Goal: Information Seeking & Learning: Check status

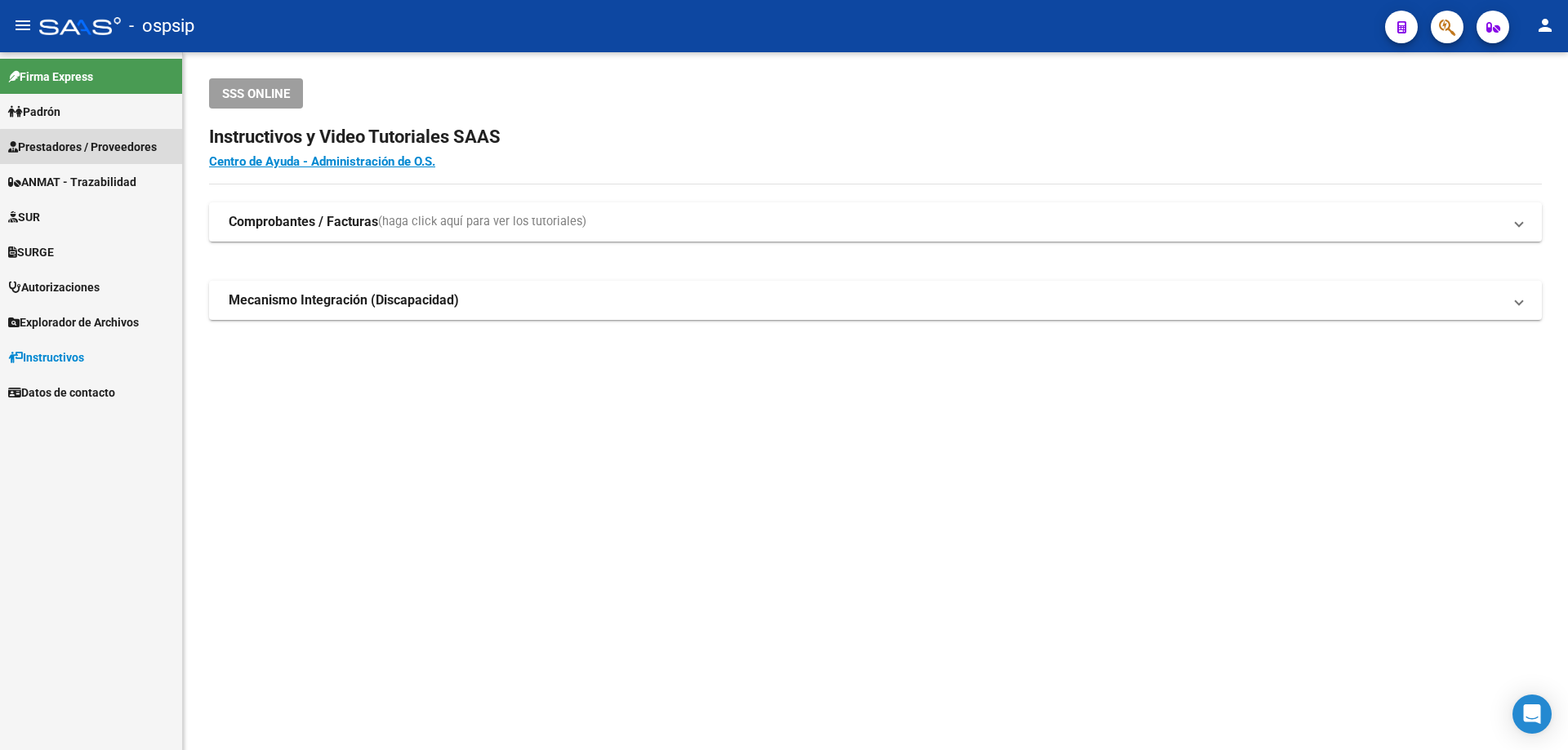
click at [126, 149] on span "Prestadores / Proveedores" at bounding box center [82, 146] width 148 height 18
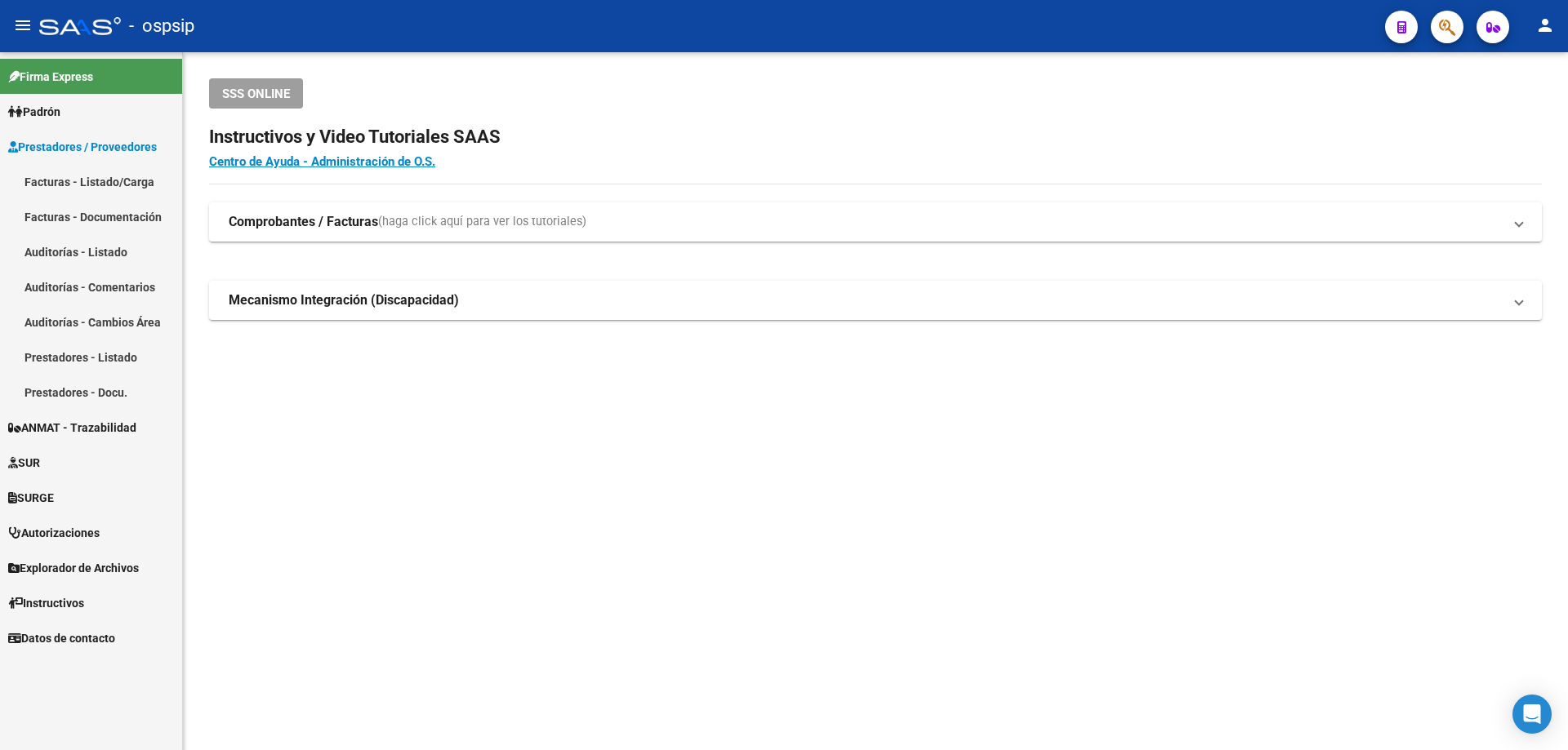
click at [110, 184] on link "Facturas - Listado/Carga" at bounding box center [91, 181] width 182 height 35
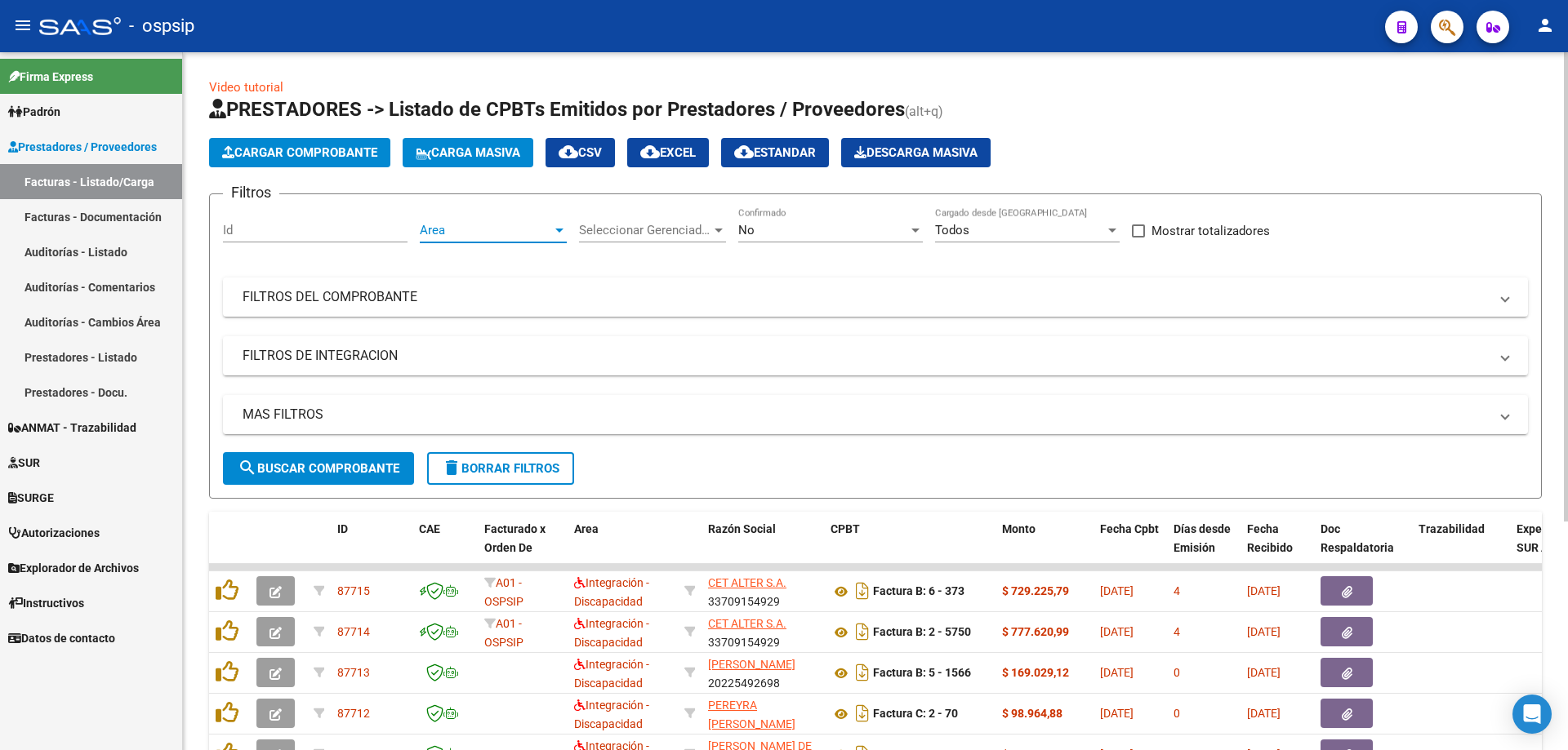
click at [559, 237] on div "Area" at bounding box center [494, 230] width 147 height 15
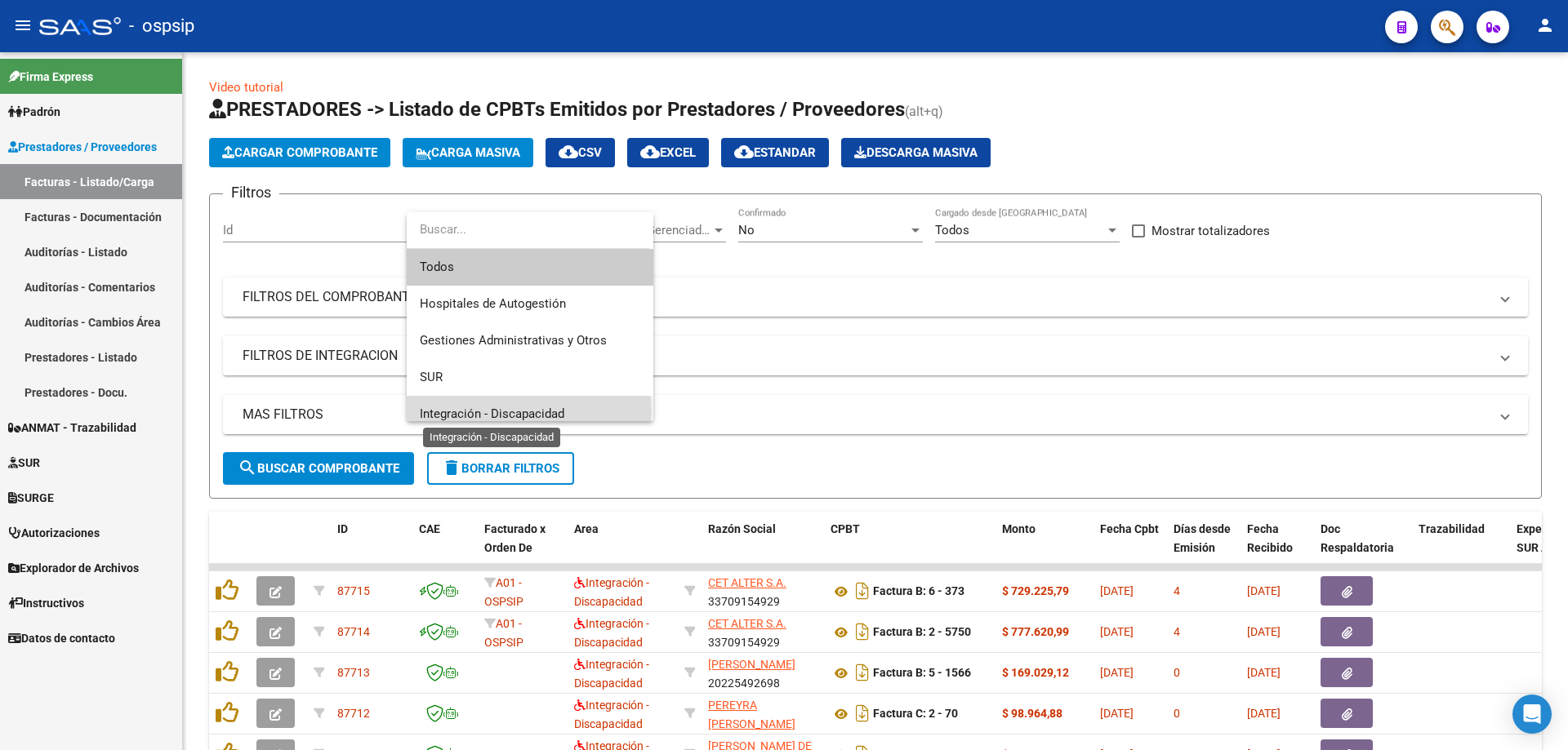
click at [529, 411] on span "Integración - Discapacidad" at bounding box center [492, 414] width 144 height 15
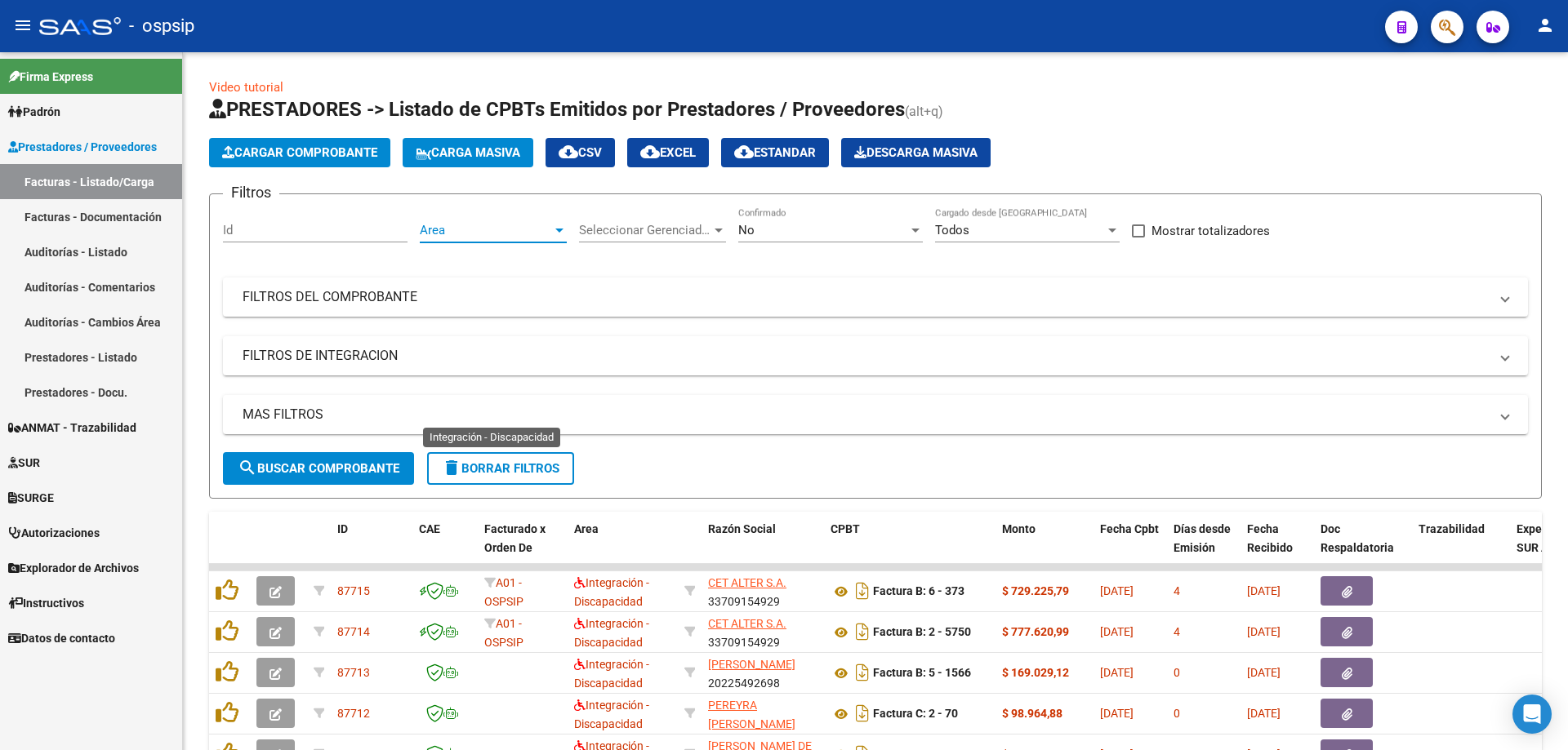
scroll to position [11, 0]
click at [915, 230] on div at bounding box center [916, 230] width 8 height 4
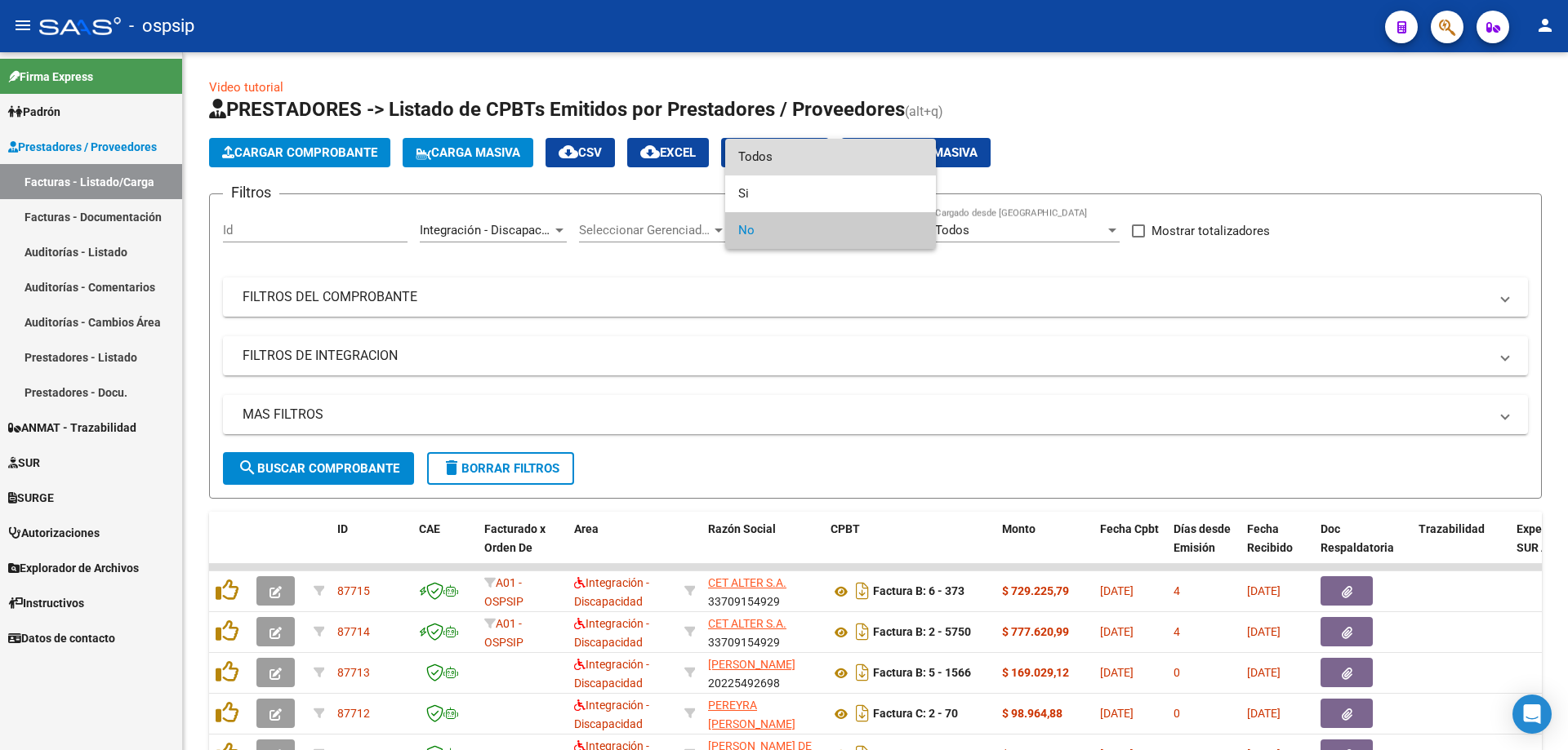
click at [889, 167] on span "Todos" at bounding box center [831, 157] width 185 height 37
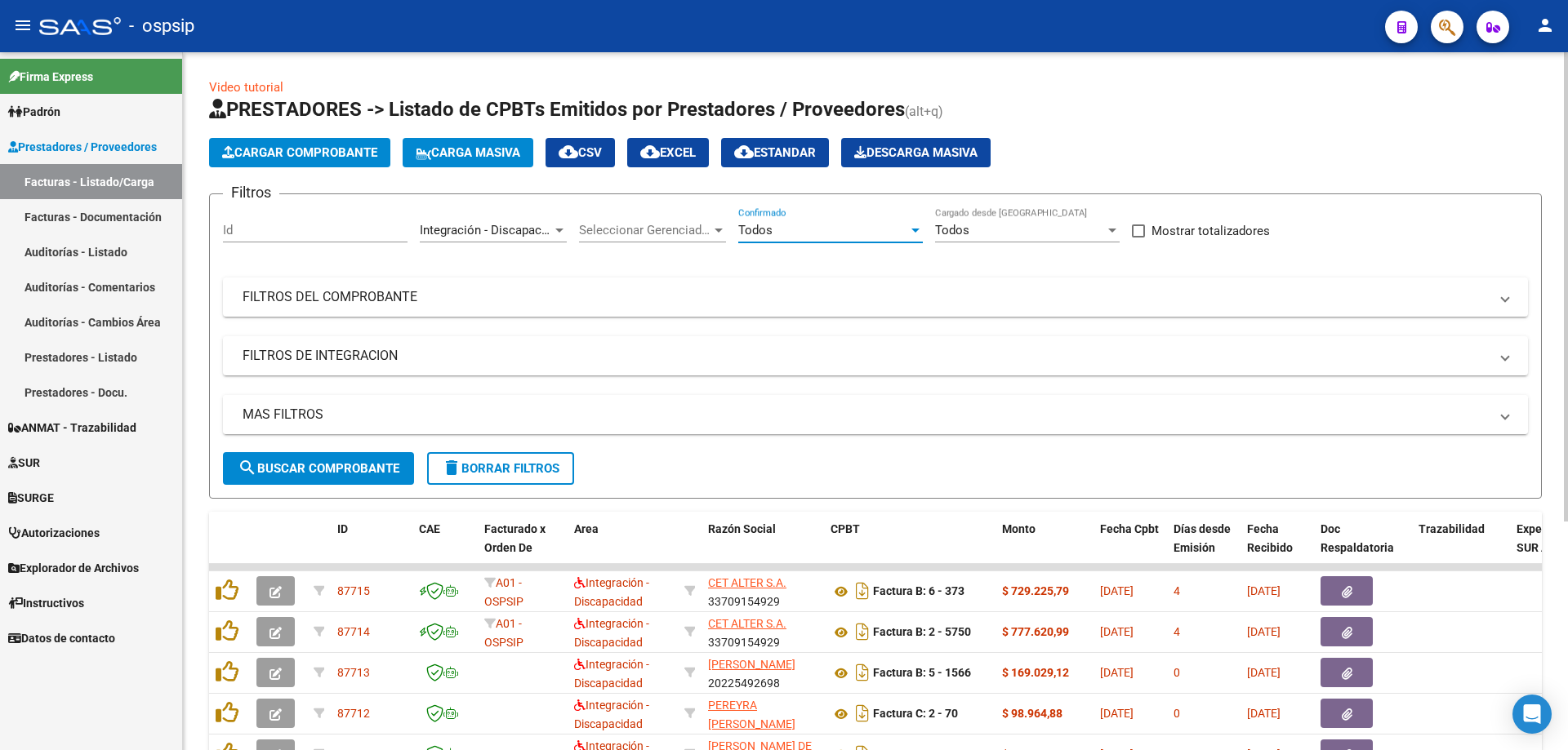
click at [307, 413] on mat-panel-title "MAS FILTROS" at bounding box center [866, 414] width 1247 height 18
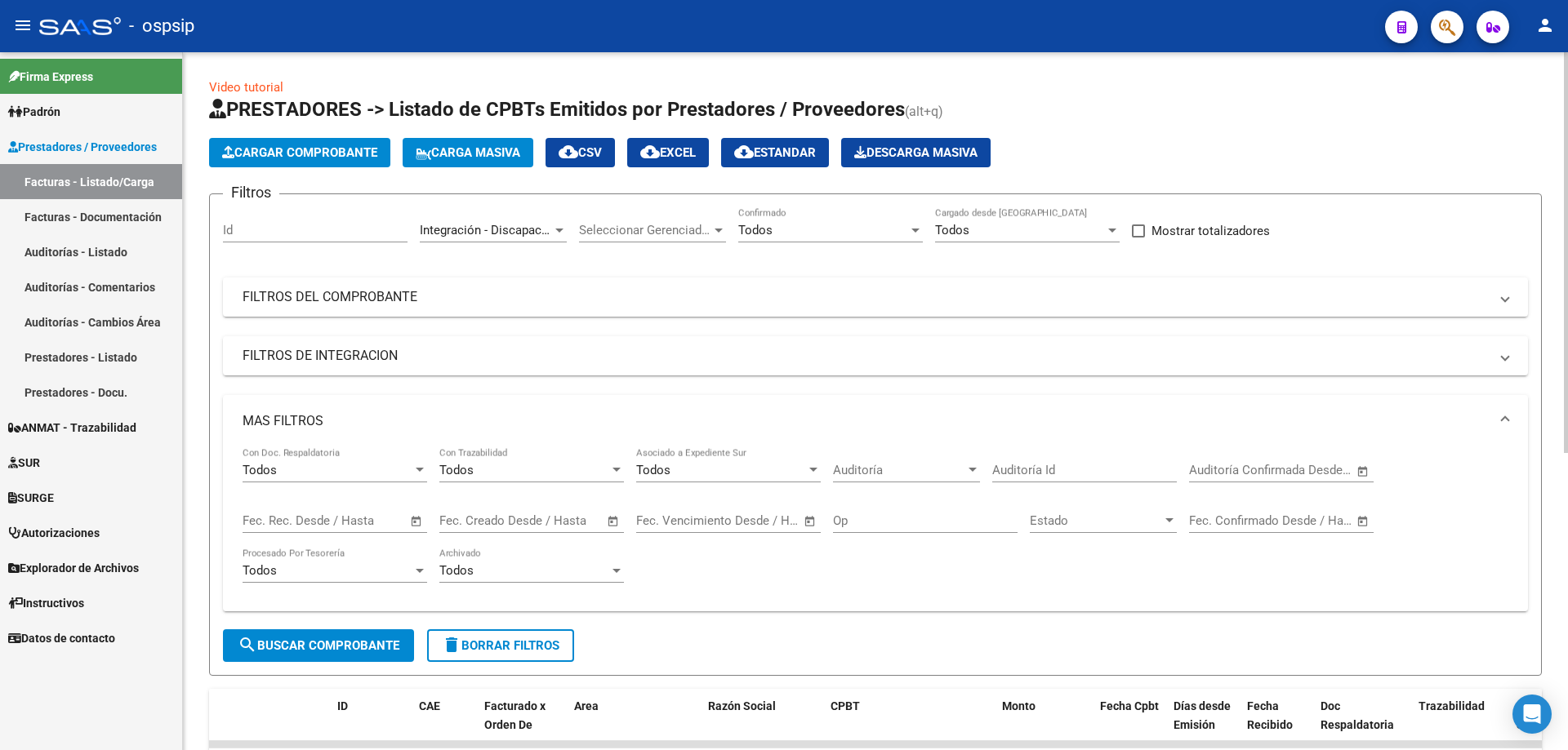
click at [414, 525] on span "Open calendar" at bounding box center [417, 522] width 40 height 40
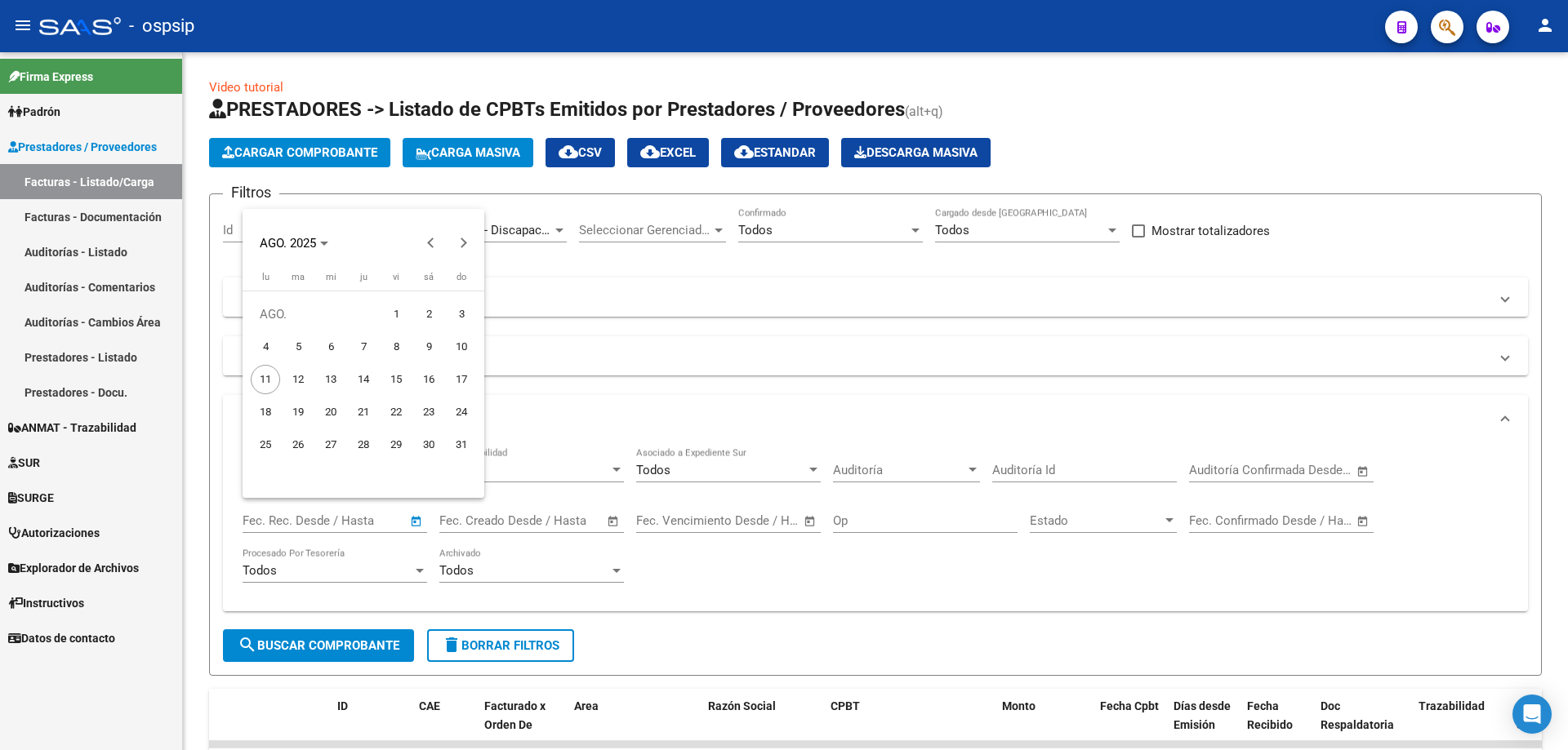
click at [392, 351] on span "8" at bounding box center [396, 346] width 29 height 29
type input "[DATE]"
click at [464, 352] on span "10" at bounding box center [461, 346] width 29 height 29
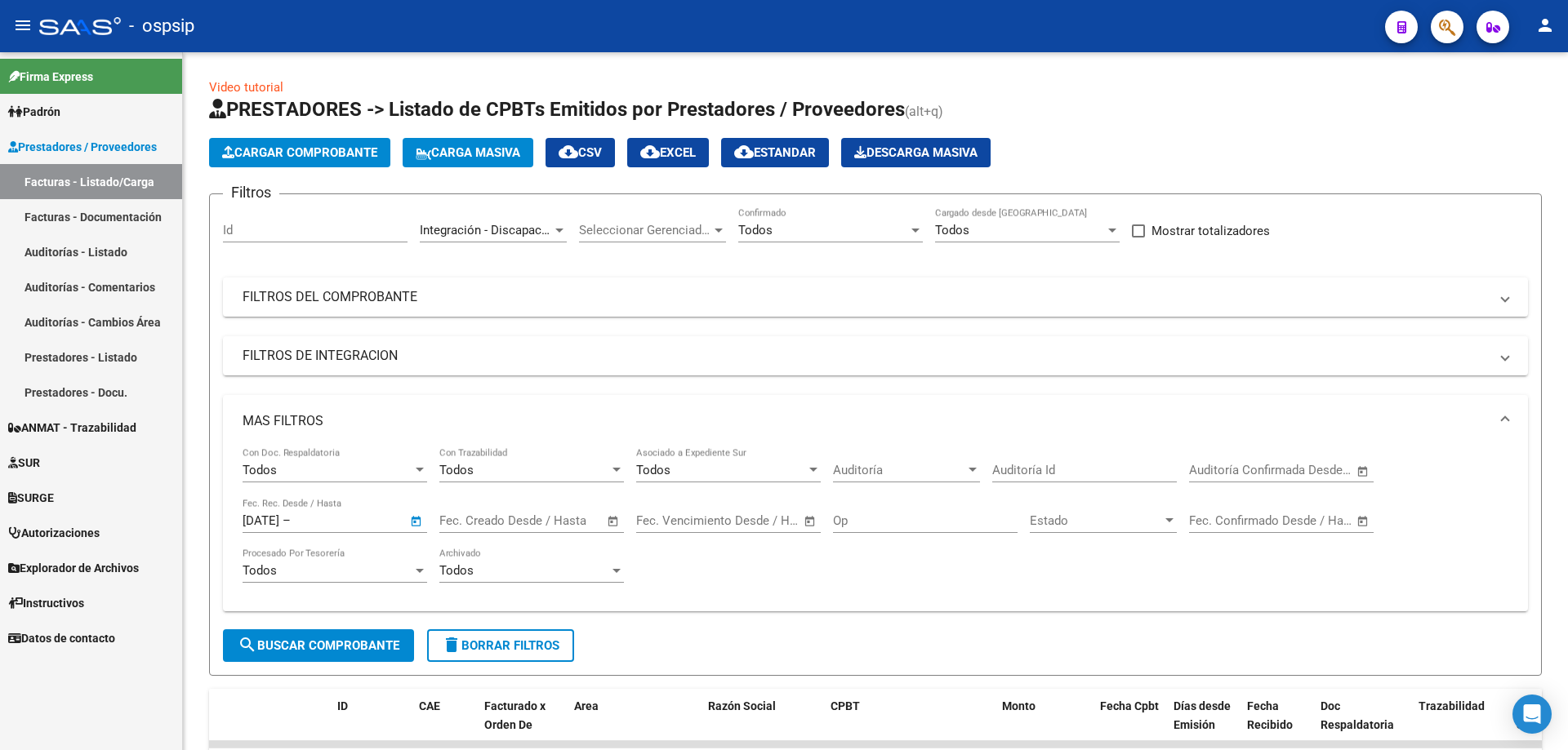
type input "[DATE]"
click at [306, 658] on button "search Buscar Comprobante" at bounding box center [318, 645] width 191 height 33
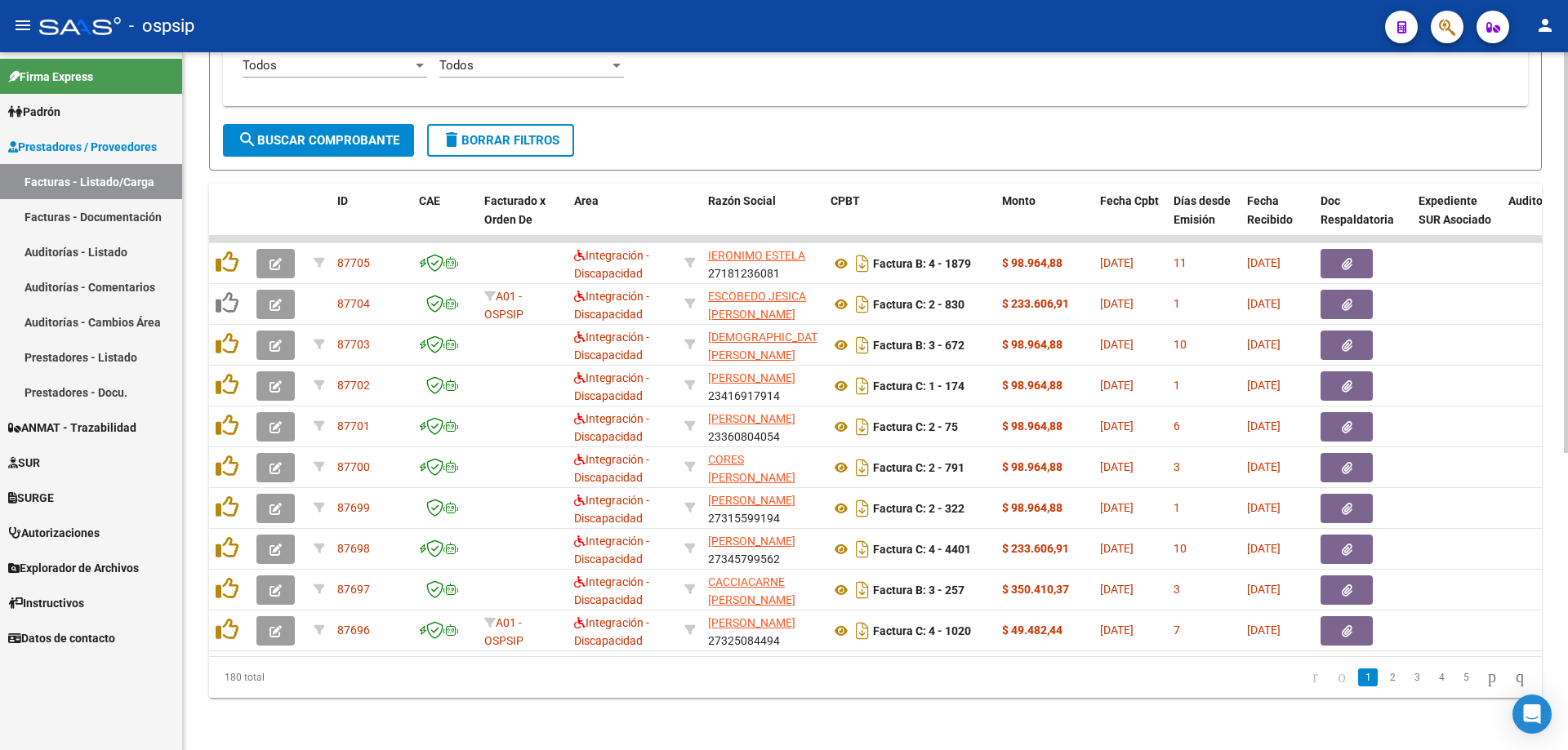
scroll to position [518, 0]
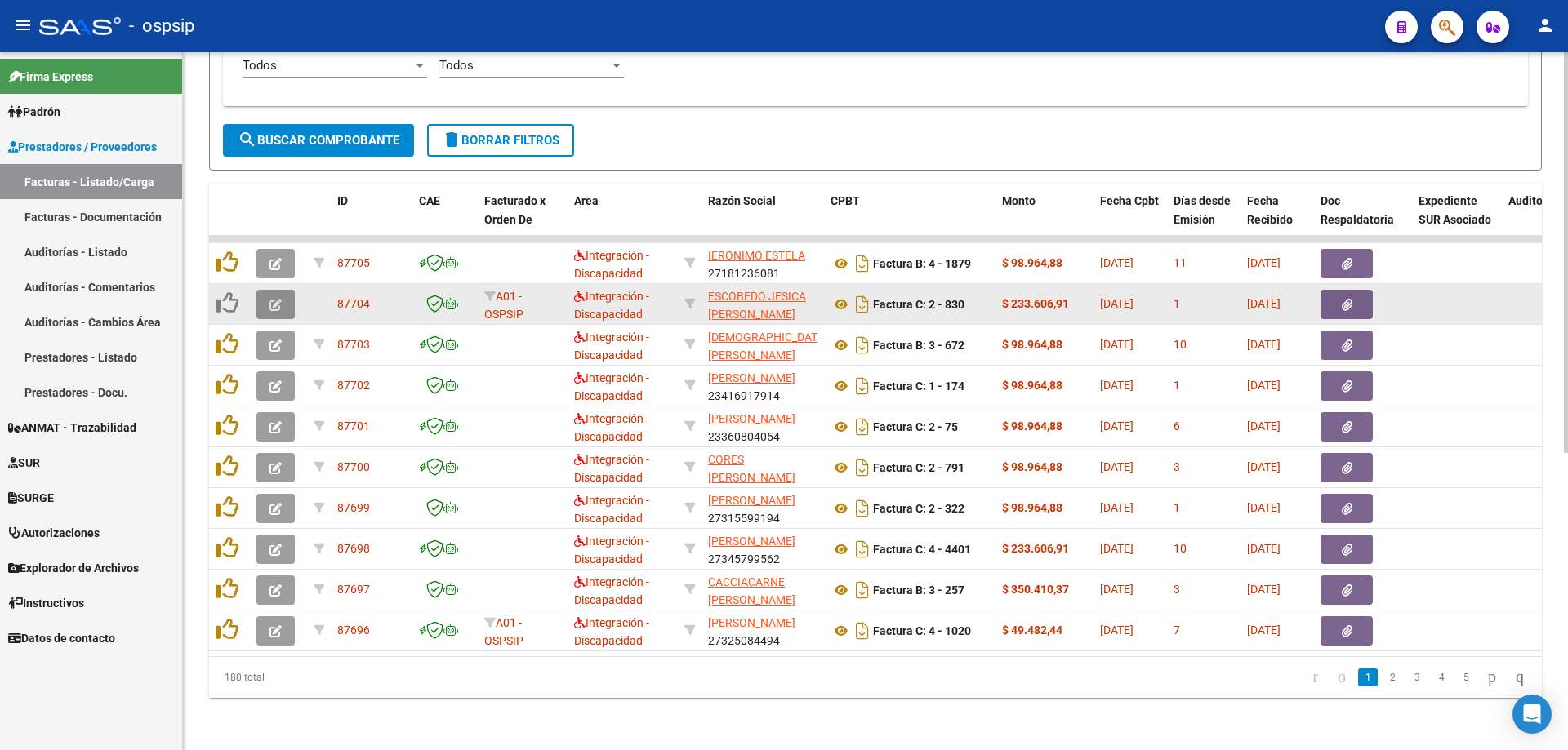
click at [261, 294] on button "button" at bounding box center [276, 304] width 39 height 29
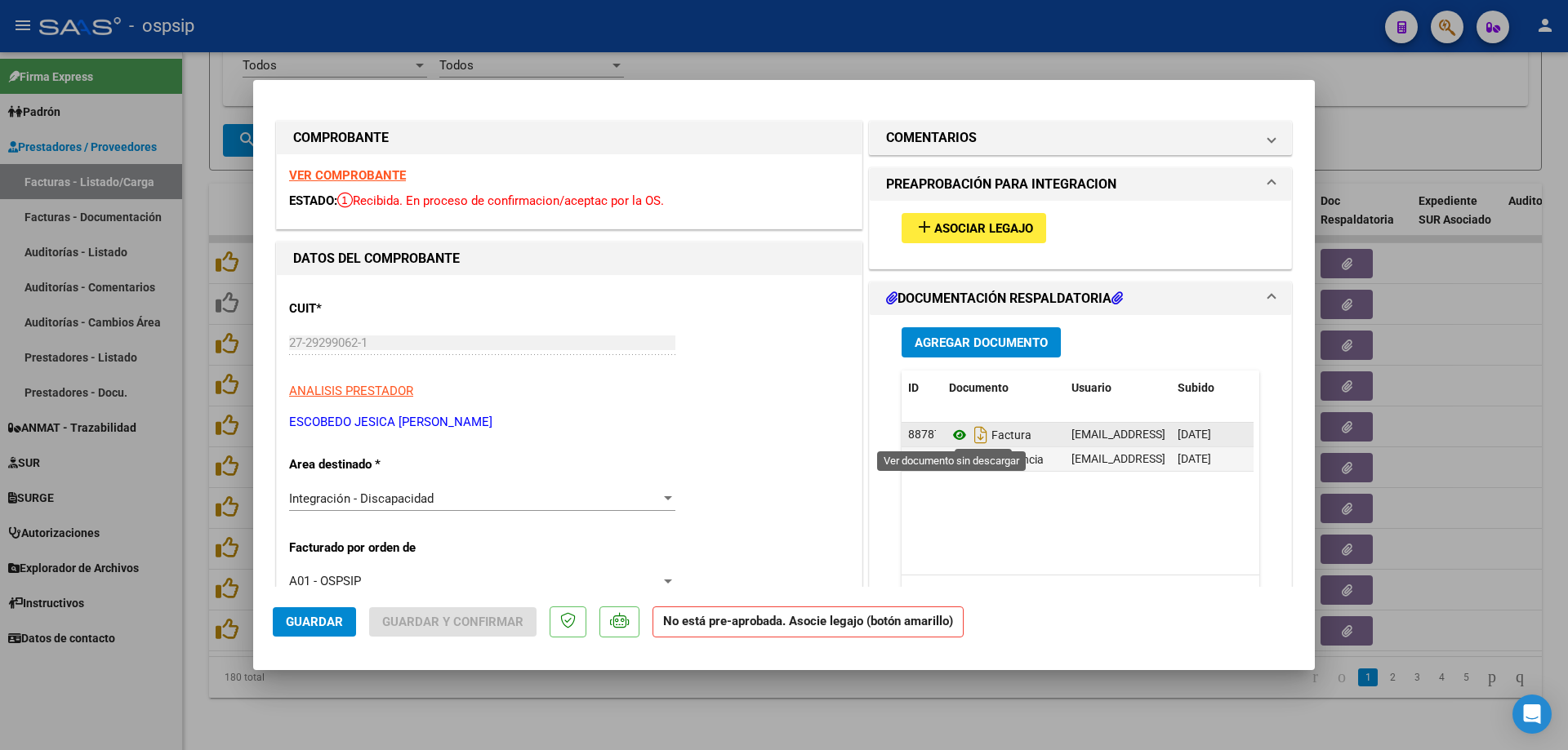
click at [951, 434] on icon at bounding box center [960, 435] width 21 height 20
click at [952, 456] on icon at bounding box center [960, 459] width 21 height 20
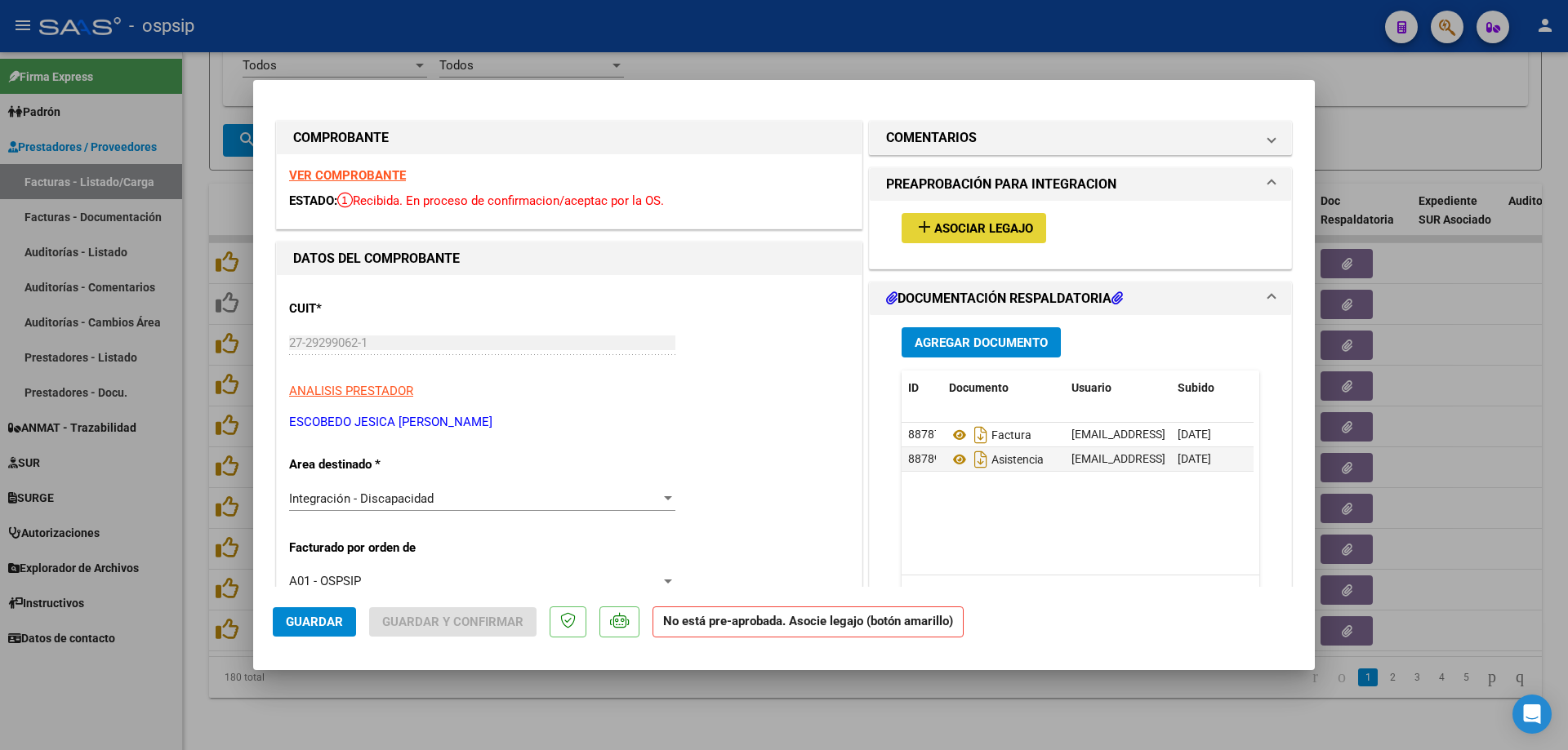
click at [1002, 237] on button "add Asociar Legajo" at bounding box center [973, 228] width 144 height 30
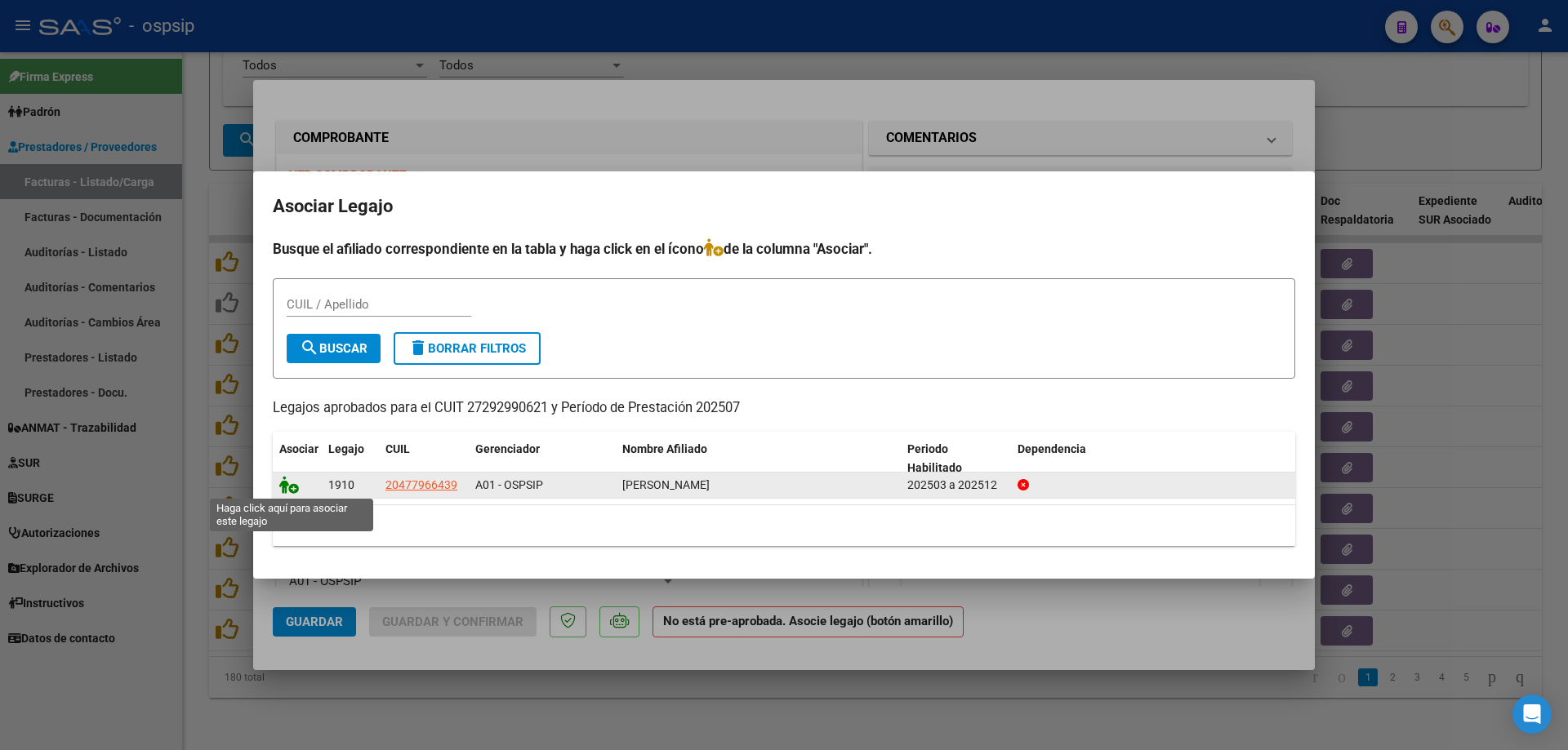
click at [290, 488] on icon at bounding box center [289, 484] width 20 height 18
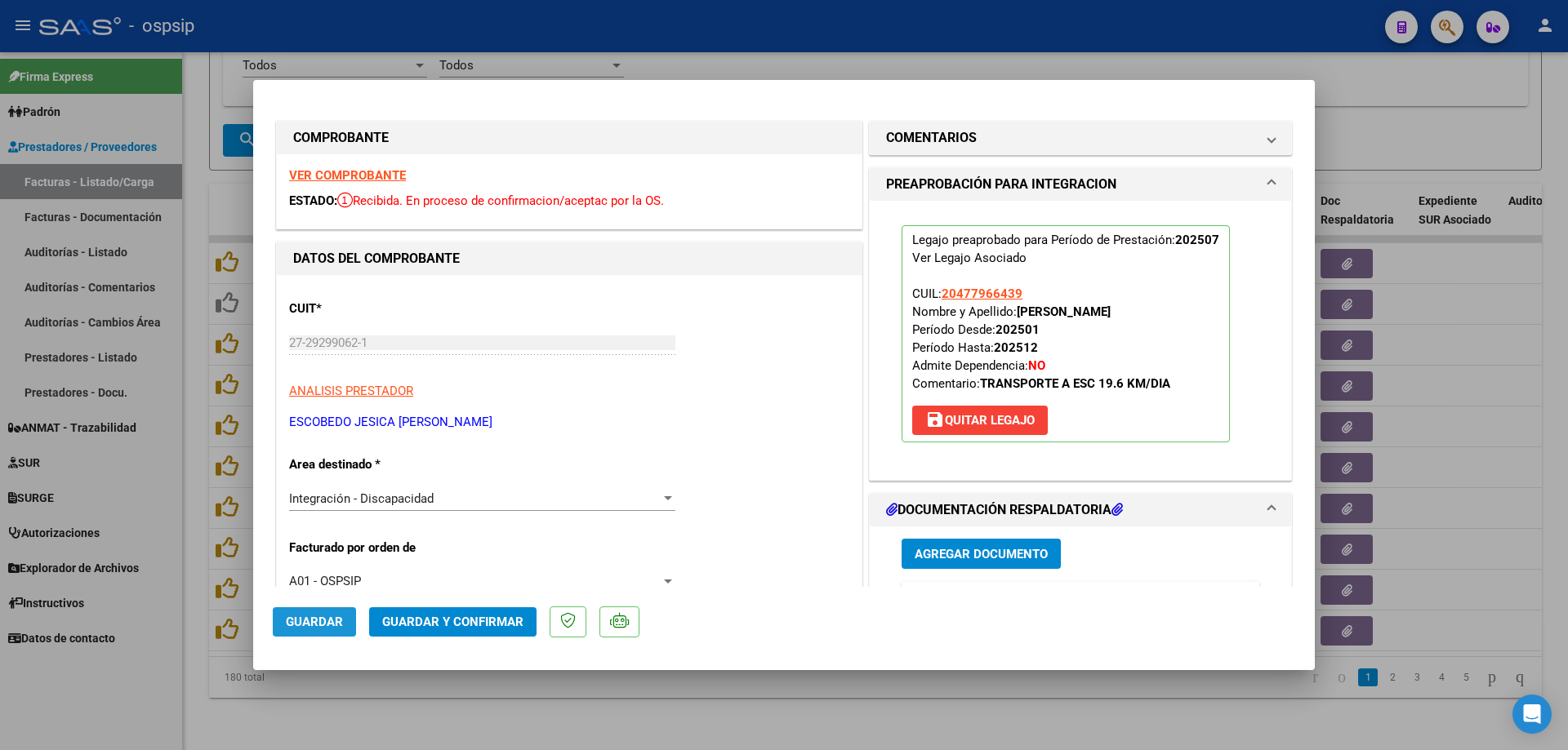
click at [323, 618] on span "Guardar" at bounding box center [314, 623] width 58 height 15
click at [200, 588] on div at bounding box center [784, 375] width 1568 height 750
type input "$ 0,00"
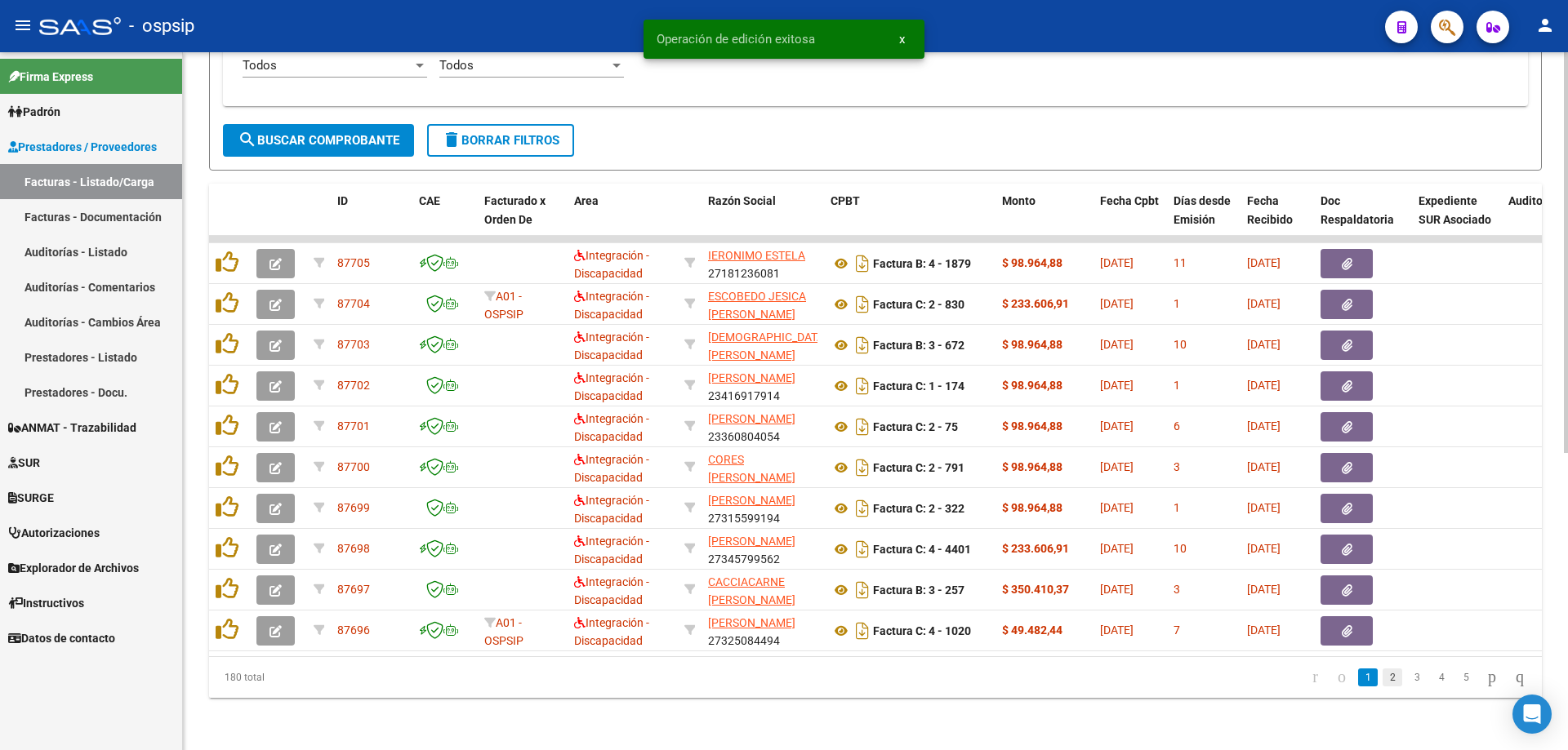
click at [1383, 675] on link "2" at bounding box center [1392, 677] width 20 height 18
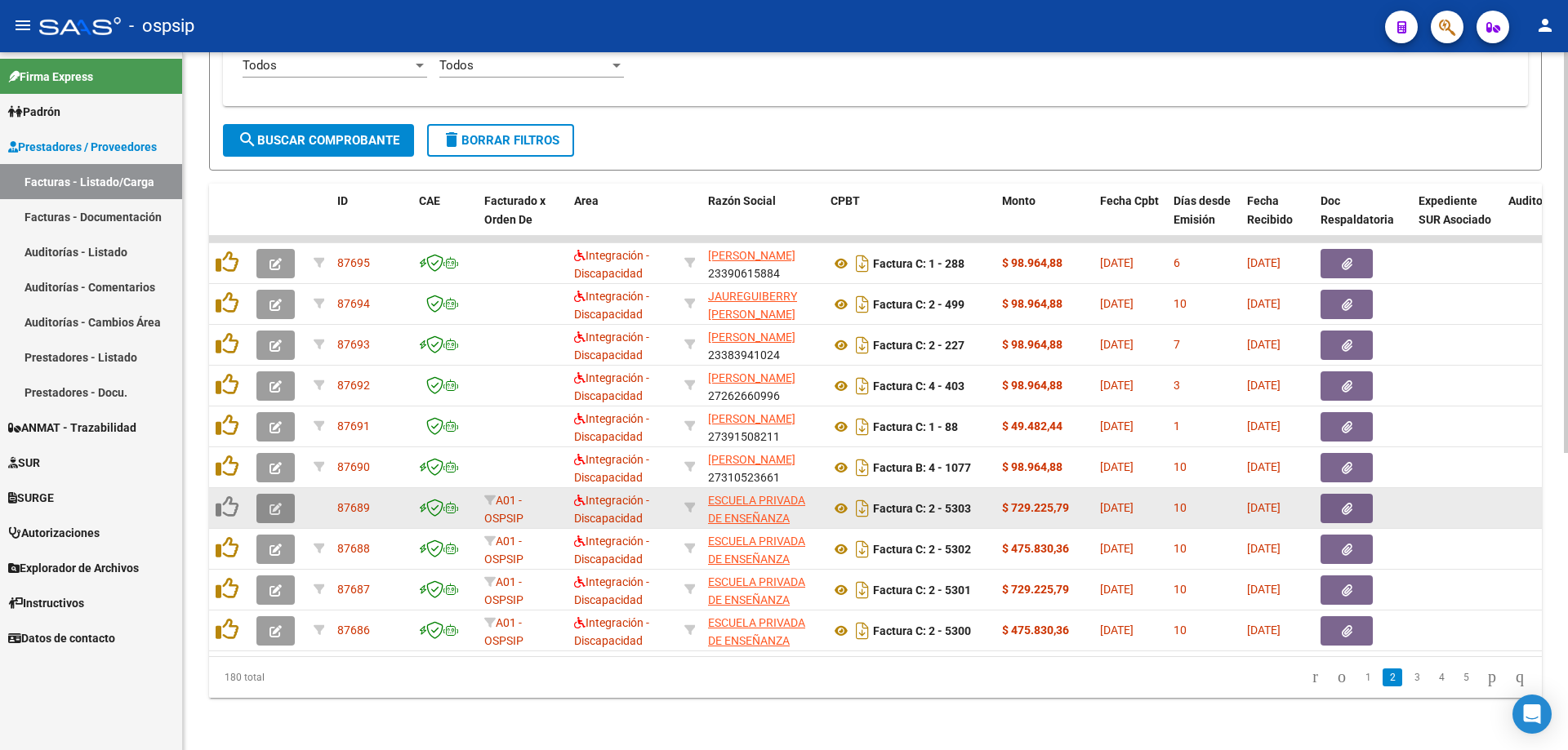
click at [274, 504] on button "button" at bounding box center [276, 508] width 39 height 29
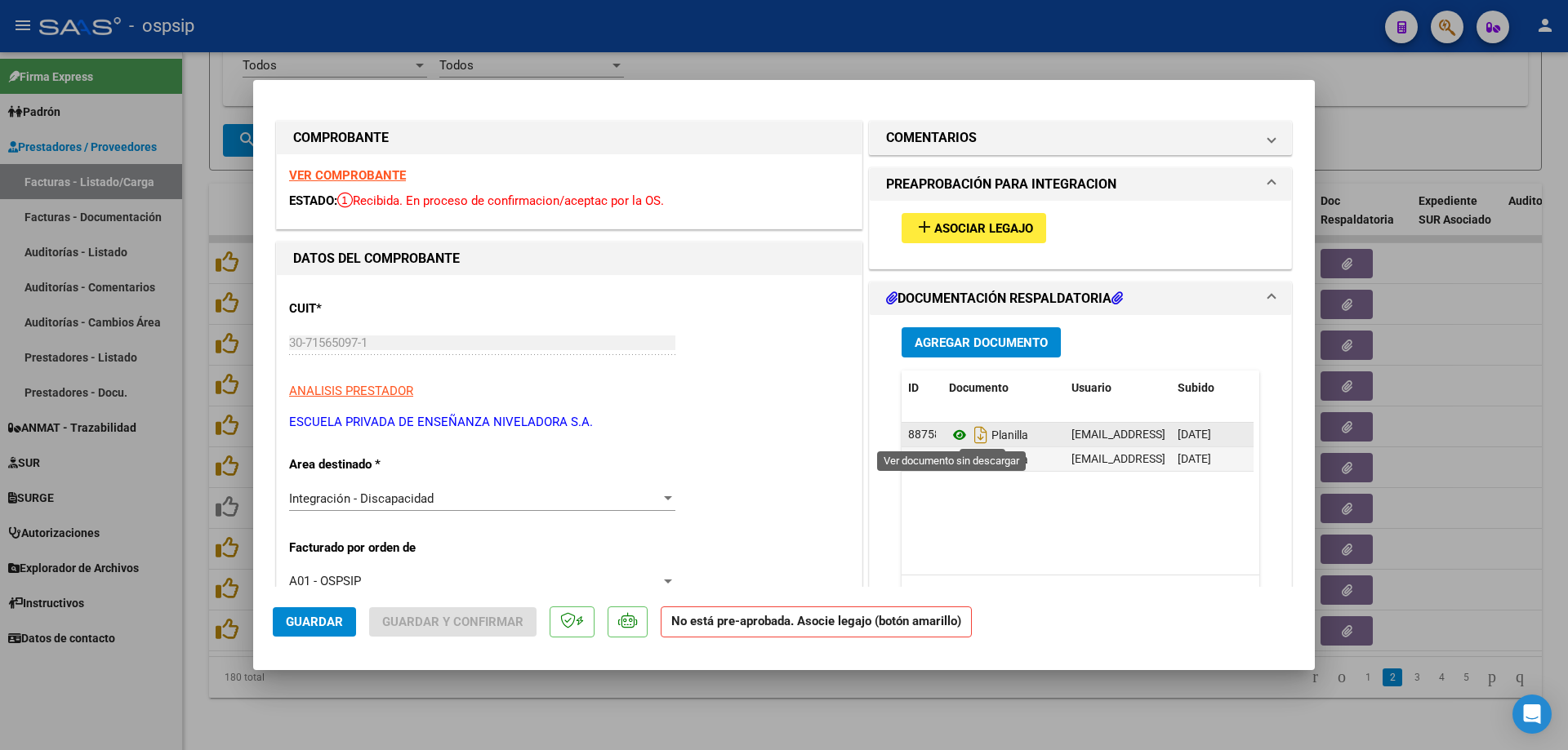
click at [953, 434] on icon at bounding box center [960, 435] width 21 height 20
click at [339, 175] on strong "VER COMPROBANTE" at bounding box center [347, 175] width 117 height 15
click at [960, 428] on icon at bounding box center [960, 435] width 21 height 20
click at [971, 208] on div "add Asociar Legajo" at bounding box center [1080, 228] width 382 height 55
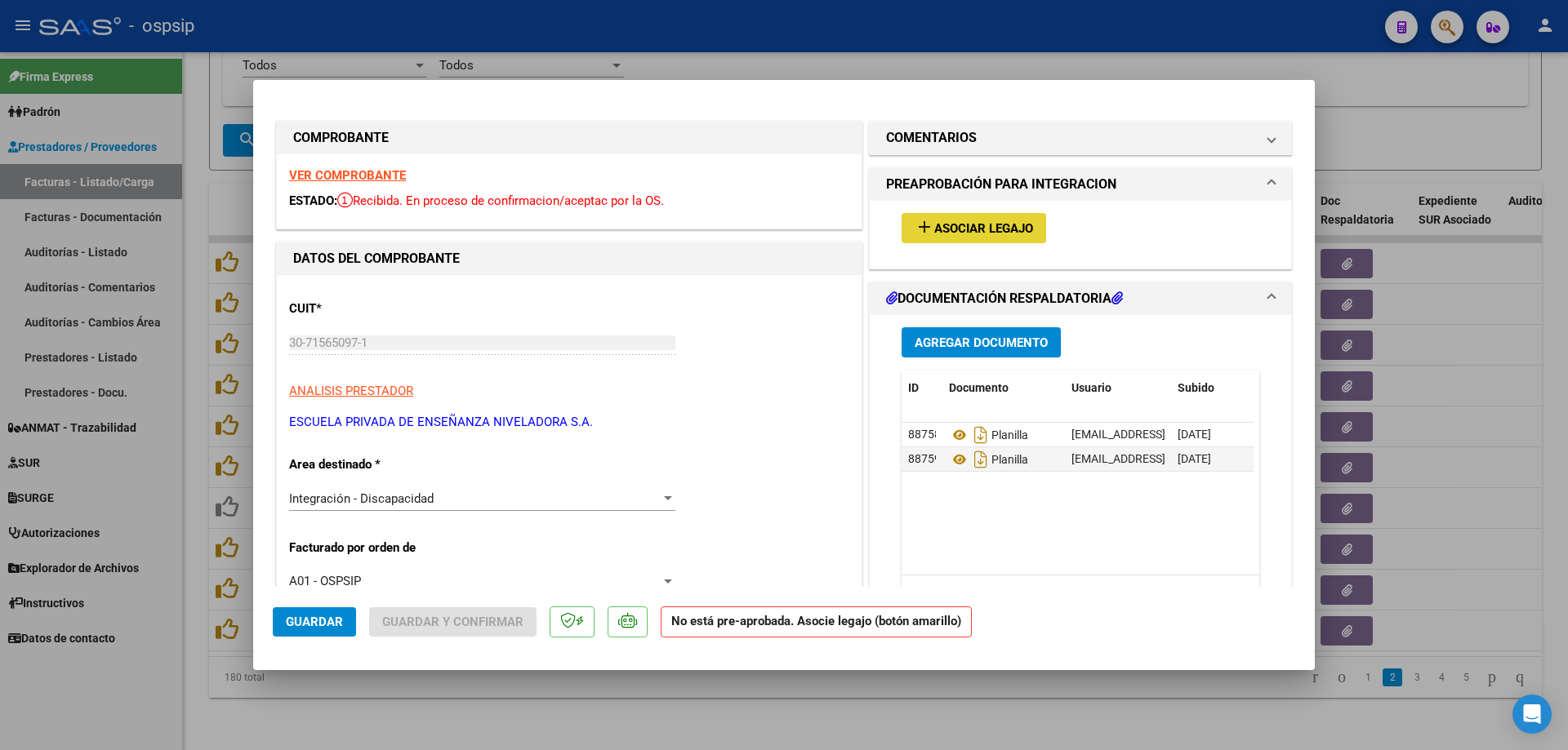
click at [970, 231] on span "Asociar Legajo" at bounding box center [984, 229] width 99 height 15
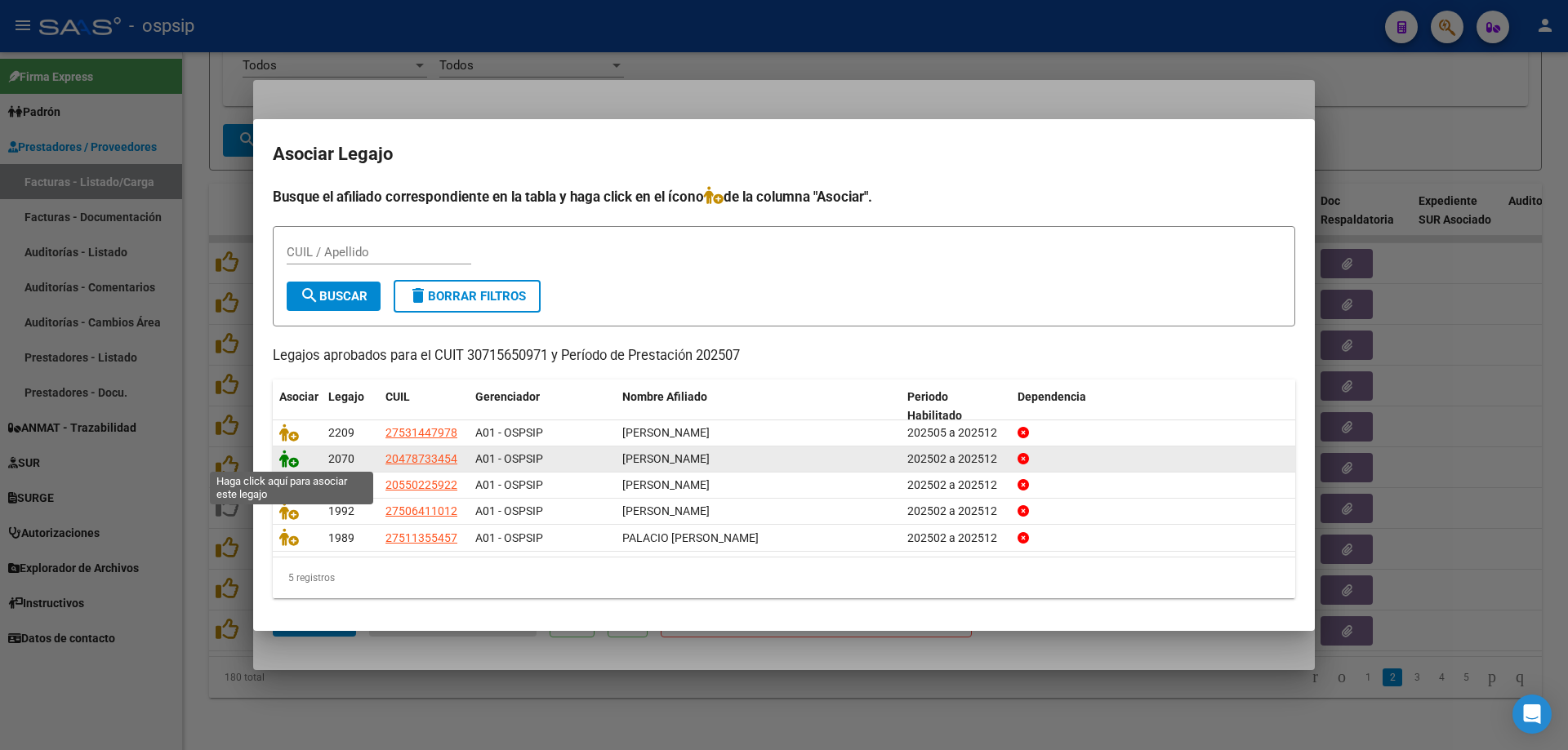
click at [294, 465] on icon at bounding box center [289, 458] width 20 height 18
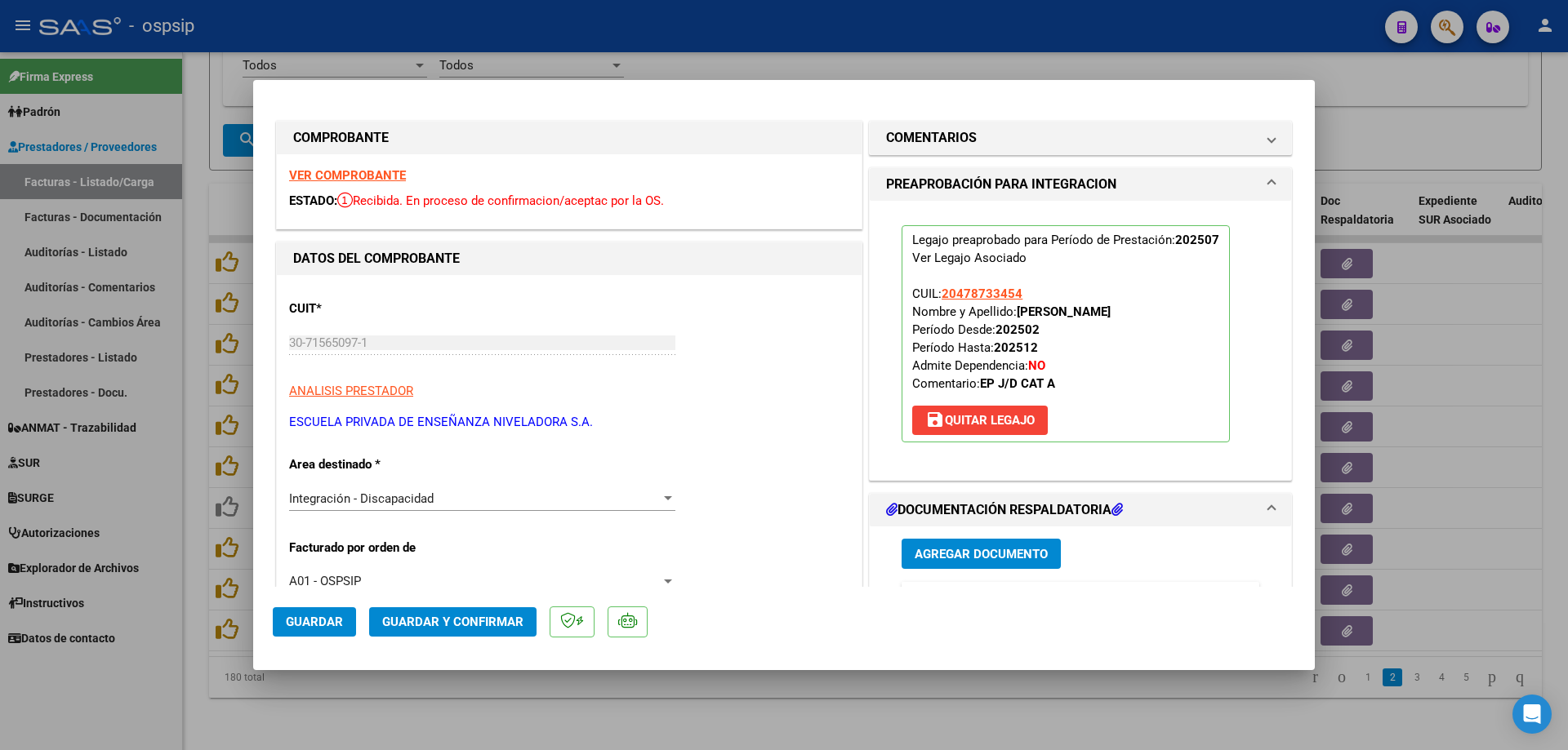
click at [301, 621] on span "Guardar" at bounding box center [314, 623] width 58 height 15
click at [195, 609] on div at bounding box center [784, 375] width 1568 height 750
type input "$ 0,00"
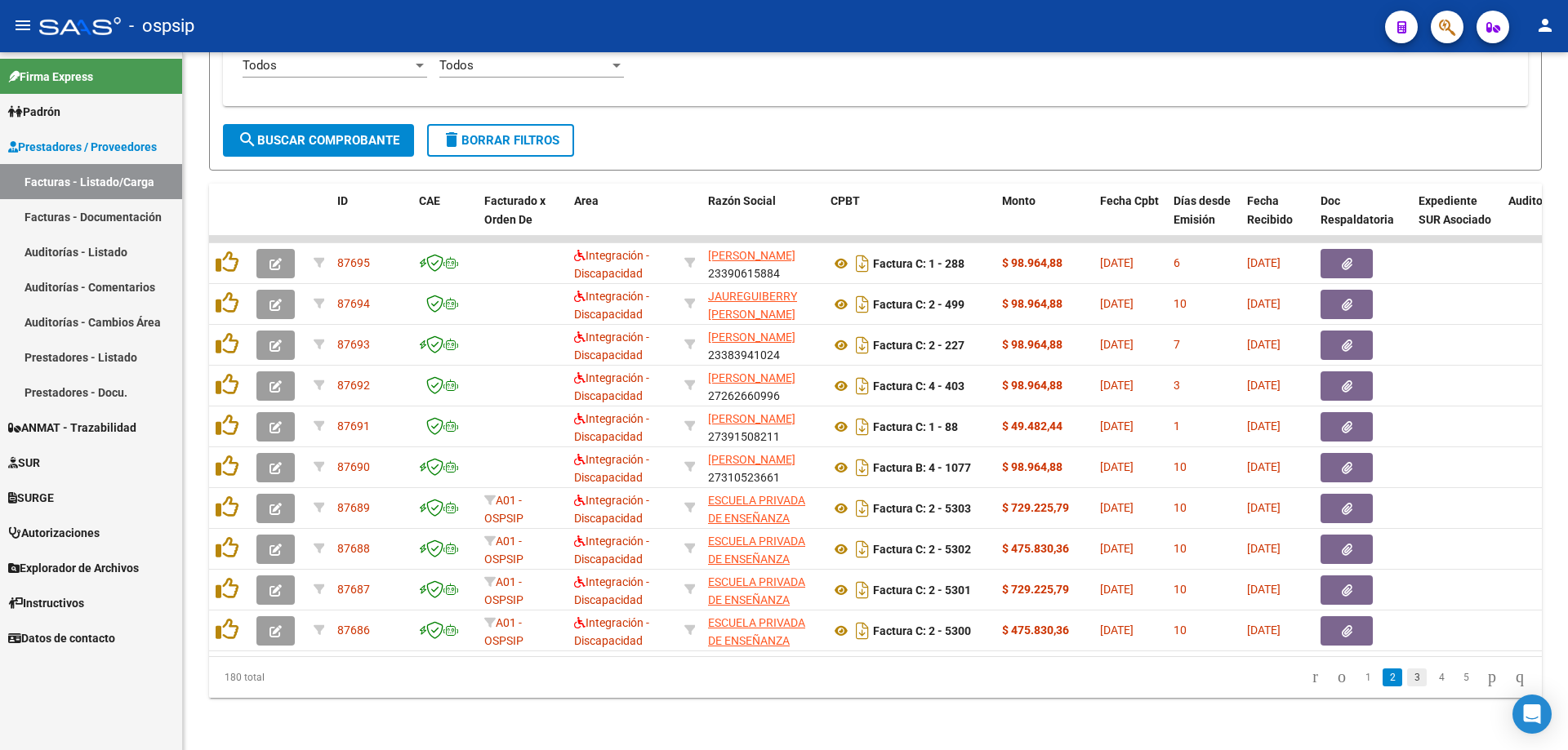
click at [1408, 676] on link "3" at bounding box center [1417, 677] width 20 height 18
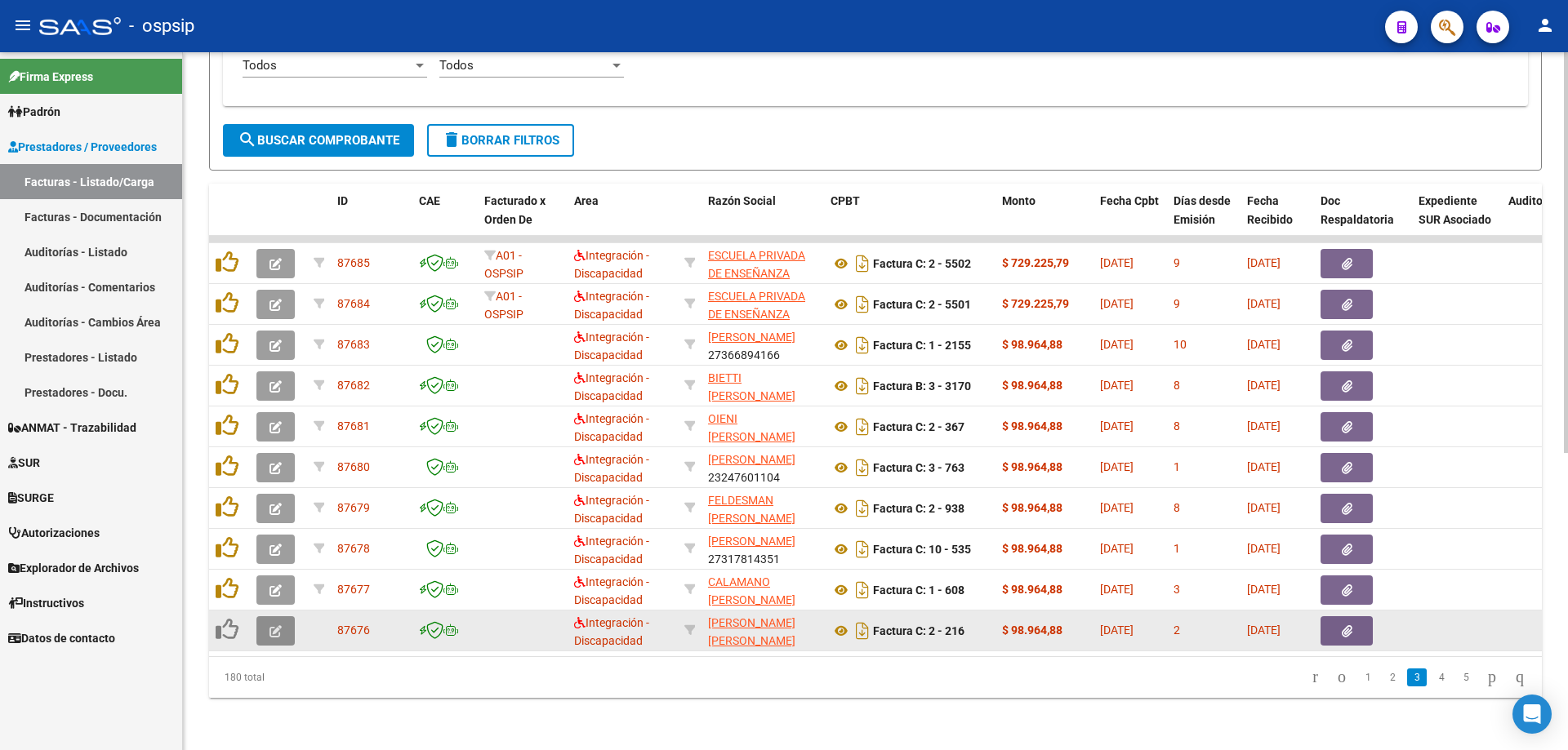
click at [265, 623] on button "button" at bounding box center [276, 630] width 39 height 29
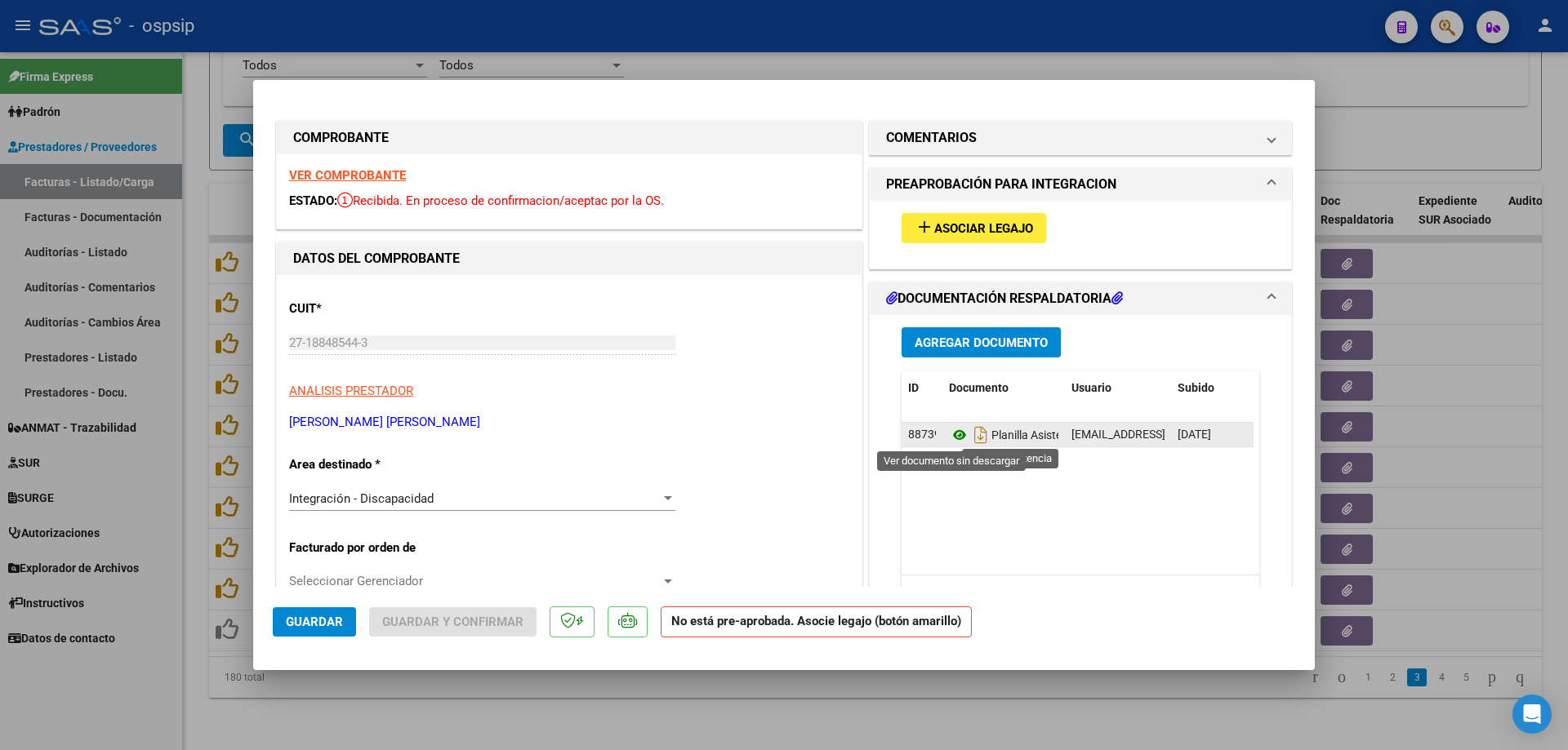
click at [952, 430] on icon at bounding box center [960, 435] width 21 height 20
click at [317, 180] on strong "VER COMPROBANTE" at bounding box center [347, 175] width 117 height 15
click at [935, 234] on span "Asociar Legajo" at bounding box center [984, 229] width 99 height 15
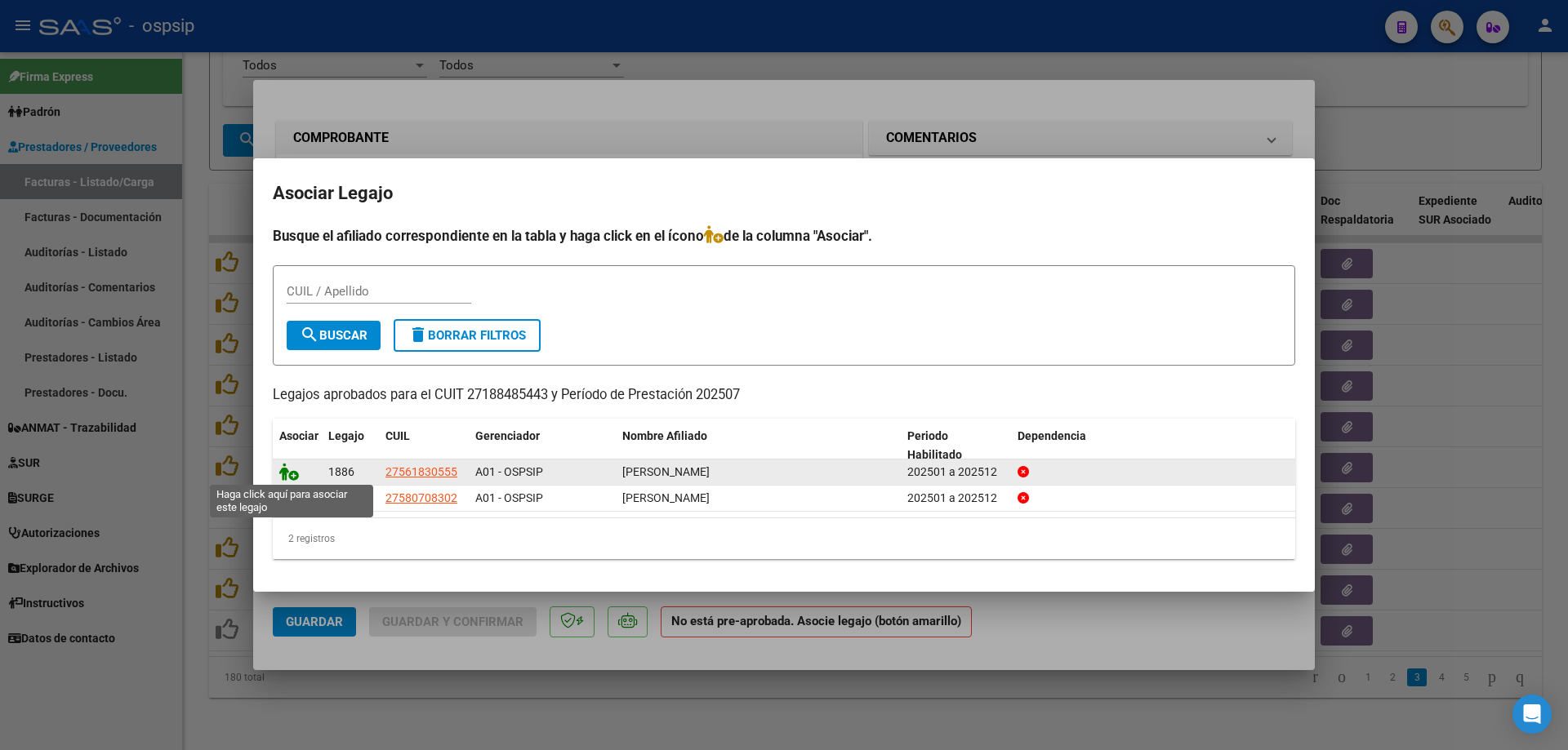
click at [293, 470] on icon at bounding box center [289, 472] width 20 height 18
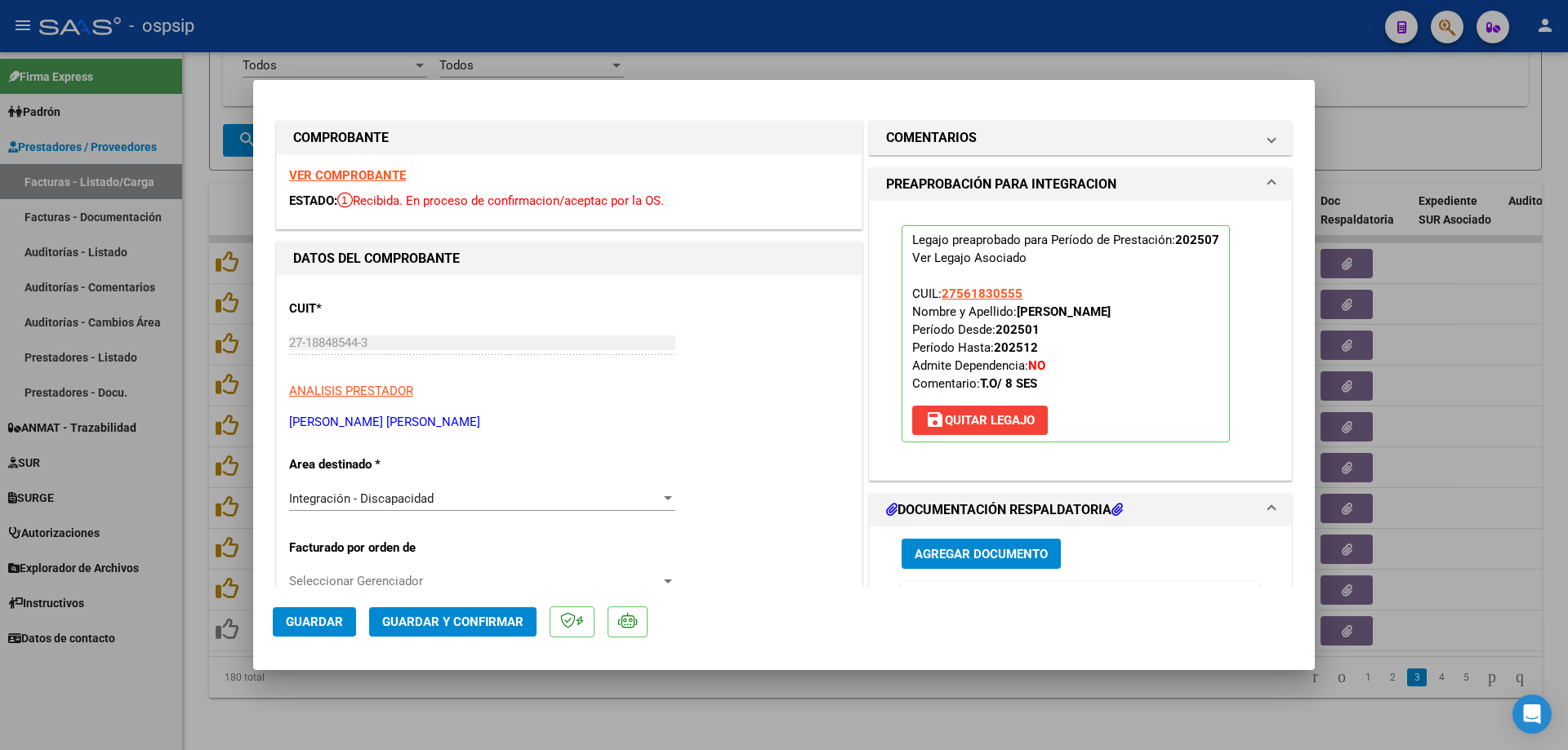
click at [288, 638] on mat-dialog-actions "Guardar Guardar y Confirmar" at bounding box center [784, 619] width 1022 height 64
click at [294, 621] on span "Guardar" at bounding box center [314, 623] width 58 height 15
click at [190, 625] on div at bounding box center [784, 375] width 1568 height 750
type input "$ 0,00"
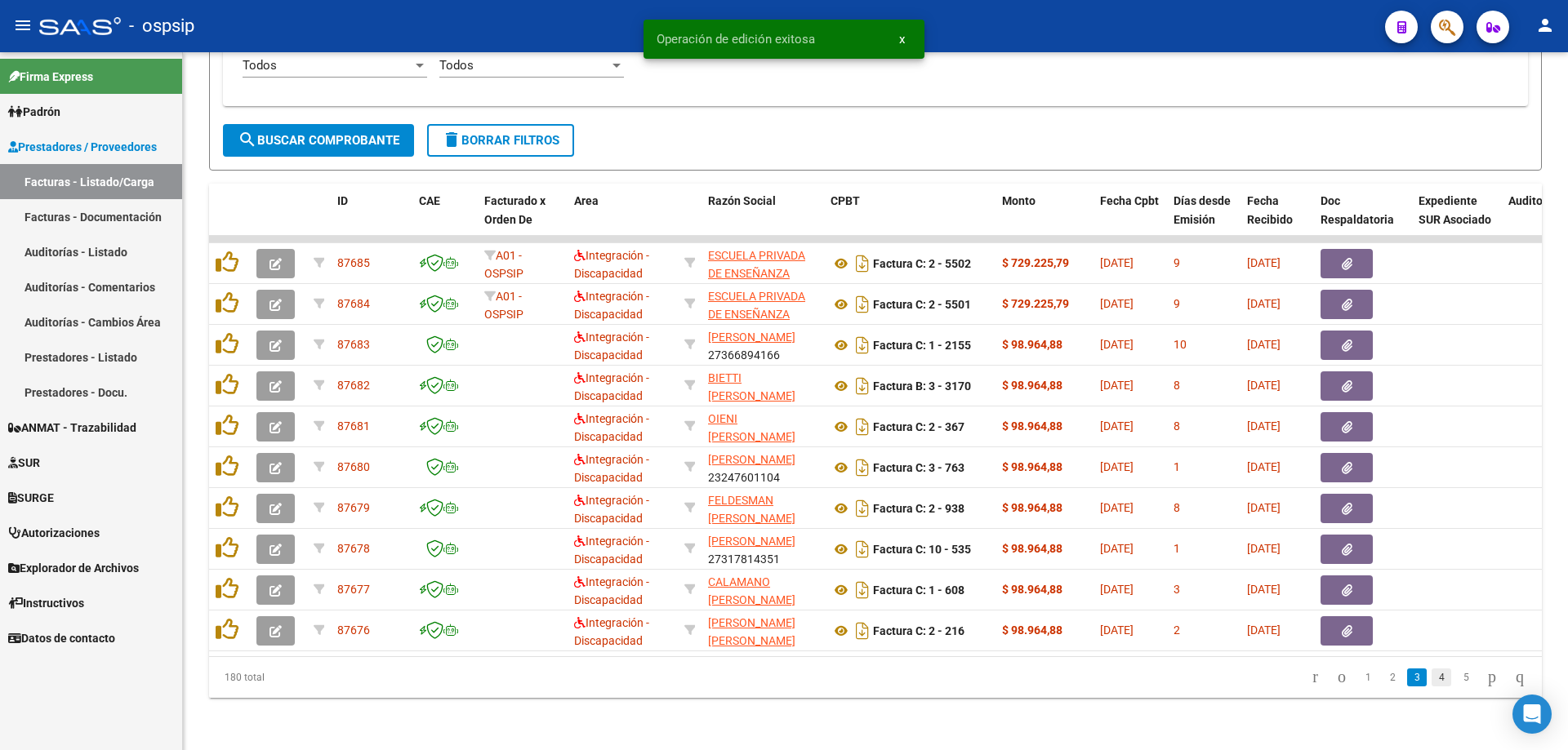
click at [1432, 675] on link "4" at bounding box center [1442, 677] width 20 height 18
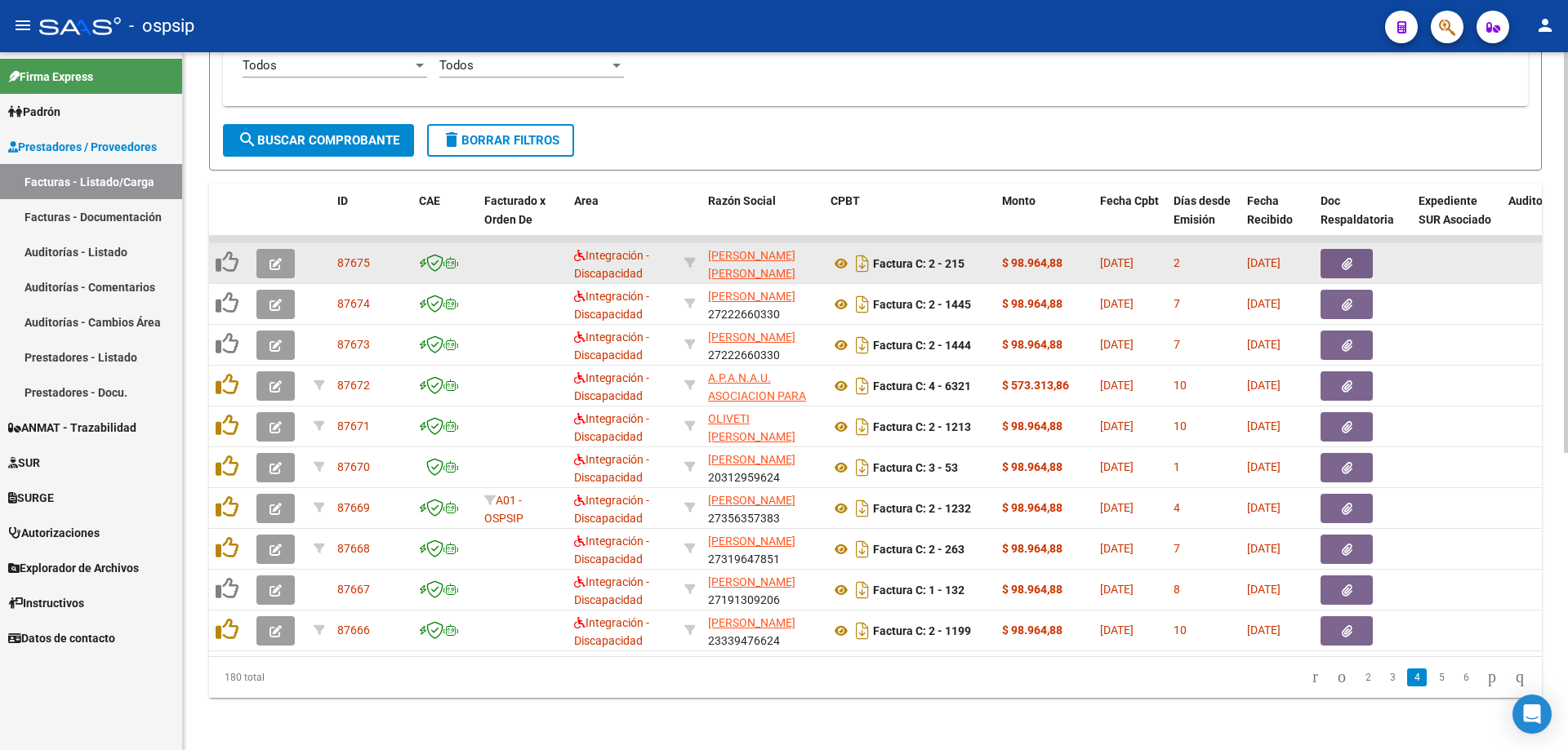
click at [263, 258] on button "button" at bounding box center [276, 263] width 39 height 29
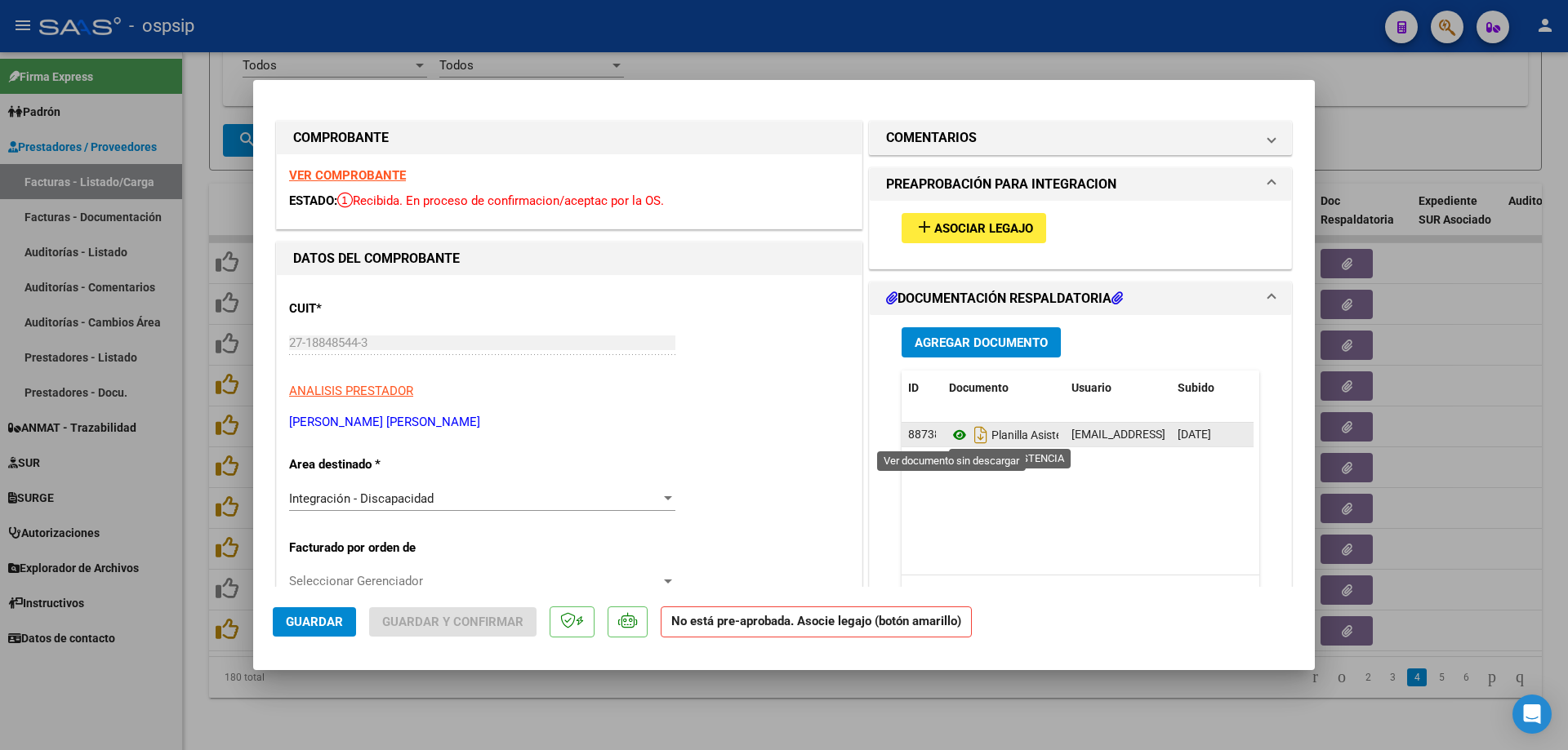
click at [950, 430] on icon at bounding box center [960, 435] width 21 height 20
click at [332, 169] on strong "VER COMPROBANTE" at bounding box center [347, 175] width 117 height 15
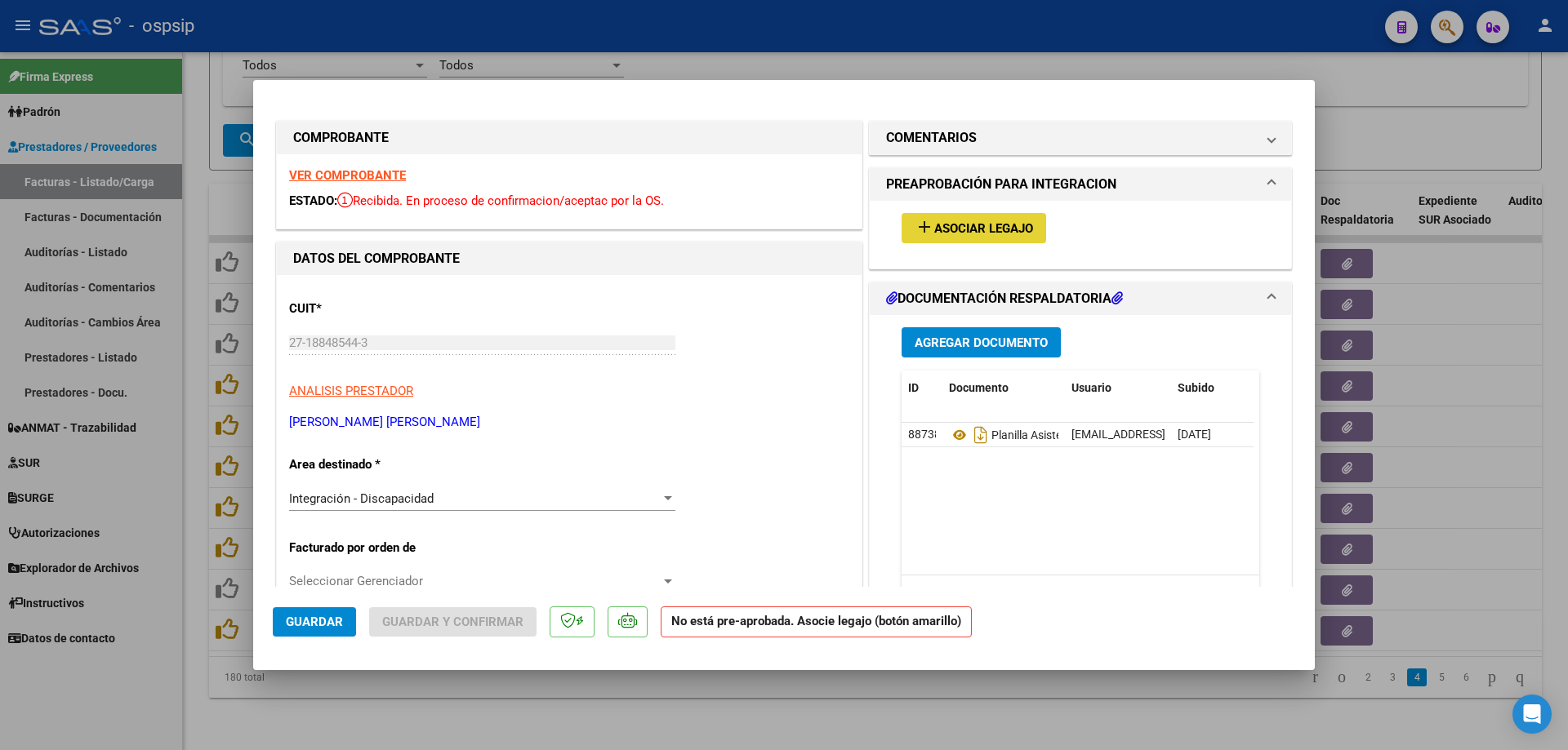
click at [984, 223] on span "Asociar Legajo" at bounding box center [984, 229] width 99 height 15
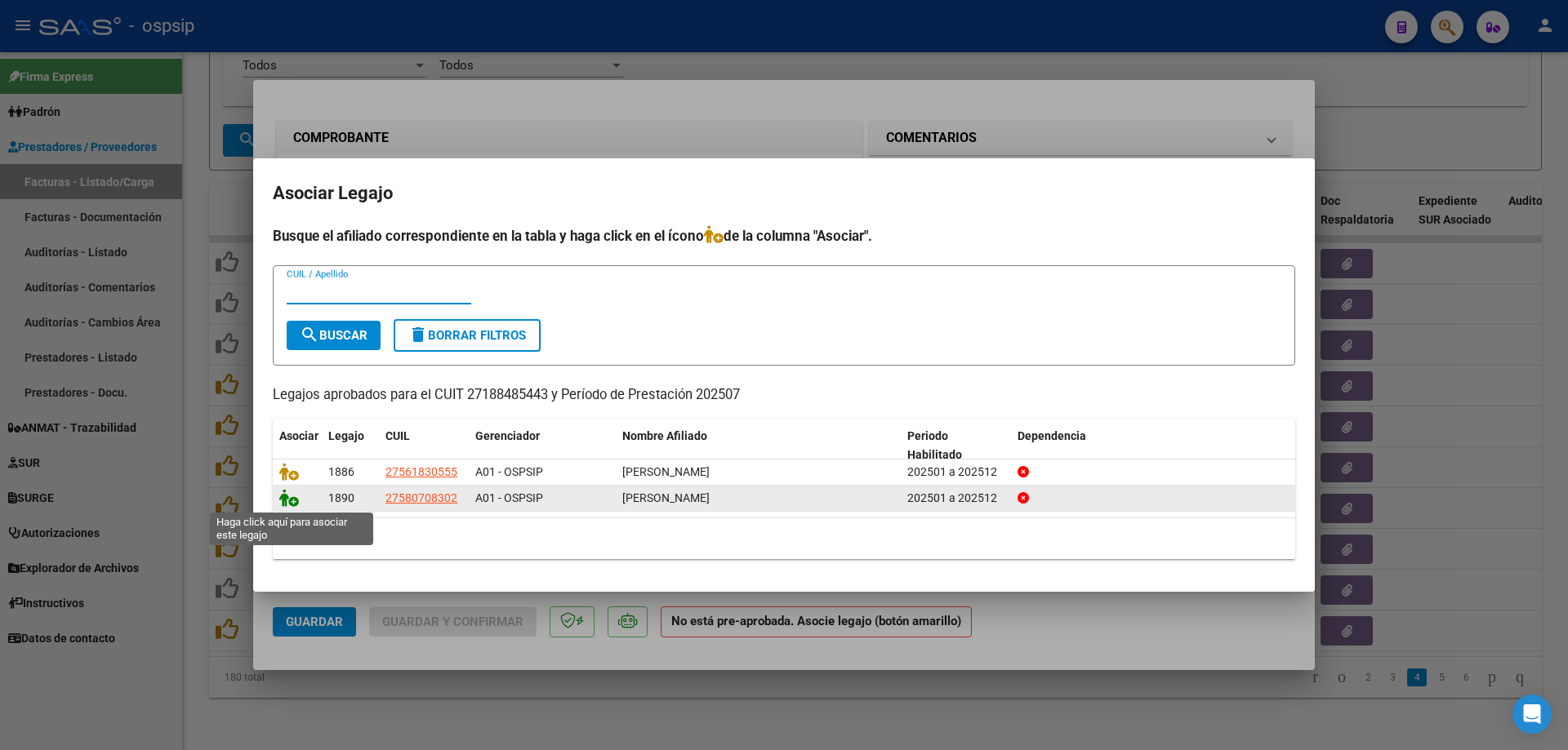
click at [291, 500] on icon at bounding box center [289, 497] width 20 height 18
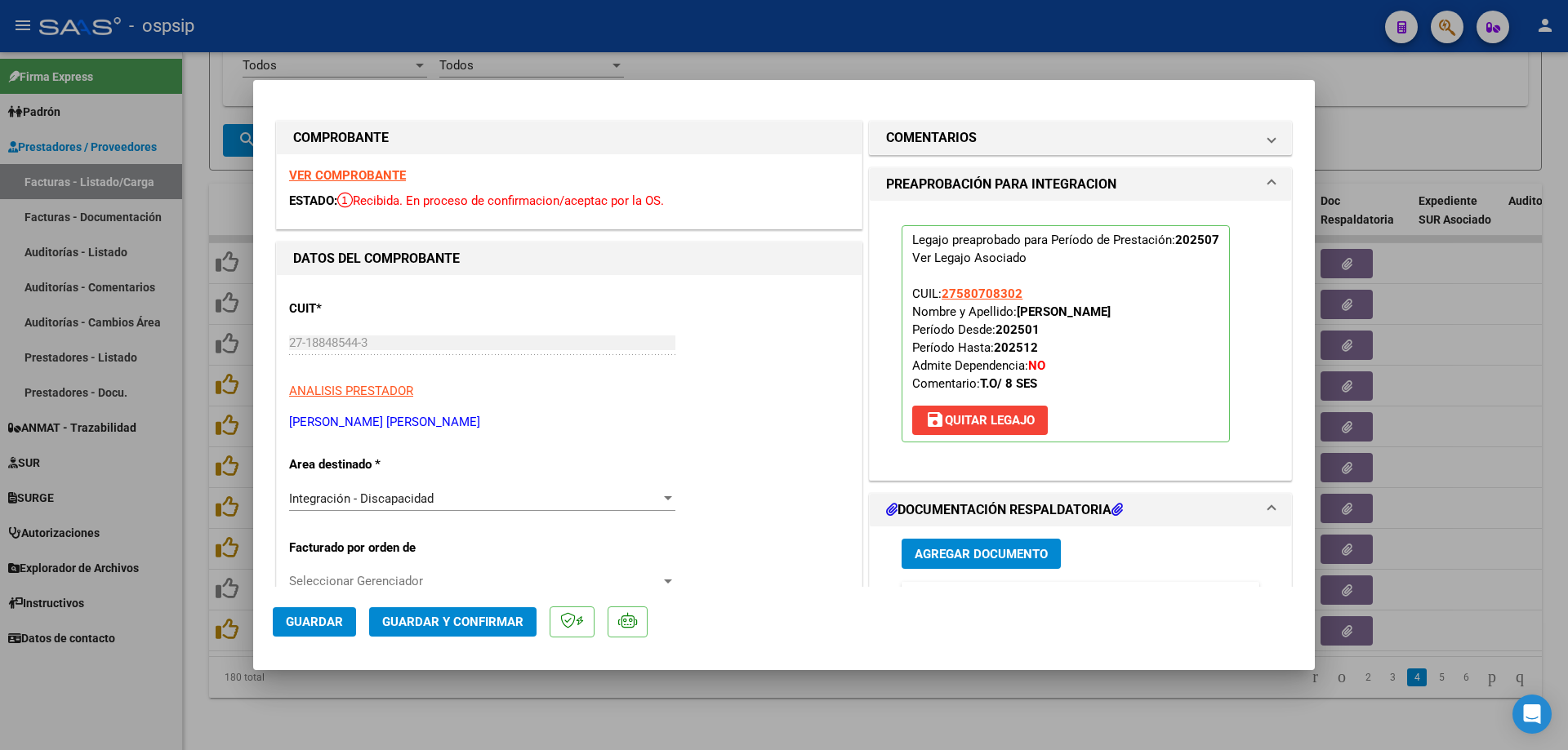
click at [305, 619] on span "Guardar" at bounding box center [314, 623] width 58 height 15
click at [189, 625] on div at bounding box center [784, 375] width 1568 height 750
type input "$ 0,00"
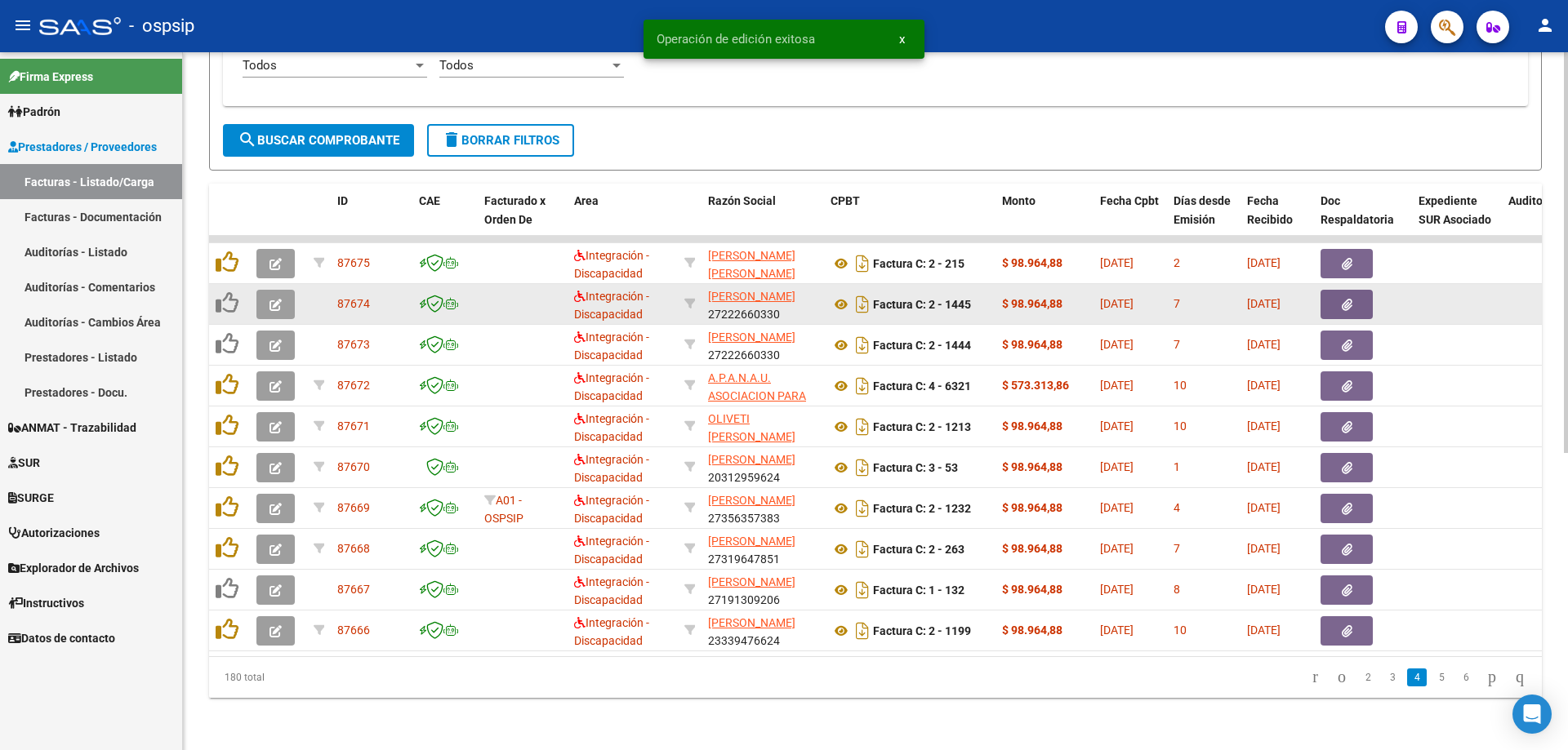
click at [262, 294] on button "button" at bounding box center [276, 304] width 39 height 29
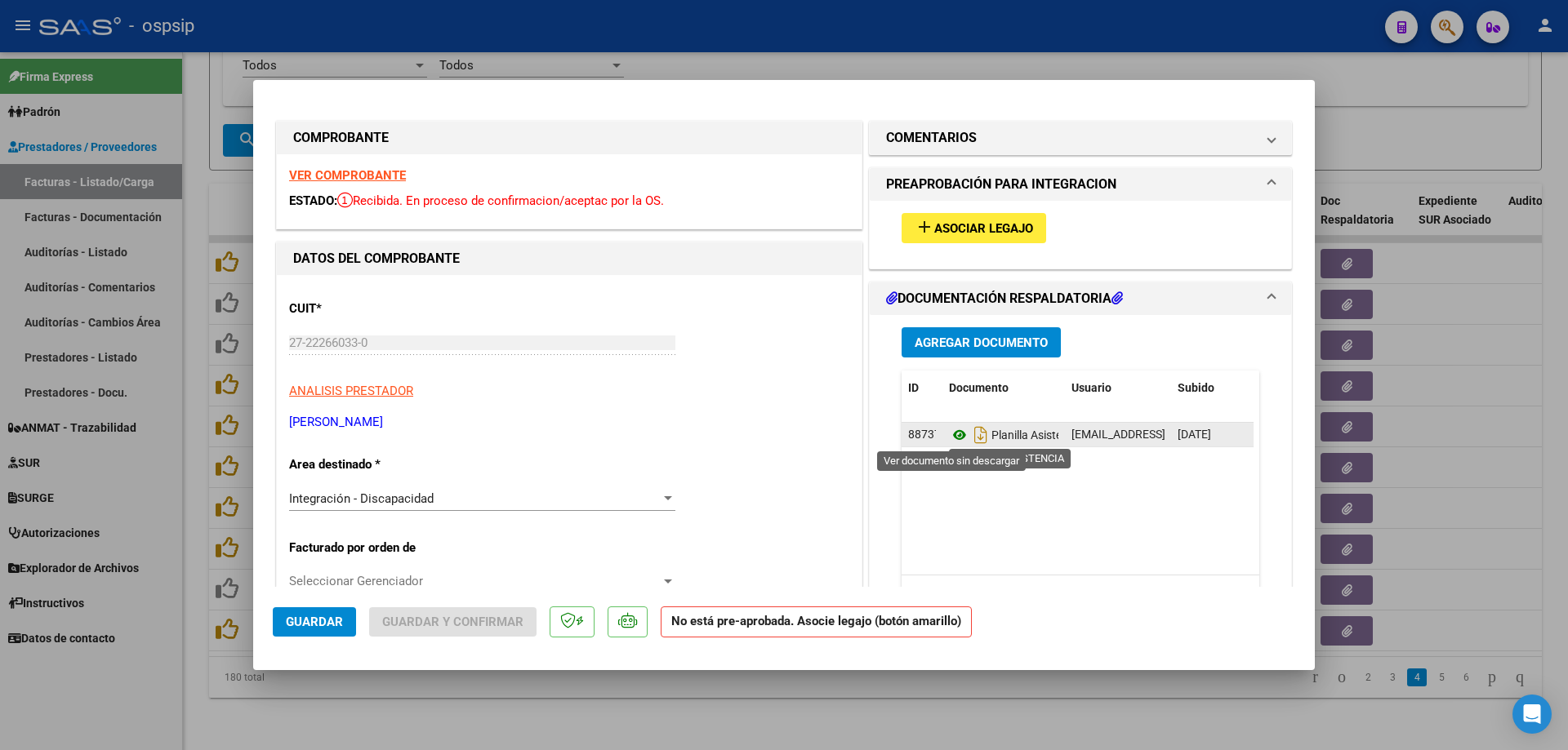
click at [955, 434] on icon at bounding box center [960, 435] width 21 height 20
click at [393, 174] on strong "VER COMPROBANTE" at bounding box center [347, 175] width 117 height 15
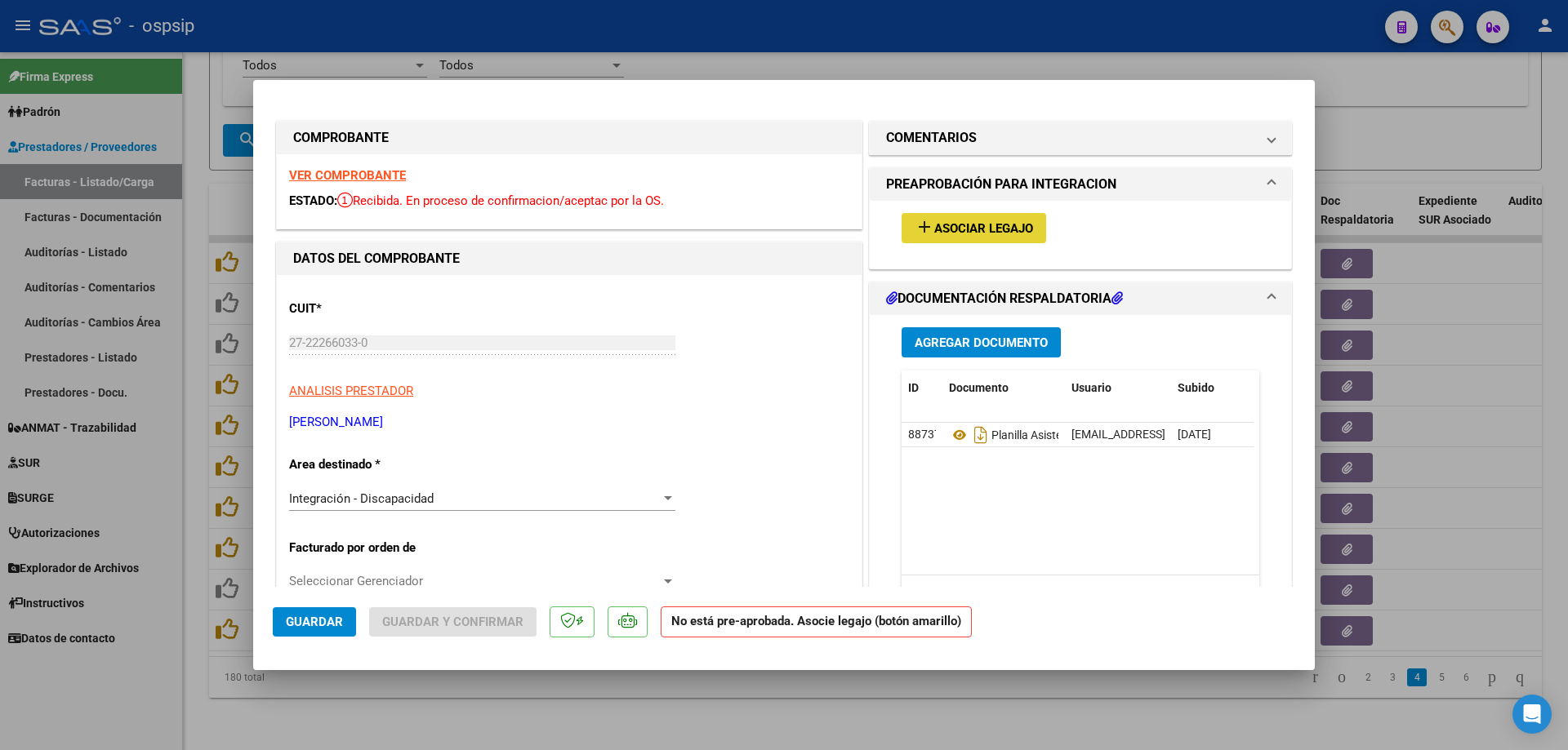
click at [973, 228] on span "Asociar Legajo" at bounding box center [984, 229] width 99 height 15
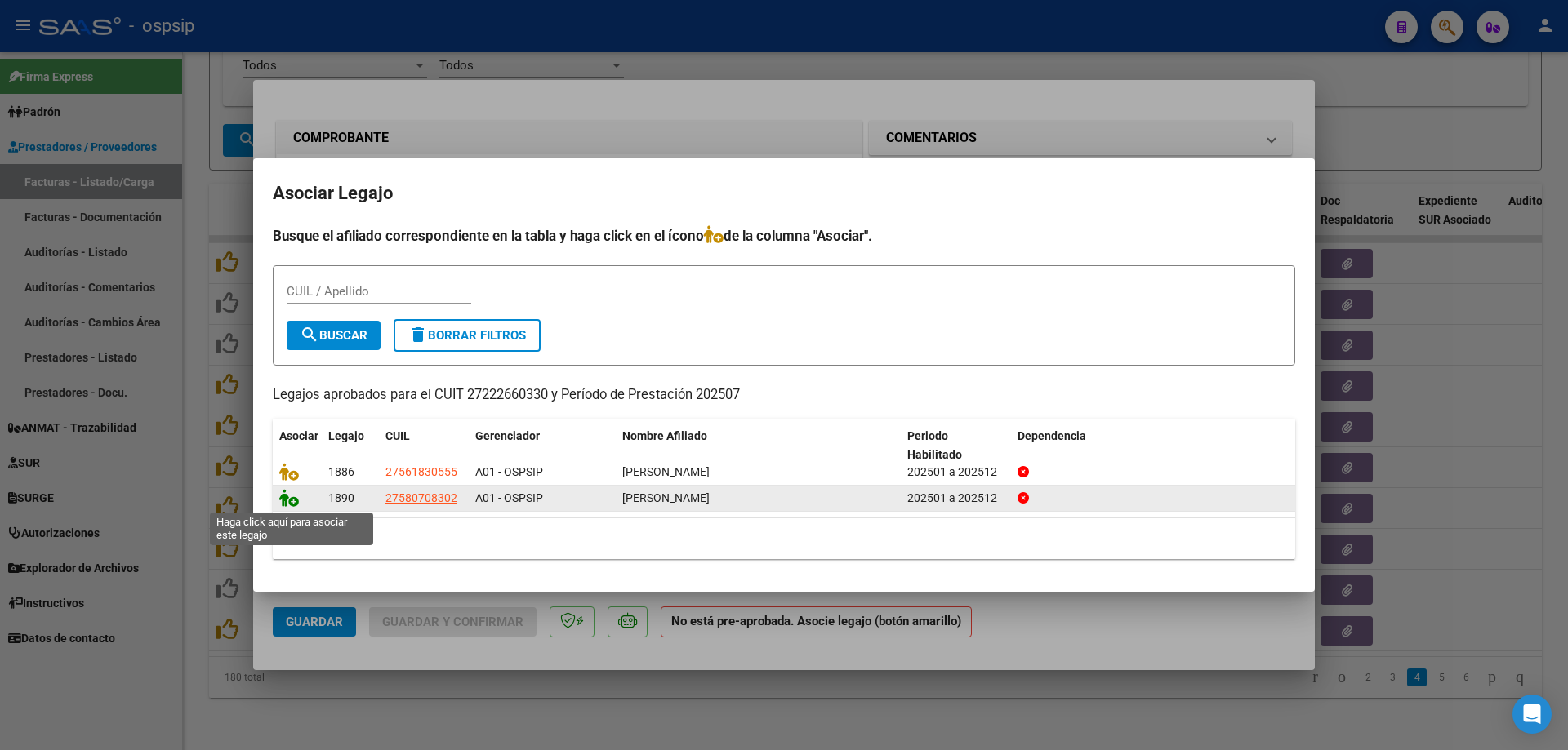
click at [295, 507] on icon at bounding box center [289, 497] width 20 height 18
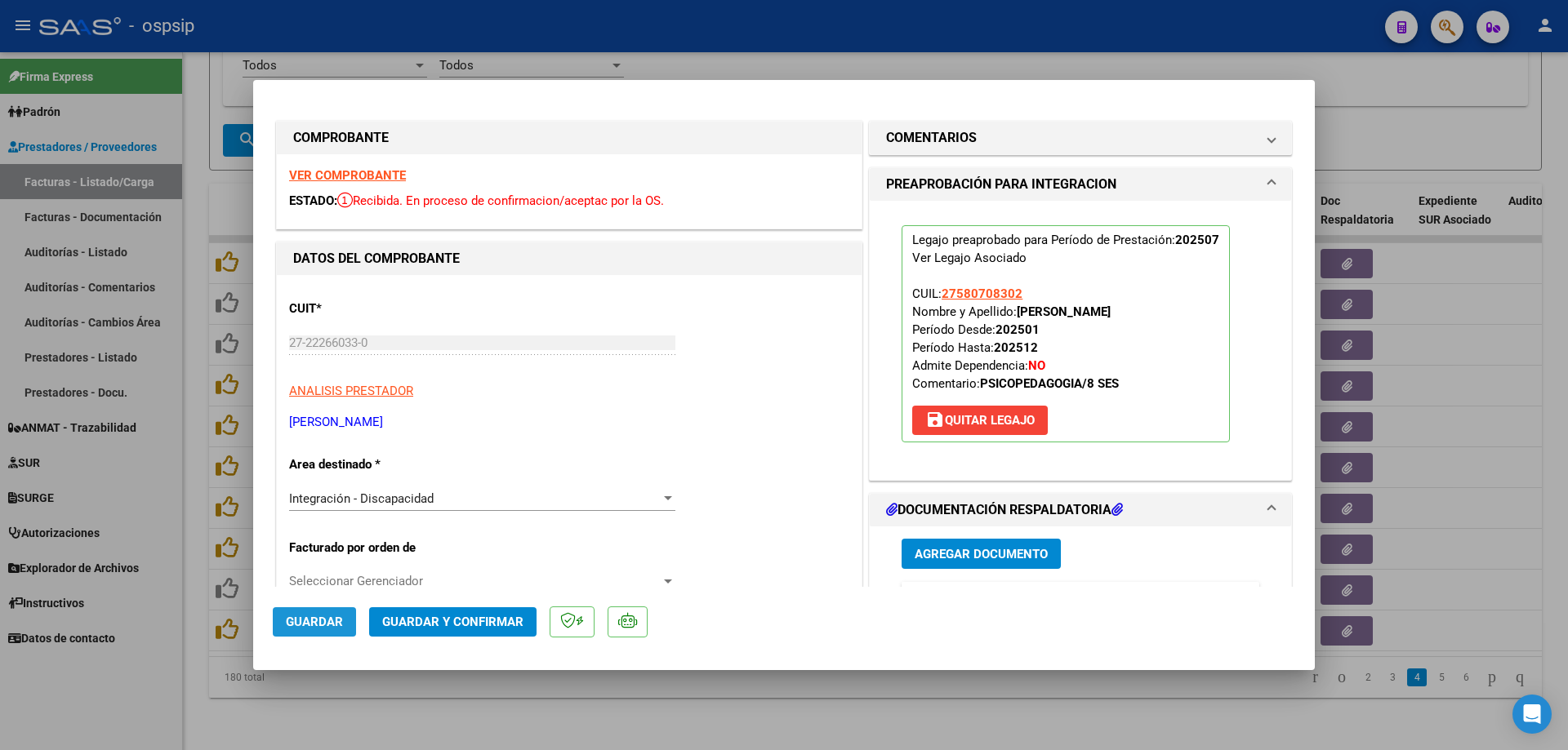
click at [311, 632] on button "Guardar" at bounding box center [314, 622] width 83 height 29
click at [189, 627] on div at bounding box center [784, 375] width 1568 height 750
type input "$ 0,00"
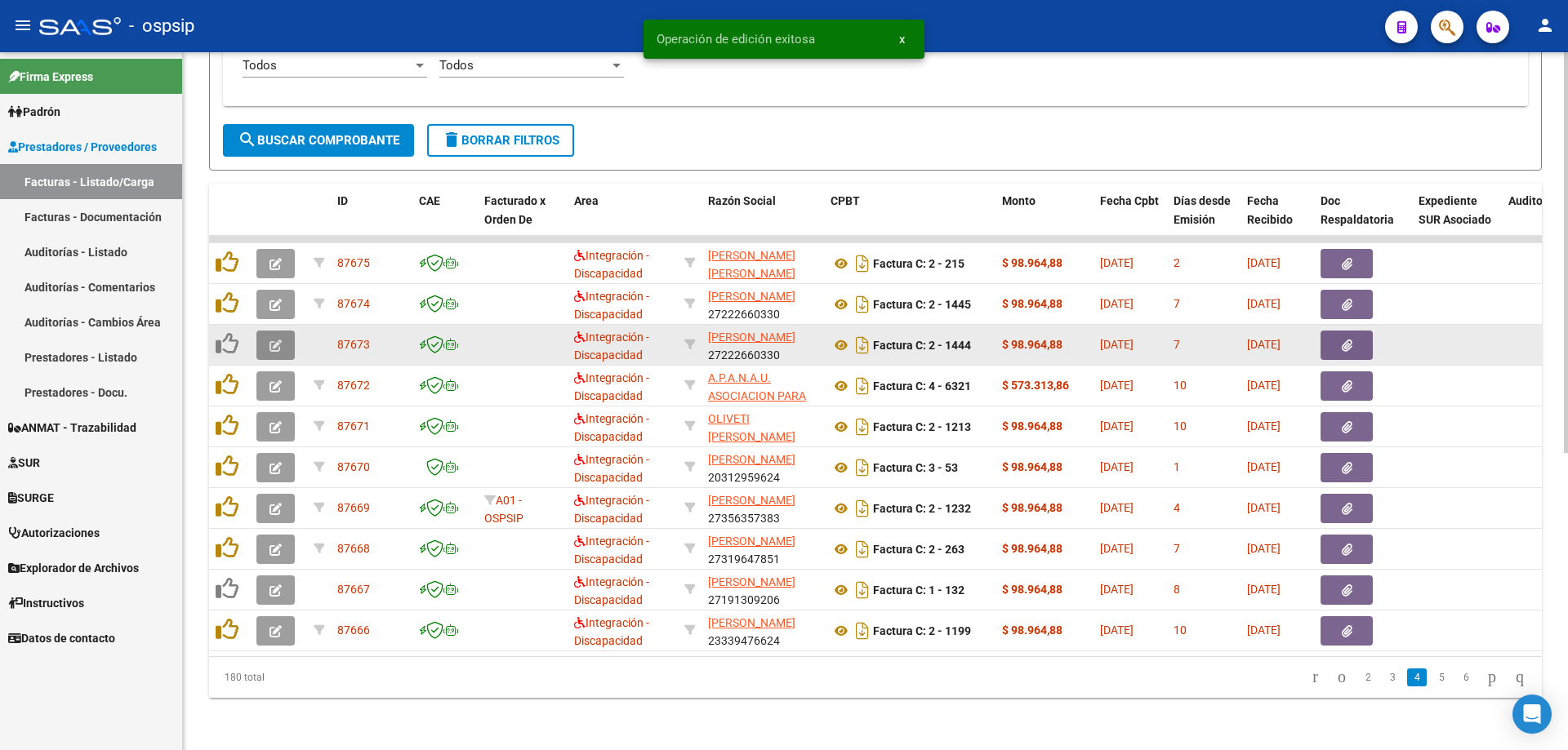
click at [265, 340] on button "button" at bounding box center [276, 344] width 39 height 29
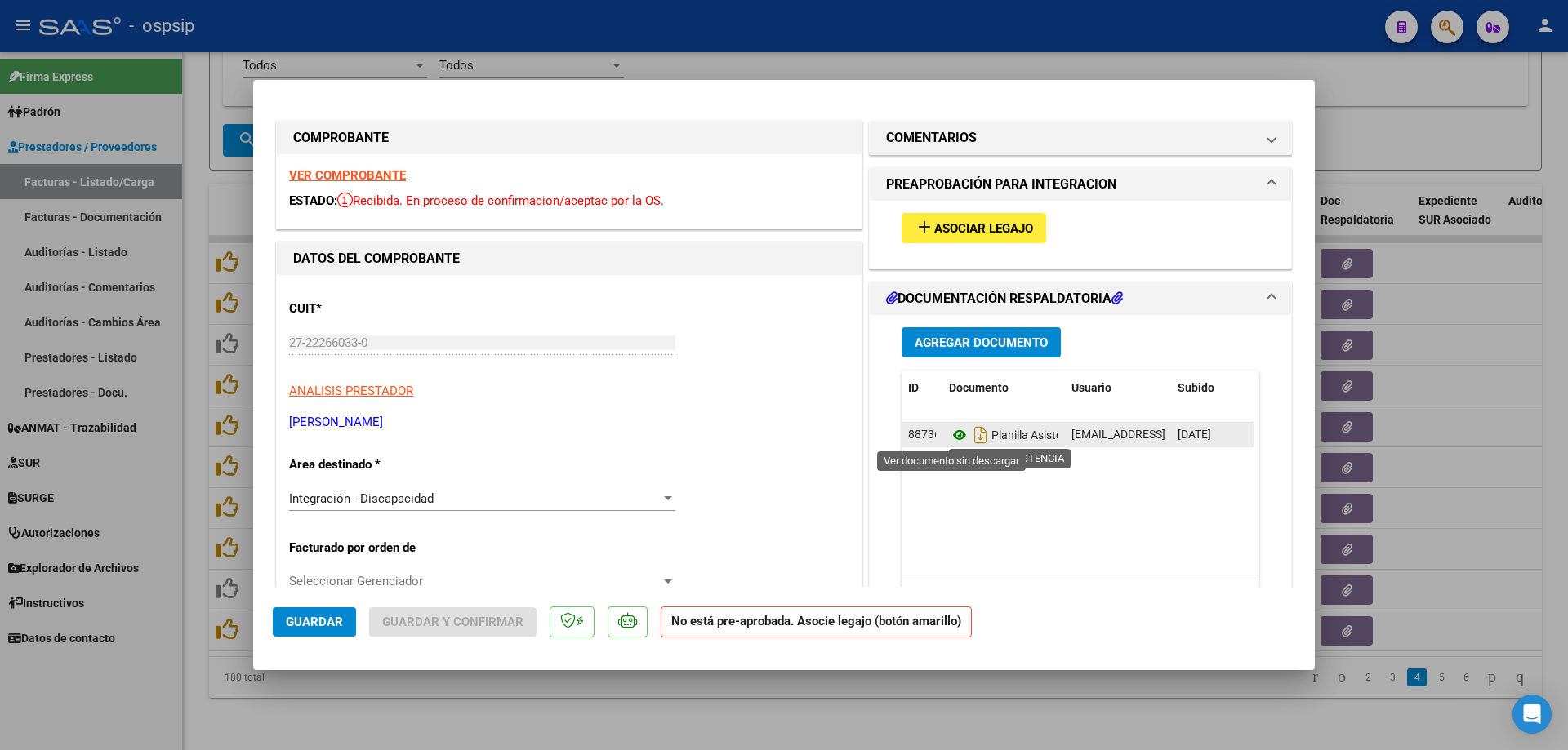
click at [952, 445] on icon at bounding box center [960, 435] width 21 height 20
click at [325, 188] on div "VER COMPROBANTE ESTADO: Recibida. En proceso de confirmacion/aceptac por la OS." at bounding box center [569, 192] width 585 height 75
click at [325, 181] on strong "VER COMPROBANTE" at bounding box center [347, 175] width 117 height 15
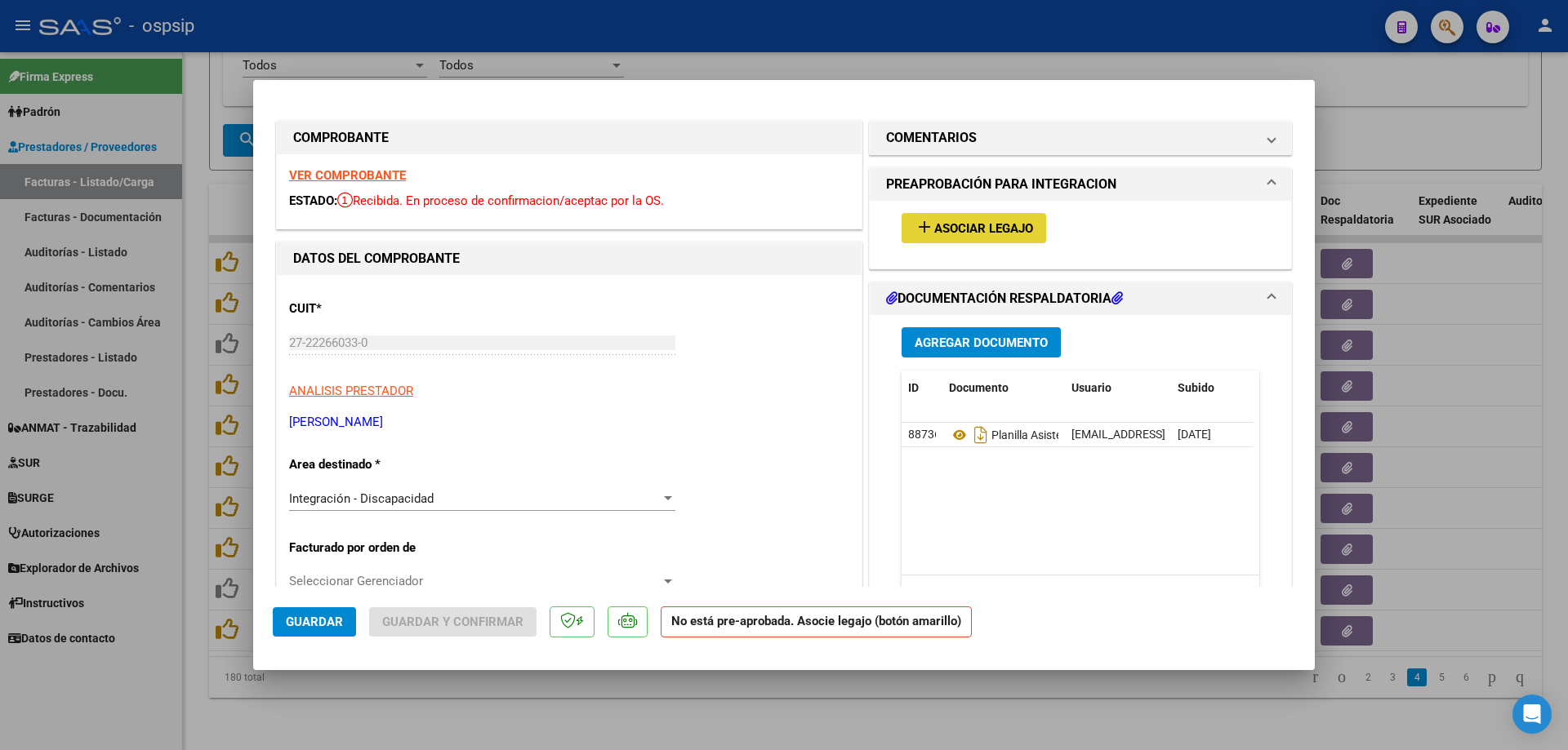
click at [948, 232] on span "Asociar Legajo" at bounding box center [984, 229] width 99 height 15
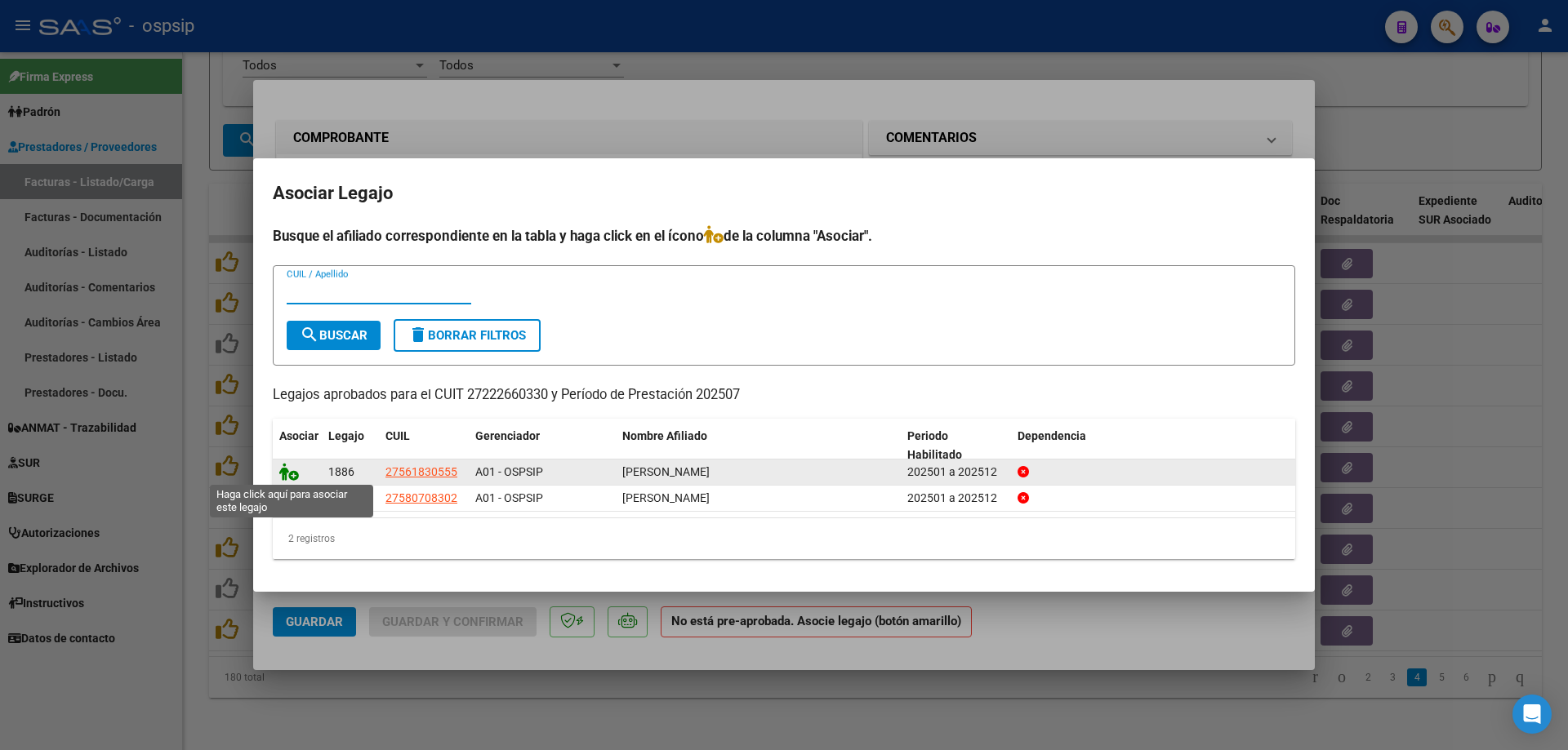
click at [288, 475] on icon at bounding box center [289, 472] width 20 height 18
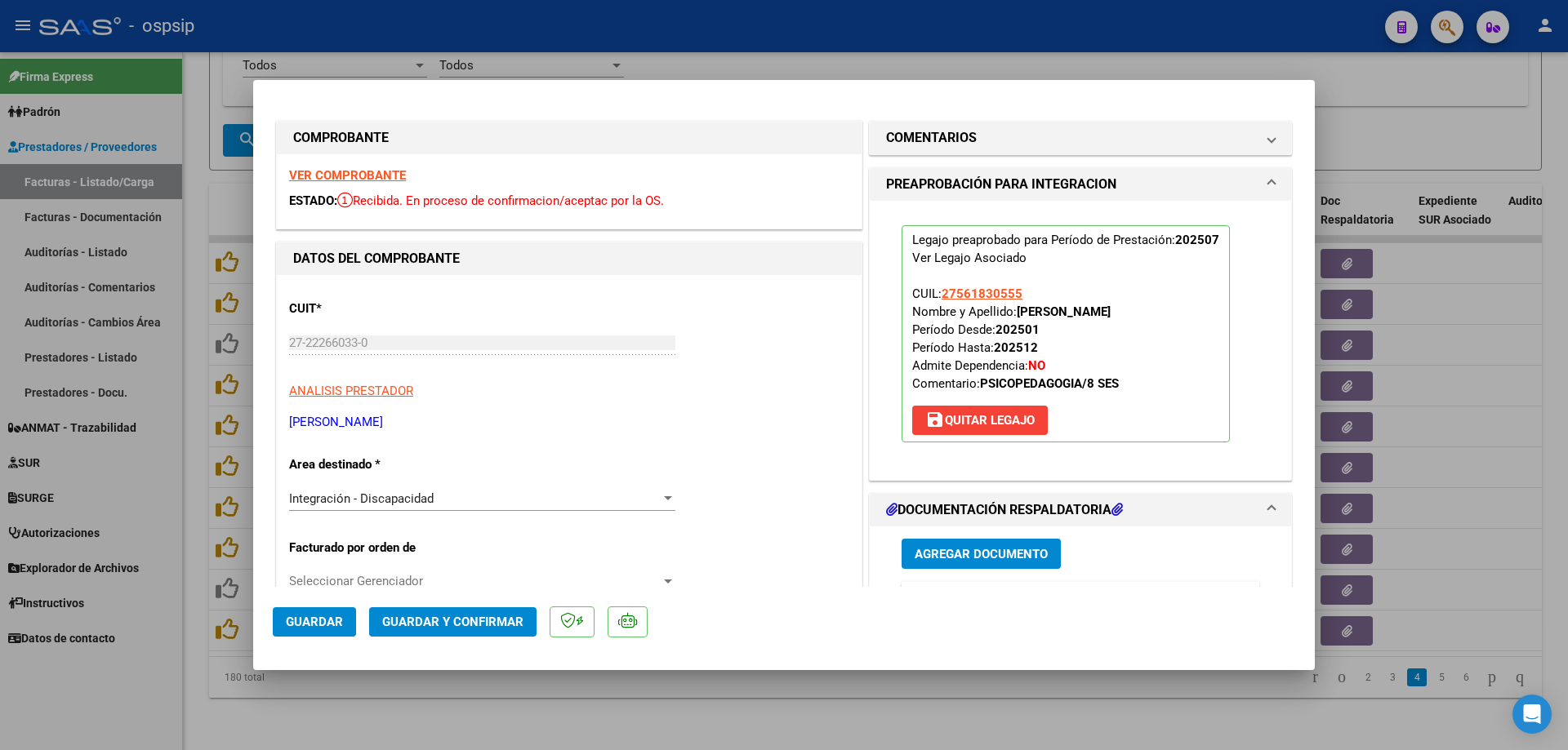
click at [337, 635] on button "Guardar" at bounding box center [314, 622] width 83 height 29
click at [200, 626] on div at bounding box center [784, 375] width 1568 height 750
type input "$ 0,00"
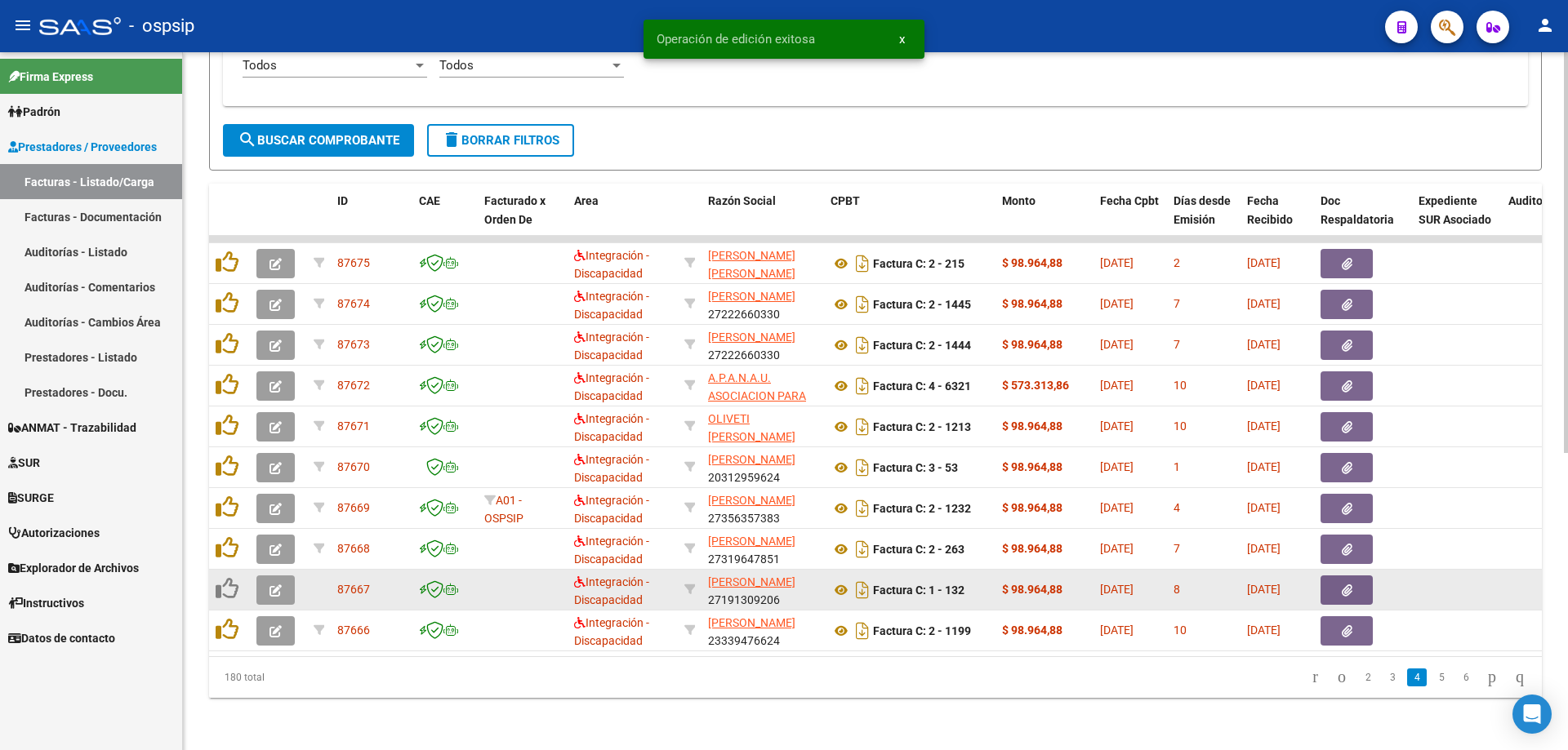
click at [264, 591] on button "button" at bounding box center [276, 590] width 39 height 29
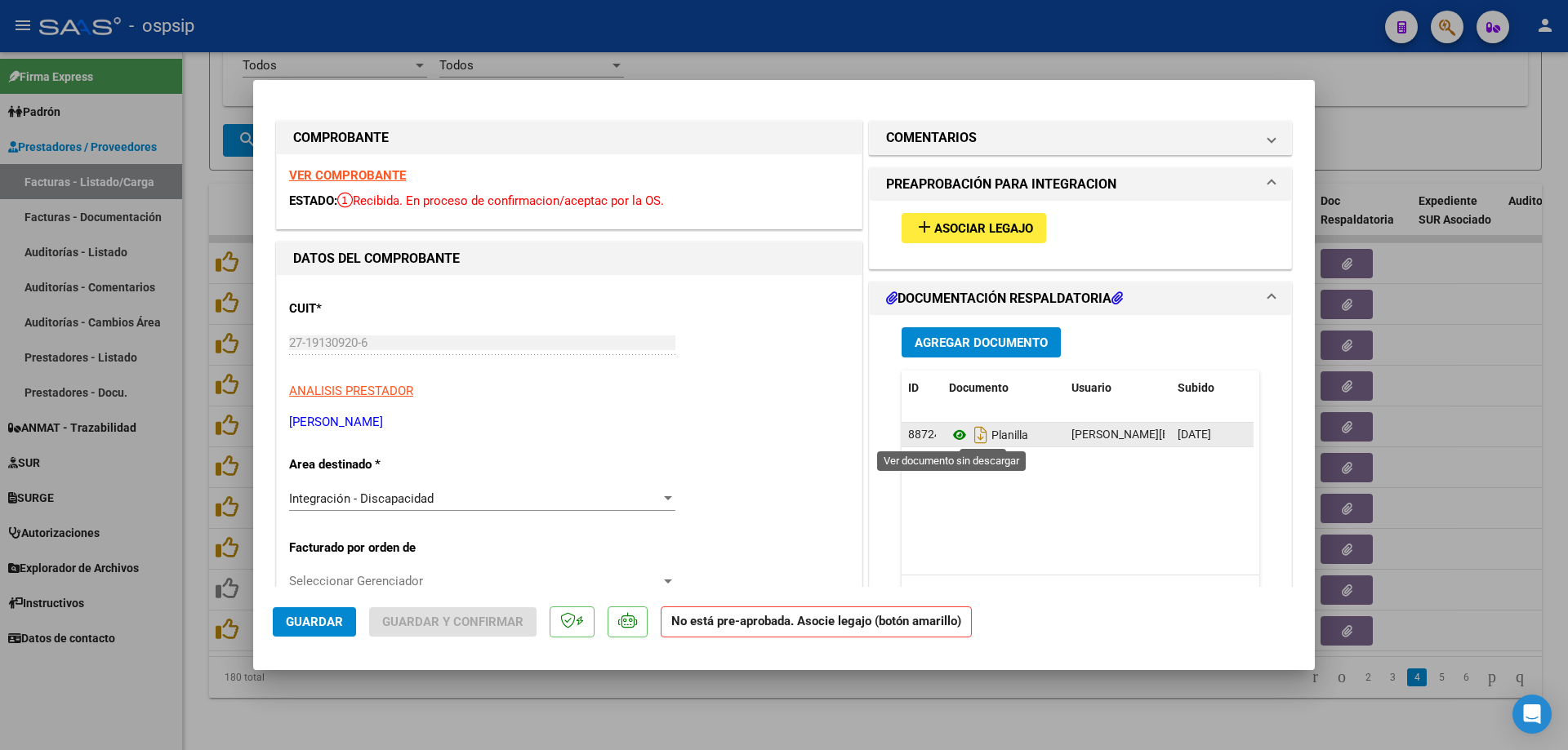
click at [954, 433] on icon at bounding box center [960, 435] width 21 height 20
click at [369, 177] on strong "VER COMPROBANTE" at bounding box center [347, 175] width 117 height 15
click at [970, 232] on span "Asociar Legajo" at bounding box center [984, 229] width 99 height 15
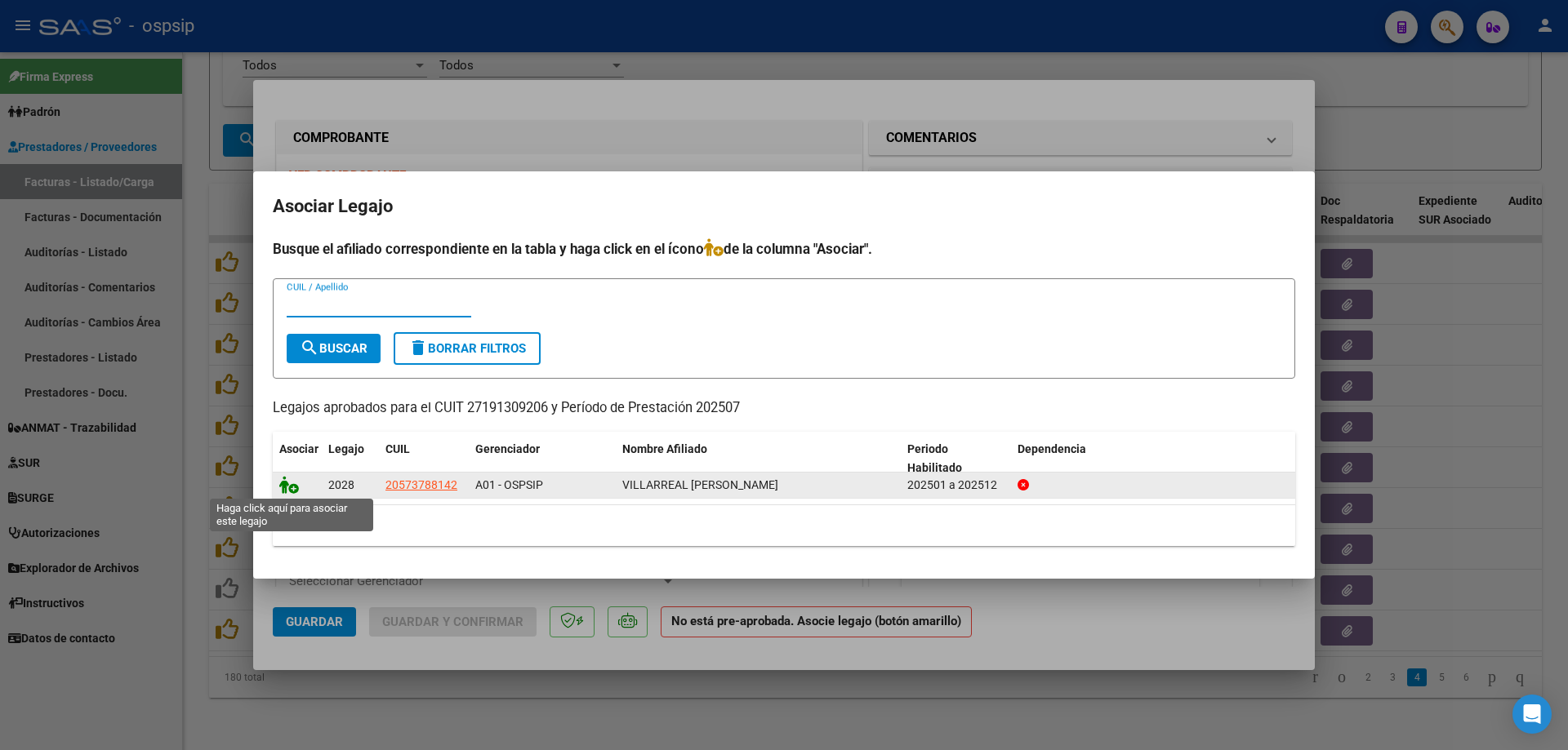
click at [295, 488] on icon at bounding box center [289, 484] width 20 height 18
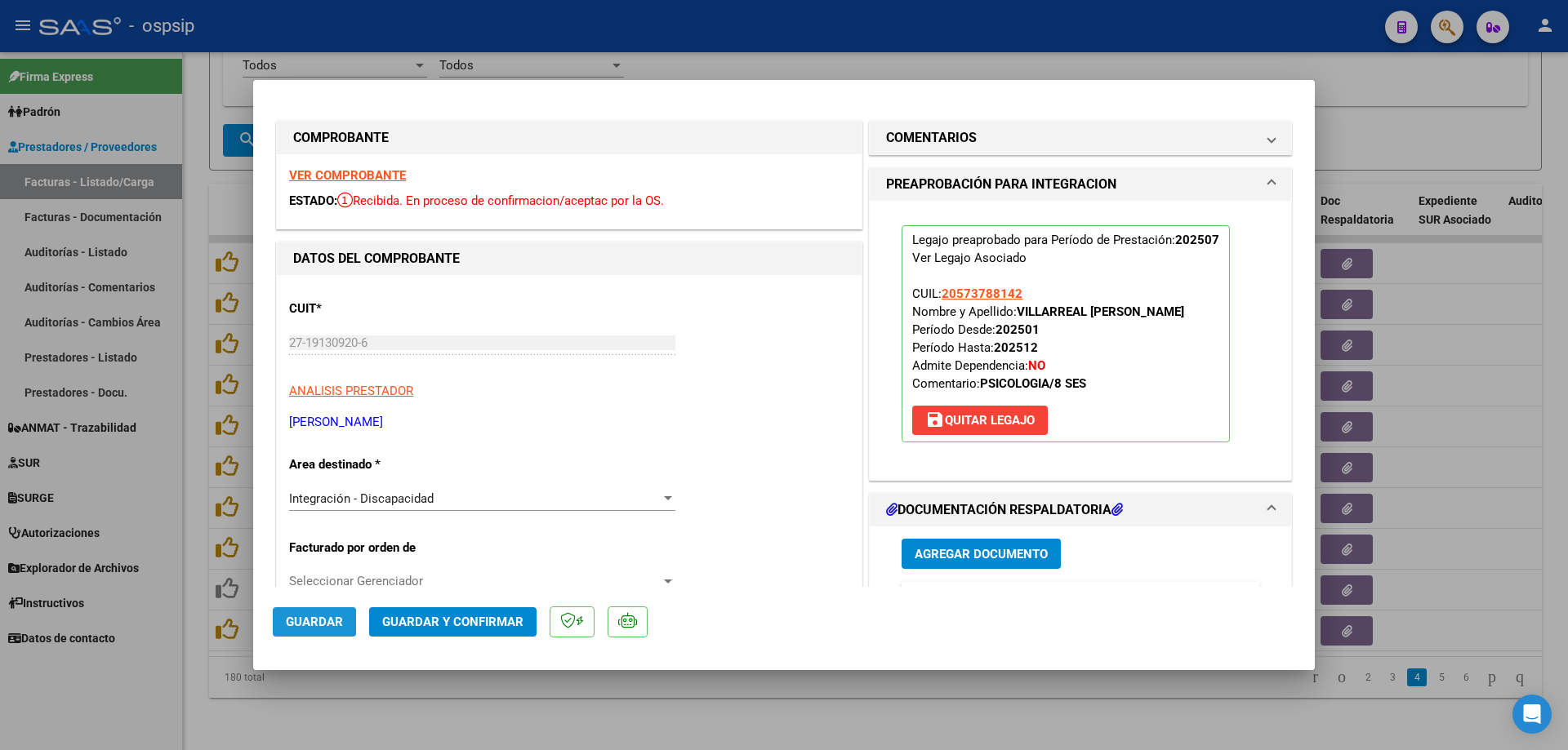
click at [314, 619] on span "Guardar" at bounding box center [314, 623] width 58 height 15
click at [181, 609] on div at bounding box center [784, 375] width 1568 height 750
type input "$ 0,00"
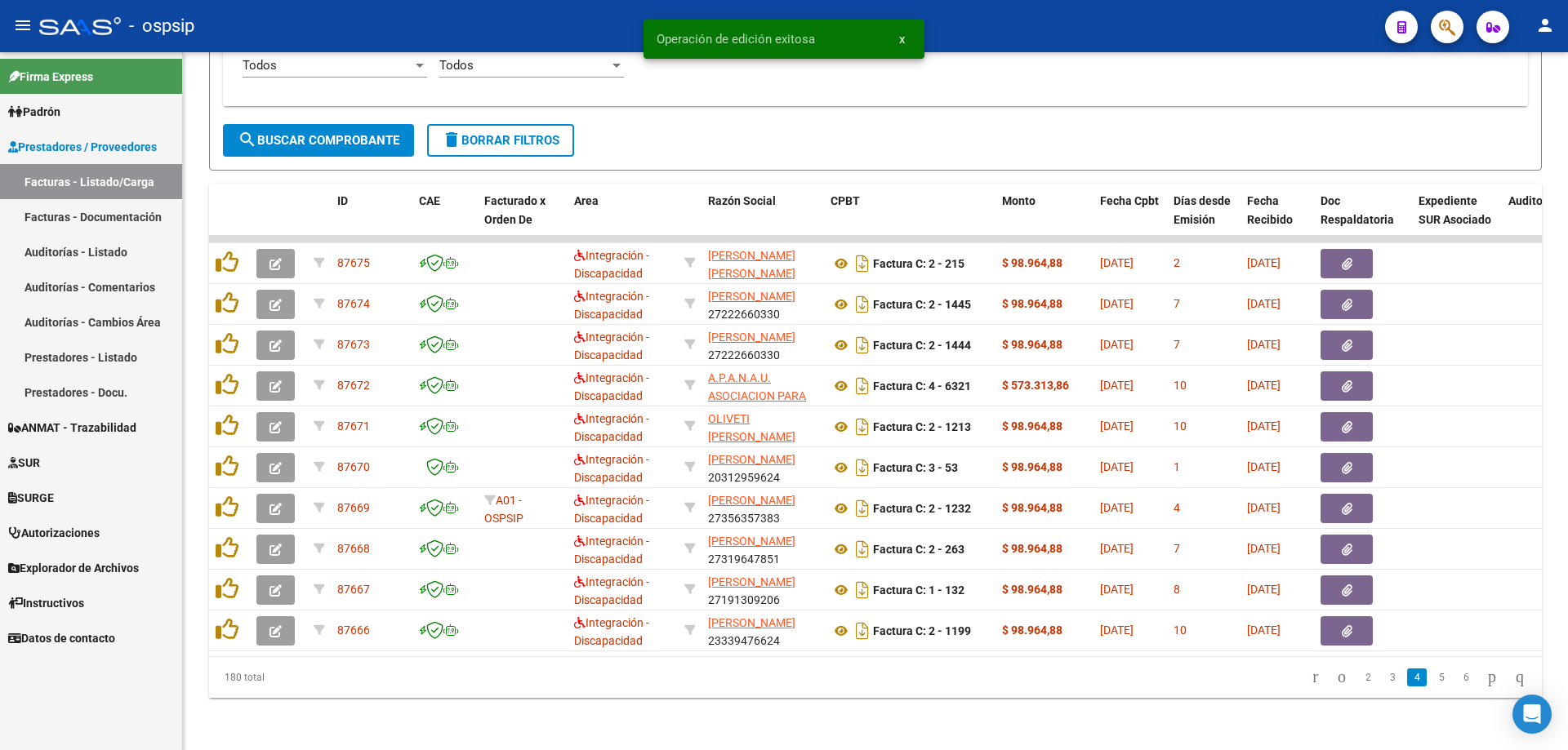
click at [1432, 684] on link "5" at bounding box center [1442, 677] width 20 height 18
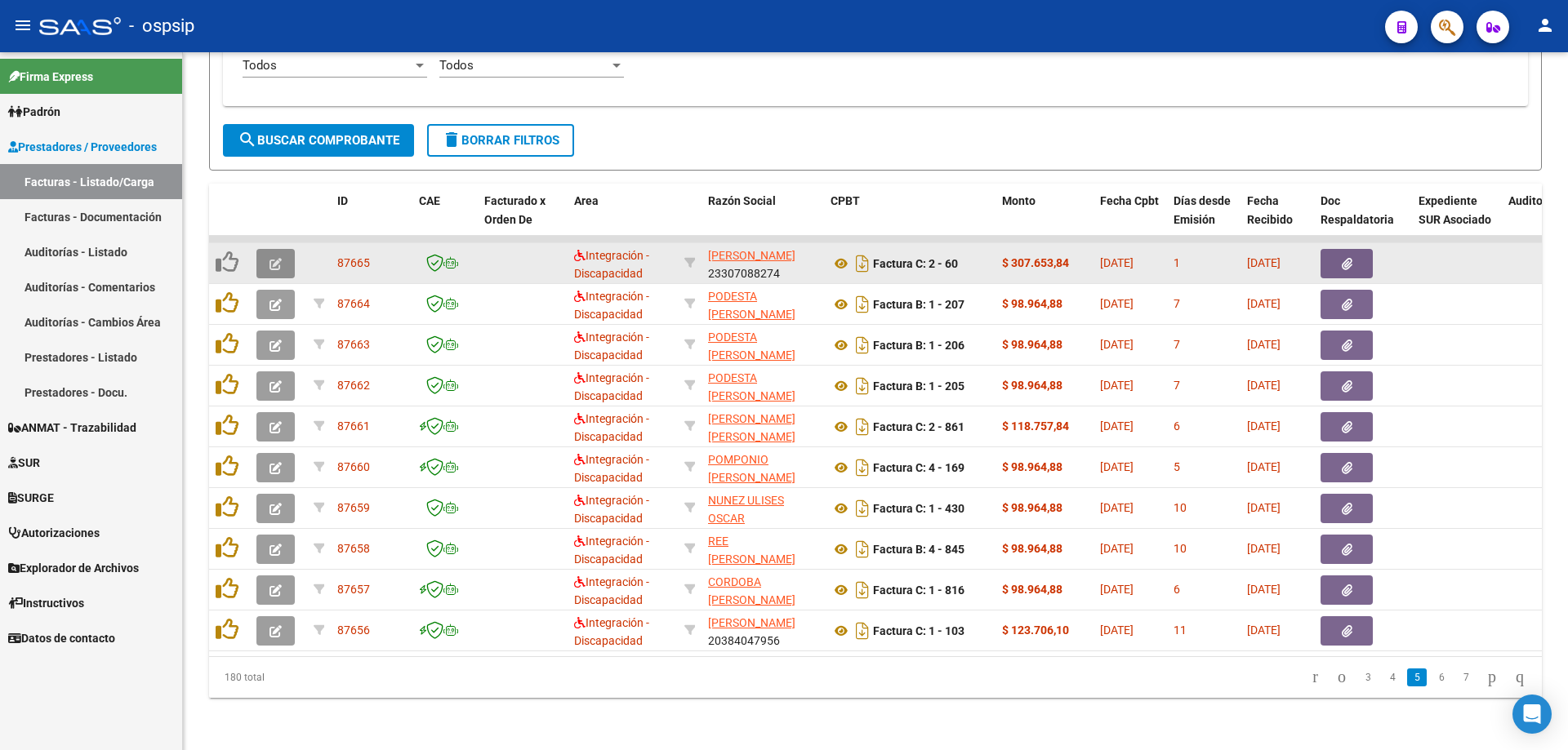
click at [259, 252] on button "button" at bounding box center [276, 263] width 39 height 29
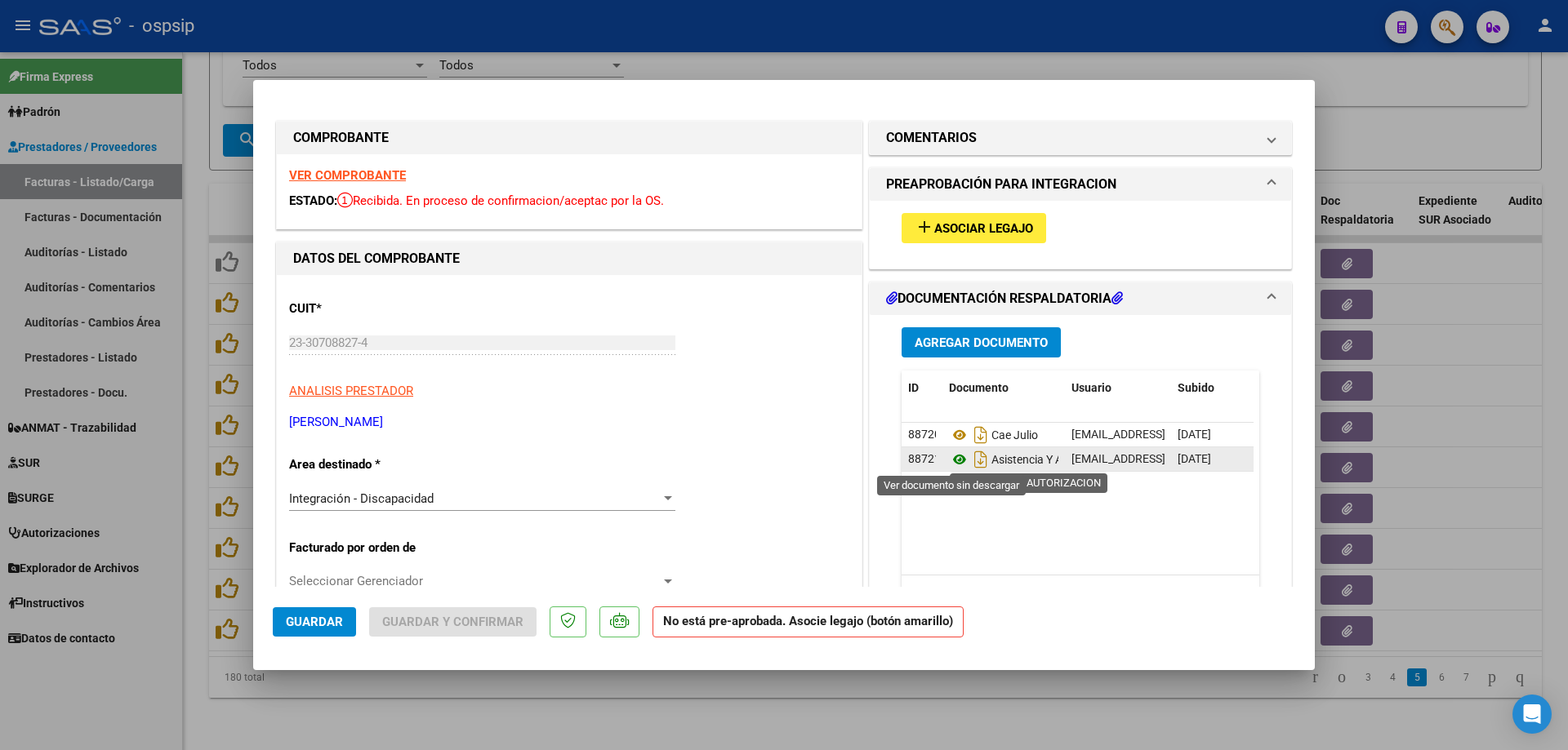
click at [952, 457] on icon at bounding box center [960, 459] width 21 height 20
click at [324, 170] on strong "VER COMPROBANTE" at bounding box center [347, 175] width 117 height 15
click at [1004, 221] on span "add Asociar Legajo" at bounding box center [973, 228] width 118 height 15
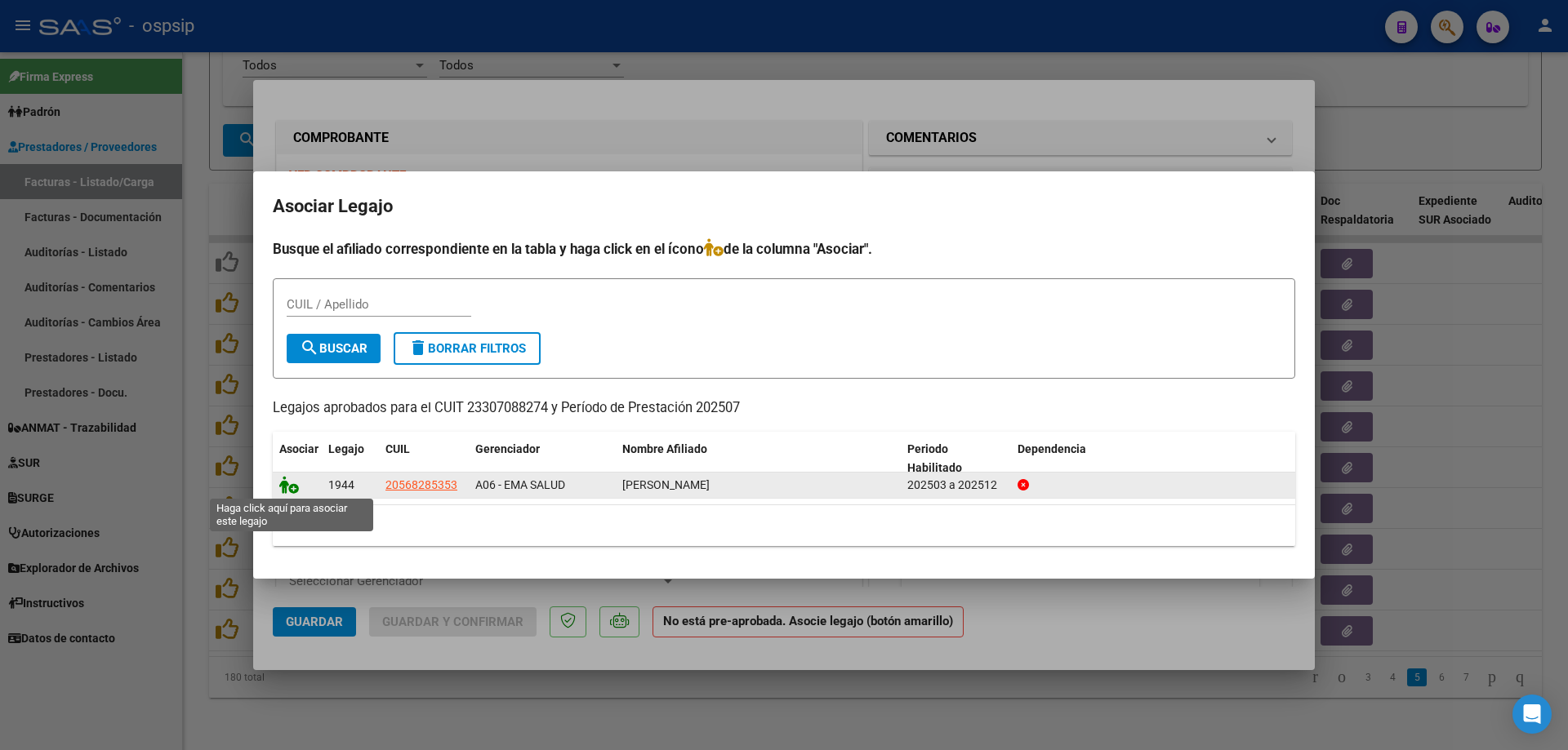
click at [289, 488] on icon at bounding box center [289, 484] width 20 height 18
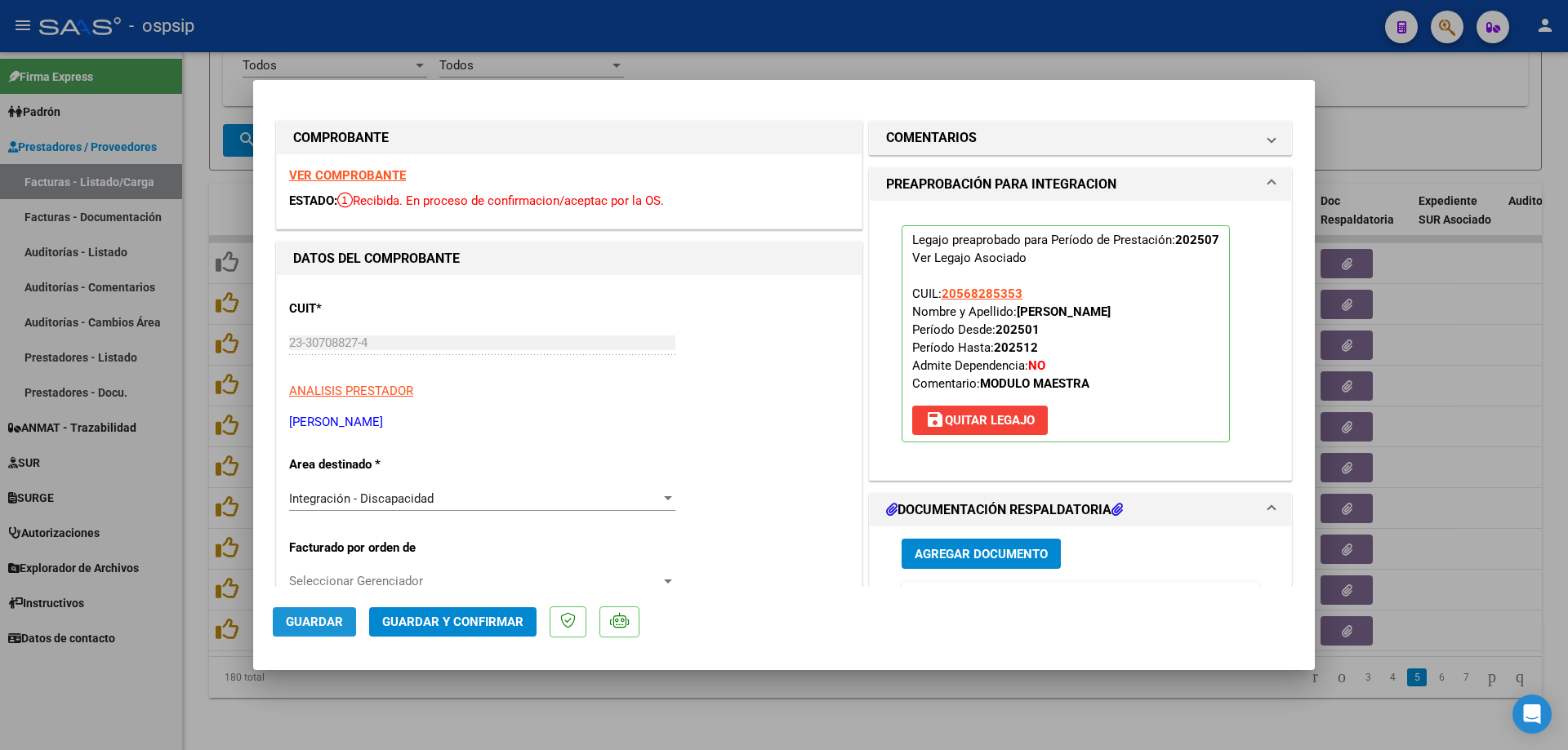
click at [289, 633] on button "Guardar" at bounding box center [314, 622] width 83 height 29
click at [196, 624] on div at bounding box center [784, 375] width 1568 height 750
type input "$ 0,00"
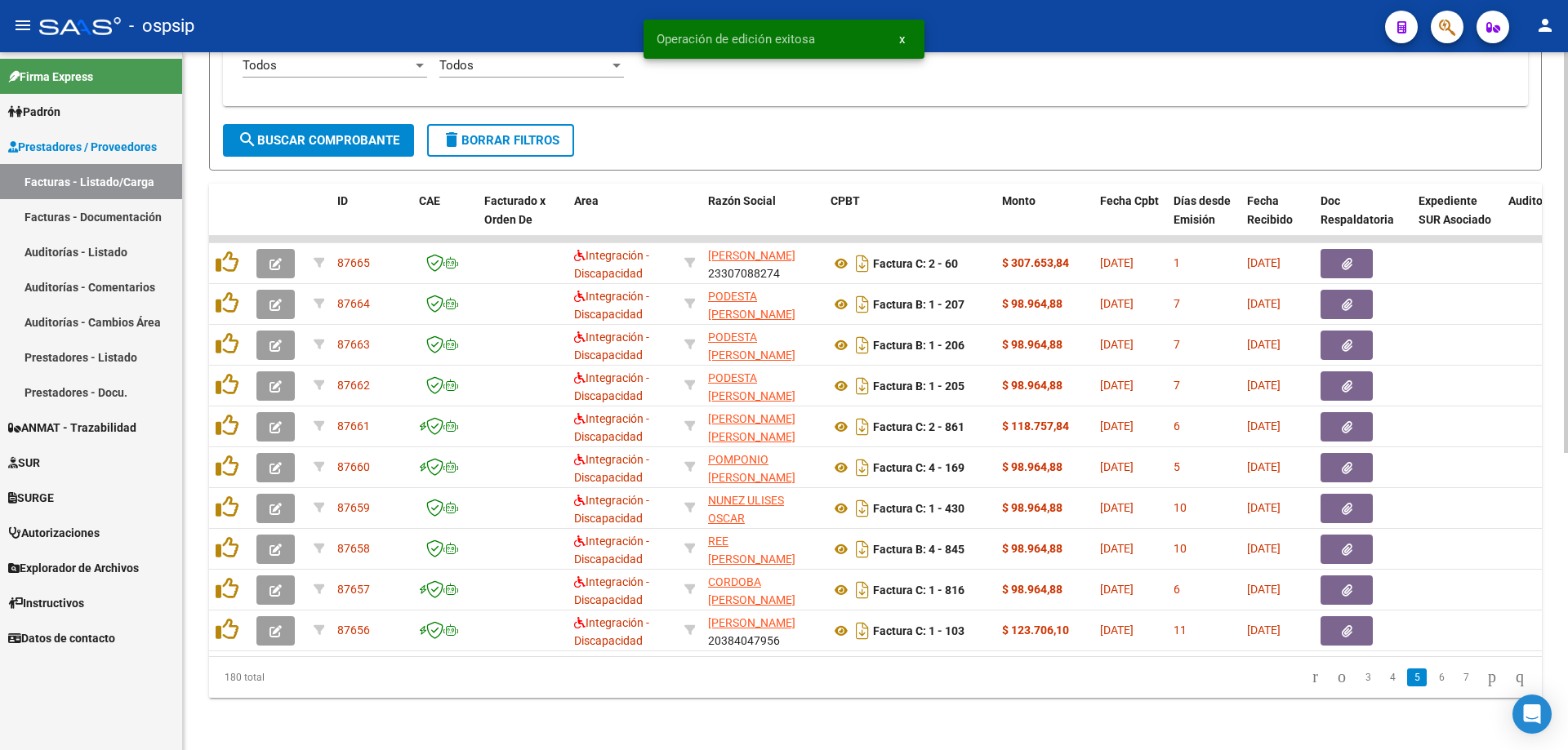
click at [1429, 688] on li "6" at bounding box center [1442, 677] width 25 height 27
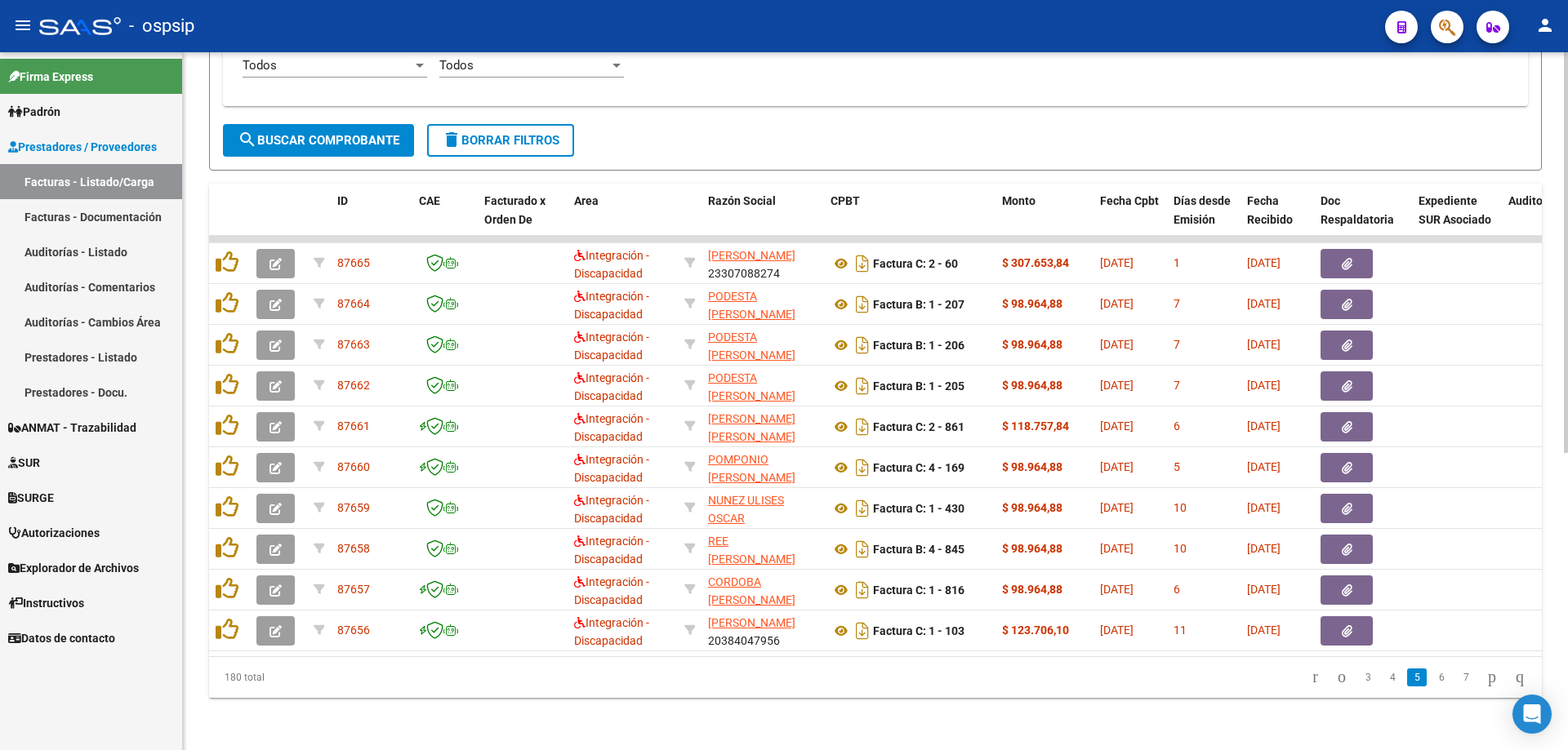
click at [1432, 678] on link "6" at bounding box center [1442, 677] width 20 height 18
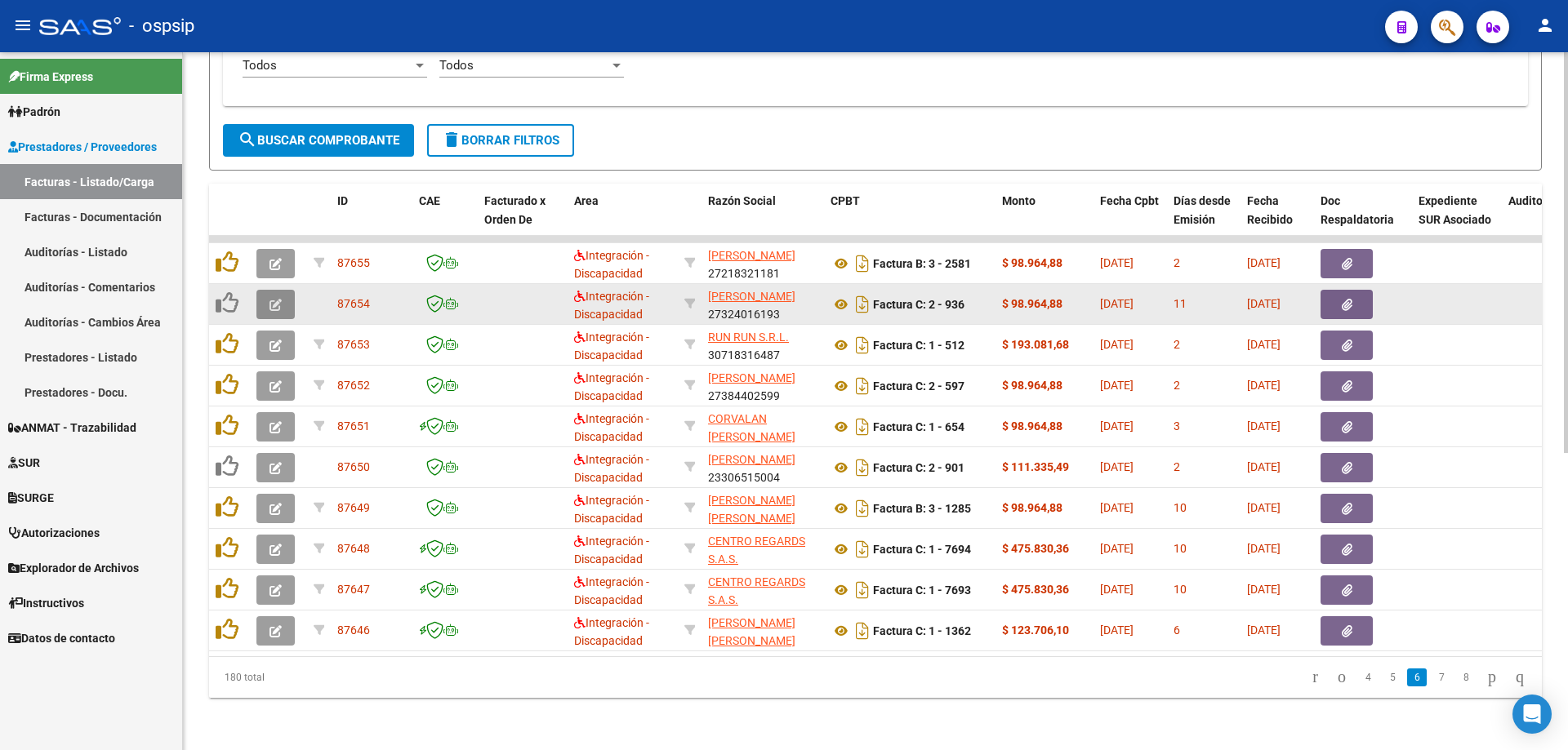
click at [260, 299] on button "button" at bounding box center [276, 304] width 39 height 29
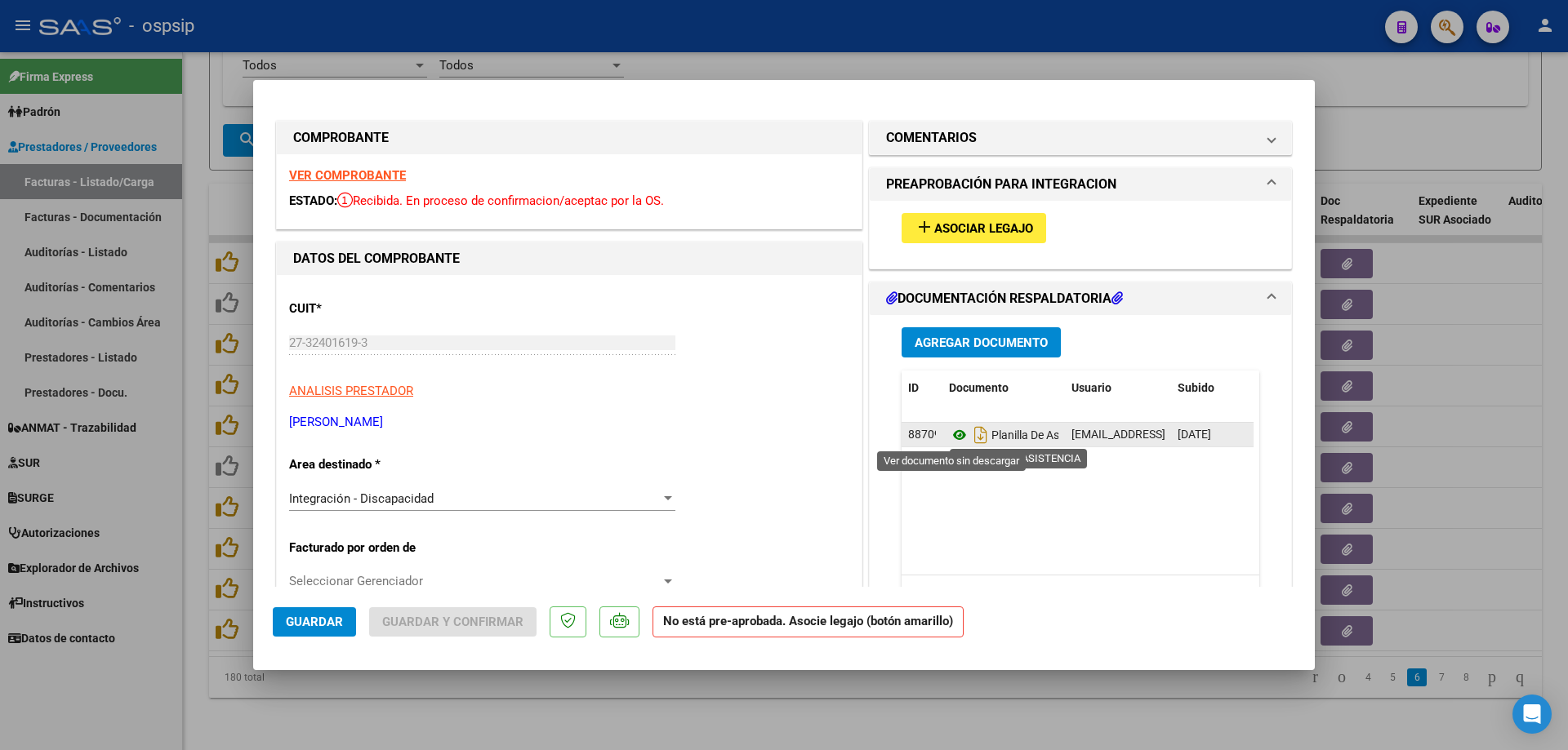
click at [953, 435] on icon at bounding box center [960, 435] width 21 height 20
click at [301, 171] on strong "VER COMPROBANTE" at bounding box center [347, 175] width 117 height 15
click at [959, 225] on span "Asociar Legajo" at bounding box center [984, 229] width 99 height 15
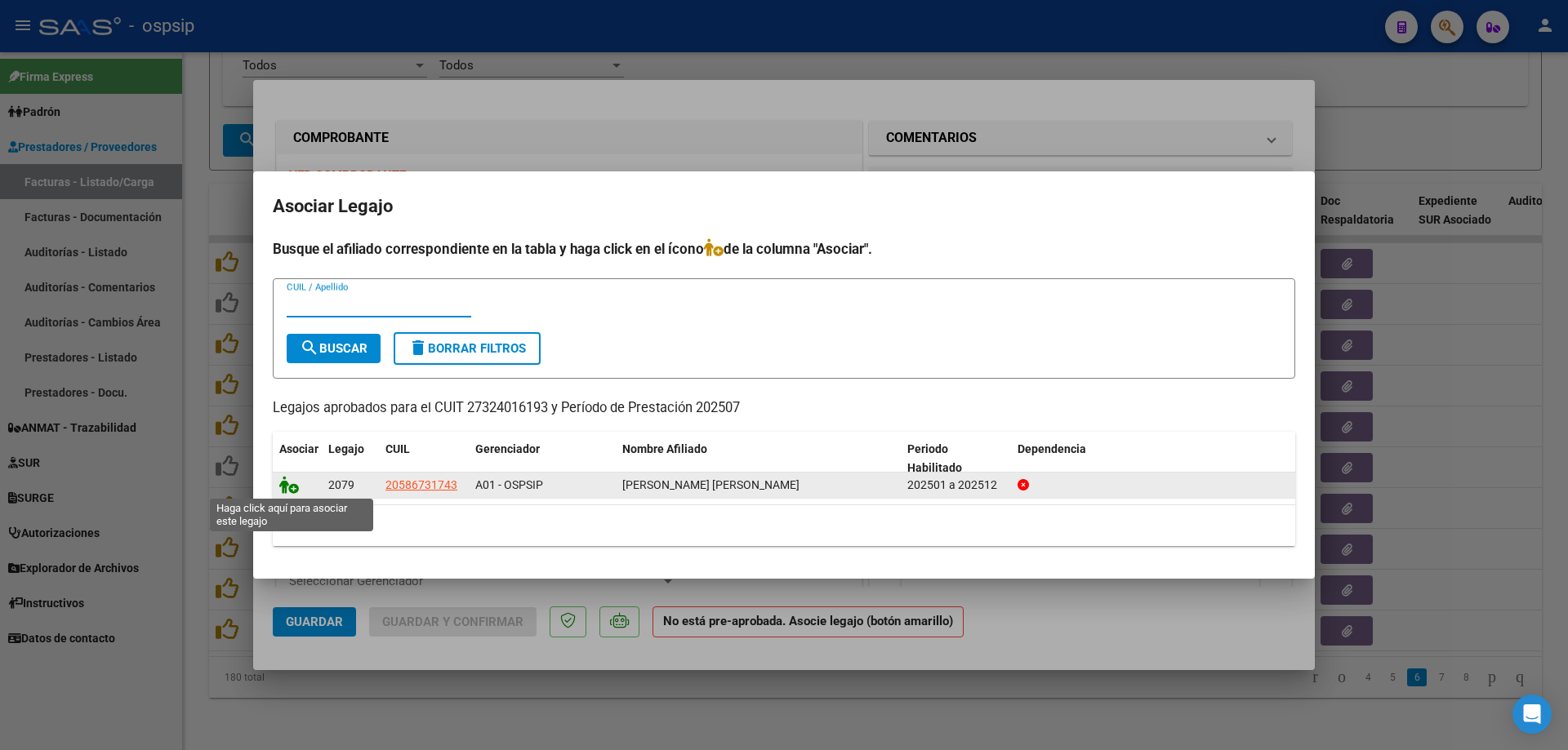
click at [296, 483] on icon at bounding box center [289, 484] width 20 height 18
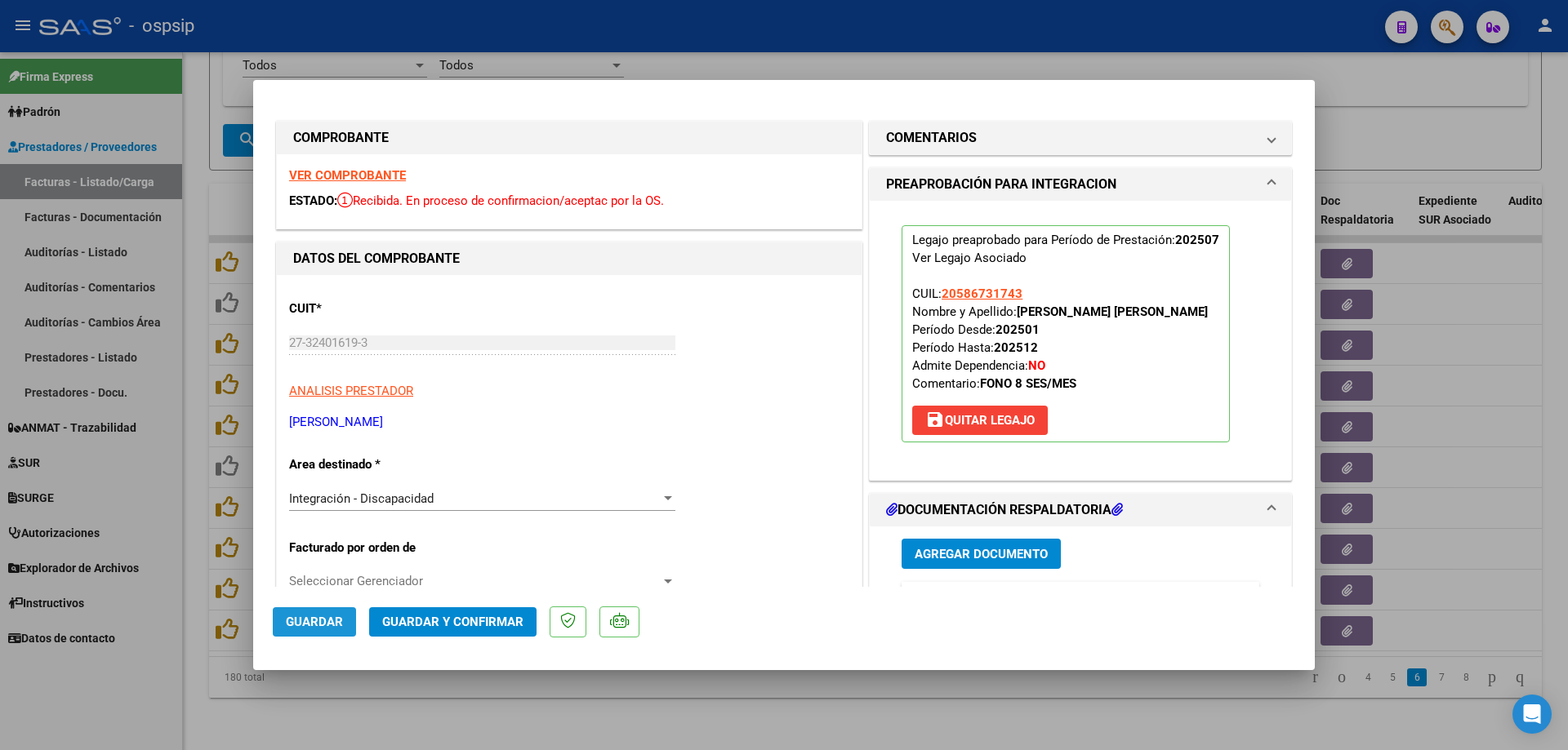
click at [314, 621] on span "Guardar" at bounding box center [314, 623] width 58 height 15
click at [210, 495] on div at bounding box center [784, 375] width 1568 height 750
type input "$ 0,00"
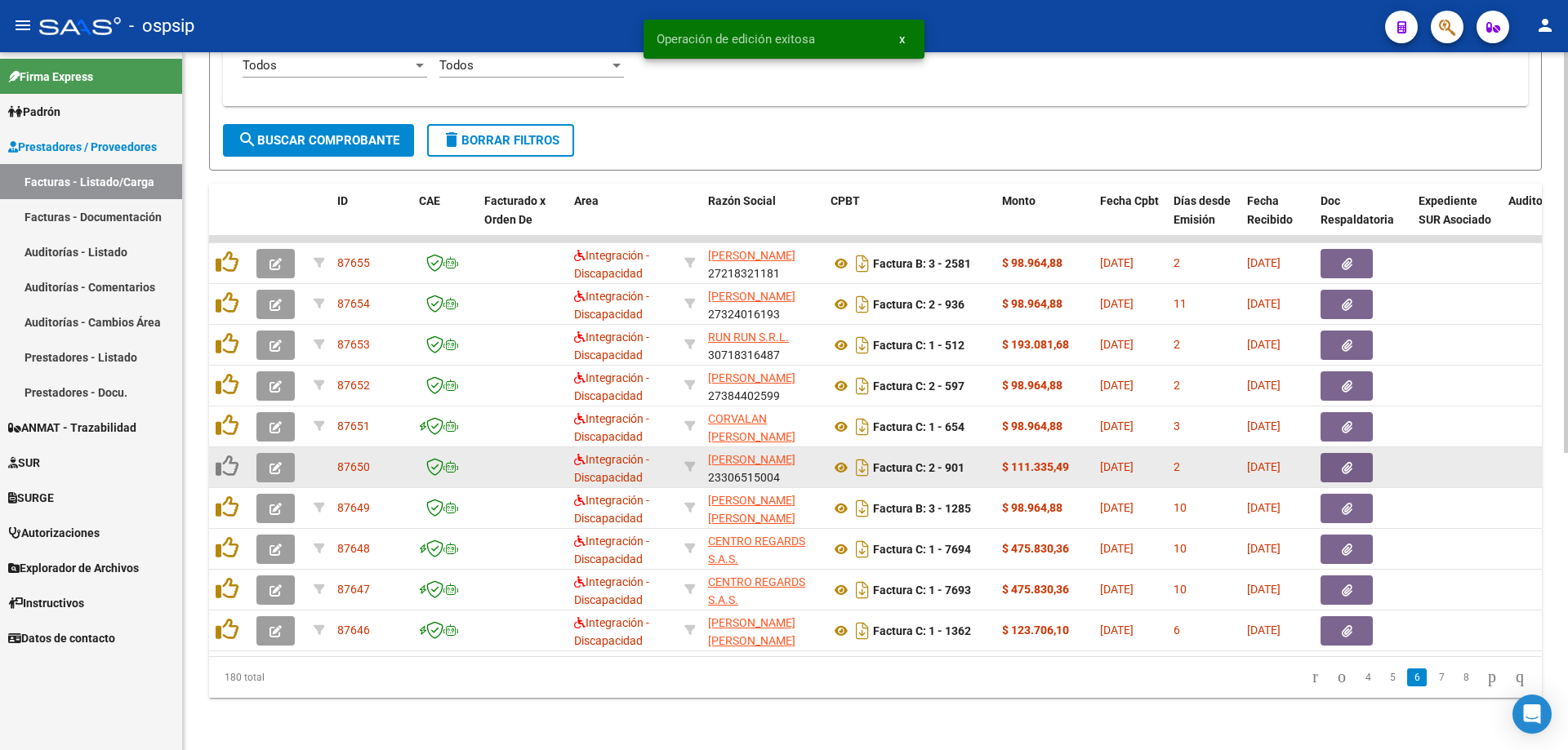
click at [272, 462] on icon "button" at bounding box center [276, 468] width 12 height 12
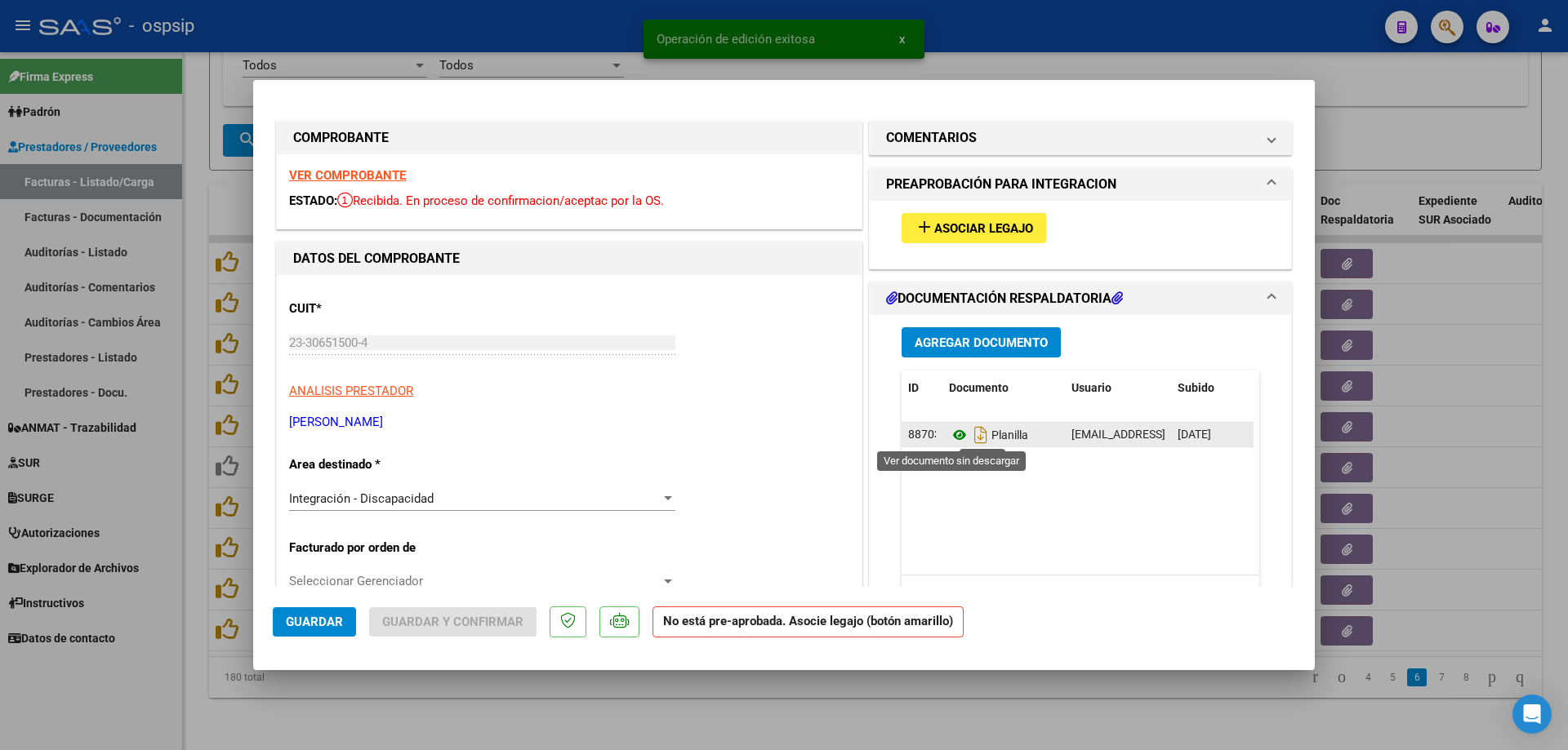
click at [954, 434] on icon at bounding box center [960, 435] width 21 height 20
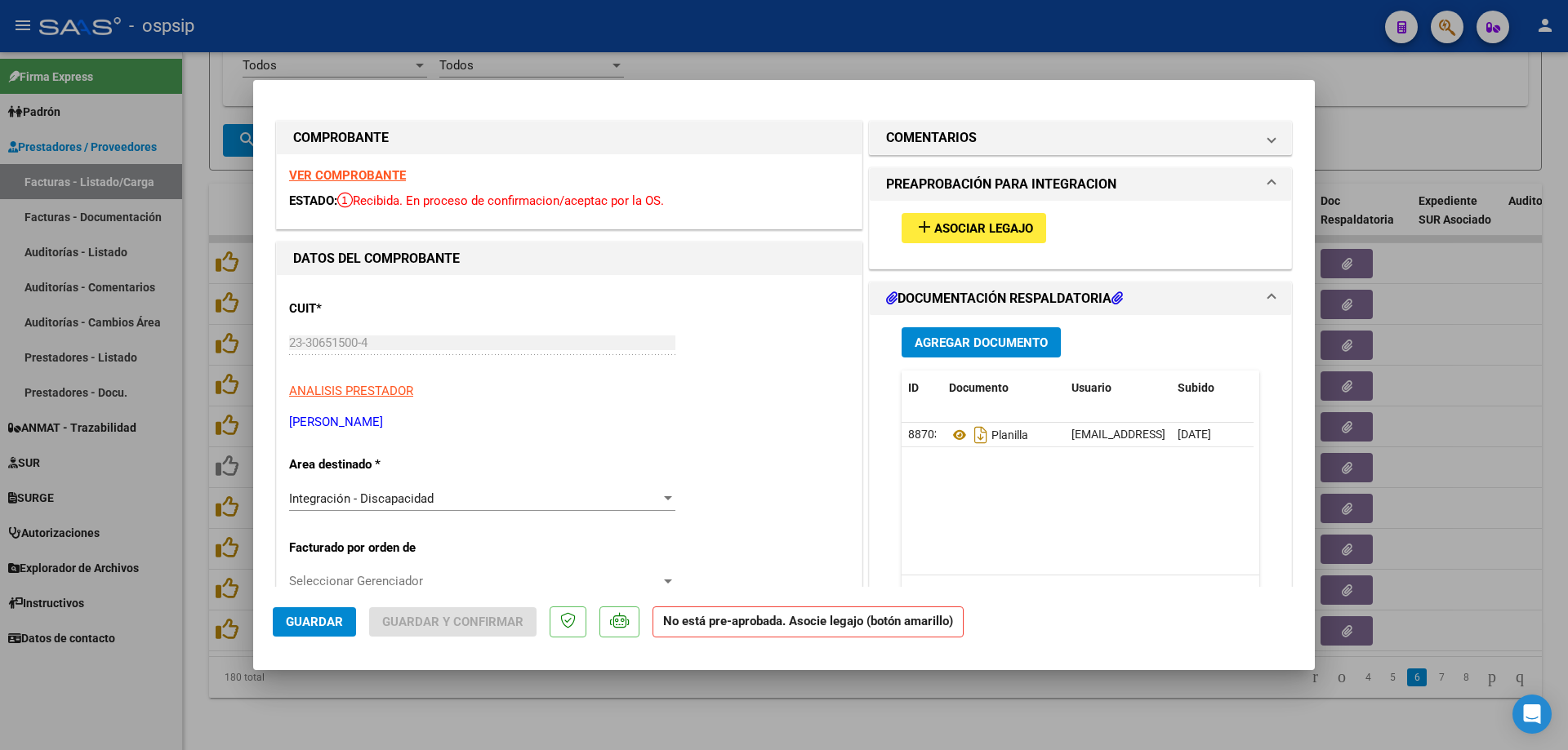
click at [321, 166] on div "VER COMPROBANTE ESTADO: Recibida. En proceso de confirmacion/aceptac por la OS." at bounding box center [569, 192] width 585 height 75
click at [334, 170] on strong "VER COMPROBANTE" at bounding box center [347, 175] width 117 height 15
click at [964, 222] on span "Asociar Legajo" at bounding box center [984, 229] width 99 height 15
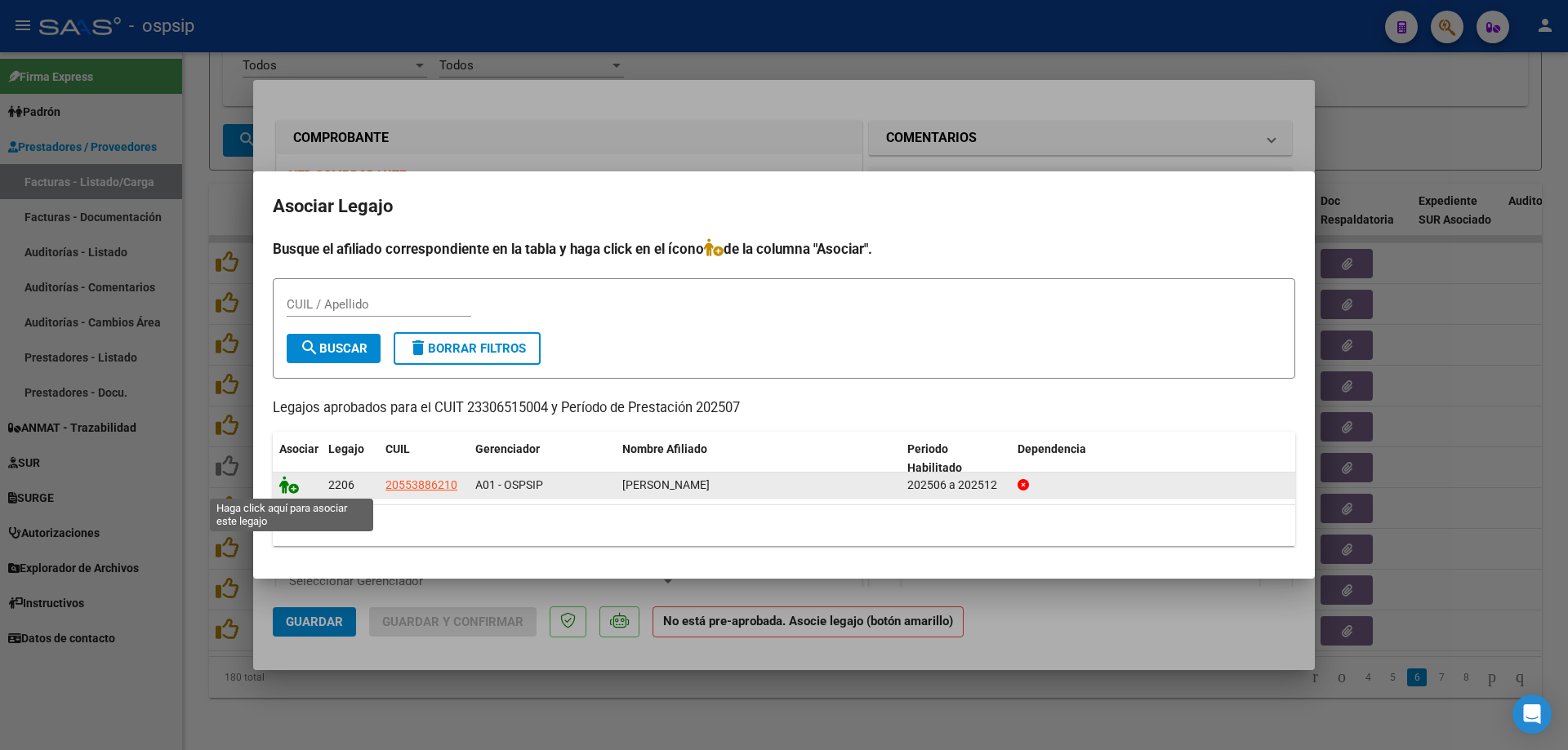
click at [288, 488] on icon at bounding box center [289, 484] width 20 height 18
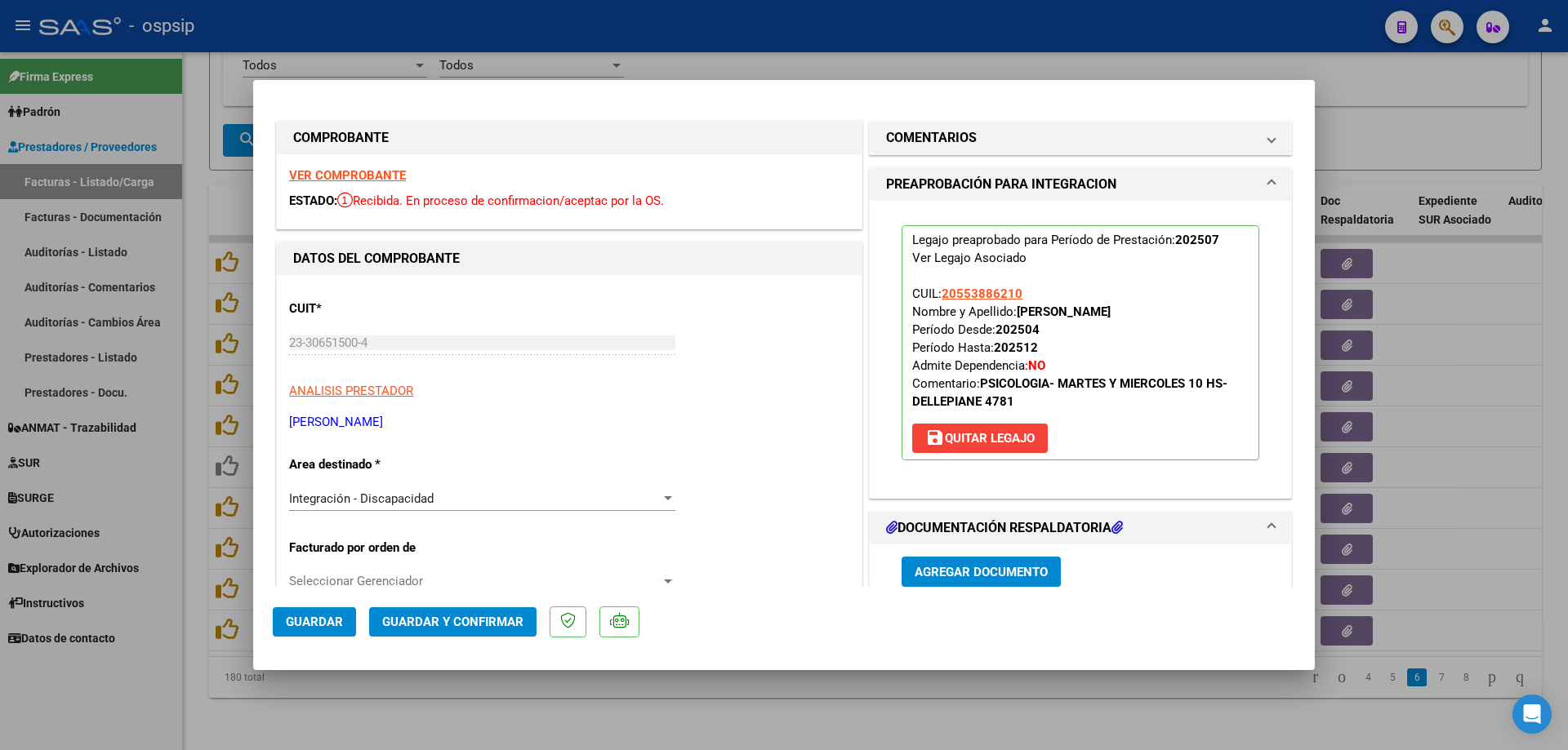
click at [322, 609] on button "Guardar" at bounding box center [314, 622] width 83 height 29
click at [198, 608] on div at bounding box center [784, 375] width 1568 height 750
type input "$ 0,00"
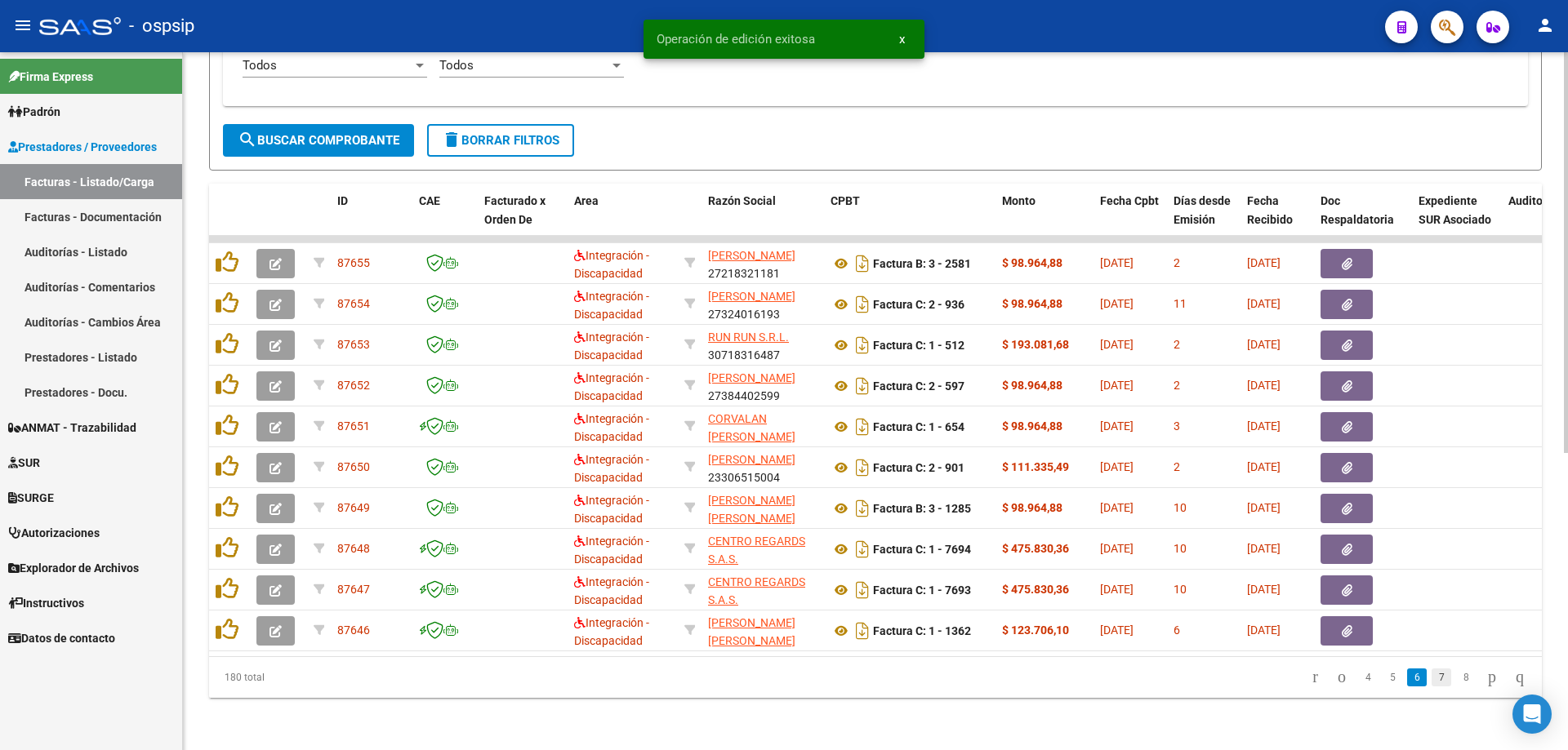
click at [1432, 675] on link "7" at bounding box center [1442, 677] width 20 height 18
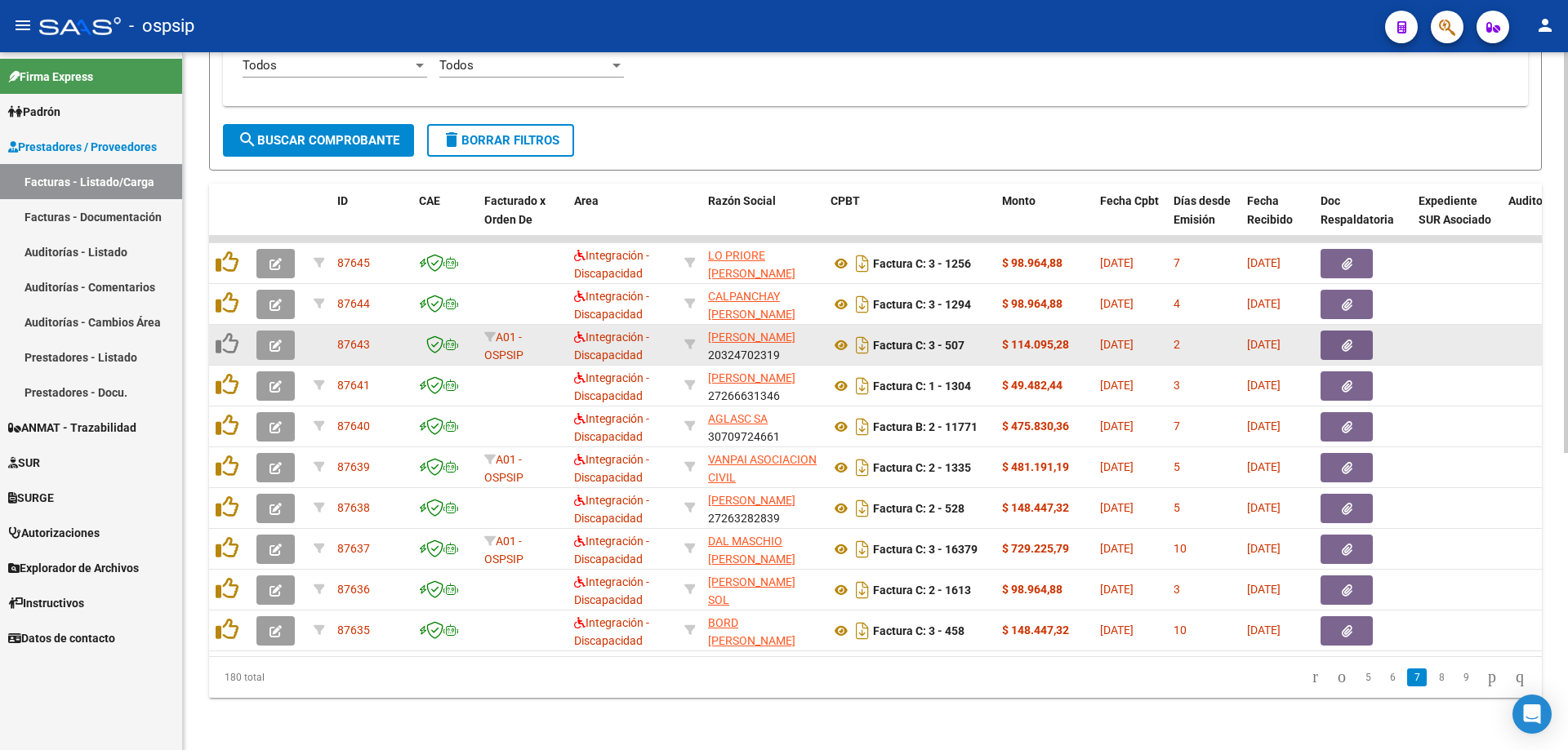
click at [279, 340] on icon "button" at bounding box center [276, 345] width 12 height 12
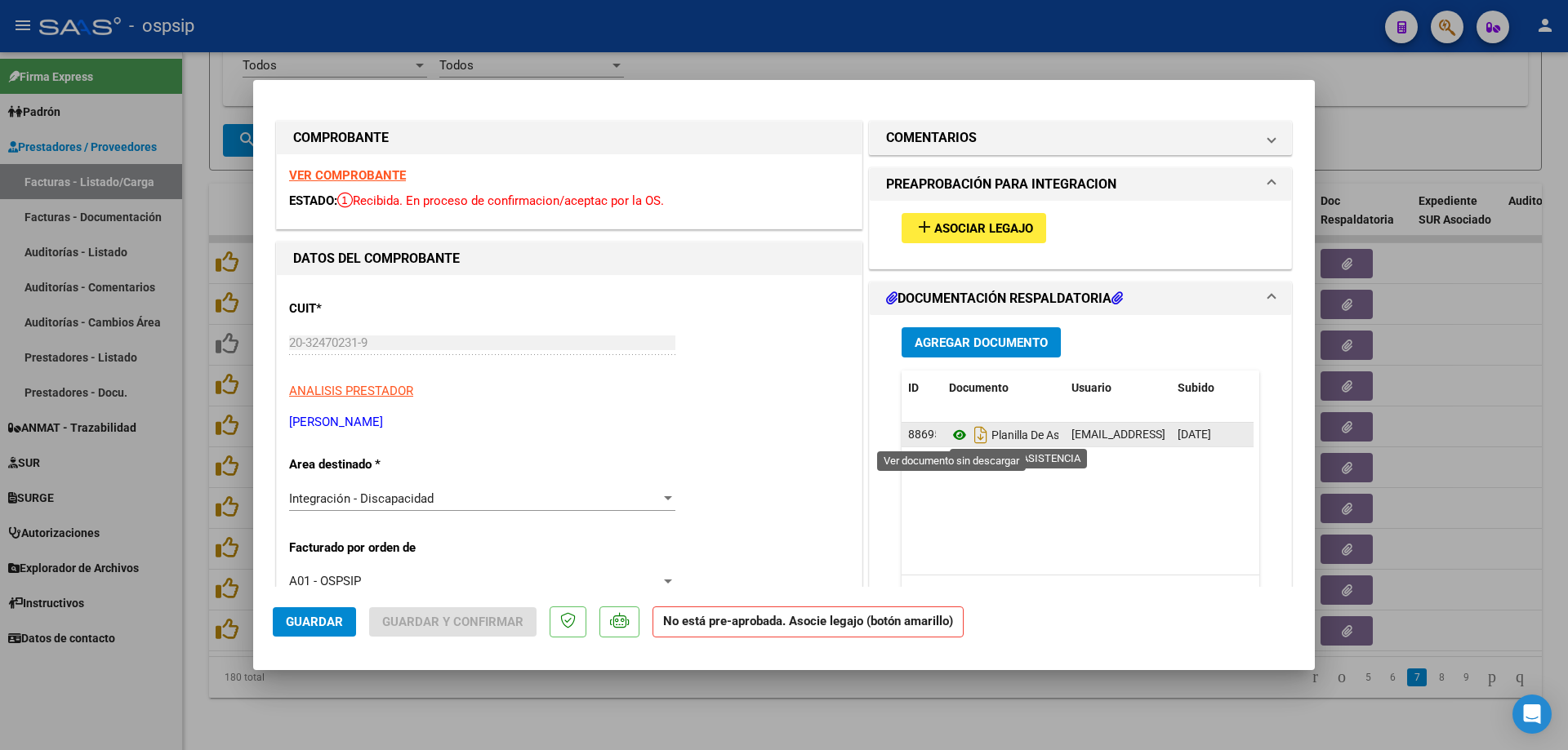
click at [950, 432] on icon at bounding box center [960, 435] width 21 height 20
click at [314, 176] on strong "VER COMPROBANTE" at bounding box center [347, 175] width 117 height 15
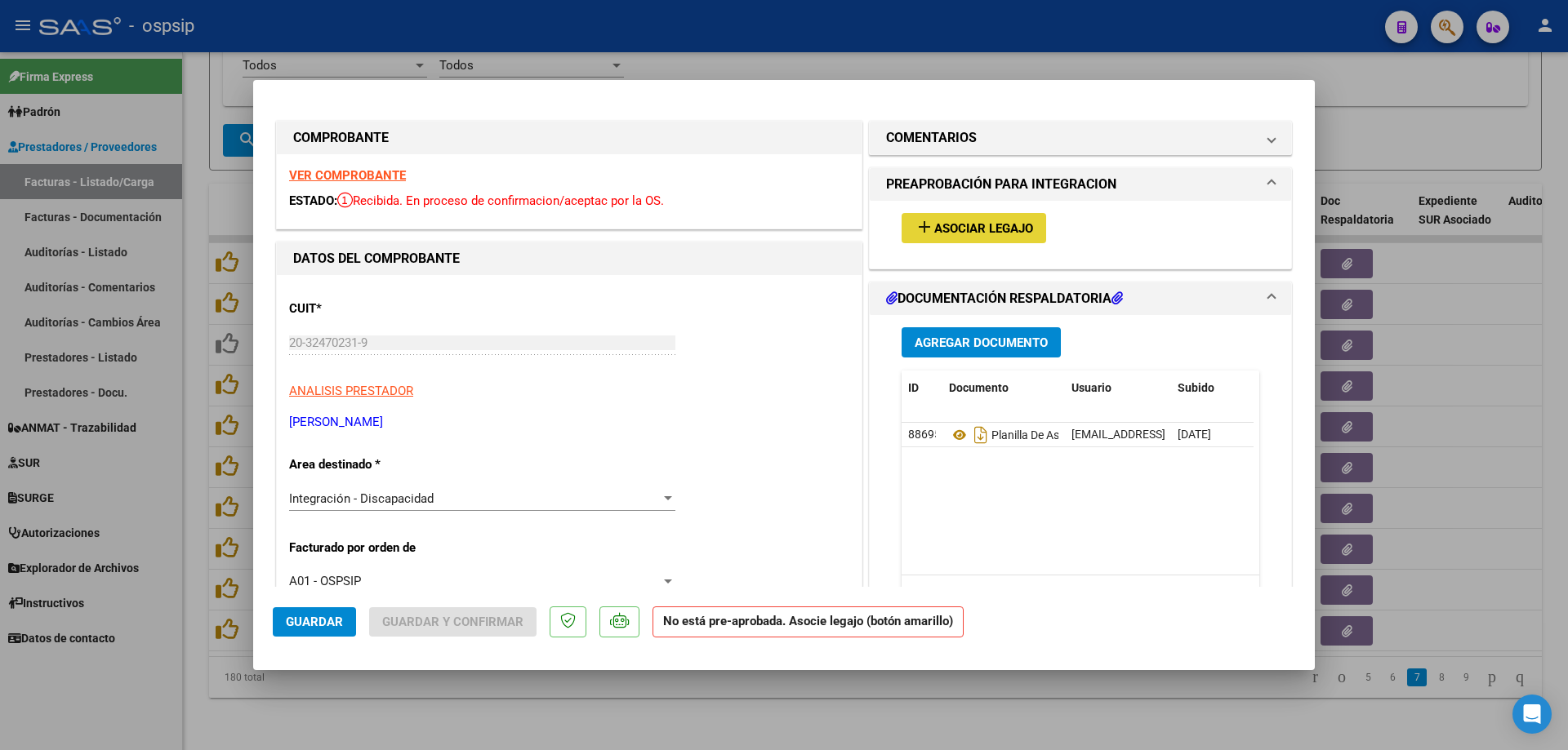
click at [960, 233] on span "Asociar Legajo" at bounding box center [984, 229] width 99 height 15
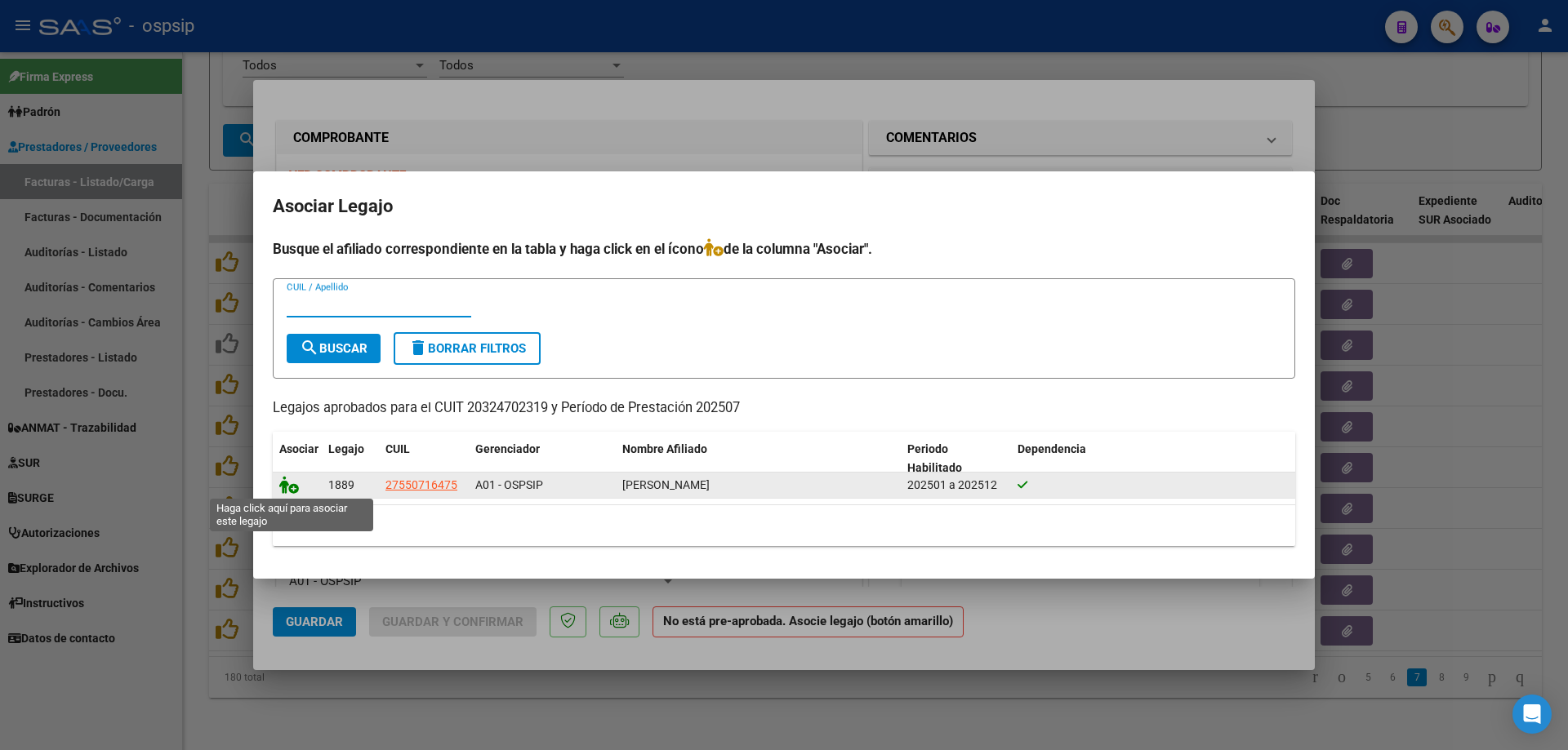
click at [295, 488] on icon at bounding box center [289, 484] width 20 height 18
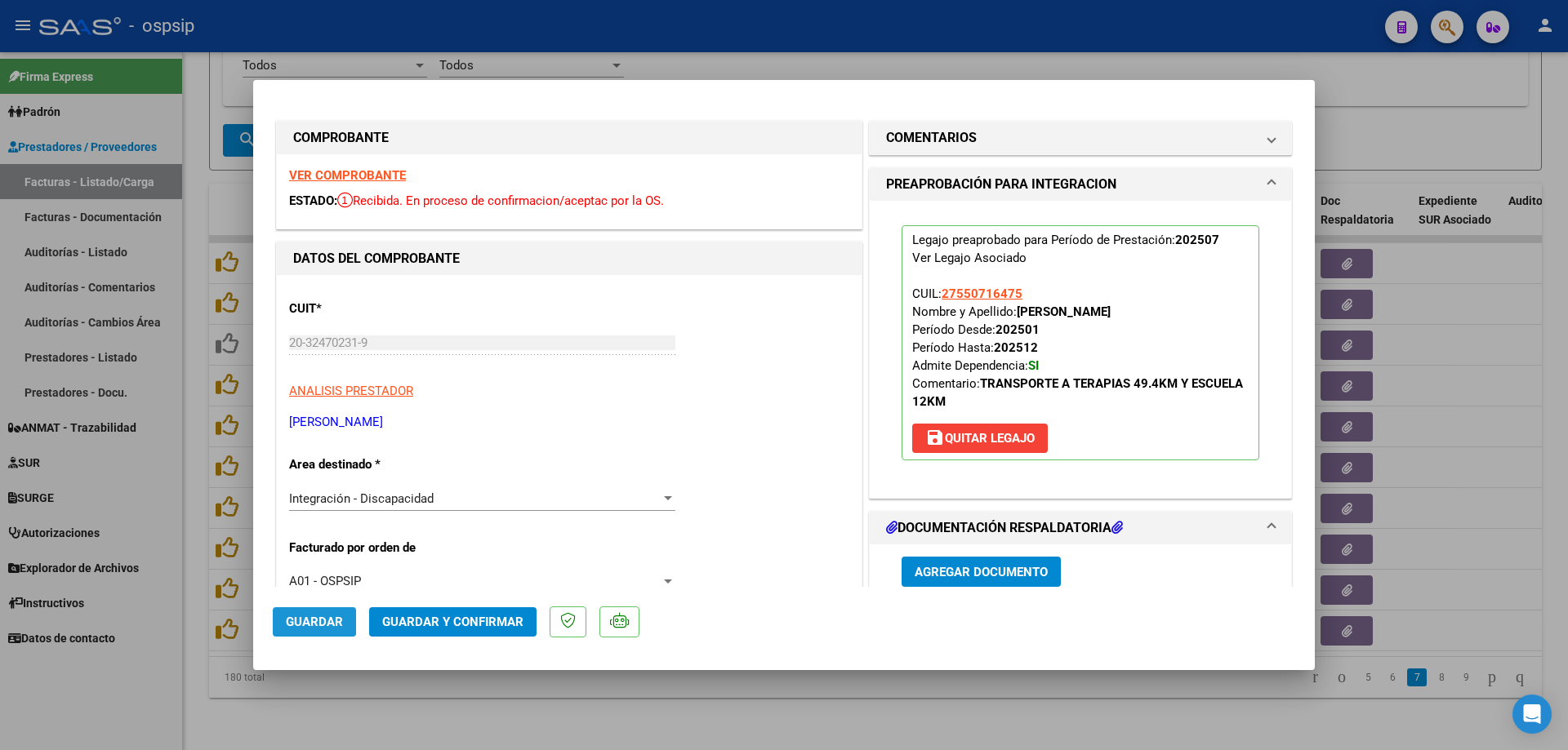
click at [316, 613] on button "Guardar" at bounding box center [314, 622] width 83 height 29
click at [188, 642] on div at bounding box center [784, 375] width 1568 height 750
type input "$ 0,00"
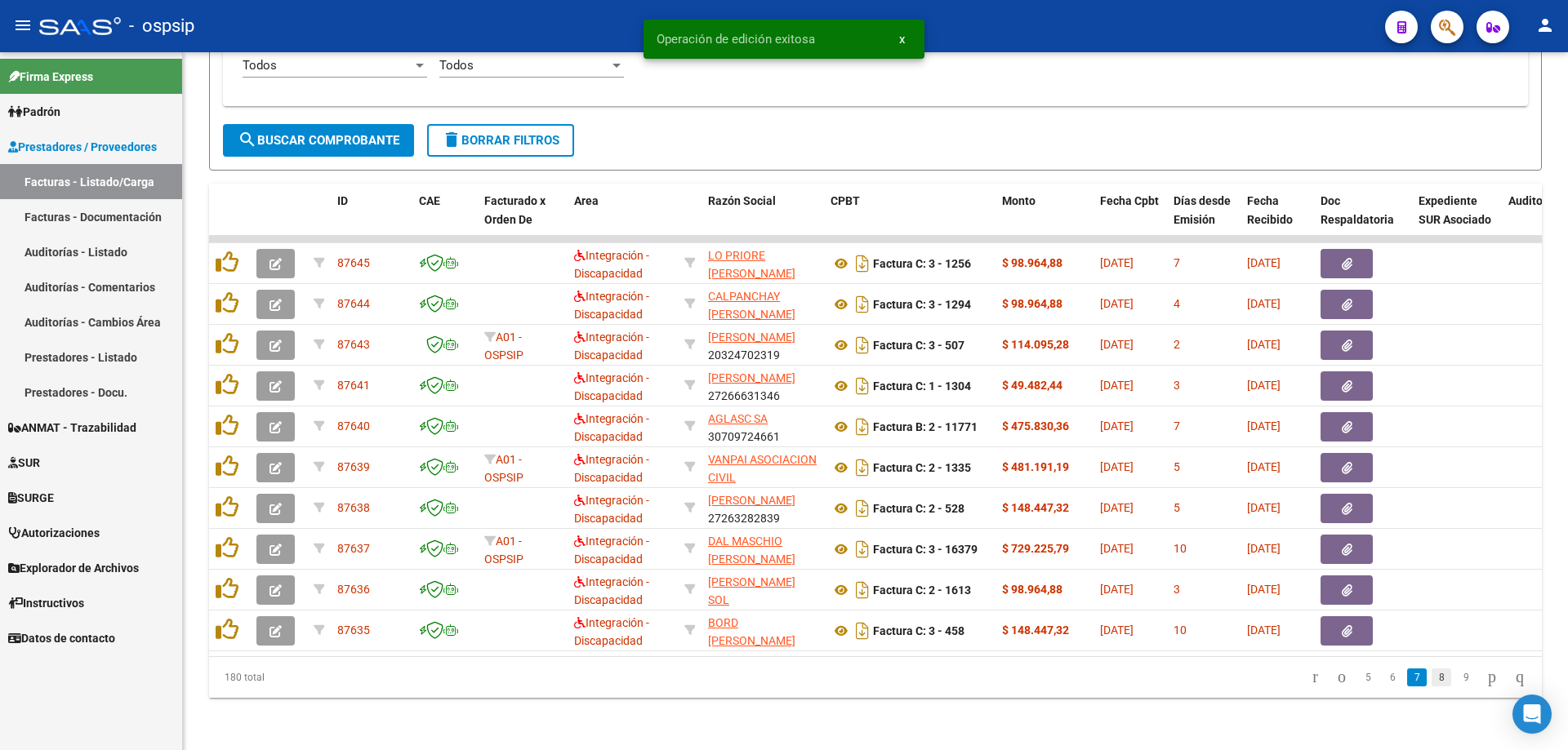
click at [1432, 682] on link "8" at bounding box center [1442, 677] width 20 height 18
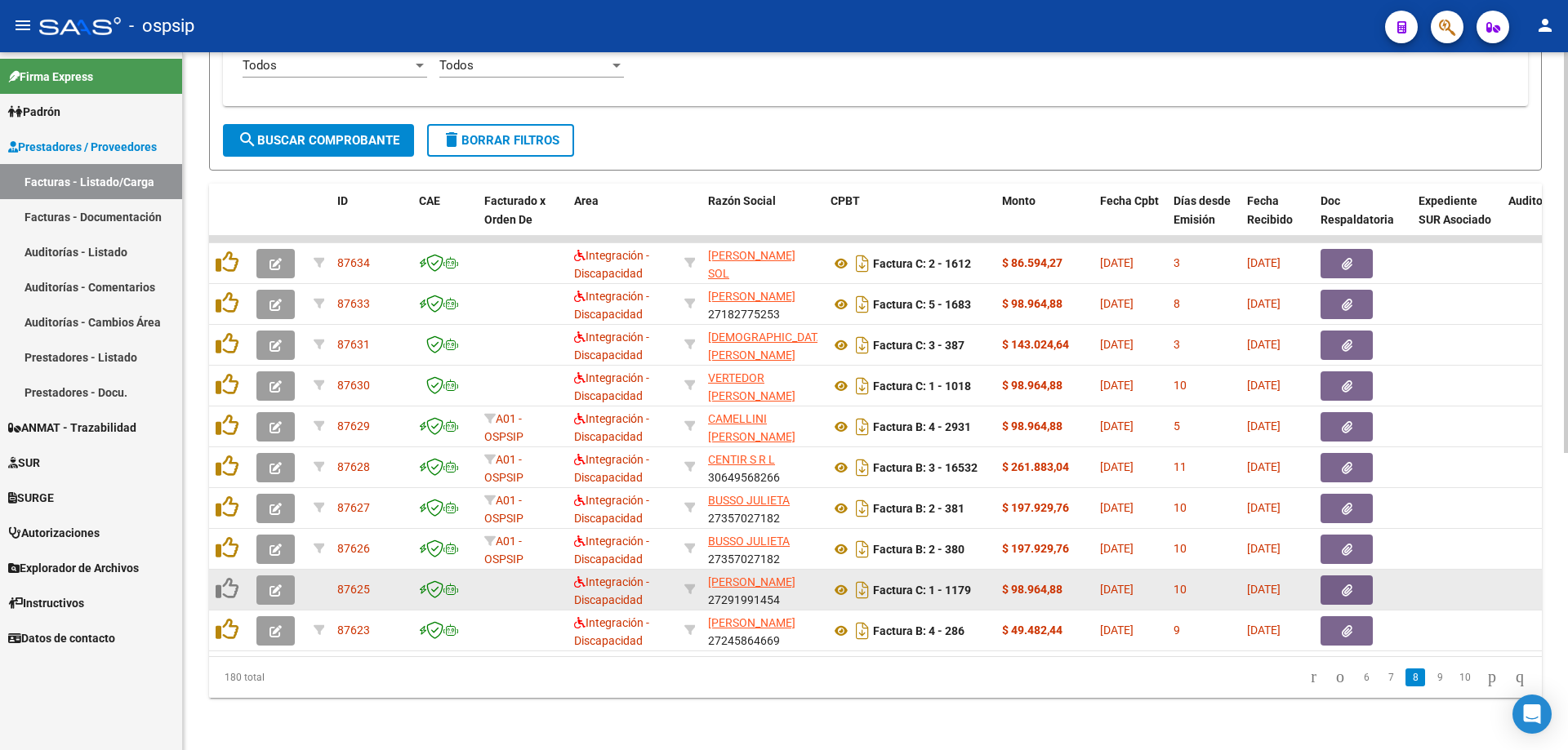
click at [265, 584] on button "button" at bounding box center [276, 590] width 39 height 29
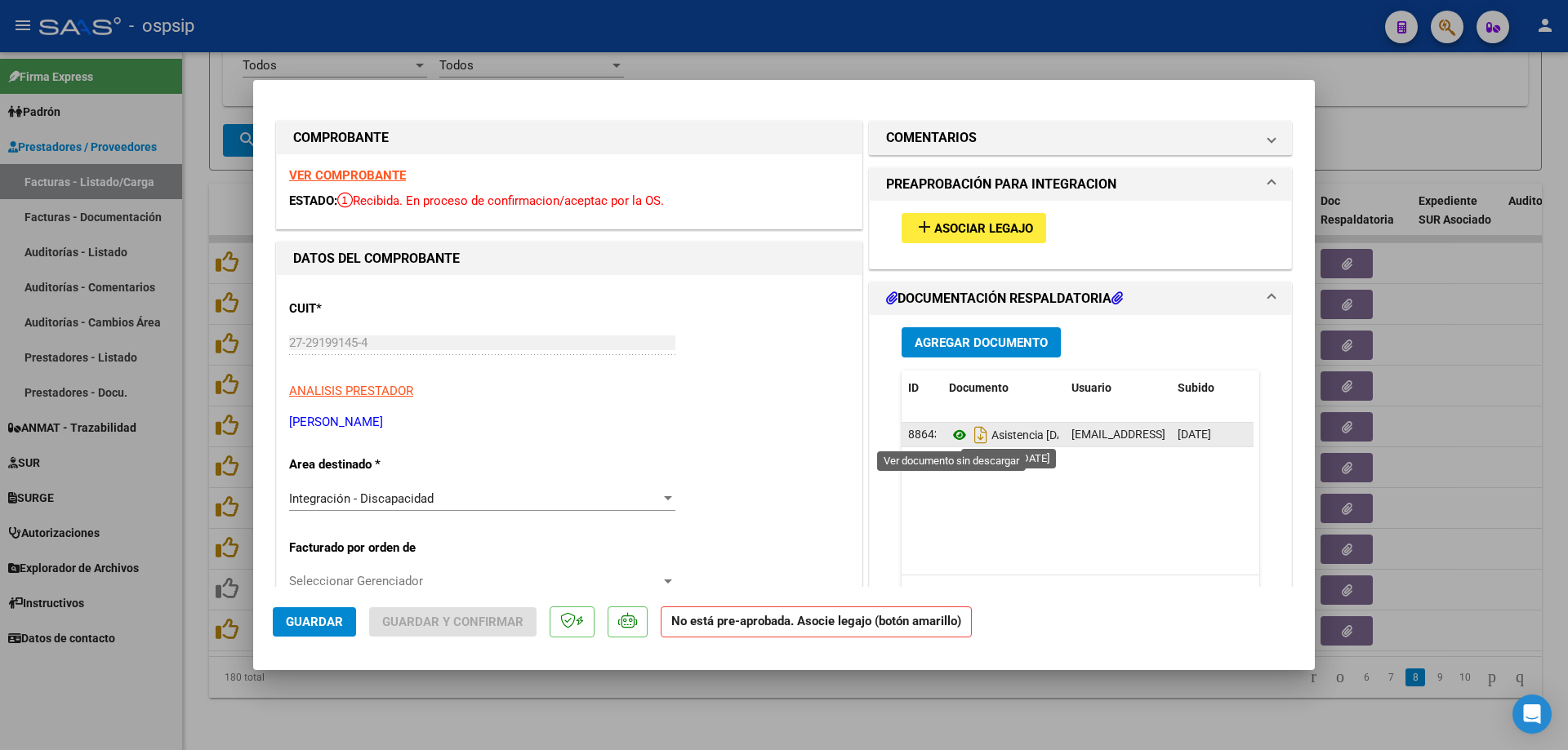
click at [953, 434] on icon at bounding box center [960, 435] width 21 height 20
click at [321, 178] on strong "VER COMPROBANTE" at bounding box center [347, 175] width 117 height 15
click at [980, 232] on span "Asociar Legajo" at bounding box center [984, 229] width 99 height 15
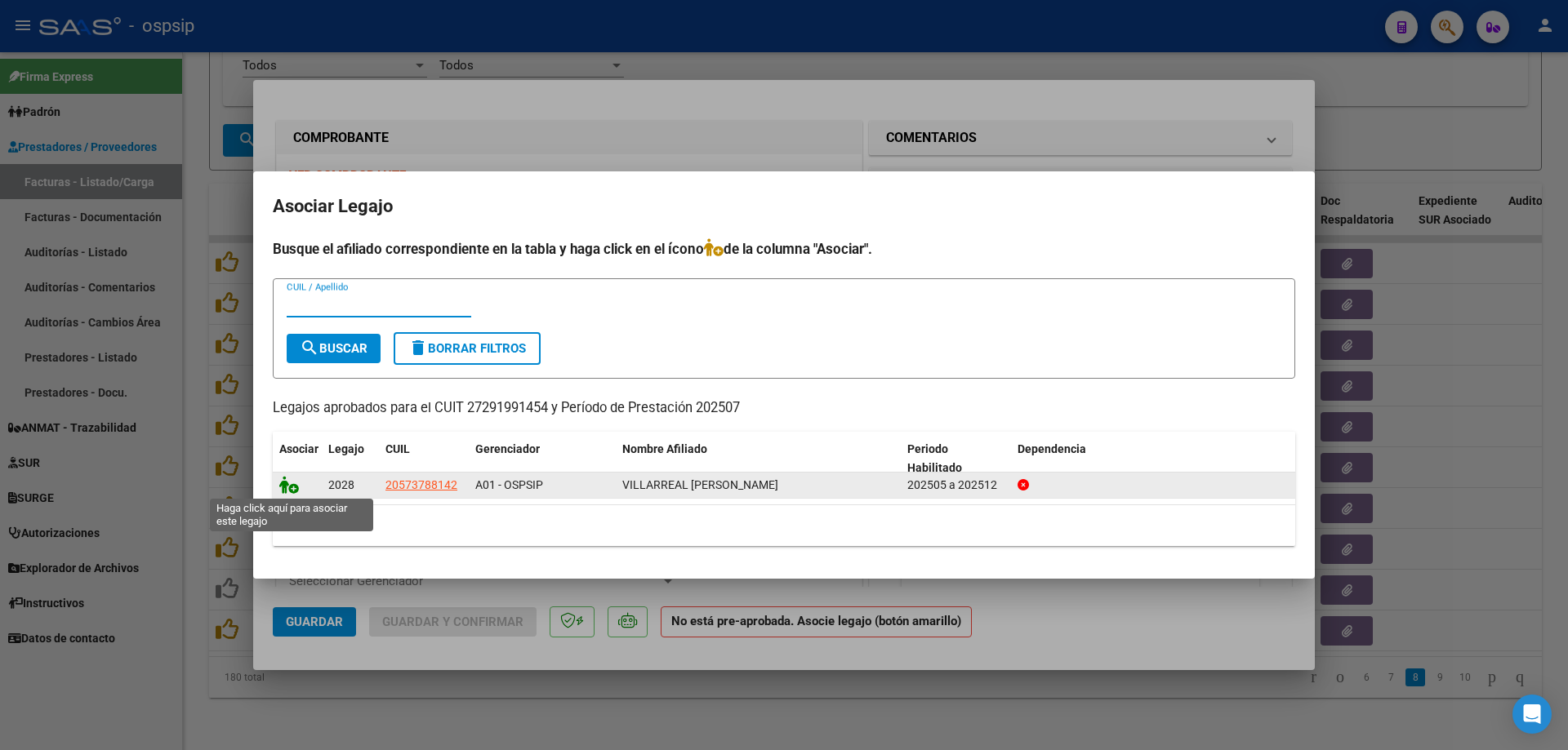
click at [291, 487] on icon at bounding box center [289, 484] width 20 height 18
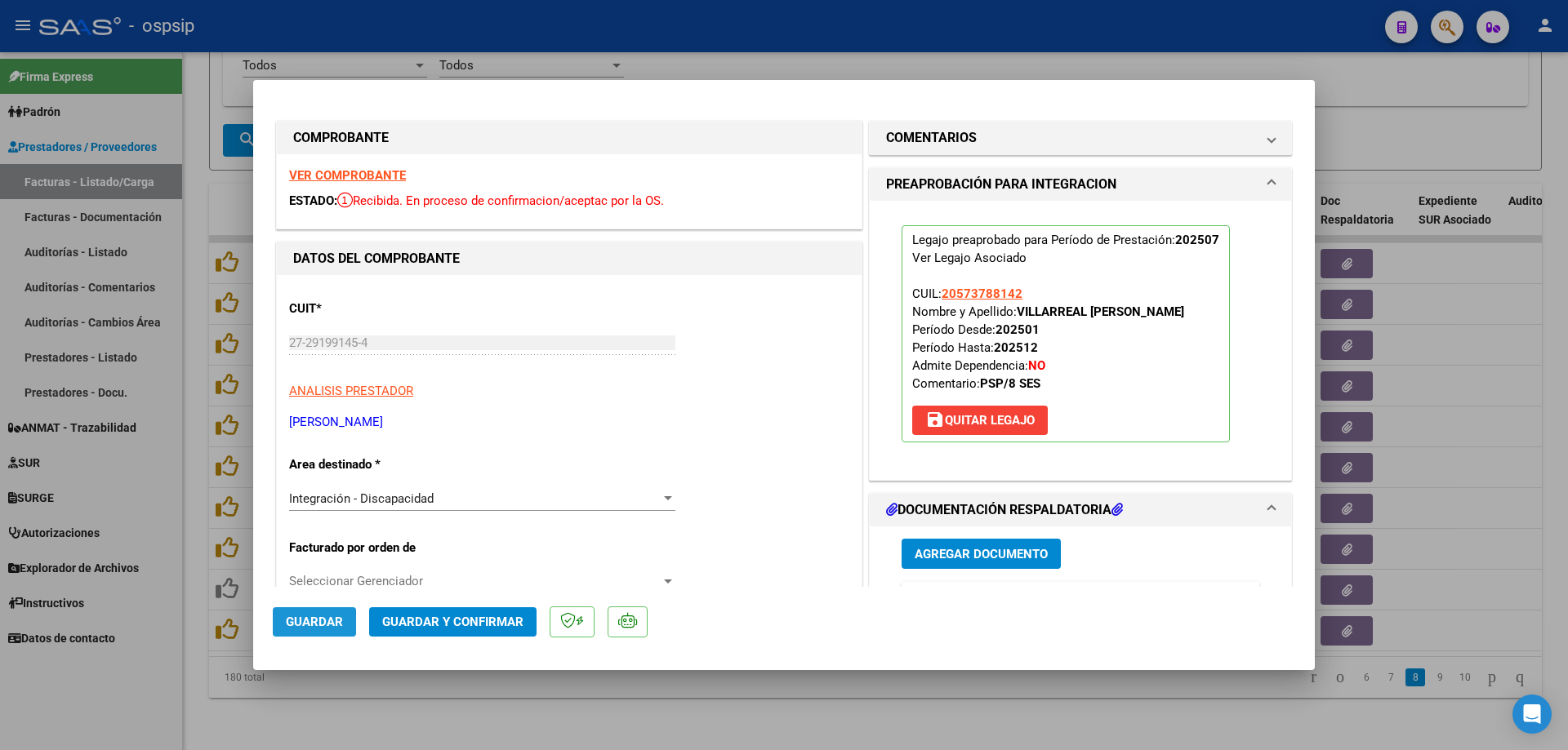
click at [293, 634] on button "Guardar" at bounding box center [314, 622] width 83 height 29
click at [194, 605] on div at bounding box center [784, 375] width 1568 height 750
type input "$ 0,00"
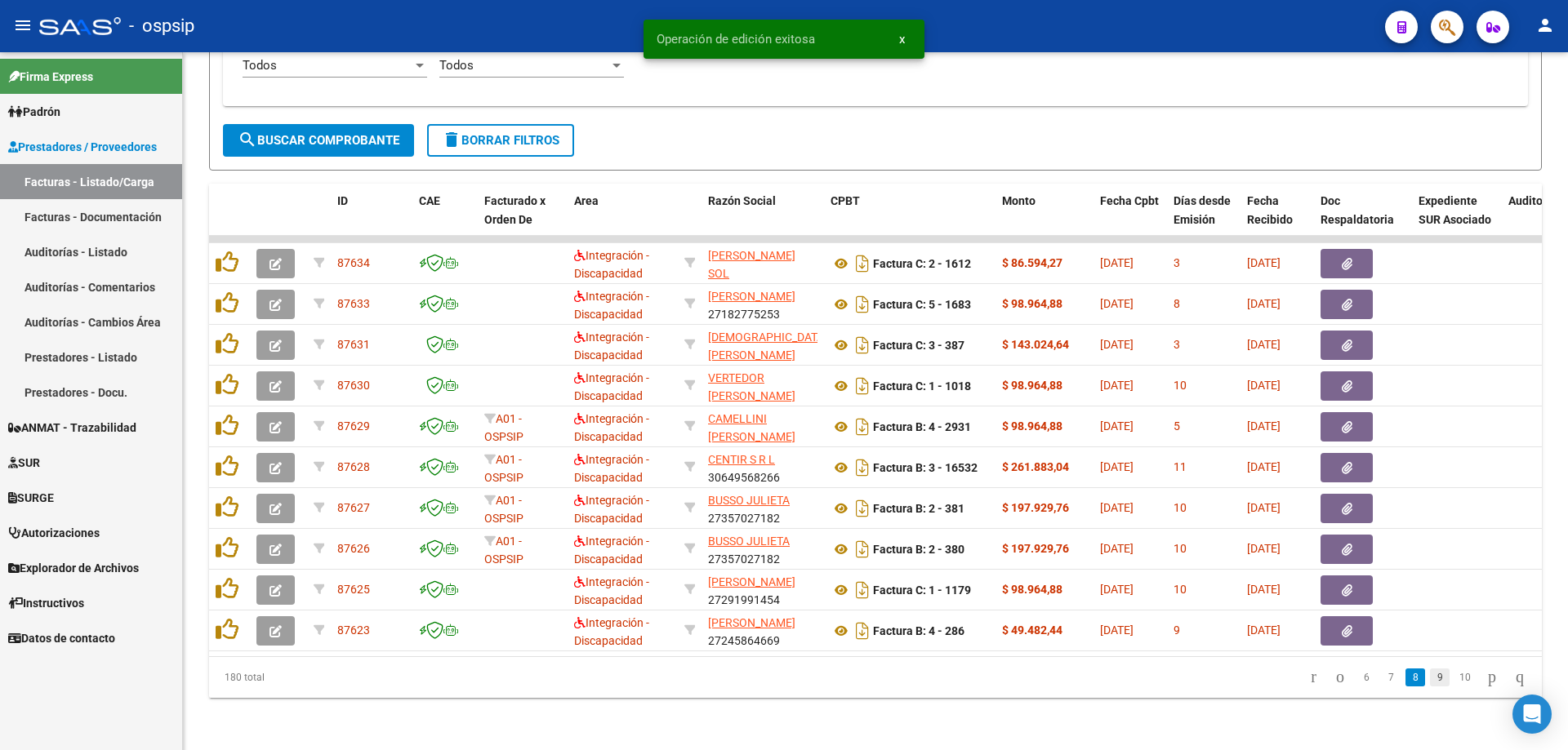
click at [1430, 679] on link "9" at bounding box center [1440, 677] width 20 height 18
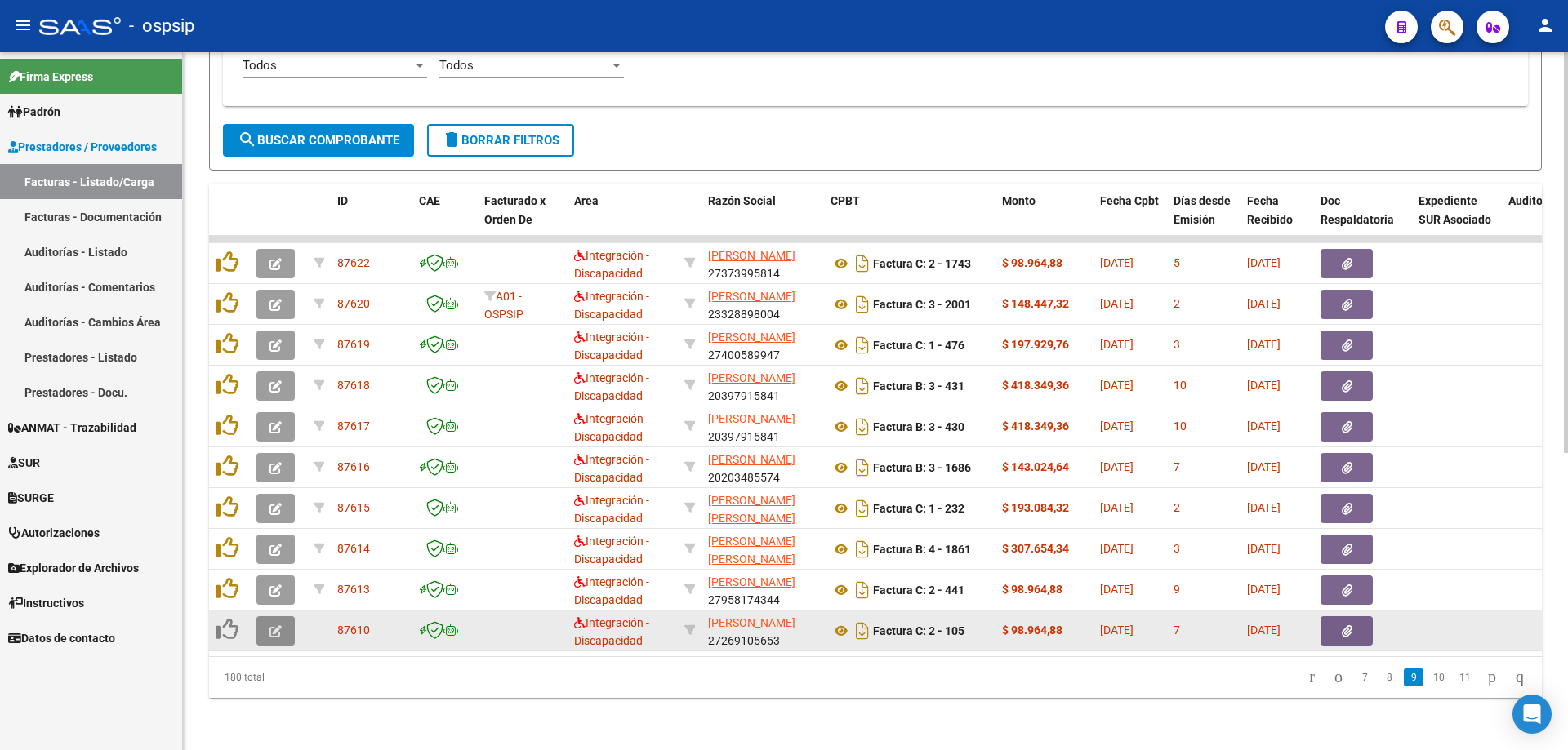
click at [261, 630] on button "button" at bounding box center [276, 630] width 39 height 29
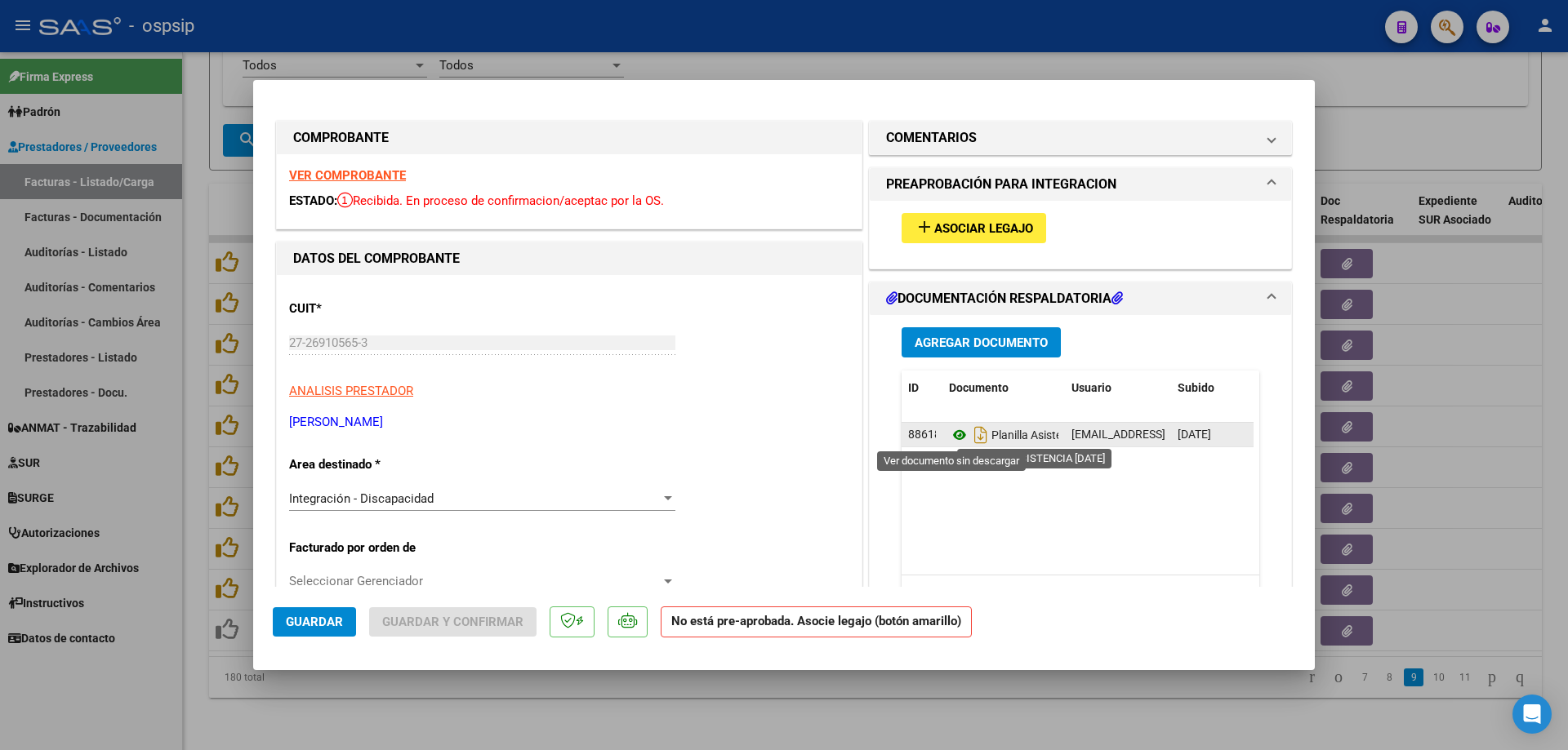
click at [950, 436] on icon at bounding box center [960, 435] width 21 height 20
click at [328, 167] on div "VER COMPROBANTE ESTADO: Recibida. En proceso de confirmacion/aceptac por la OS." at bounding box center [569, 192] width 585 height 75
click at [330, 173] on strong "VER COMPROBANTE" at bounding box center [347, 175] width 117 height 15
click at [980, 226] on span "Asociar Legajo" at bounding box center [984, 229] width 99 height 15
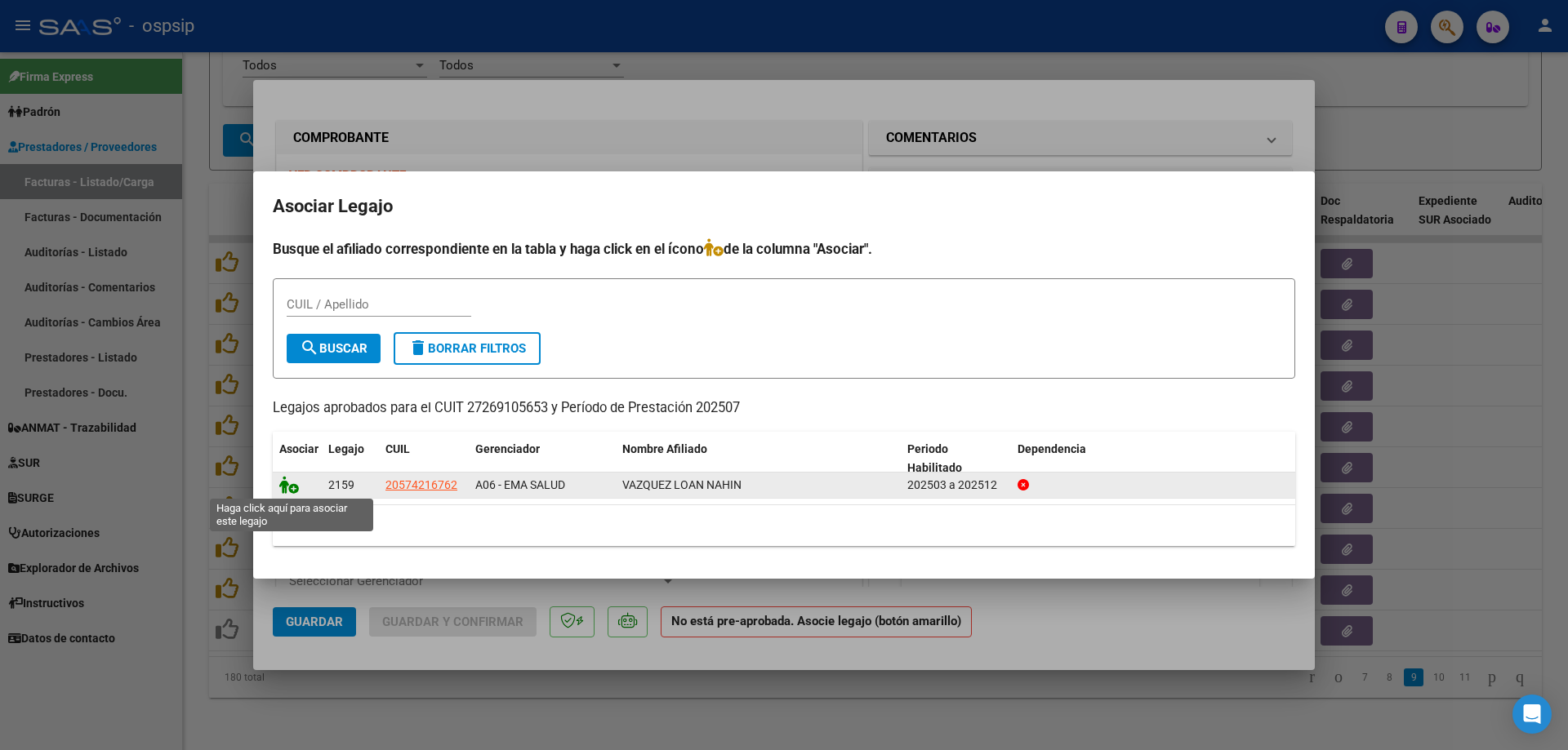
click at [295, 486] on icon at bounding box center [289, 484] width 20 height 18
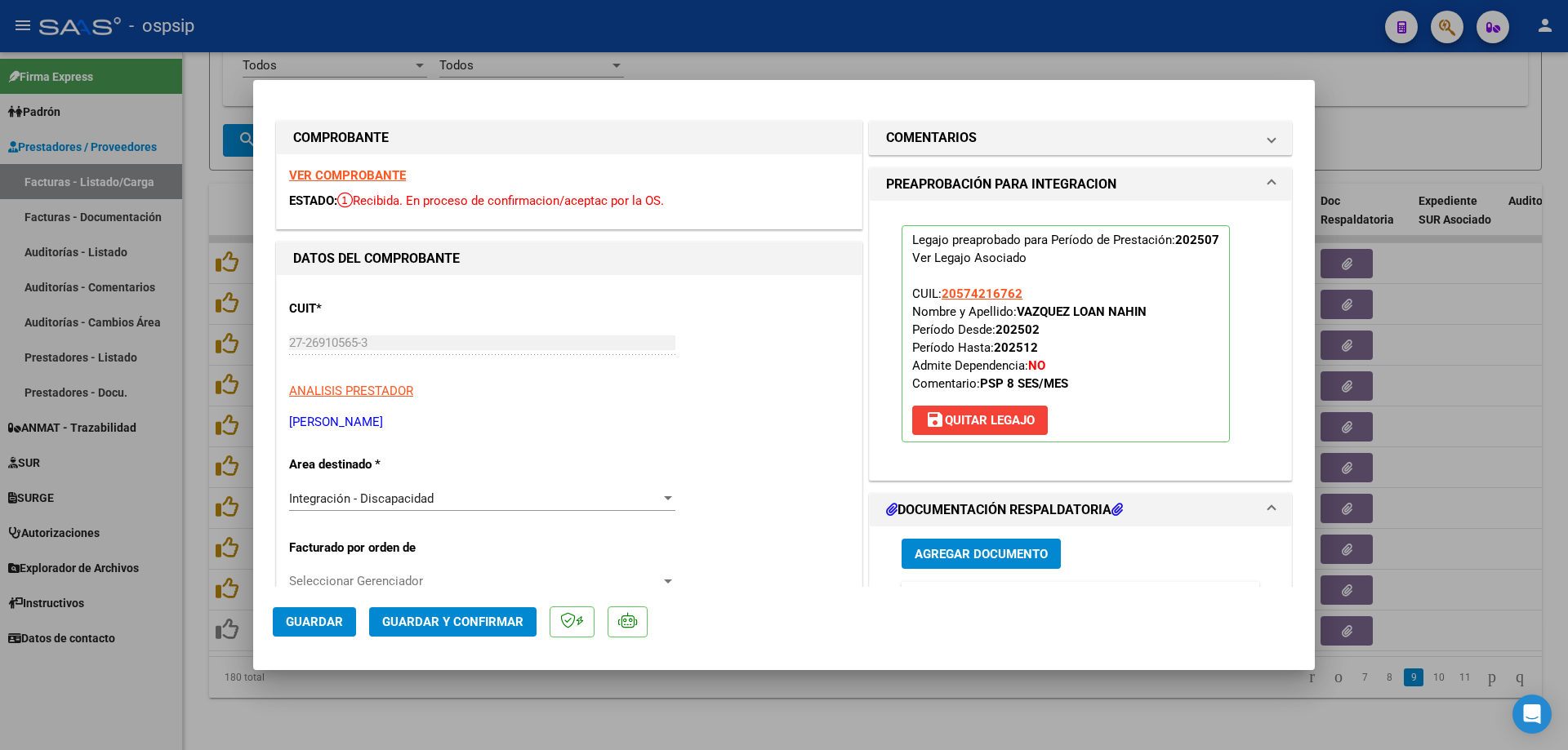
click at [305, 617] on span "Guardar" at bounding box center [314, 623] width 58 height 15
click at [186, 640] on div at bounding box center [784, 375] width 1568 height 750
type input "$ 0,00"
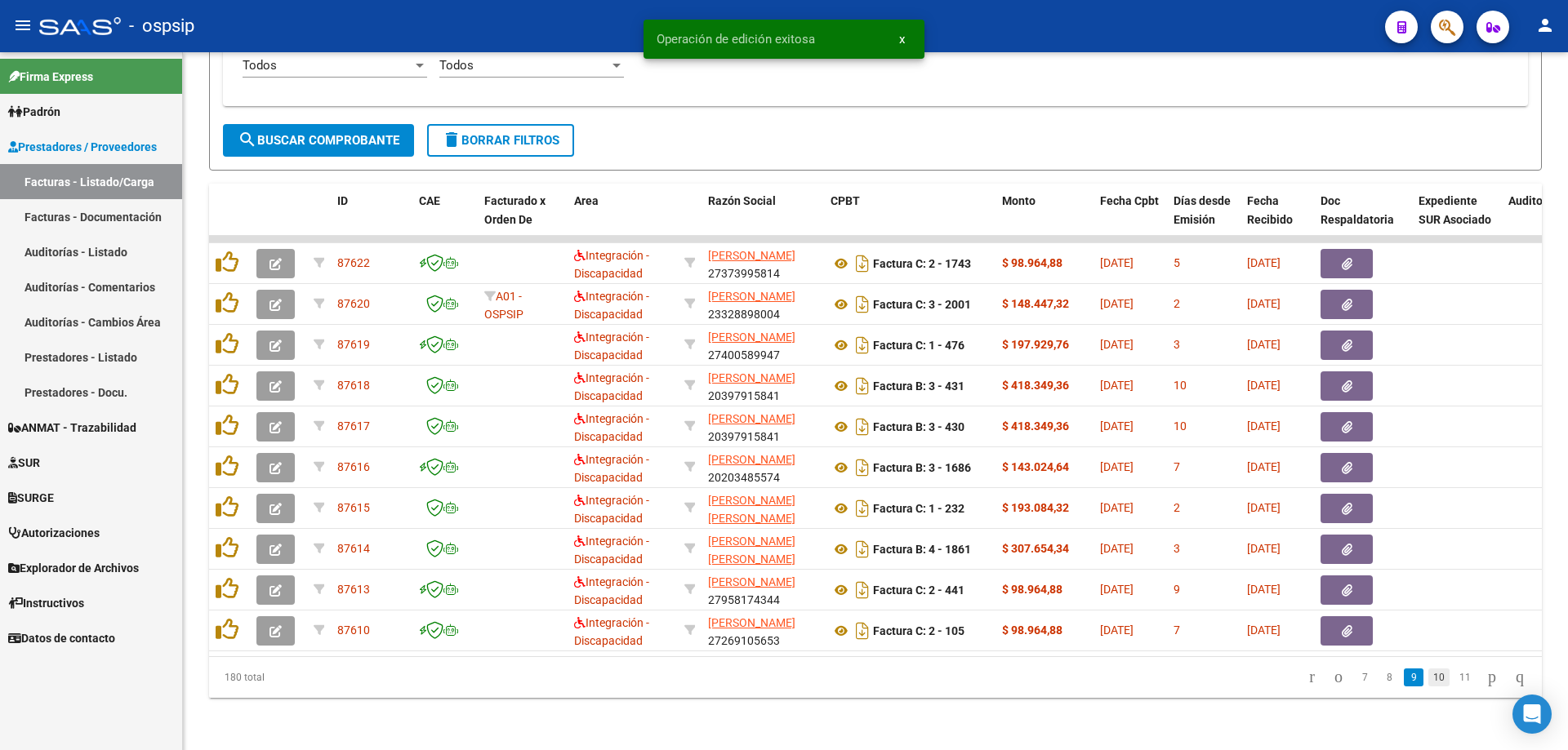
click at [1428, 676] on link "10" at bounding box center [1439, 677] width 21 height 18
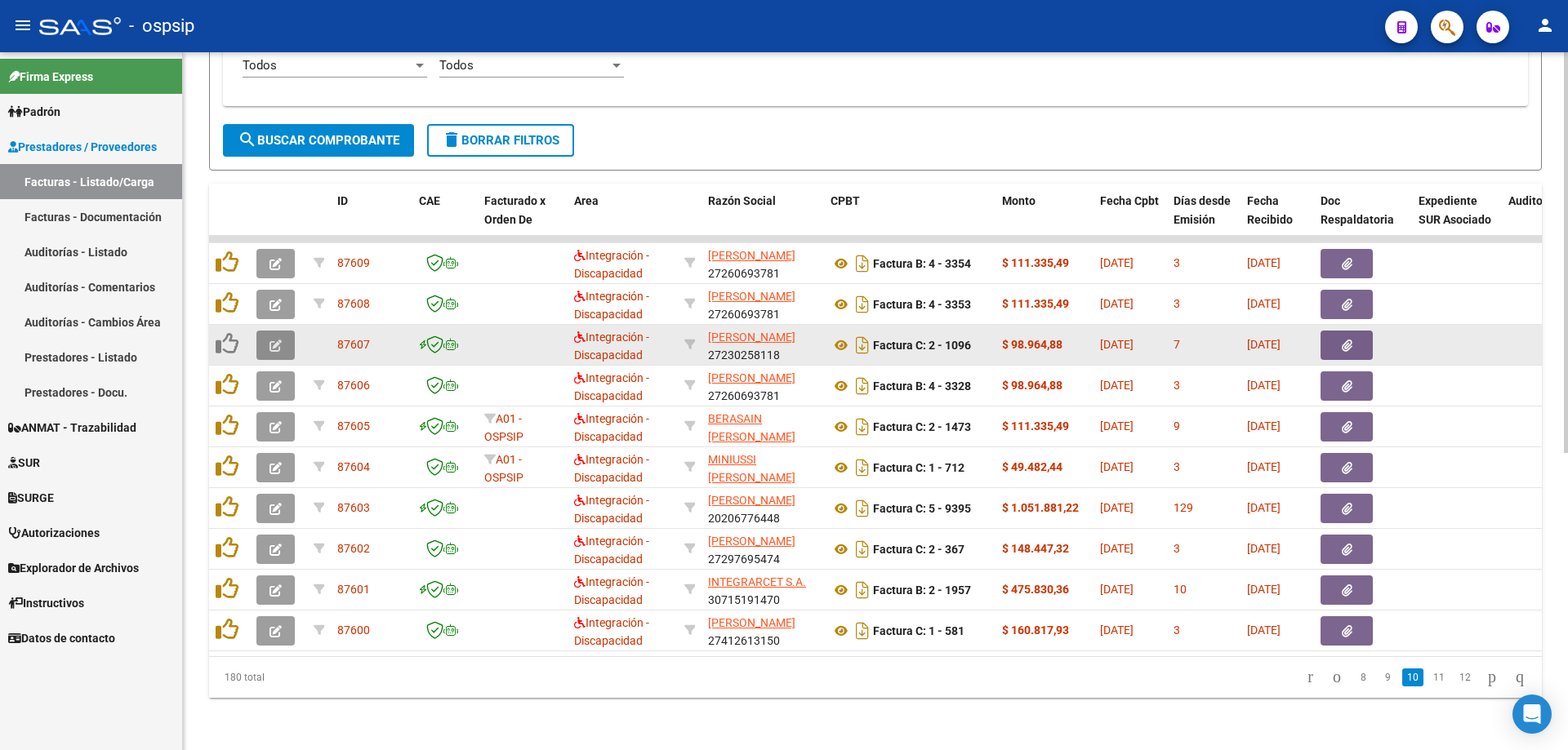
click at [277, 340] on icon "button" at bounding box center [276, 345] width 12 height 12
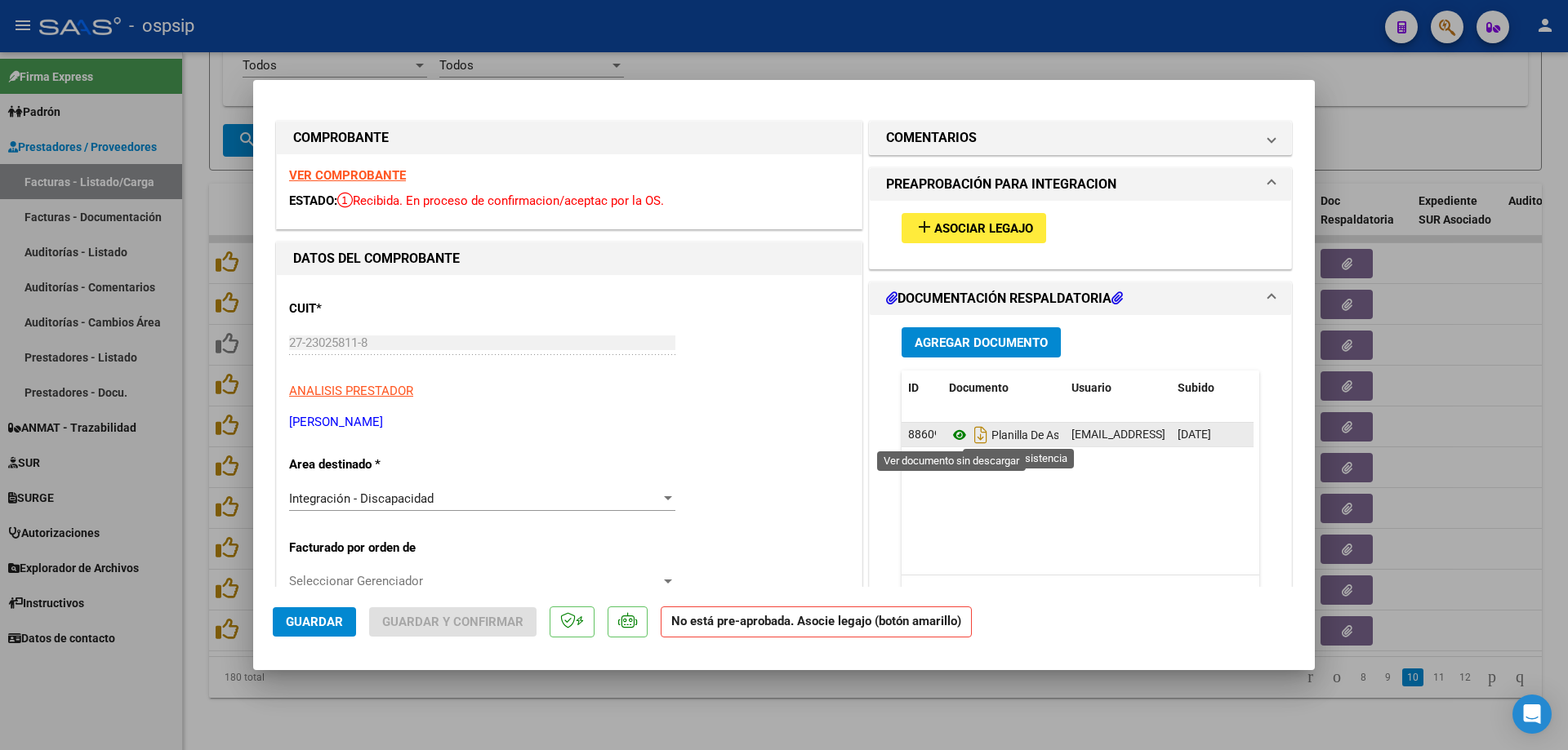
click at [952, 429] on icon at bounding box center [960, 435] width 21 height 20
click at [340, 176] on strong "VER COMPROBANTE" at bounding box center [347, 175] width 117 height 15
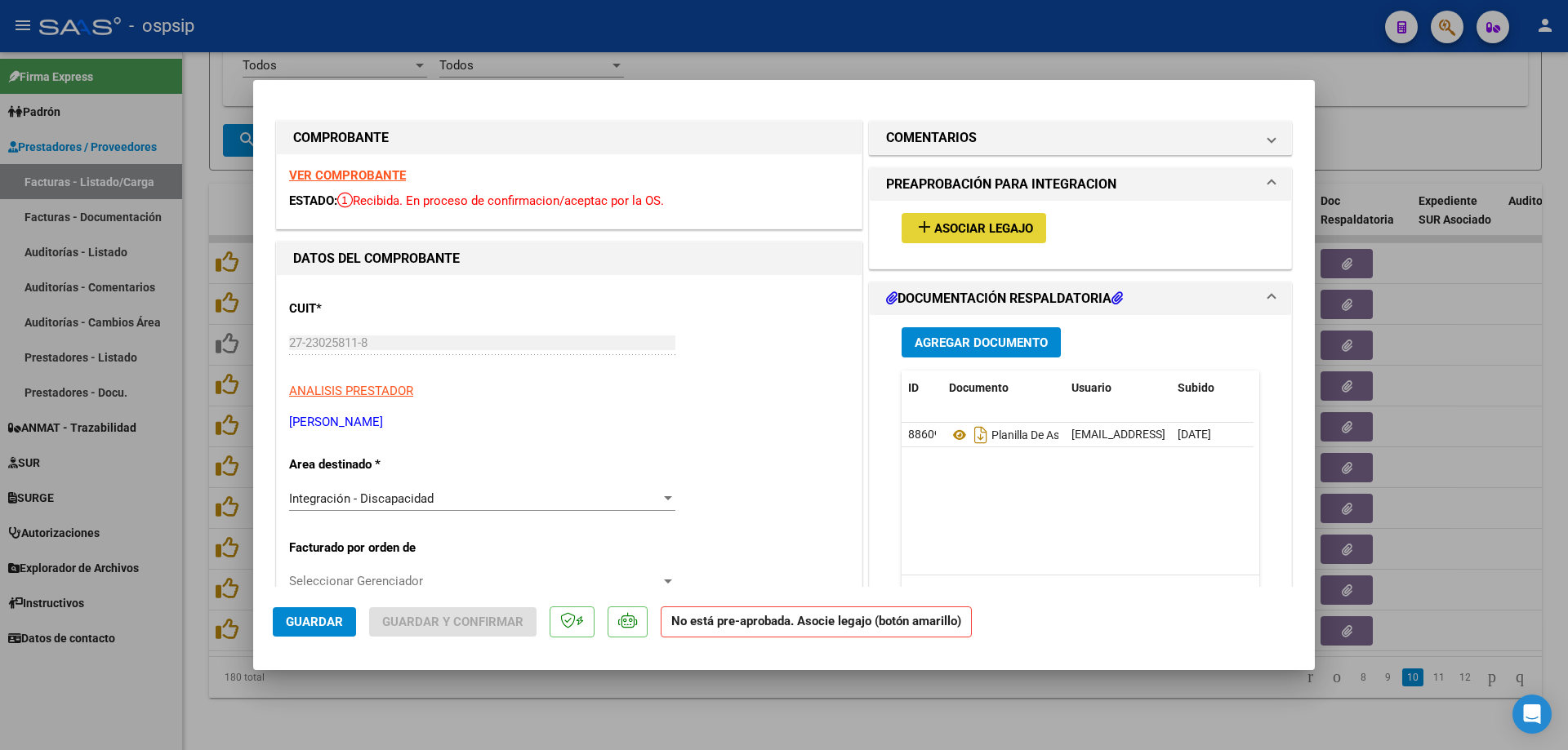
click at [962, 227] on span "Asociar Legajo" at bounding box center [984, 229] width 99 height 15
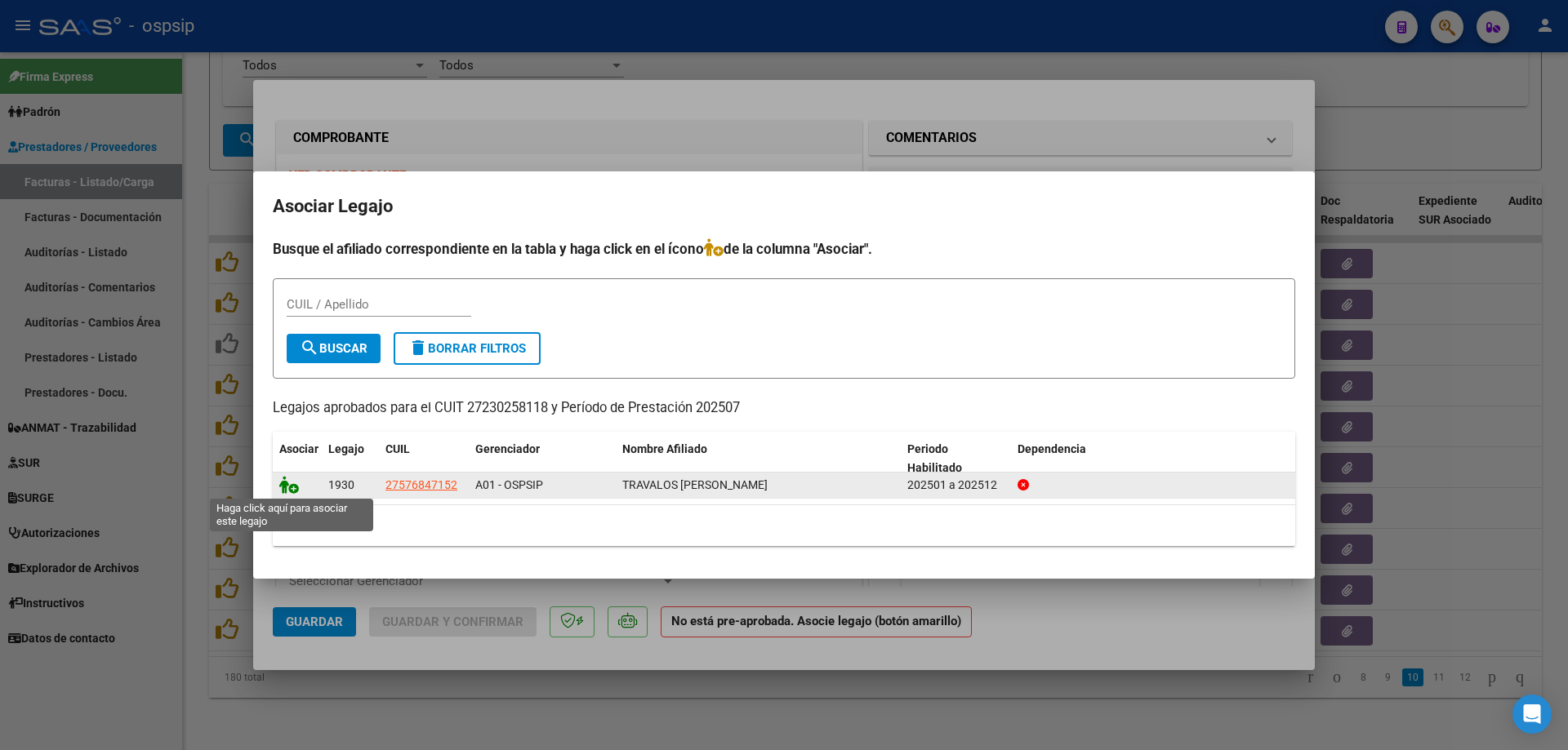
click at [295, 490] on icon at bounding box center [289, 484] width 20 height 18
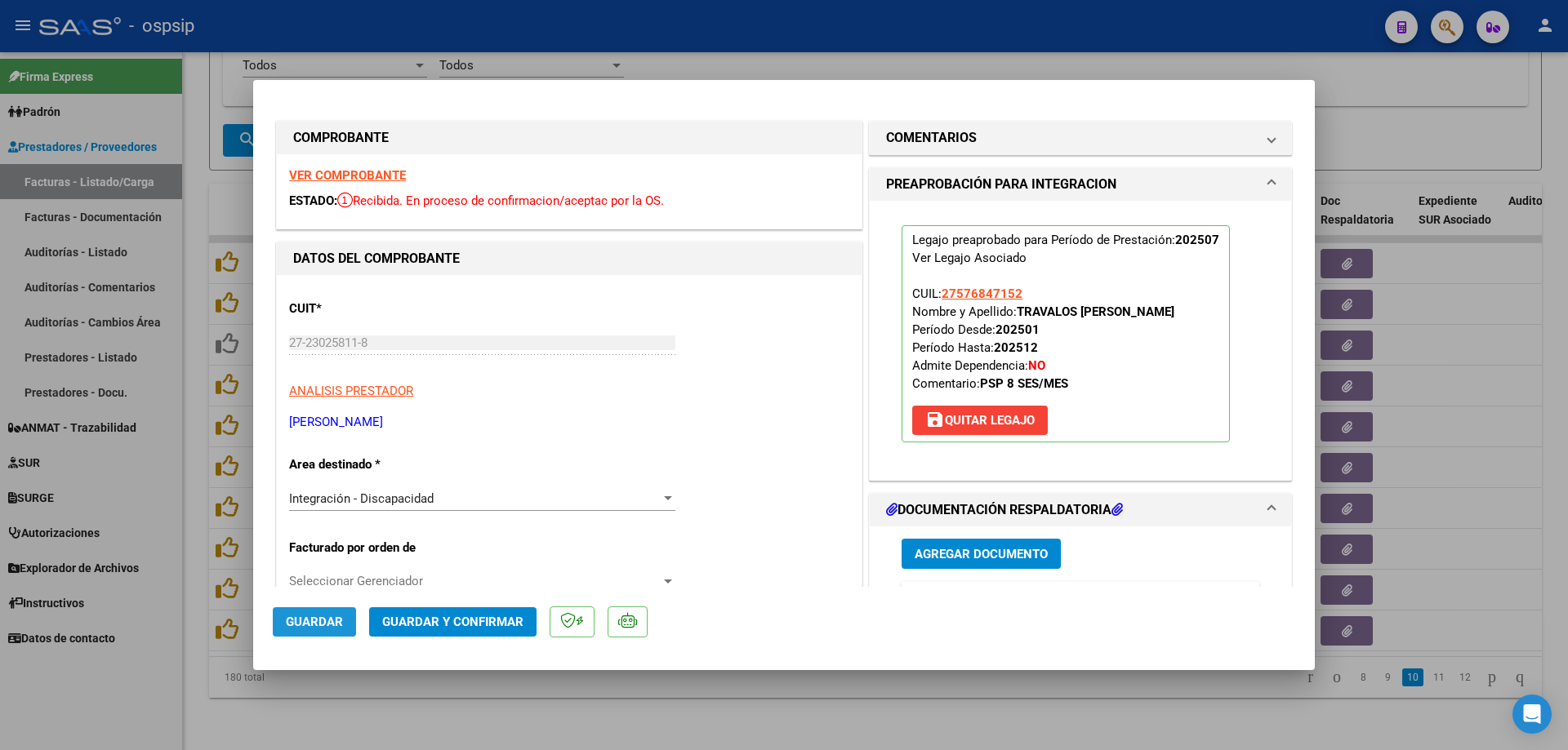
click at [308, 619] on span "Guardar" at bounding box center [314, 623] width 58 height 15
click at [195, 596] on div at bounding box center [784, 375] width 1568 height 750
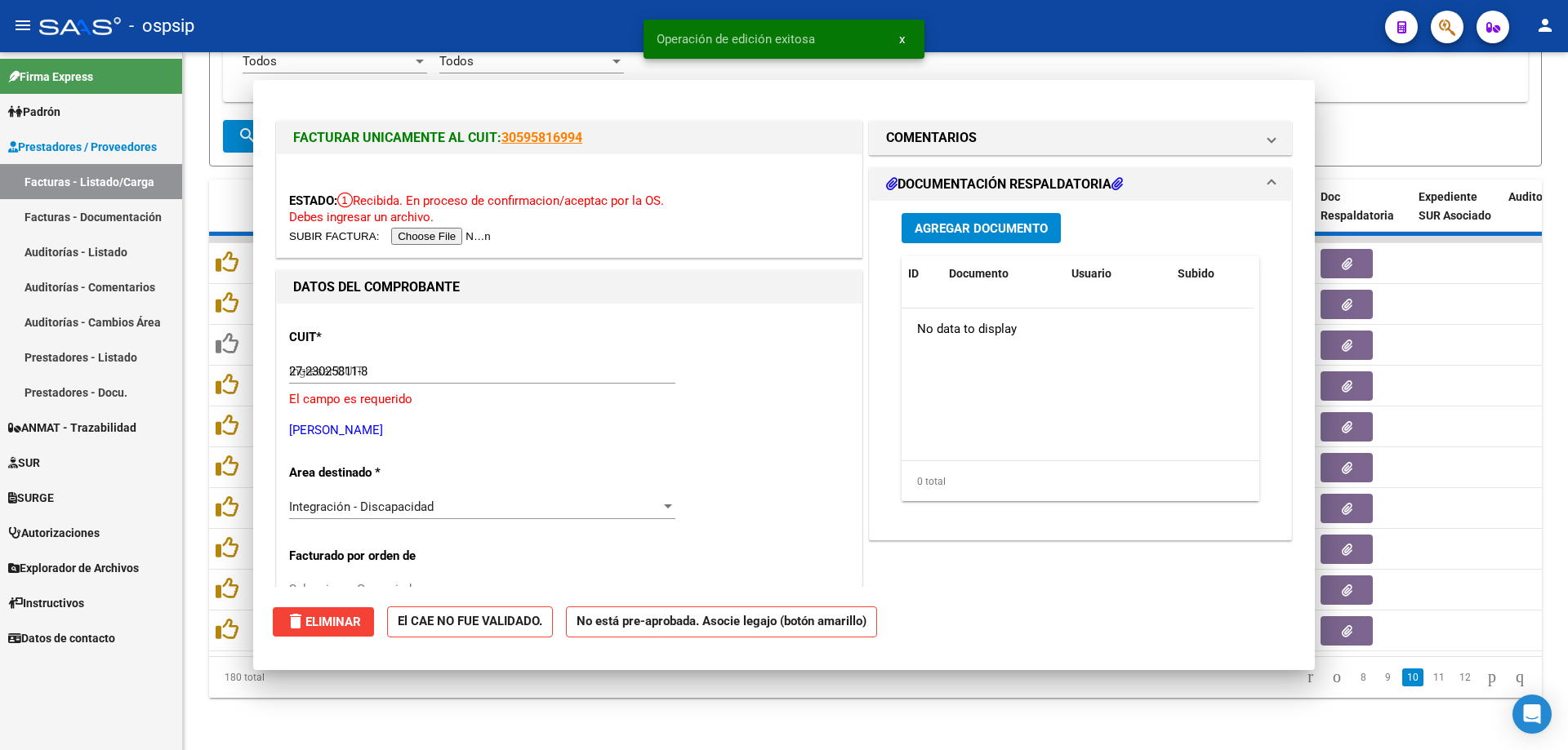
type input "$ 0,00"
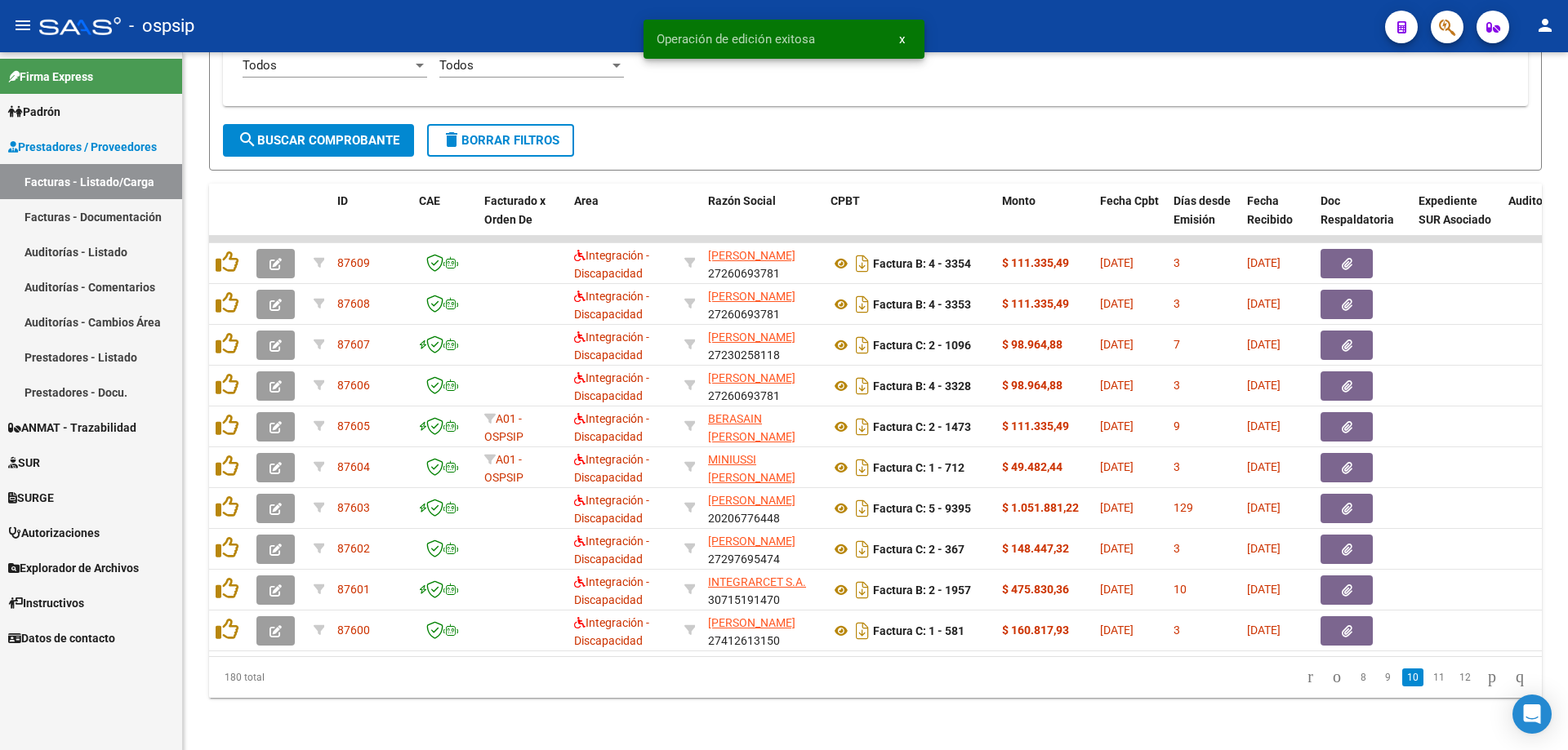
click at [1426, 668] on li "11" at bounding box center [1440, 677] width 26 height 27
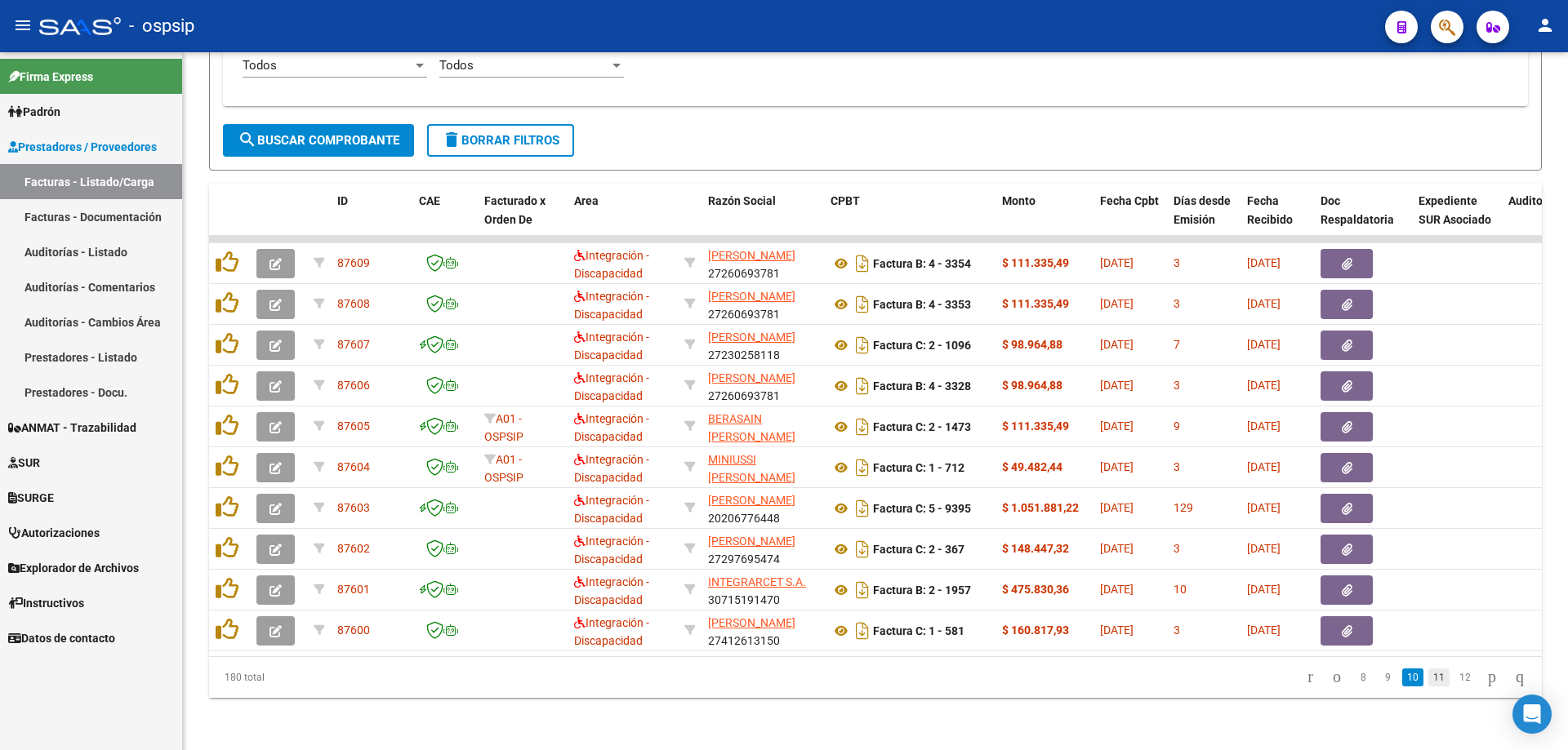
click at [1428, 679] on link "11" at bounding box center [1439, 677] width 21 height 18
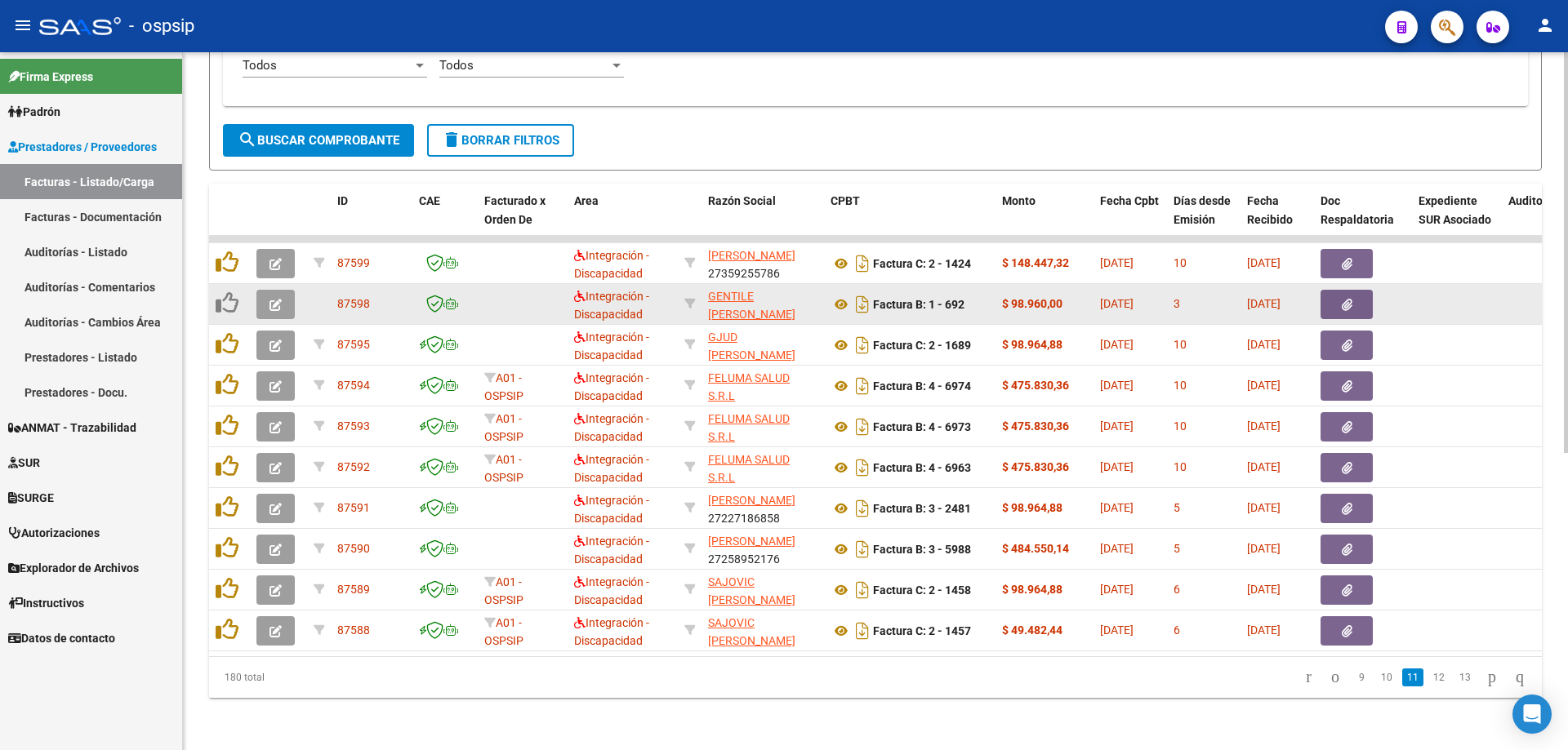
click at [269, 292] on button "button" at bounding box center [276, 304] width 39 height 29
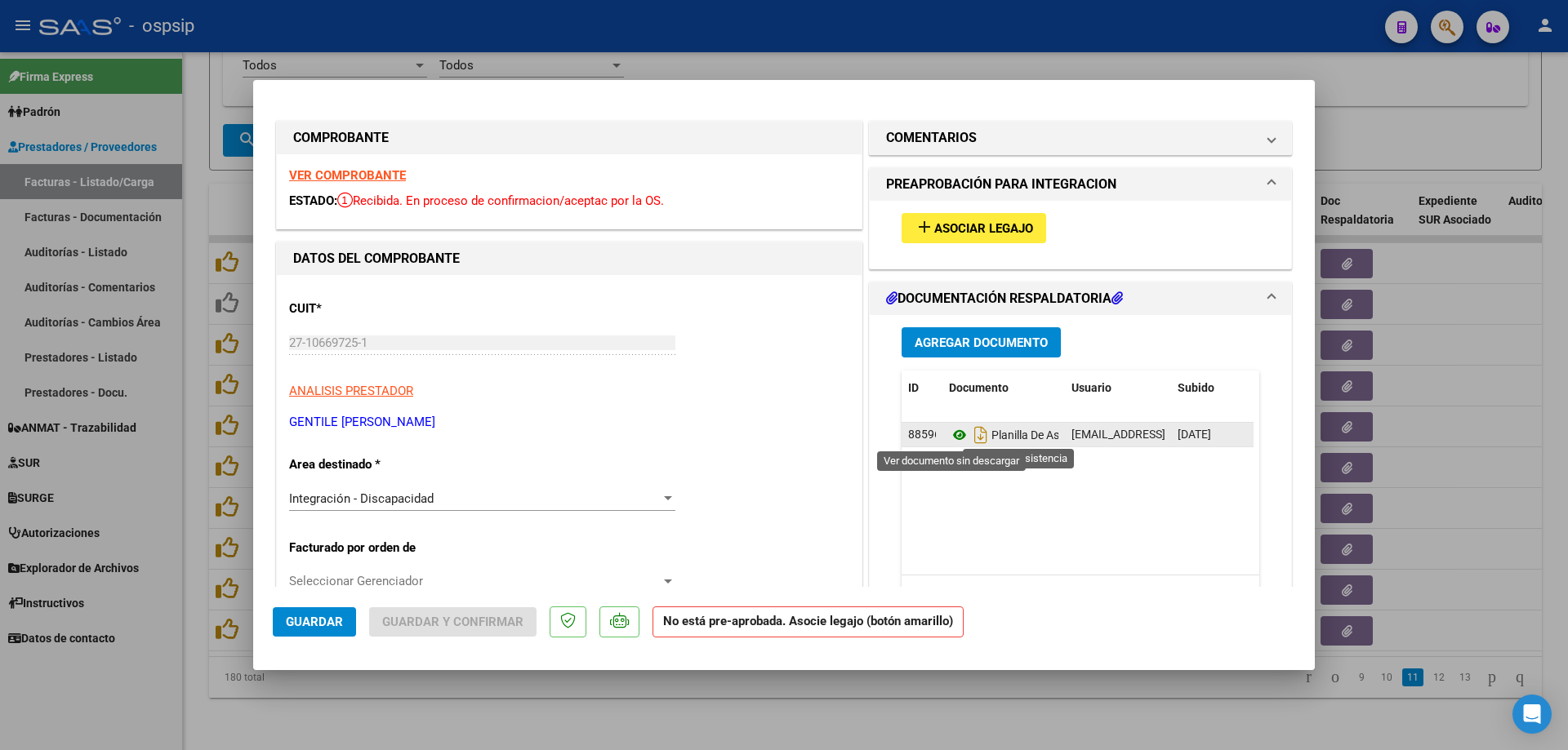
click at [950, 436] on icon at bounding box center [960, 435] width 21 height 20
click at [366, 178] on strong "VER COMPROBANTE" at bounding box center [347, 175] width 117 height 15
click at [935, 231] on span "Asociar Legajo" at bounding box center [984, 229] width 99 height 15
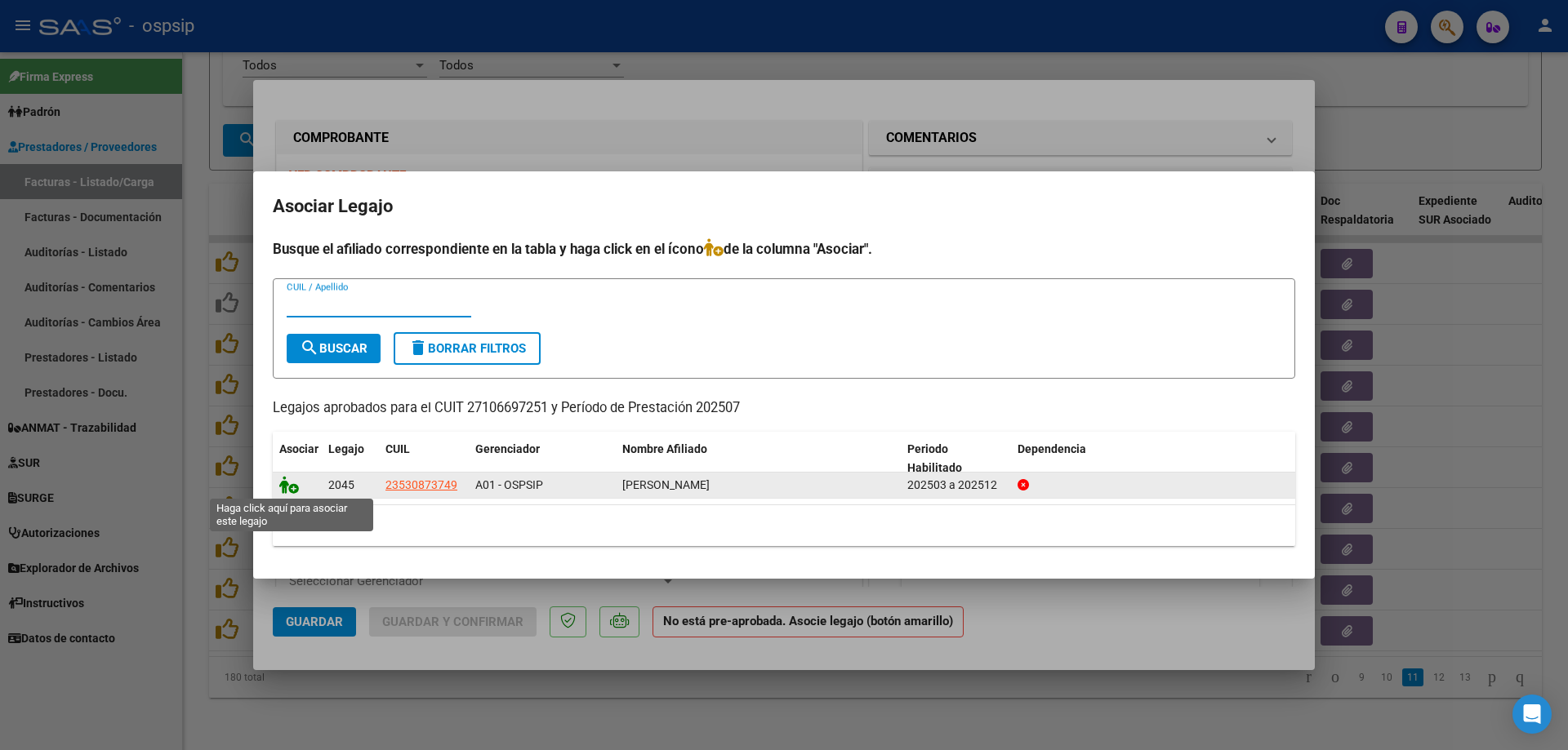
click at [295, 483] on icon at bounding box center [289, 484] width 20 height 18
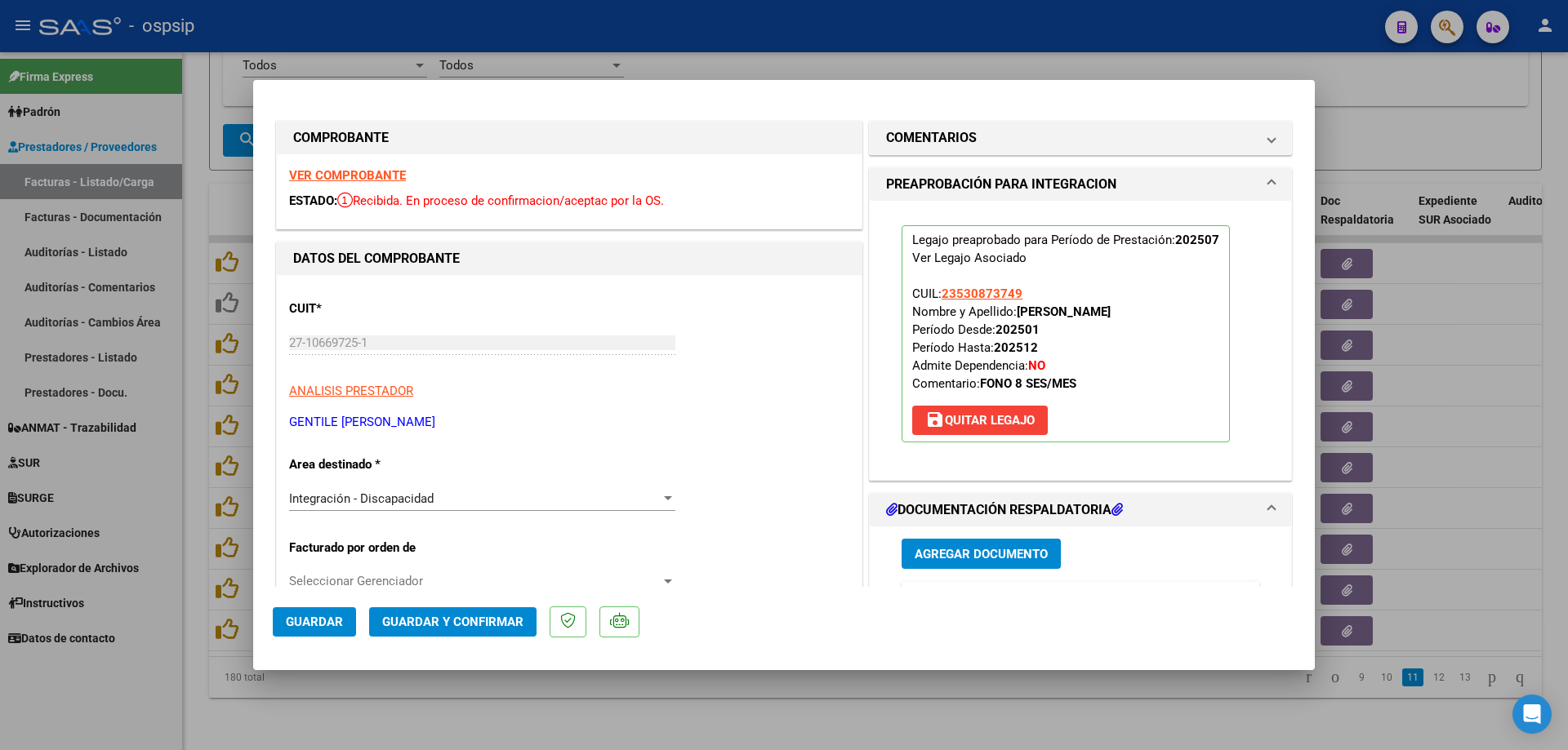
click at [309, 626] on span "Guardar" at bounding box center [314, 623] width 58 height 15
click at [187, 624] on div at bounding box center [784, 375] width 1568 height 750
type input "$ 0,00"
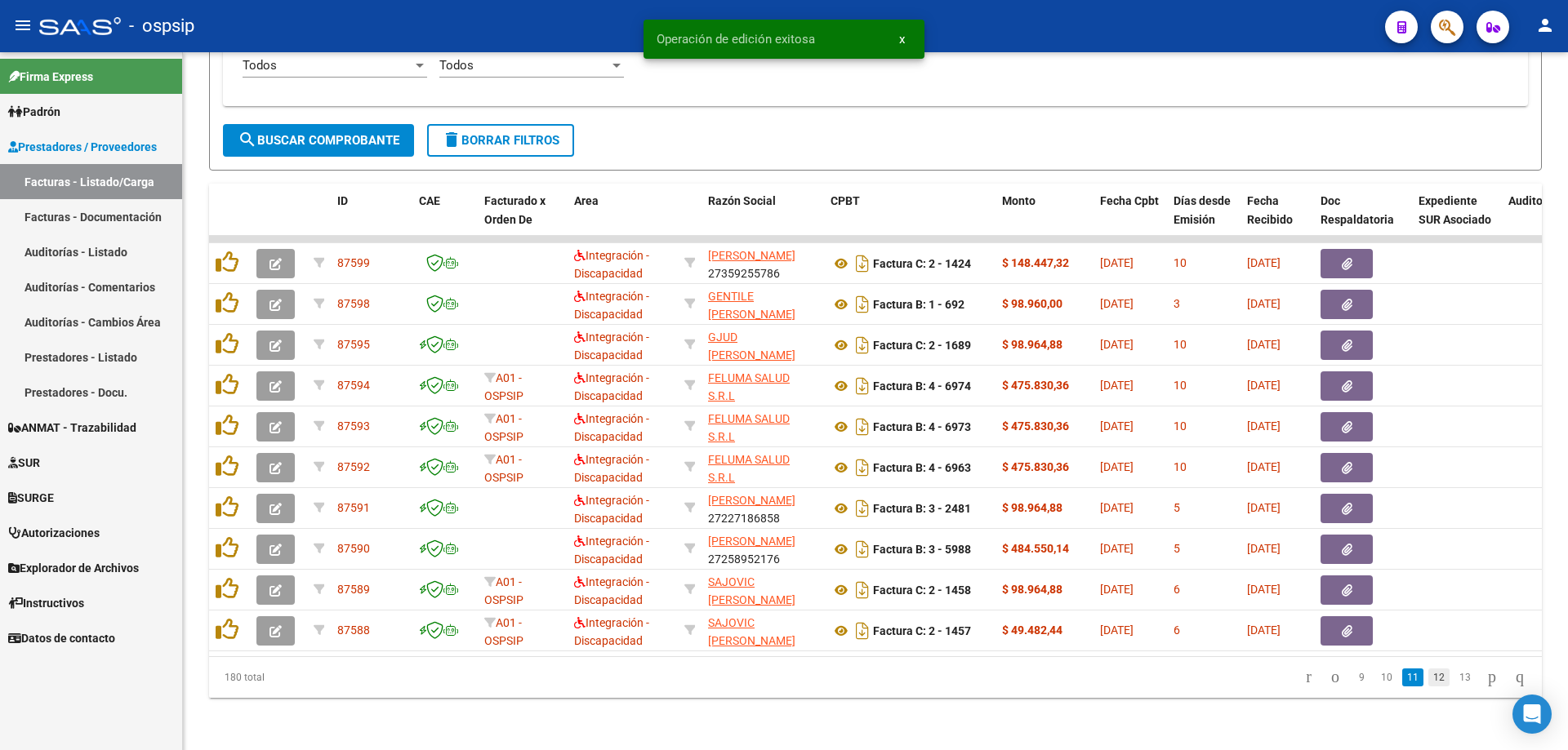
click at [1428, 682] on link "12" at bounding box center [1439, 677] width 21 height 18
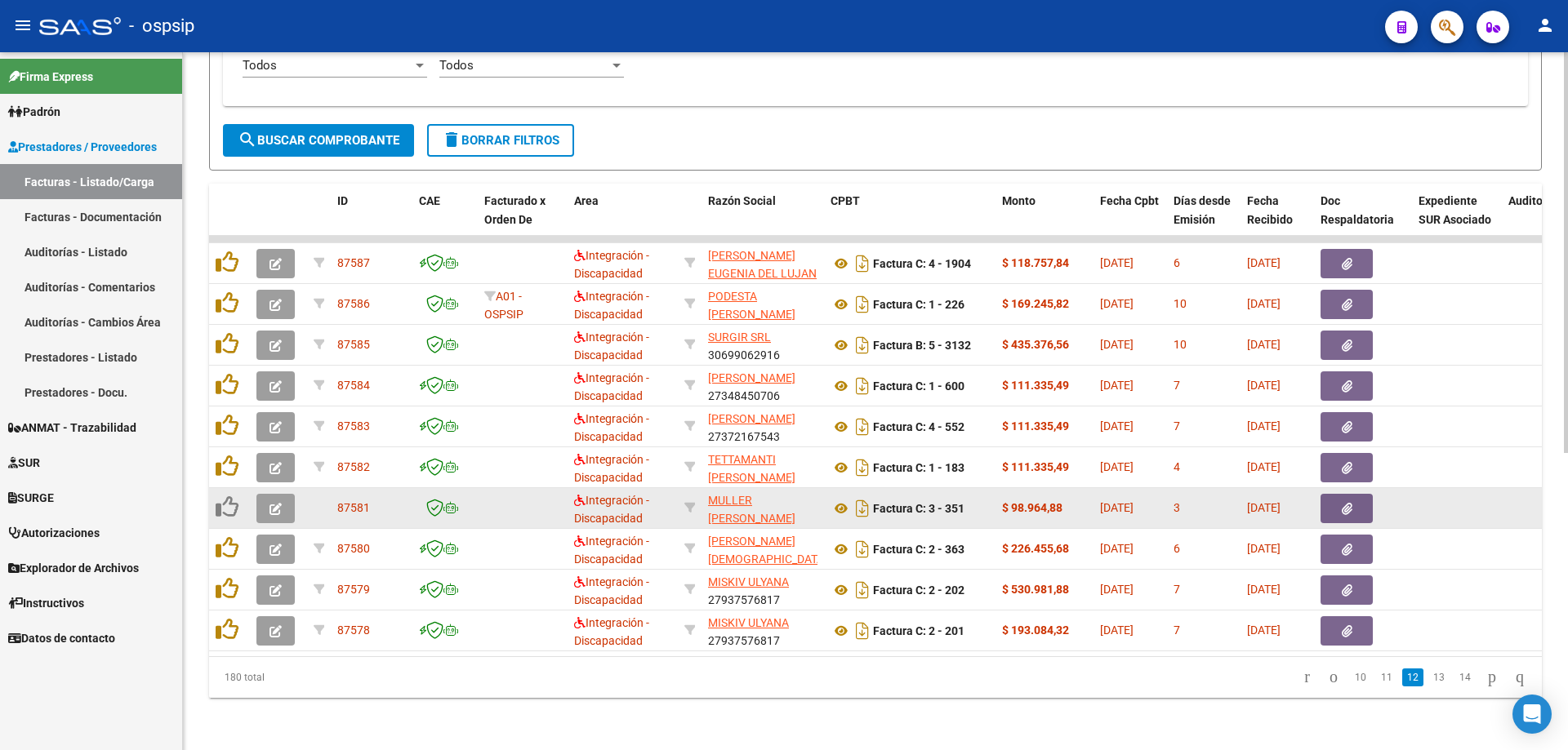
click at [264, 500] on button "button" at bounding box center [276, 508] width 39 height 29
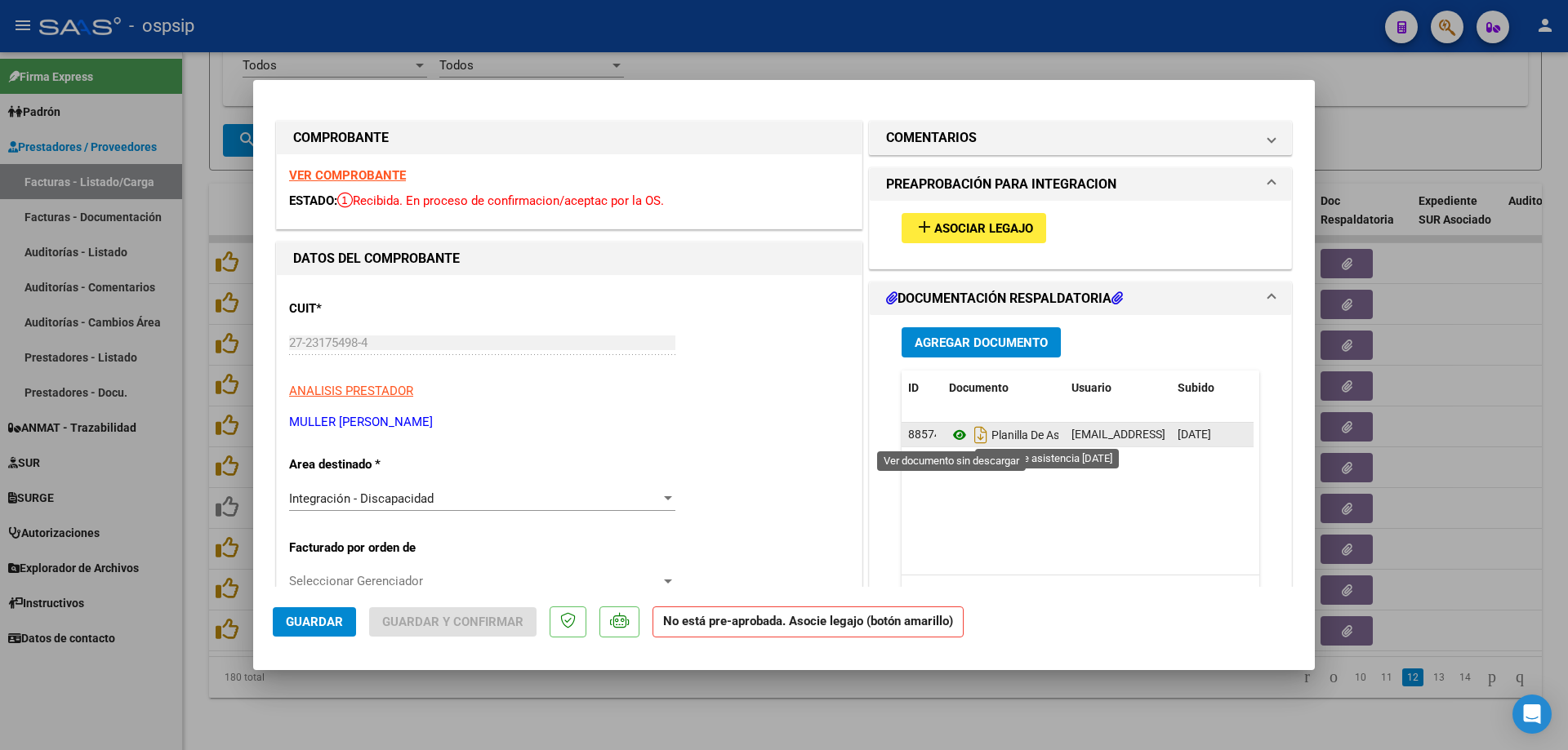
click at [953, 439] on icon at bounding box center [960, 435] width 21 height 20
click at [302, 188] on div "VER COMPROBANTE ESTADO: Recibida. En proceso de confirmacion/aceptac por la OS." at bounding box center [569, 192] width 585 height 75
click at [302, 180] on strong "VER COMPROBANTE" at bounding box center [347, 175] width 117 height 15
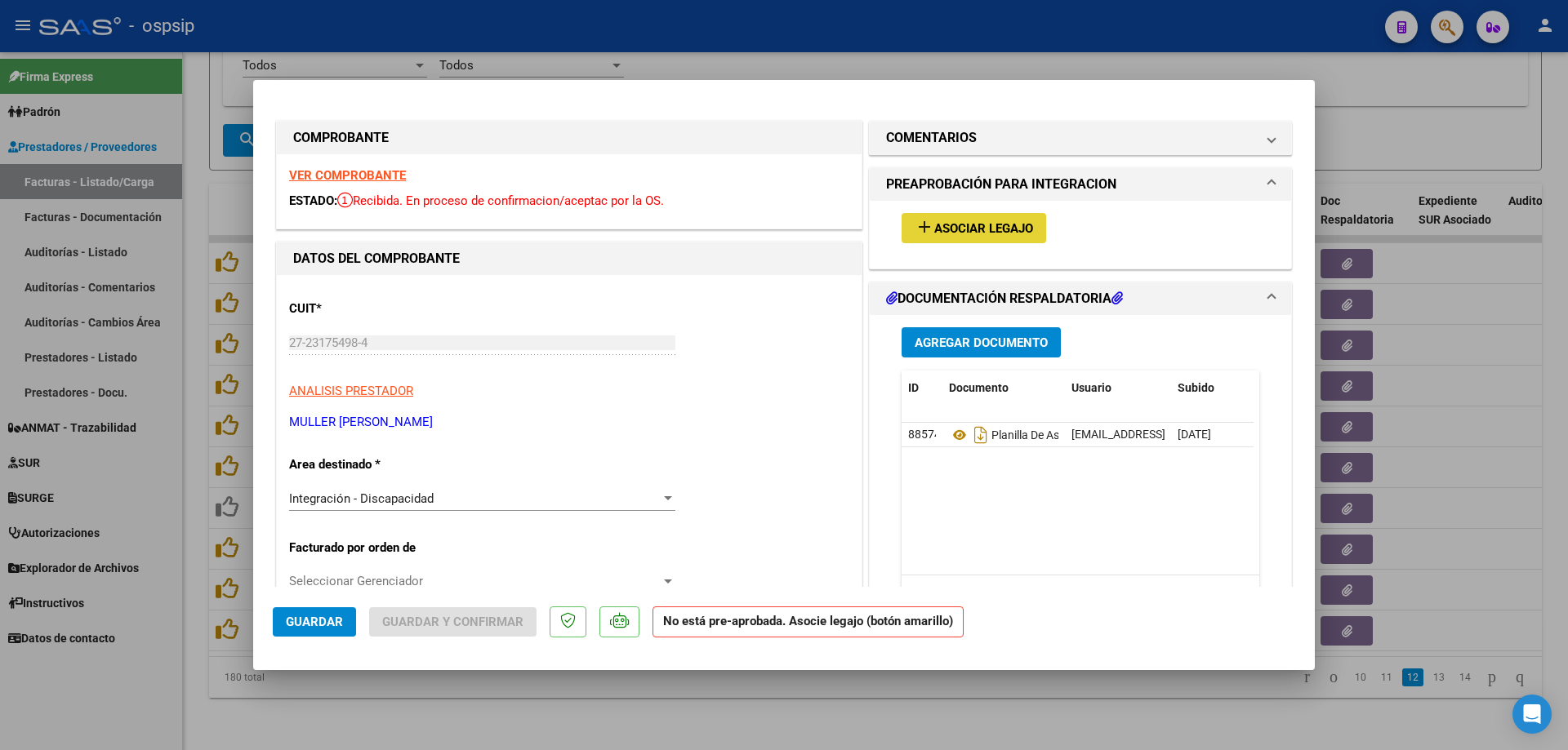
click at [983, 233] on span "Asociar Legajo" at bounding box center [984, 229] width 99 height 15
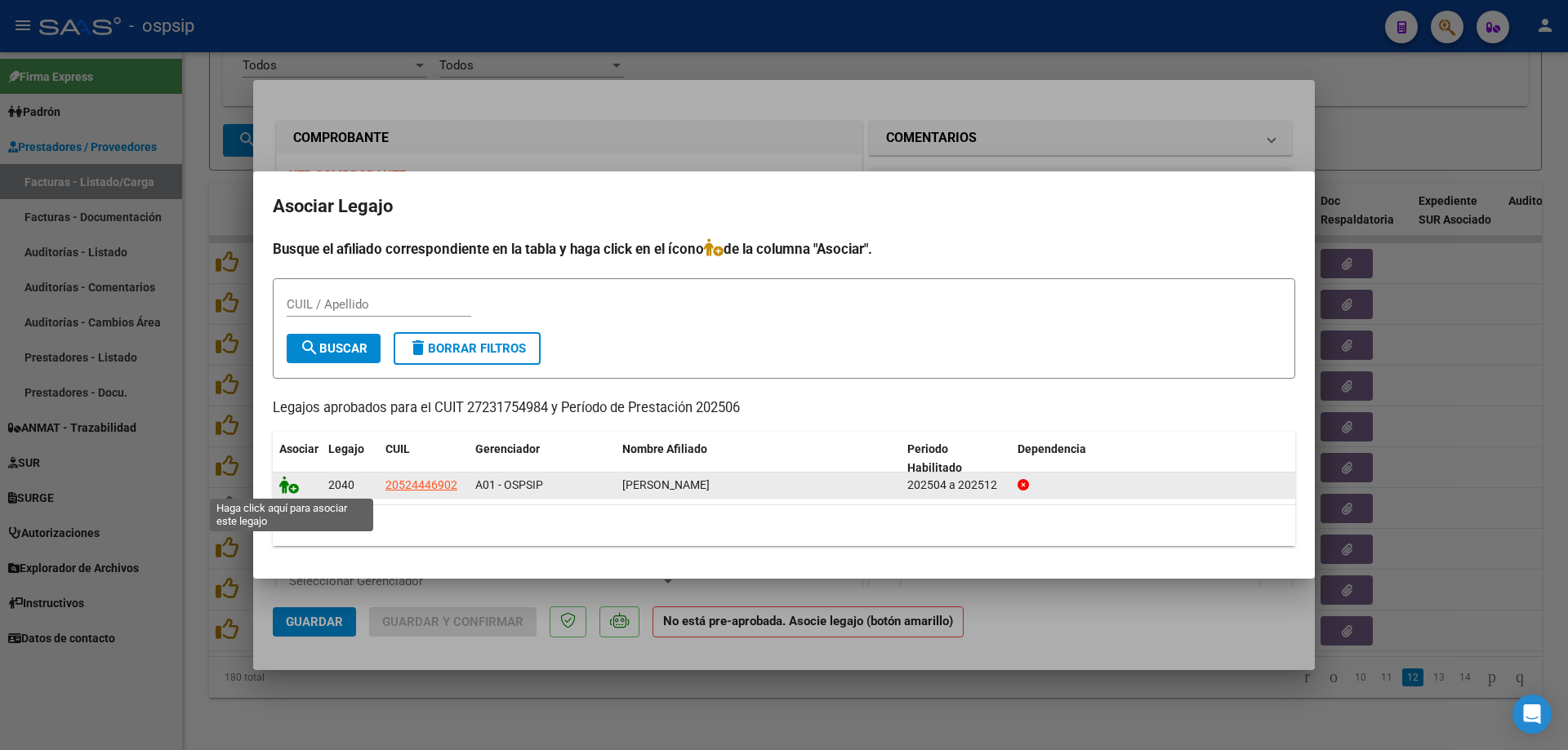
click at [297, 486] on icon at bounding box center [289, 484] width 20 height 18
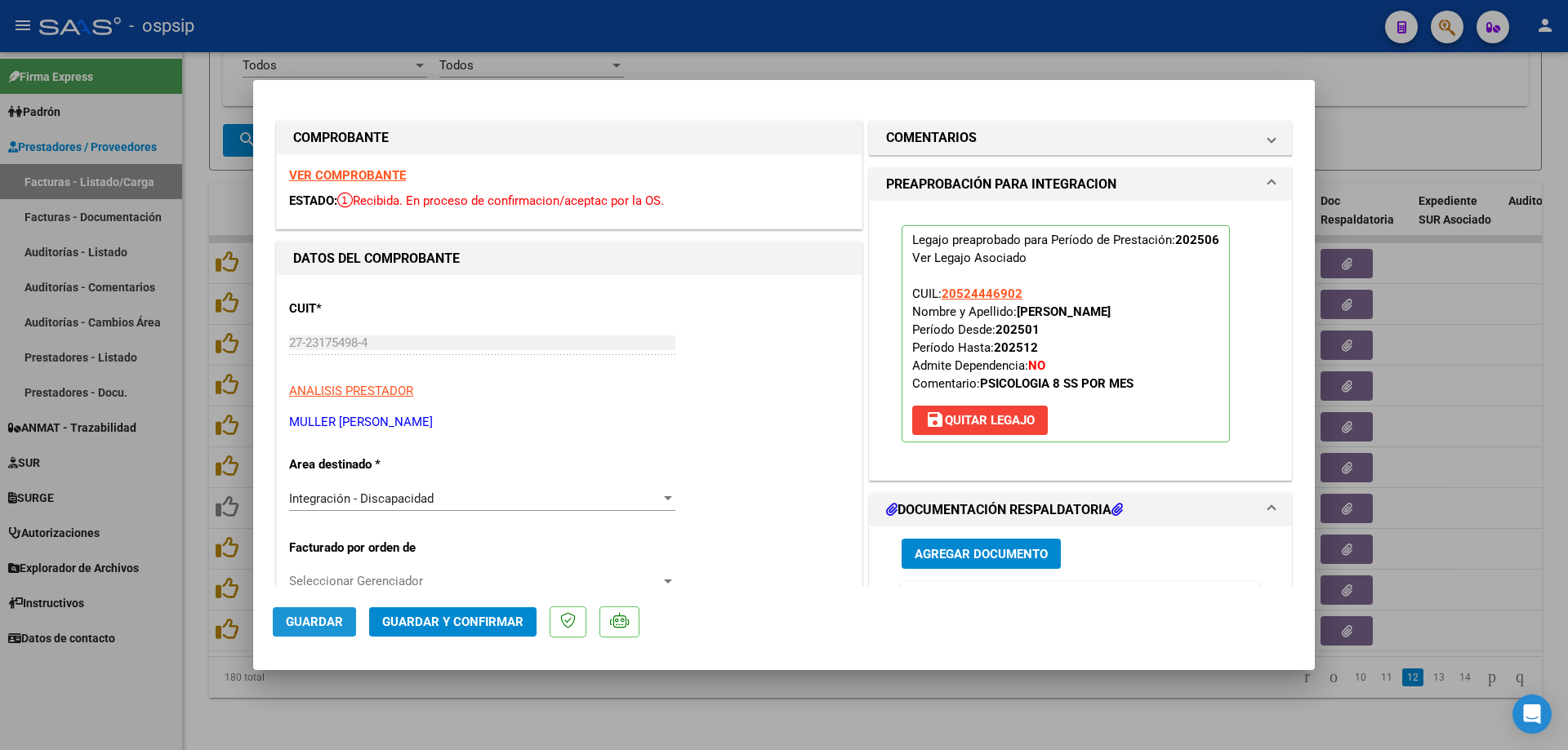
click at [312, 625] on span "Guardar" at bounding box center [314, 623] width 58 height 15
click at [184, 575] on div at bounding box center [784, 375] width 1568 height 750
type input "$ 0,00"
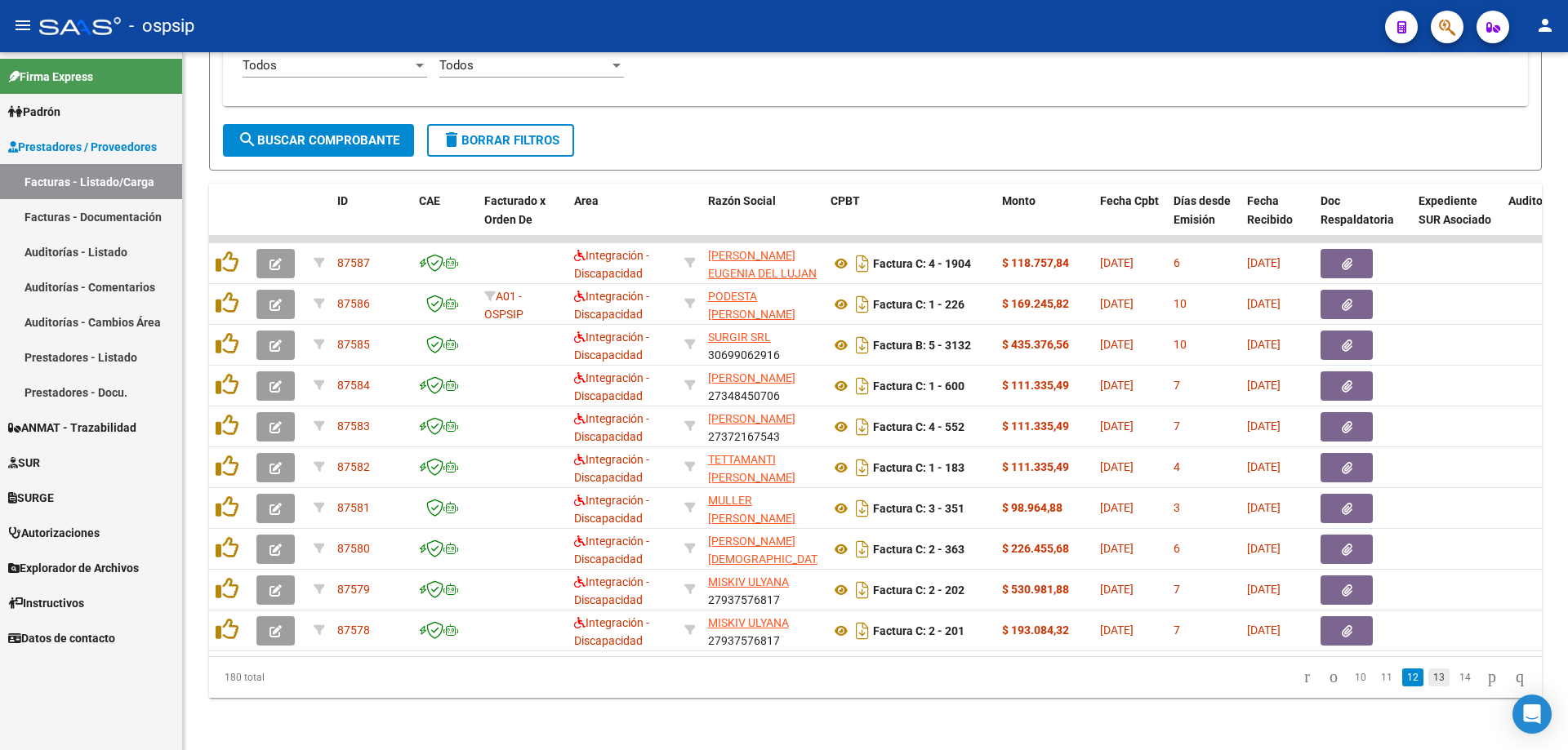
click at [1428, 677] on link "13" at bounding box center [1439, 677] width 21 height 18
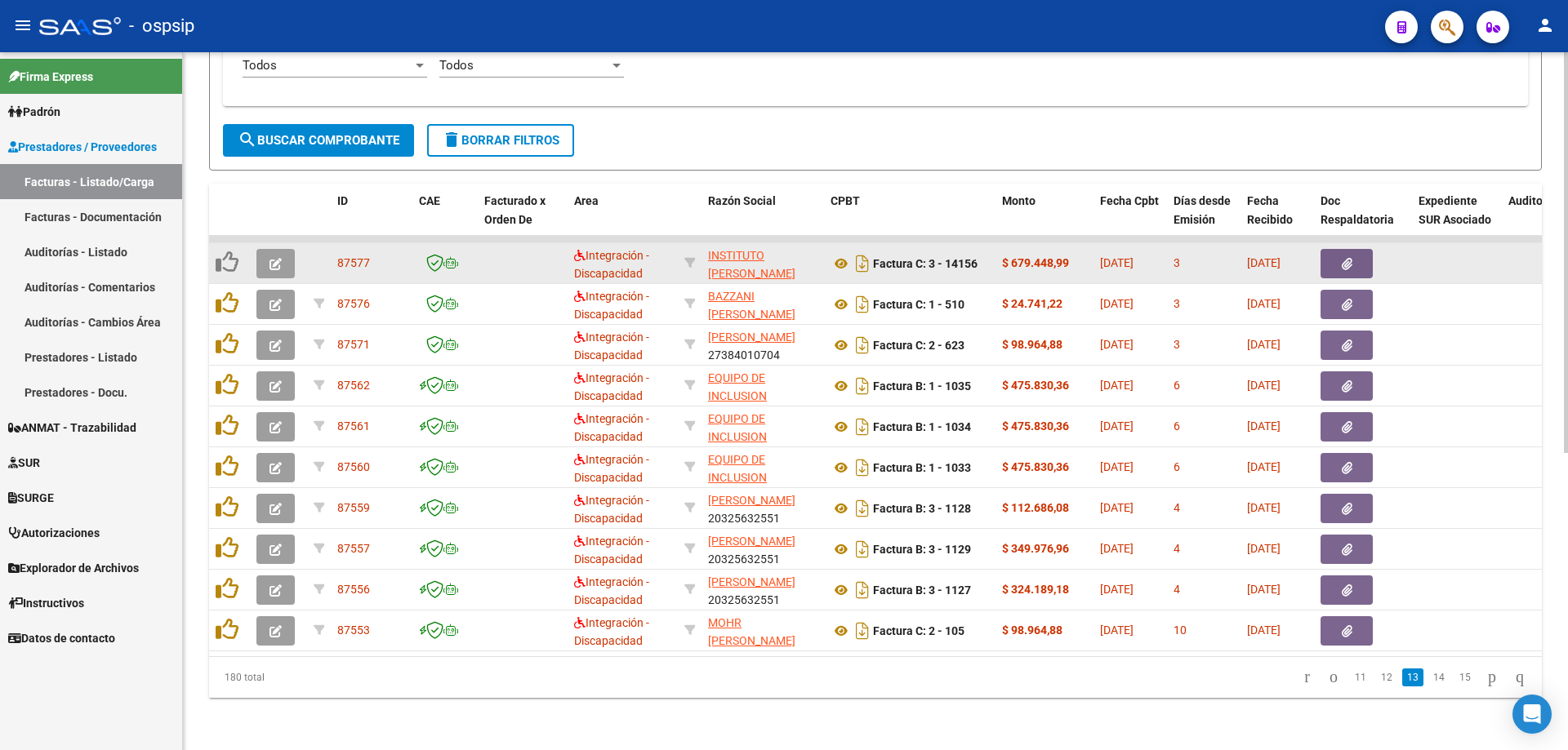
click at [264, 252] on button "button" at bounding box center [276, 263] width 39 height 29
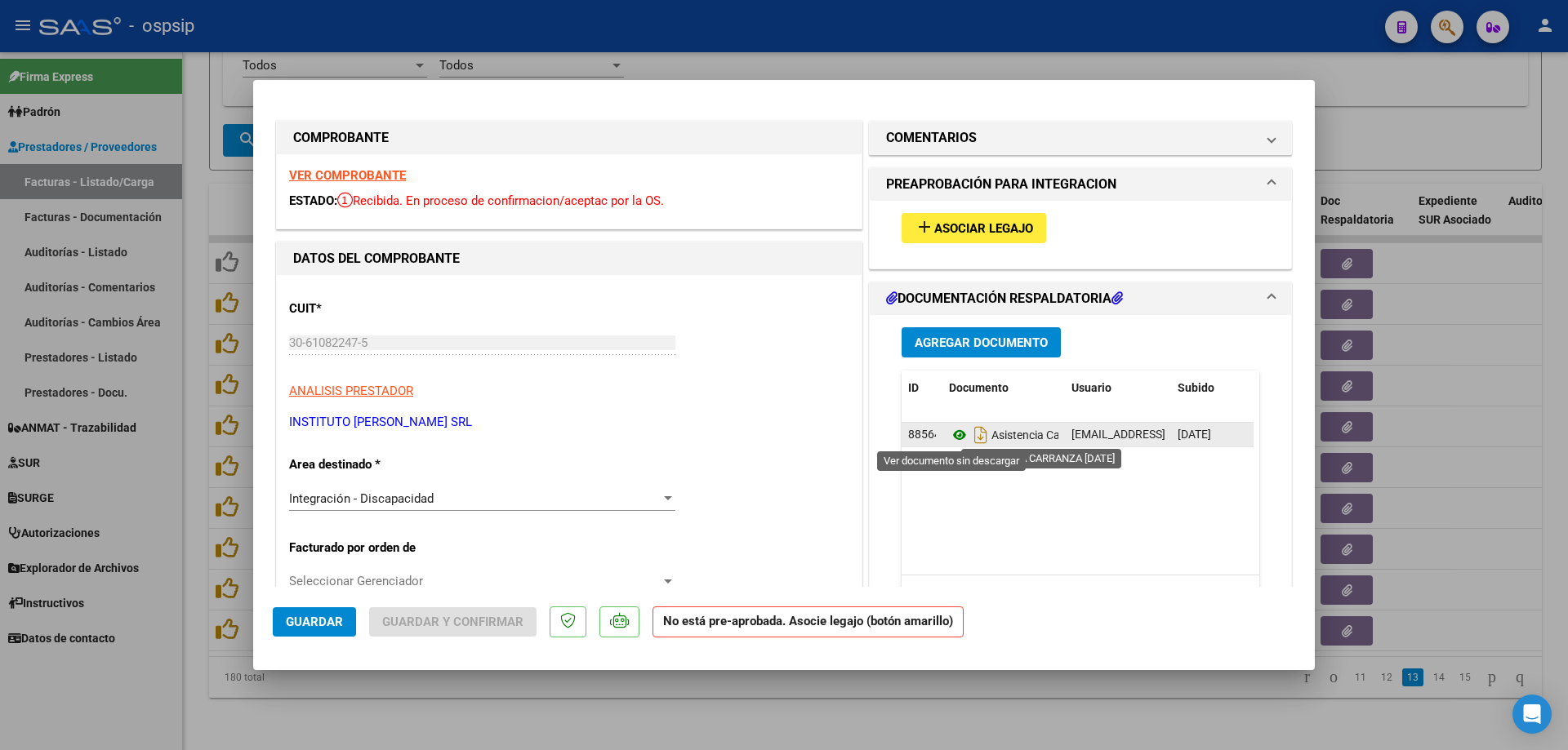
click at [953, 438] on icon at bounding box center [960, 435] width 21 height 20
click at [297, 179] on strong "VER COMPROBANTE" at bounding box center [347, 175] width 117 height 15
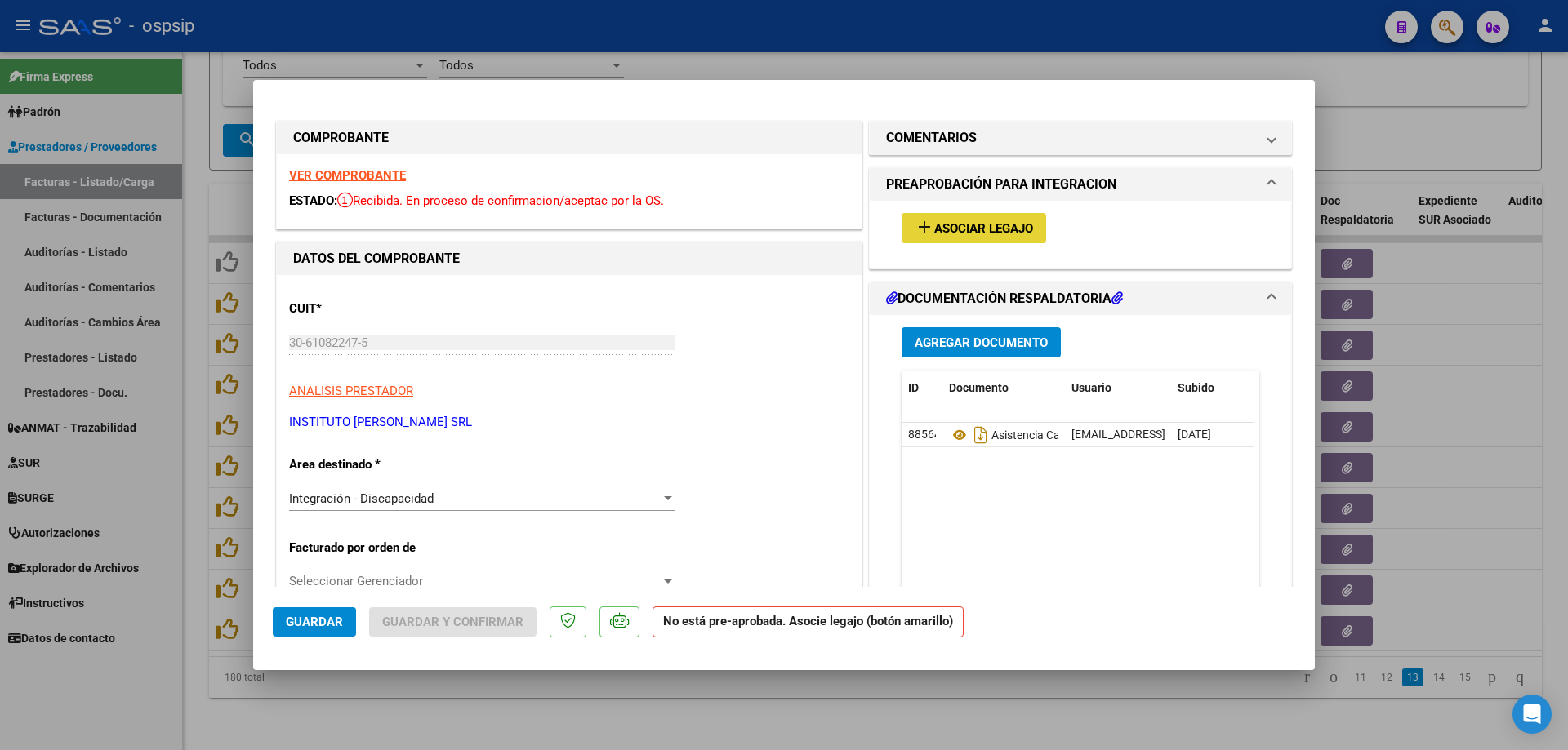
click at [973, 227] on span "Asociar Legajo" at bounding box center [984, 229] width 99 height 15
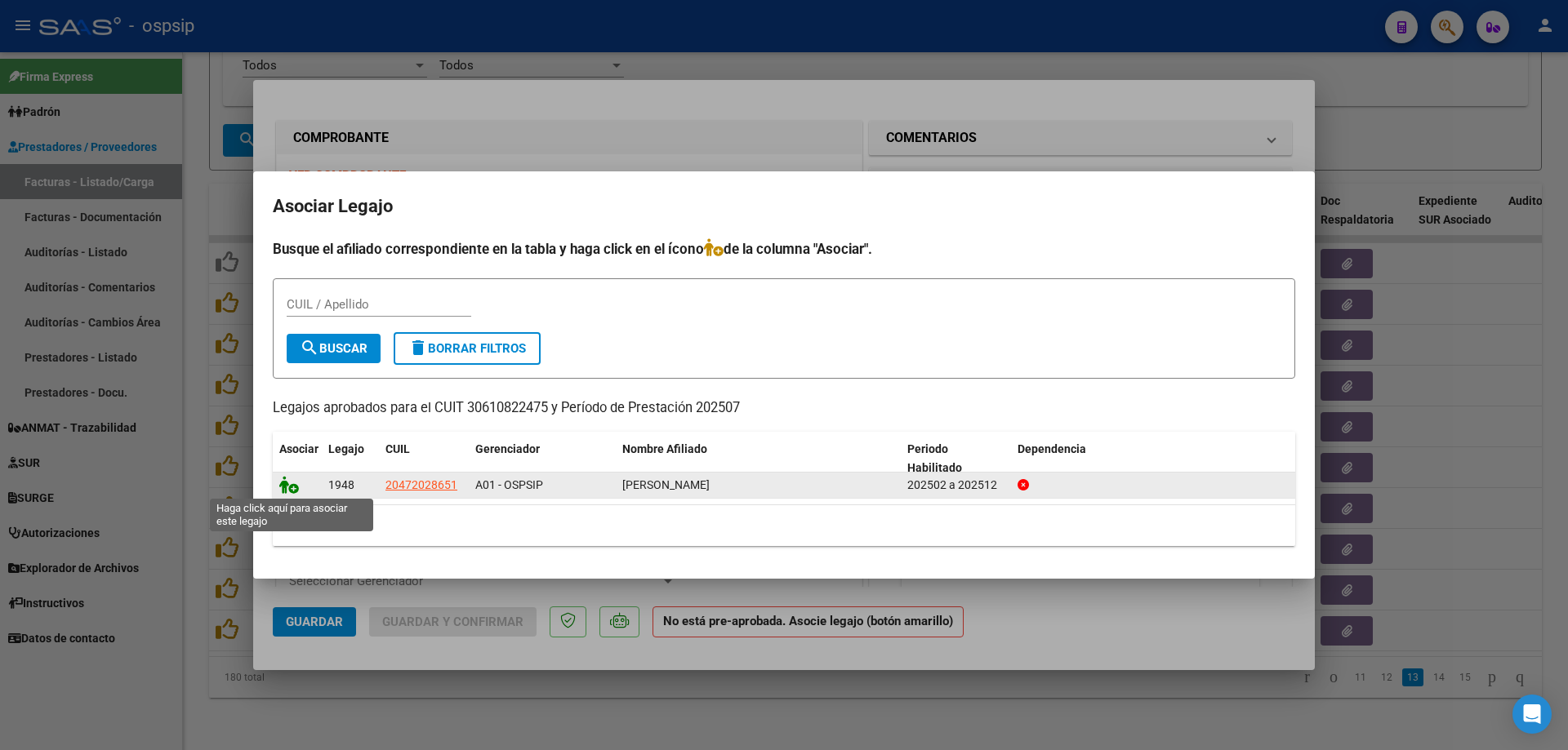
click at [295, 492] on icon at bounding box center [289, 484] width 20 height 18
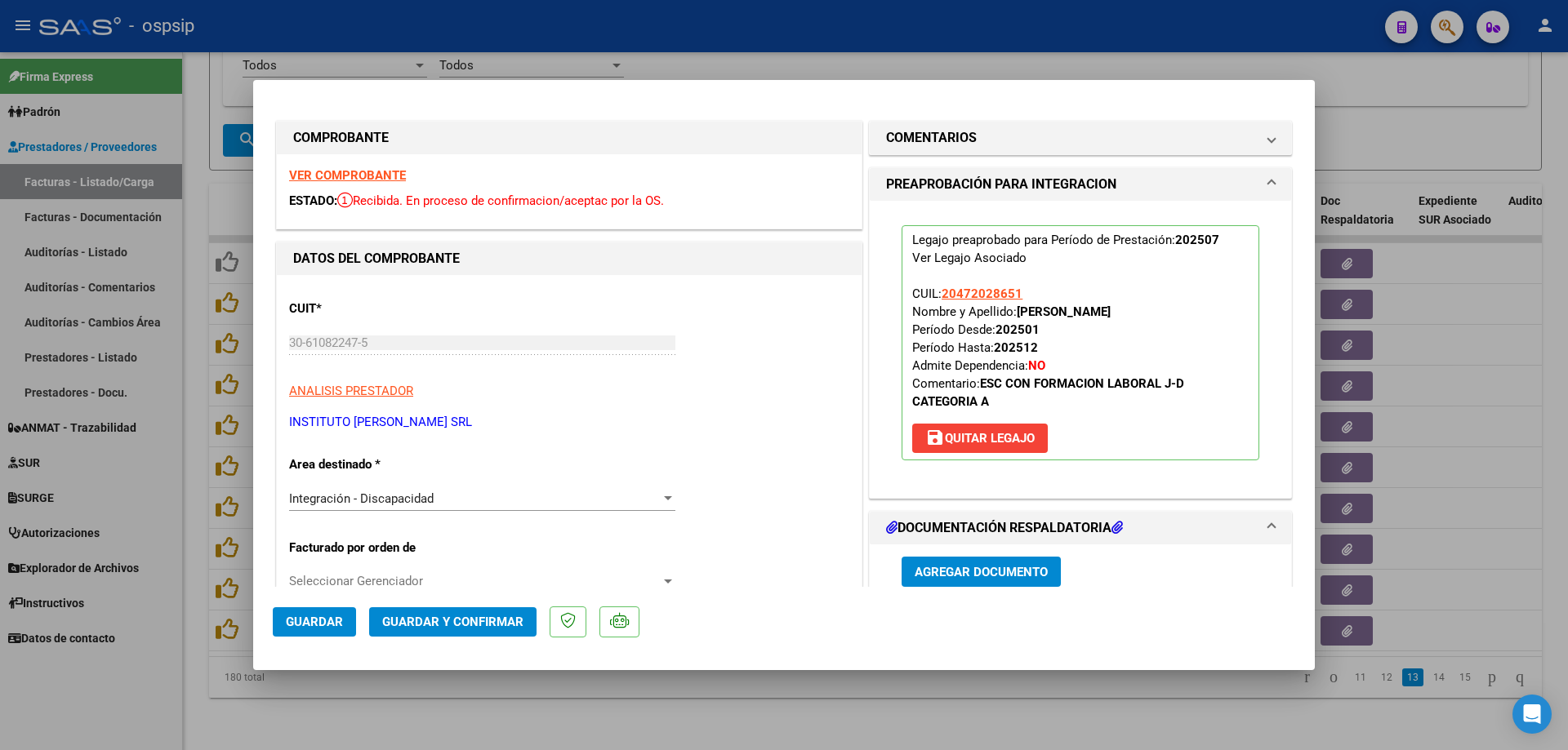
click at [306, 623] on span "Guardar" at bounding box center [314, 623] width 58 height 15
click at [192, 606] on div at bounding box center [784, 375] width 1568 height 750
type input "$ 0,00"
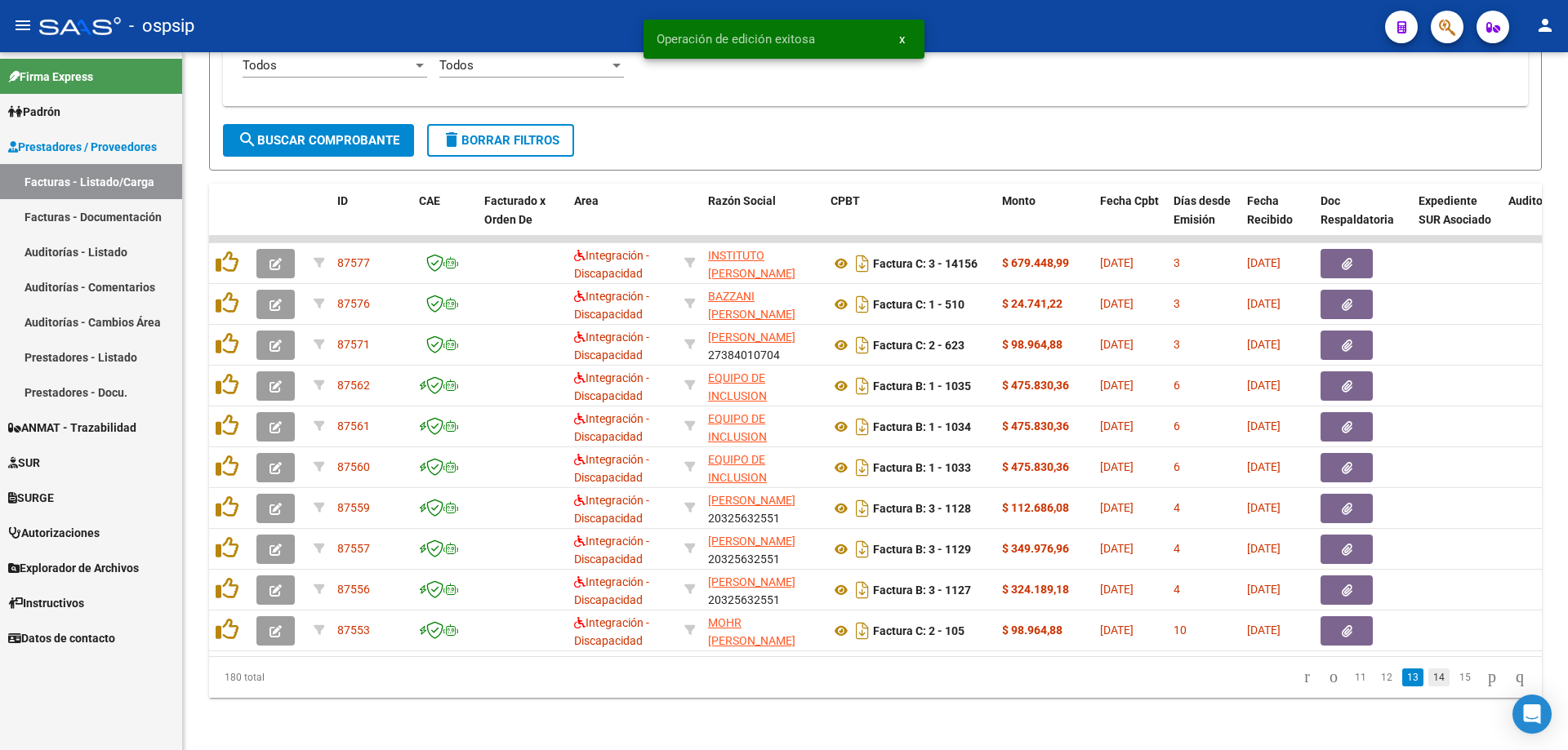
click at [1428, 677] on link "14" at bounding box center [1439, 677] width 21 height 18
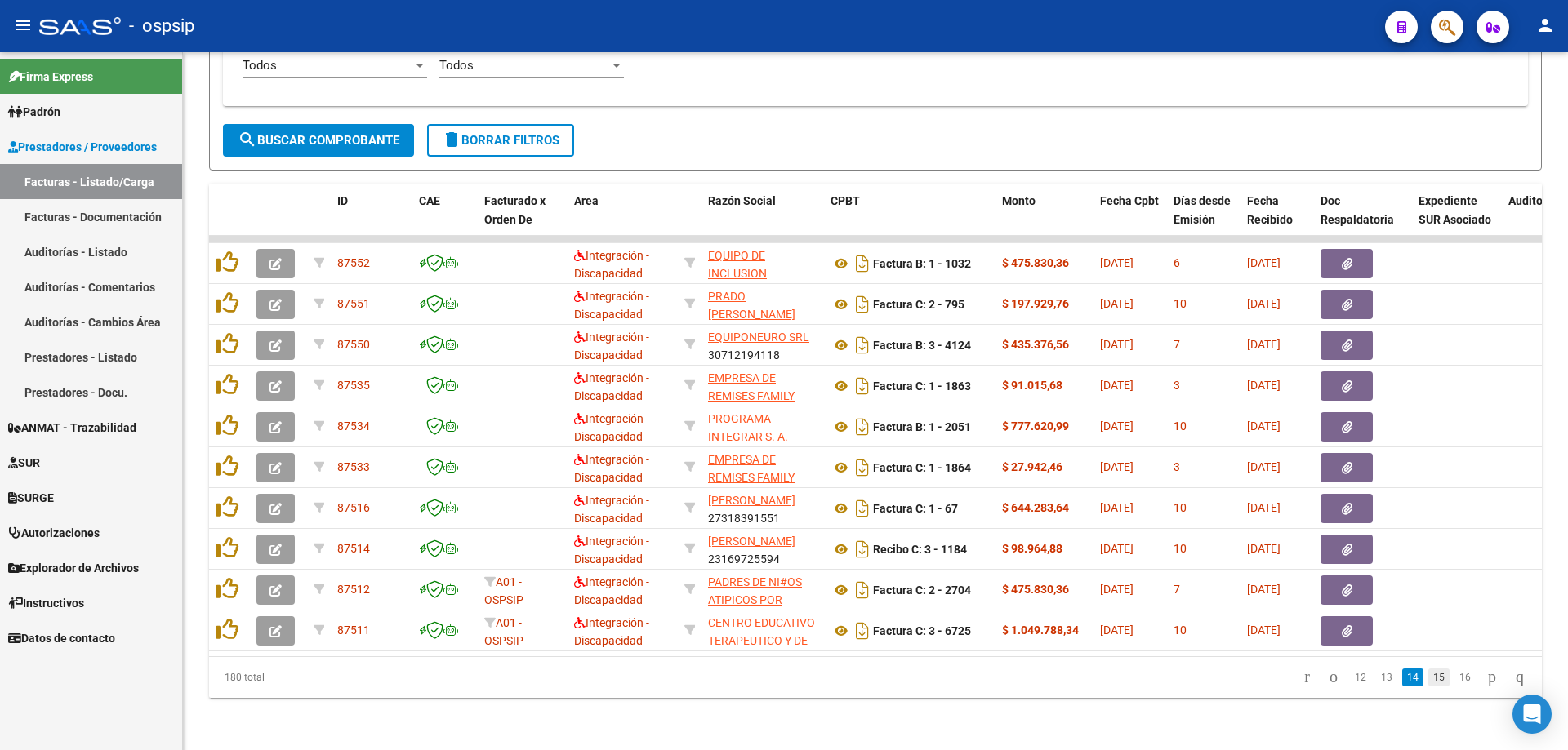
click at [1428, 676] on link "15" at bounding box center [1439, 677] width 21 height 18
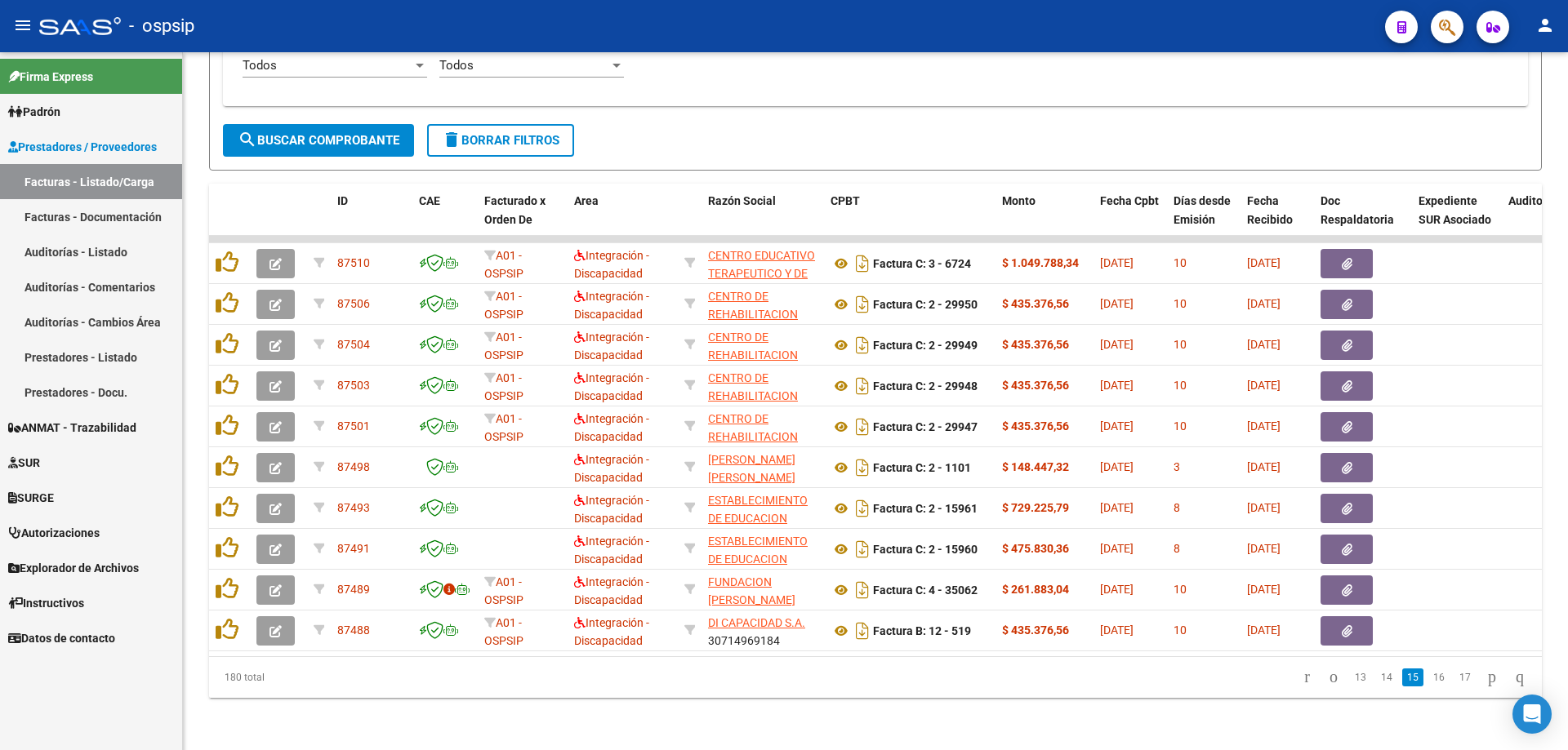
click at [1428, 676] on link "16" at bounding box center [1439, 677] width 21 height 18
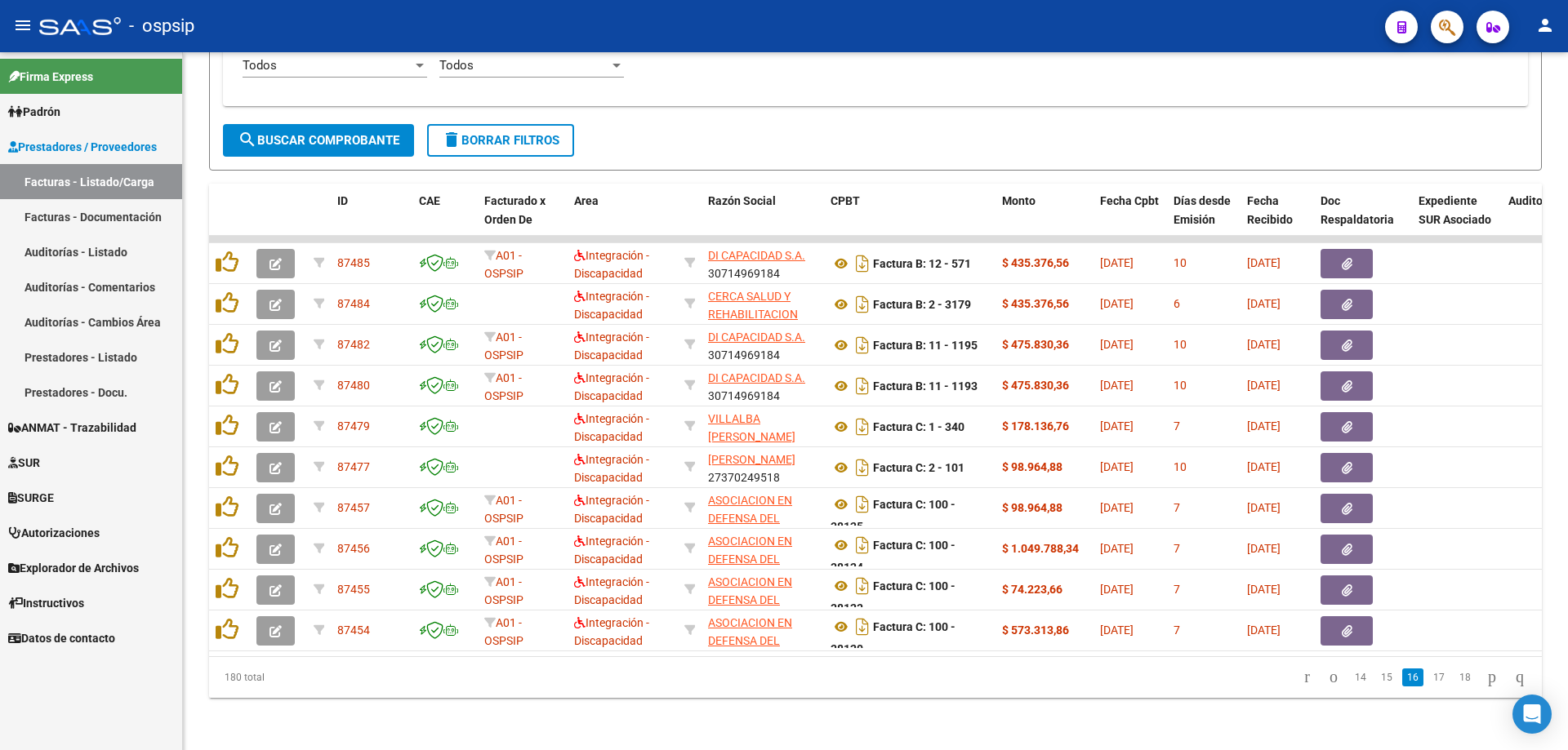
click at [1428, 676] on link "17" at bounding box center [1439, 677] width 21 height 18
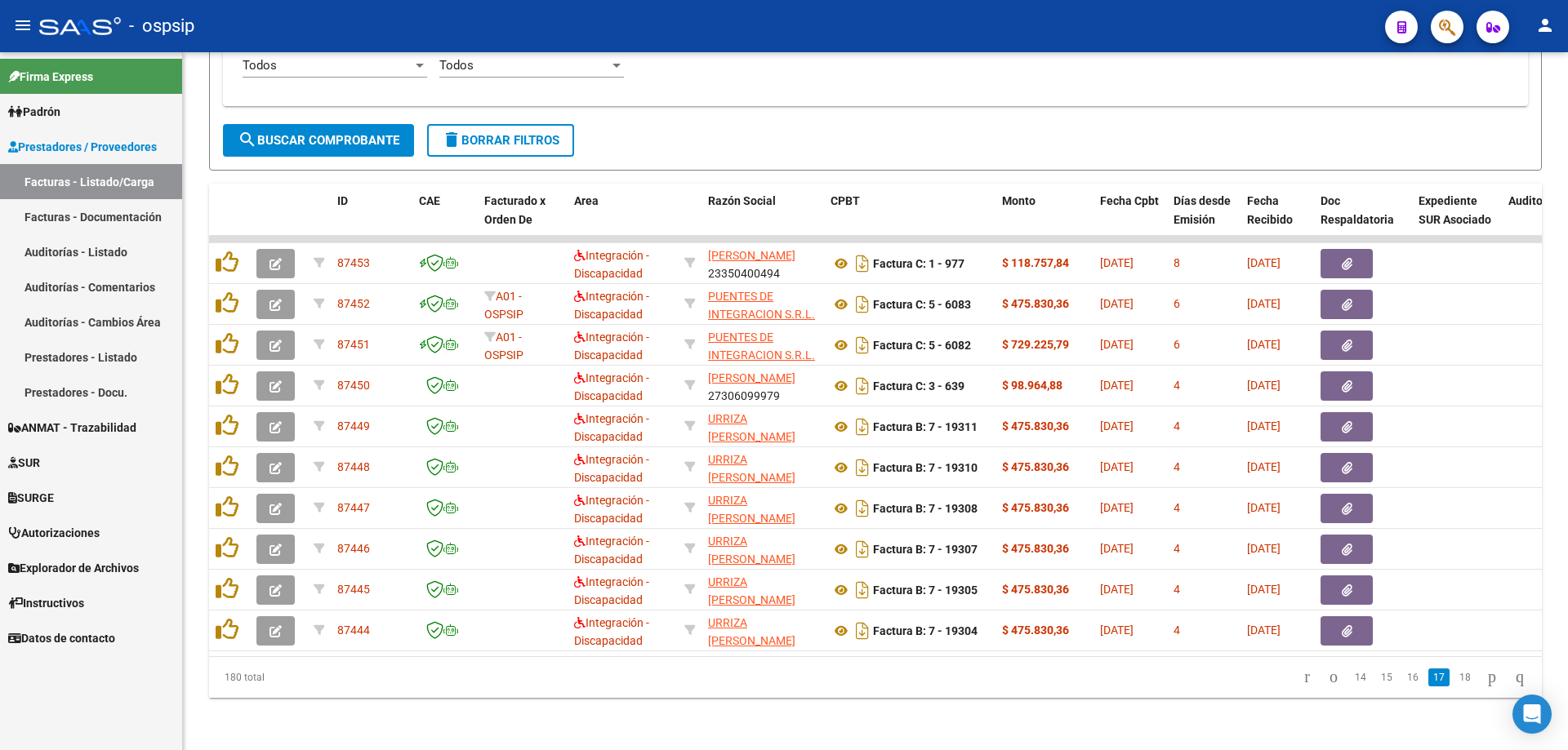
click at [1428, 676] on link "17" at bounding box center [1439, 677] width 21 height 18
click at [1455, 678] on link "18" at bounding box center [1465, 677] width 21 height 18
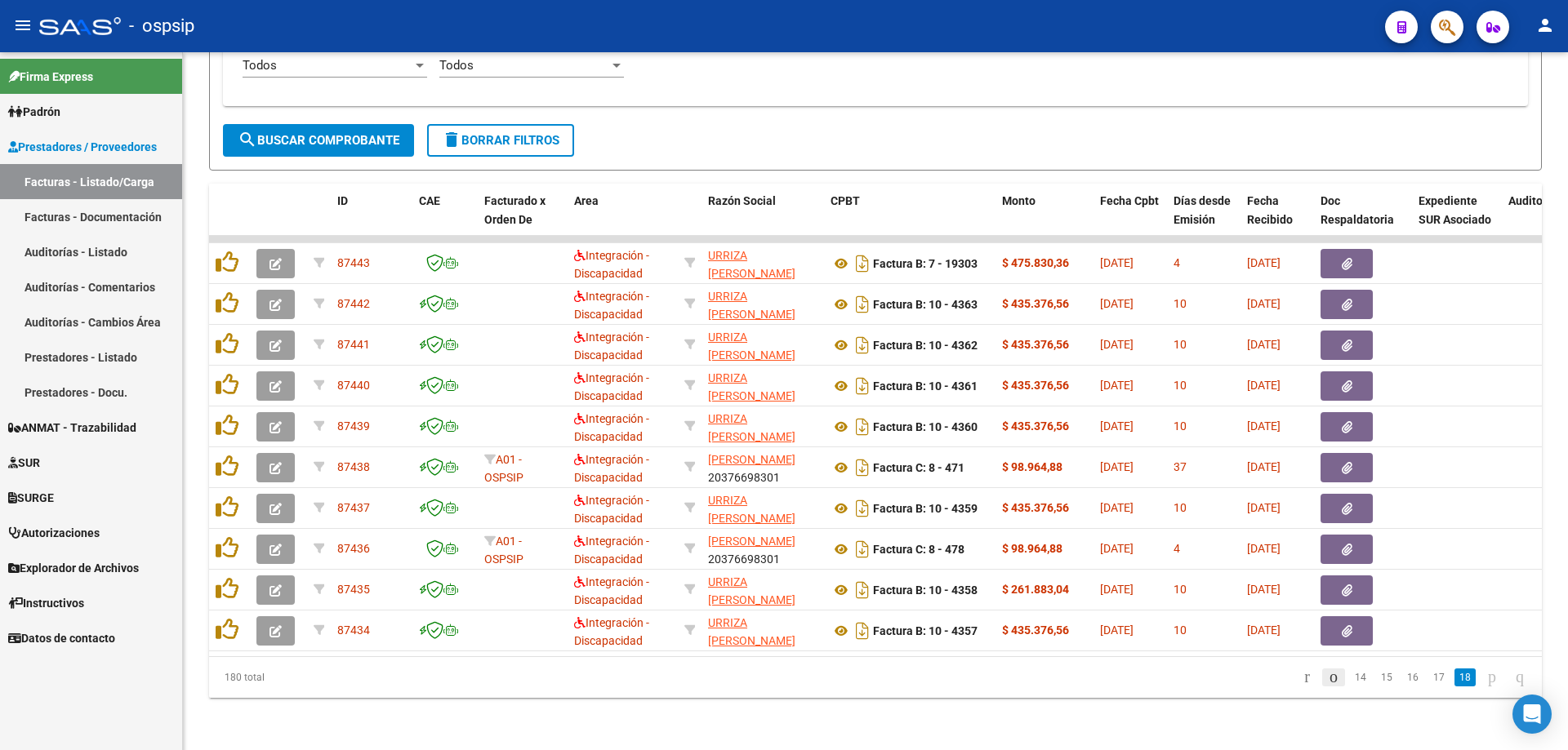
click at [1327, 676] on icon "go to previous page" at bounding box center [1334, 676] width 13 height 20
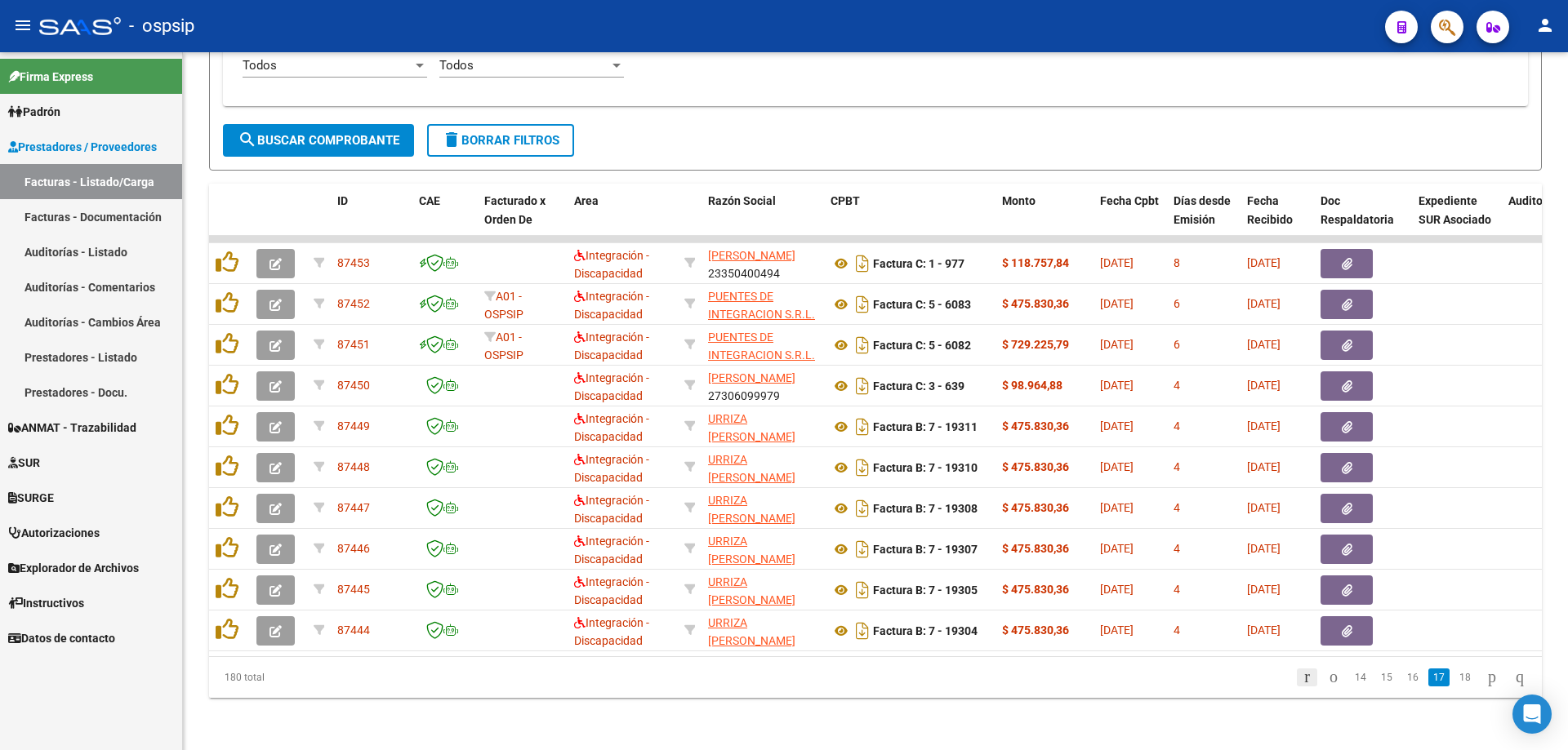
click at [1302, 679] on icon "go to first page" at bounding box center [1307, 676] width 10 height 20
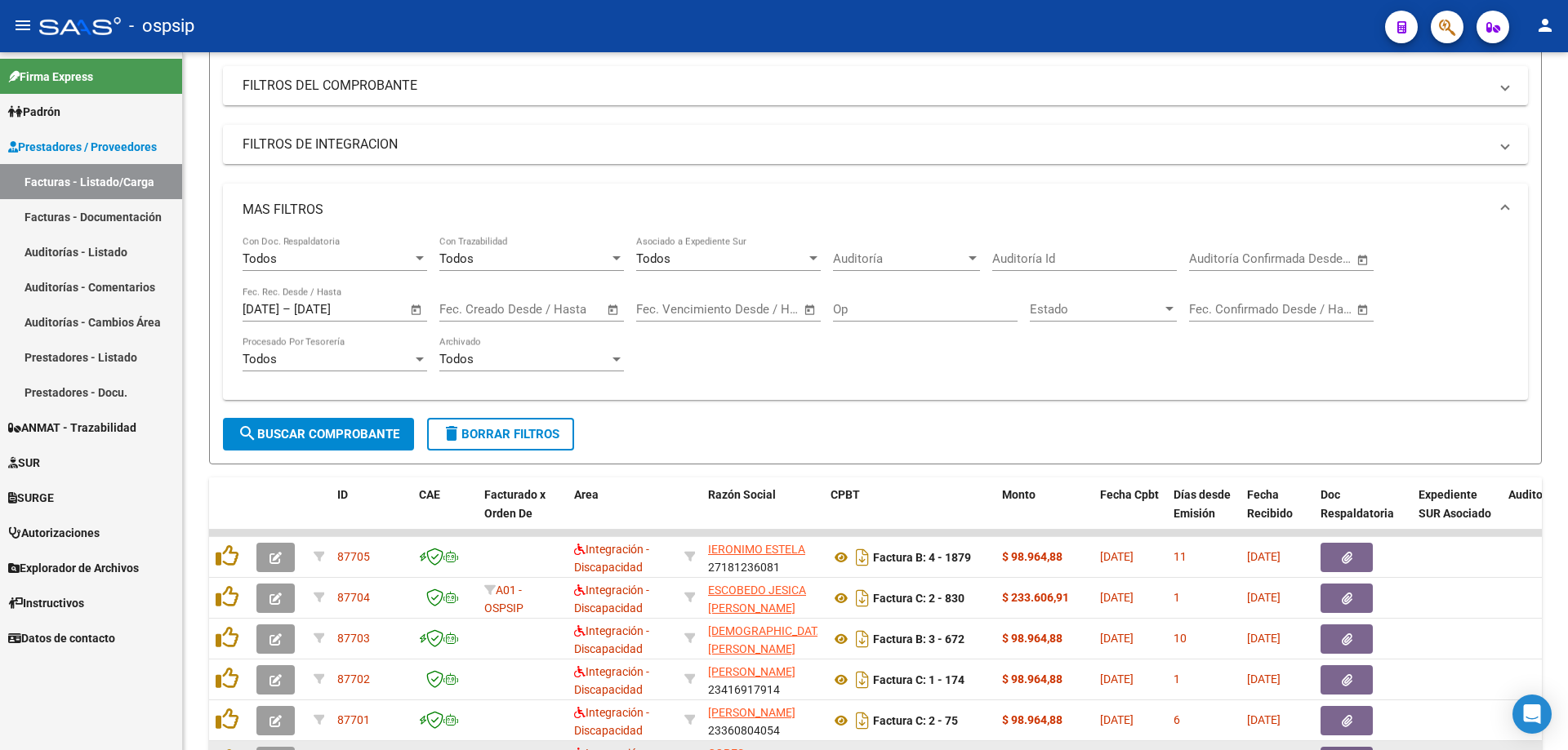
scroll to position [0, 0]
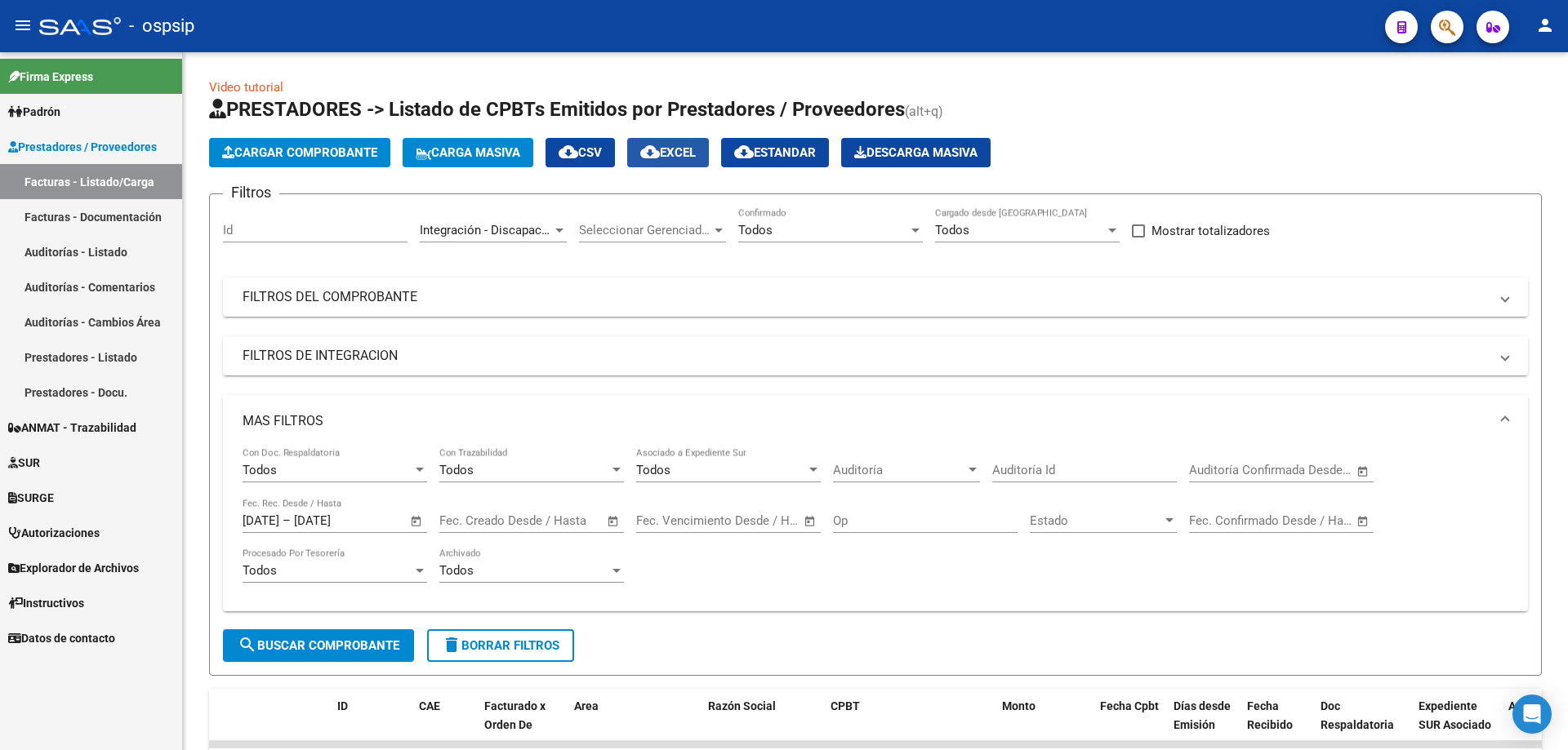
click at [686, 147] on span "cloud_download EXCEL" at bounding box center [667, 153] width 56 height 15
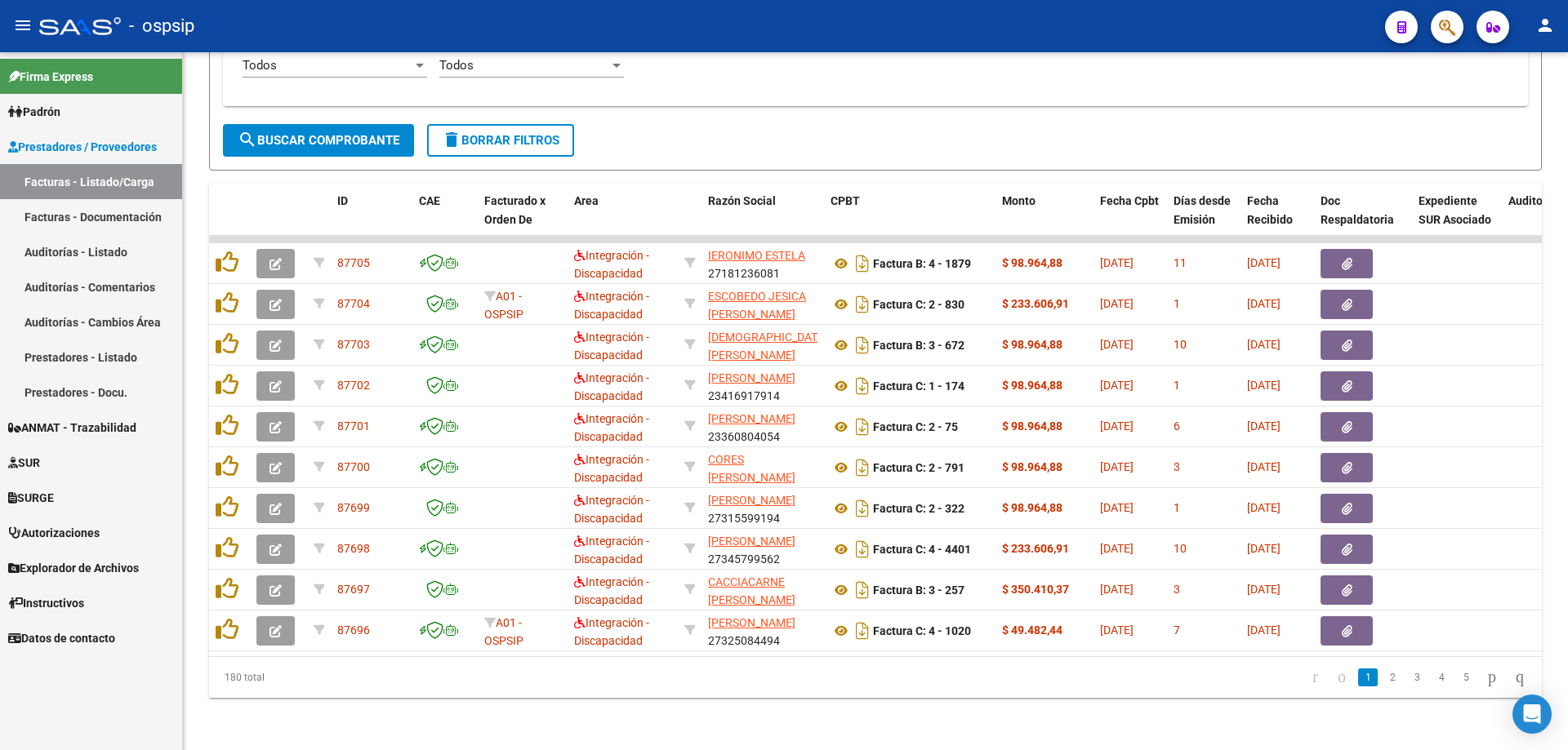
scroll to position [518, 0]
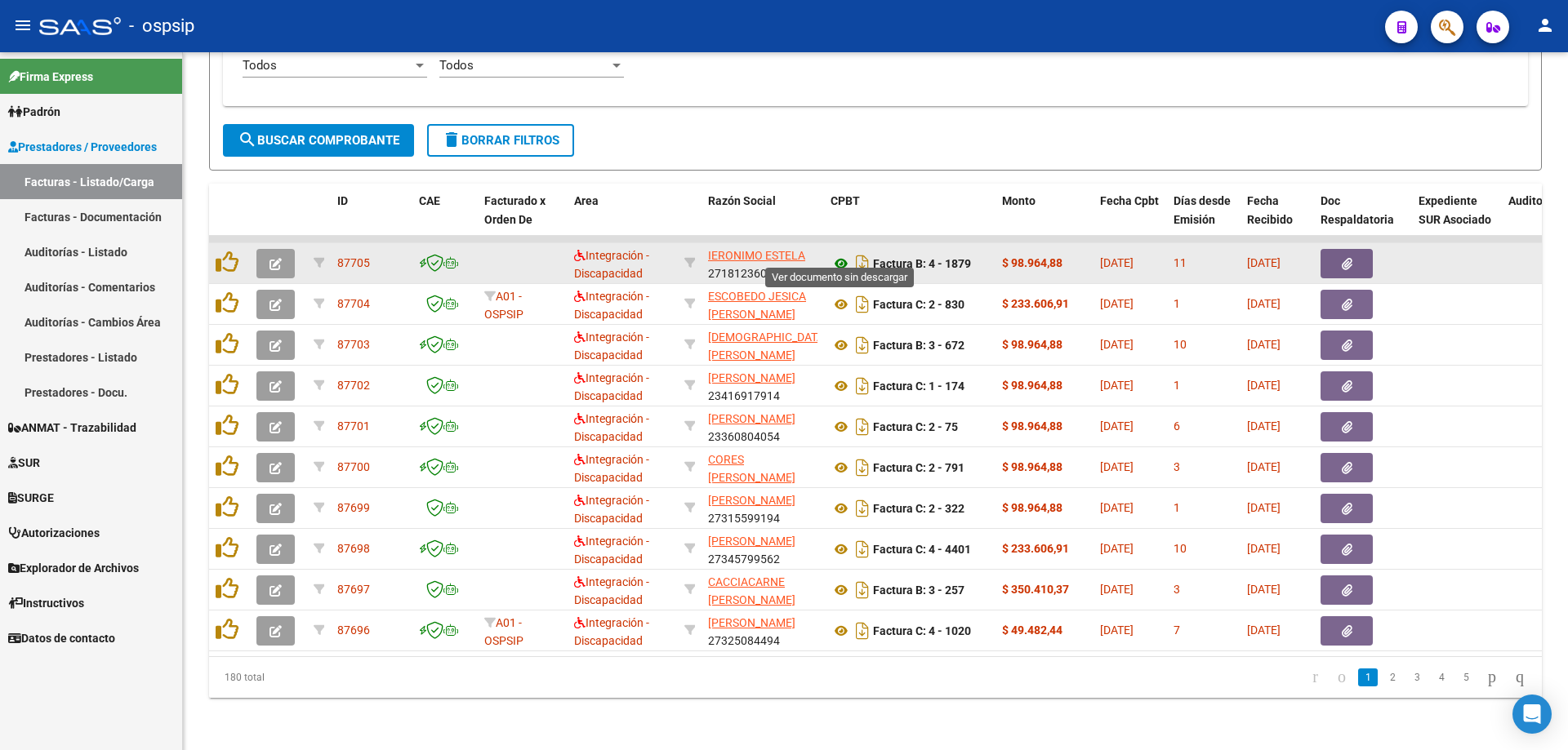
click at [839, 255] on icon at bounding box center [841, 263] width 21 height 20
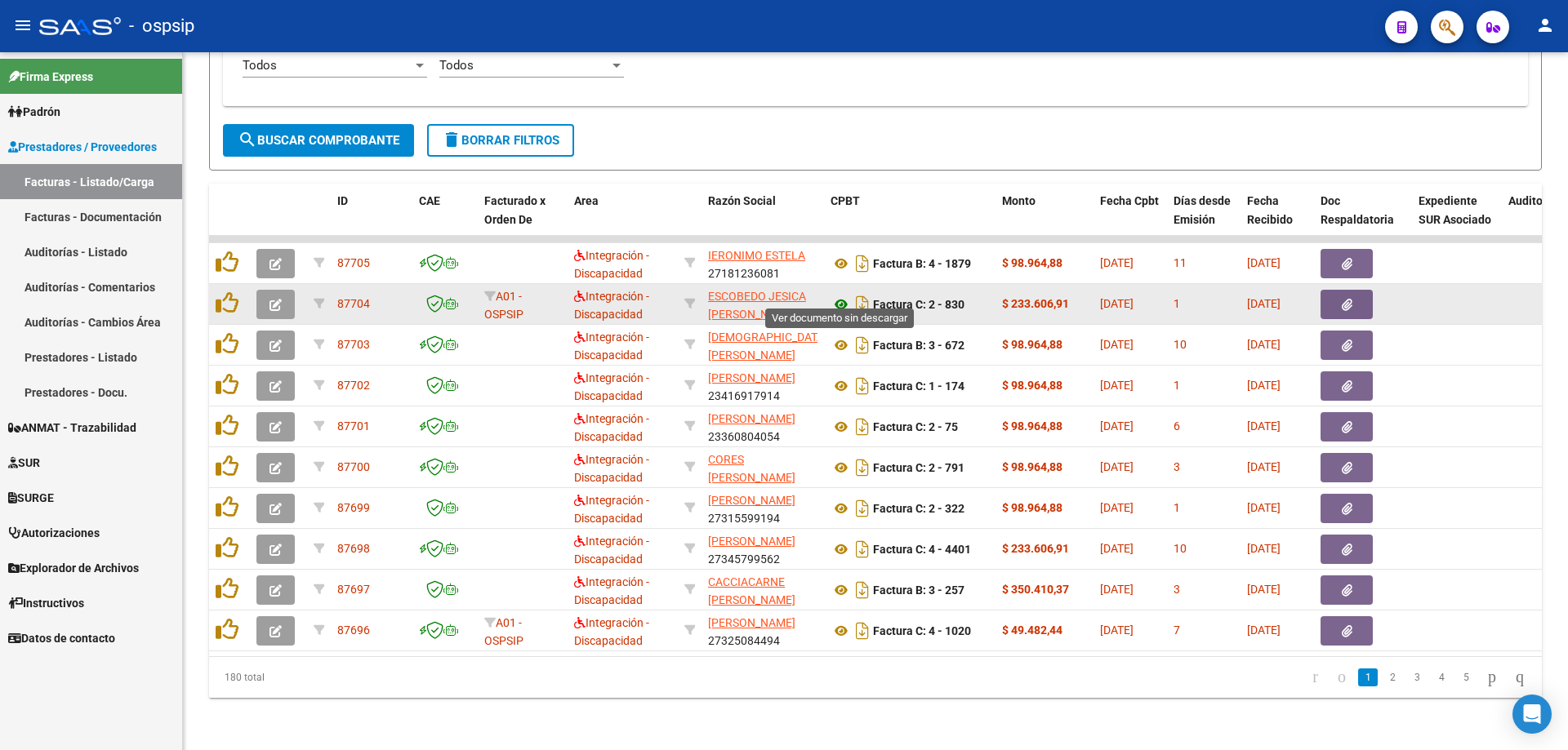
click at [841, 294] on icon at bounding box center [841, 304] width 21 height 20
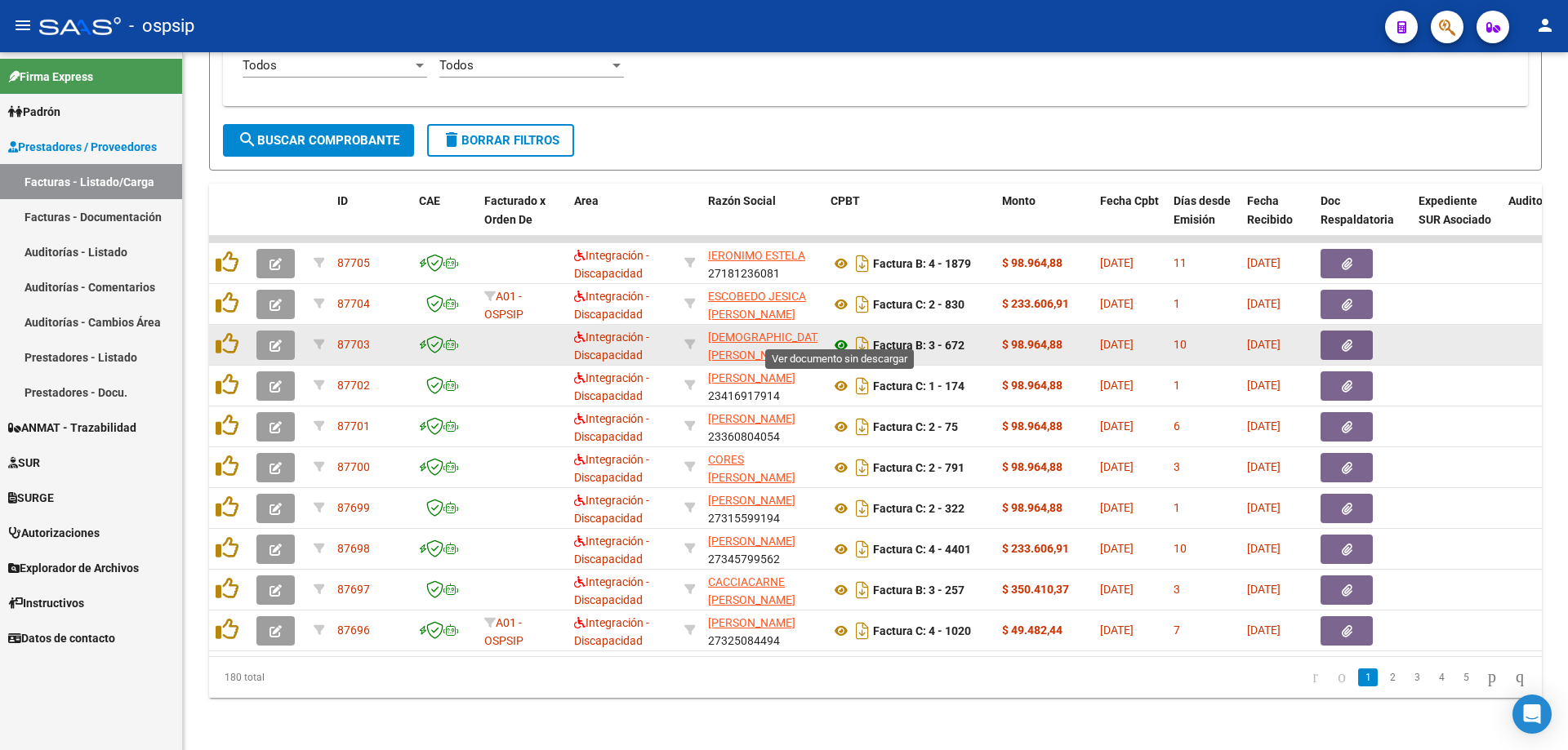
click at [840, 336] on icon at bounding box center [841, 345] width 21 height 20
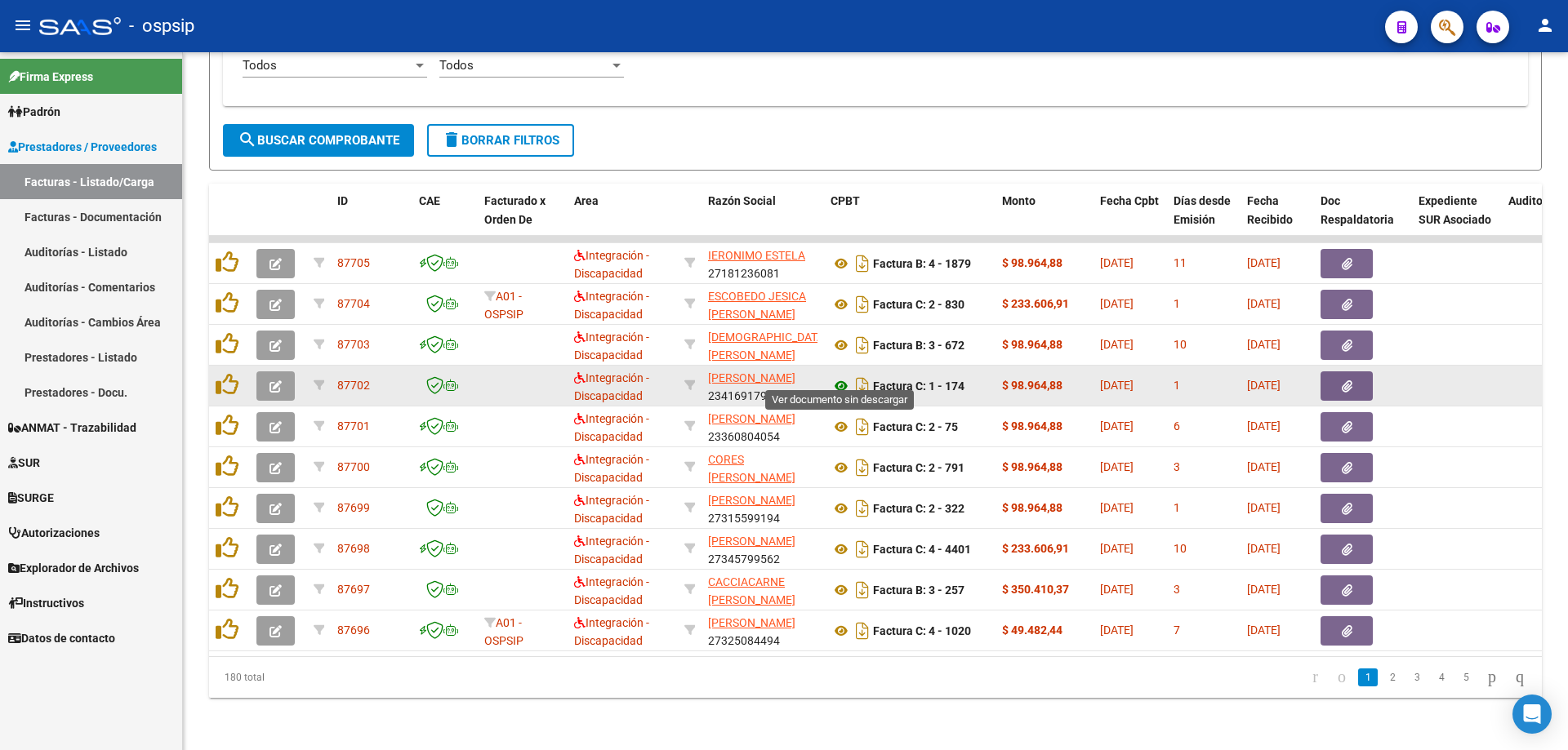
click at [838, 376] on icon at bounding box center [841, 386] width 21 height 20
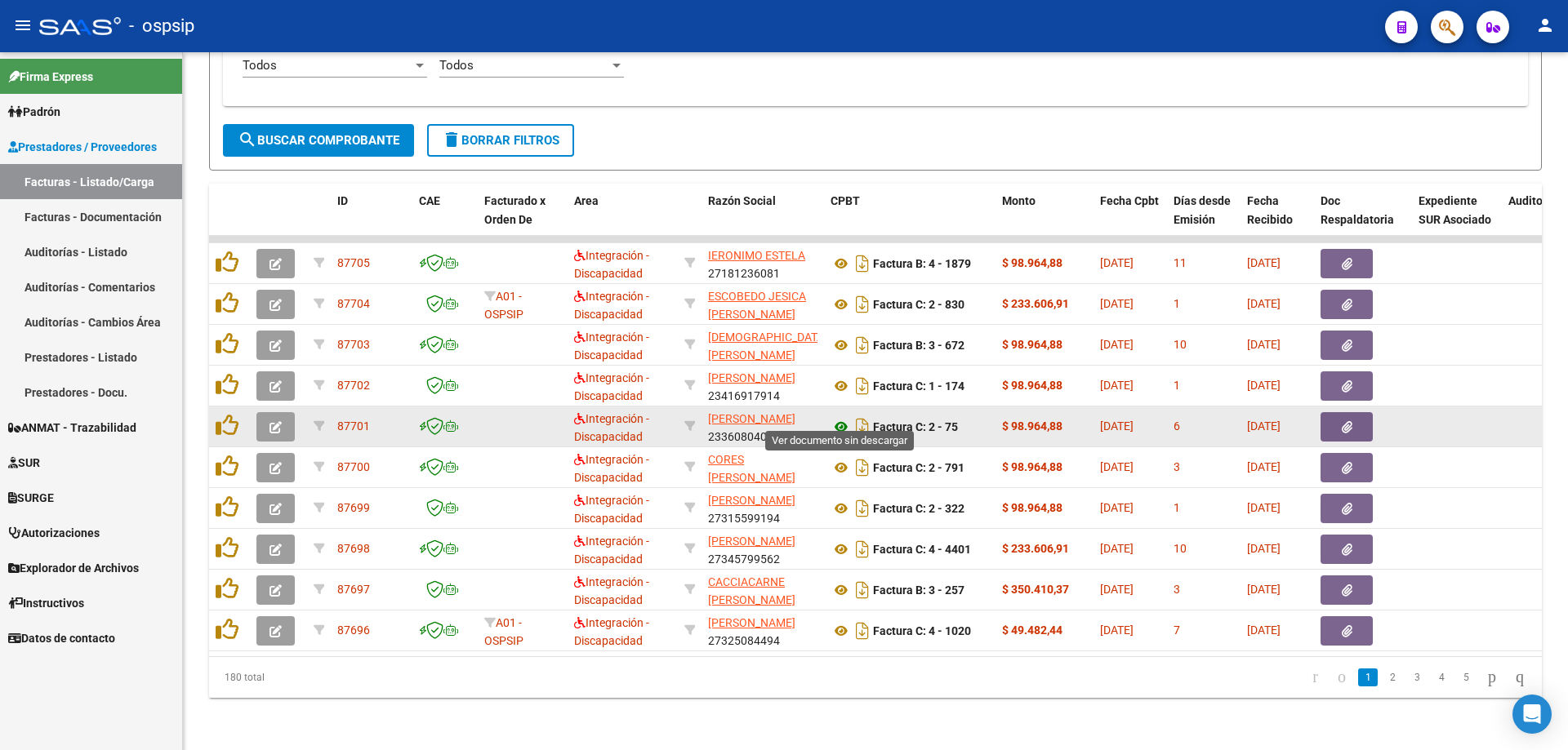
click at [838, 417] on icon at bounding box center [841, 426] width 21 height 20
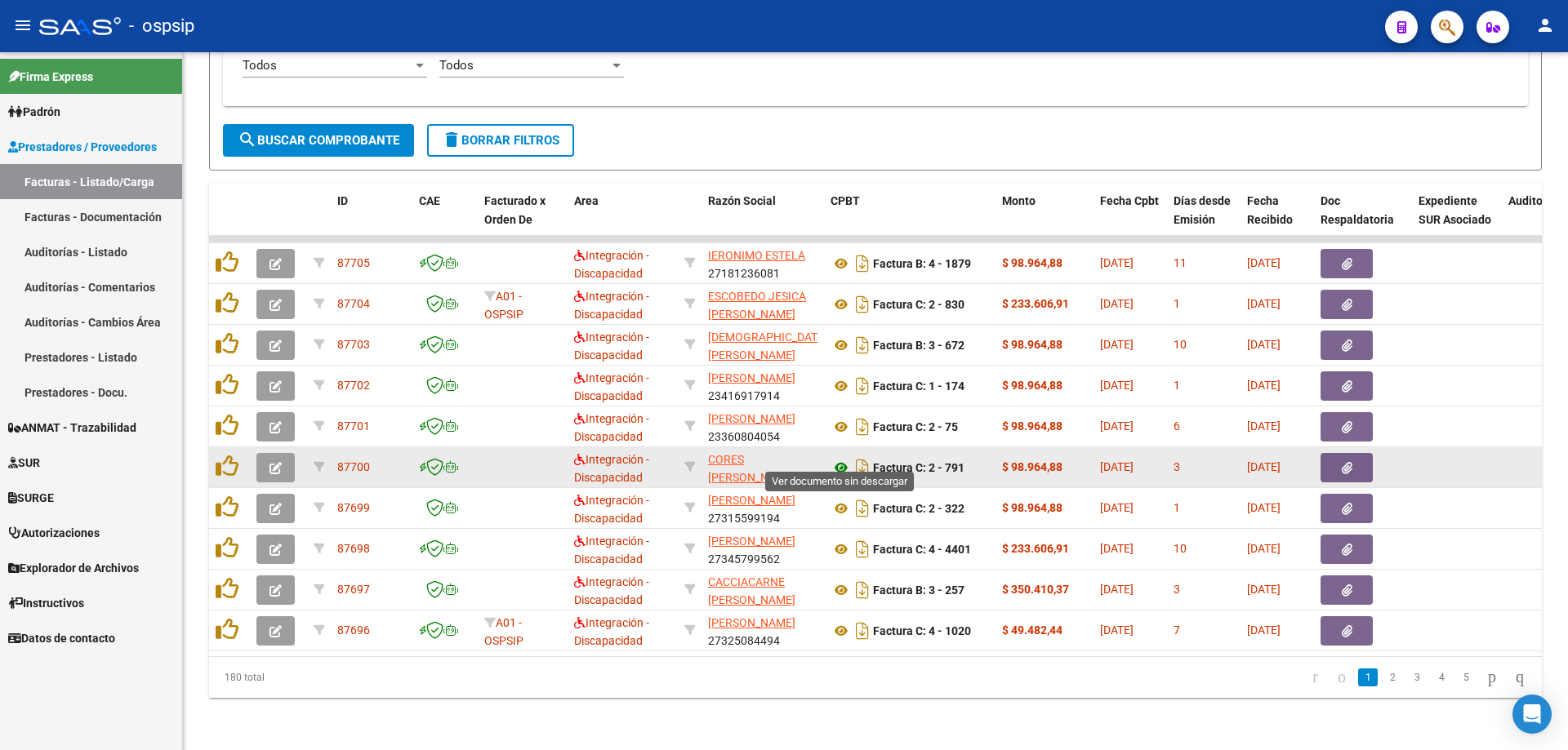
click at [838, 458] on icon at bounding box center [841, 467] width 21 height 20
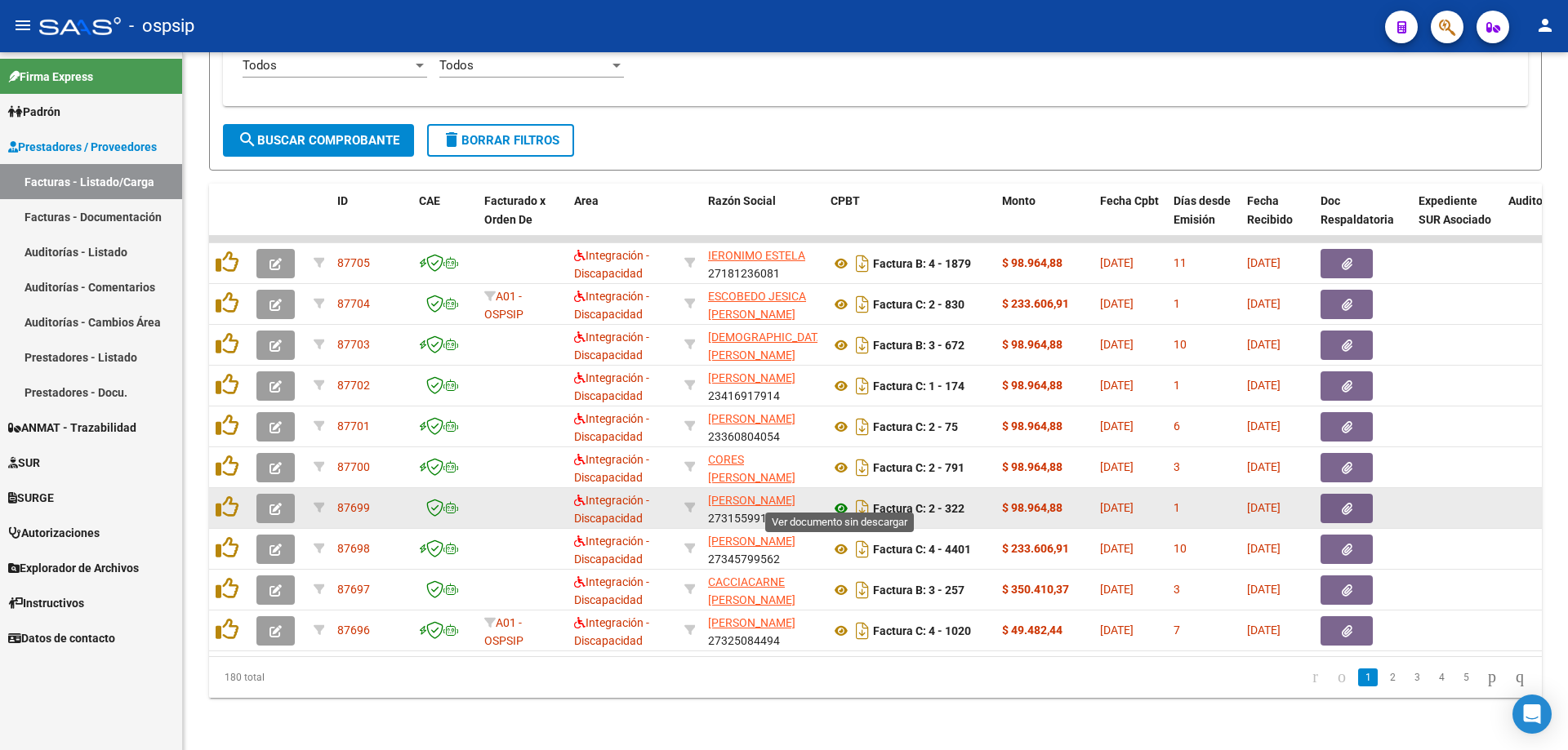
click at [838, 499] on icon at bounding box center [841, 508] width 21 height 20
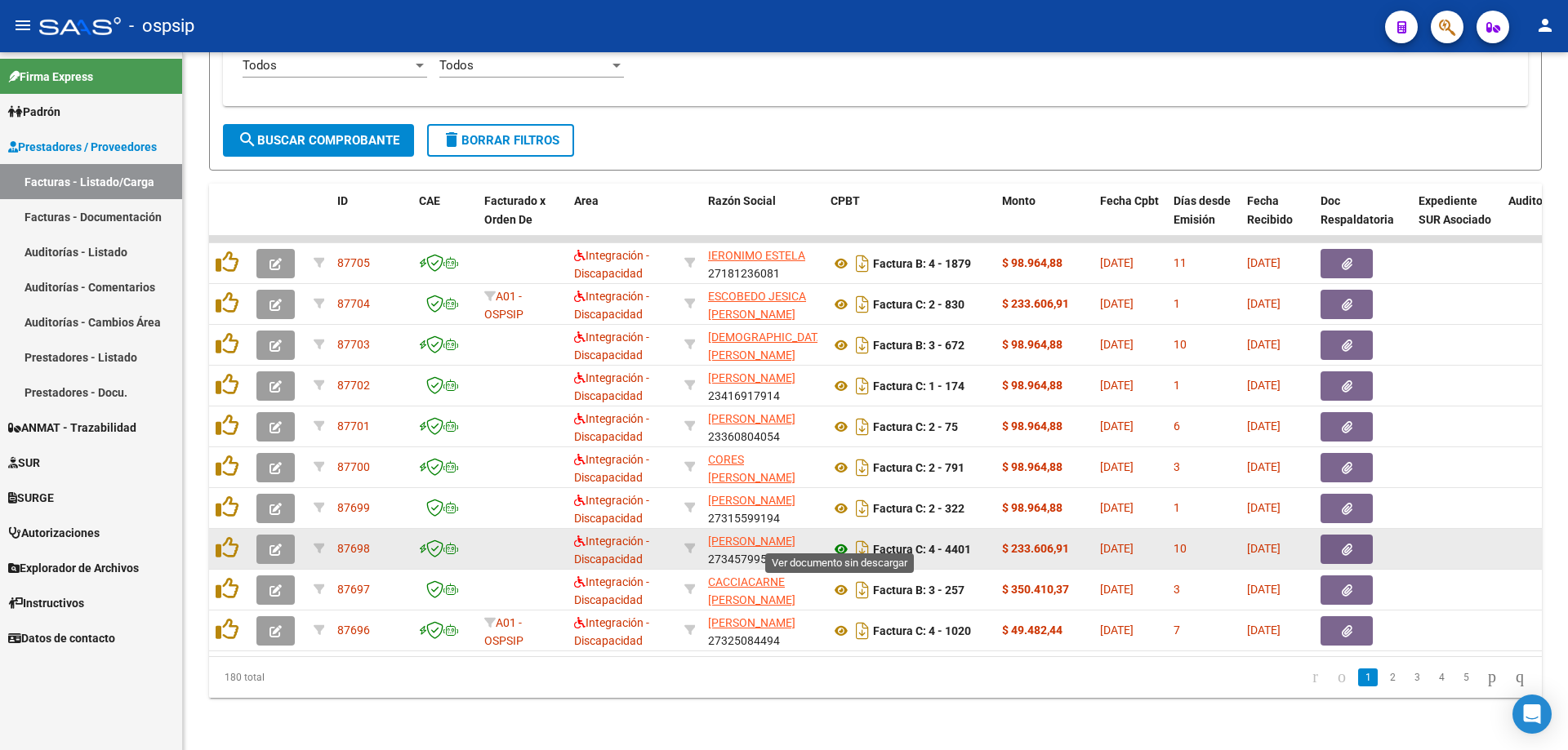
click at [839, 541] on icon at bounding box center [841, 549] width 21 height 20
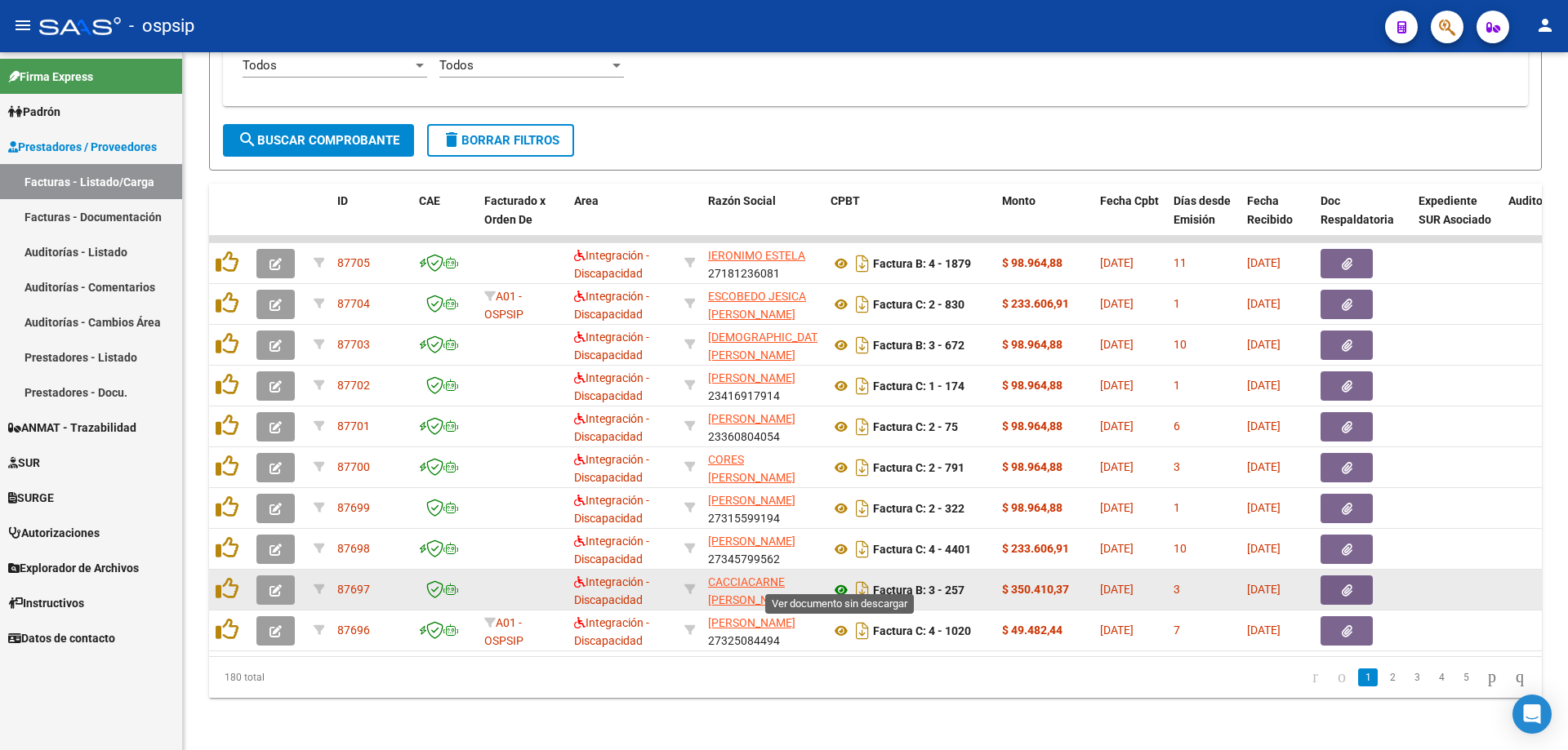
click at [835, 581] on icon at bounding box center [841, 590] width 21 height 20
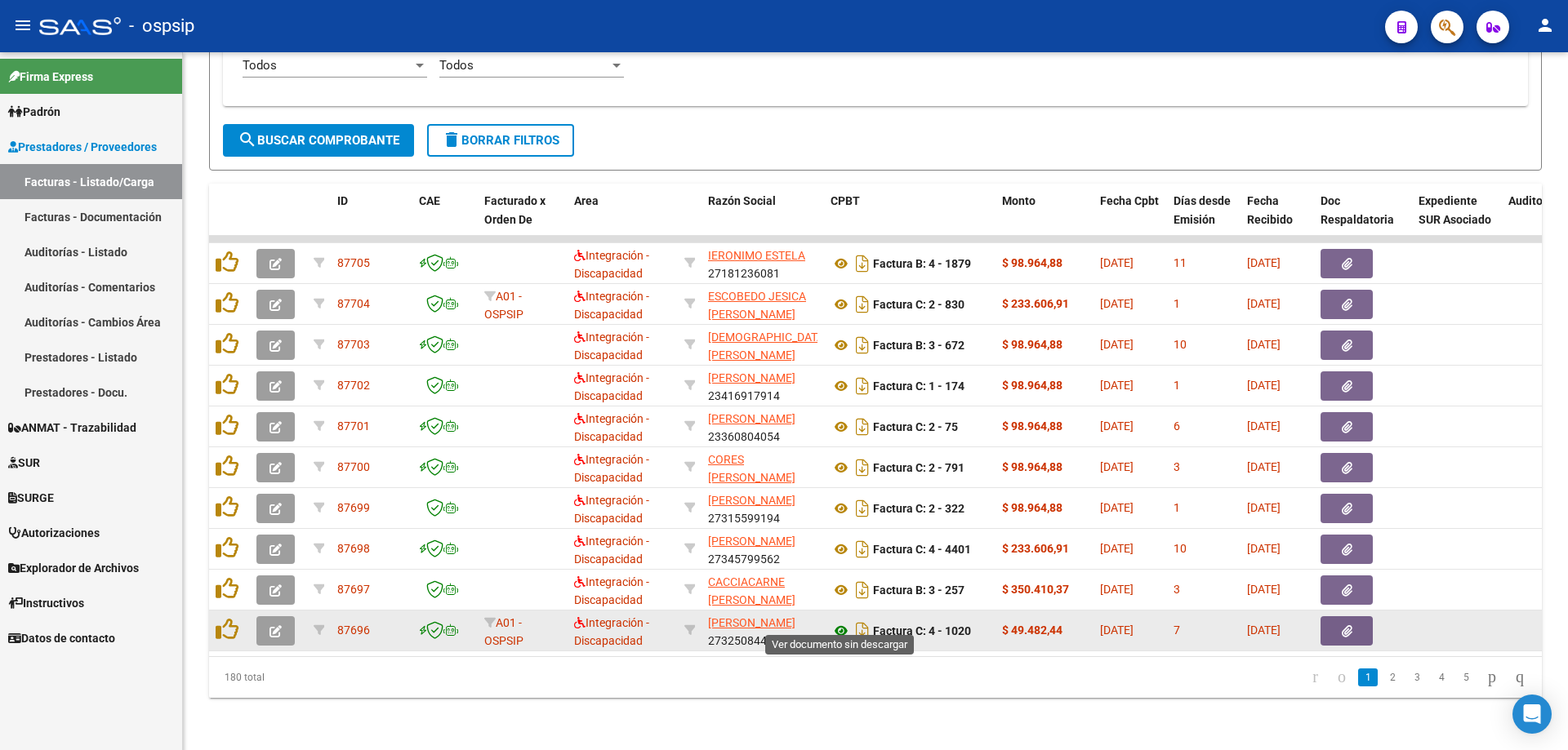
click at [835, 622] on icon at bounding box center [841, 631] width 21 height 20
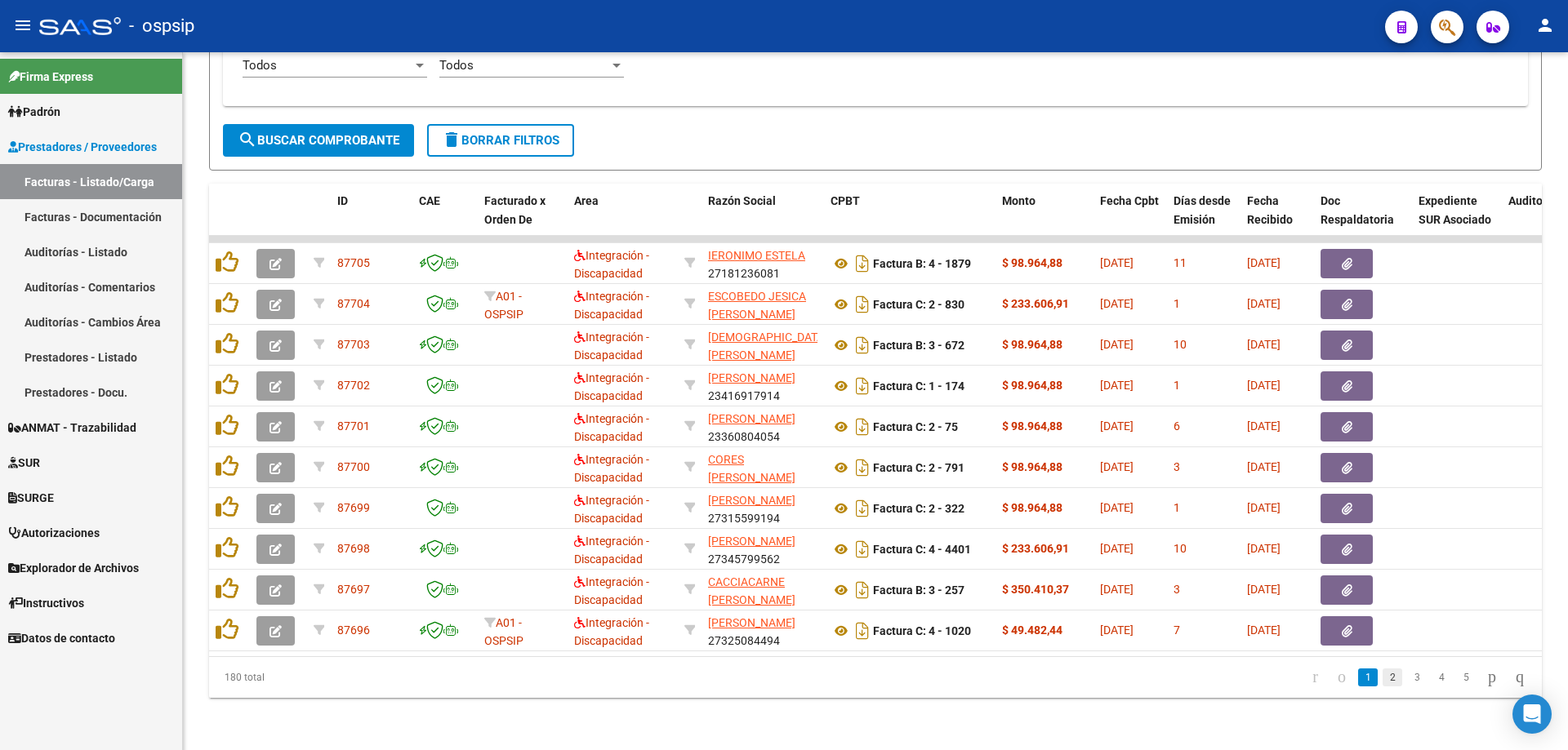
click at [1383, 682] on link "2" at bounding box center [1392, 677] width 20 height 18
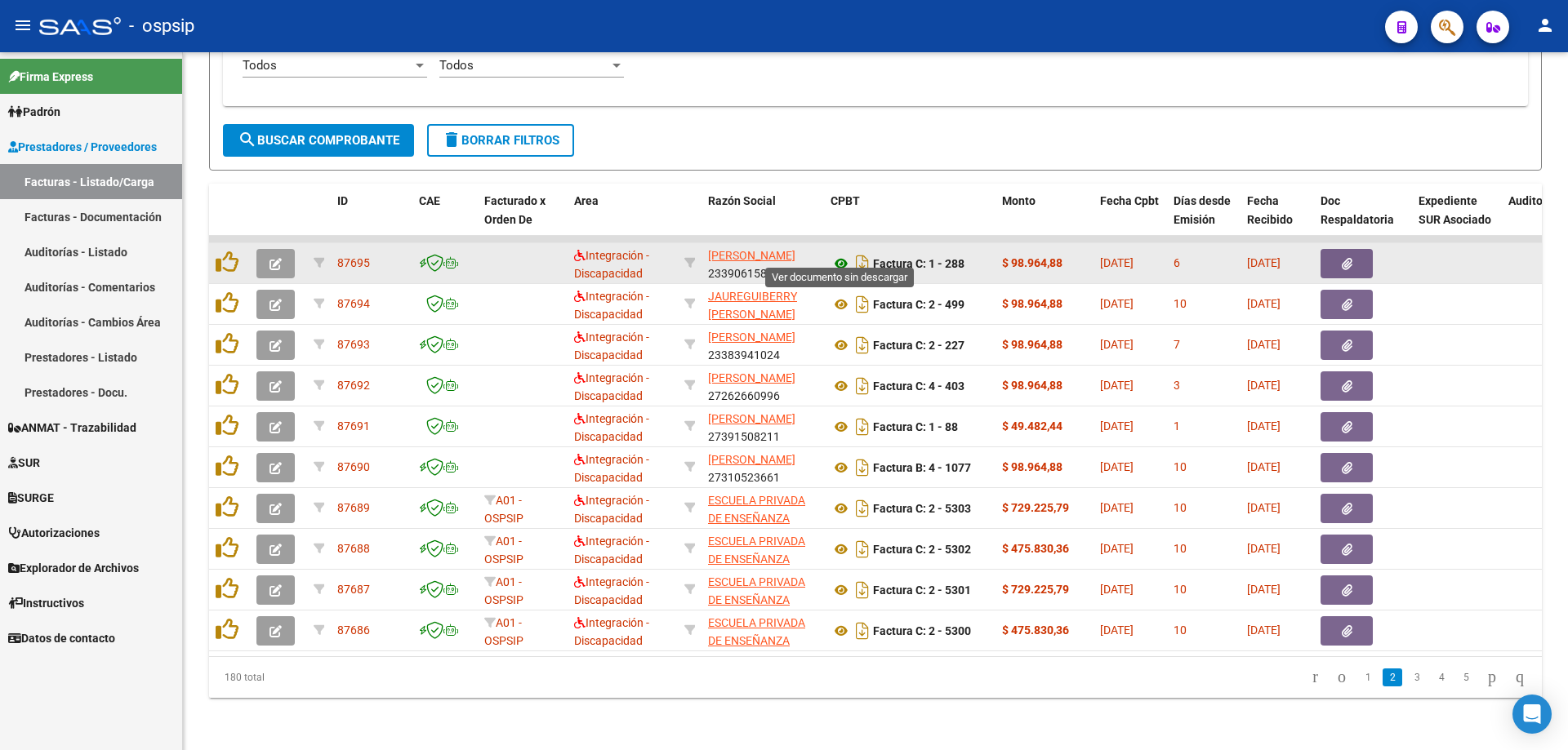
click at [840, 254] on icon at bounding box center [841, 263] width 21 height 20
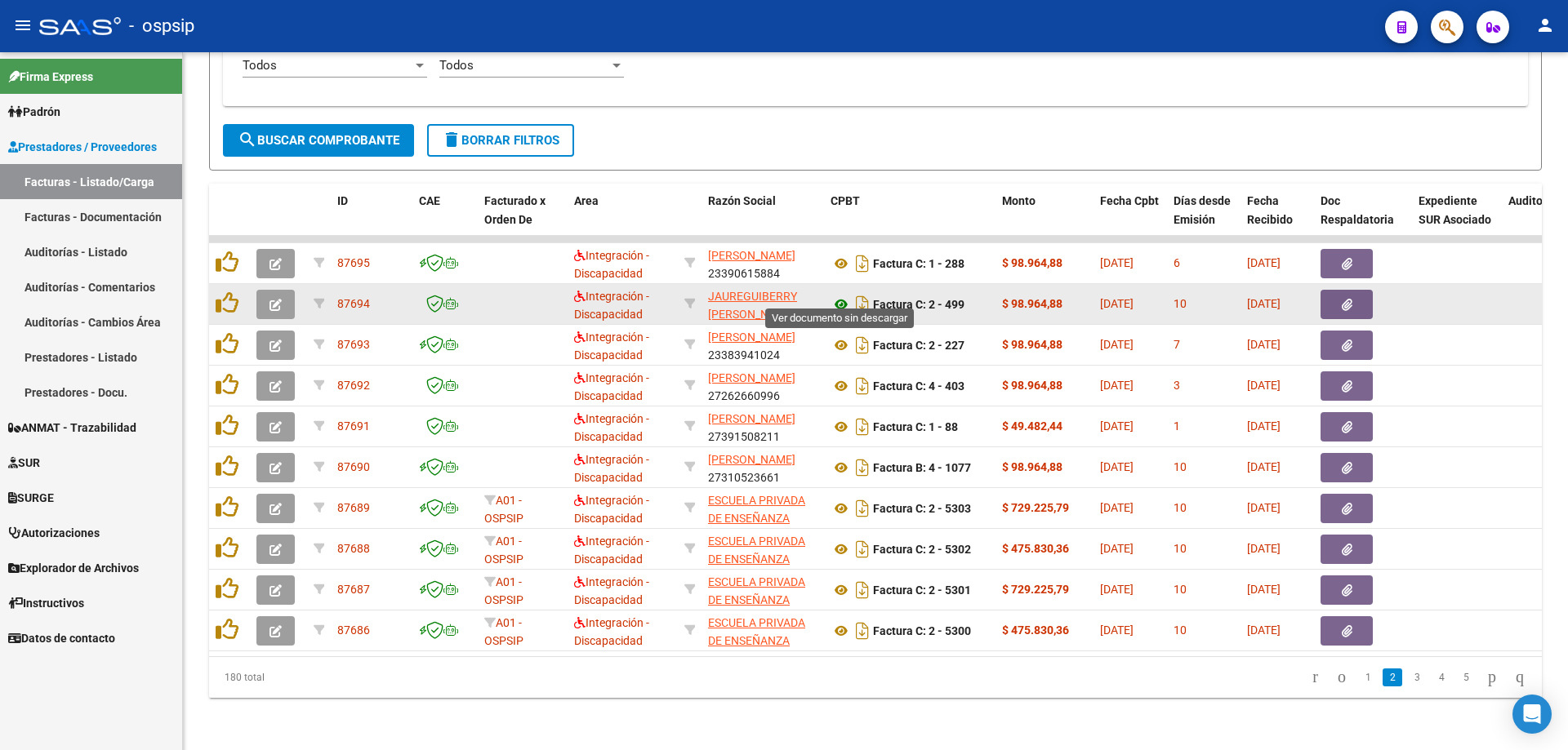
click at [835, 294] on icon at bounding box center [841, 304] width 21 height 20
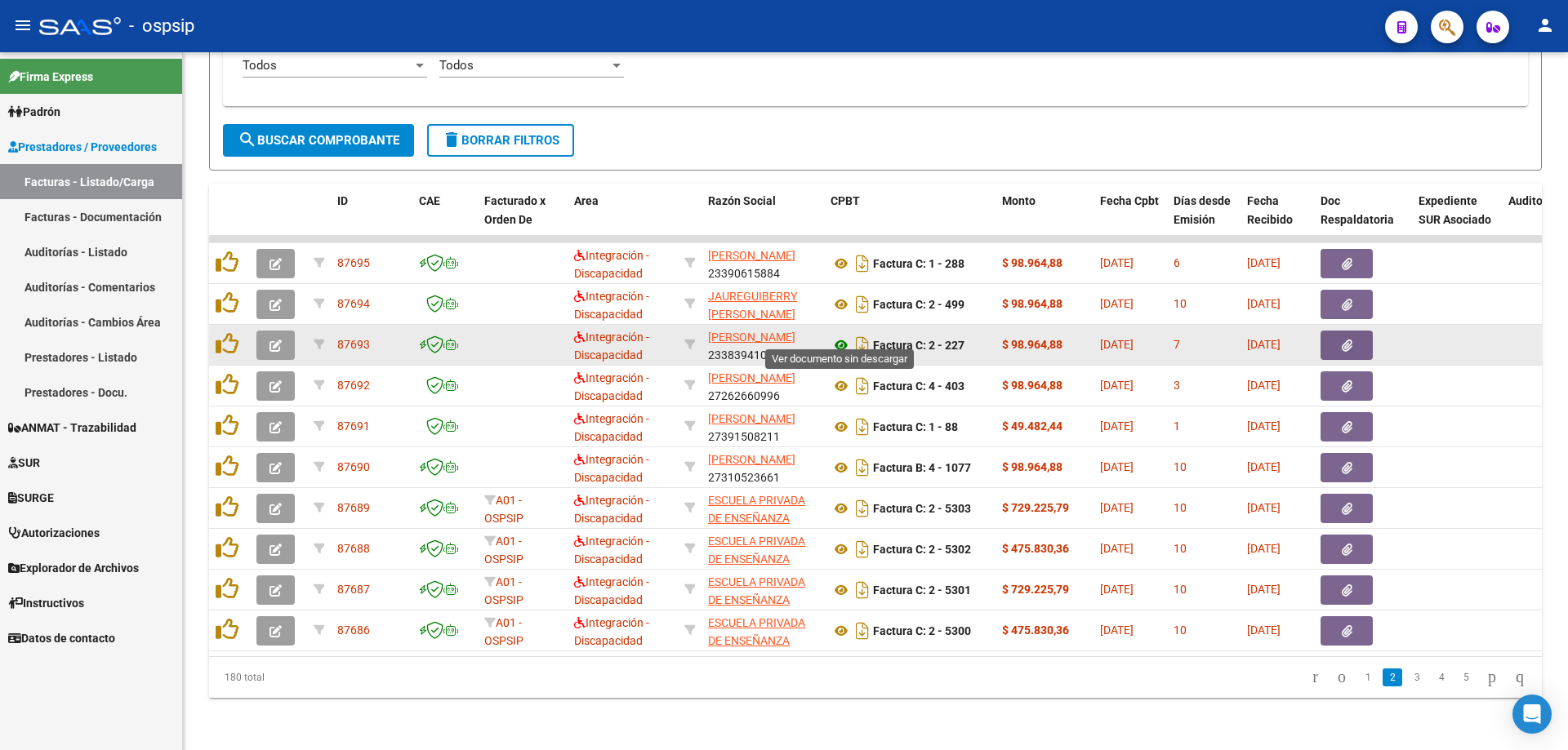
click at [840, 336] on icon at bounding box center [841, 345] width 21 height 20
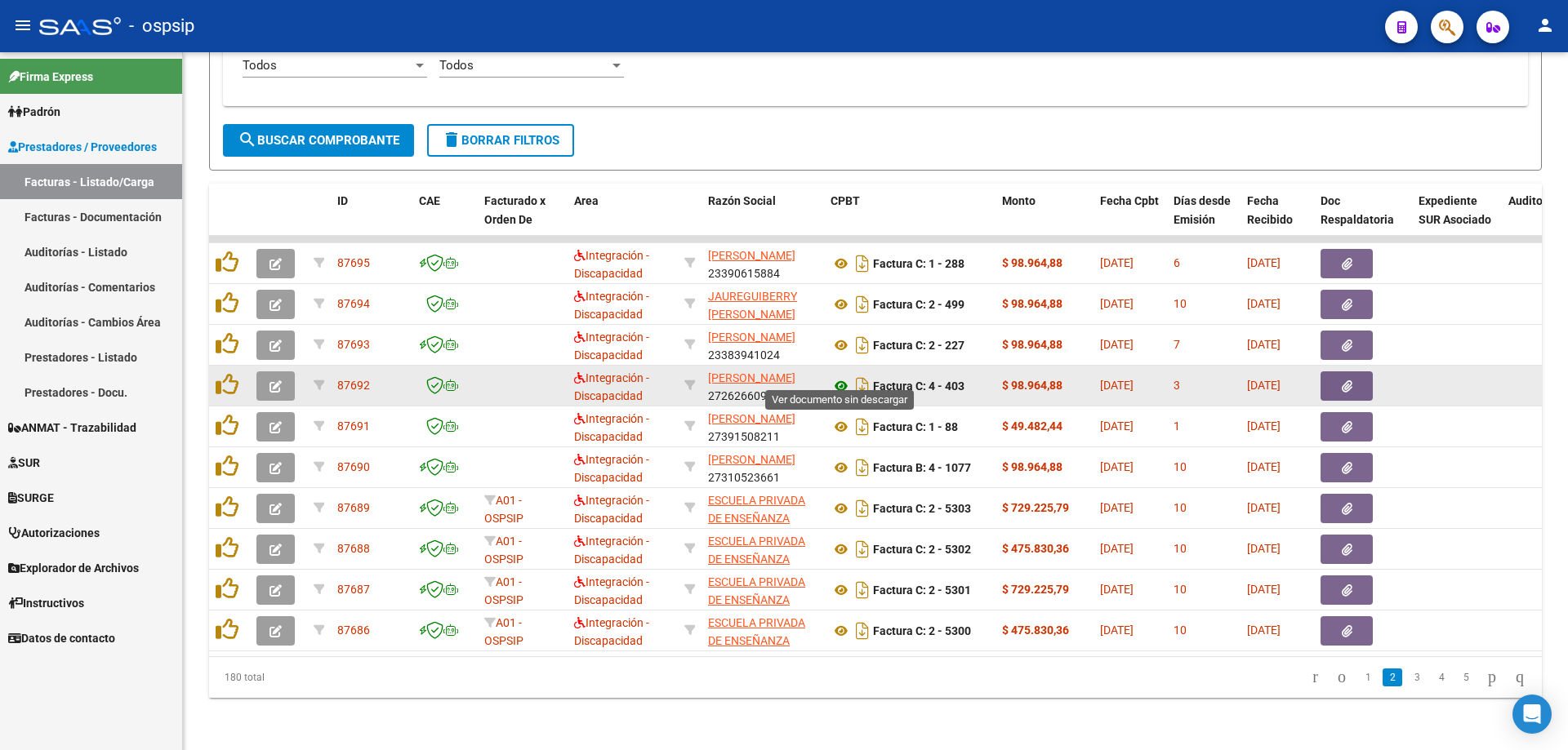
click at [841, 376] on icon at bounding box center [841, 386] width 21 height 20
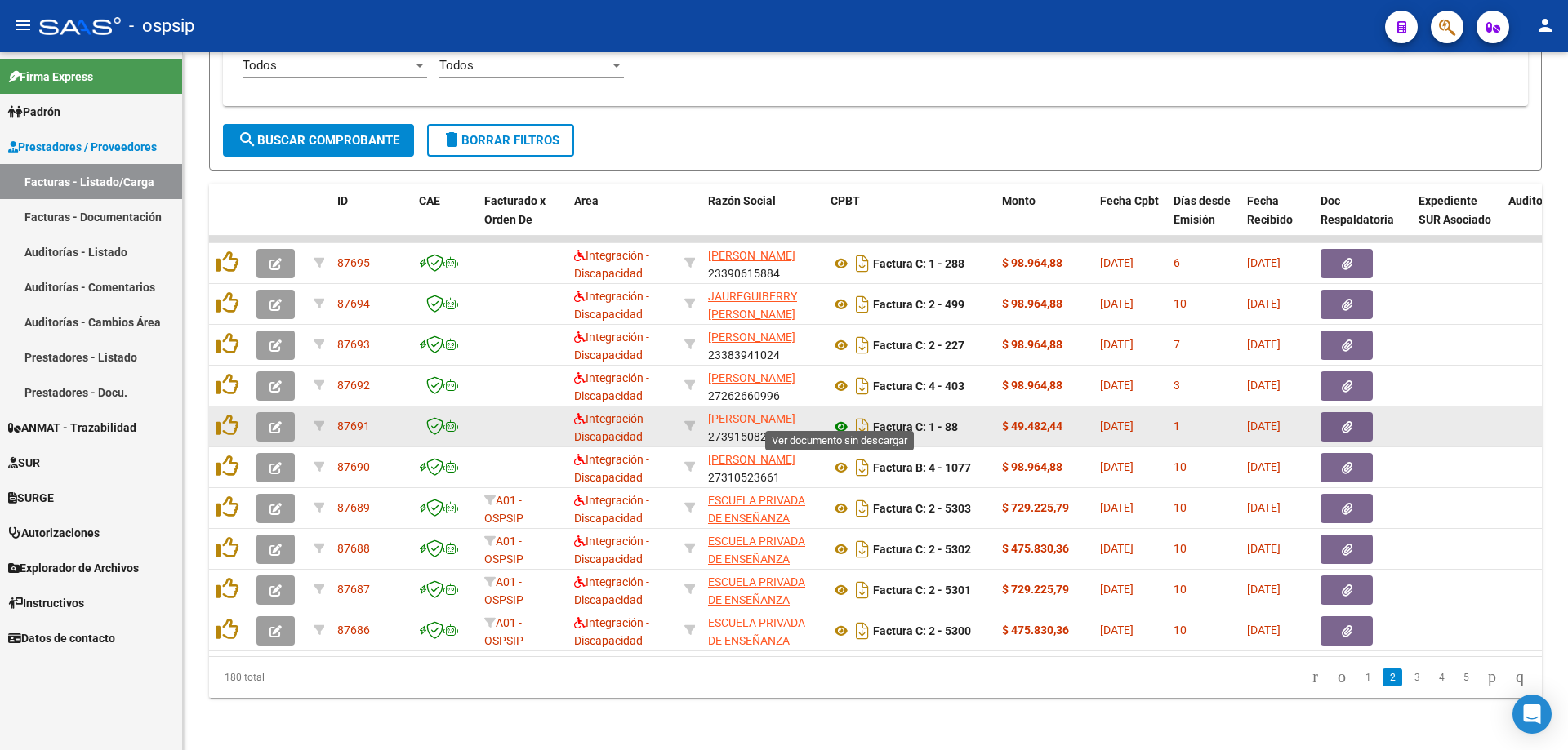
click at [840, 417] on icon at bounding box center [841, 426] width 21 height 20
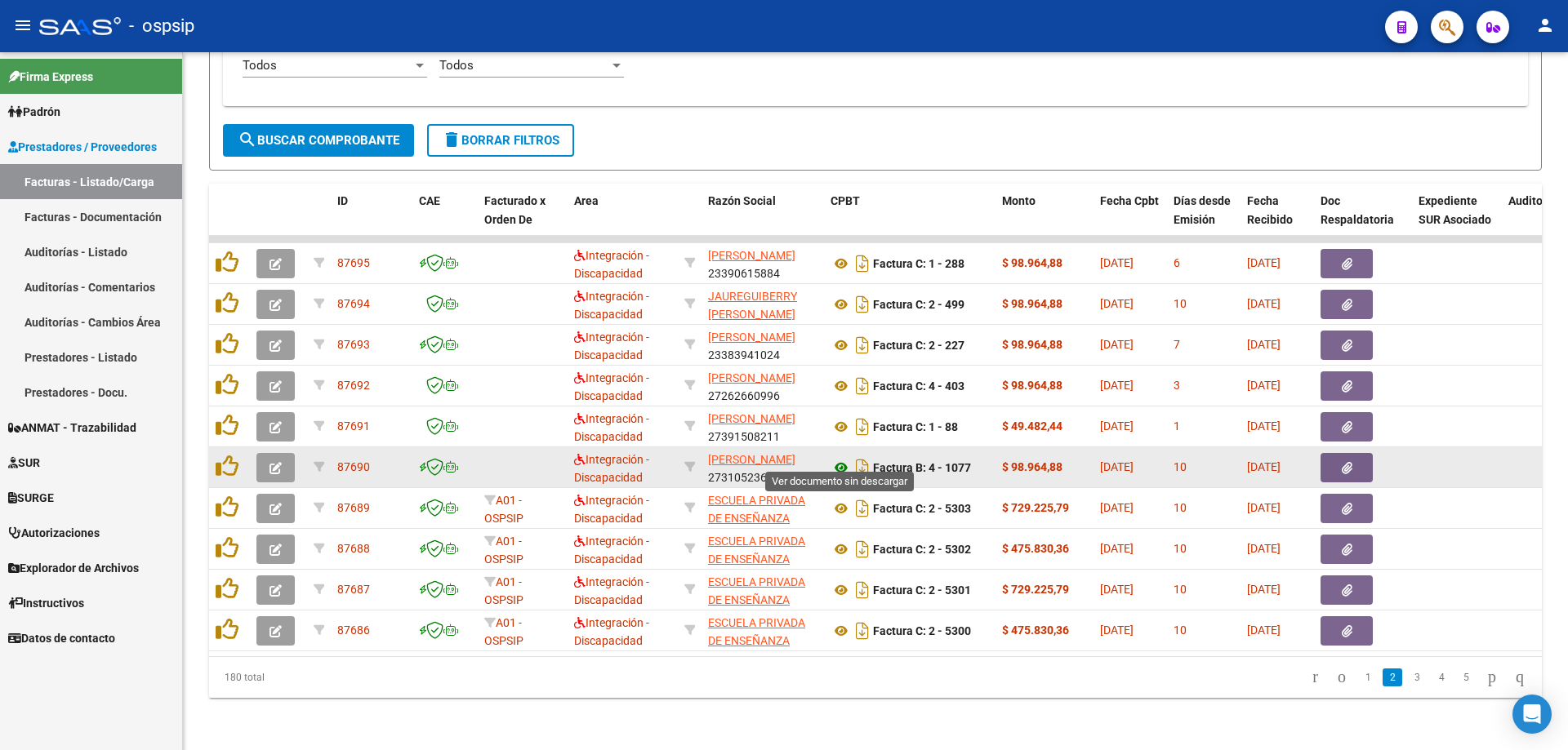
click at [841, 458] on icon at bounding box center [841, 467] width 21 height 20
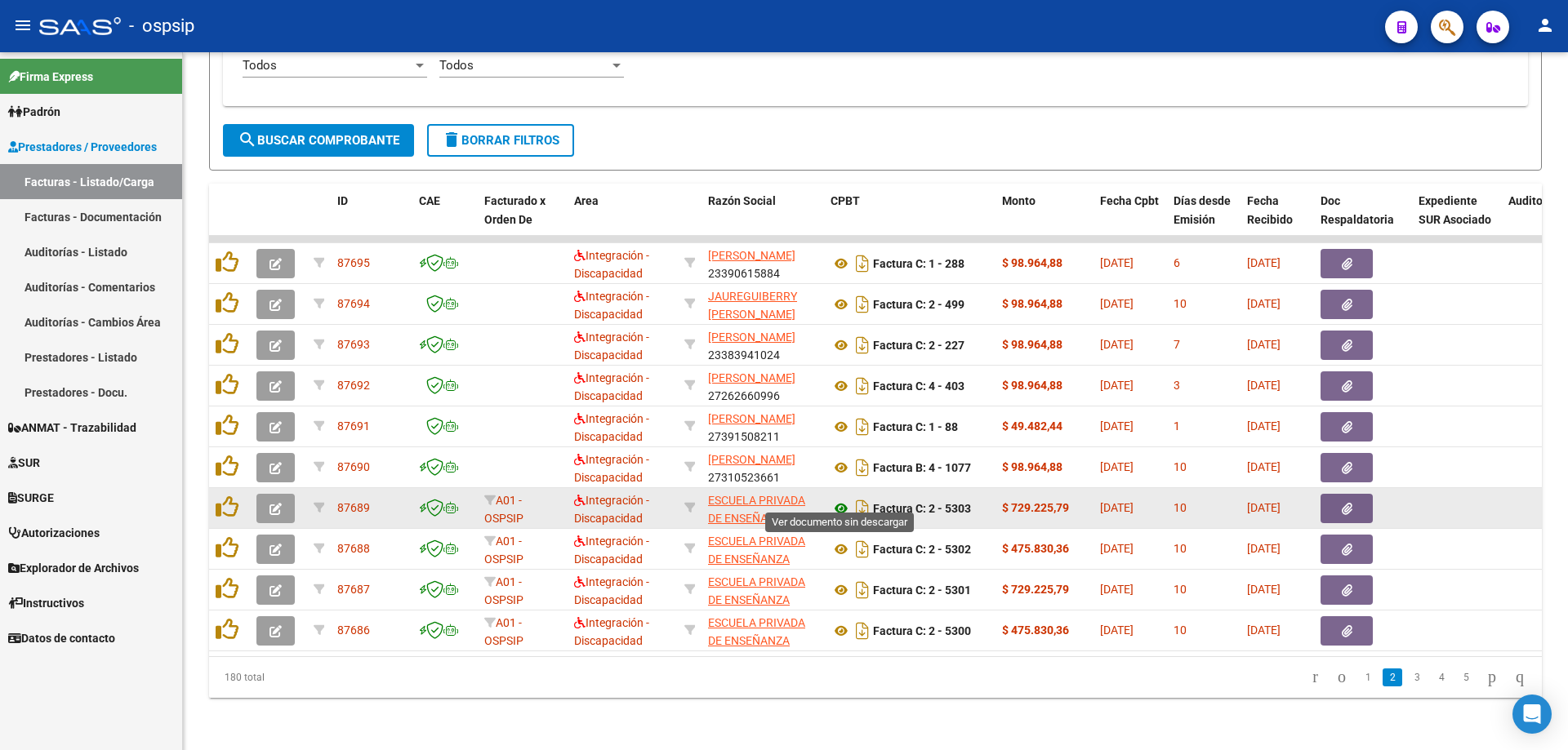
click at [837, 499] on icon at bounding box center [841, 508] width 21 height 20
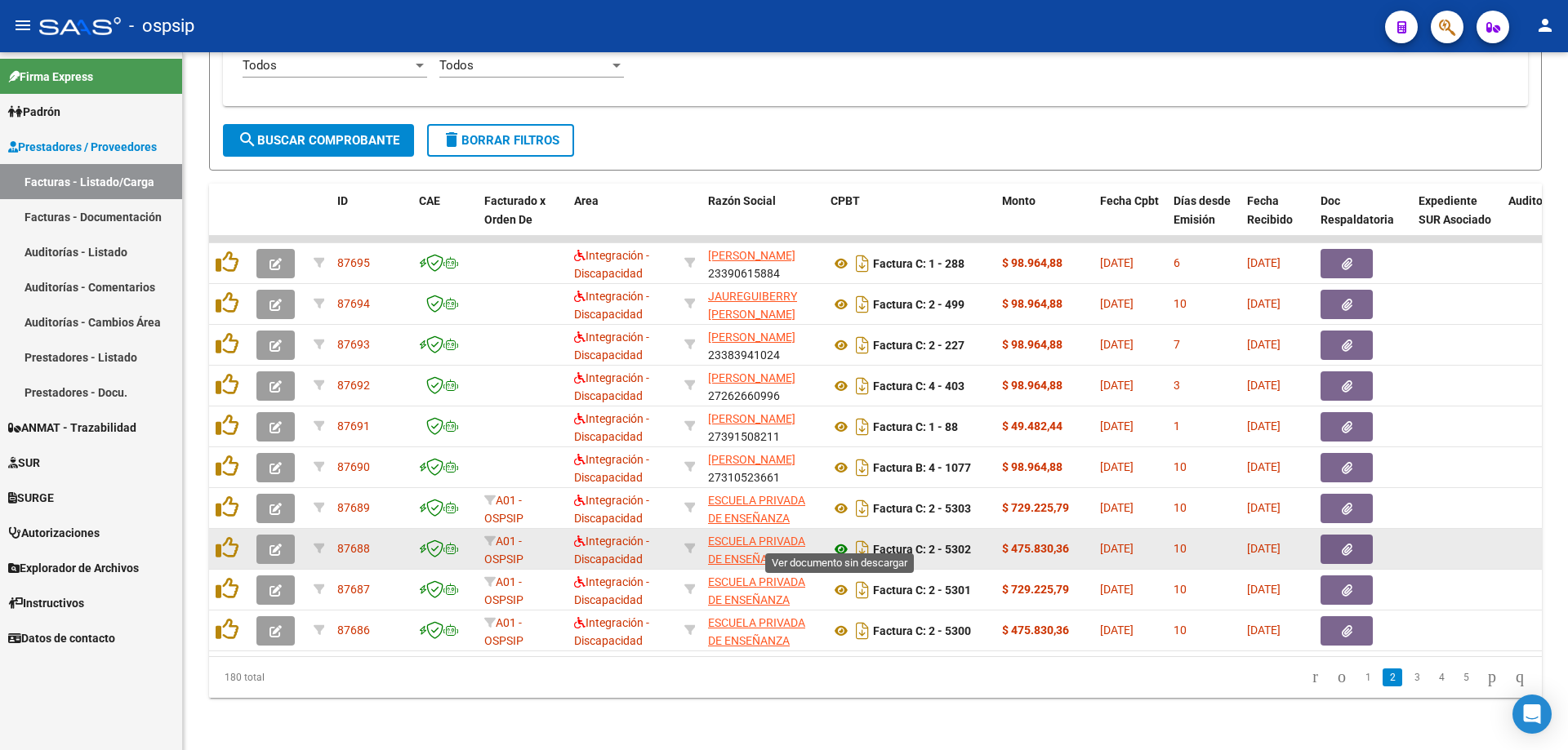
click at [839, 541] on icon at bounding box center [841, 549] width 21 height 20
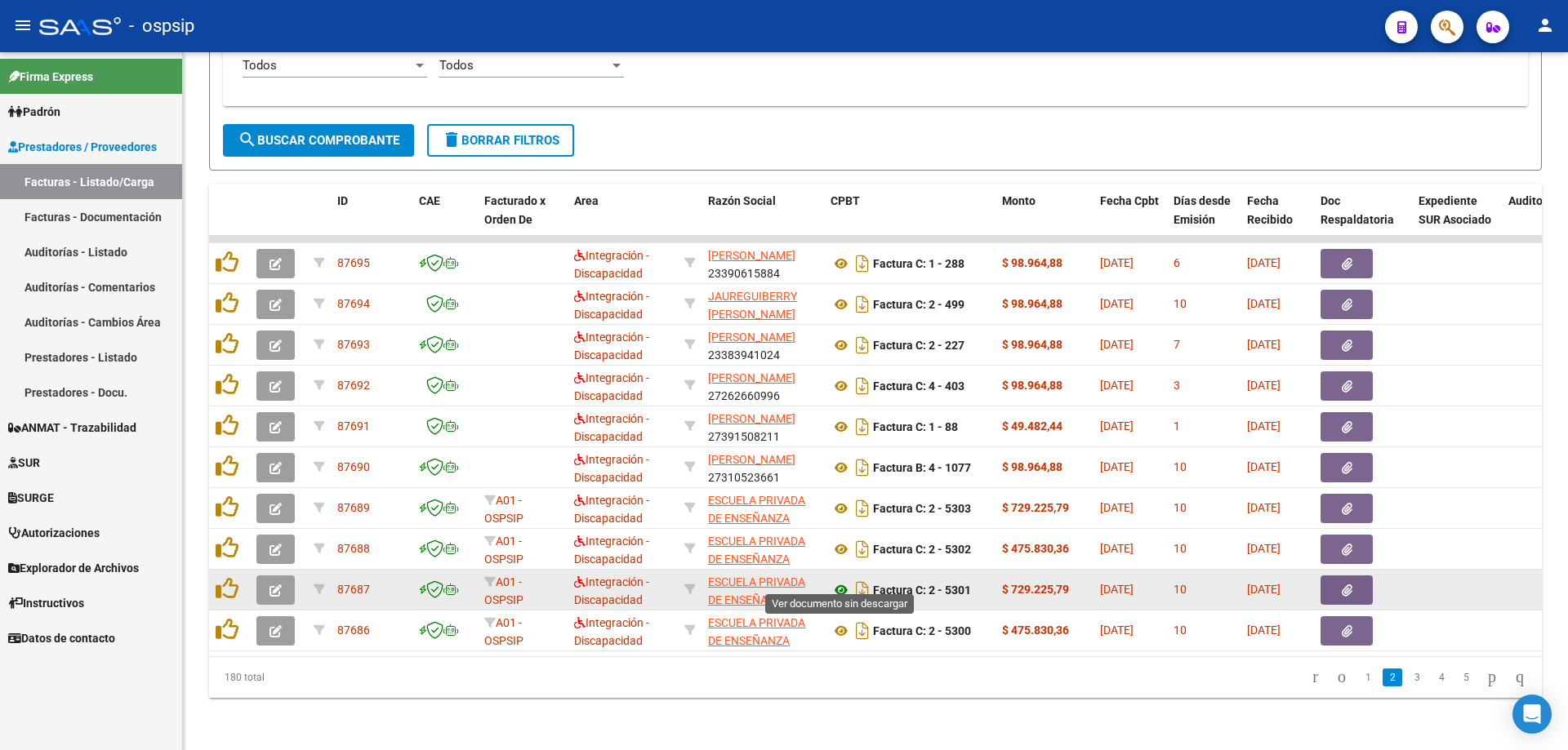
click at [835, 580] on icon at bounding box center [841, 590] width 21 height 20
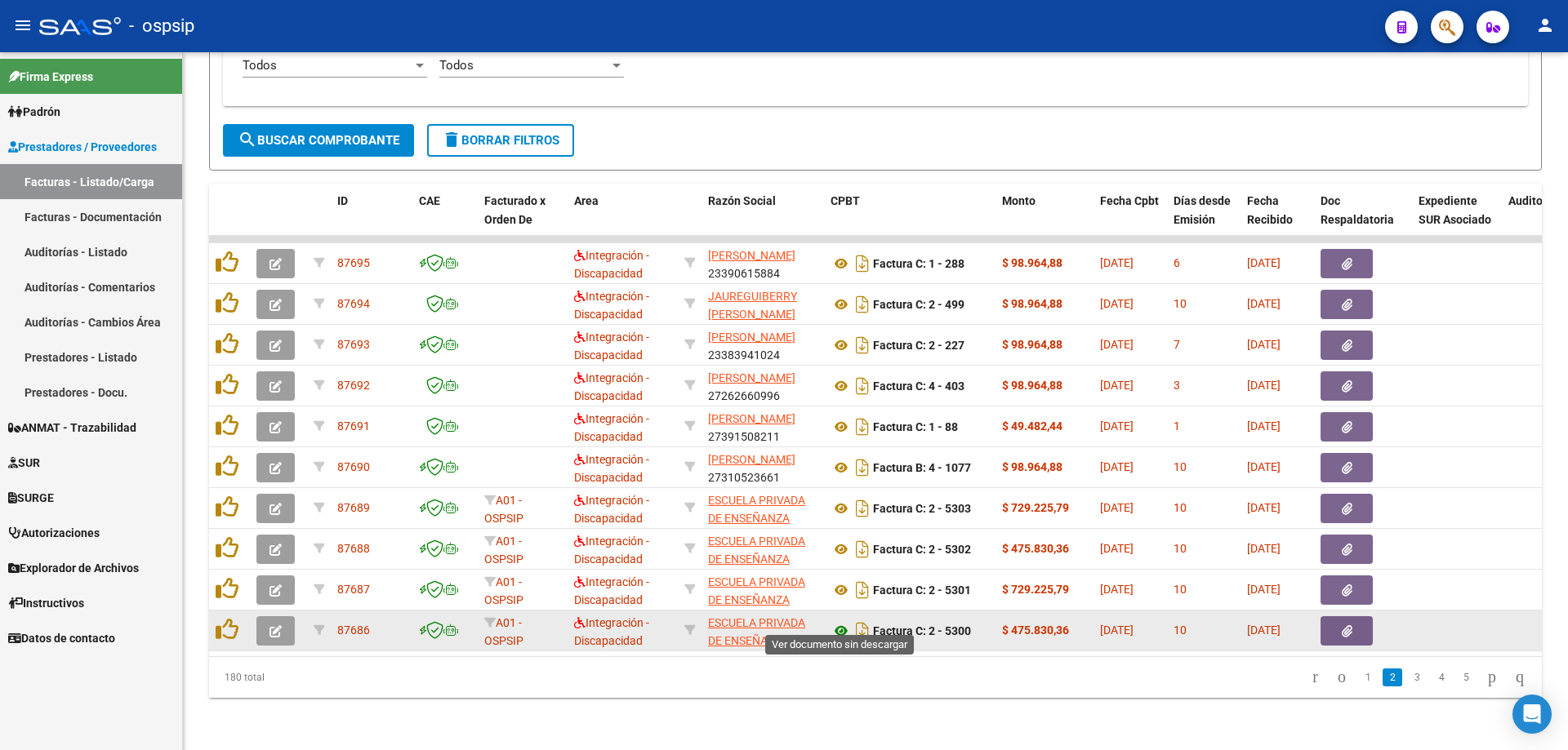
click at [840, 622] on icon at bounding box center [841, 631] width 21 height 20
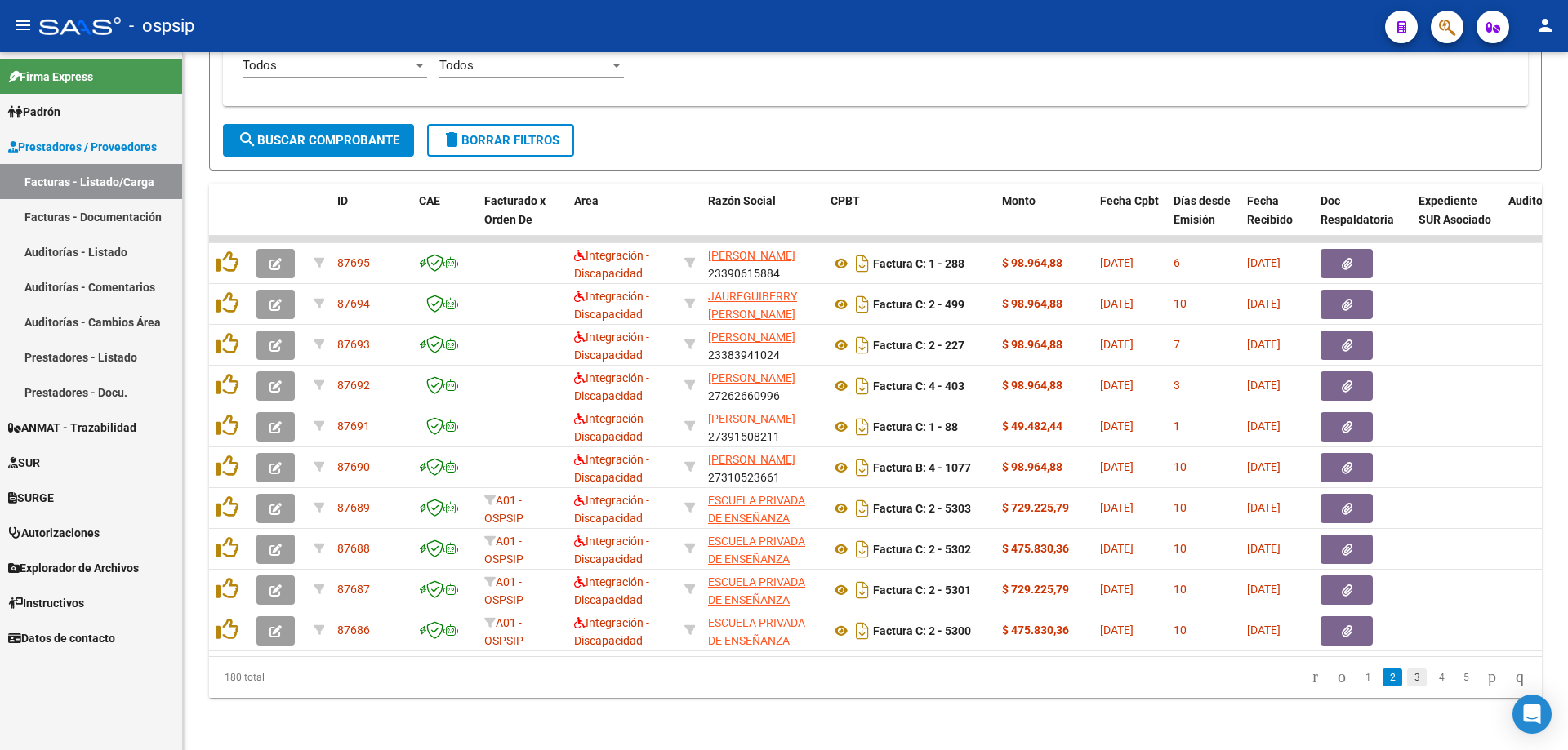
click at [1408, 677] on link "3" at bounding box center [1417, 677] width 20 height 18
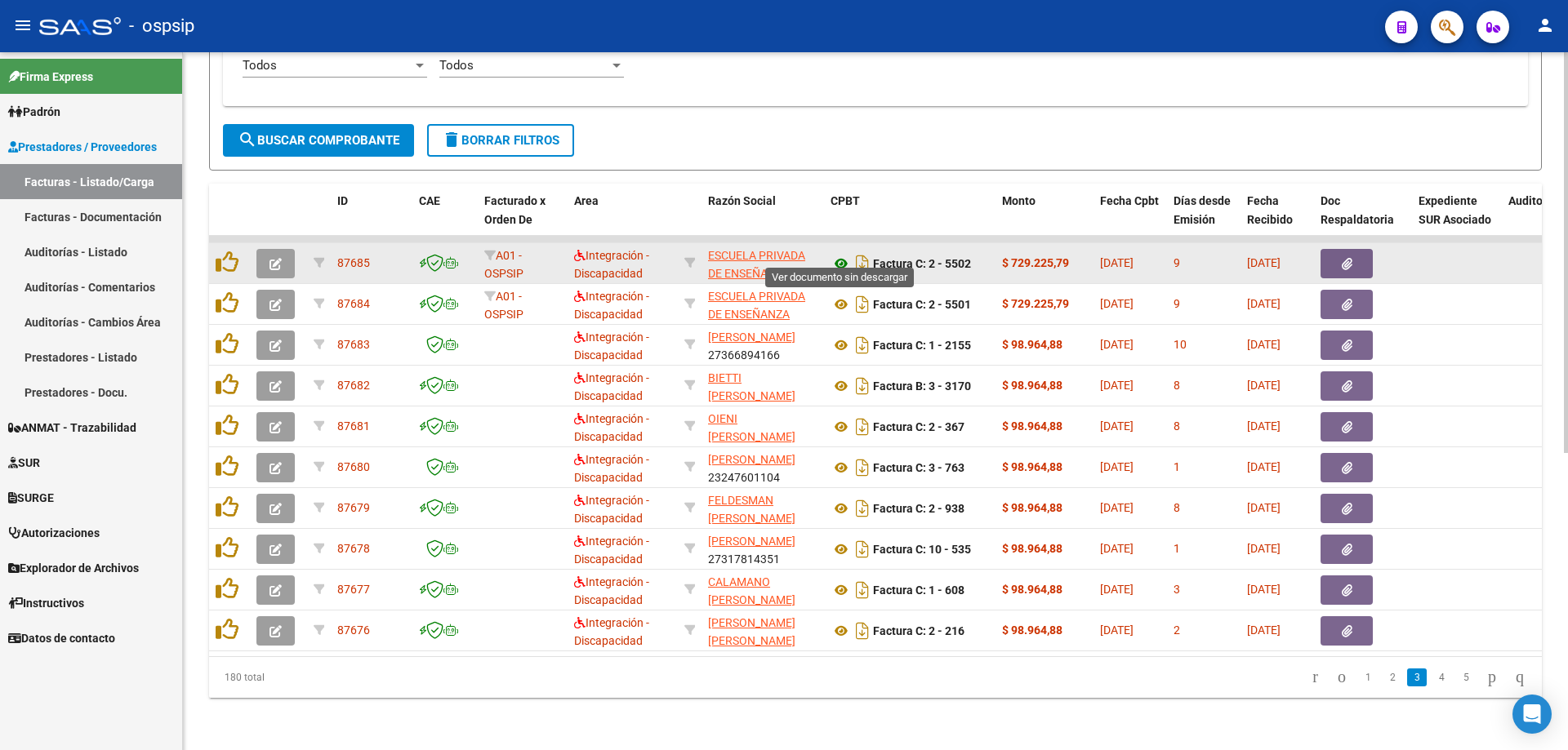
click at [845, 254] on icon at bounding box center [841, 263] width 21 height 20
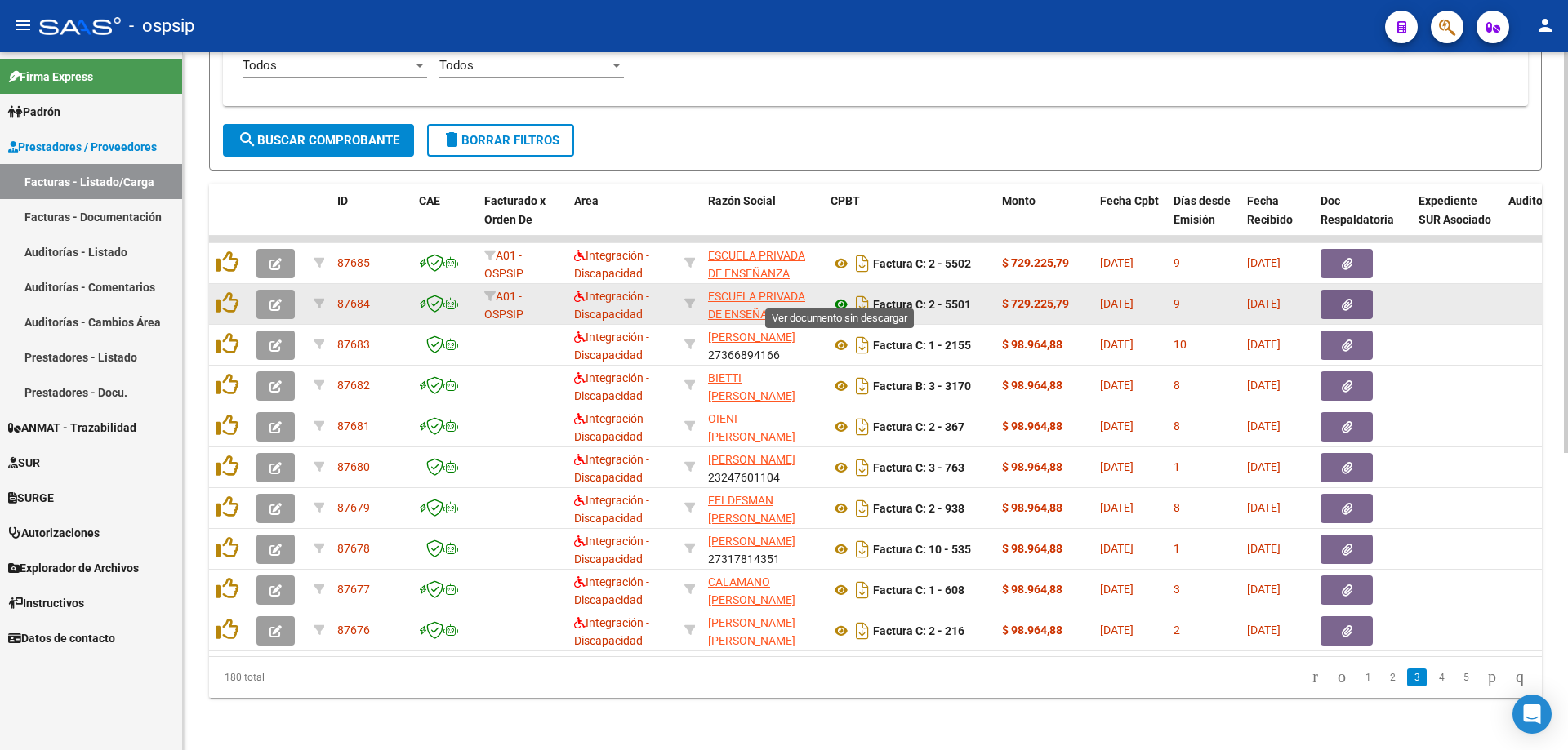
click at [840, 294] on icon at bounding box center [841, 304] width 21 height 20
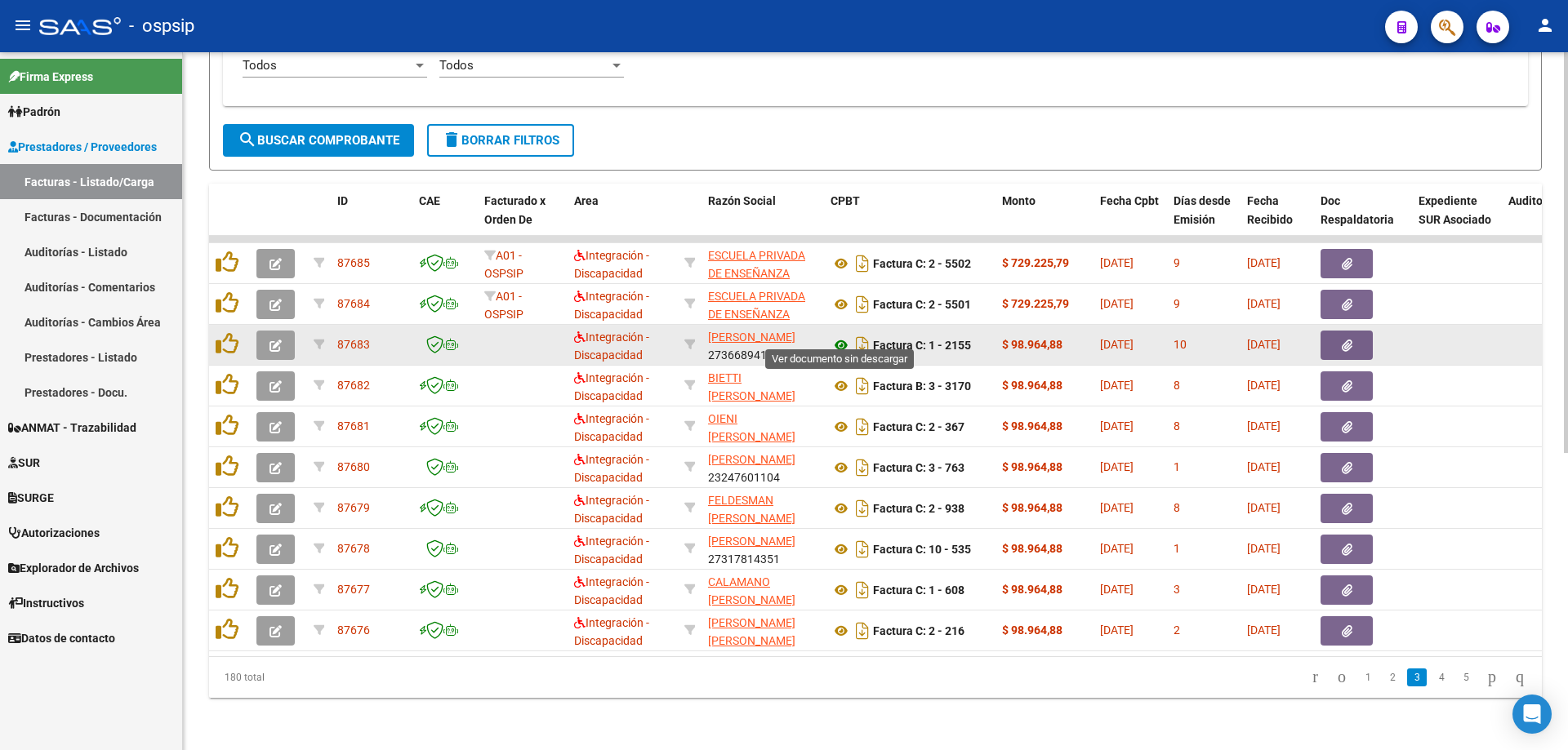
click at [839, 336] on icon at bounding box center [841, 345] width 21 height 20
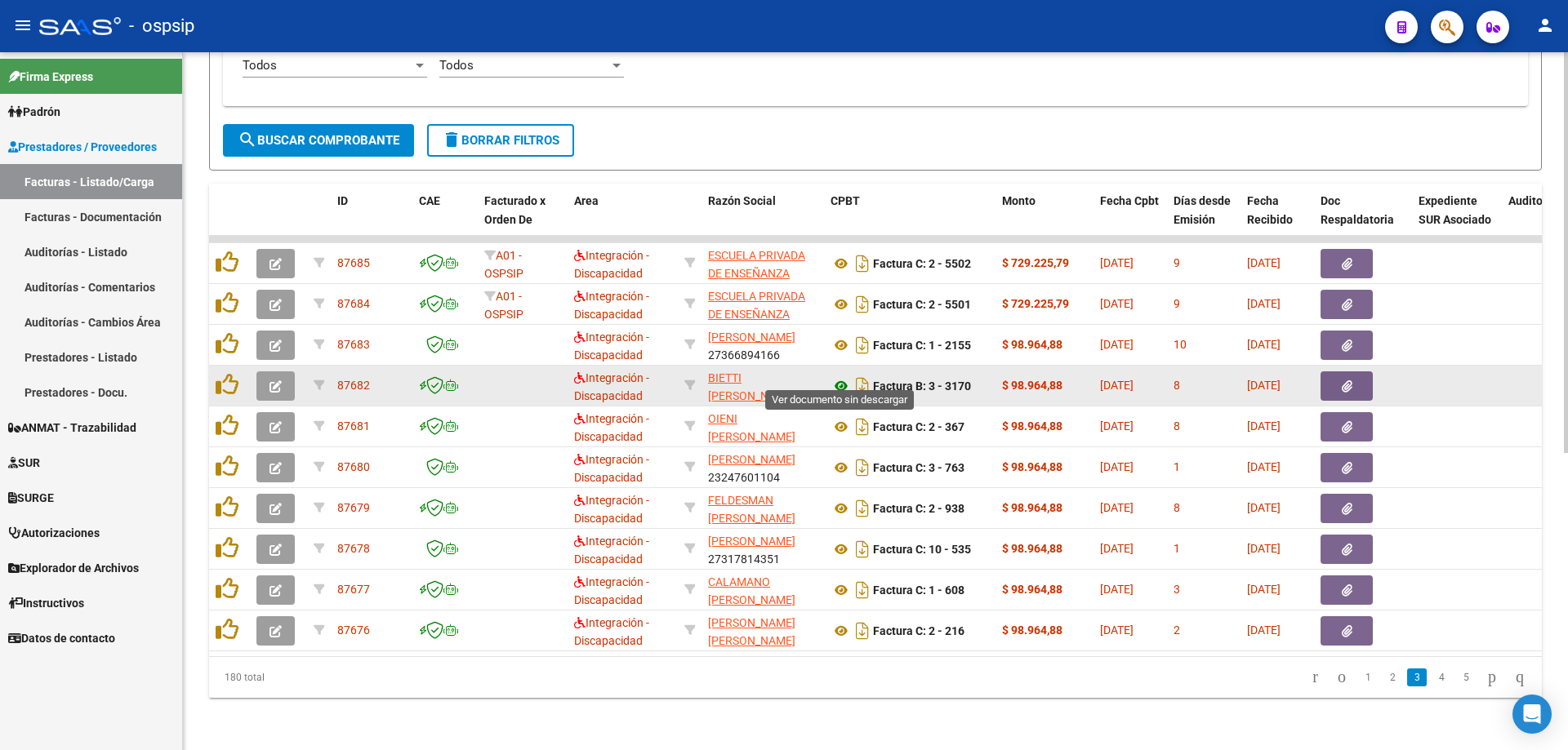
click at [837, 376] on icon at bounding box center [841, 386] width 21 height 20
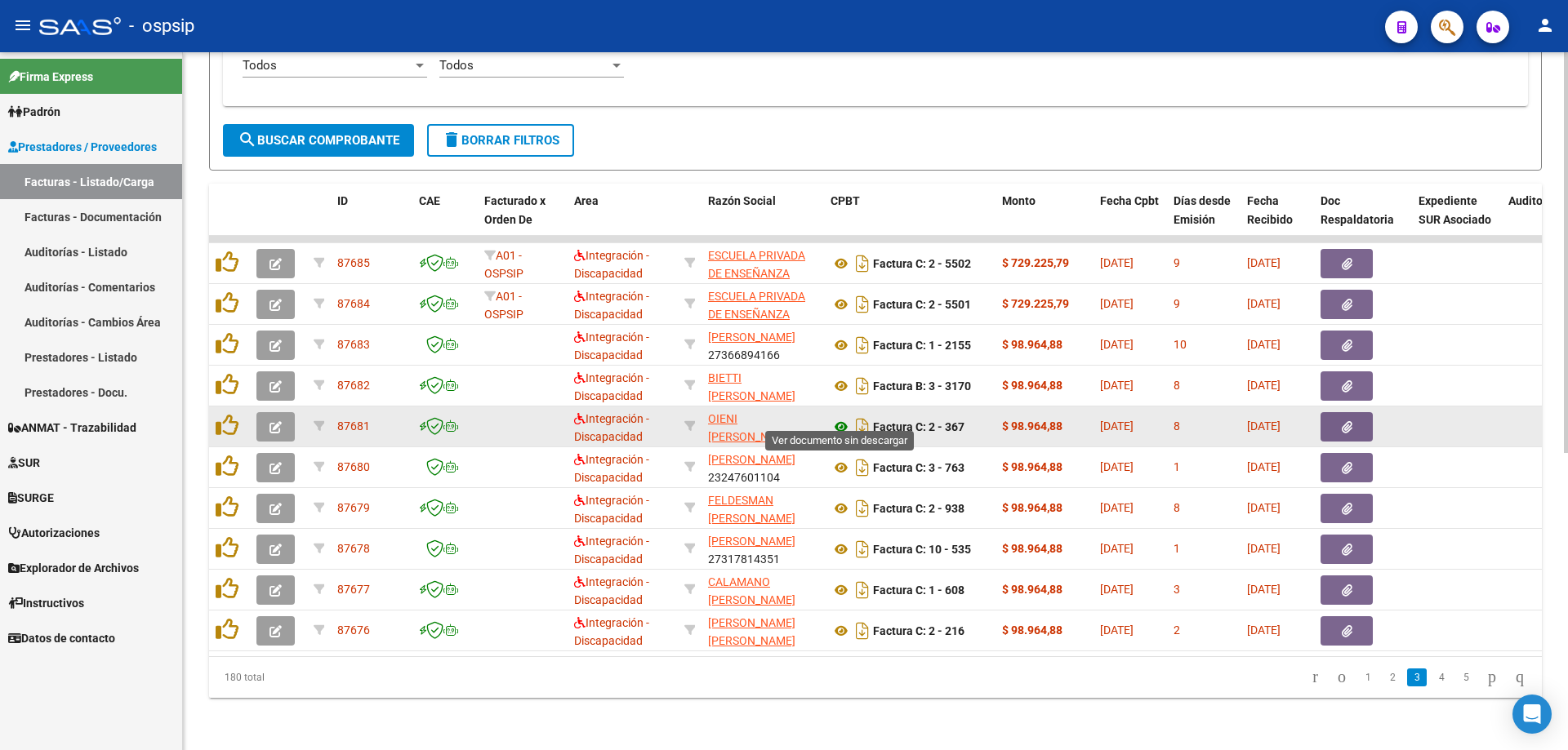
click at [842, 417] on icon at bounding box center [841, 426] width 21 height 20
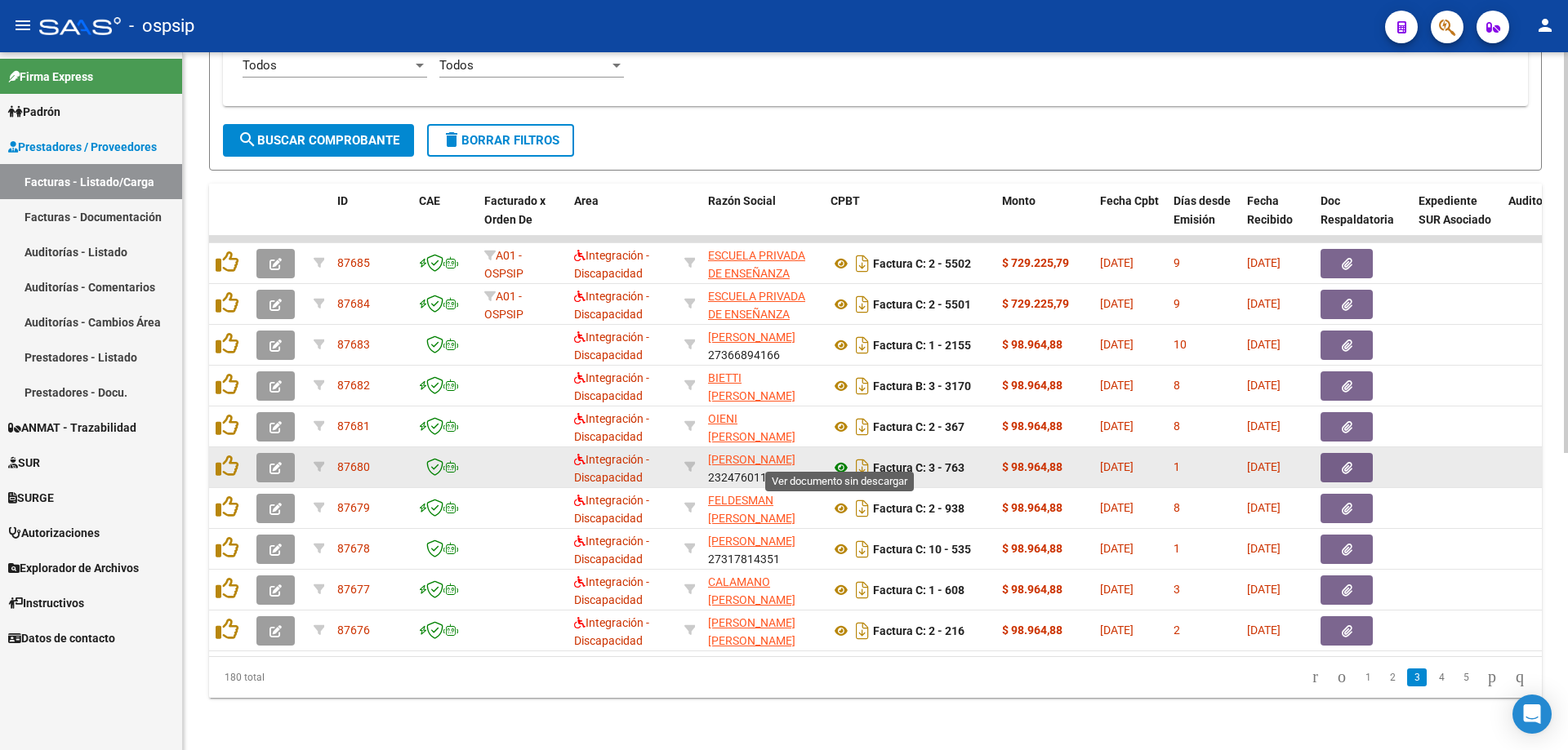
click at [840, 458] on icon at bounding box center [841, 467] width 21 height 20
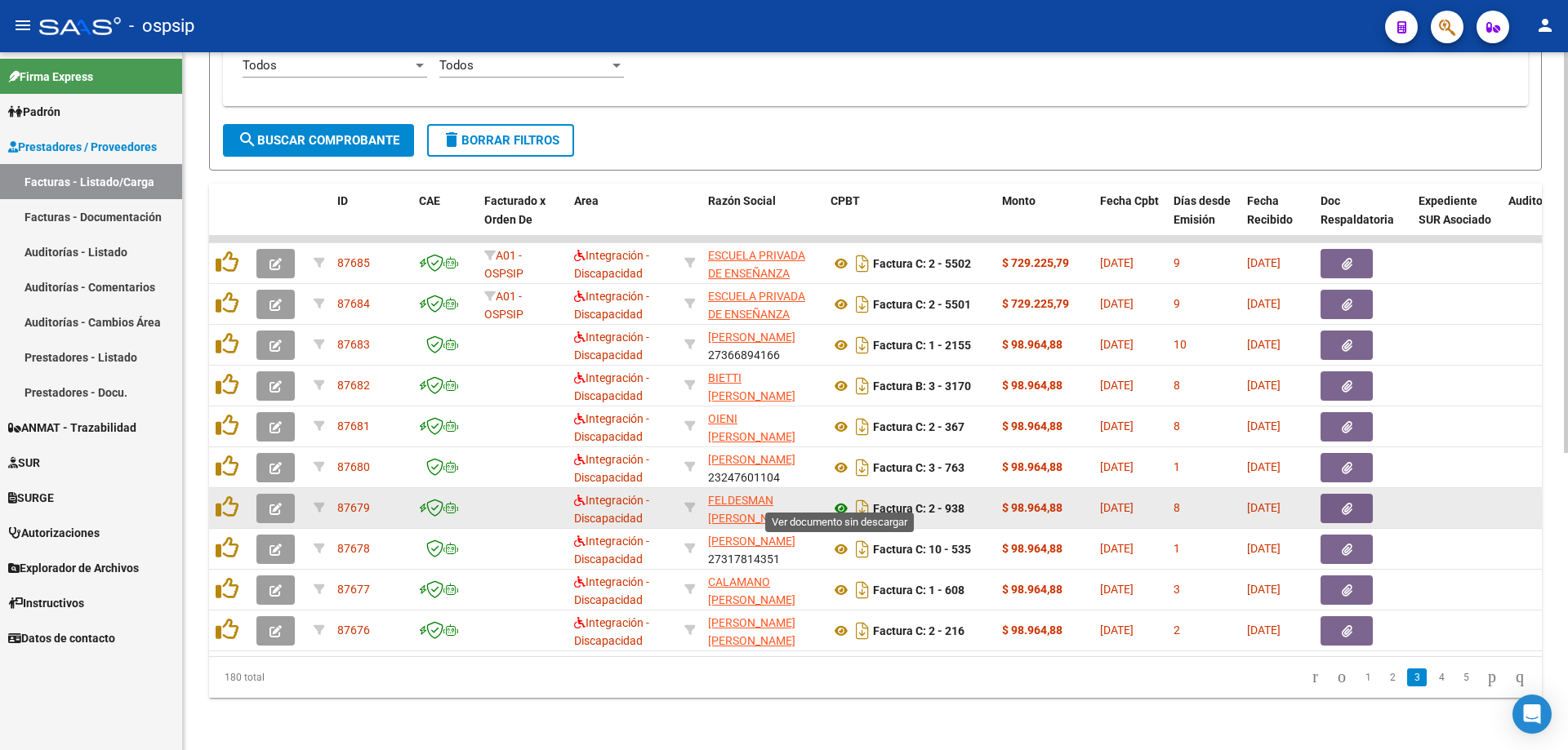
click at [840, 502] on icon at bounding box center [841, 508] width 21 height 20
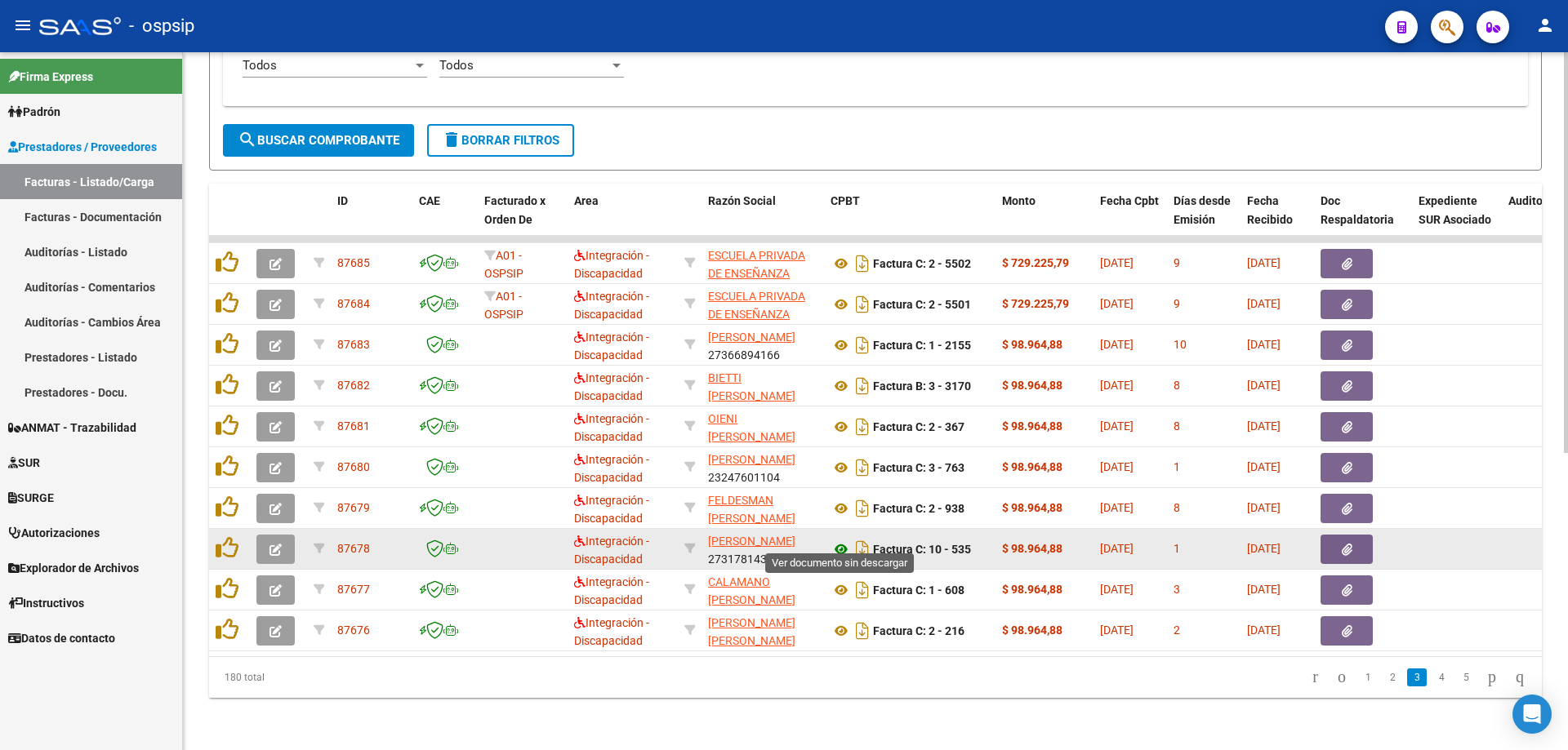
click at [844, 540] on icon at bounding box center [841, 549] width 21 height 20
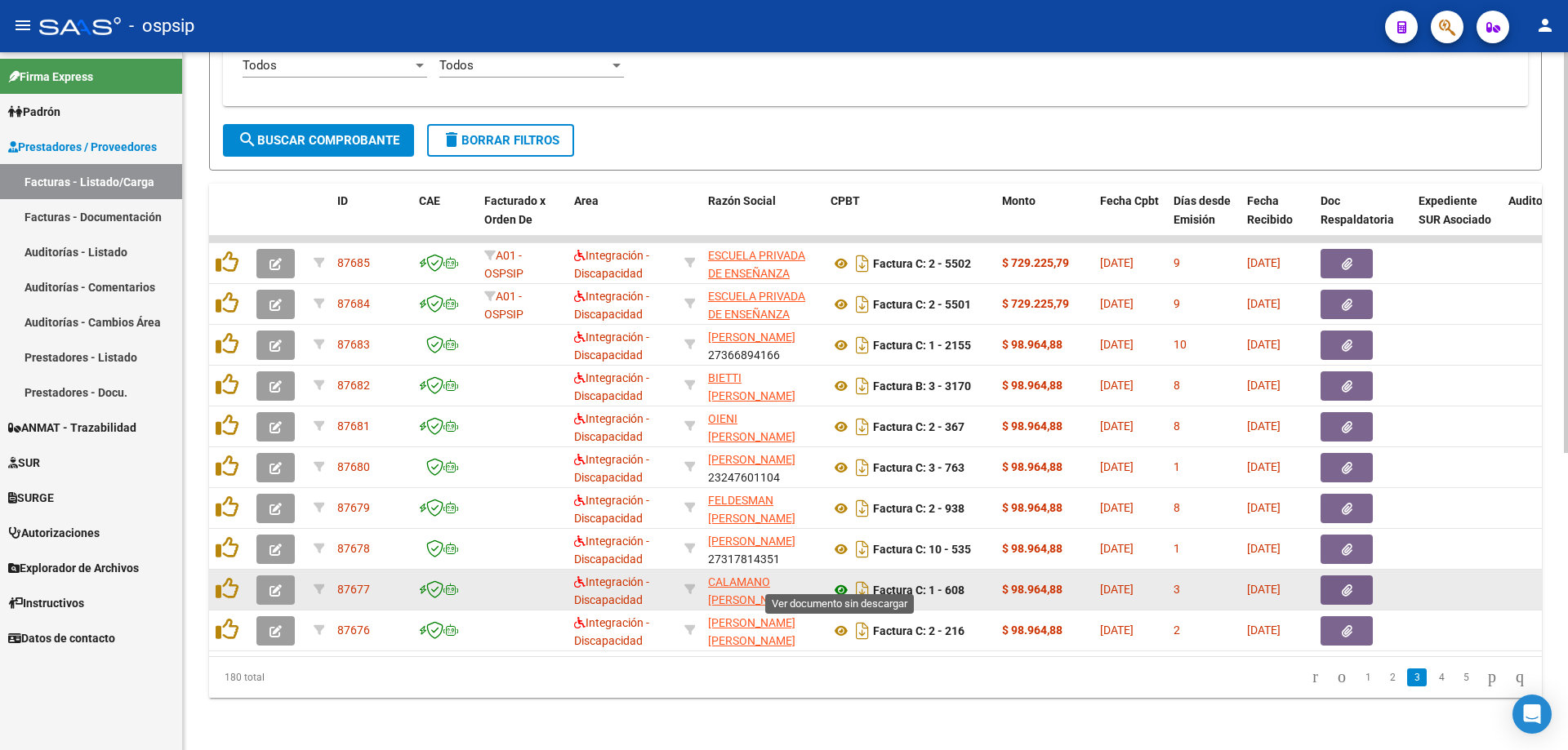
click at [840, 580] on icon at bounding box center [841, 590] width 21 height 20
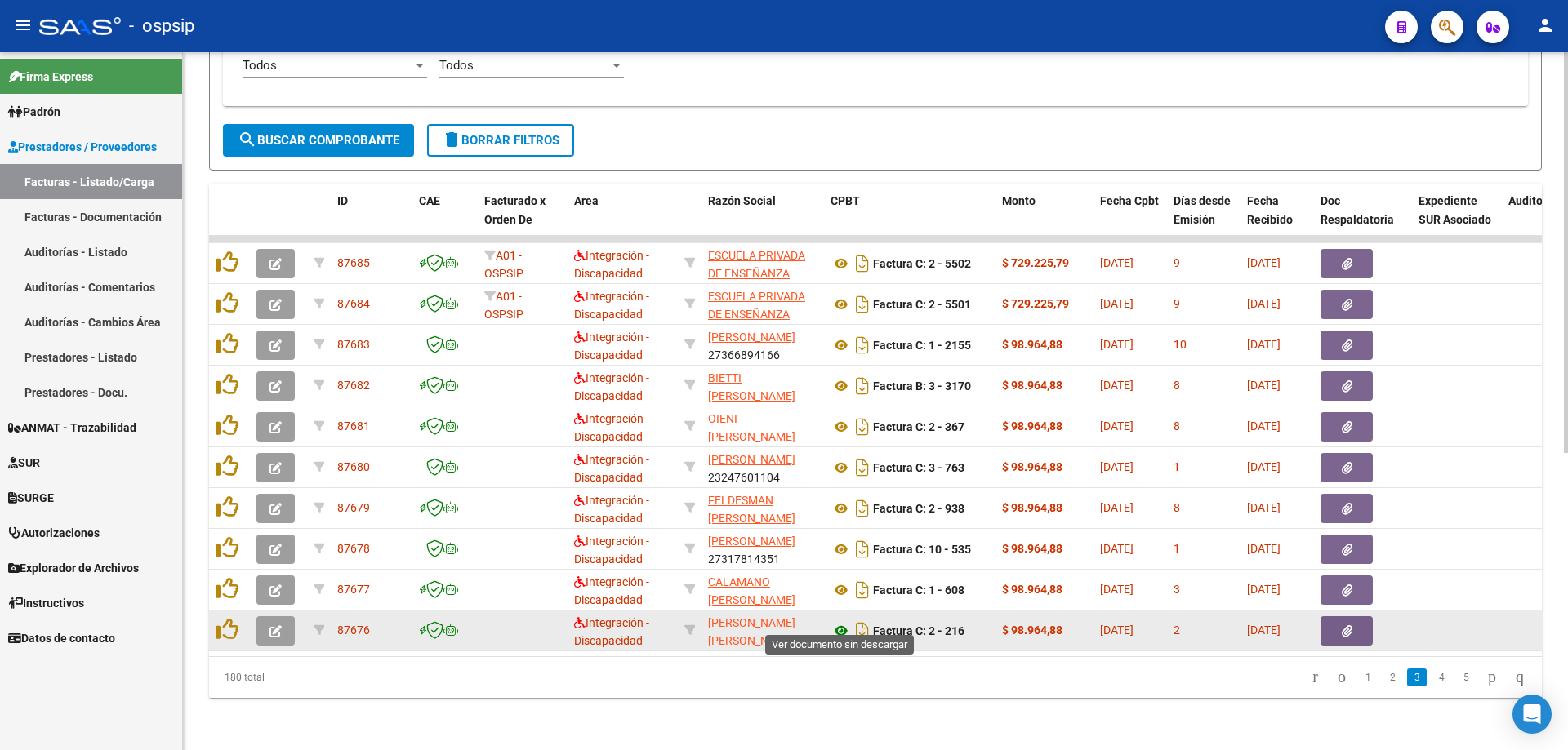
click at [839, 622] on icon at bounding box center [841, 631] width 21 height 20
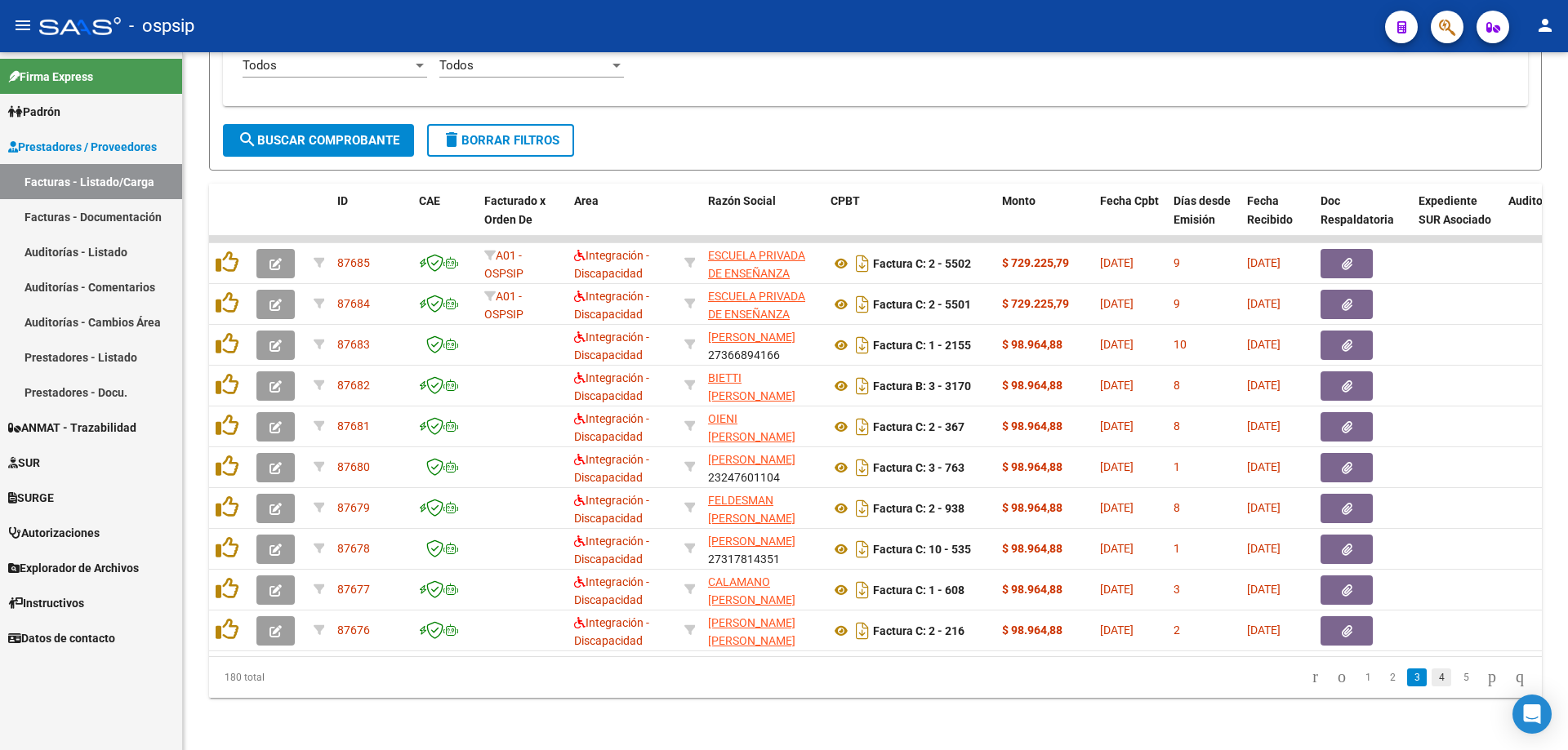
click at [1432, 685] on link "4" at bounding box center [1442, 677] width 20 height 18
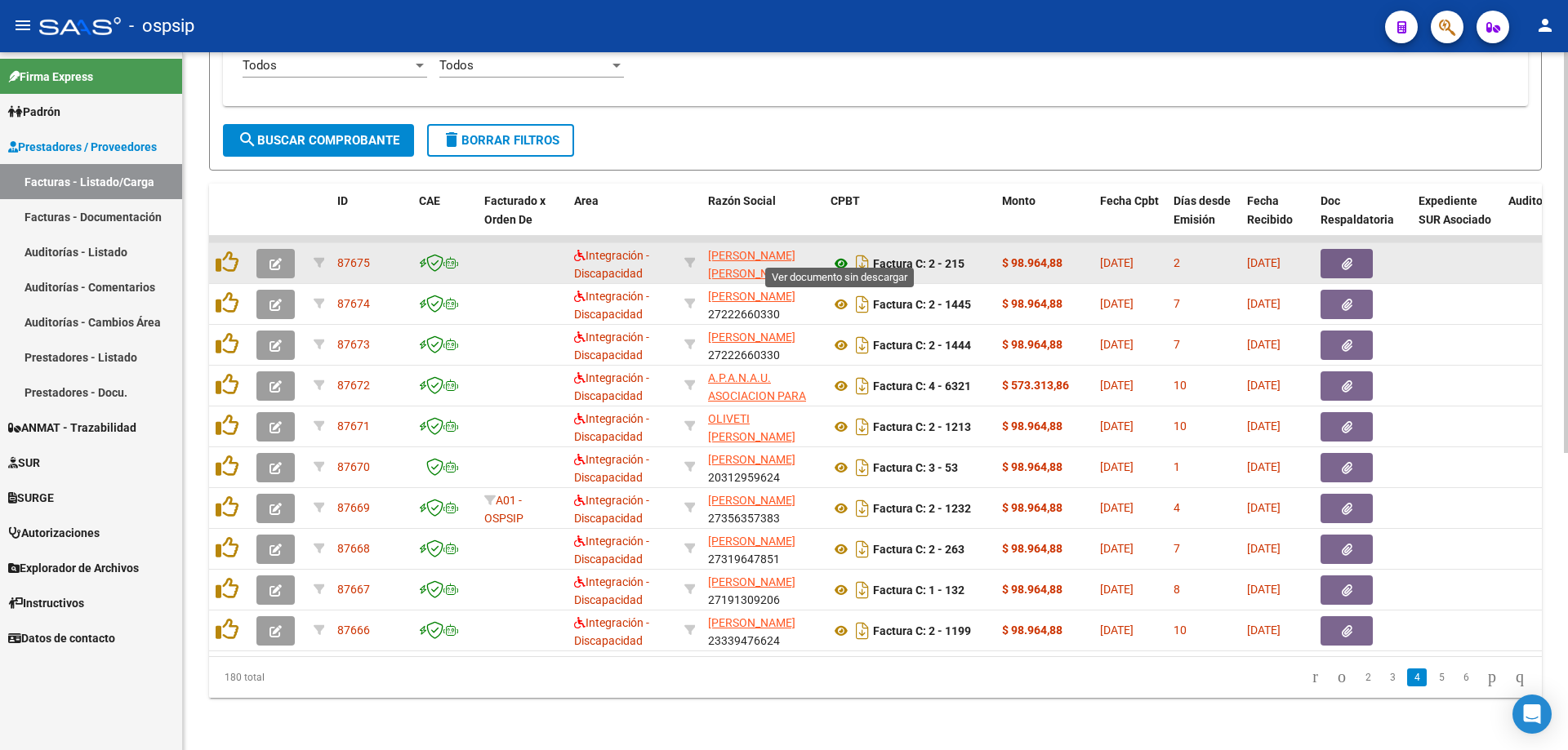
click at [840, 254] on icon at bounding box center [841, 263] width 21 height 20
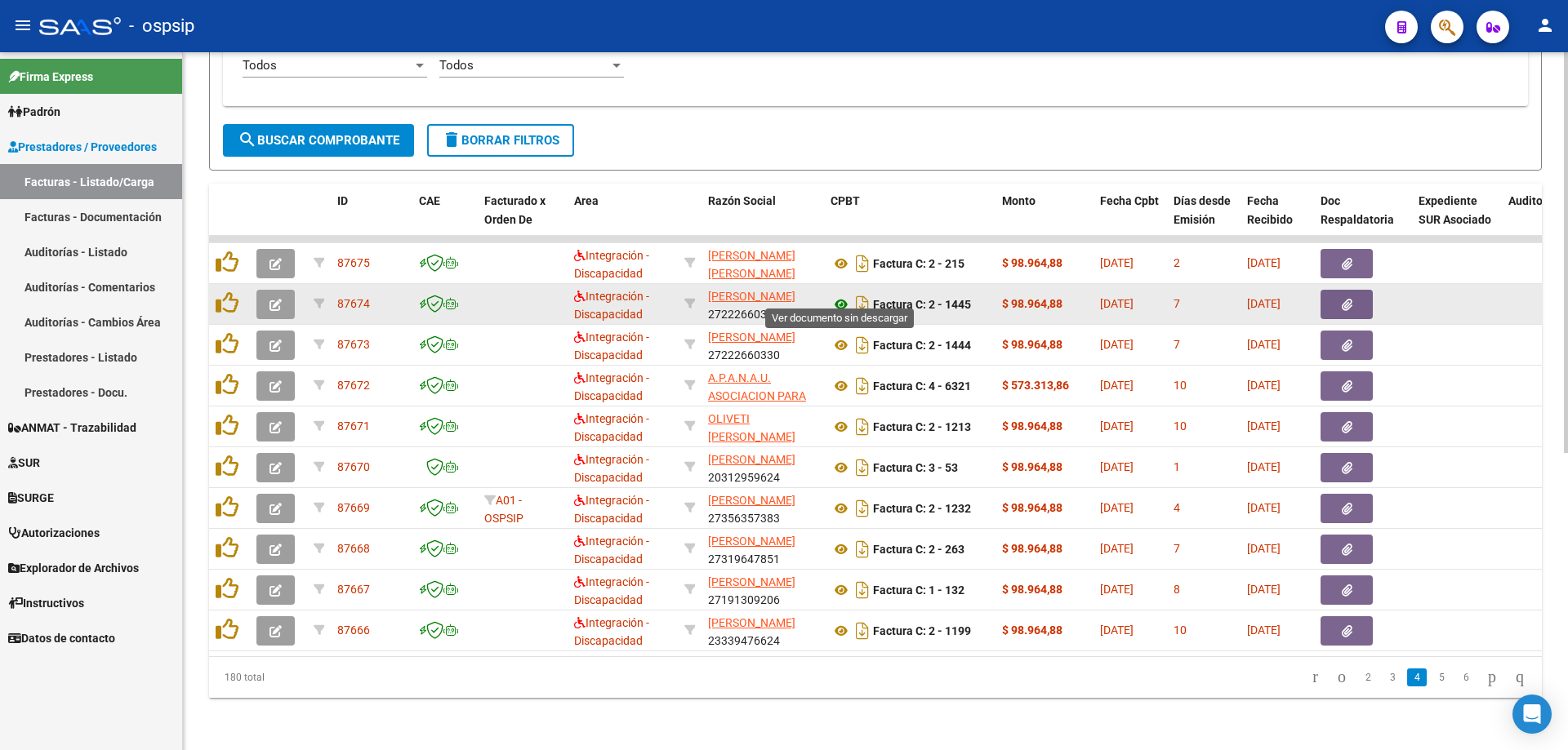
click at [843, 297] on icon at bounding box center [841, 304] width 21 height 20
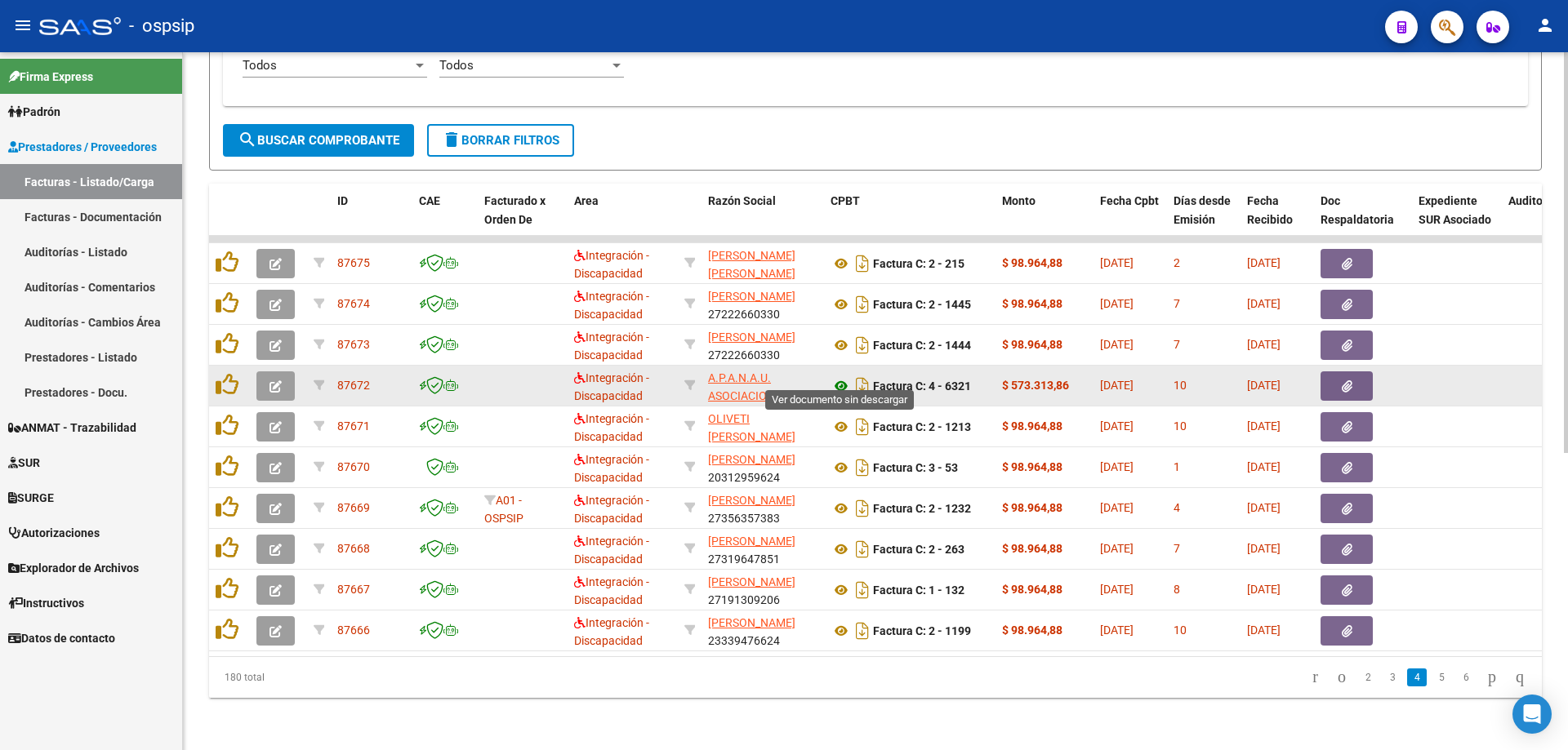
click at [838, 378] on icon at bounding box center [841, 386] width 21 height 20
click at [840, 376] on icon at bounding box center [841, 386] width 21 height 20
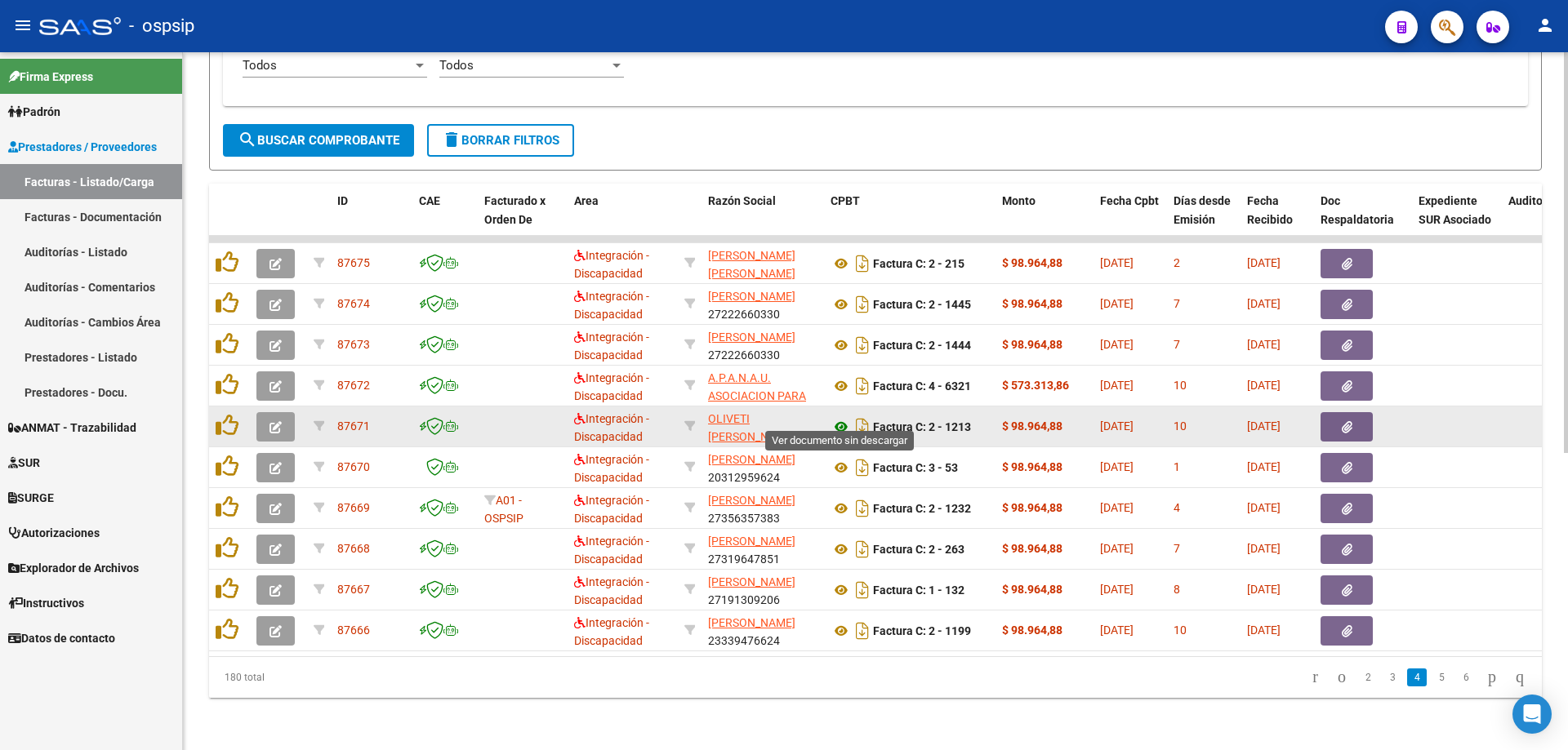
click at [843, 417] on icon at bounding box center [841, 426] width 21 height 20
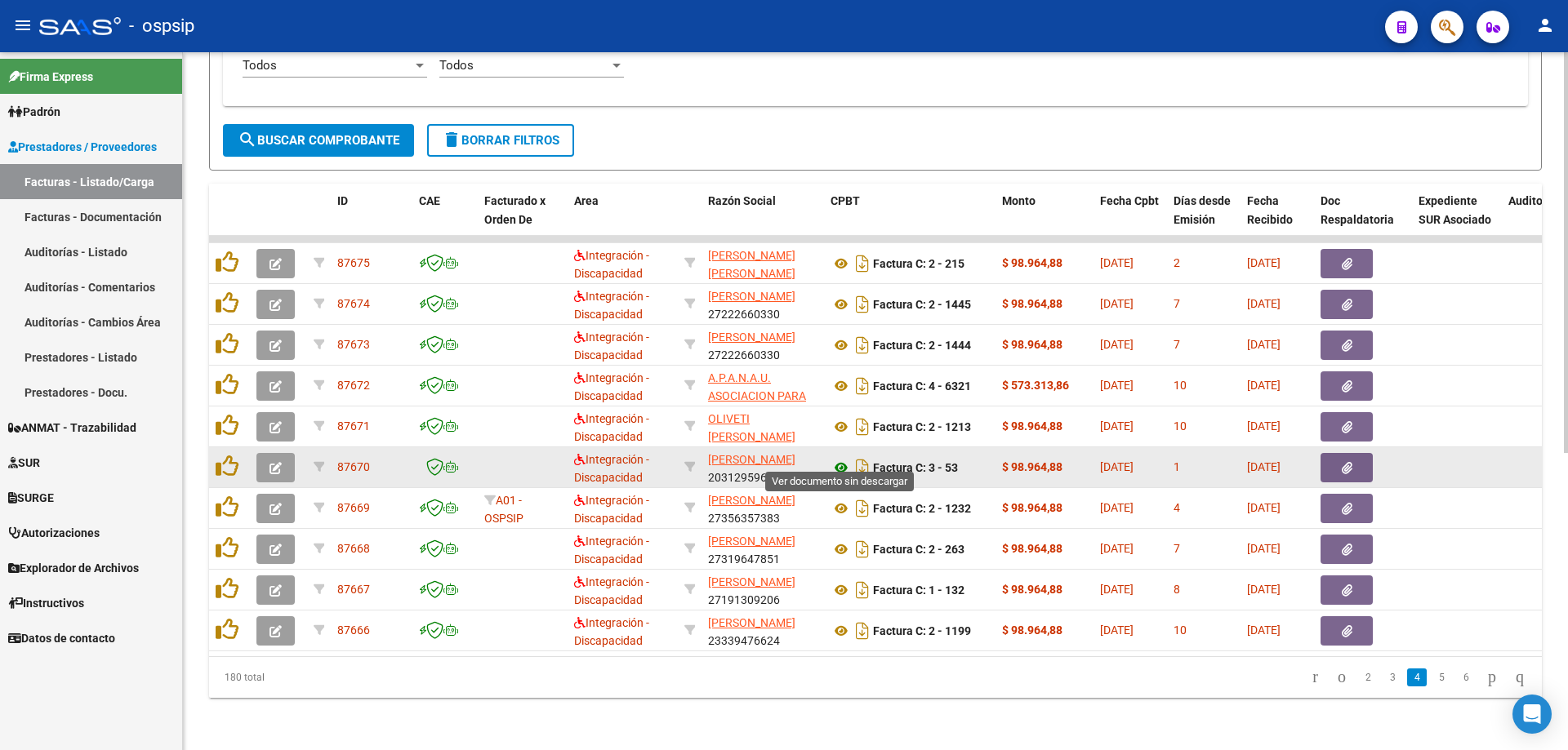
click at [840, 458] on icon at bounding box center [841, 467] width 21 height 20
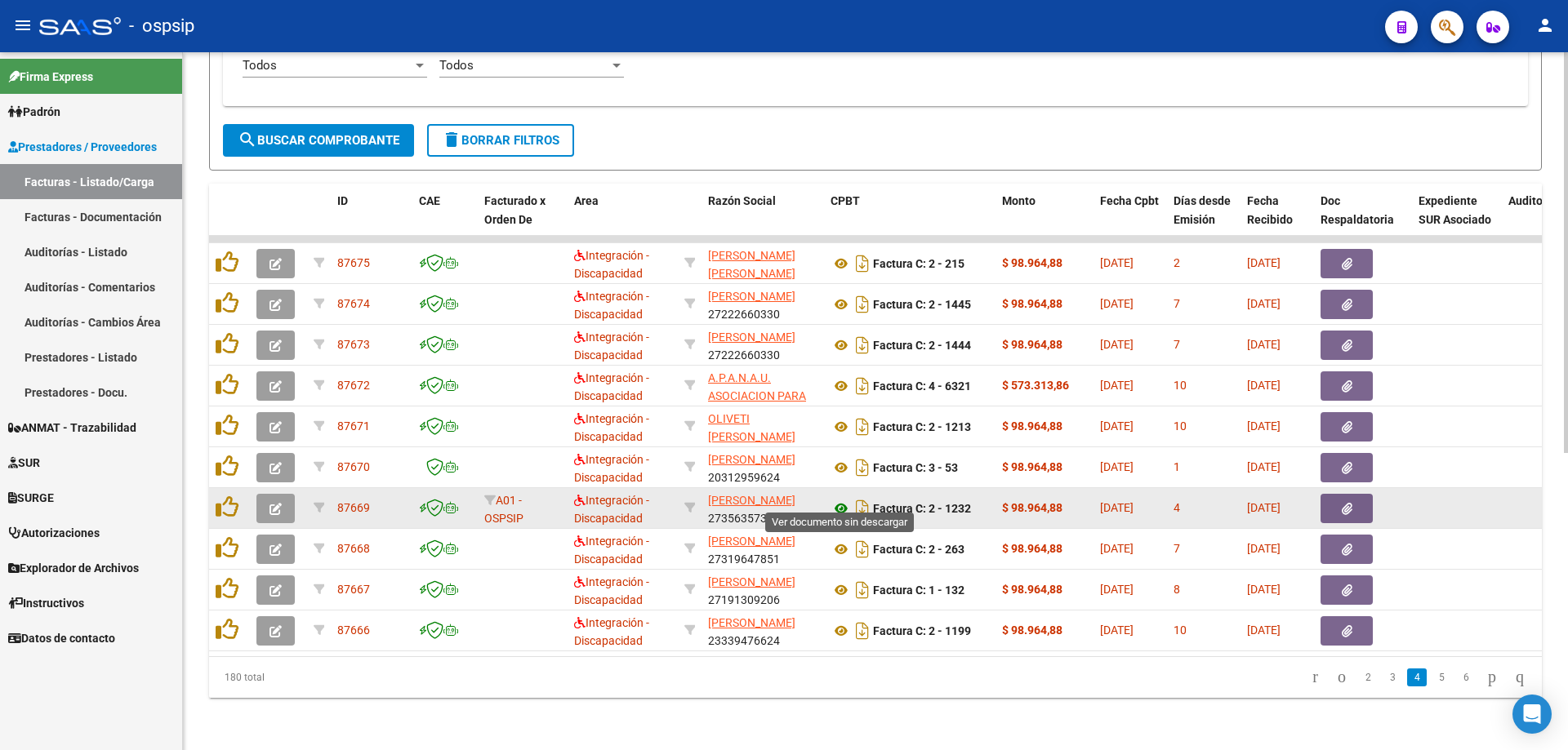
click at [841, 499] on icon at bounding box center [841, 508] width 21 height 20
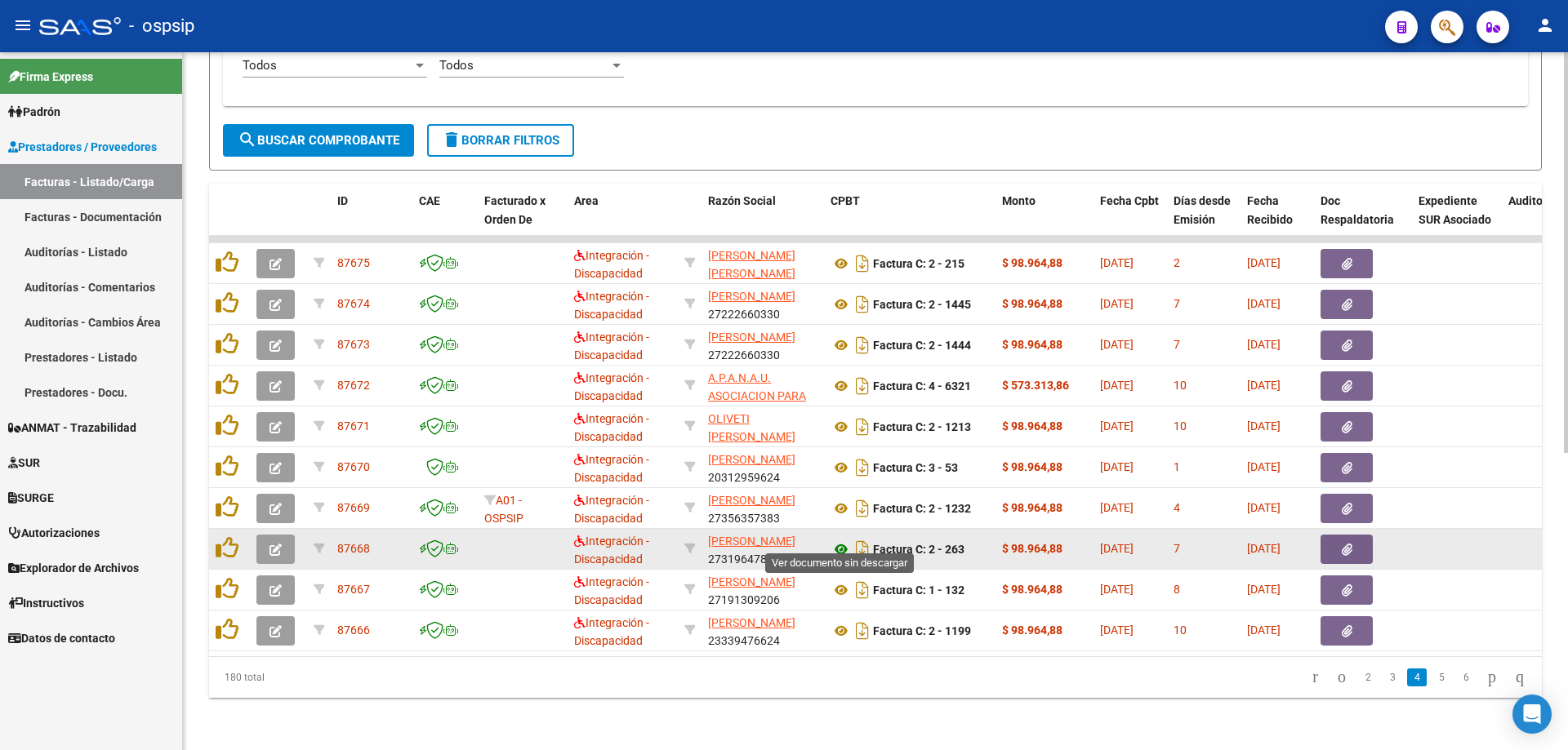
click at [840, 540] on icon at bounding box center [841, 549] width 21 height 20
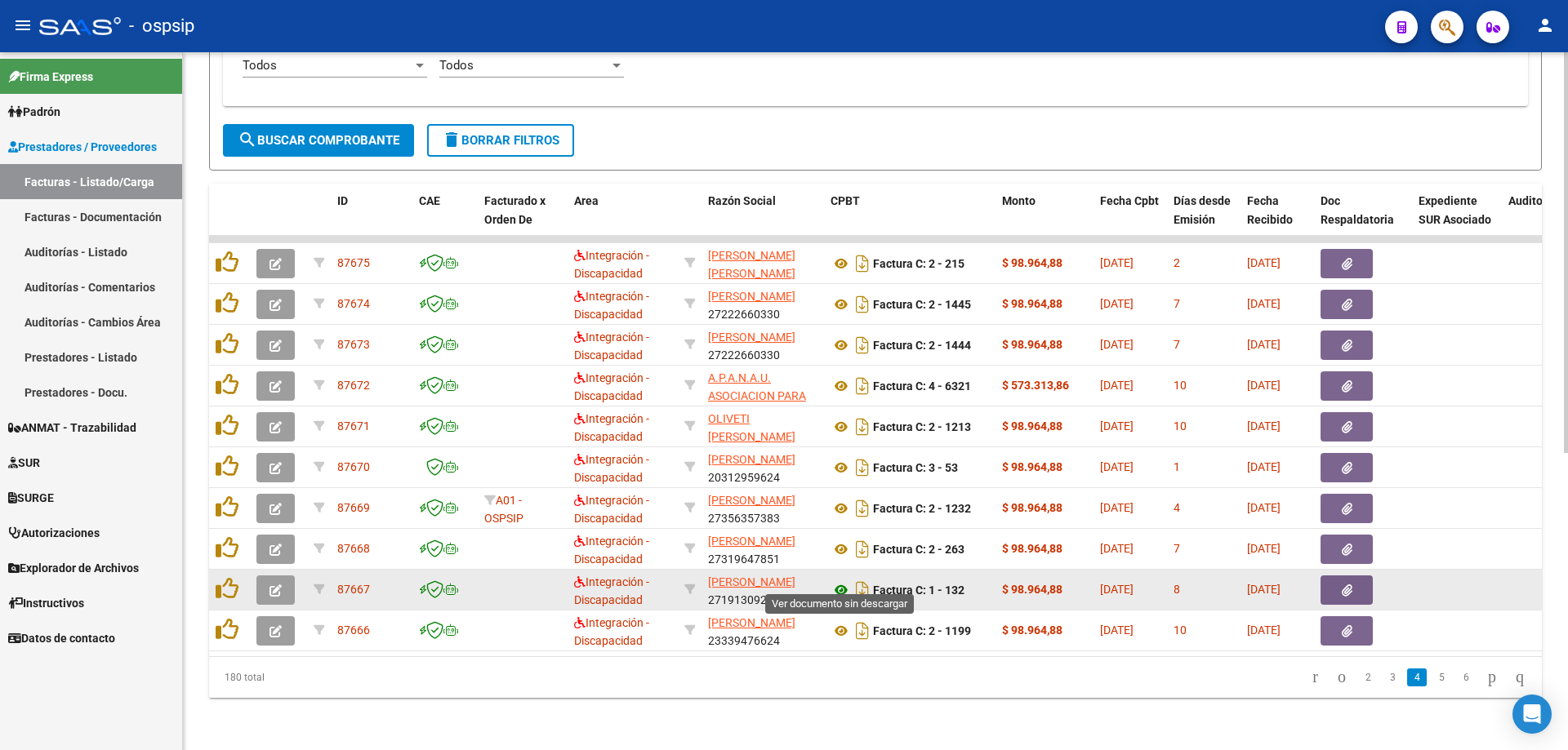
click at [844, 580] on icon at bounding box center [841, 590] width 21 height 20
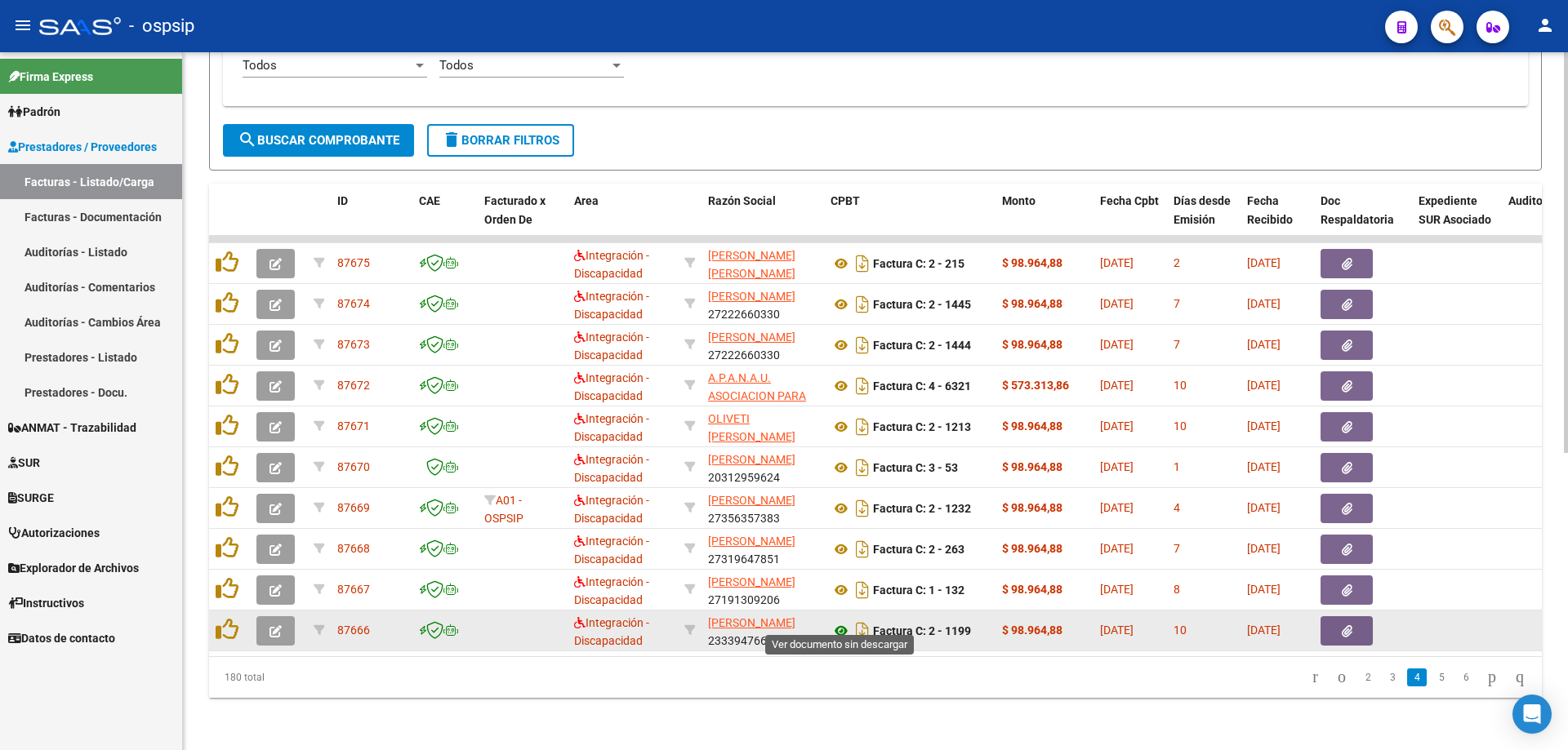
click at [836, 622] on icon at bounding box center [841, 631] width 21 height 20
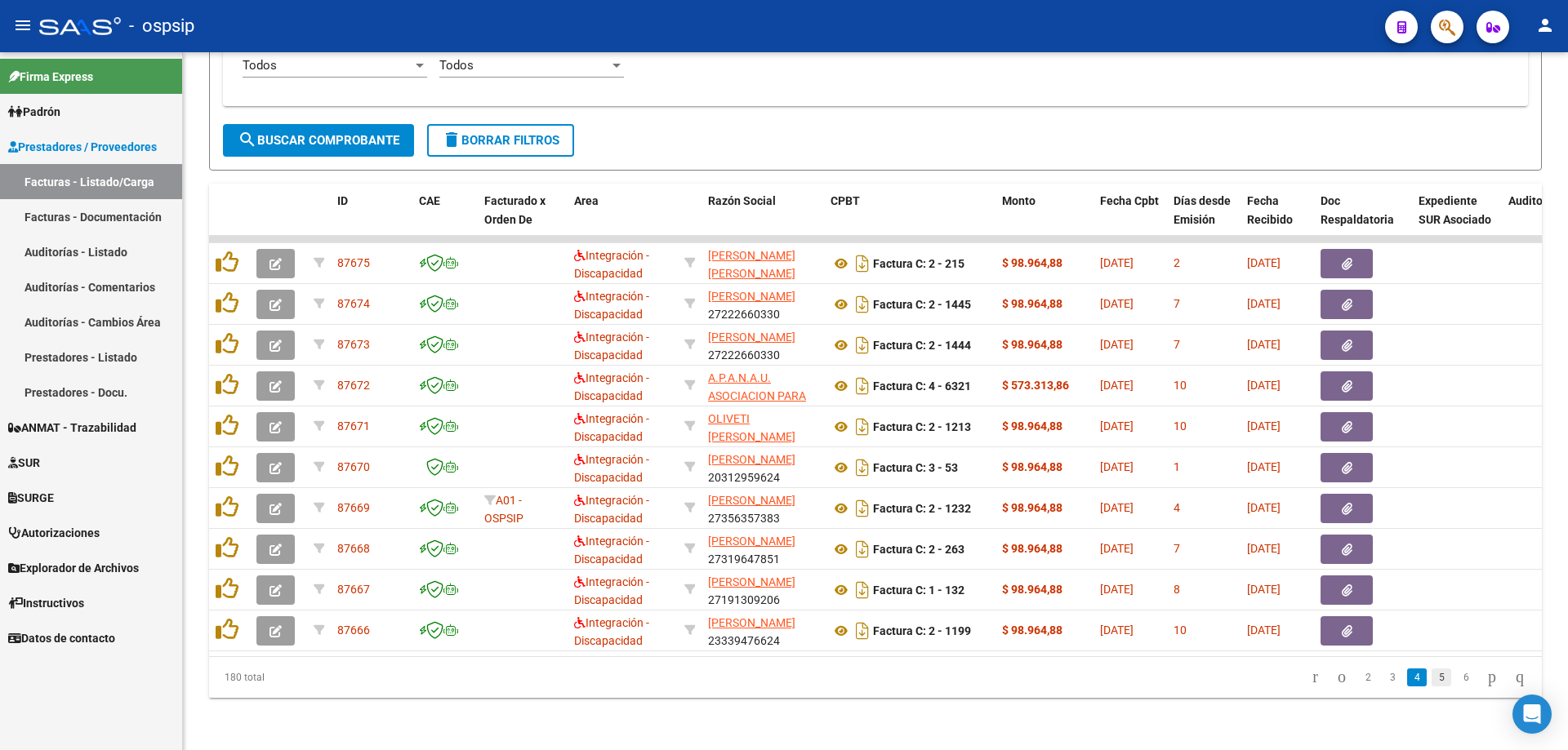
click at [1432, 680] on link "5" at bounding box center [1442, 677] width 20 height 18
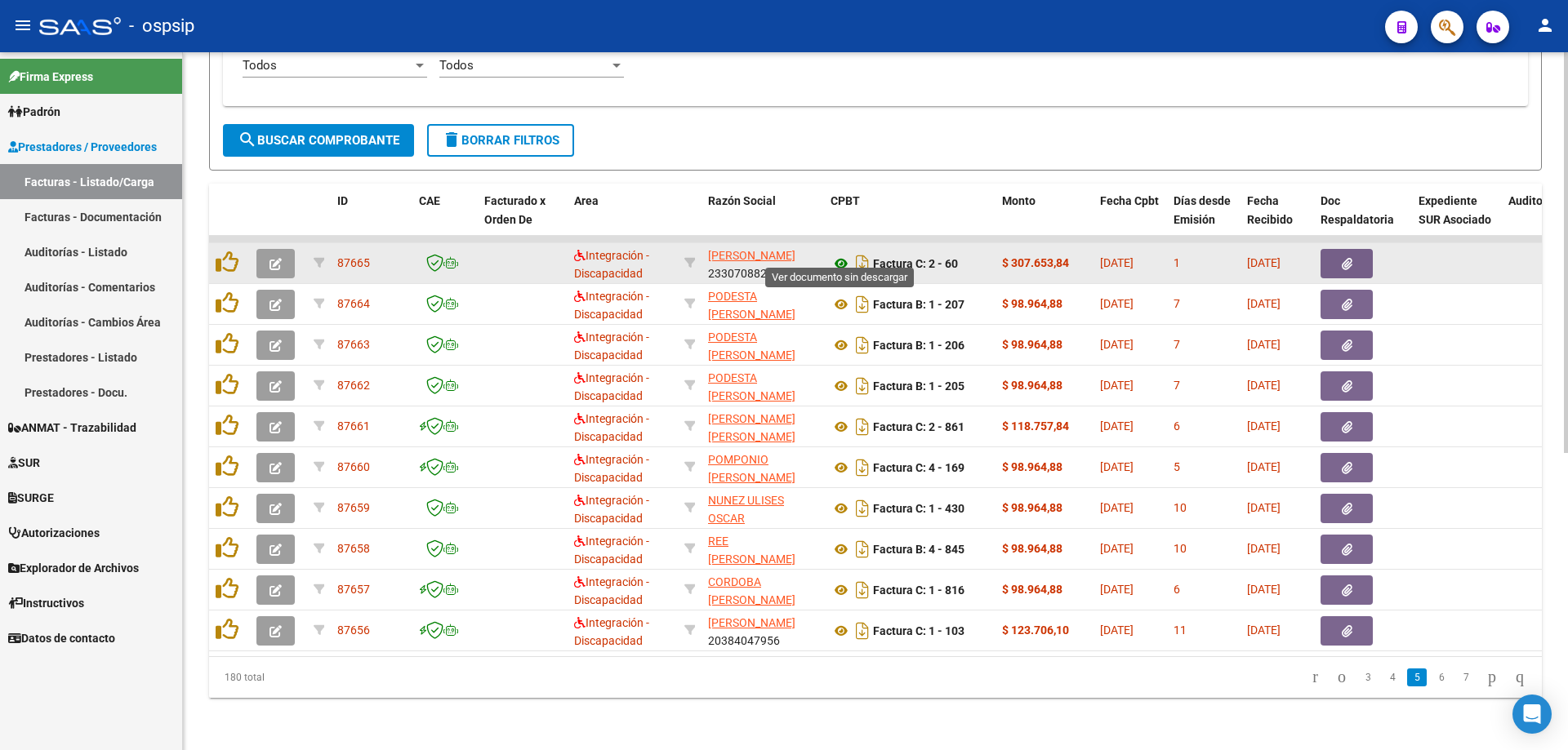
click at [842, 254] on icon at bounding box center [841, 263] width 21 height 20
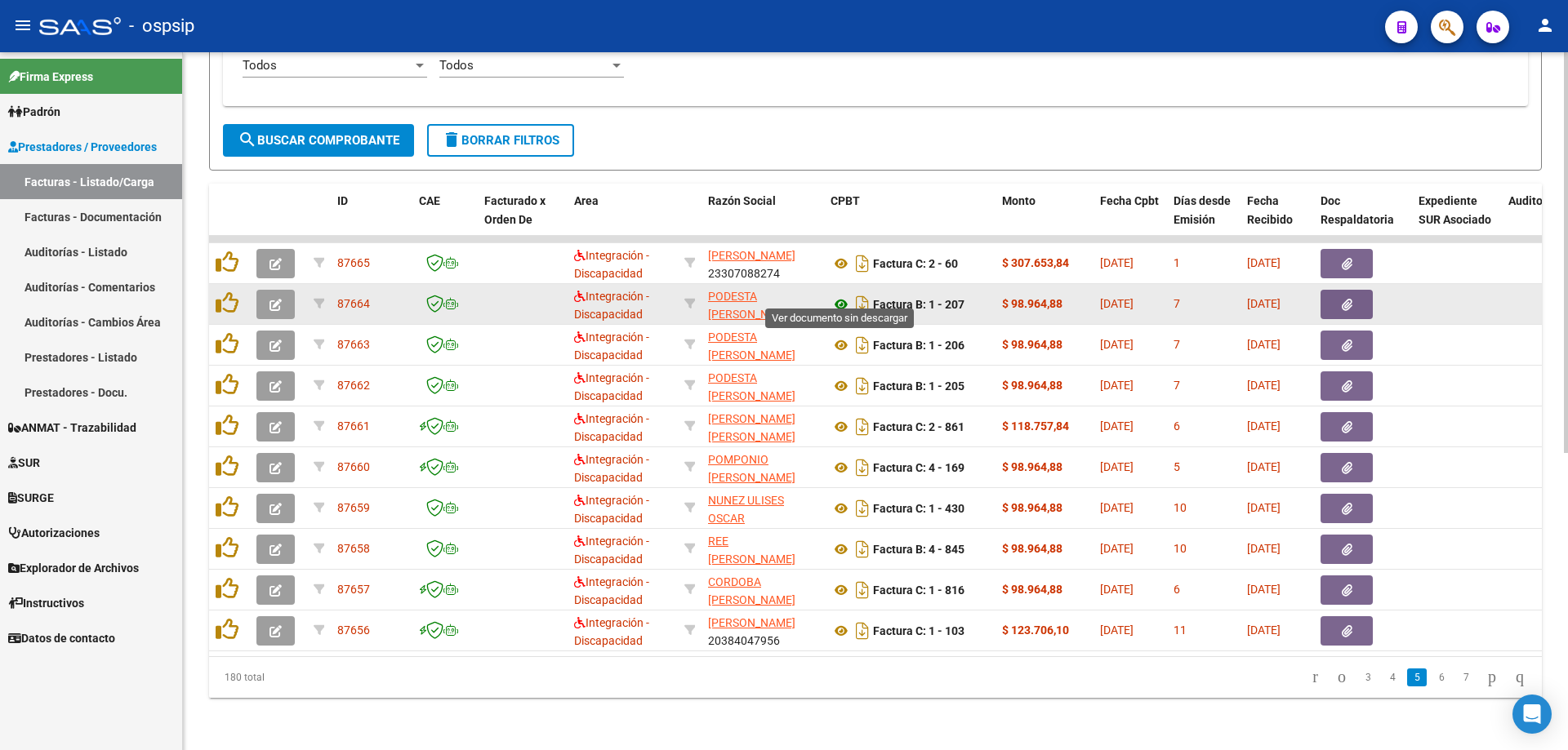
click at [839, 294] on icon at bounding box center [841, 304] width 21 height 20
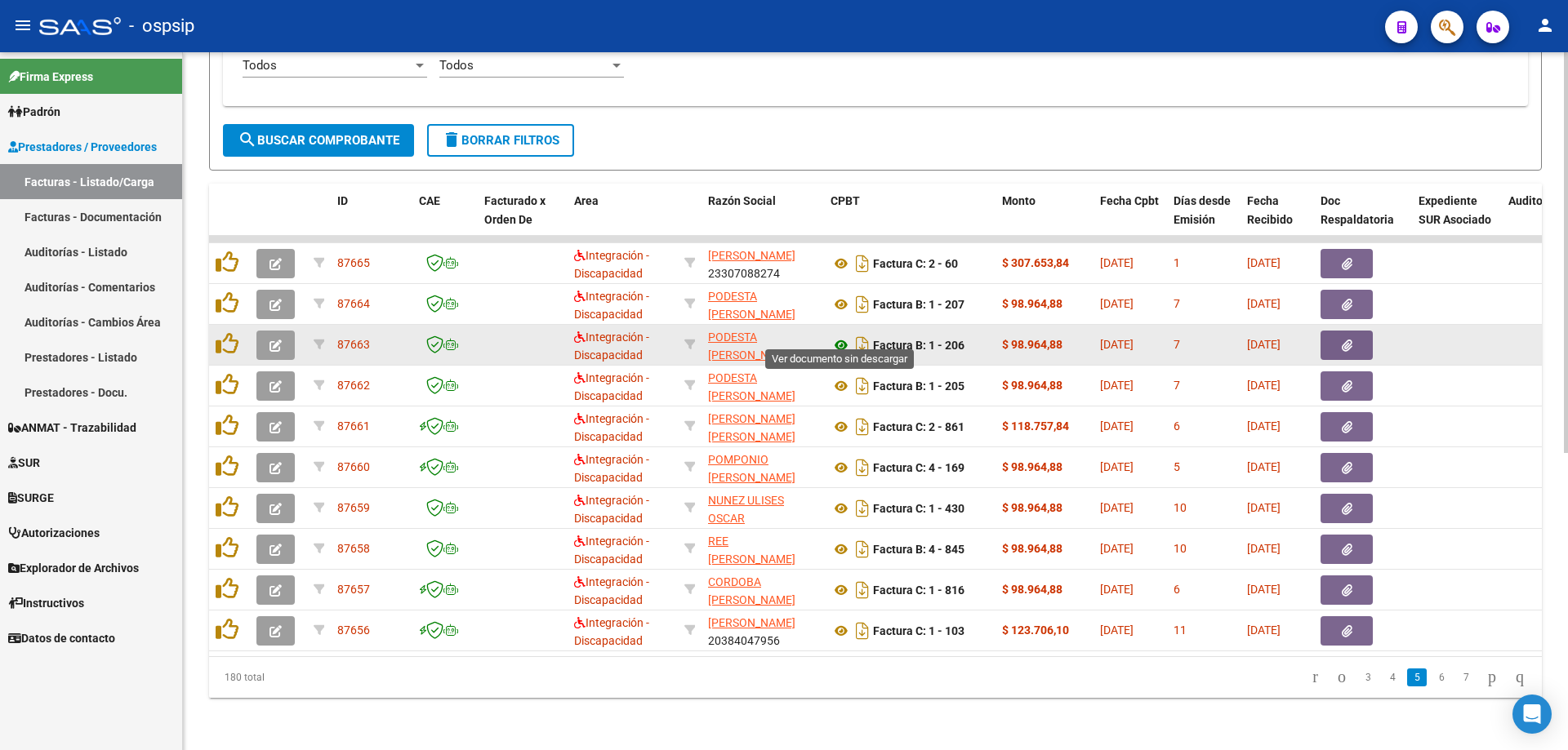
click at [846, 336] on icon at bounding box center [841, 345] width 21 height 20
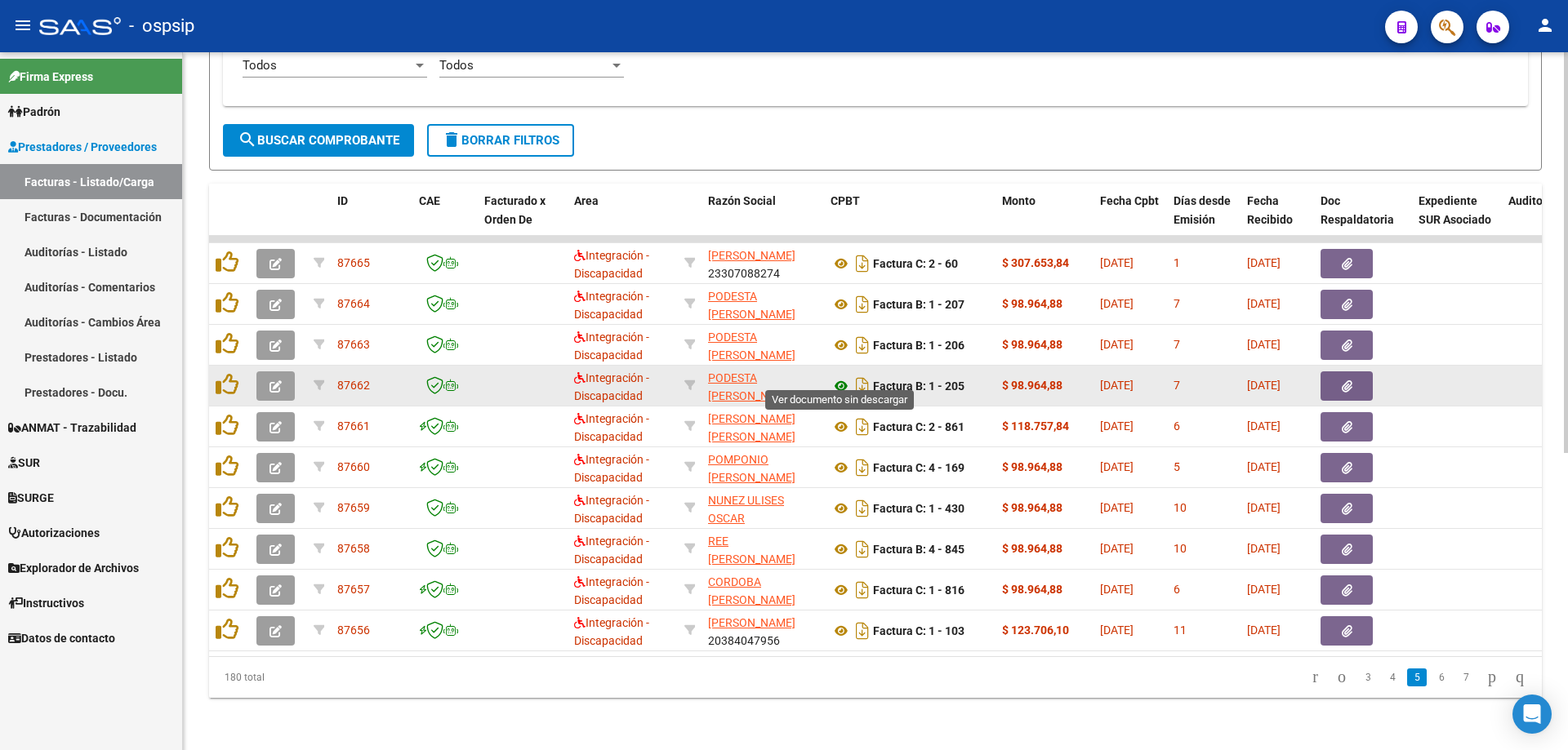
click at [846, 376] on icon at bounding box center [841, 386] width 21 height 20
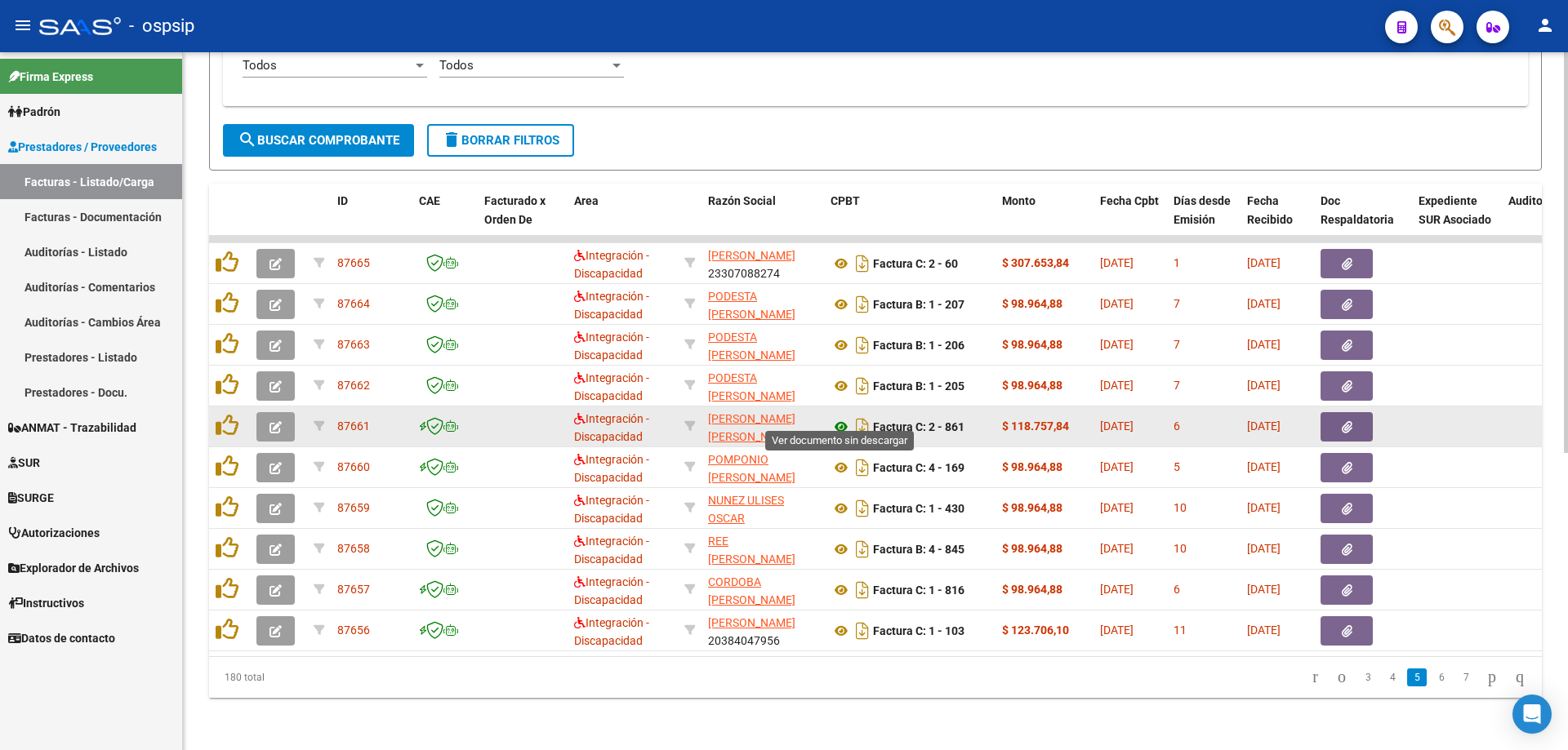
click at [838, 417] on icon at bounding box center [841, 426] width 21 height 20
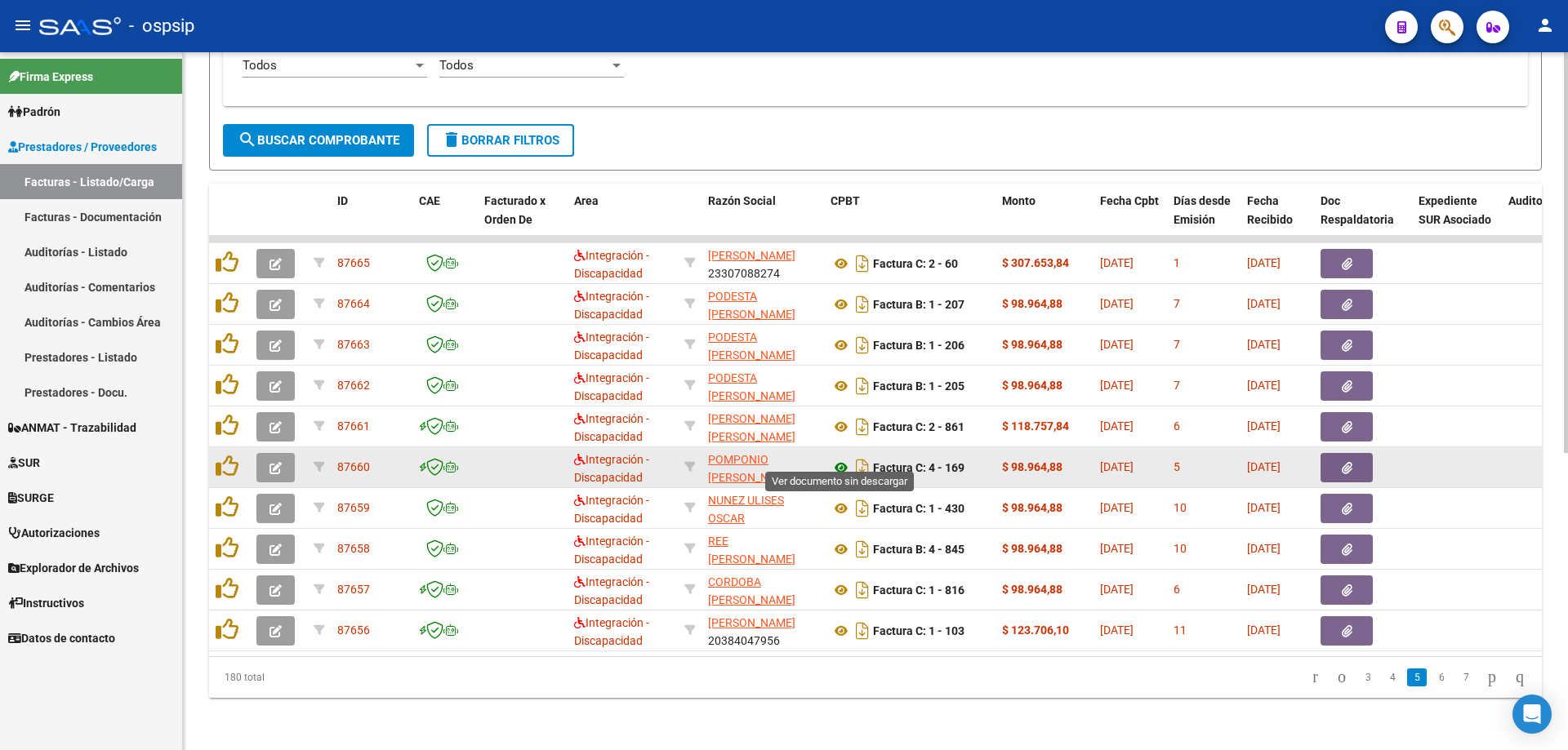
click at [835, 458] on icon at bounding box center [841, 467] width 21 height 20
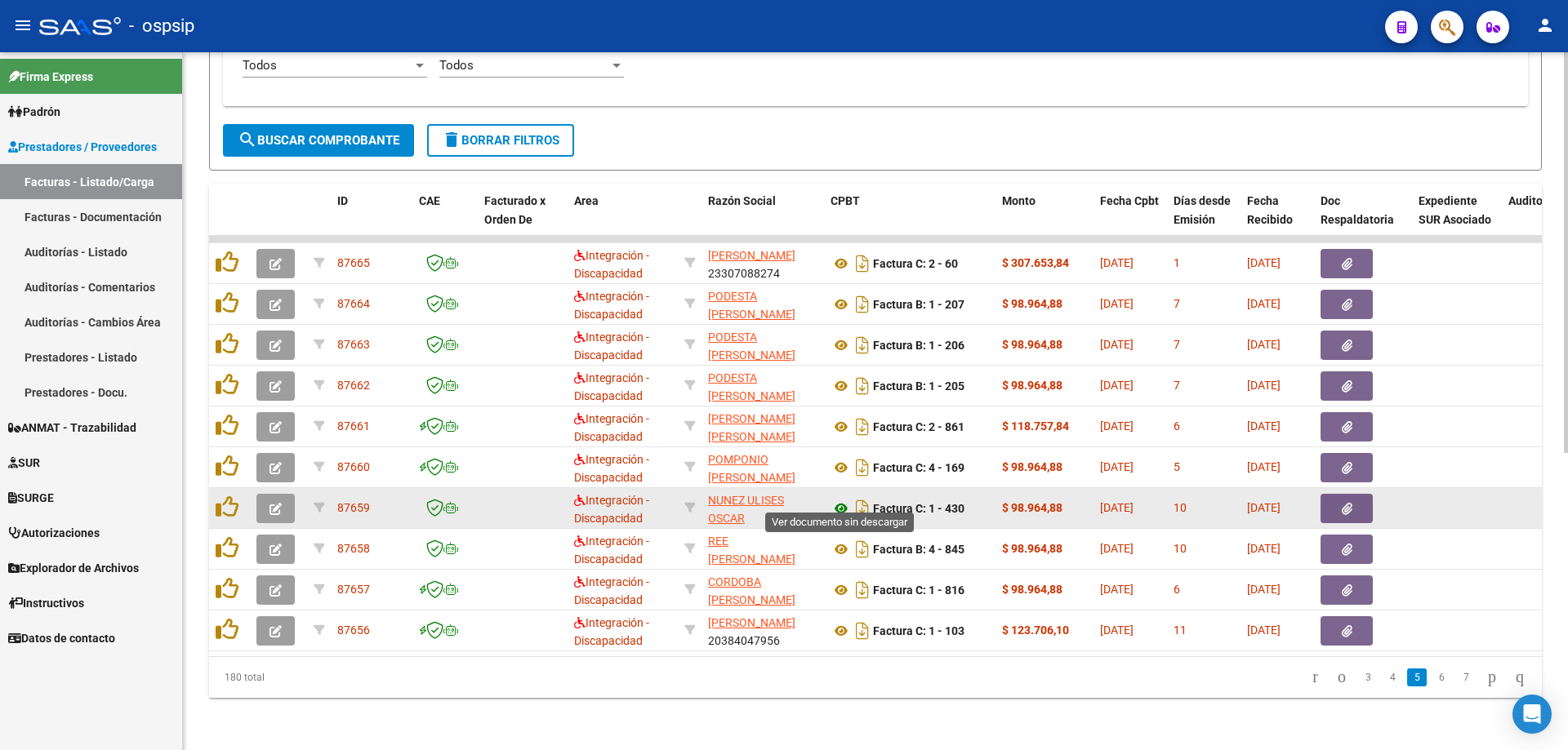
click at [842, 499] on icon at bounding box center [841, 508] width 21 height 20
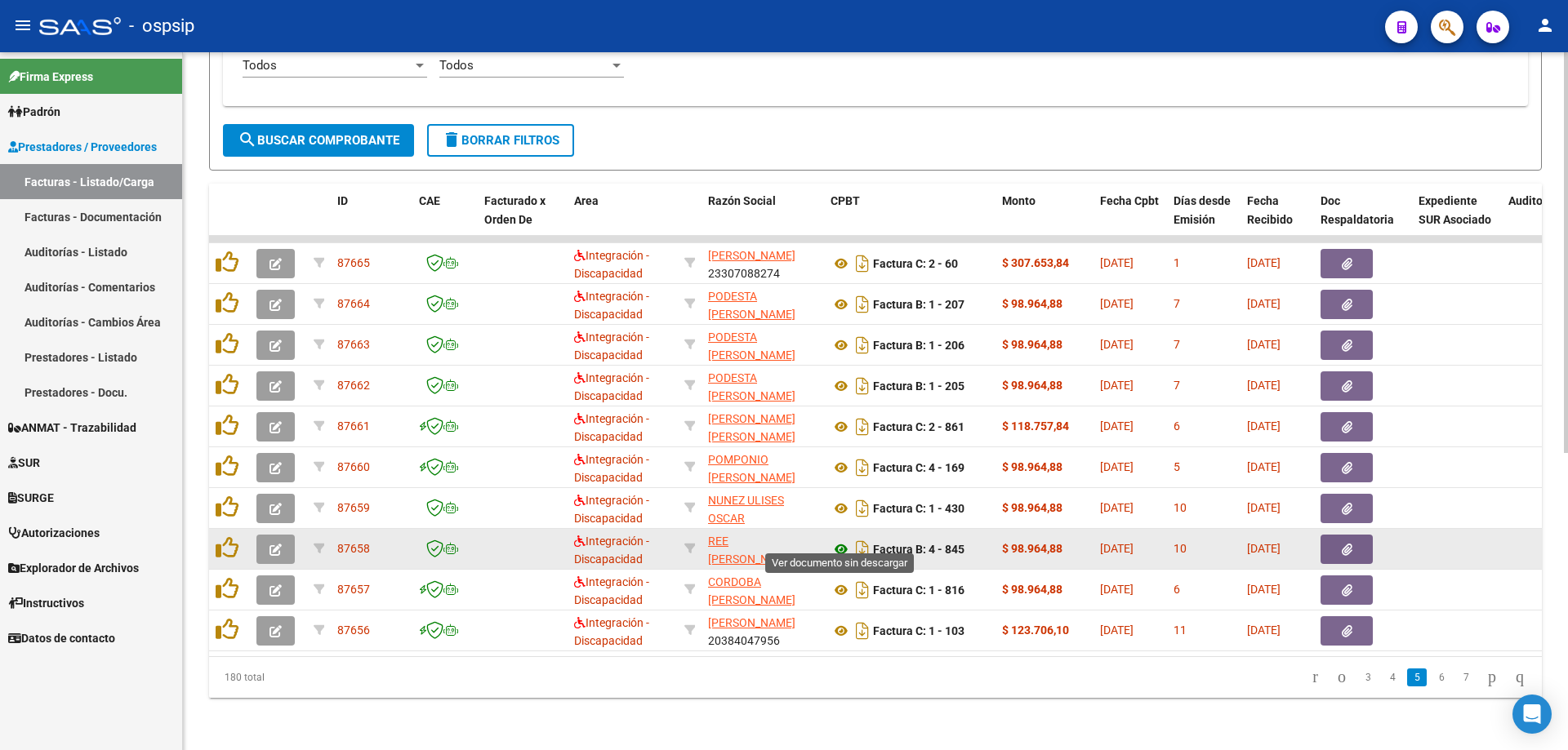
click at [839, 540] on icon at bounding box center [841, 549] width 21 height 20
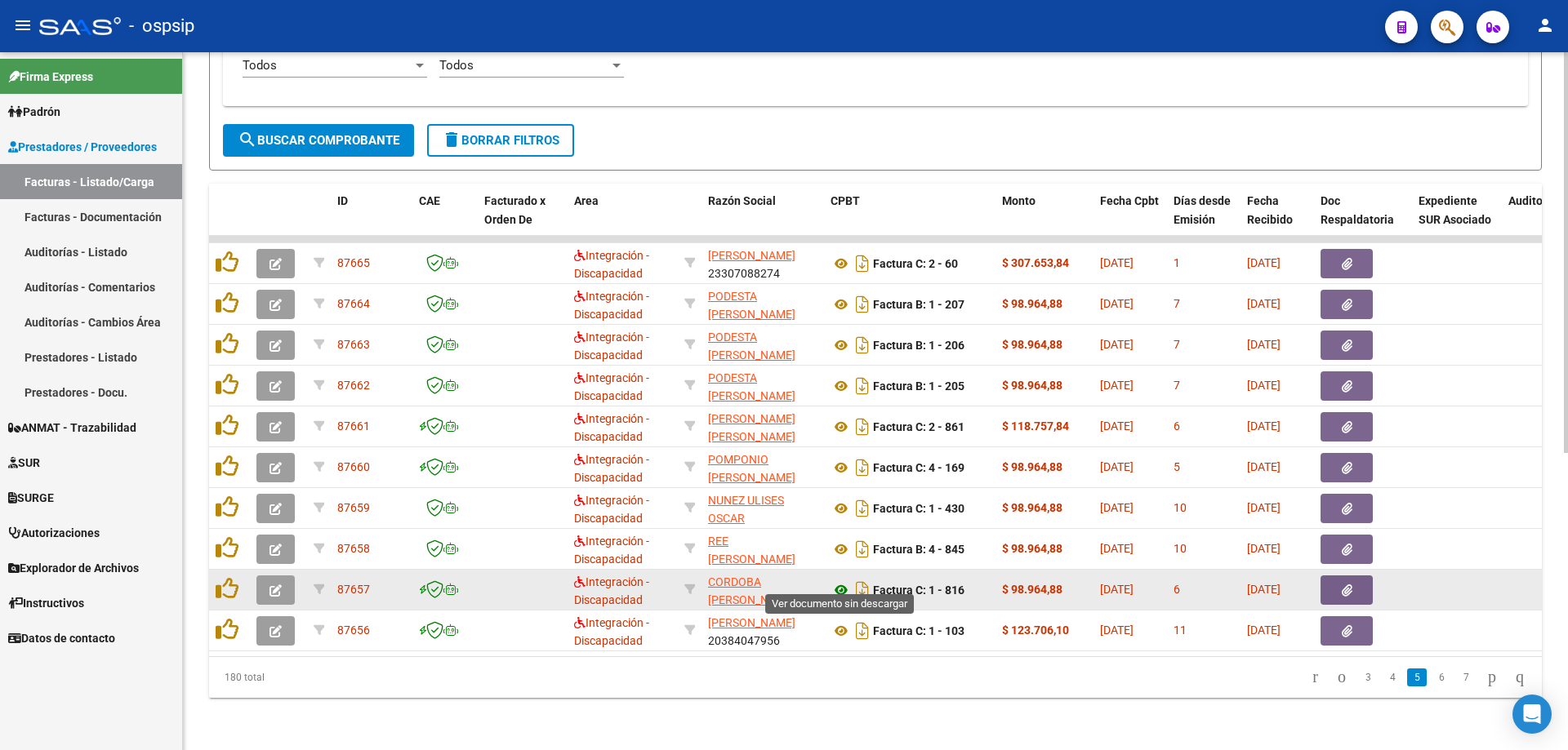
click at [839, 580] on icon at bounding box center [841, 590] width 21 height 20
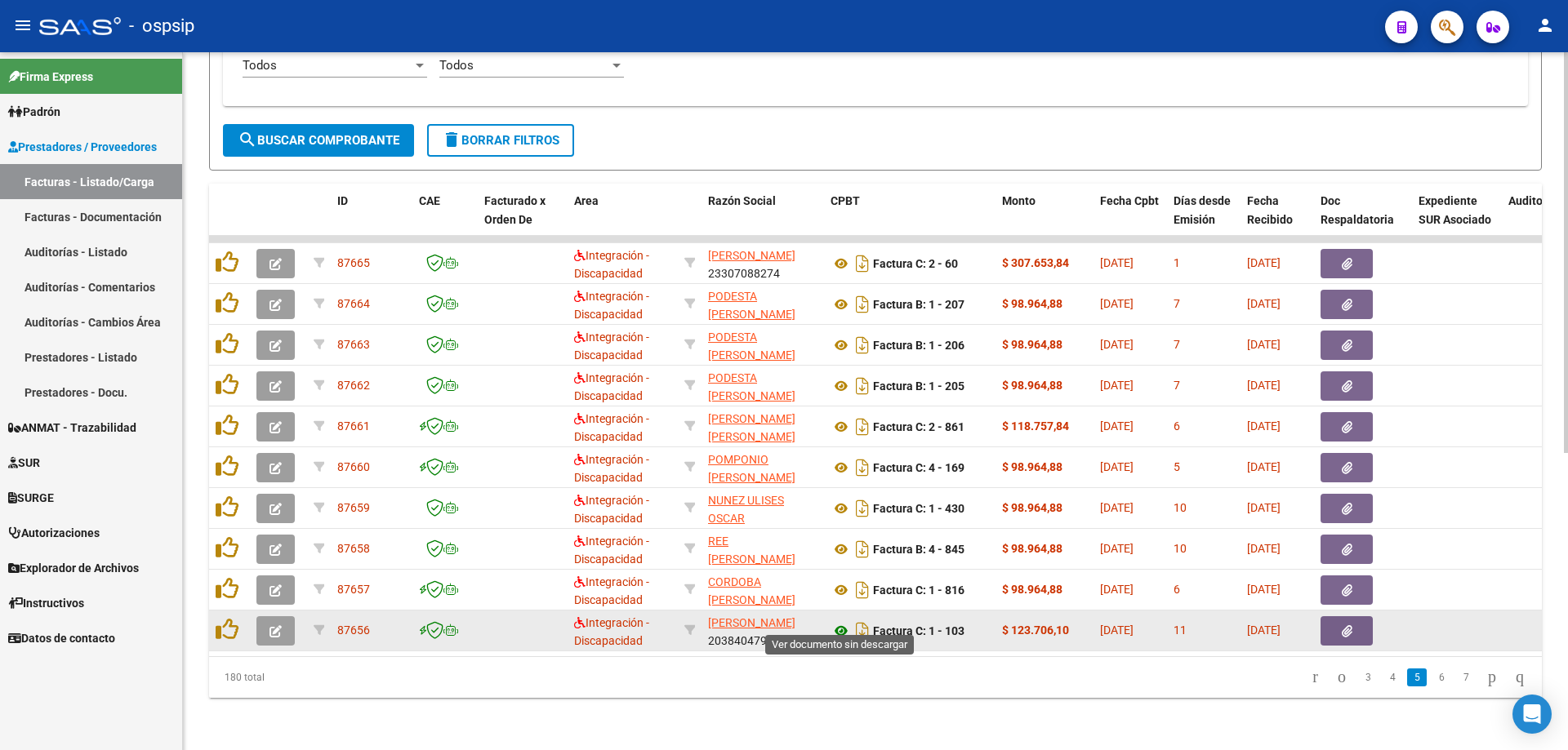
click at [839, 622] on icon at bounding box center [841, 631] width 21 height 20
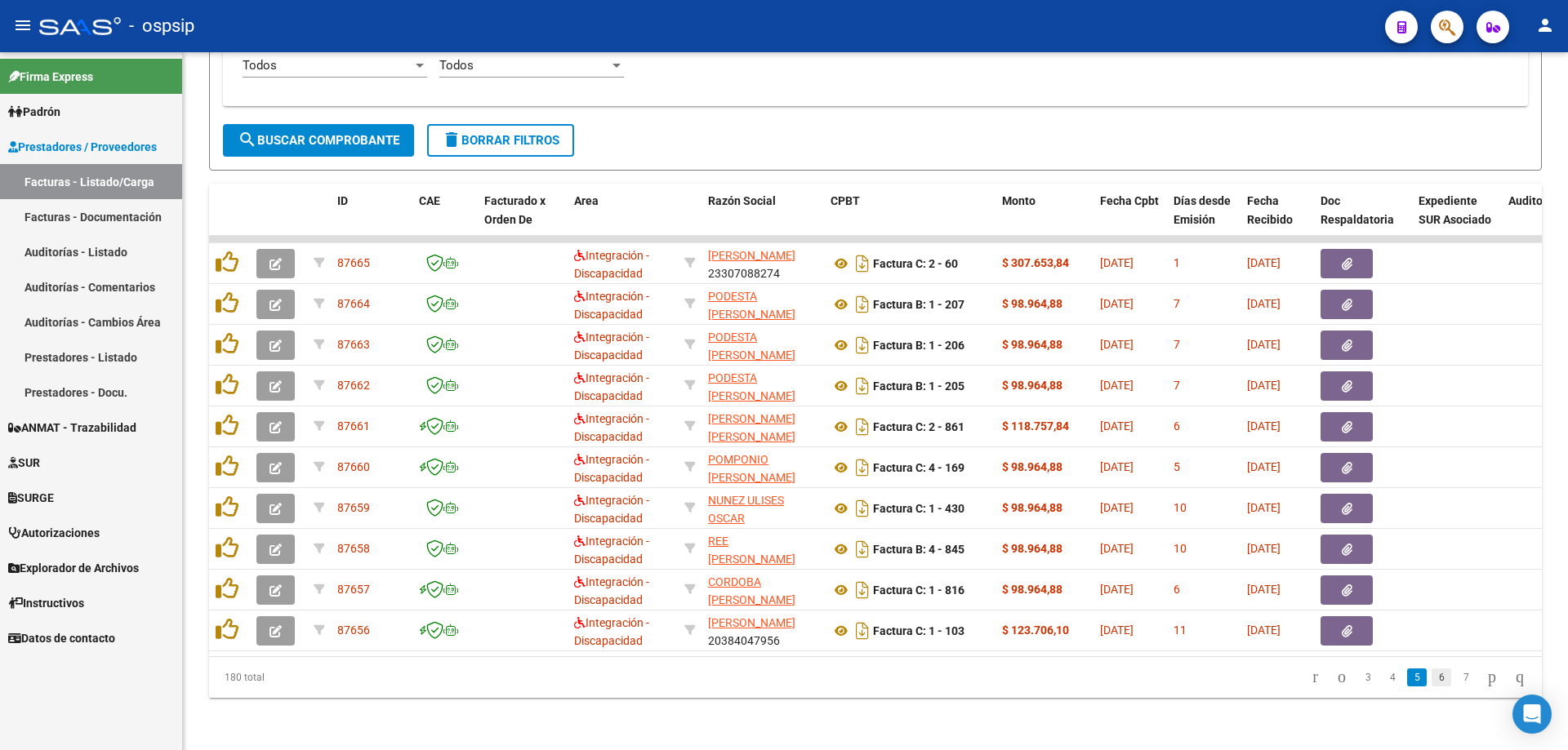
click at [1432, 676] on link "6" at bounding box center [1442, 677] width 20 height 18
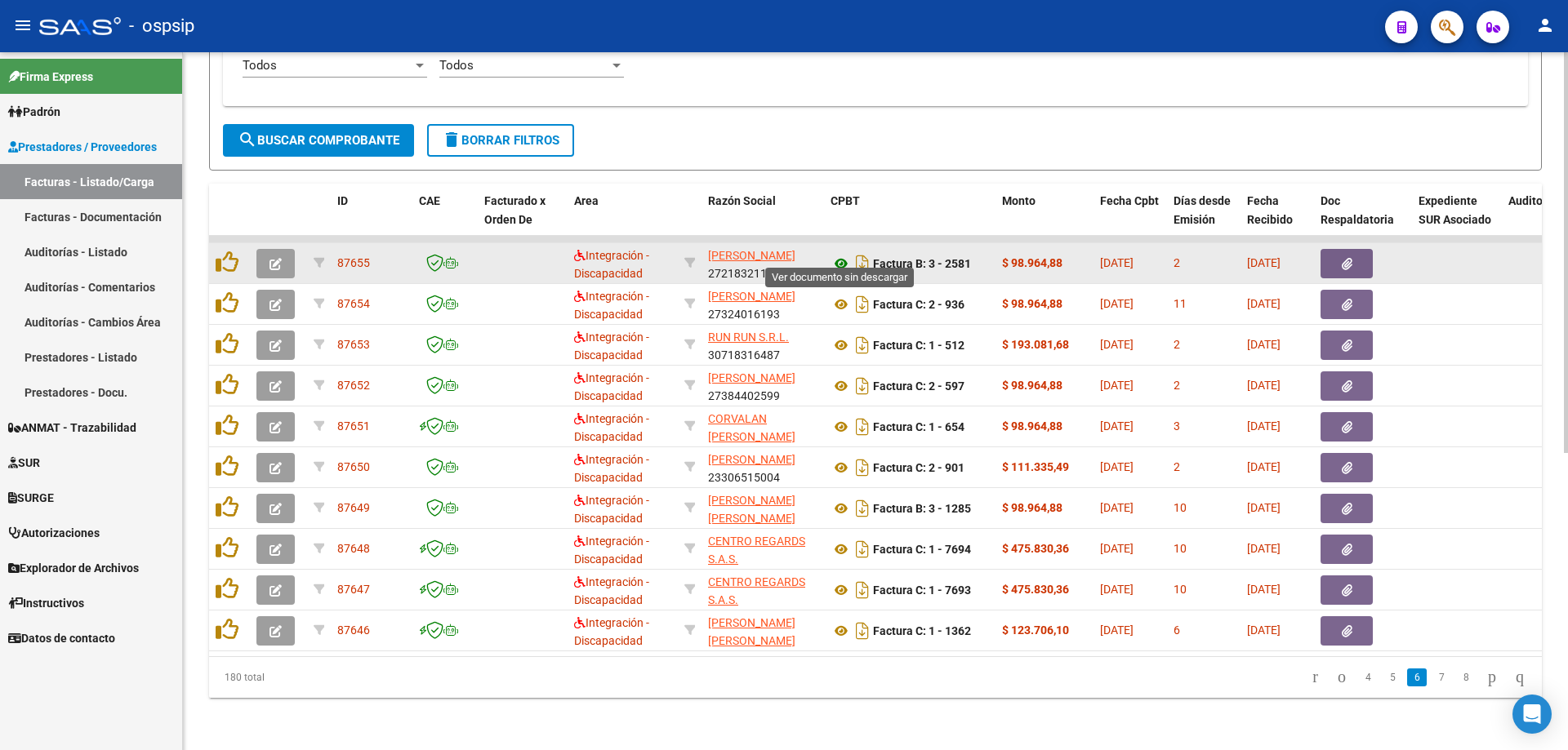
click at [840, 254] on icon at bounding box center [841, 263] width 21 height 20
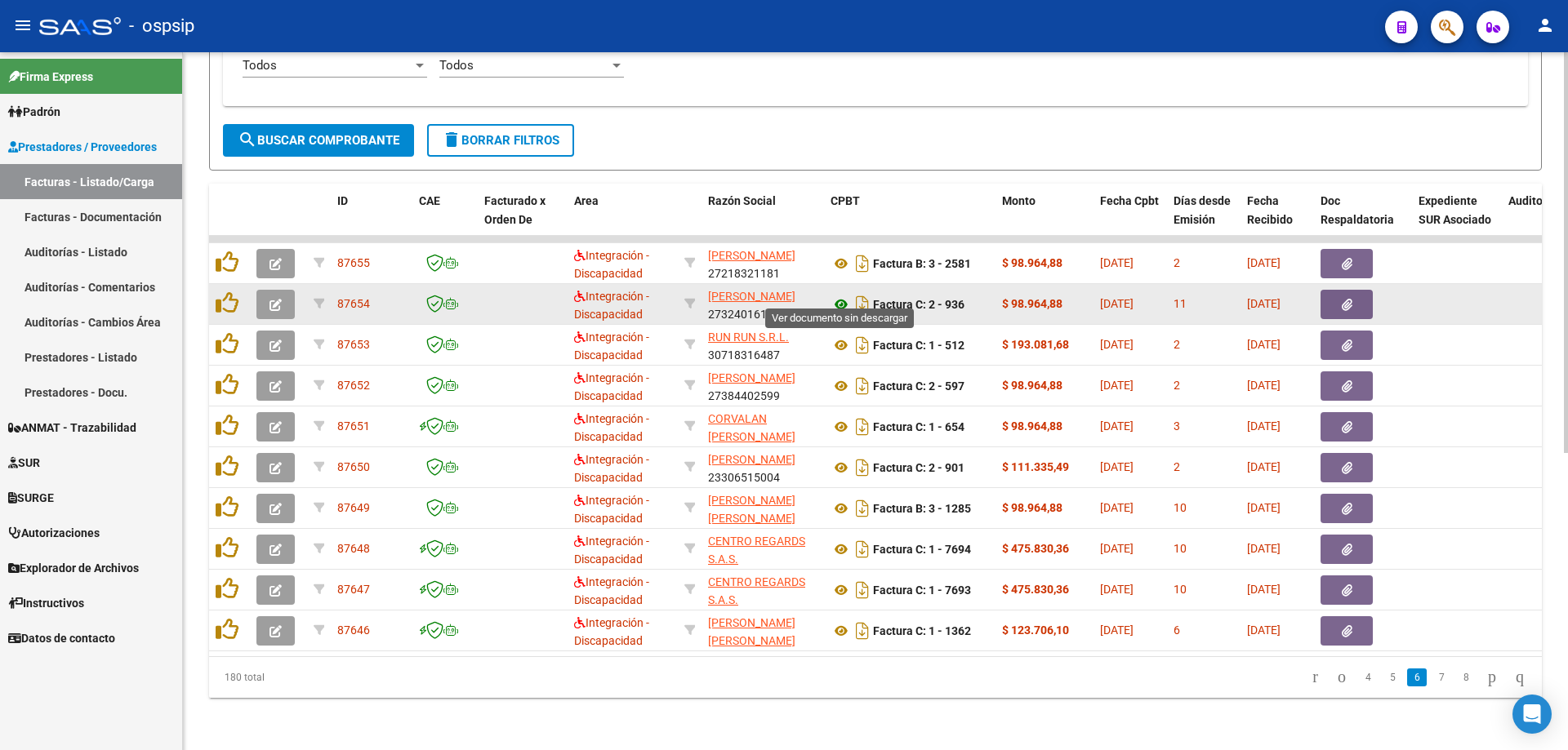
click at [845, 294] on icon at bounding box center [841, 304] width 21 height 20
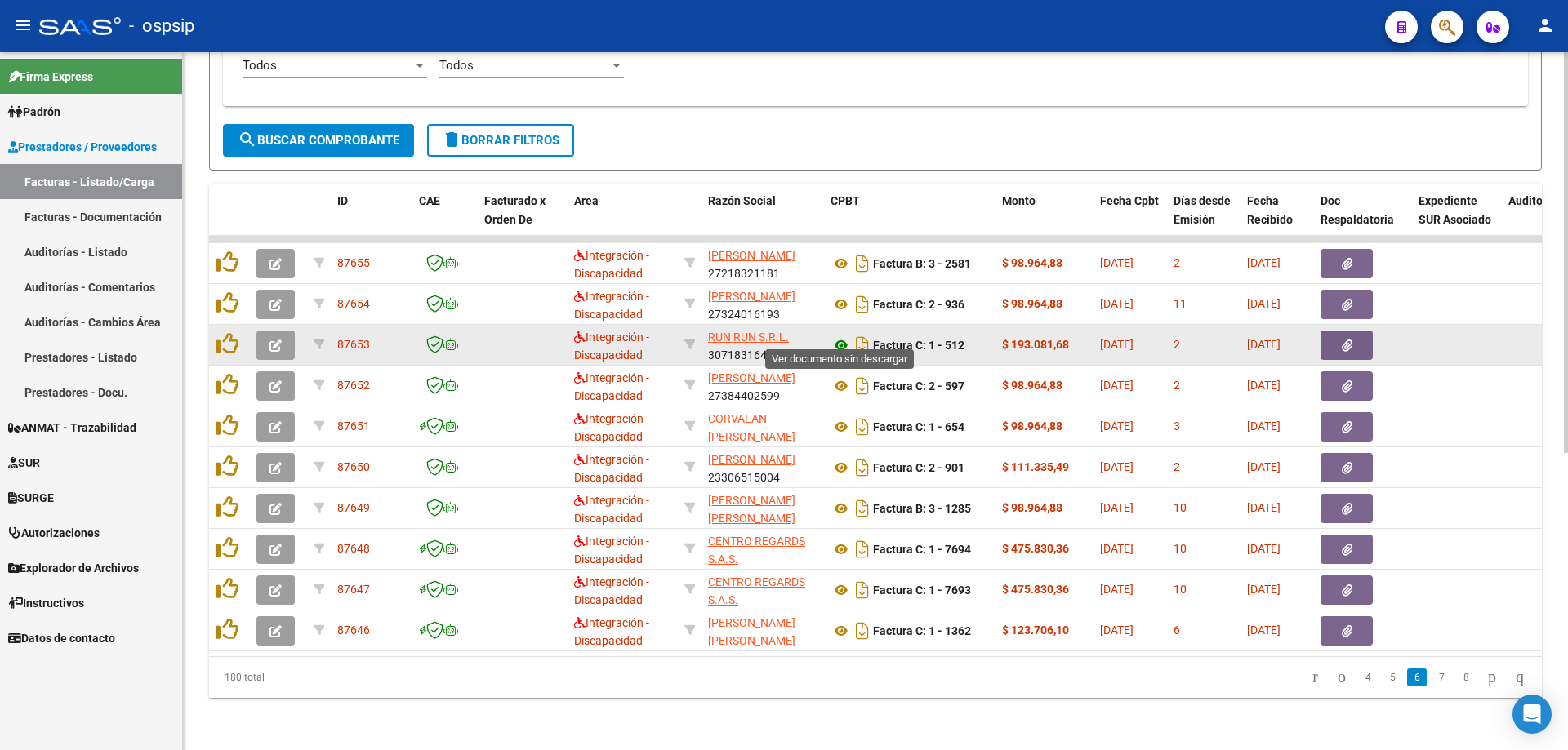
click at [835, 336] on icon at bounding box center [841, 345] width 21 height 20
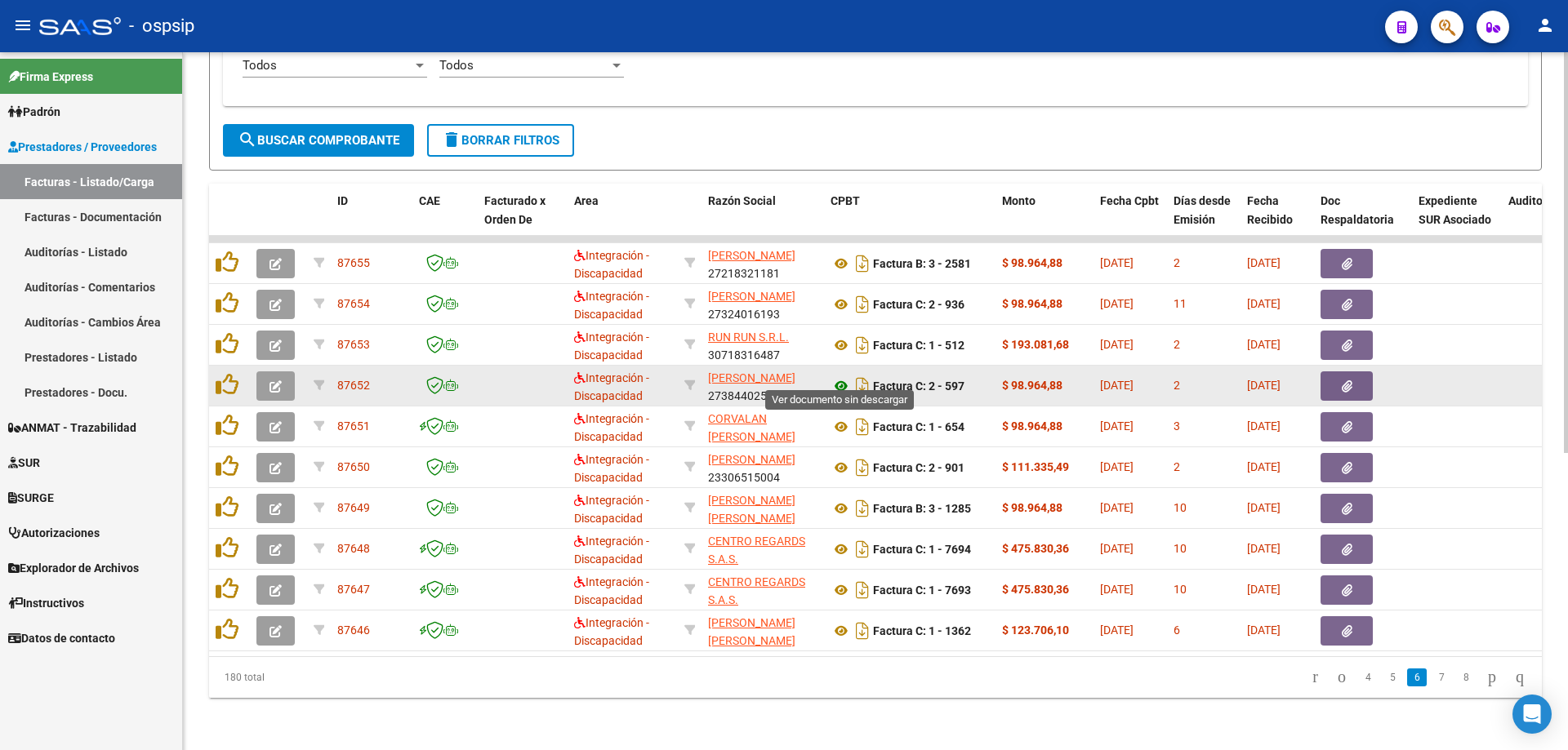
click at [838, 379] on icon at bounding box center [841, 386] width 21 height 20
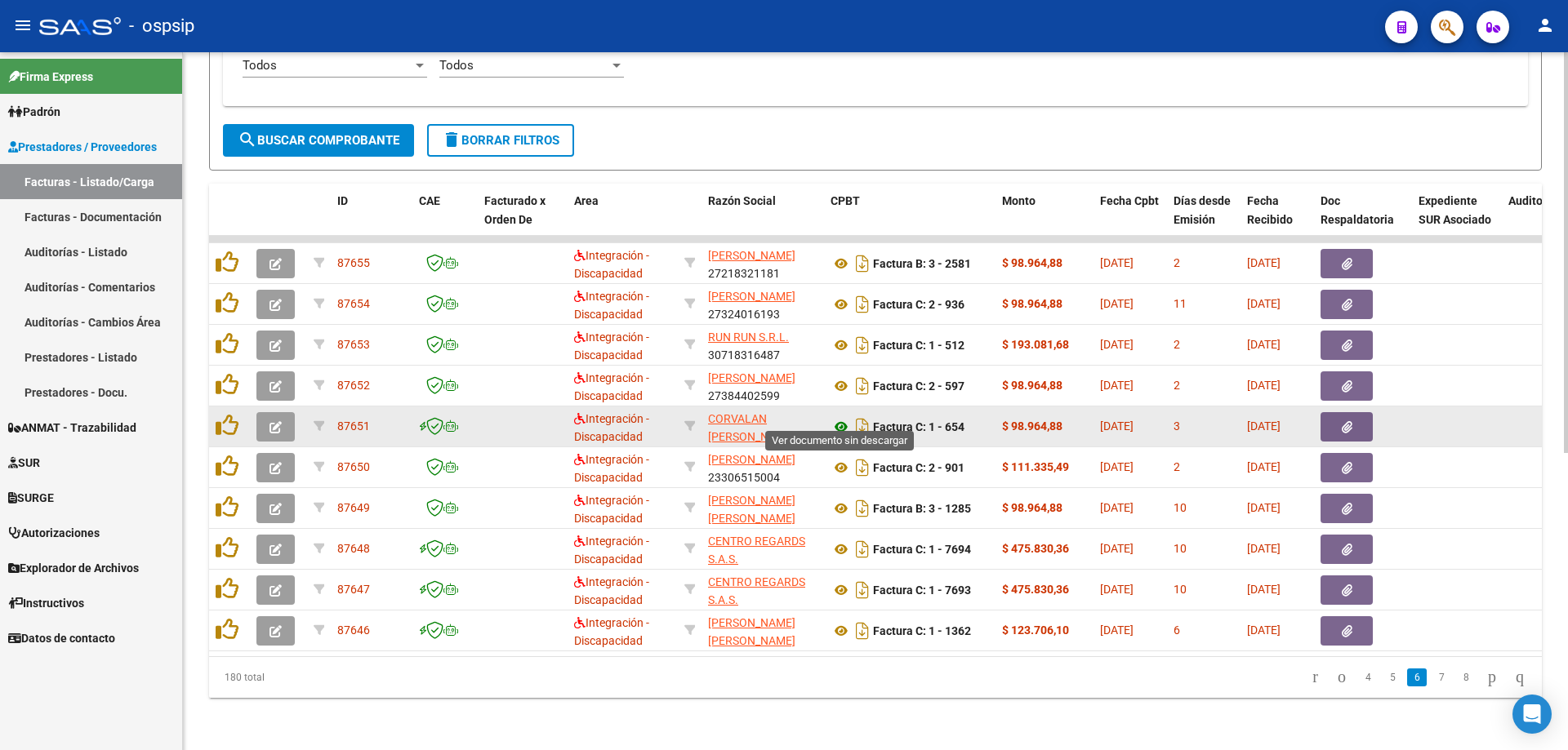
click at [846, 417] on icon at bounding box center [841, 426] width 21 height 20
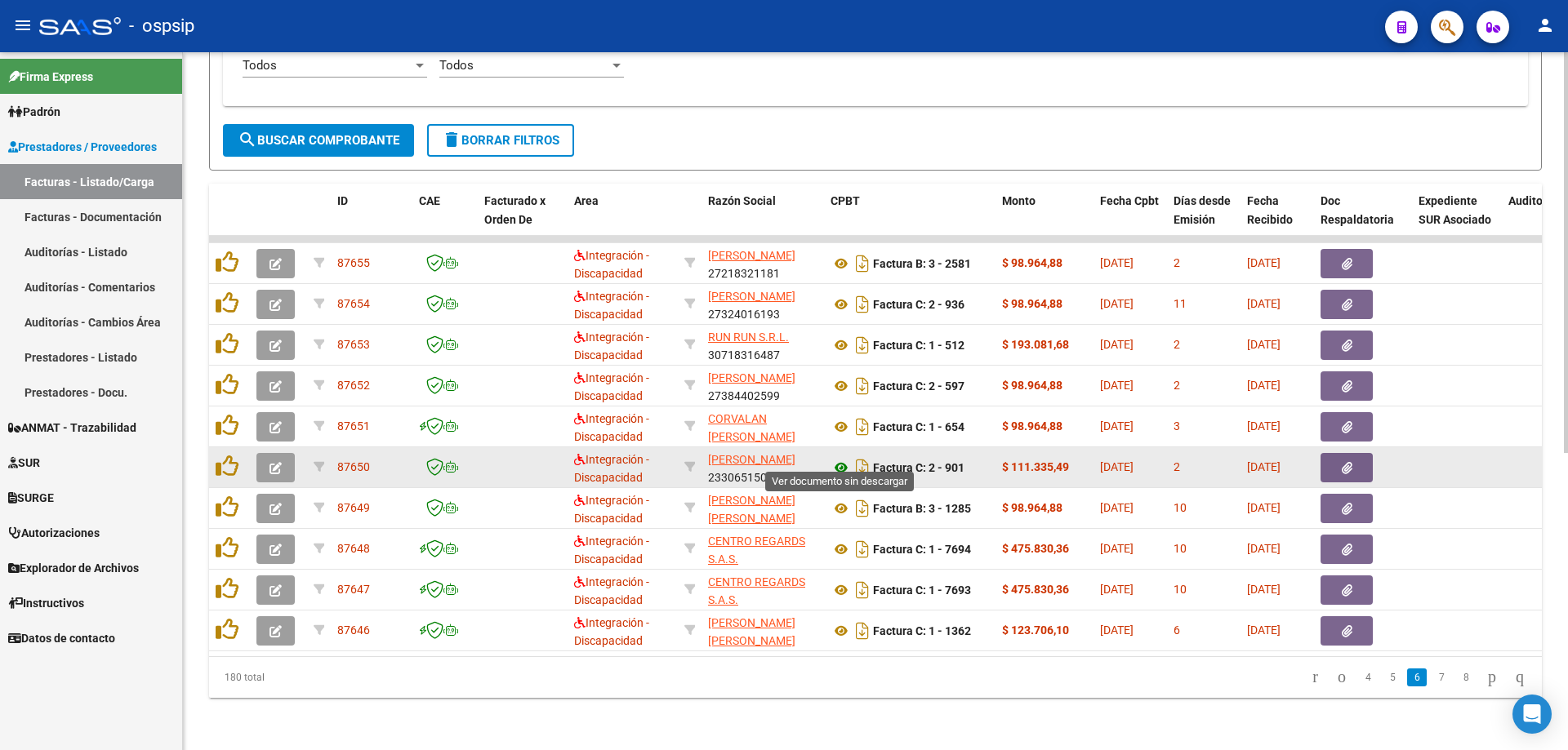
click at [835, 459] on icon at bounding box center [841, 467] width 21 height 20
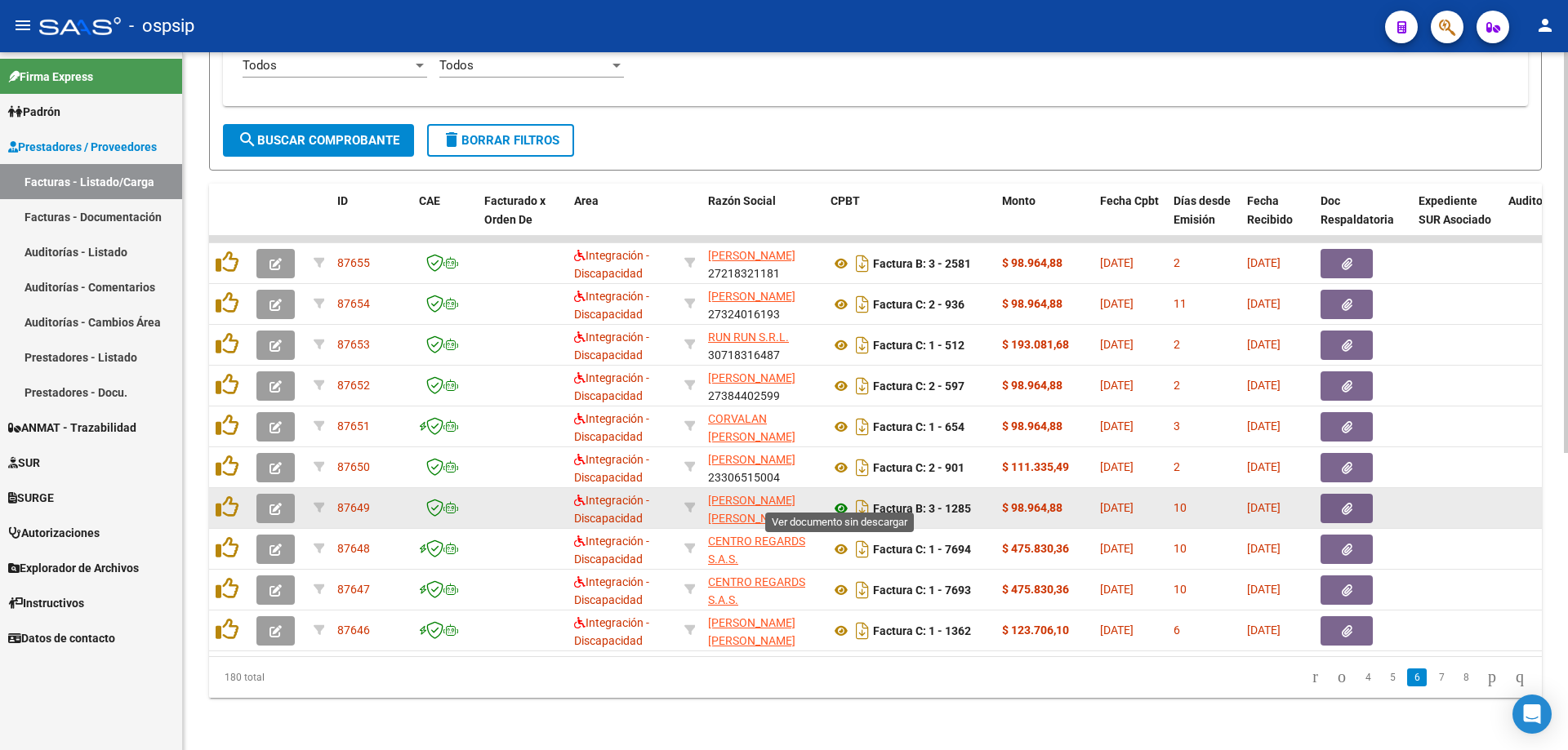
click at [835, 499] on icon at bounding box center [841, 508] width 21 height 20
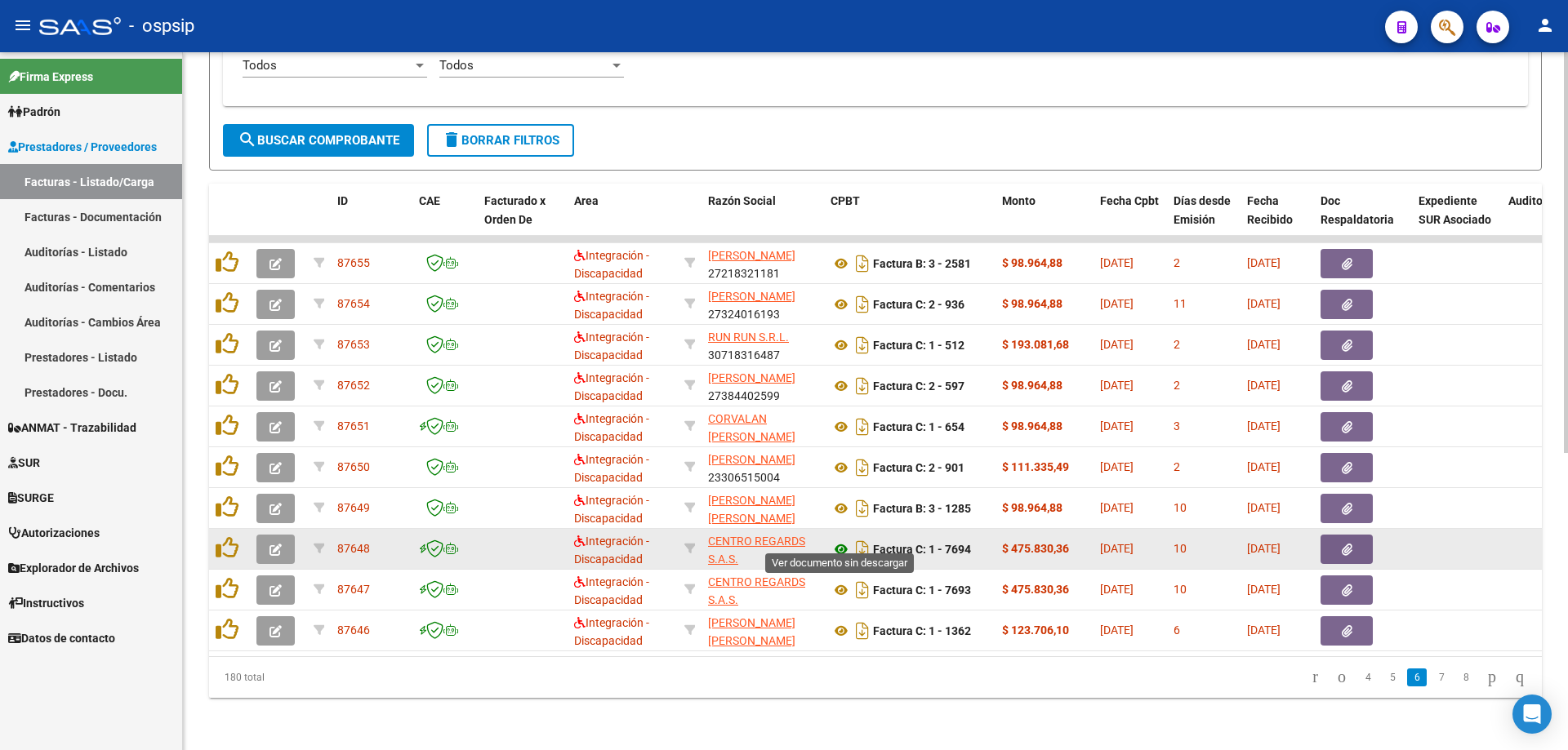
click at [841, 542] on icon at bounding box center [841, 549] width 21 height 20
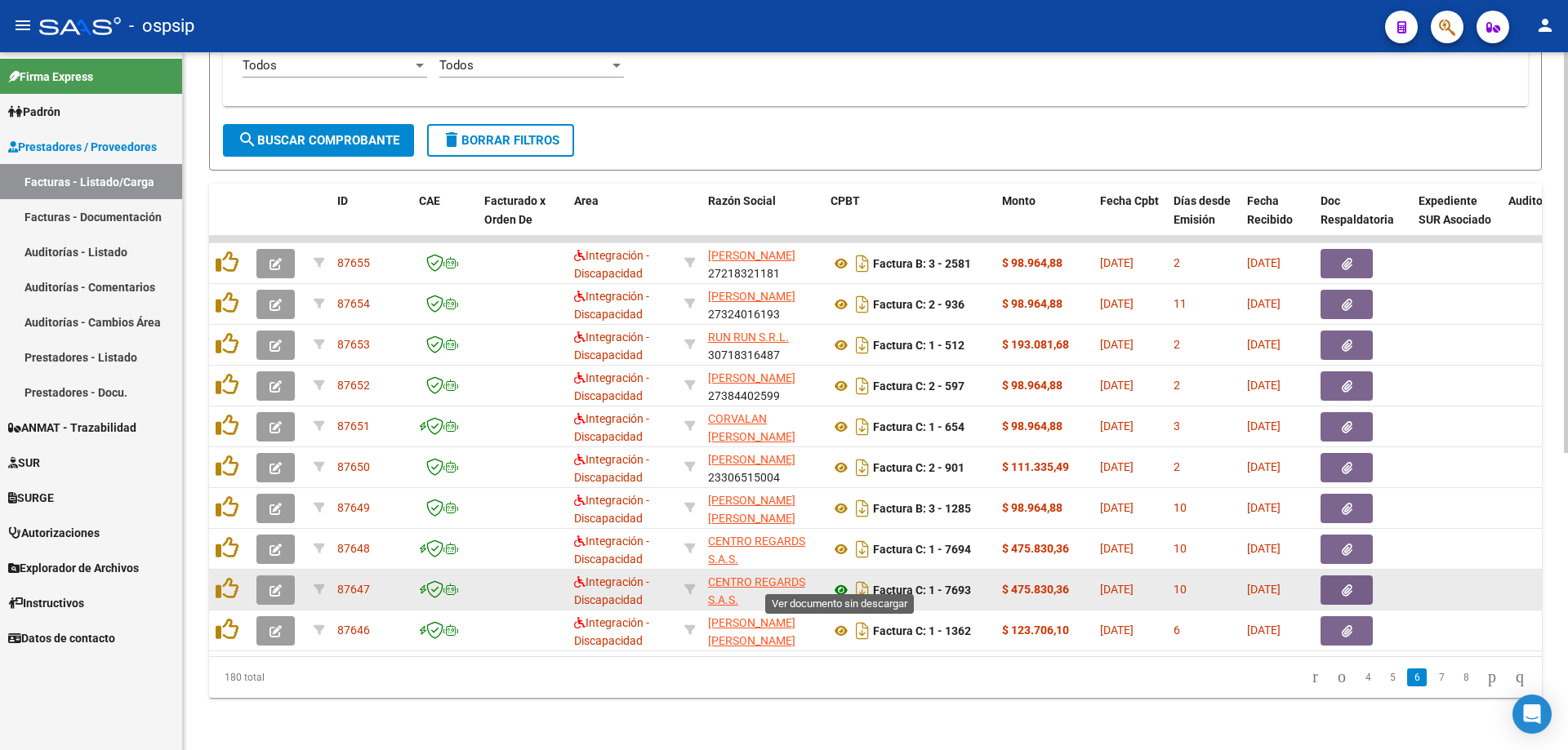
click at [839, 580] on icon at bounding box center [841, 590] width 21 height 20
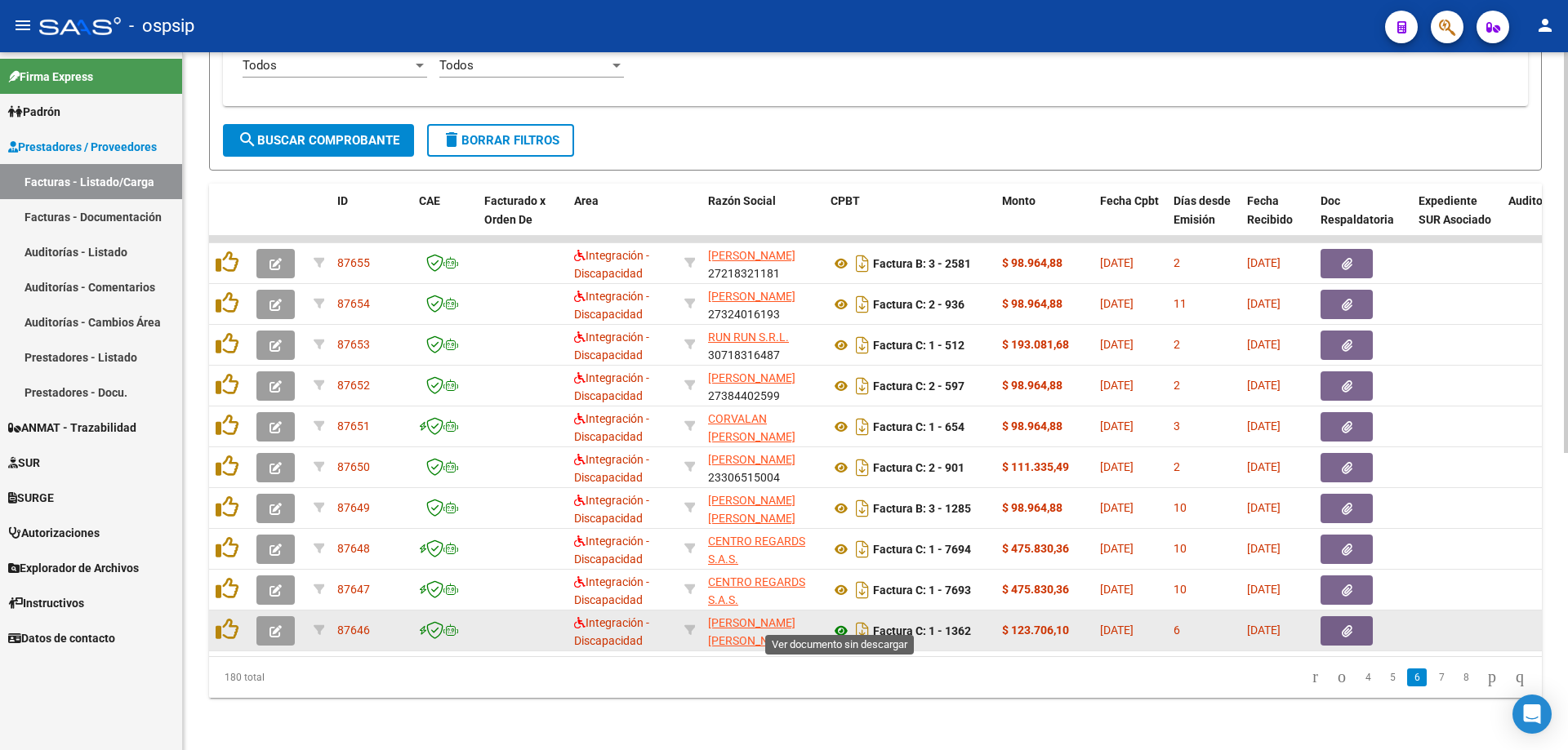
click at [839, 622] on icon at bounding box center [841, 631] width 21 height 20
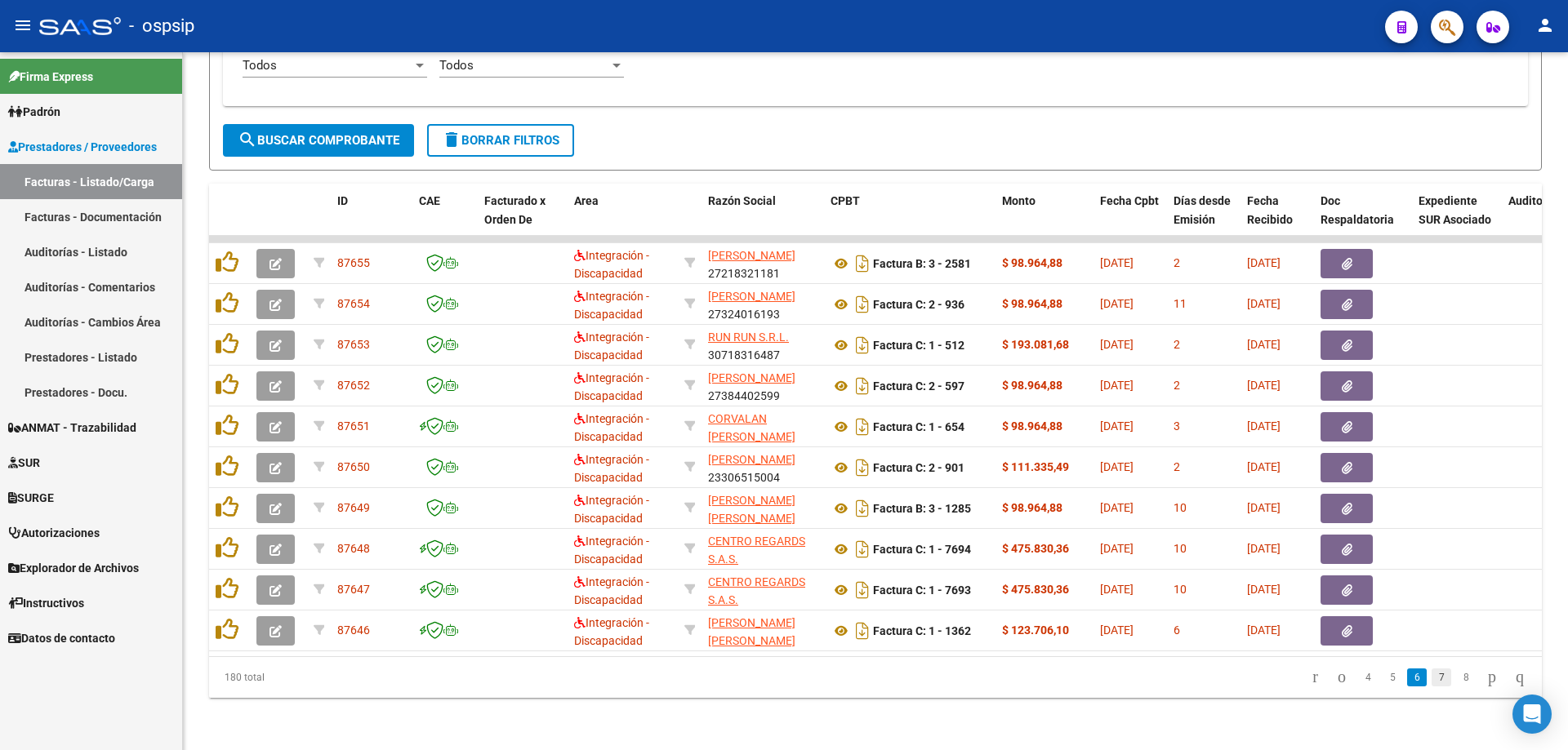
click at [1432, 675] on link "7" at bounding box center [1442, 677] width 20 height 18
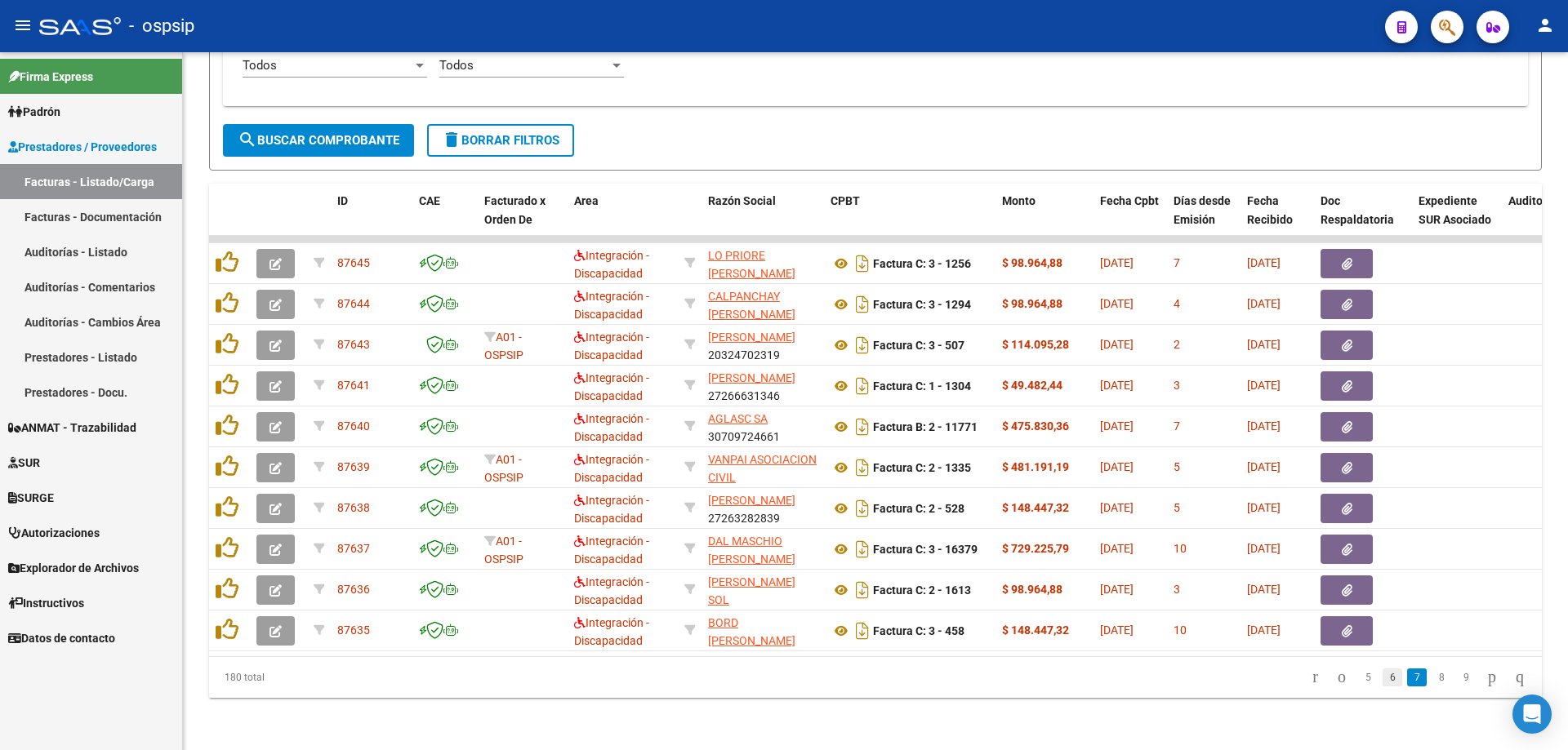
click at [1383, 676] on link "6" at bounding box center [1392, 677] width 20 height 18
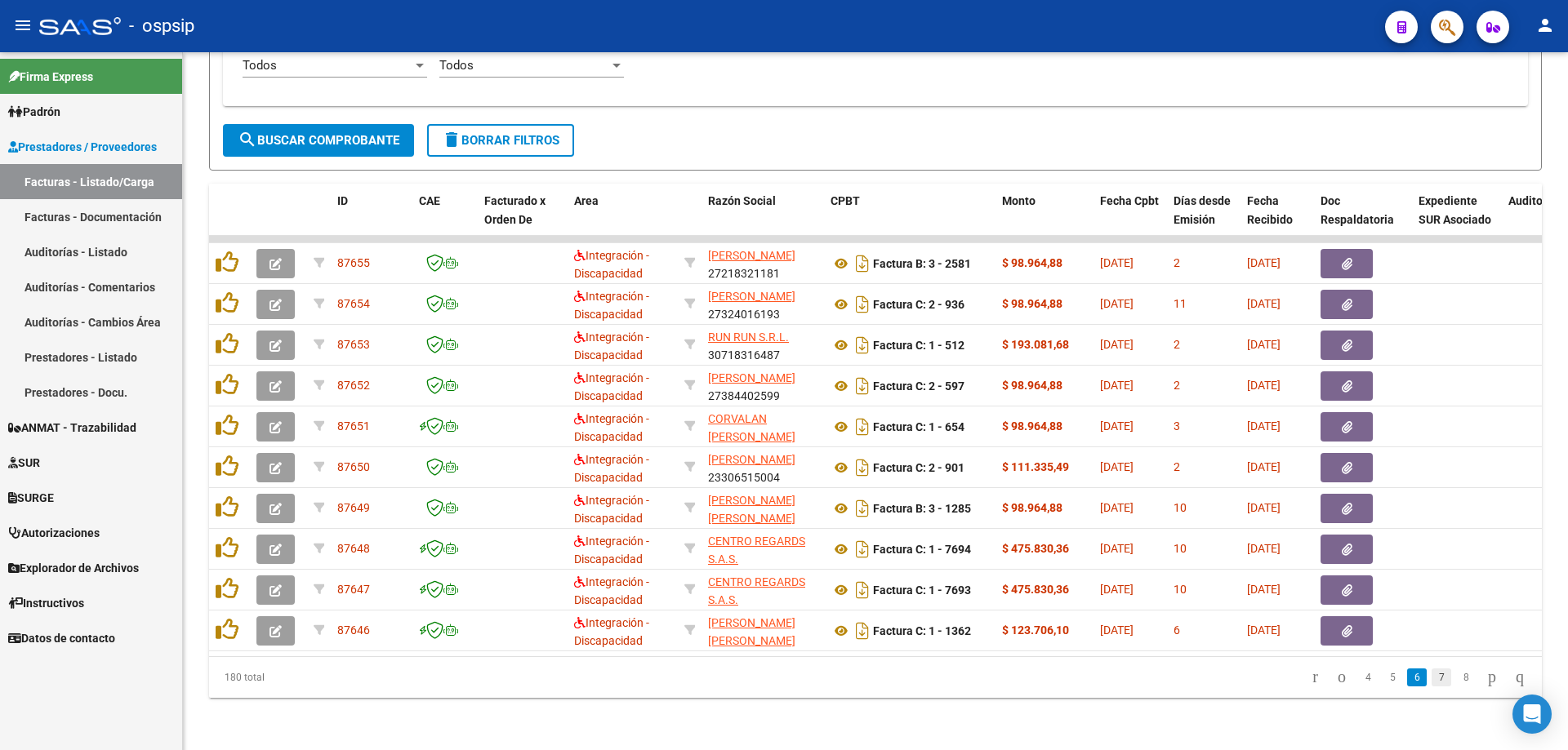
click at [1432, 682] on link "7" at bounding box center [1442, 677] width 20 height 18
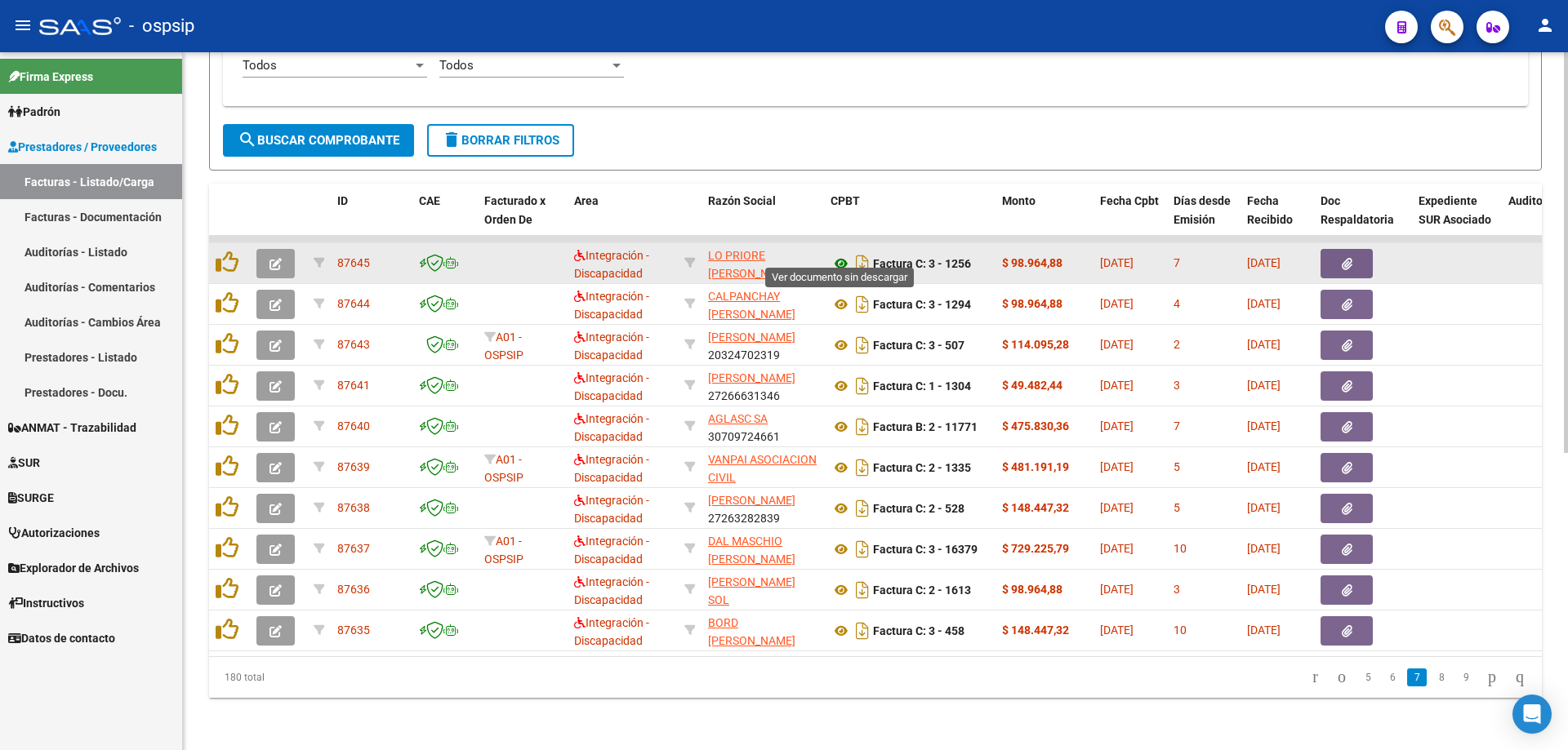
click at [840, 255] on icon at bounding box center [841, 263] width 21 height 20
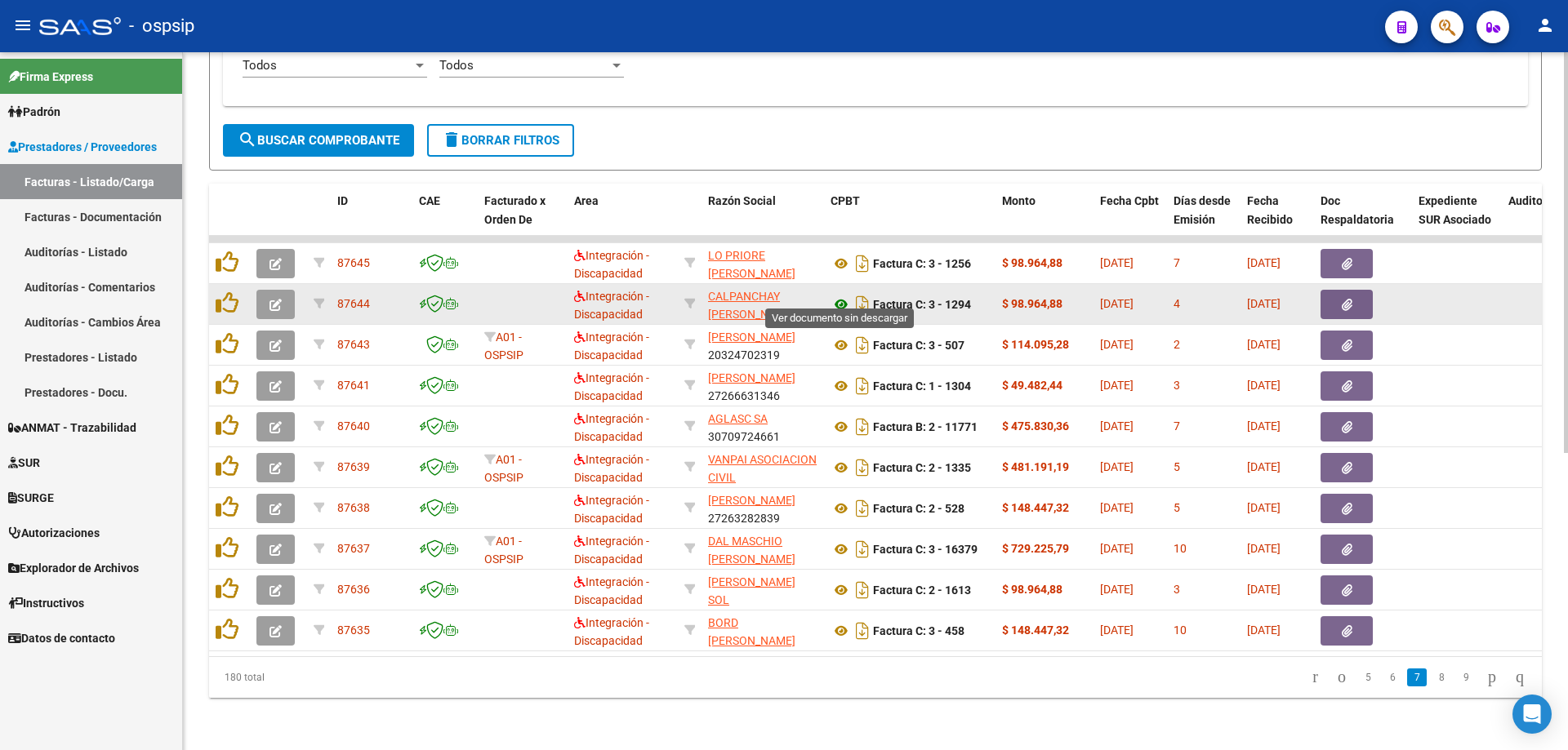
click at [832, 294] on icon at bounding box center [841, 304] width 21 height 20
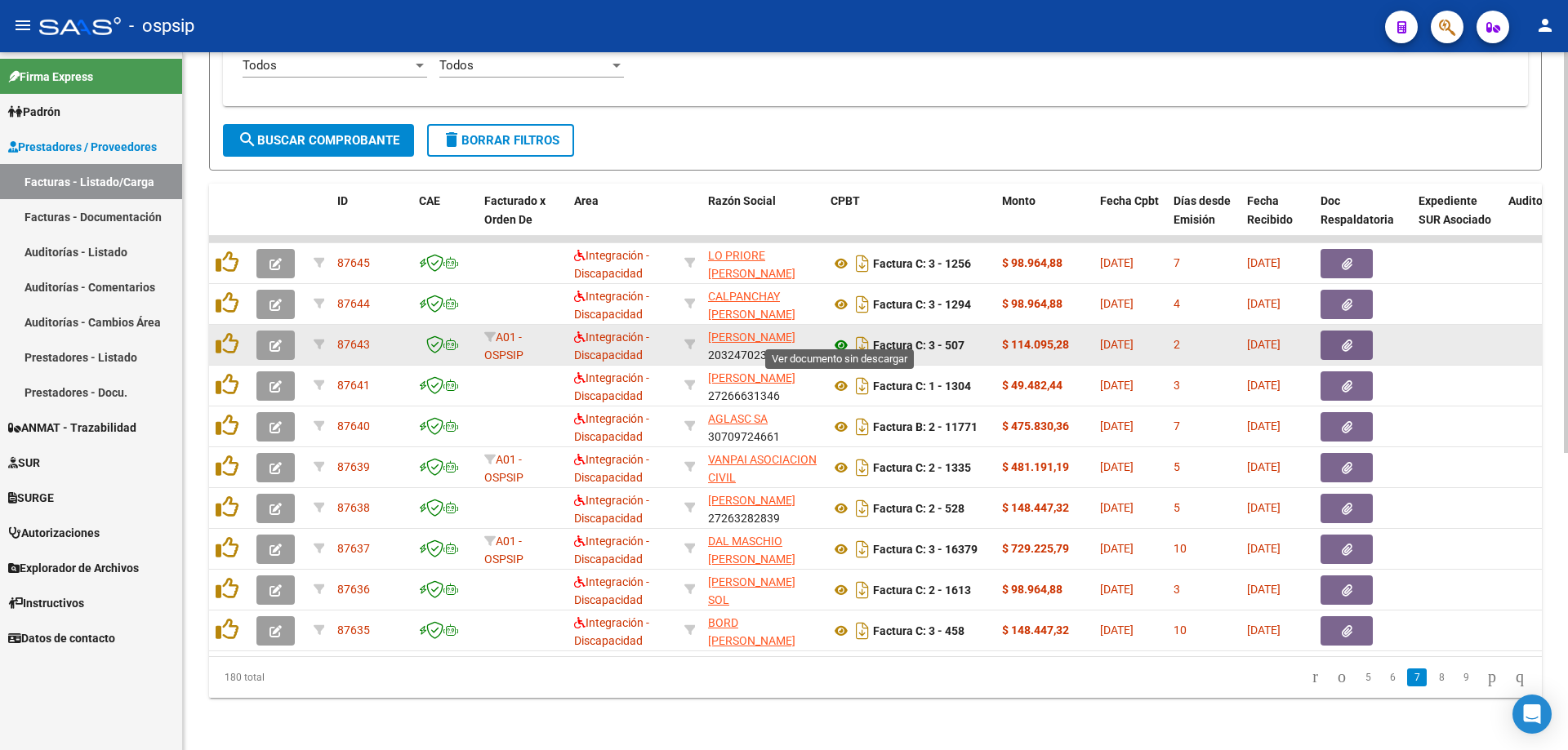
click at [842, 336] on icon at bounding box center [841, 345] width 21 height 20
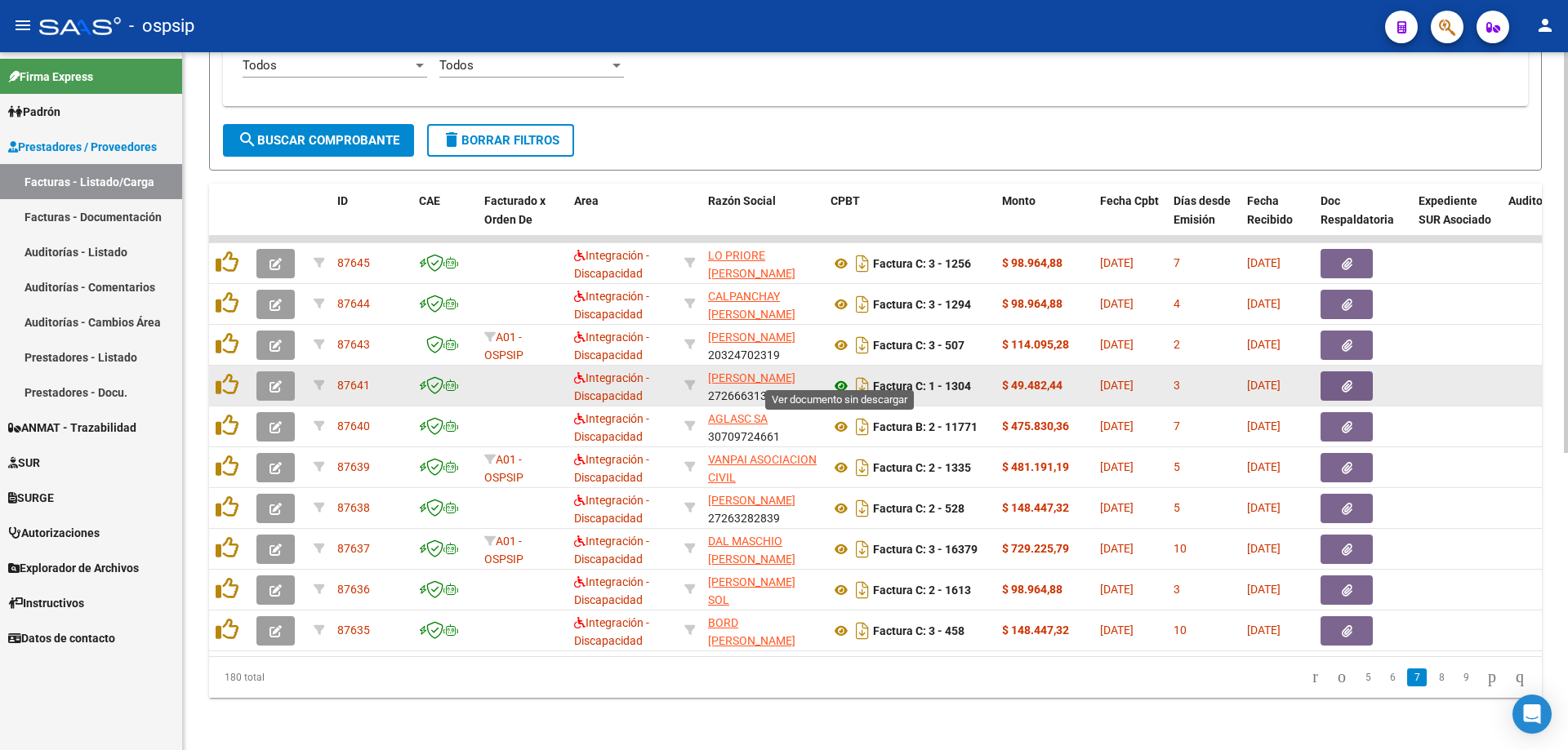
click at [842, 376] on icon at bounding box center [841, 386] width 21 height 20
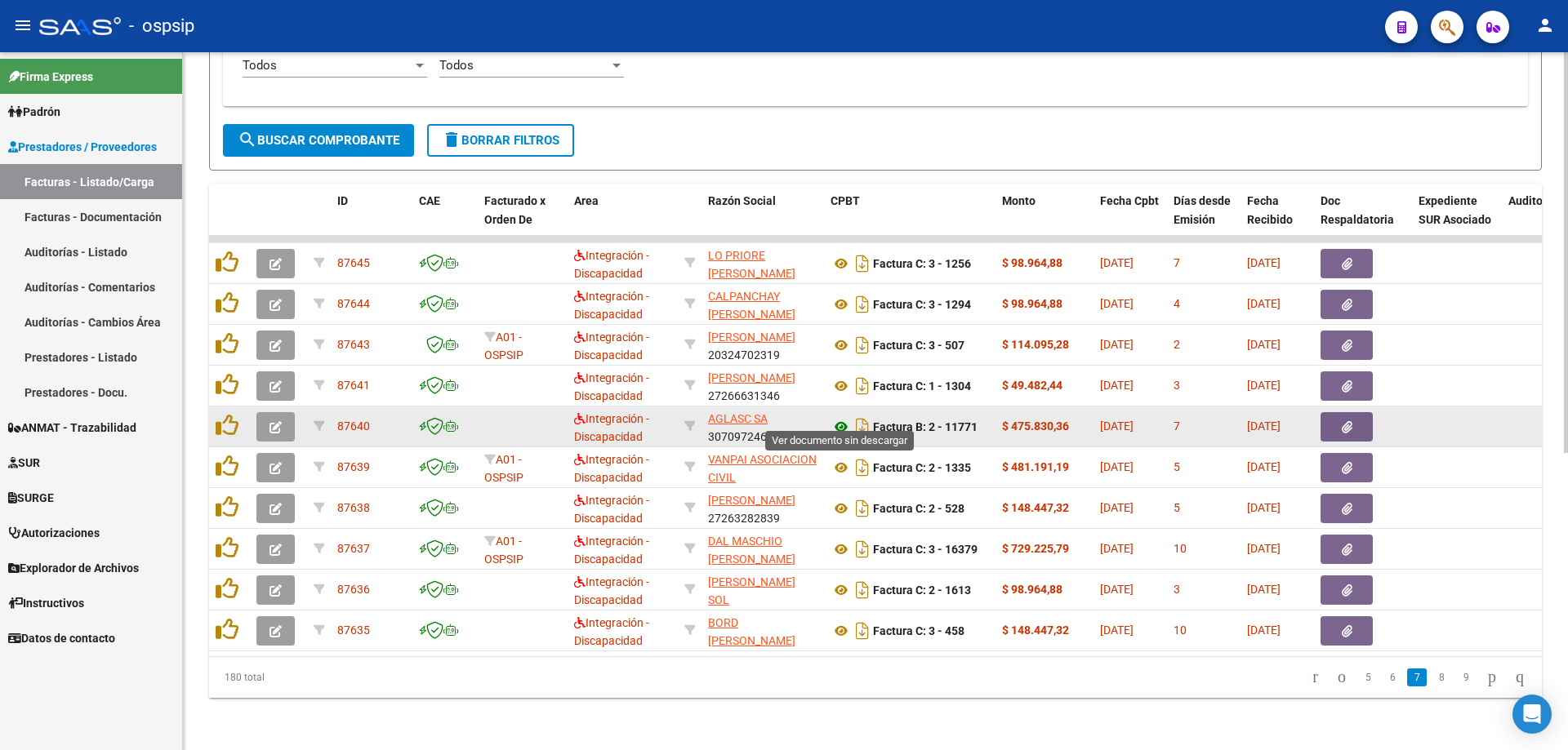
click at [835, 417] on icon at bounding box center [841, 426] width 21 height 20
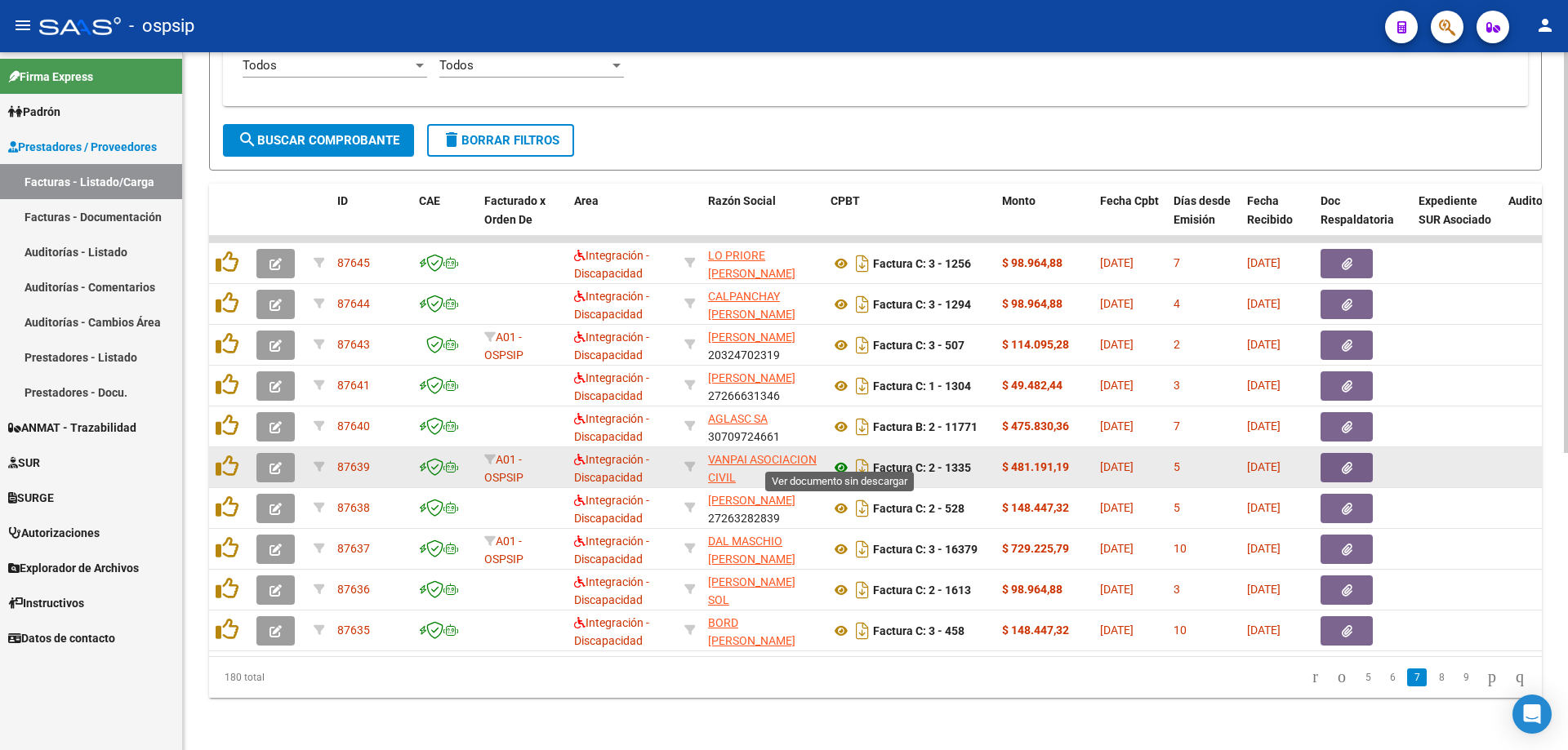
click at [840, 458] on icon at bounding box center [841, 467] width 21 height 20
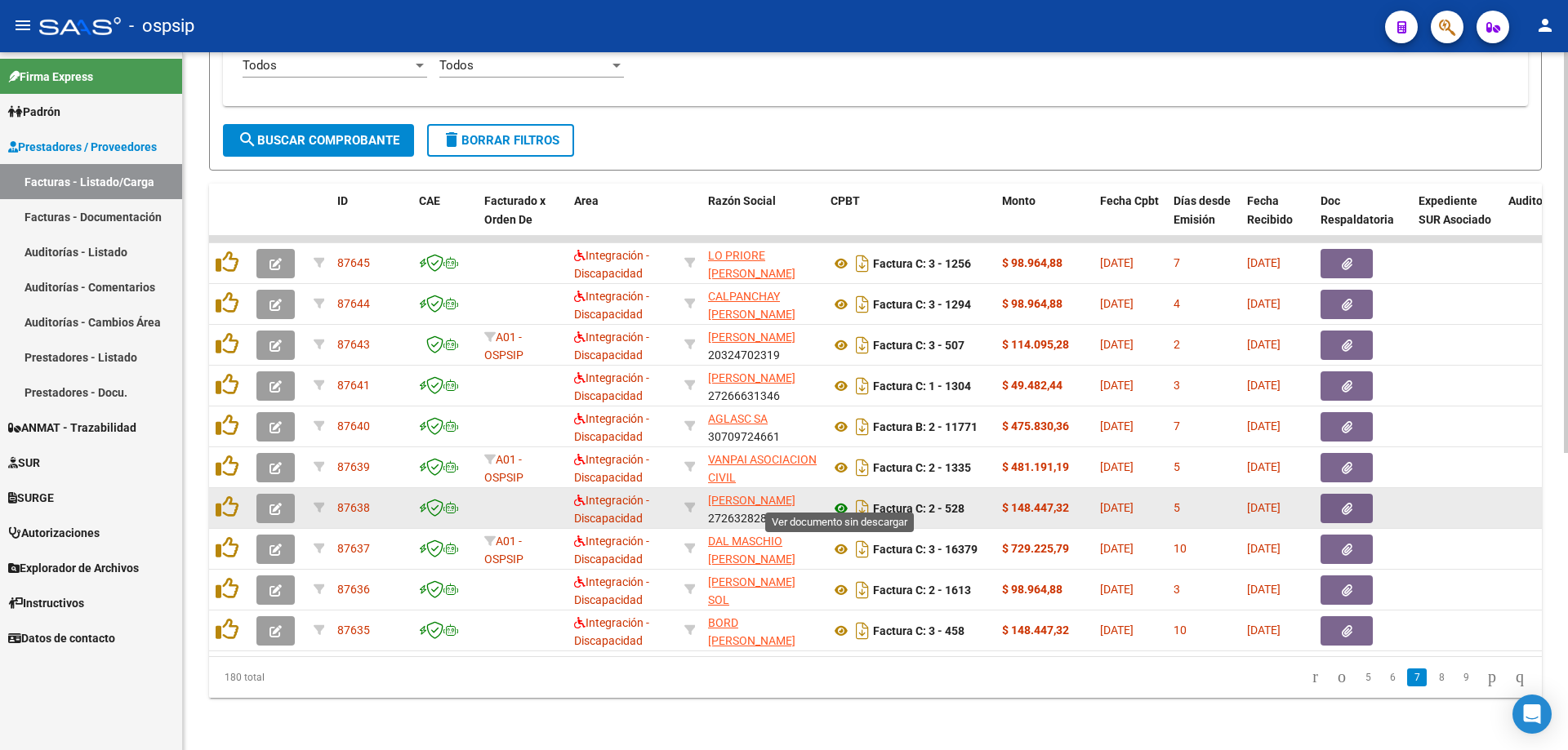
click at [841, 499] on icon at bounding box center [841, 508] width 21 height 20
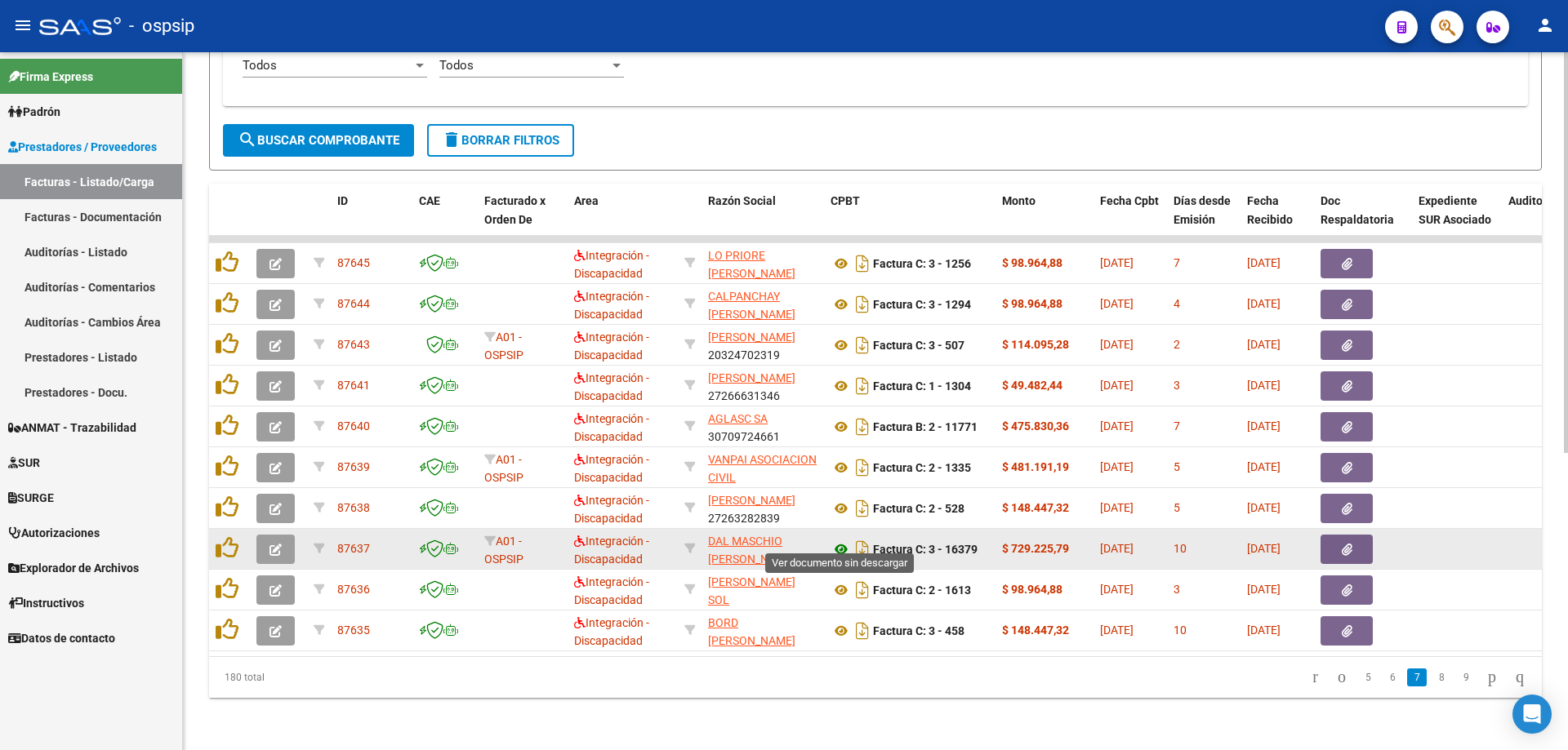
click at [840, 540] on icon at bounding box center [841, 549] width 21 height 20
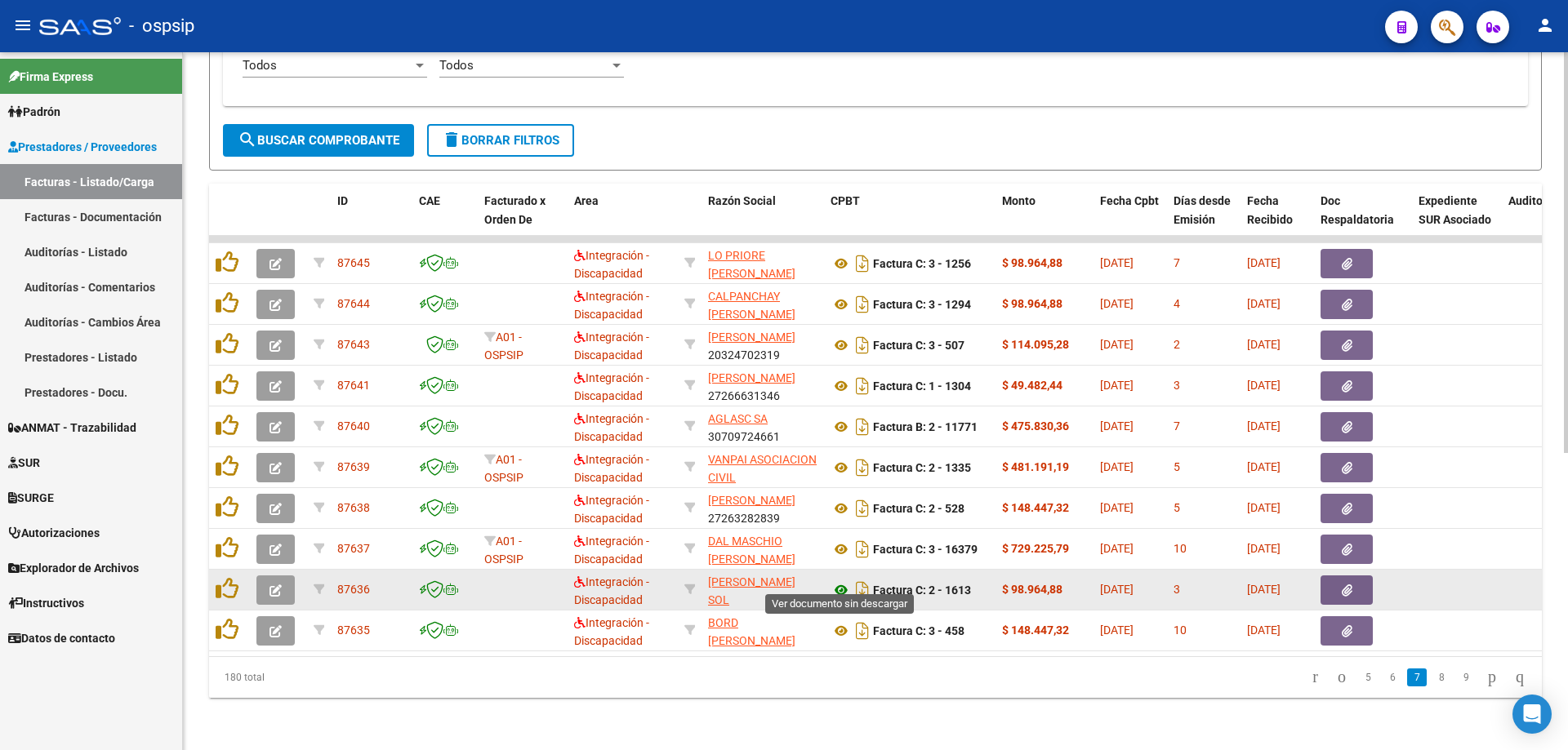
click at [840, 580] on icon at bounding box center [841, 590] width 21 height 20
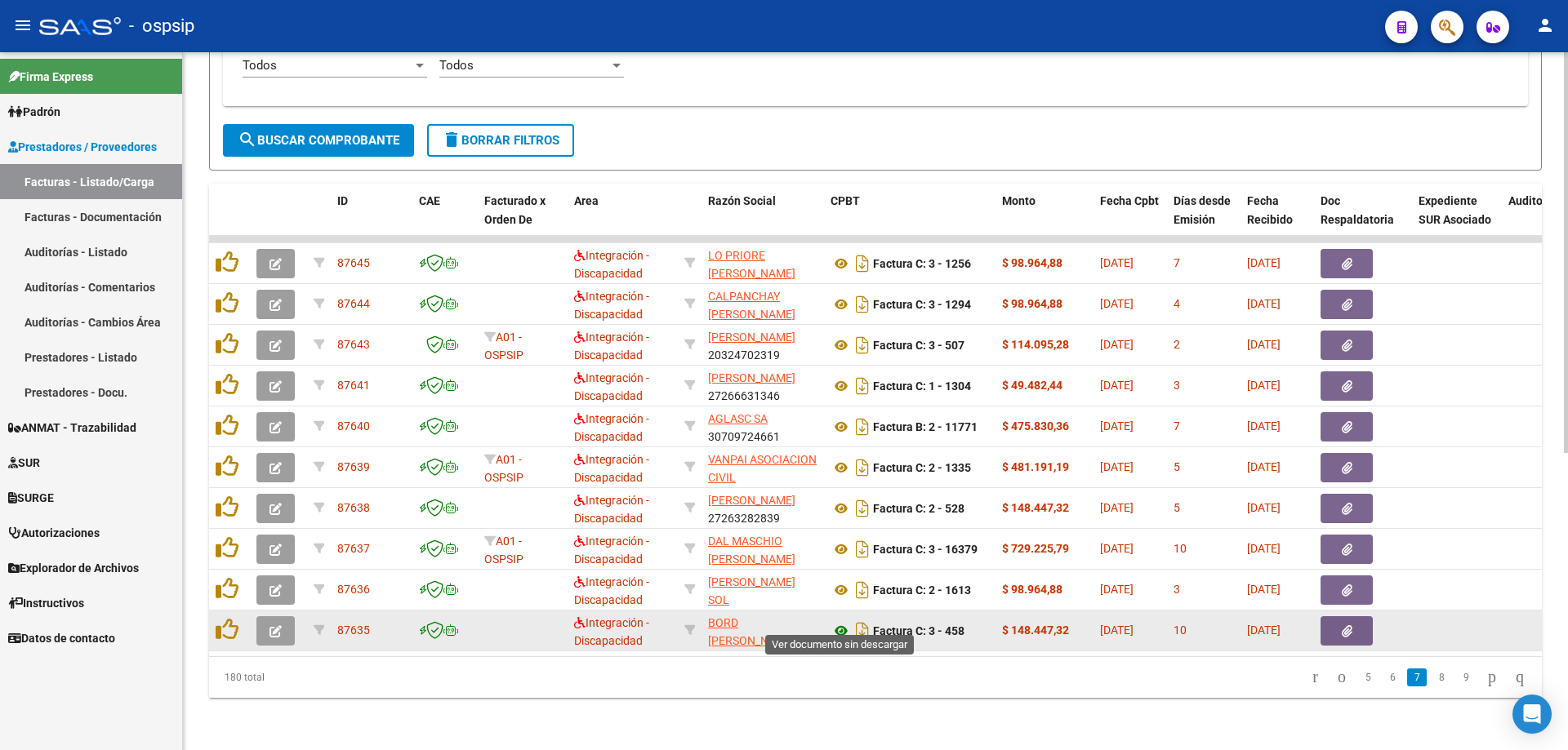
click at [836, 622] on icon at bounding box center [841, 631] width 21 height 20
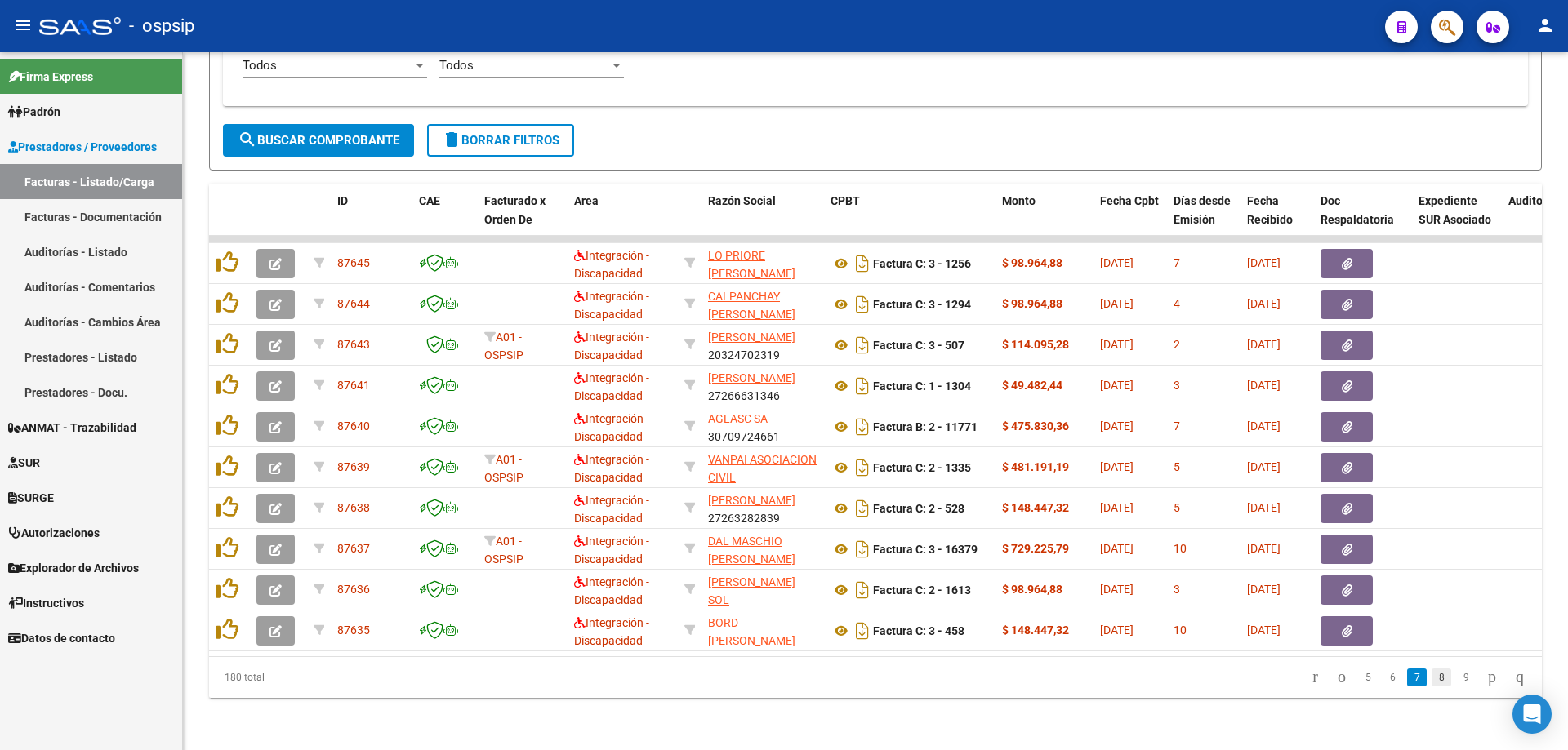
click at [1432, 675] on link "8" at bounding box center [1442, 677] width 20 height 18
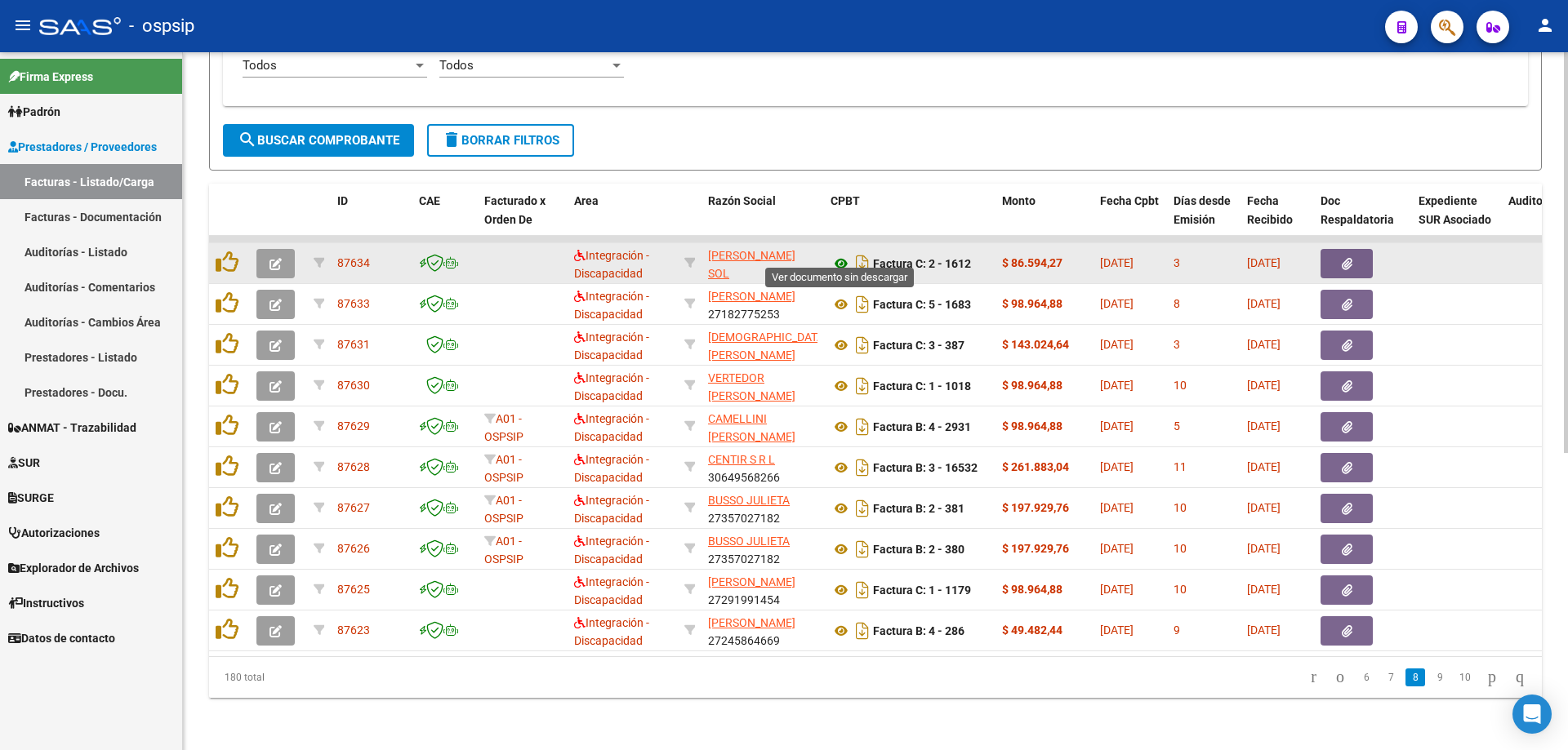
click at [843, 254] on icon at bounding box center [841, 263] width 21 height 20
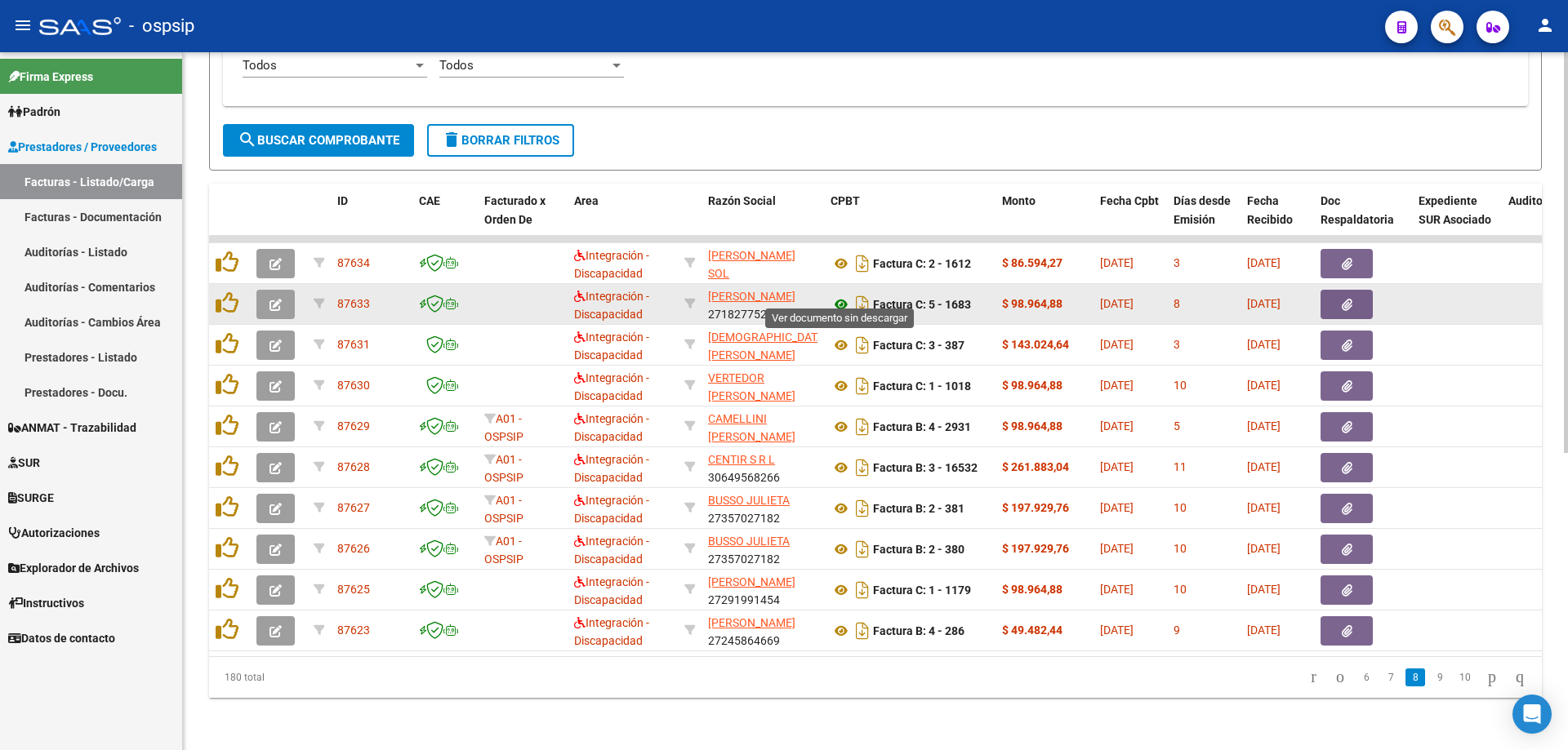
click at [840, 294] on icon at bounding box center [841, 304] width 21 height 20
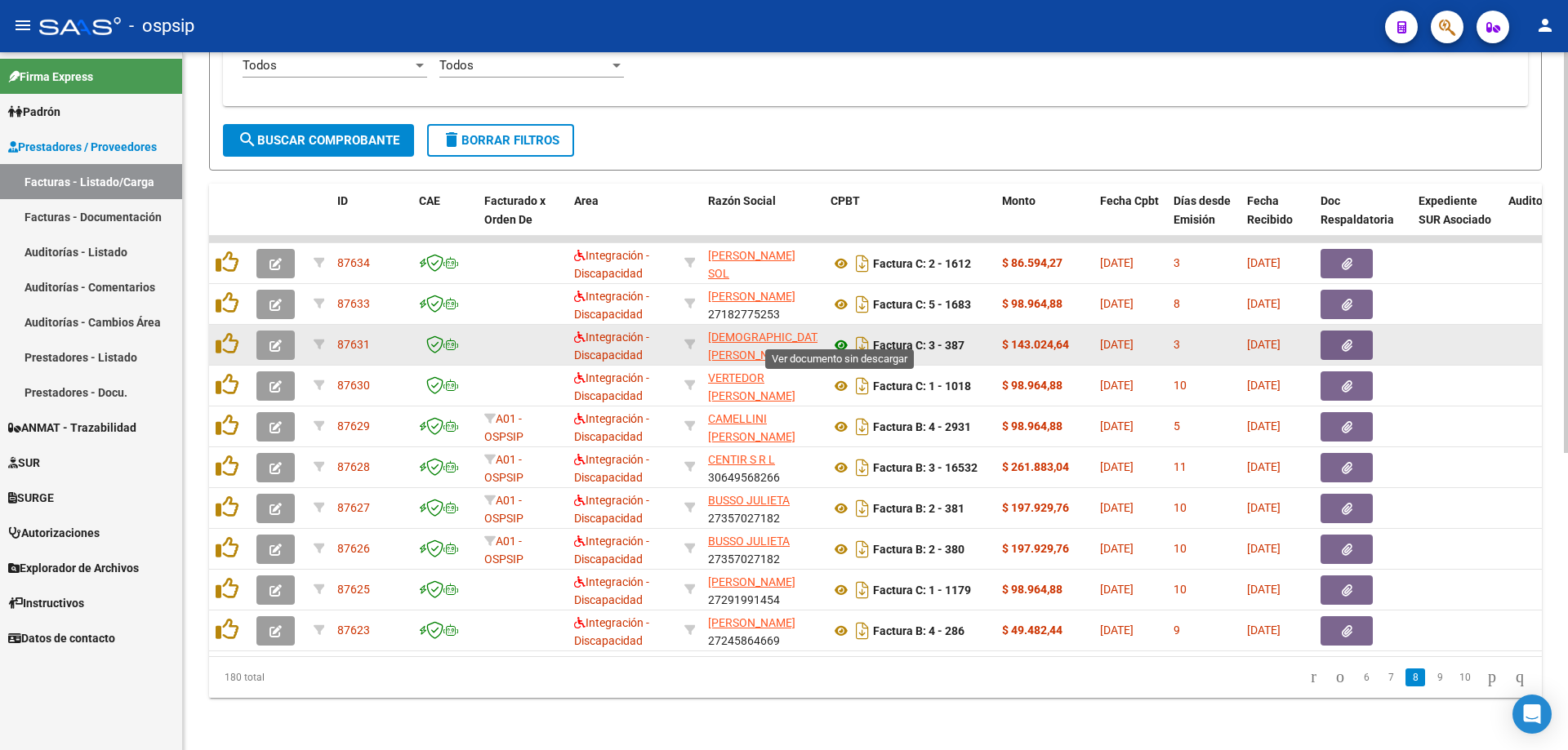
click at [841, 336] on icon at bounding box center [841, 345] width 21 height 20
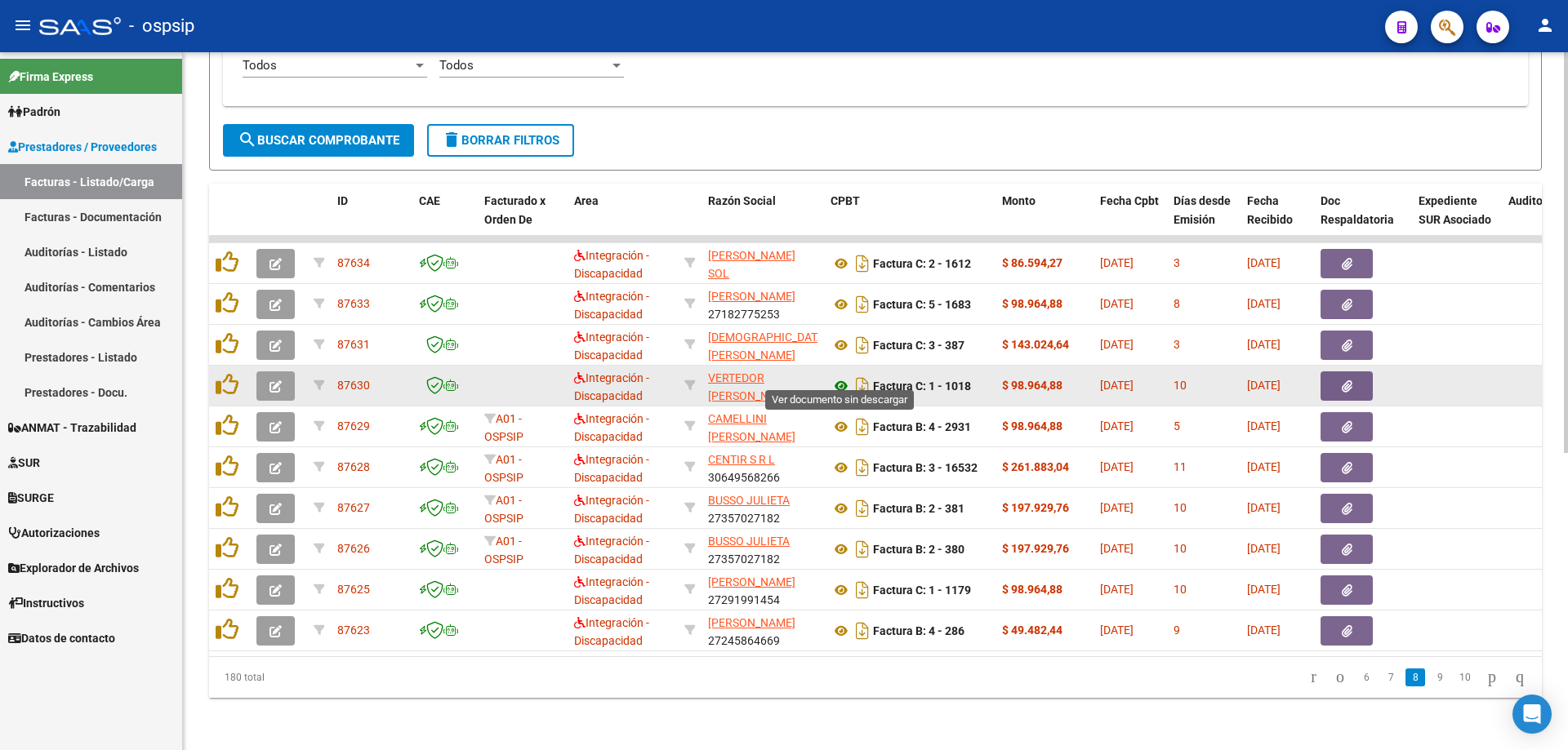
click at [842, 376] on icon at bounding box center [841, 386] width 21 height 20
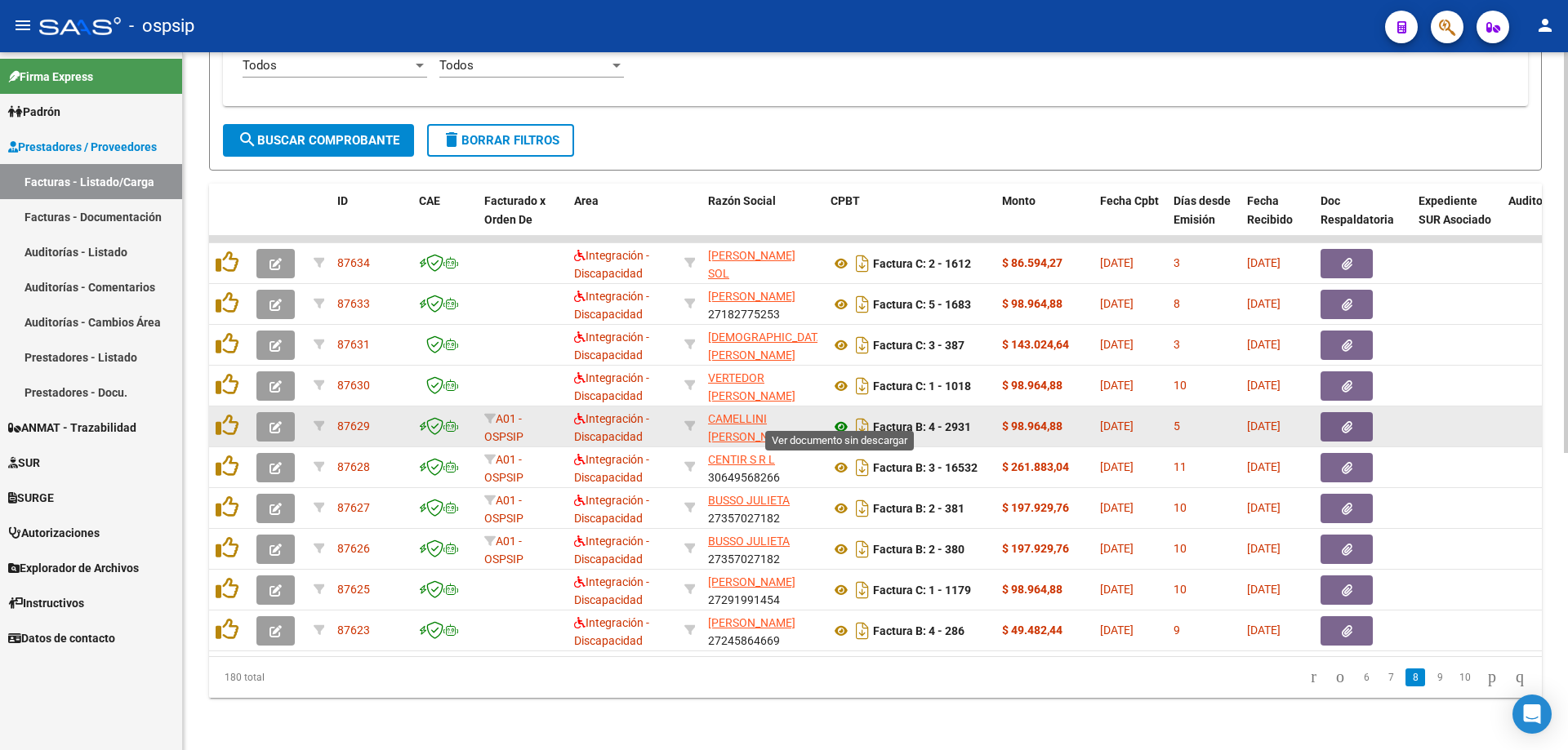
click at [840, 417] on icon at bounding box center [841, 426] width 21 height 20
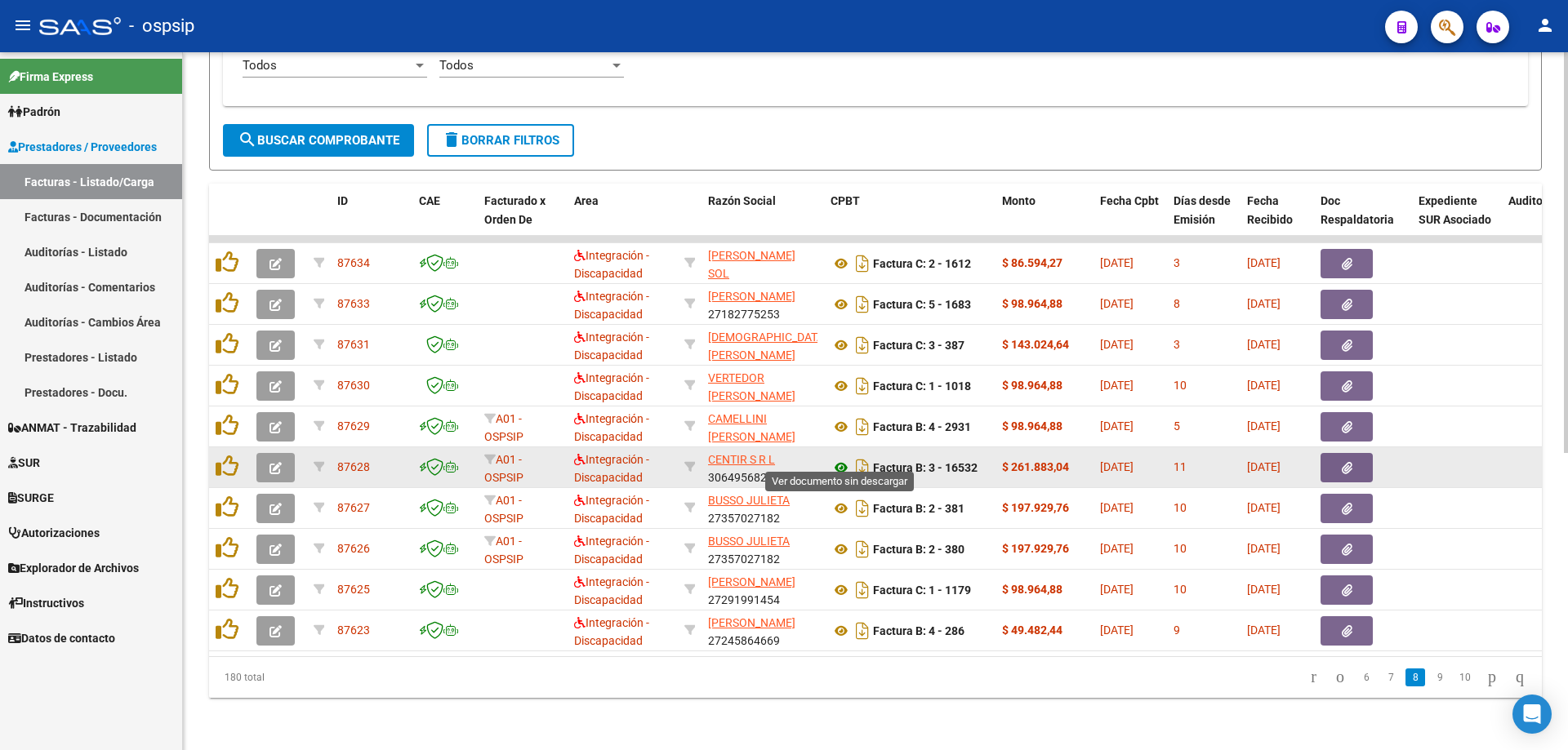
click at [844, 458] on icon at bounding box center [841, 467] width 21 height 20
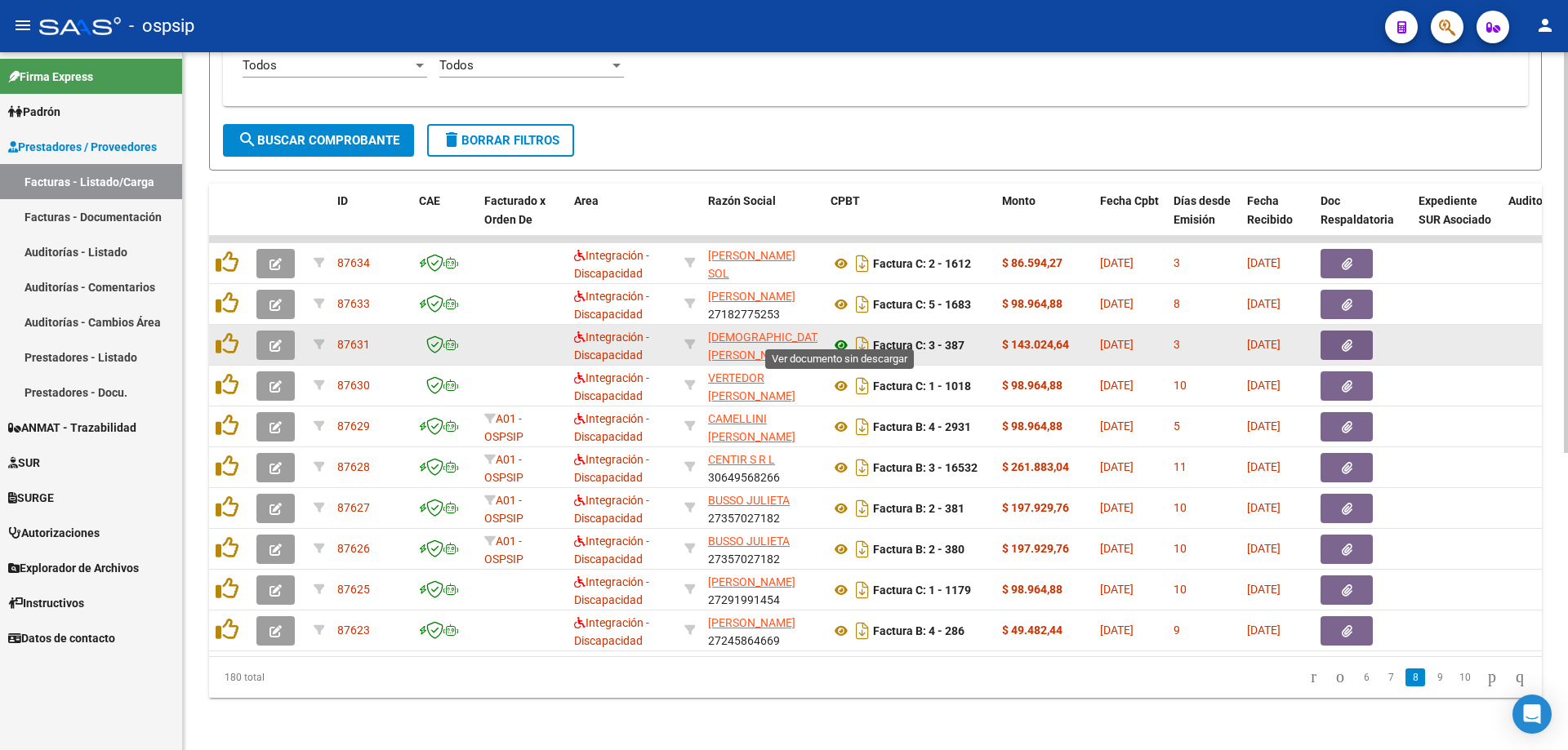
click at [839, 336] on icon at bounding box center [841, 345] width 21 height 20
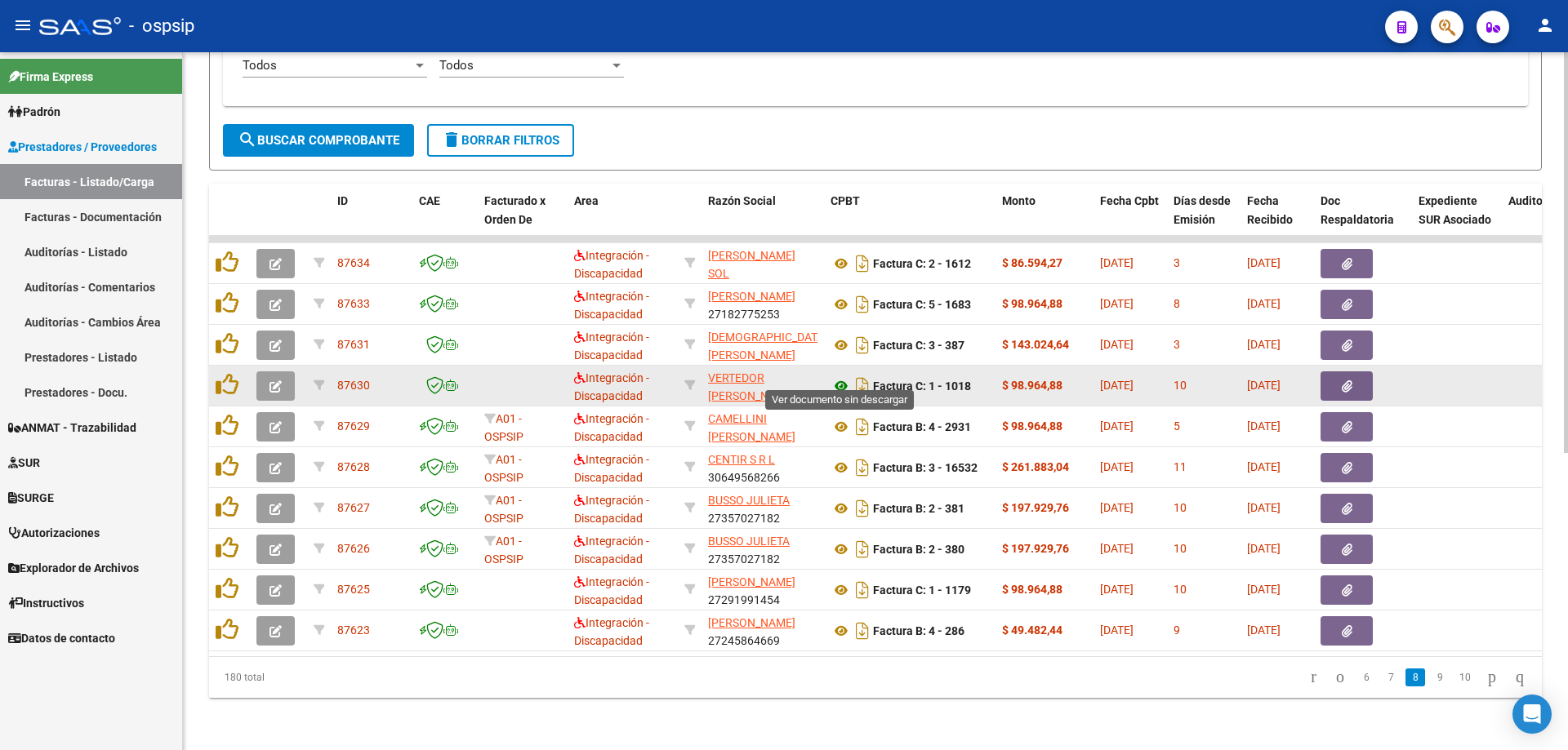
click at [835, 376] on icon at bounding box center [841, 386] width 21 height 20
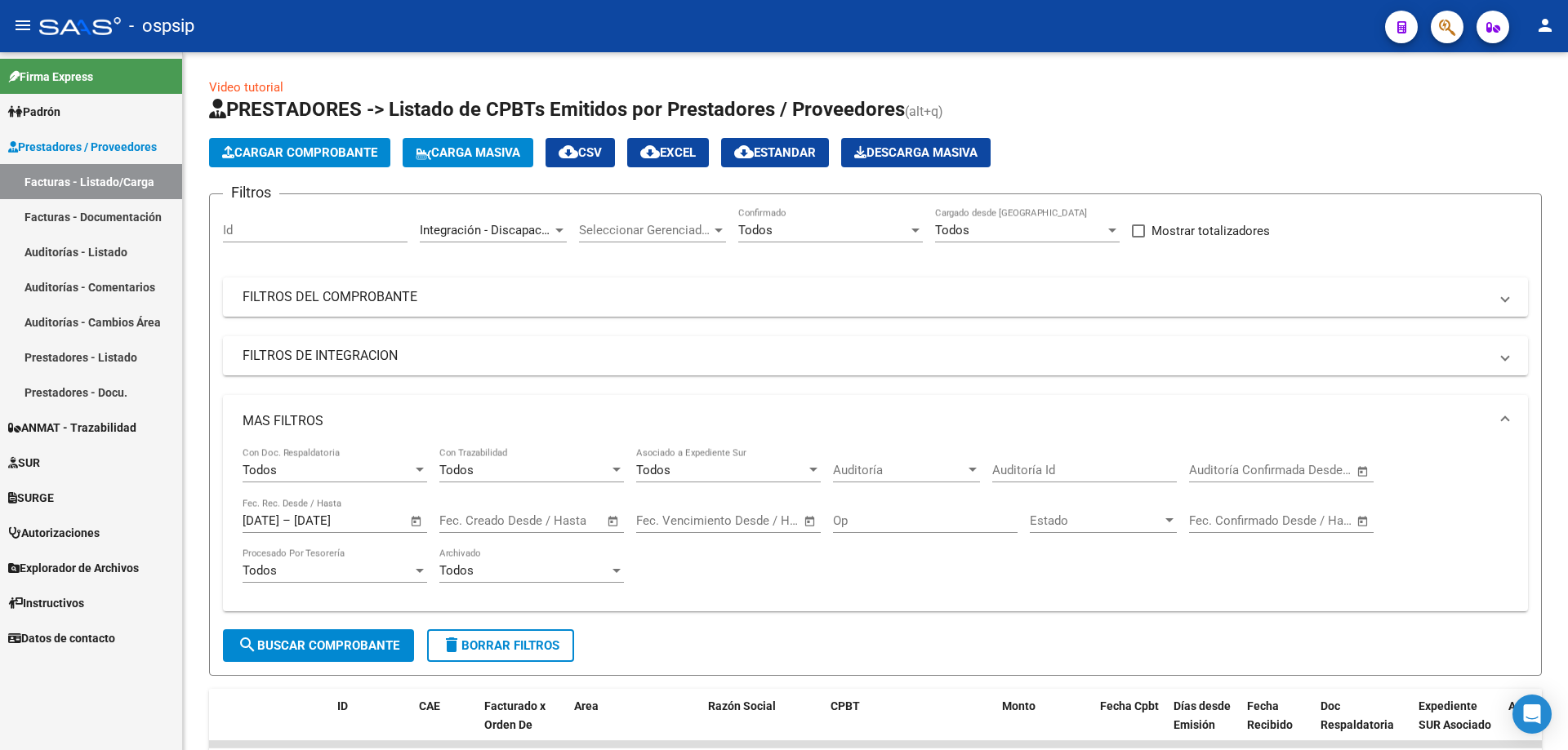
scroll to position [518, 0]
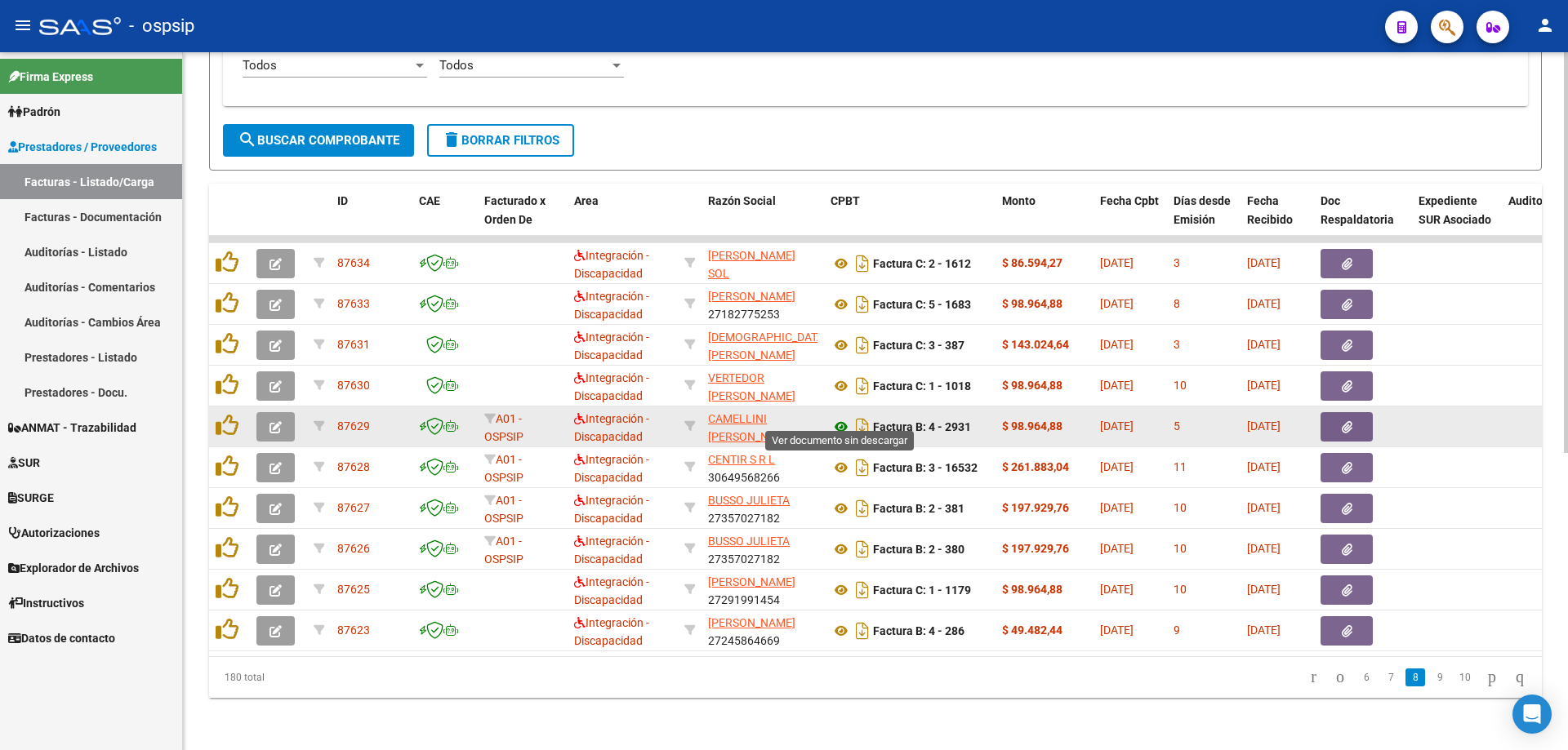
click at [840, 417] on icon at bounding box center [841, 426] width 21 height 20
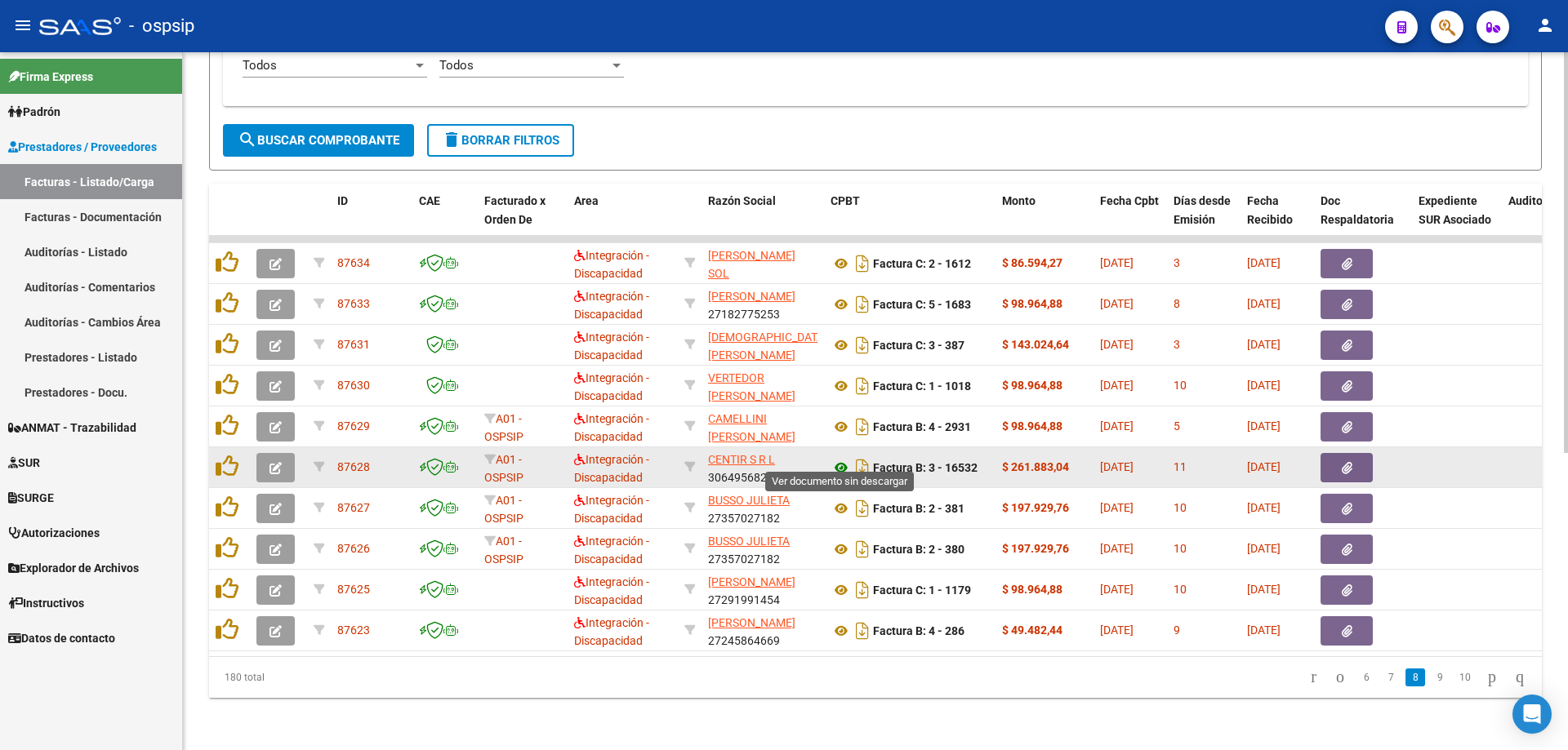
click at [835, 463] on icon at bounding box center [841, 467] width 21 height 20
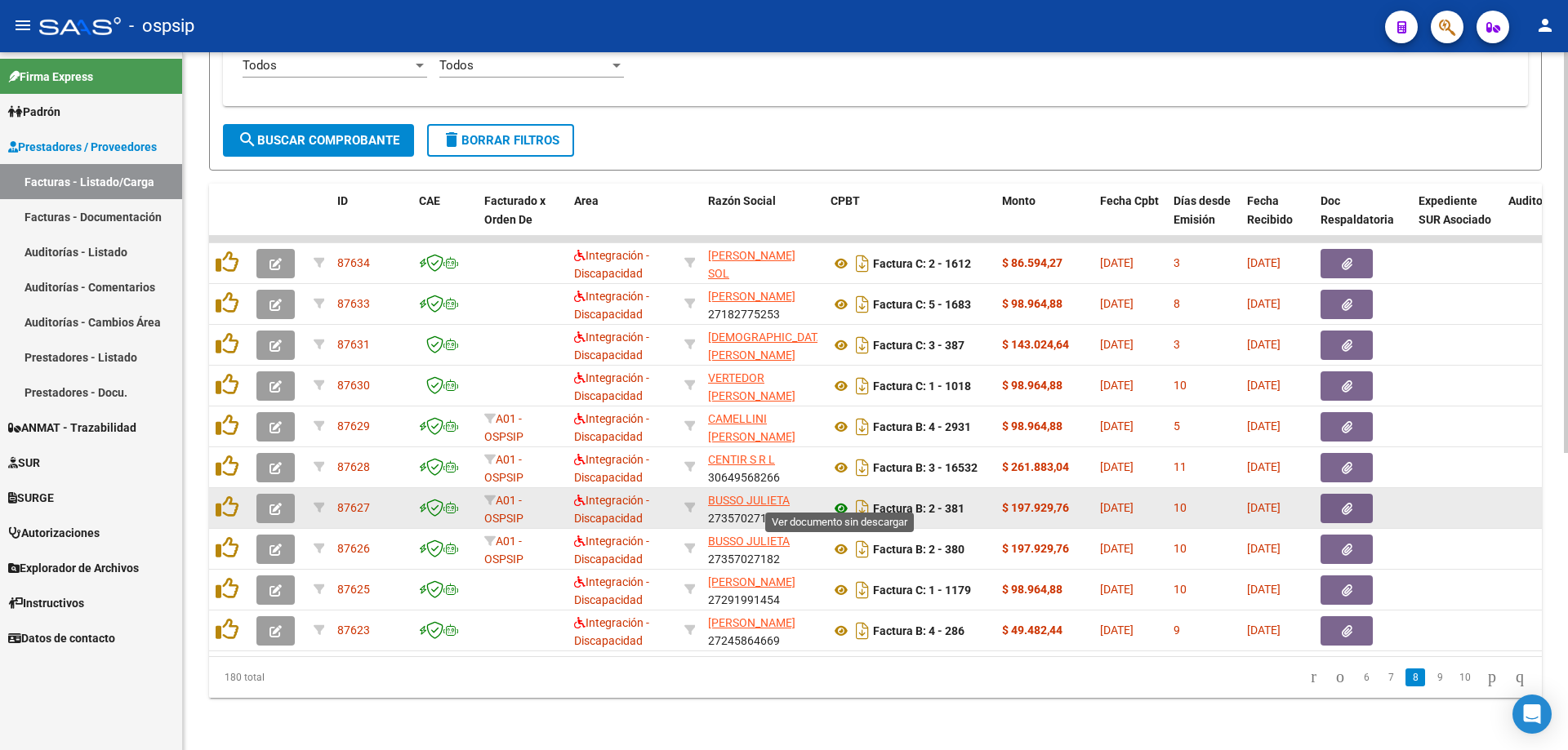
click at [839, 500] on icon at bounding box center [841, 508] width 21 height 20
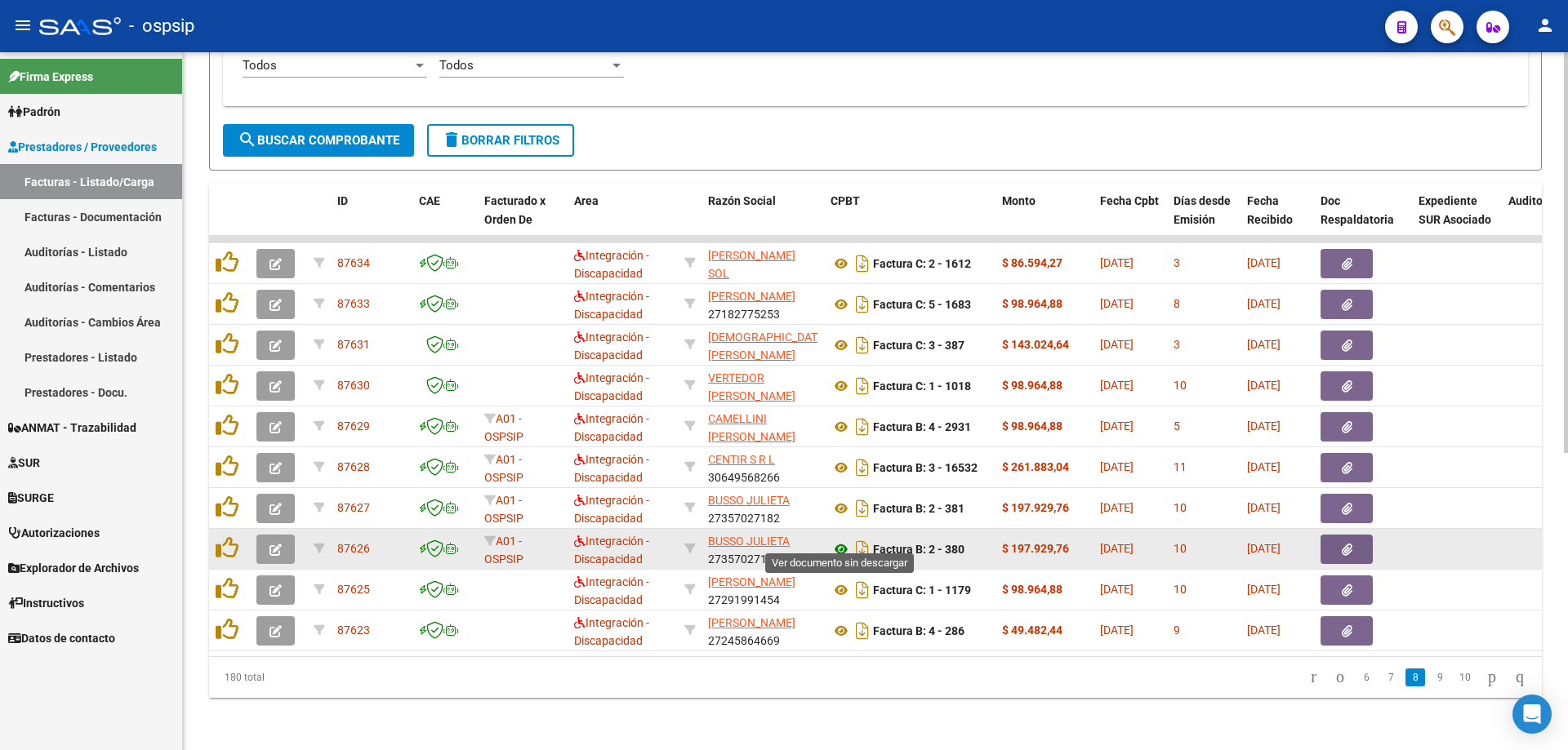
click at [840, 540] on icon at bounding box center [841, 549] width 21 height 20
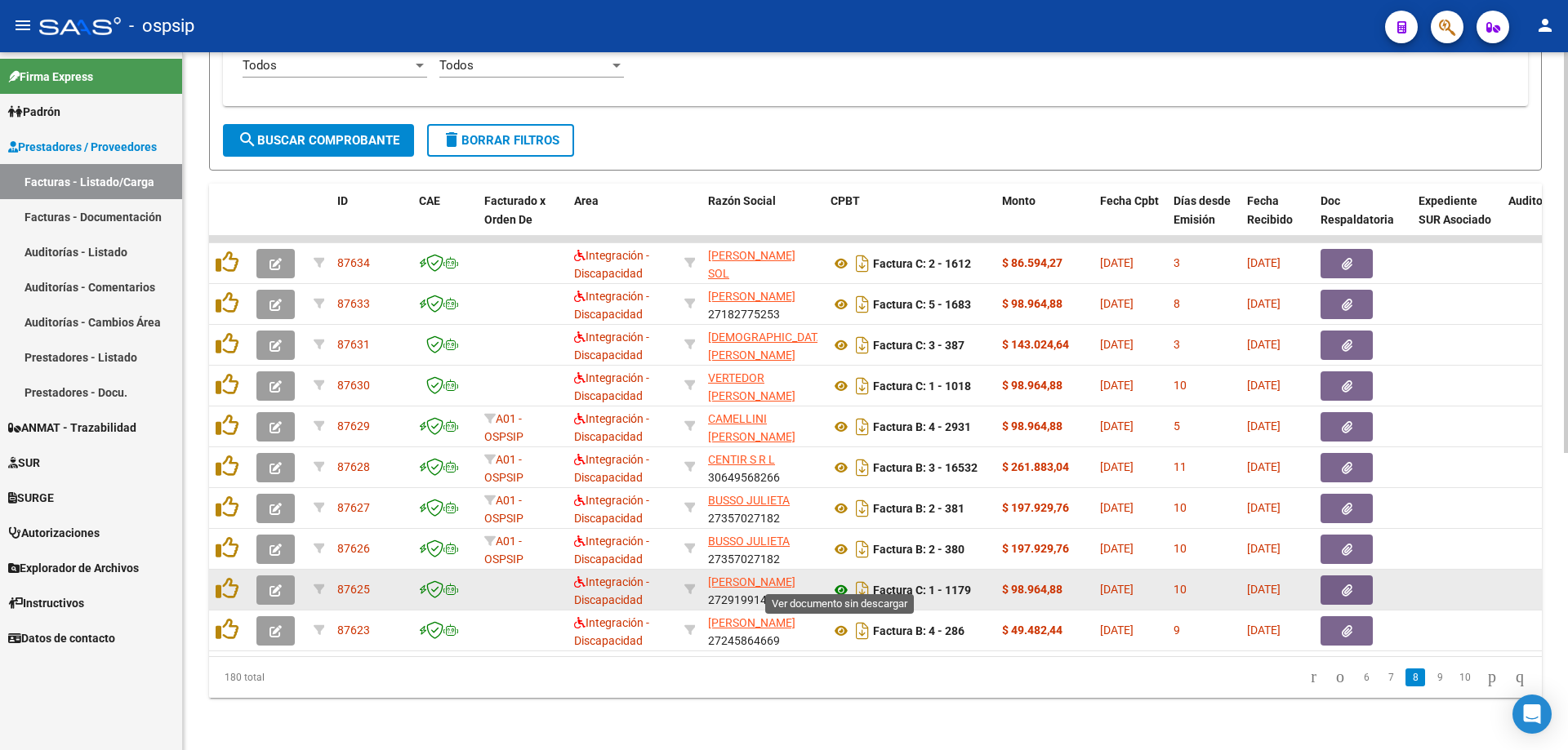
click at [838, 582] on icon at bounding box center [841, 590] width 21 height 20
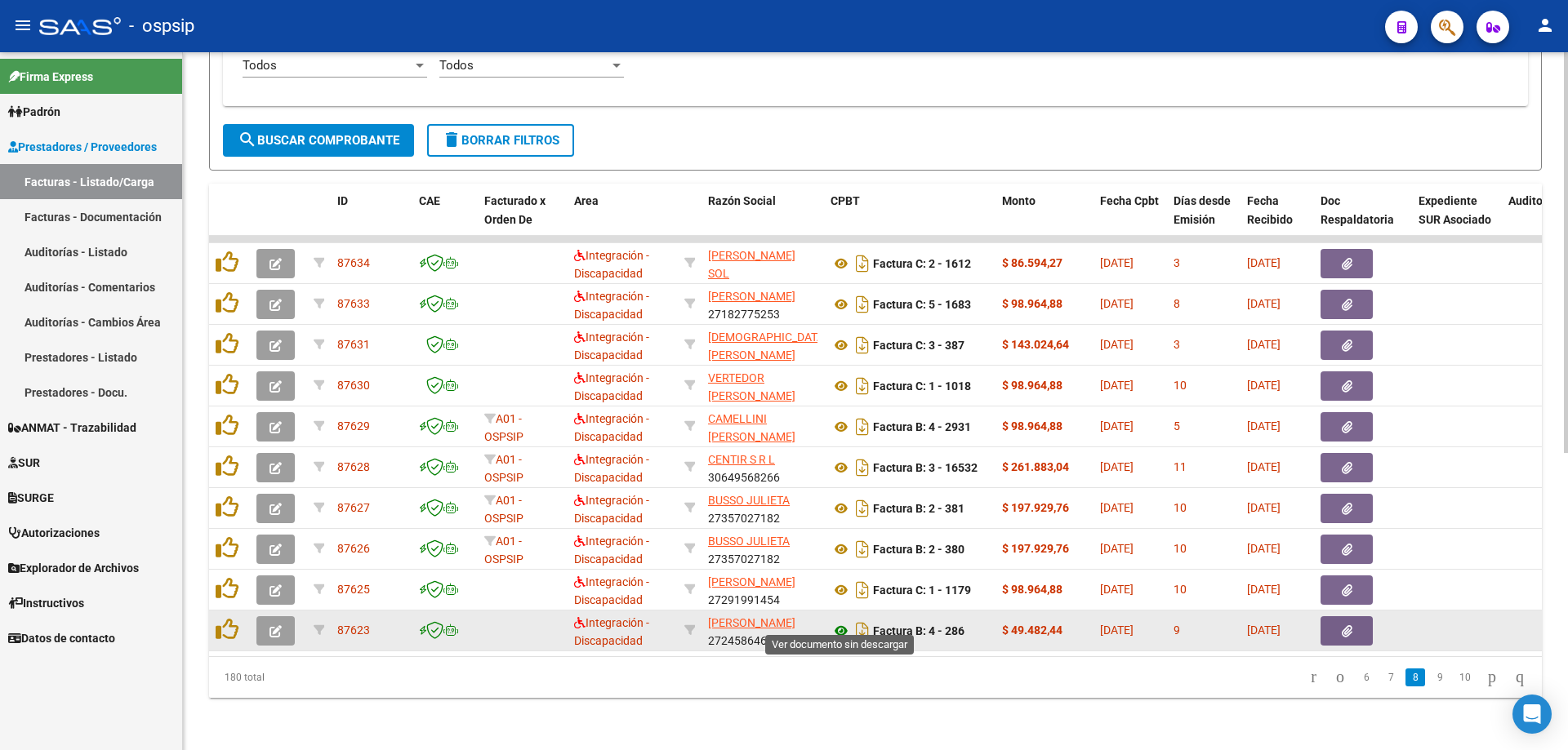
click at [841, 622] on icon at bounding box center [841, 631] width 21 height 20
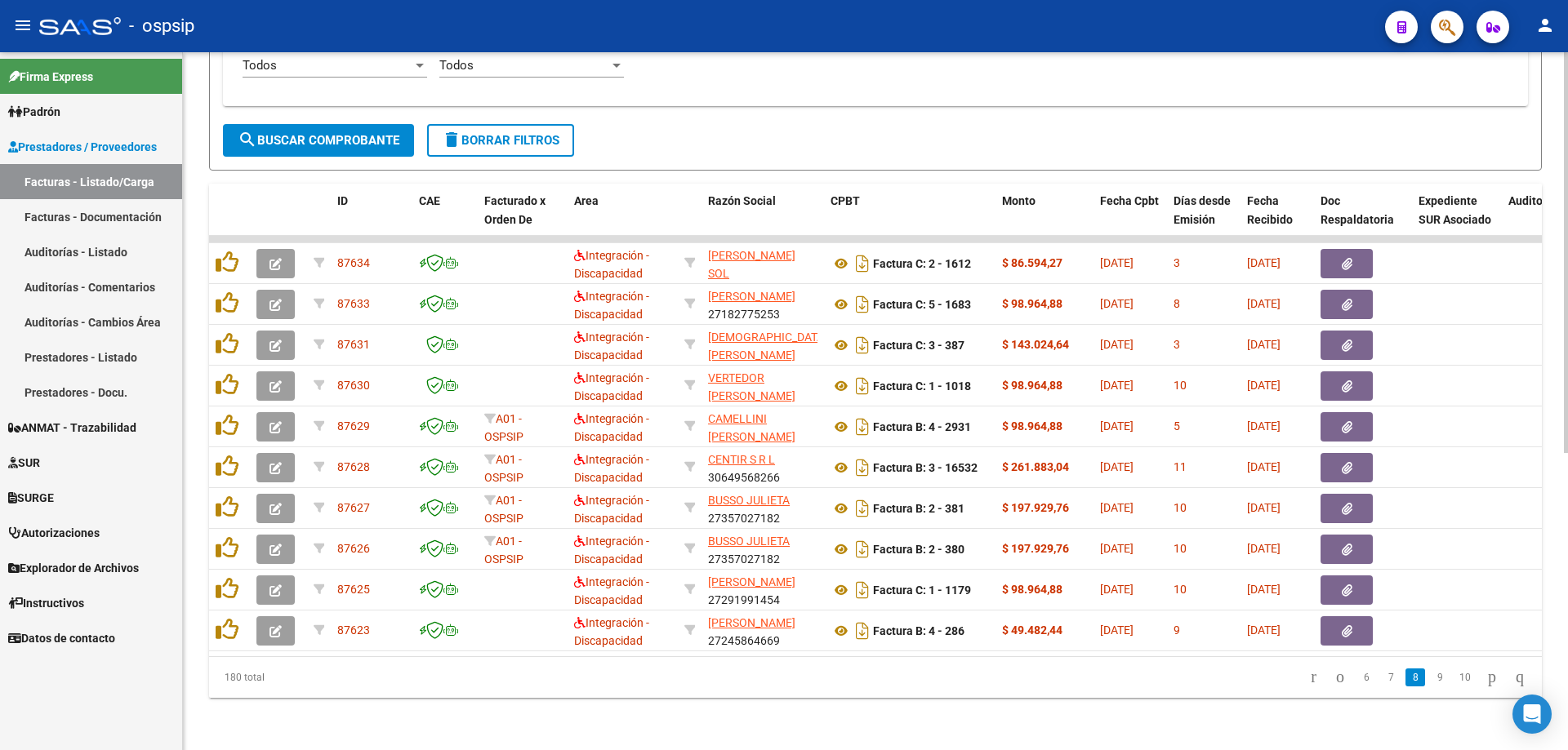
click at [1428, 688] on li "9" at bounding box center [1441, 677] width 25 height 27
click at [1430, 679] on link "9" at bounding box center [1440, 677] width 20 height 18
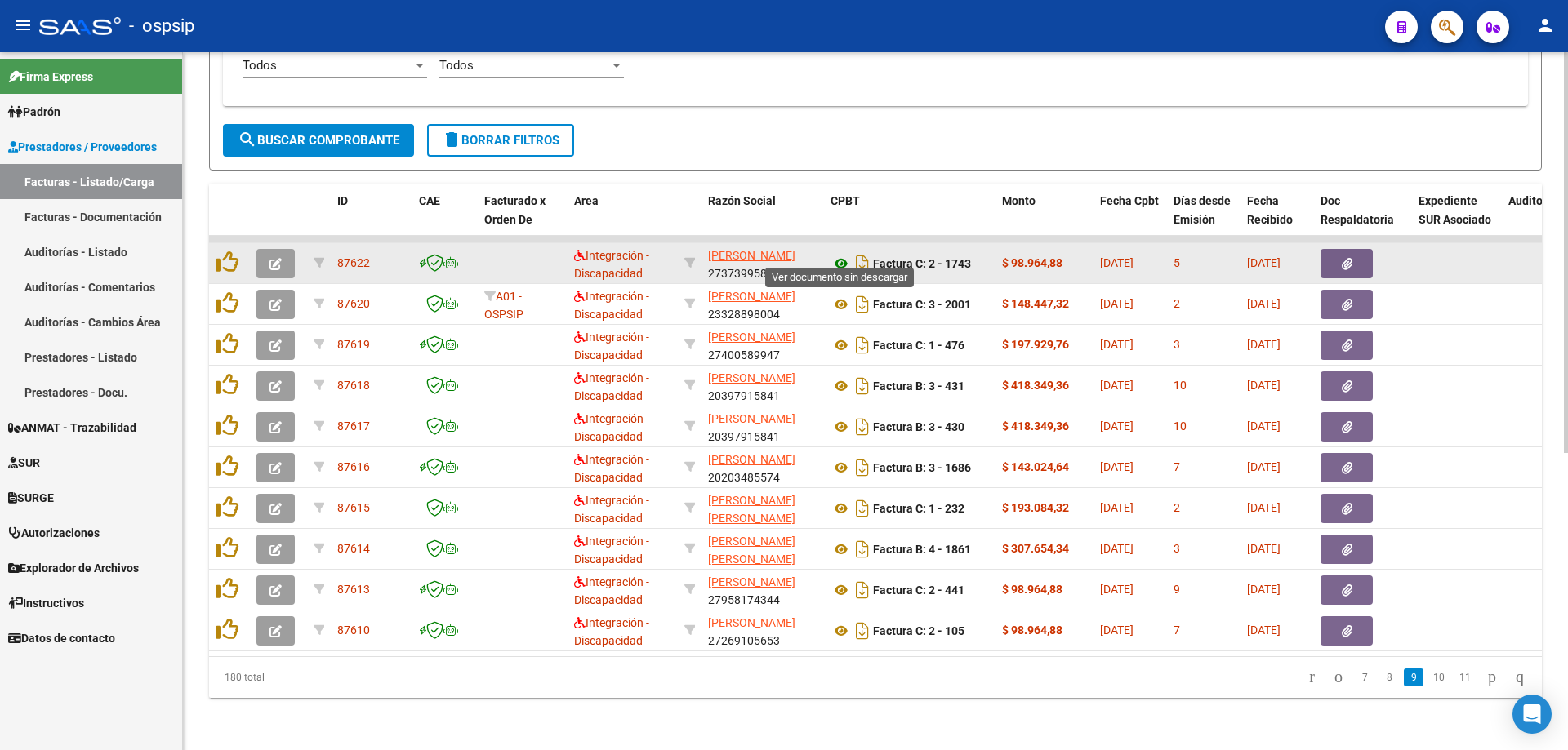
click at [837, 255] on icon at bounding box center [841, 263] width 21 height 20
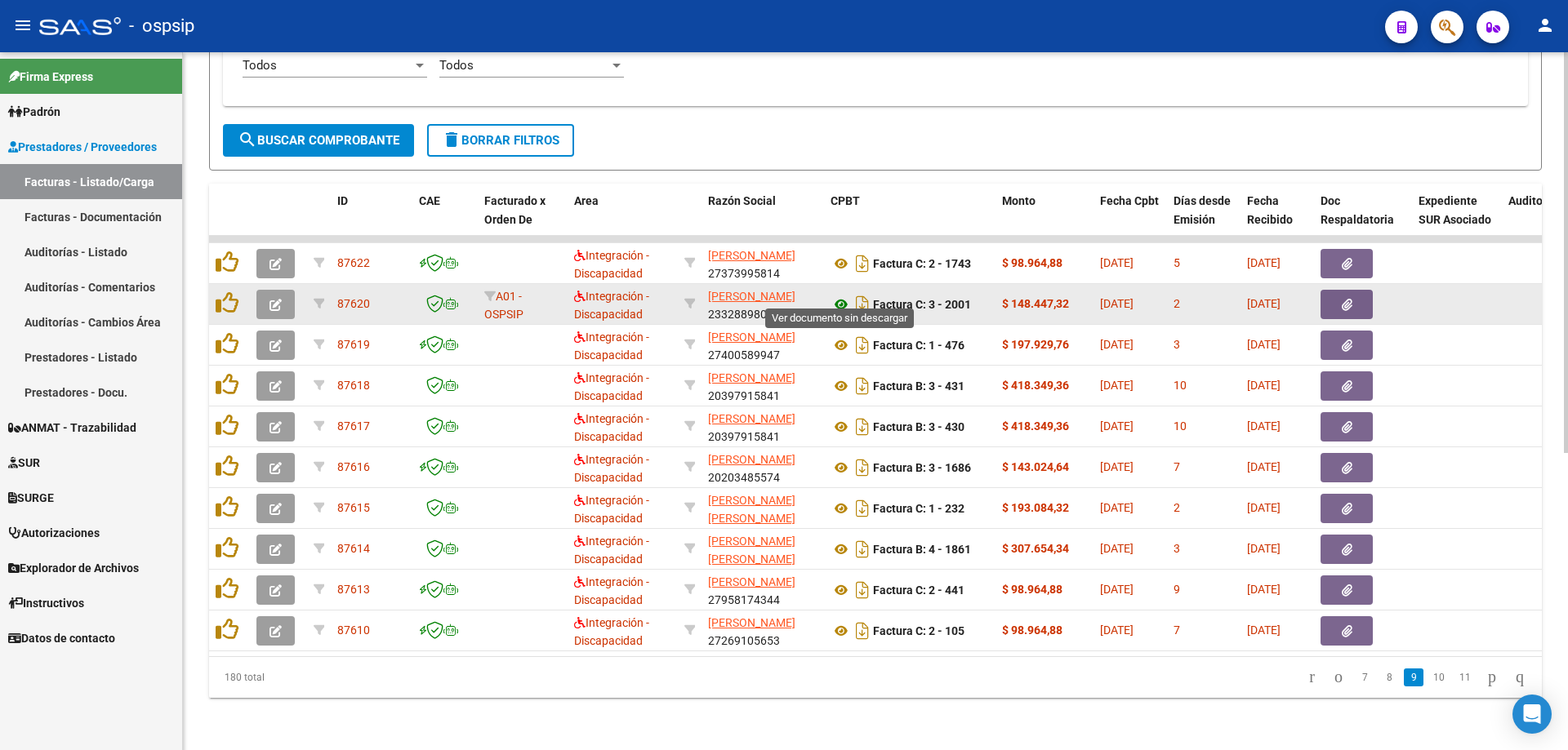
click at [842, 294] on icon at bounding box center [841, 304] width 21 height 20
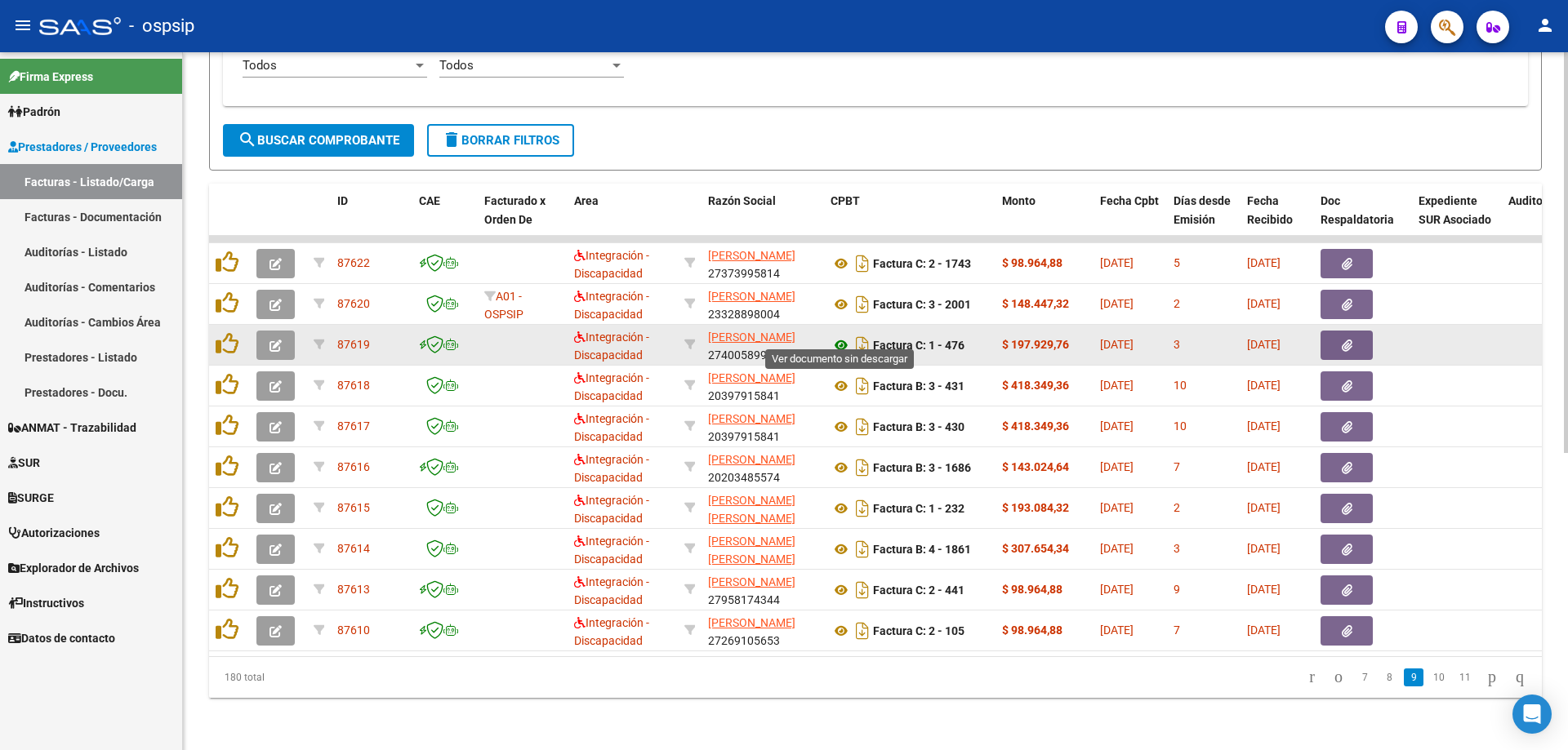
click at [837, 336] on icon at bounding box center [841, 345] width 21 height 20
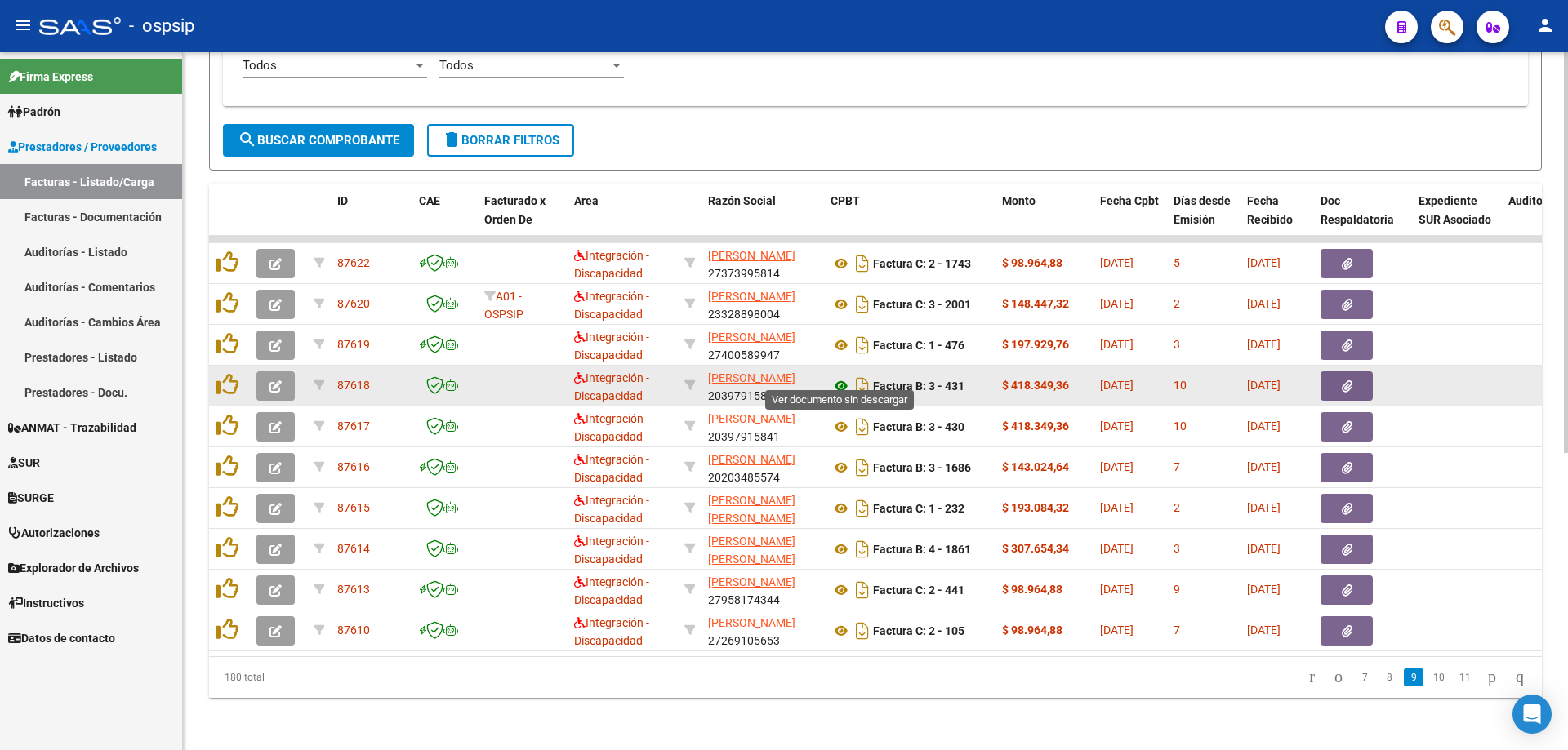
click at [837, 376] on icon at bounding box center [841, 386] width 21 height 20
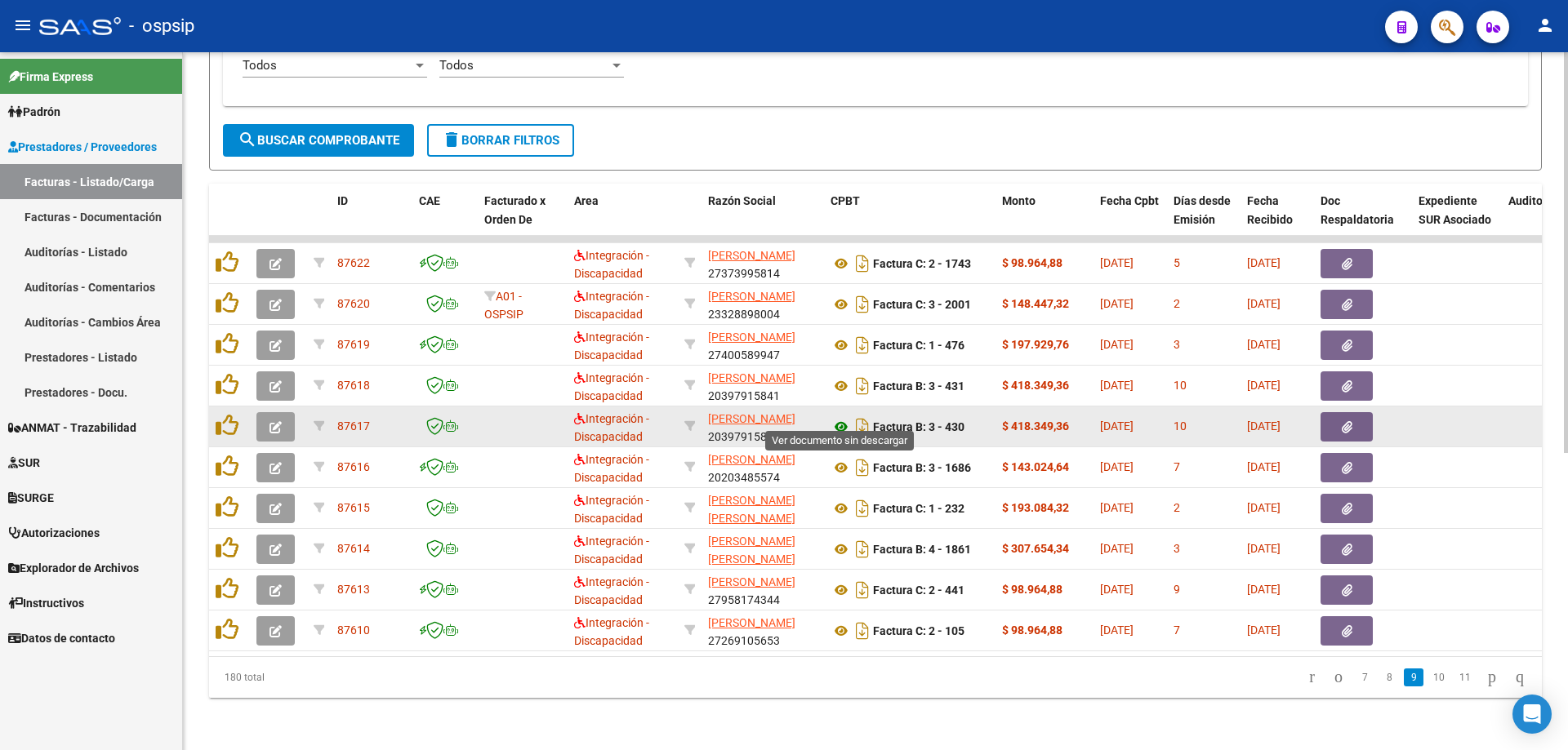
click at [841, 417] on icon at bounding box center [841, 426] width 21 height 20
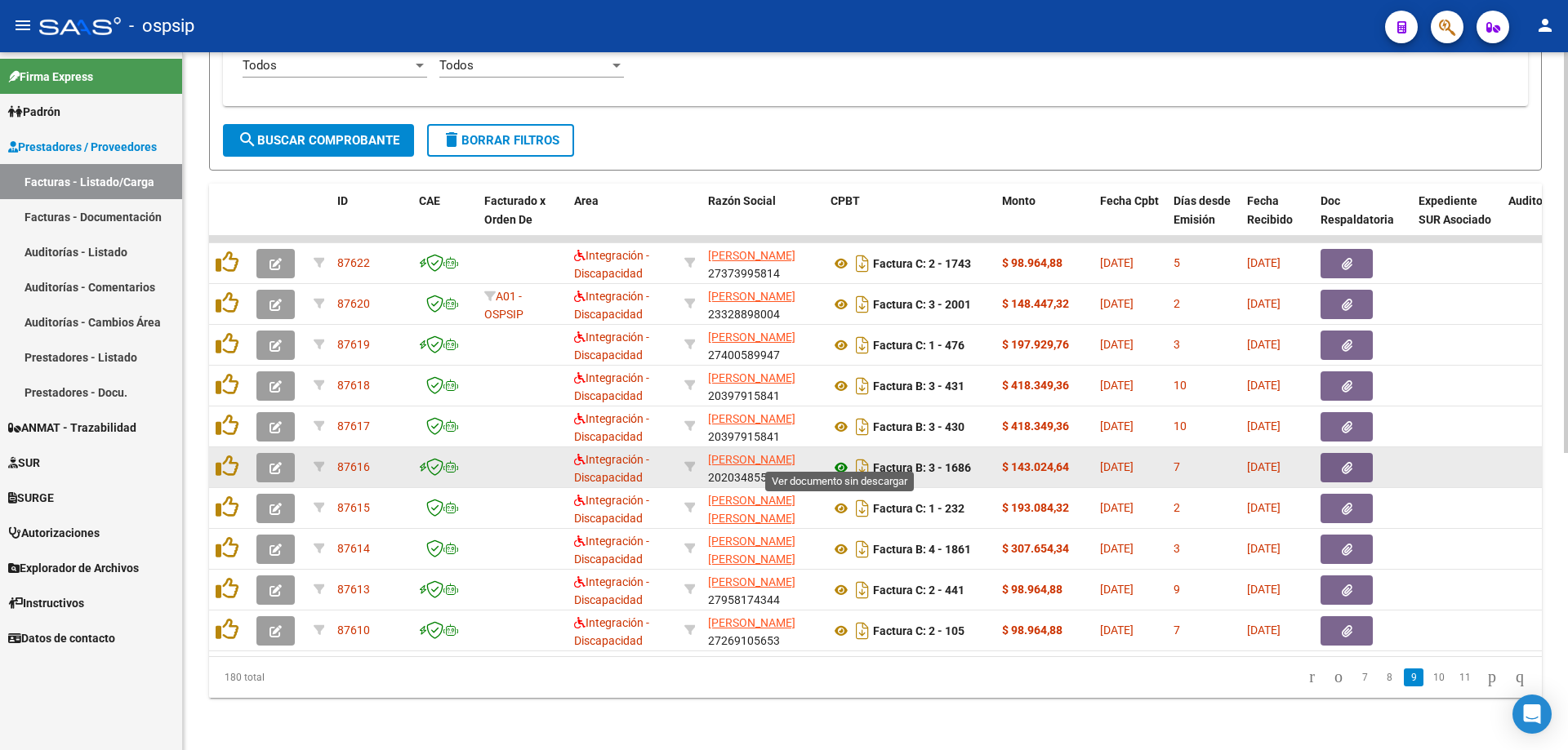
click at [837, 458] on icon at bounding box center [841, 467] width 21 height 20
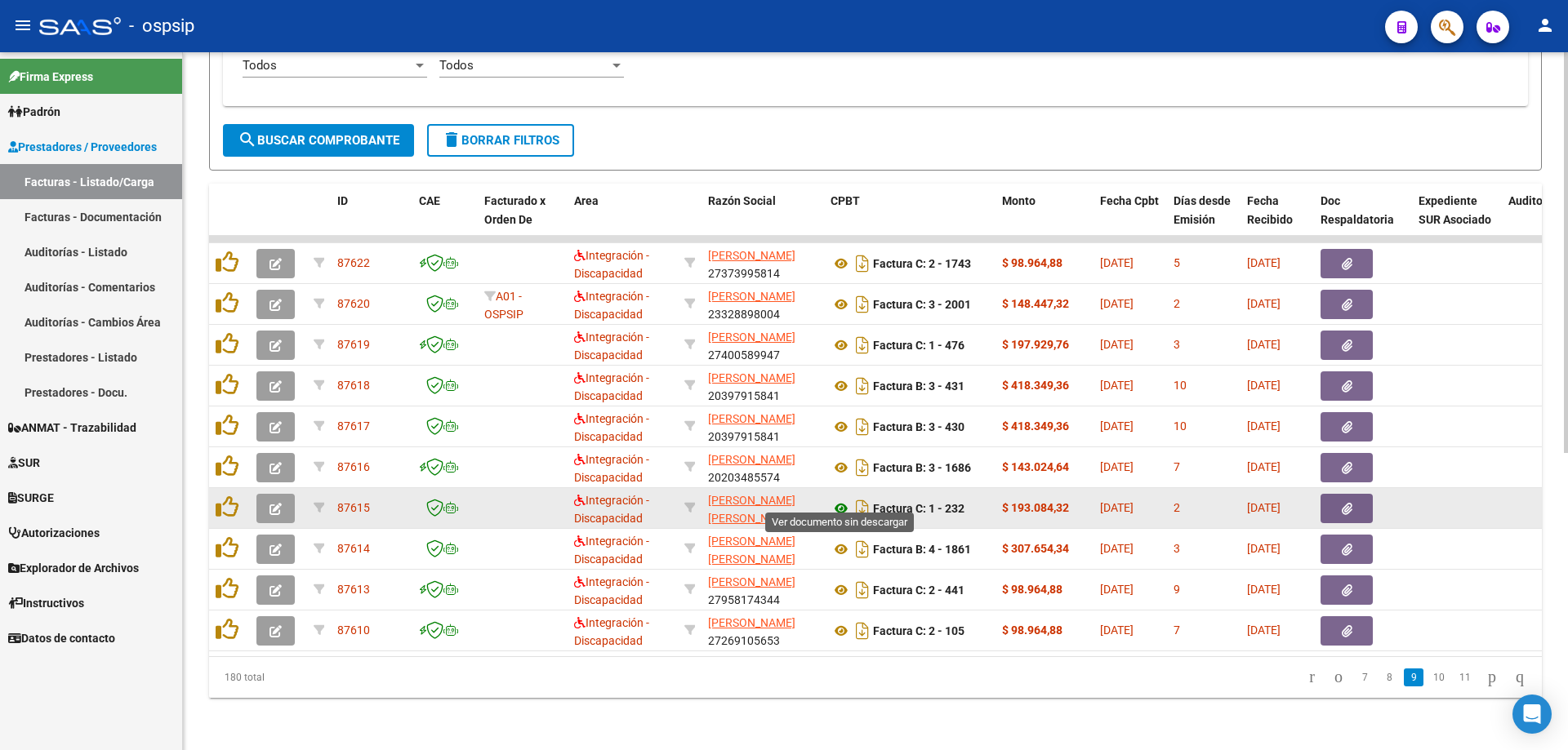
click at [845, 499] on icon at bounding box center [841, 508] width 21 height 20
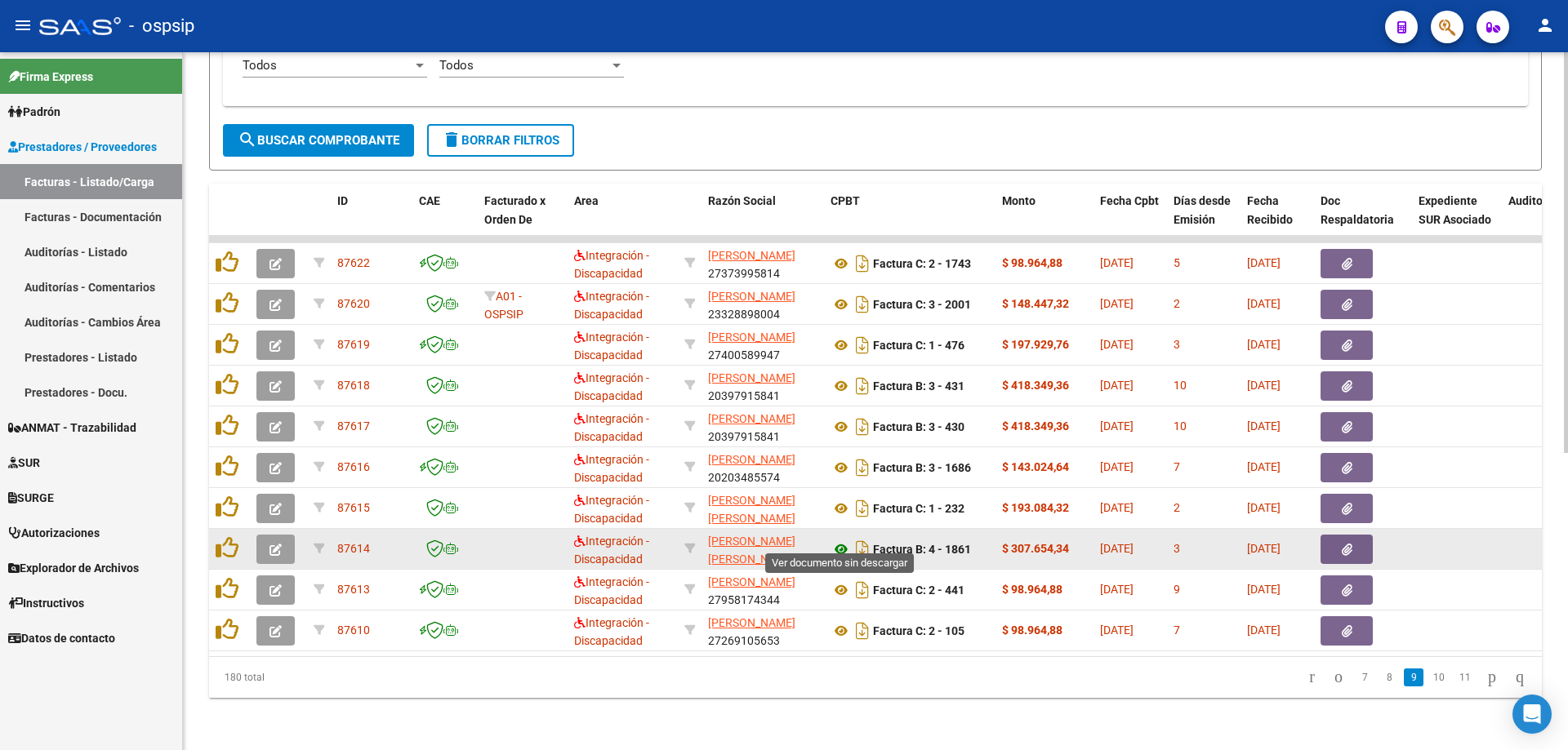
click at [845, 540] on icon at bounding box center [841, 549] width 21 height 20
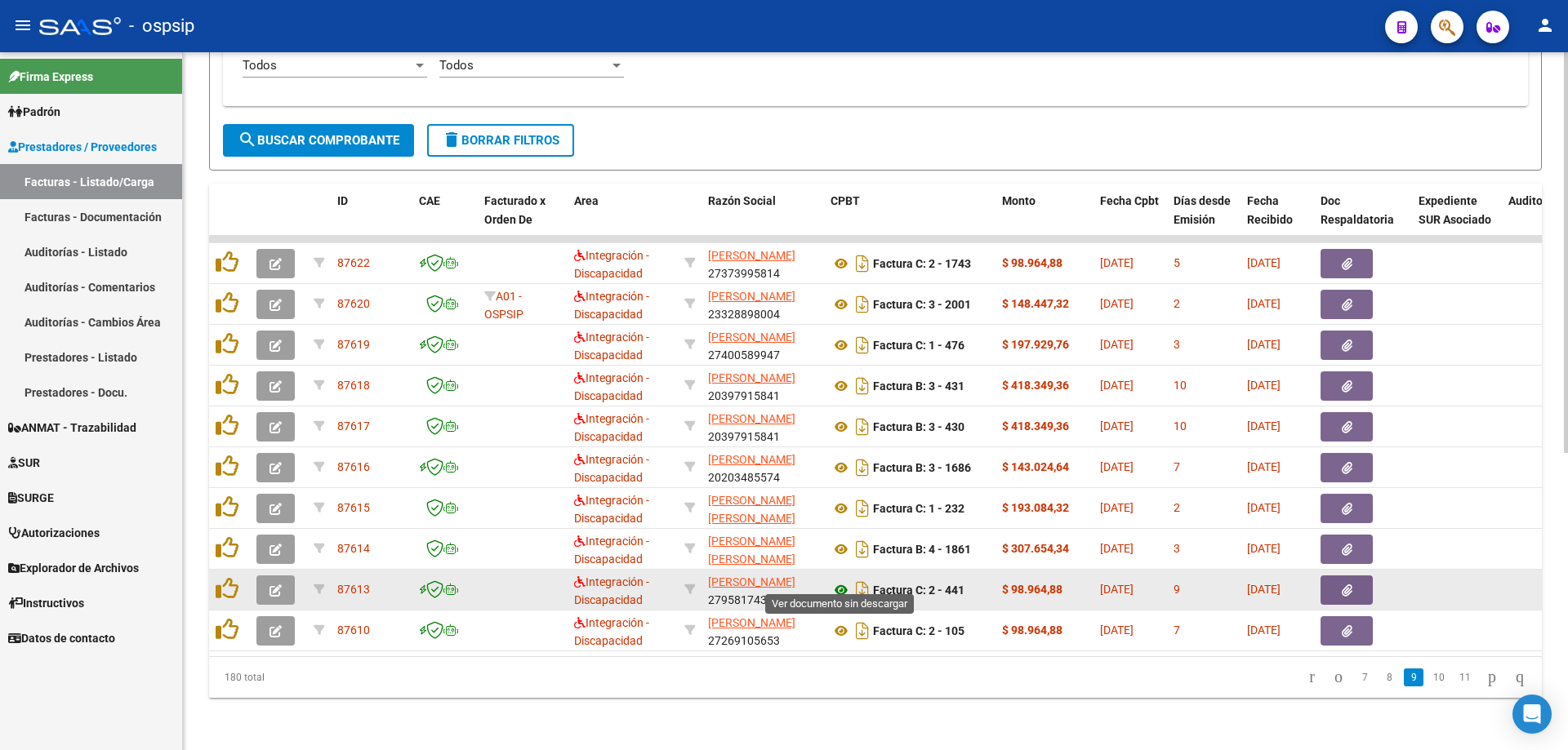
click at [837, 580] on icon at bounding box center [841, 590] width 21 height 20
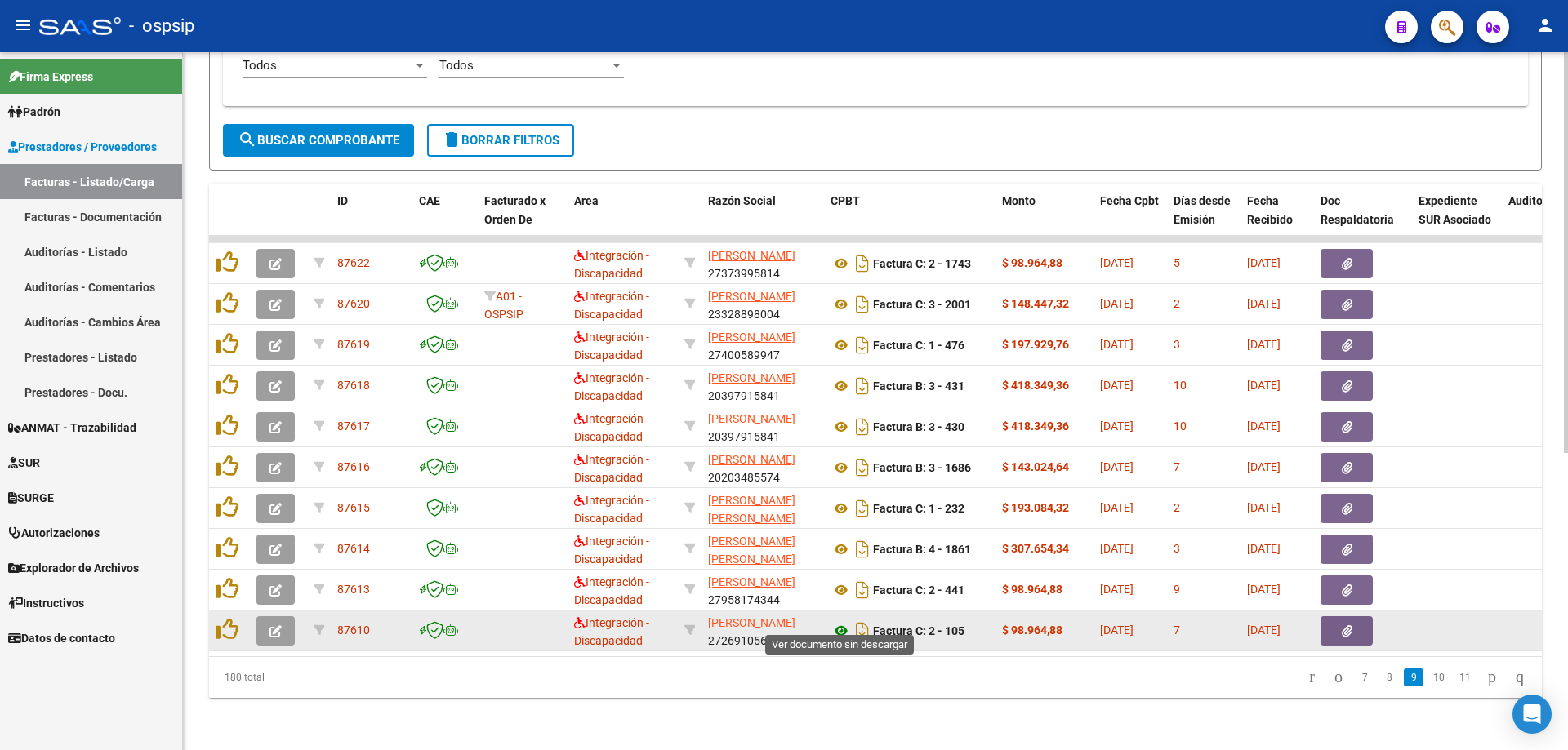
click at [840, 623] on icon at bounding box center [841, 631] width 21 height 20
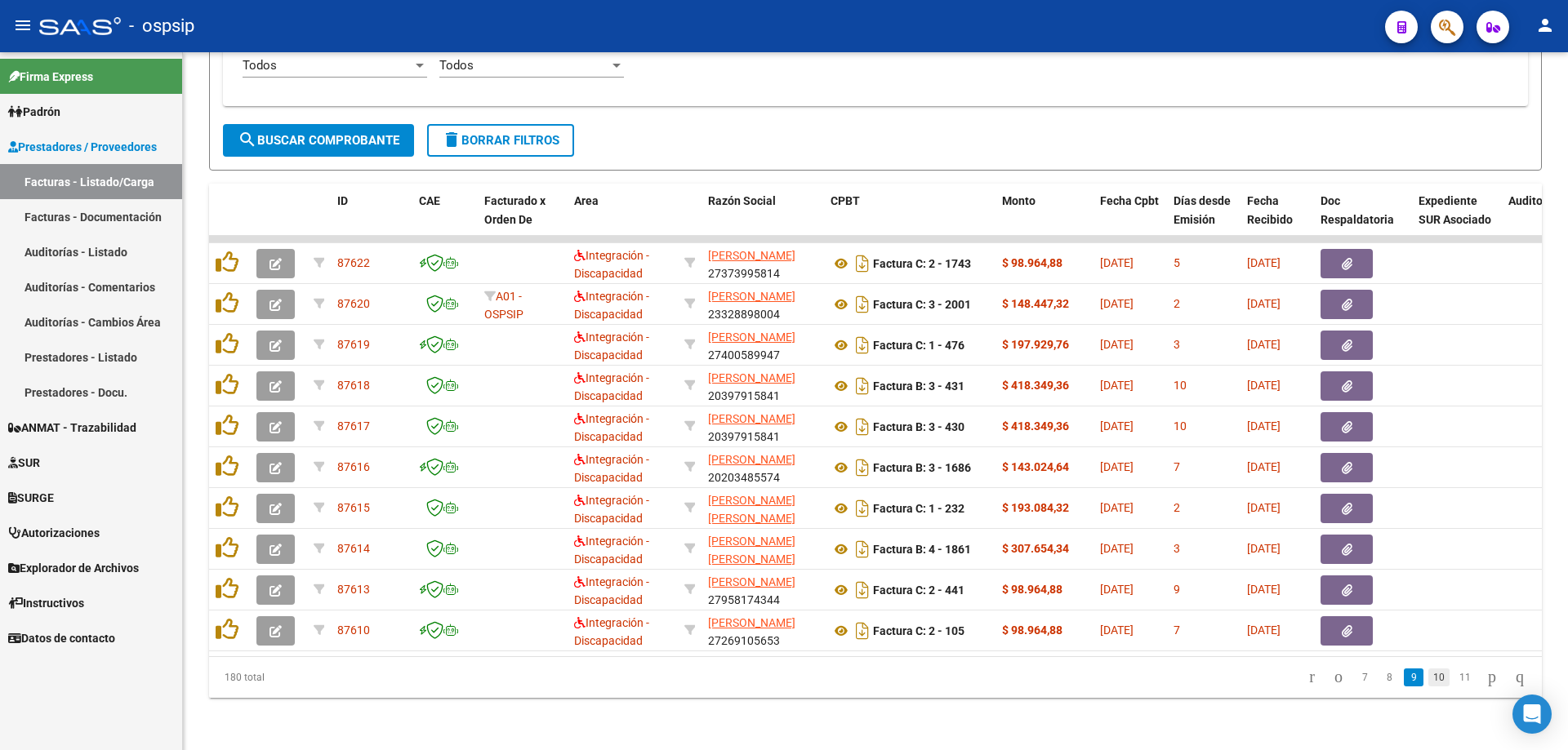
click at [1428, 675] on link "10" at bounding box center [1439, 677] width 21 height 18
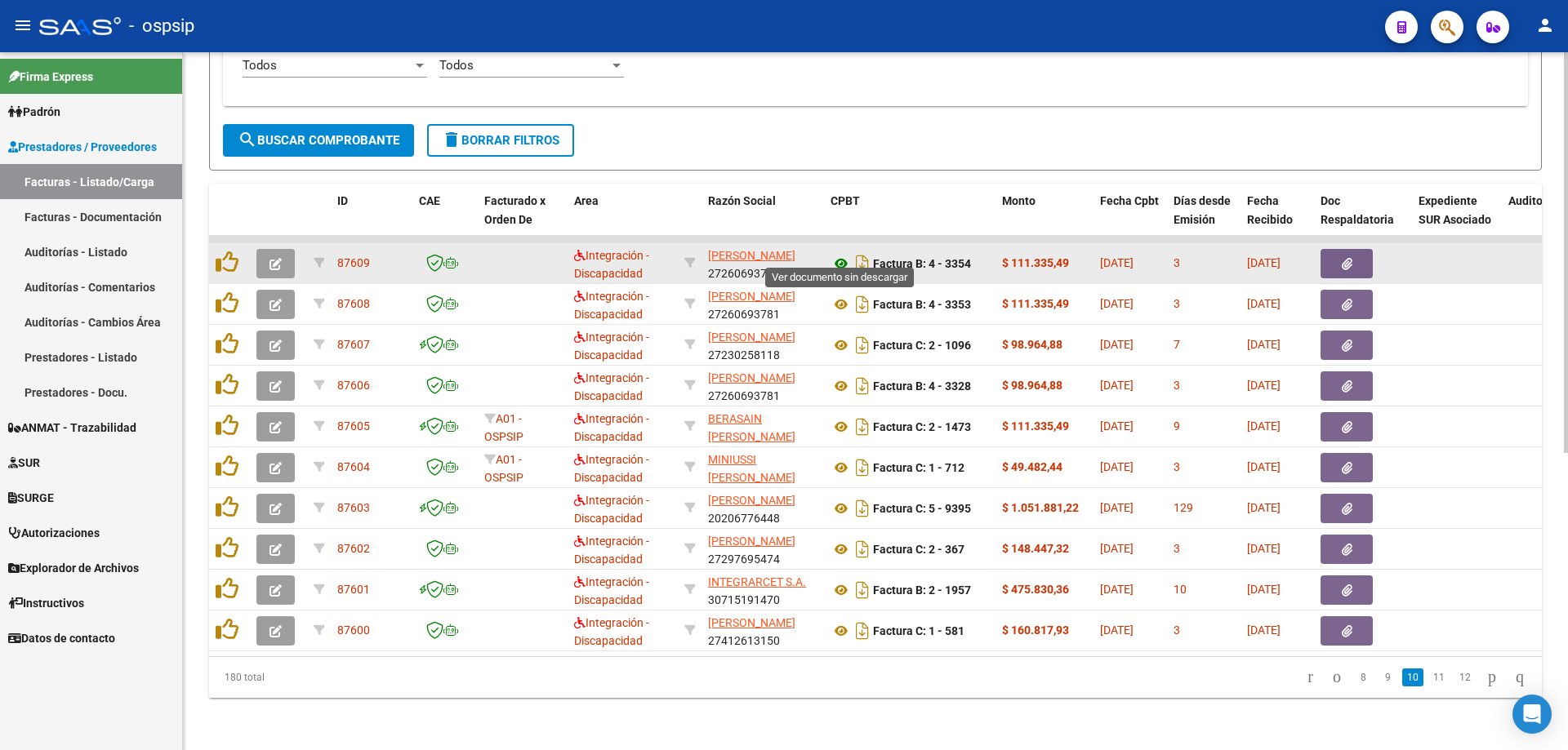
click at [839, 254] on icon at bounding box center [841, 263] width 21 height 20
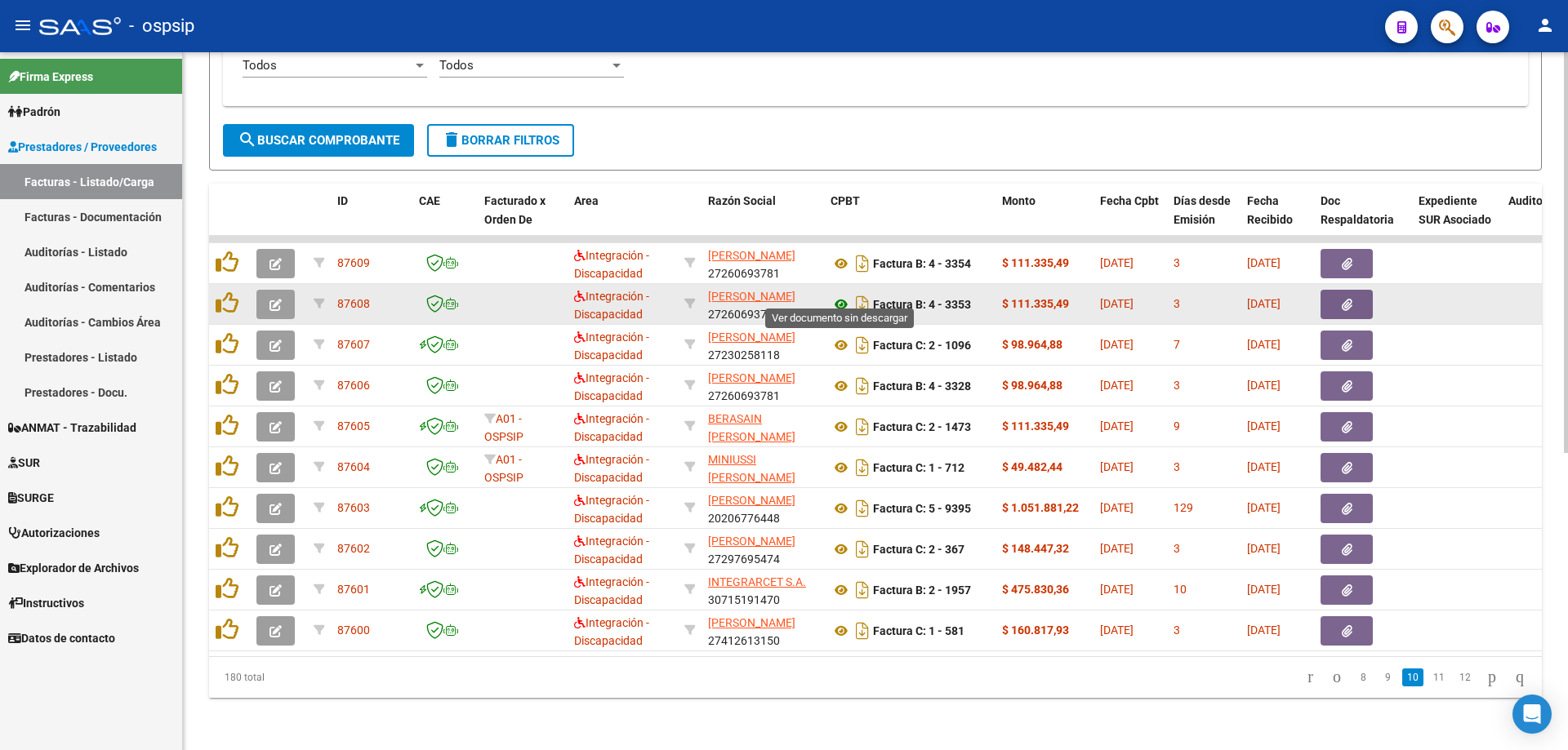
click at [839, 294] on icon at bounding box center [841, 304] width 21 height 20
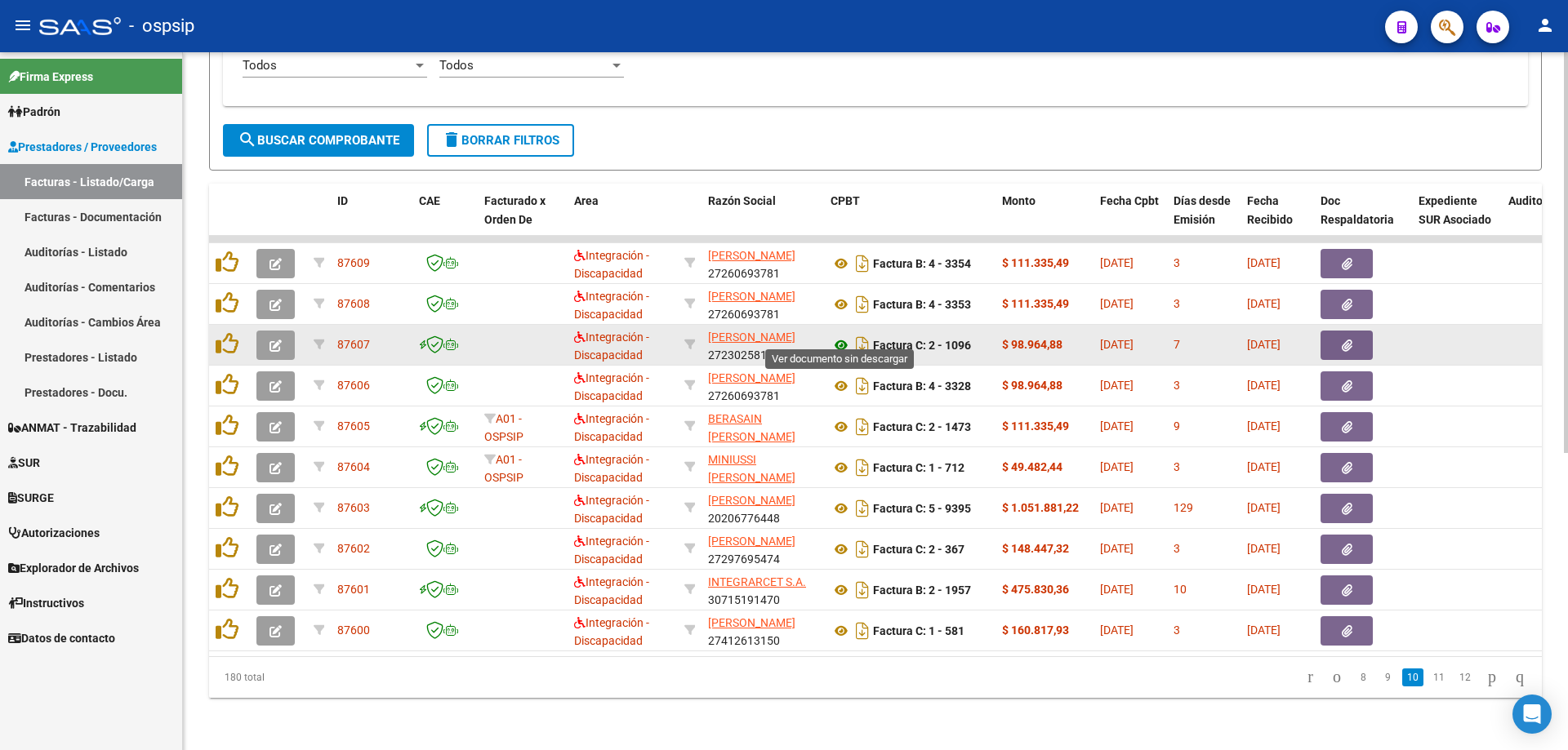
click at [840, 336] on icon at bounding box center [841, 345] width 21 height 20
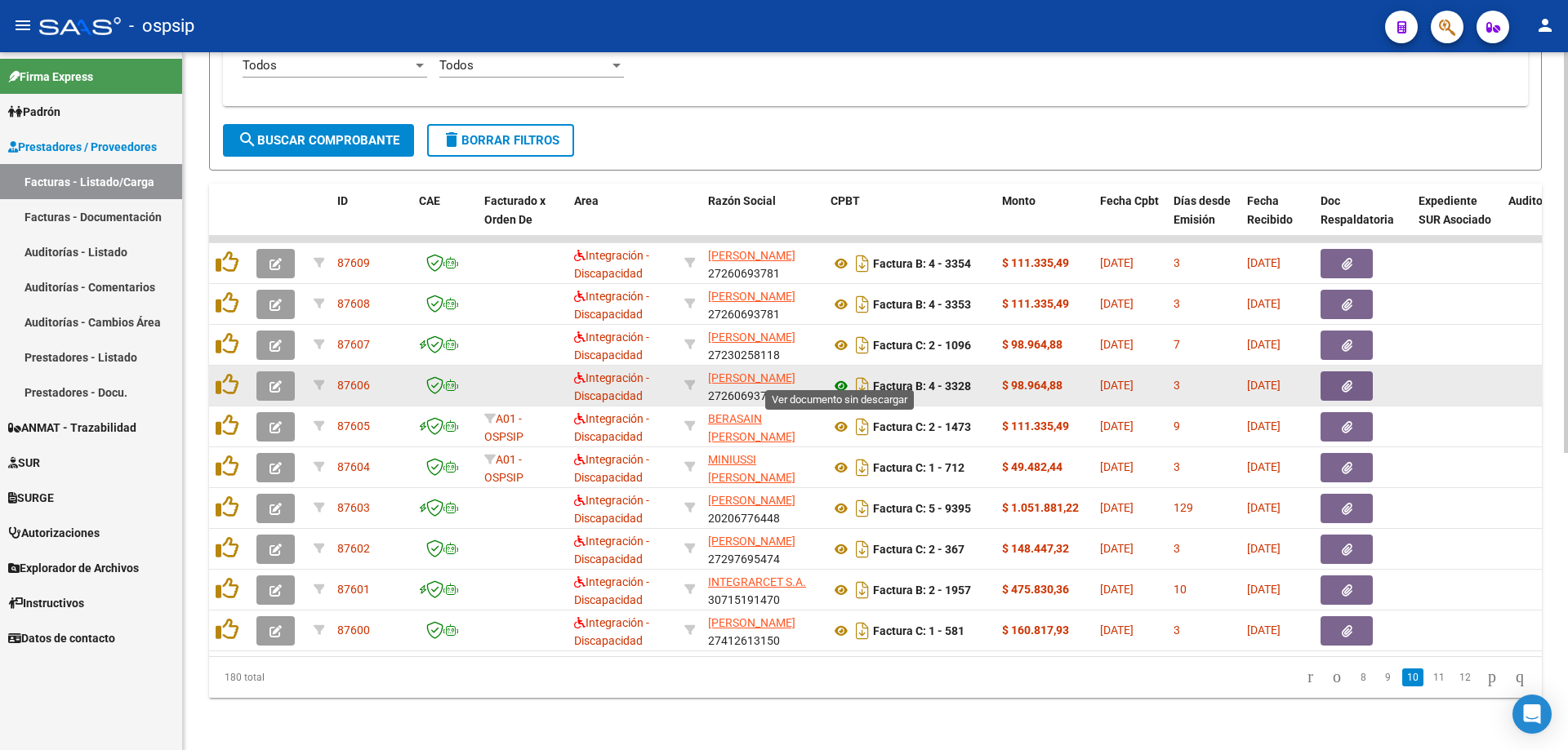
click at [844, 376] on icon at bounding box center [841, 386] width 21 height 20
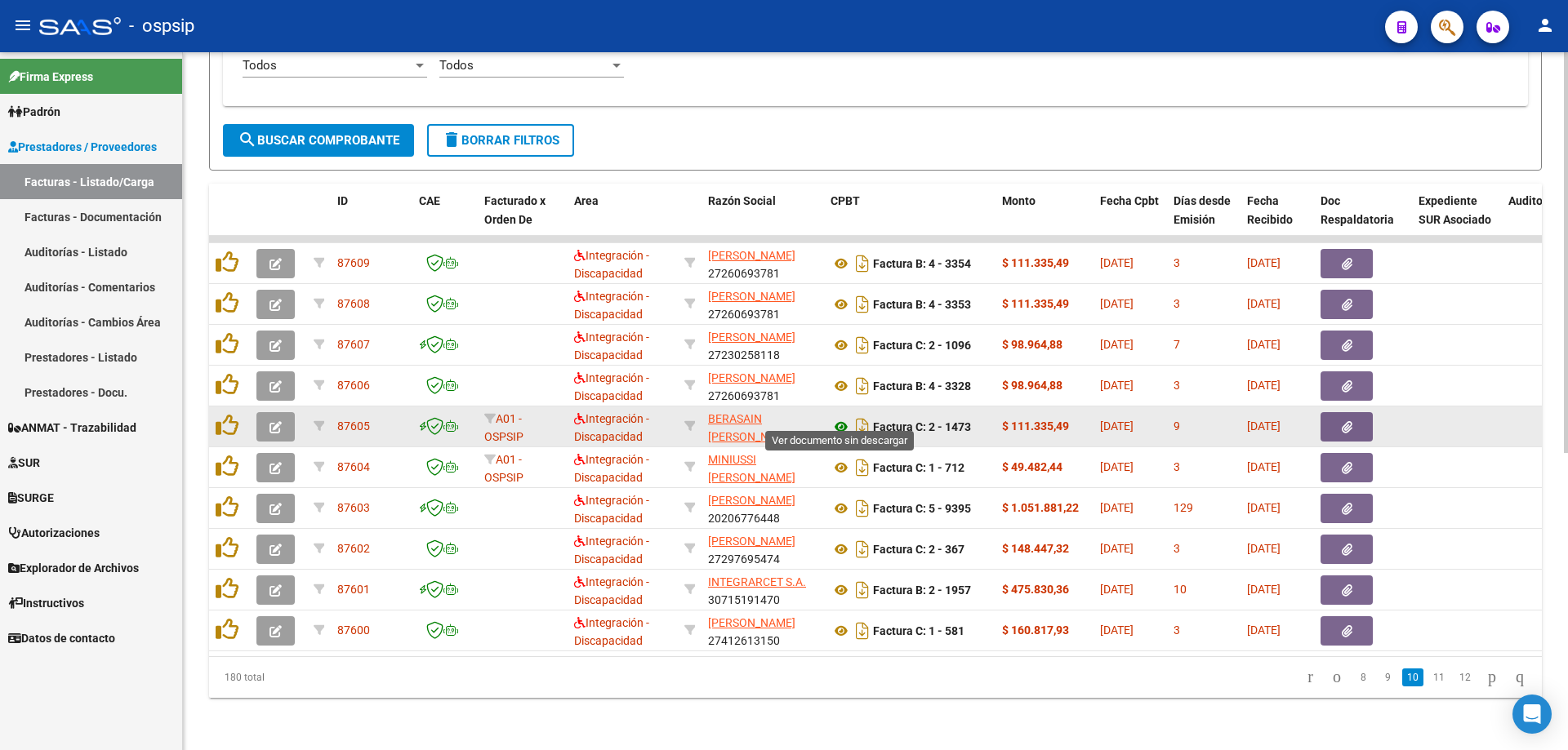
click at [836, 421] on icon at bounding box center [841, 426] width 21 height 20
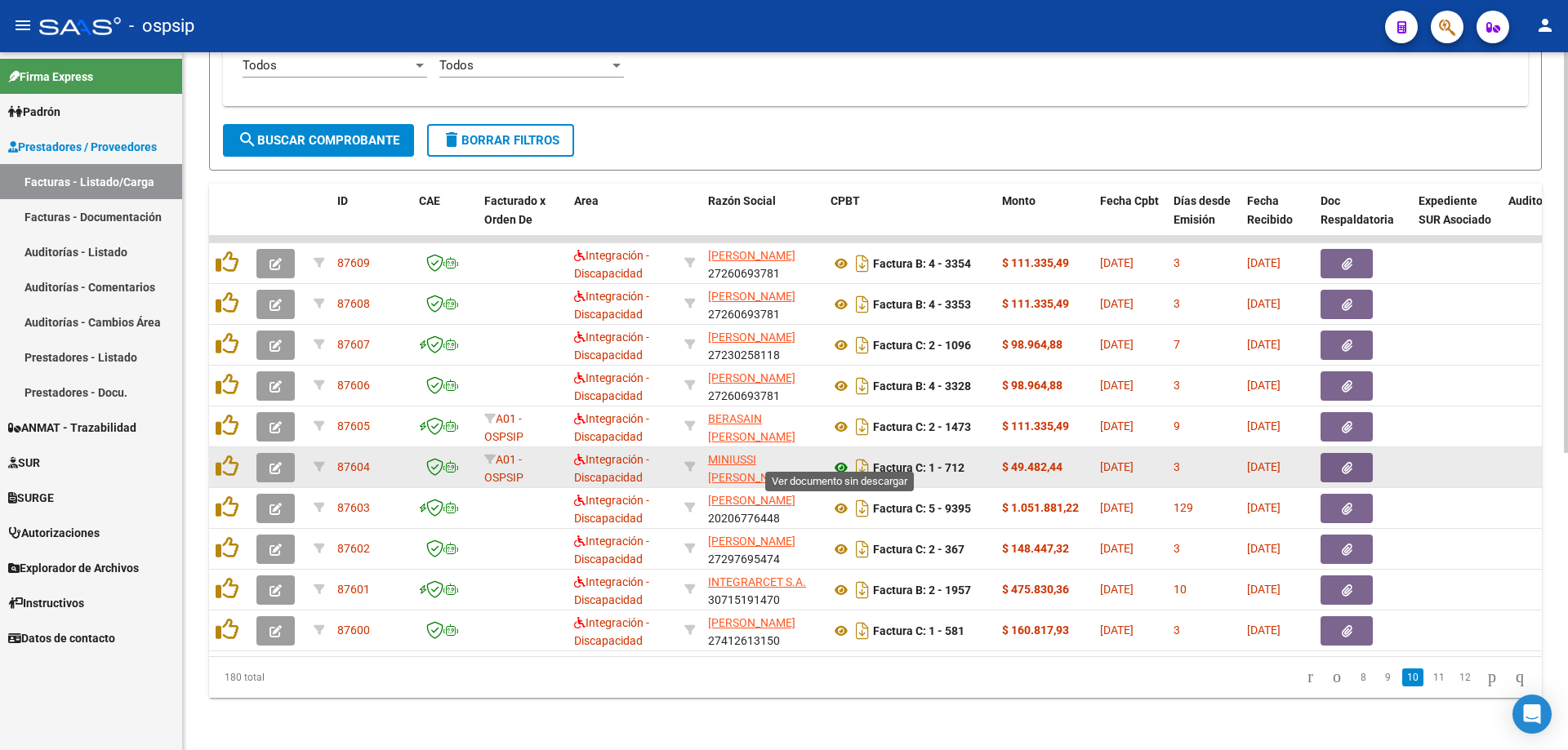
click at [835, 458] on icon at bounding box center [841, 467] width 21 height 20
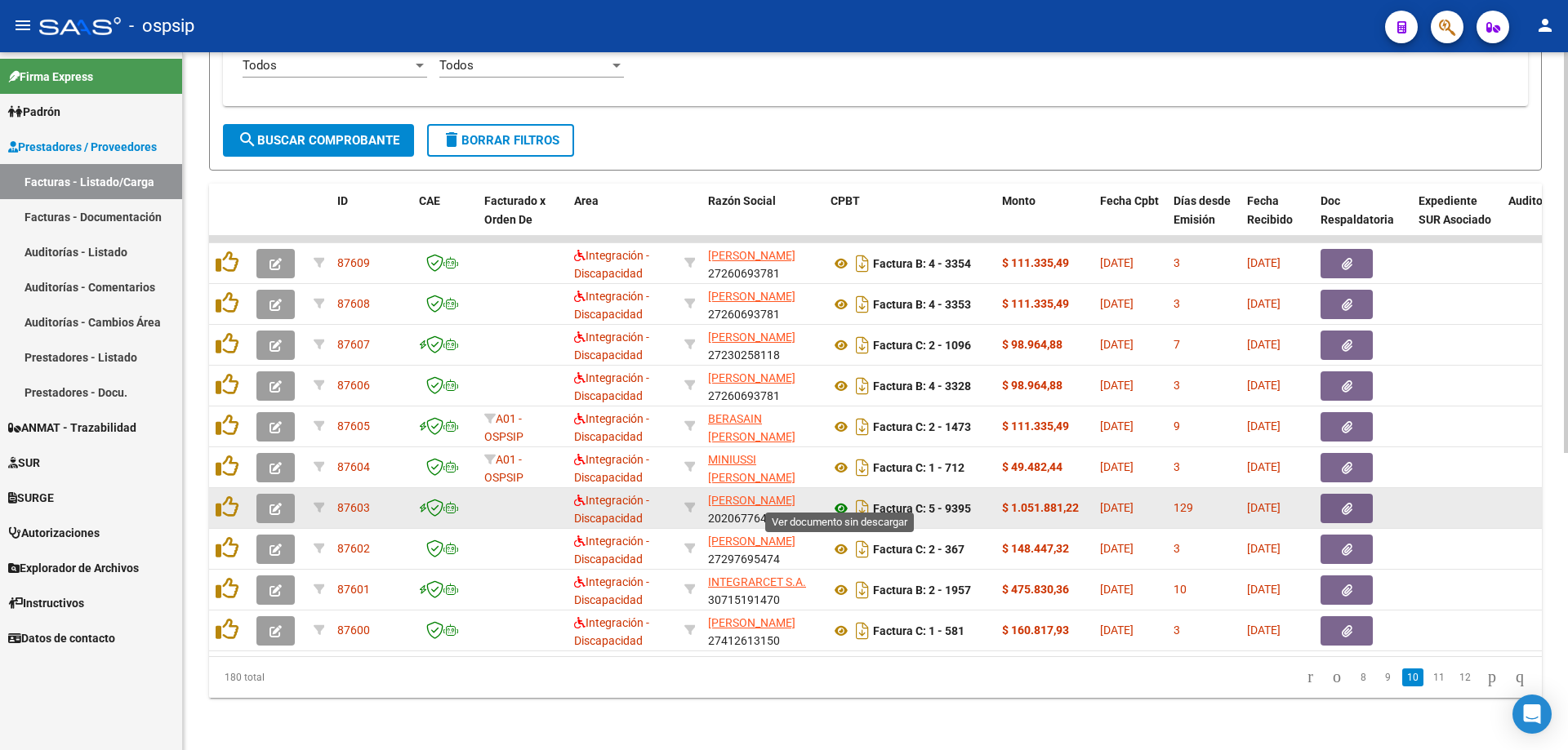
click at [839, 499] on icon at bounding box center [841, 508] width 21 height 20
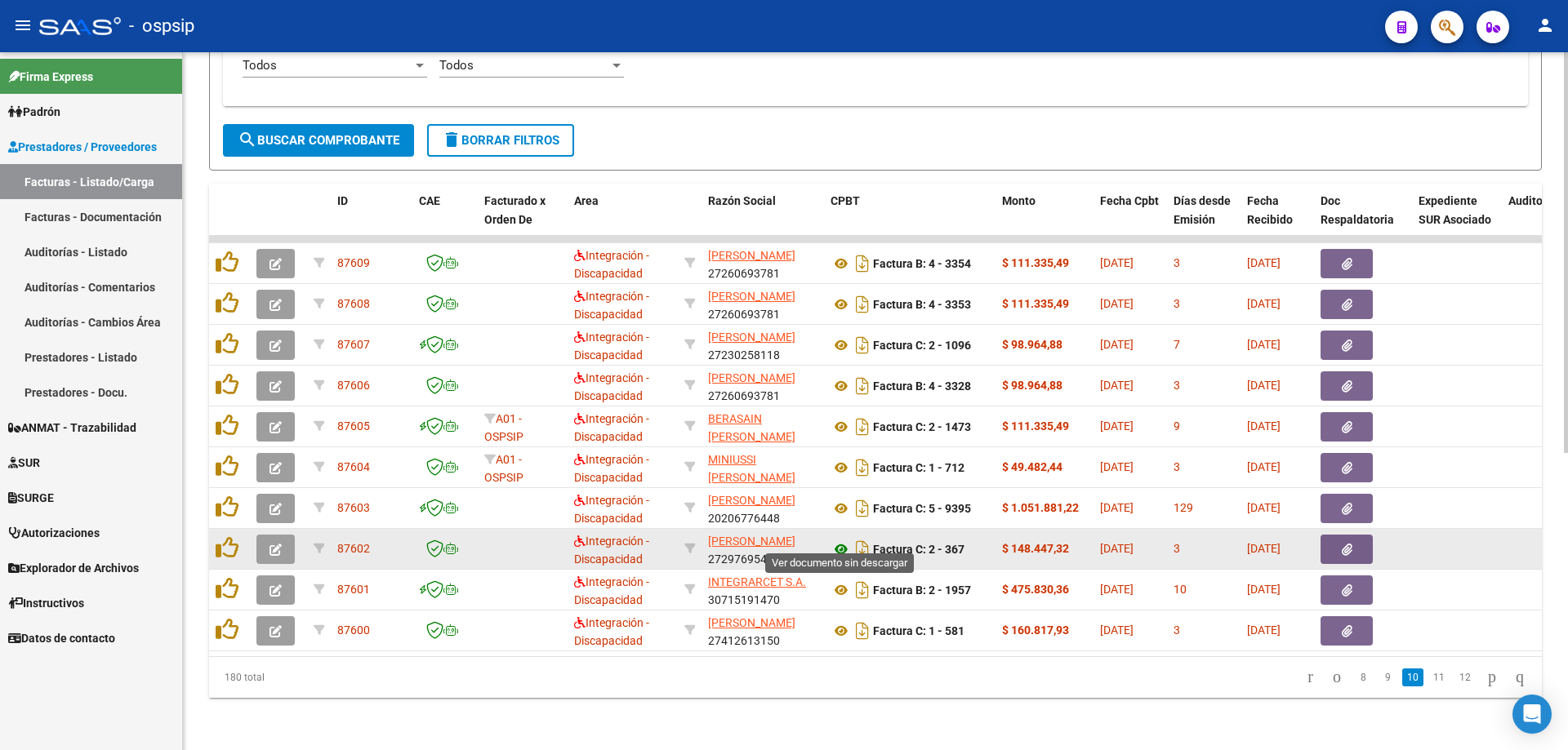
click at [837, 540] on icon at bounding box center [841, 549] width 21 height 20
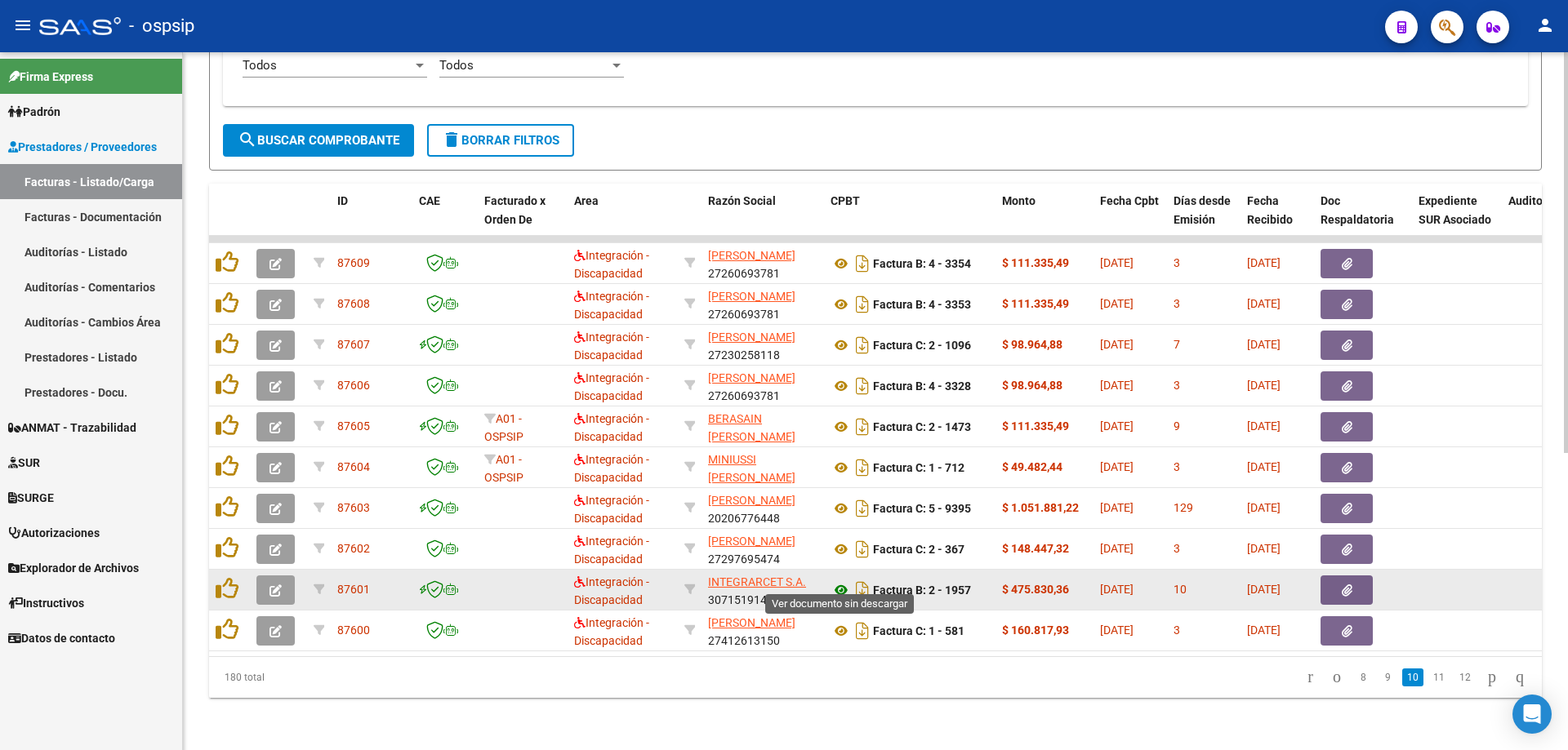
click at [840, 581] on icon at bounding box center [841, 590] width 21 height 20
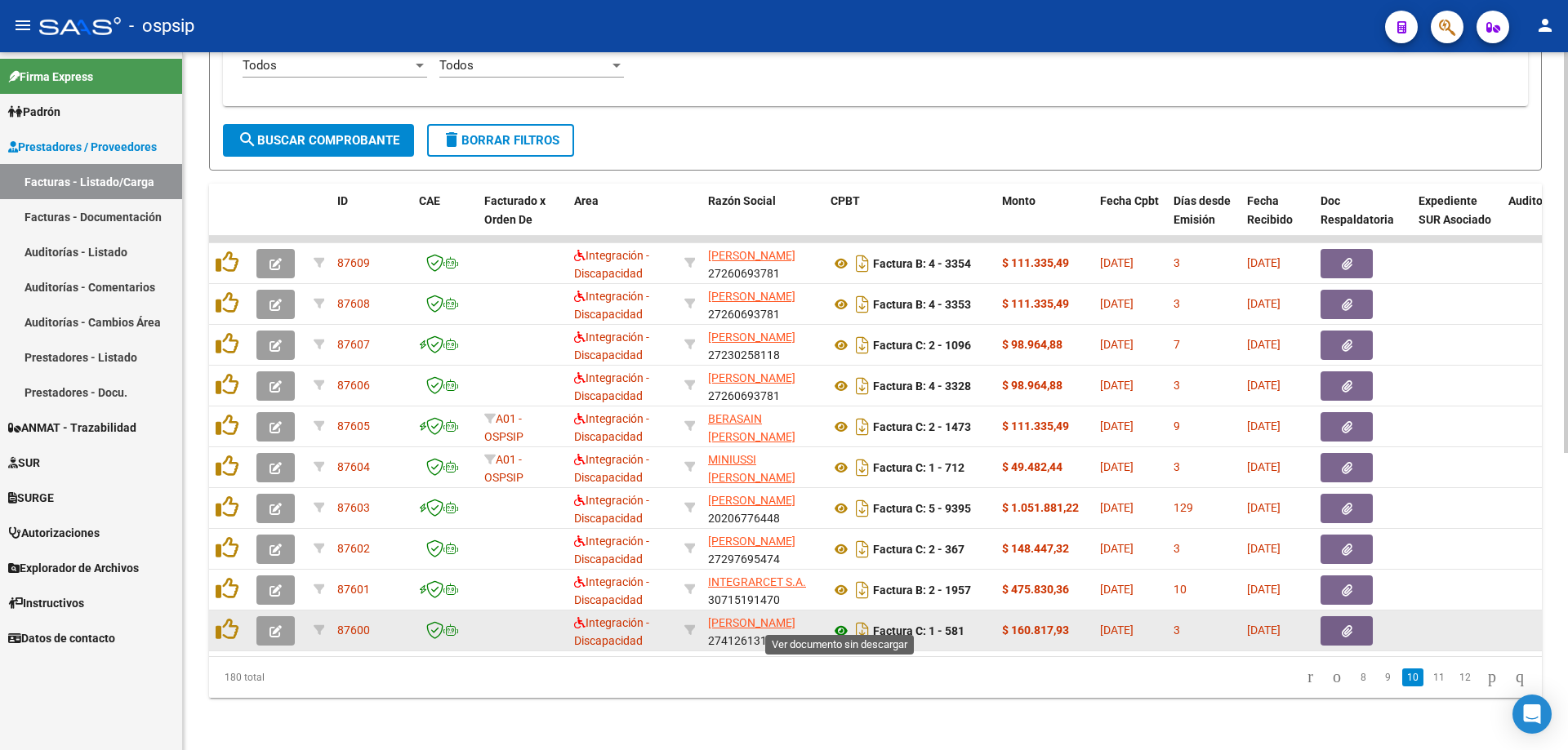
click at [842, 622] on icon at bounding box center [841, 631] width 21 height 20
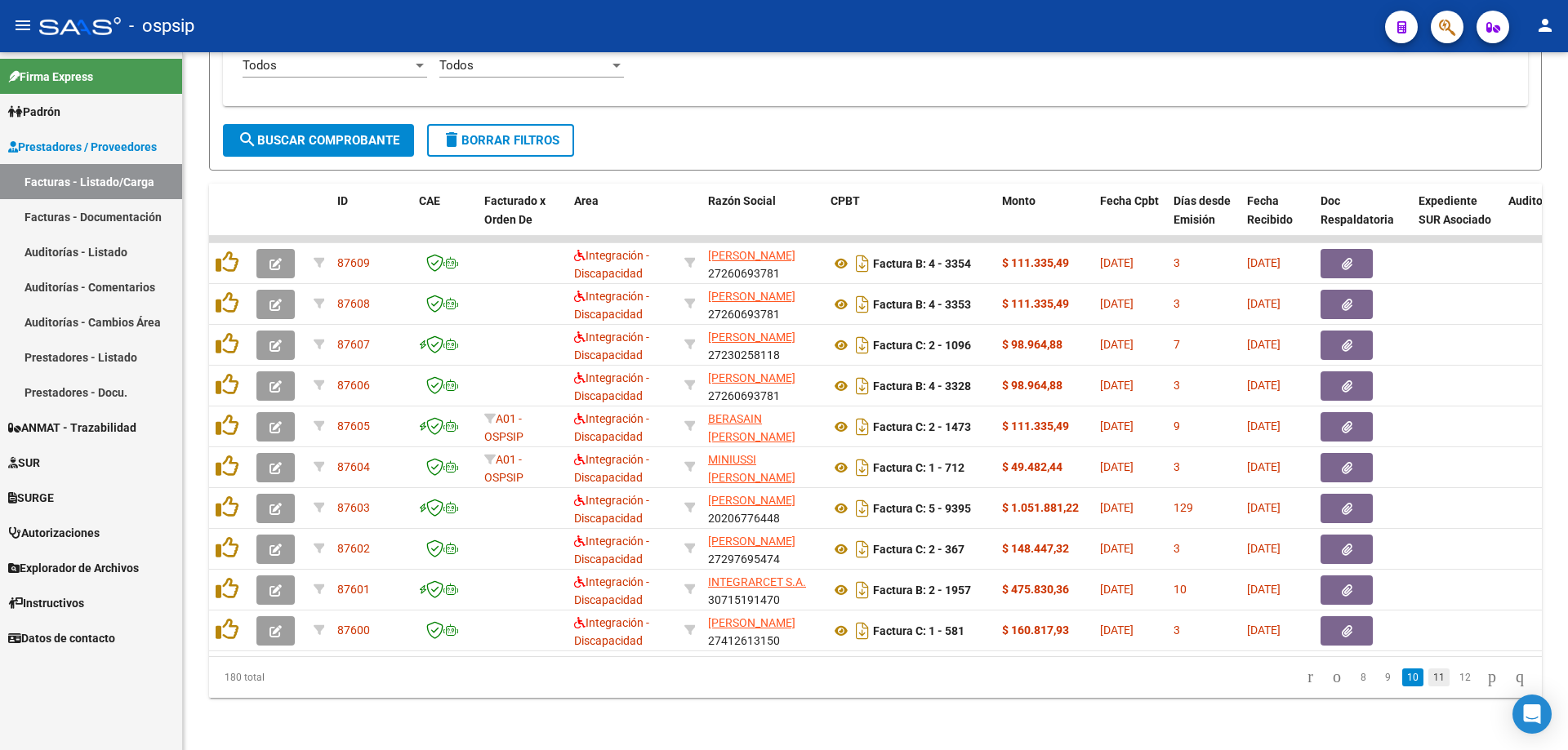
click at [1428, 679] on link "11" at bounding box center [1439, 677] width 21 height 18
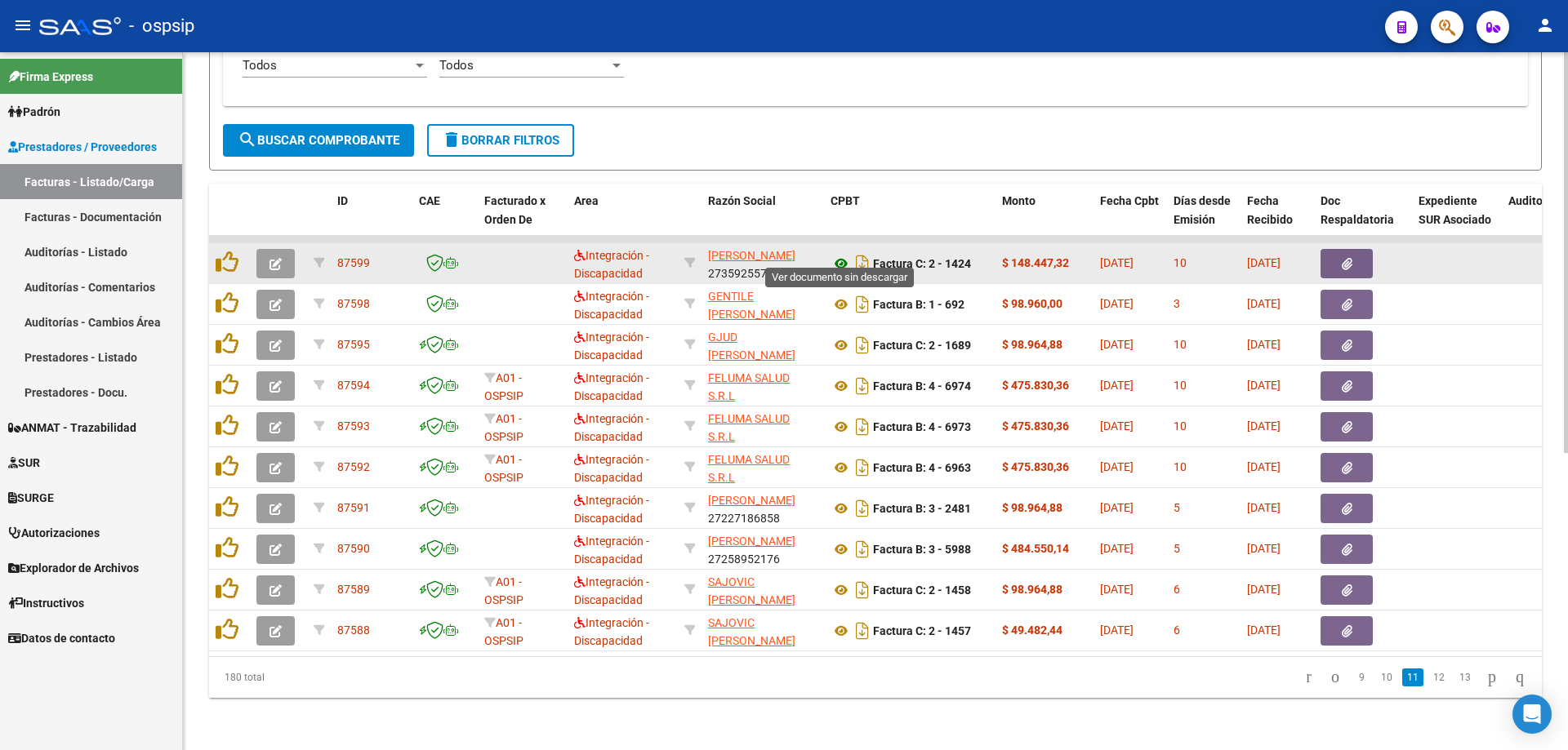
click at [835, 254] on icon at bounding box center [841, 263] width 21 height 20
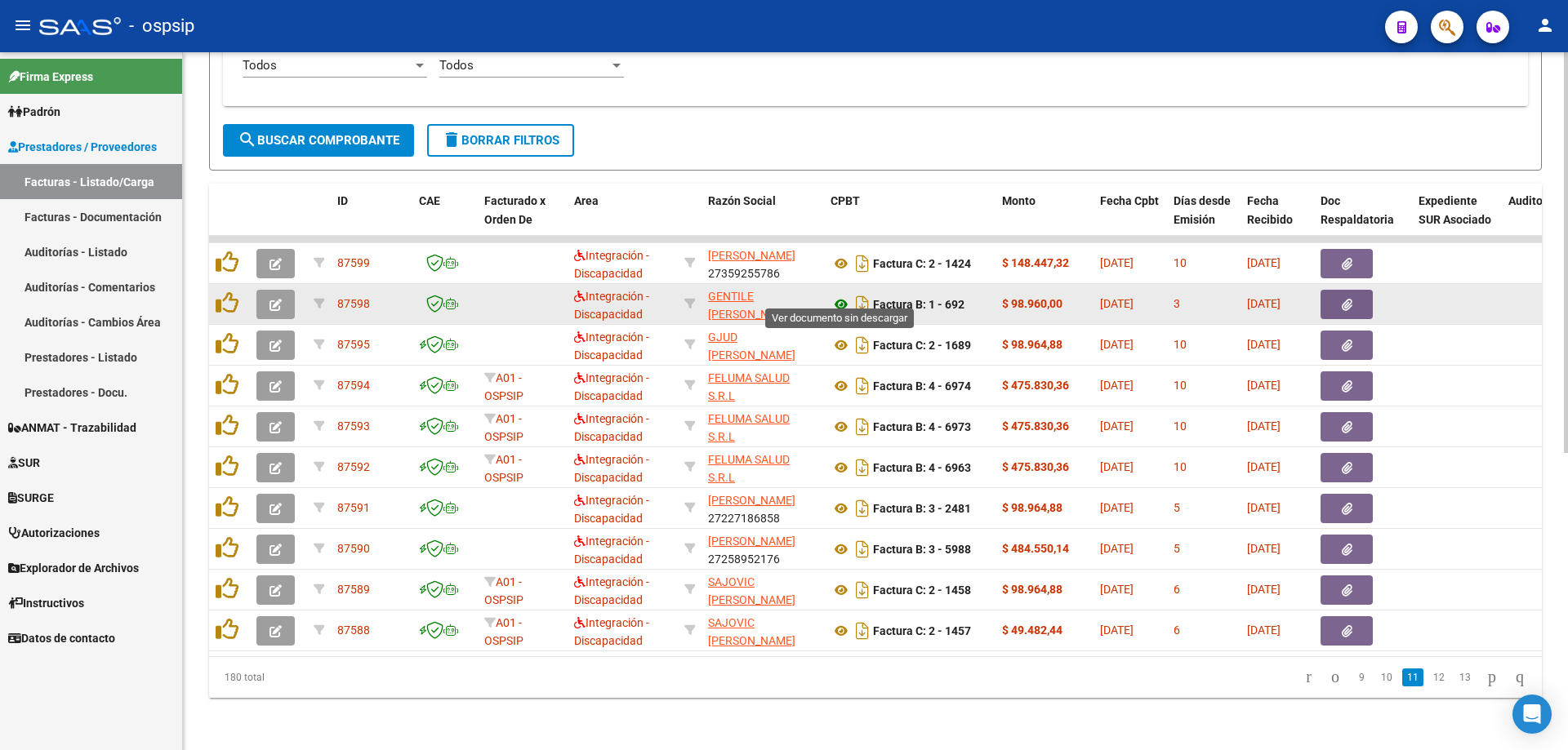
click at [841, 294] on icon at bounding box center [841, 304] width 21 height 20
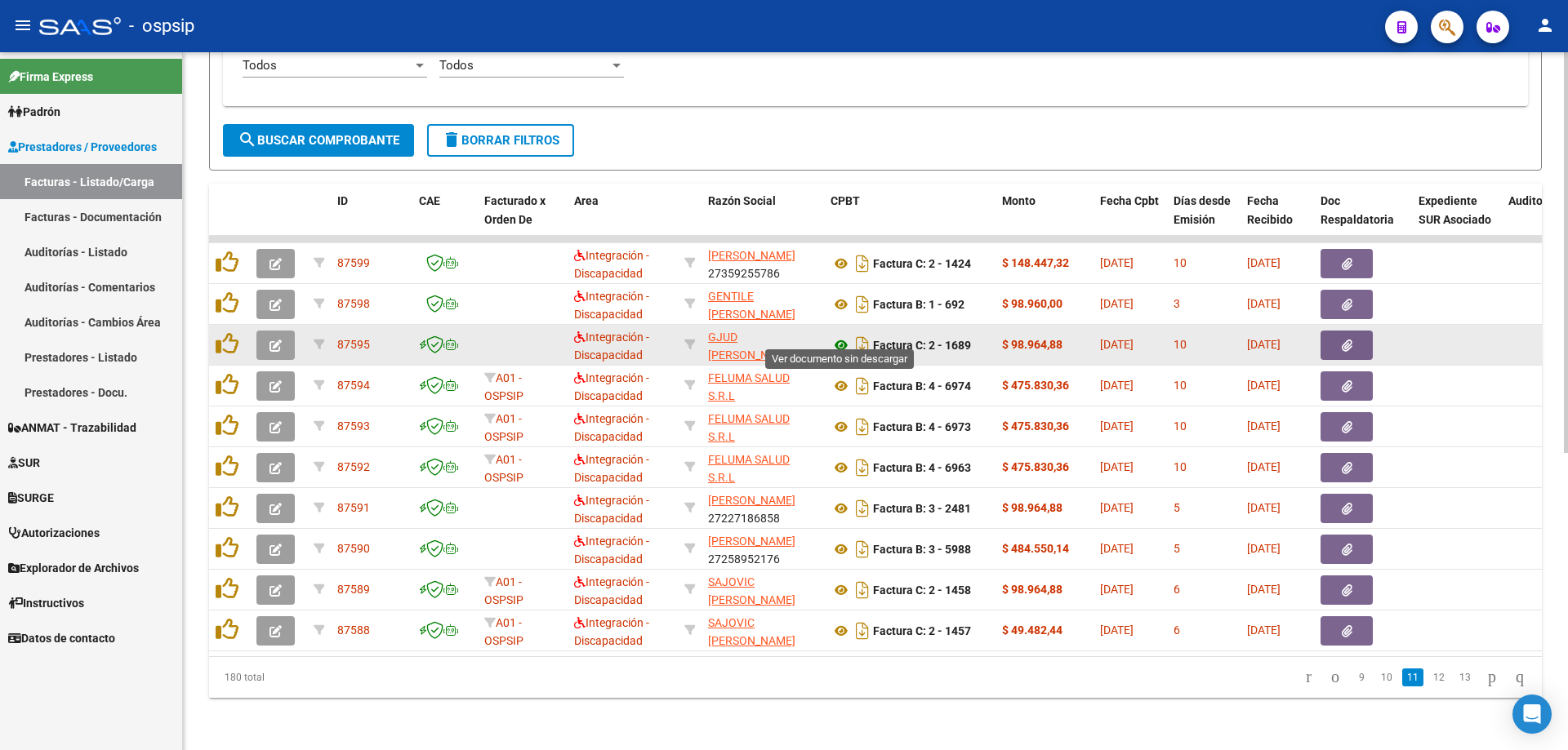
click at [841, 338] on icon at bounding box center [841, 345] width 21 height 20
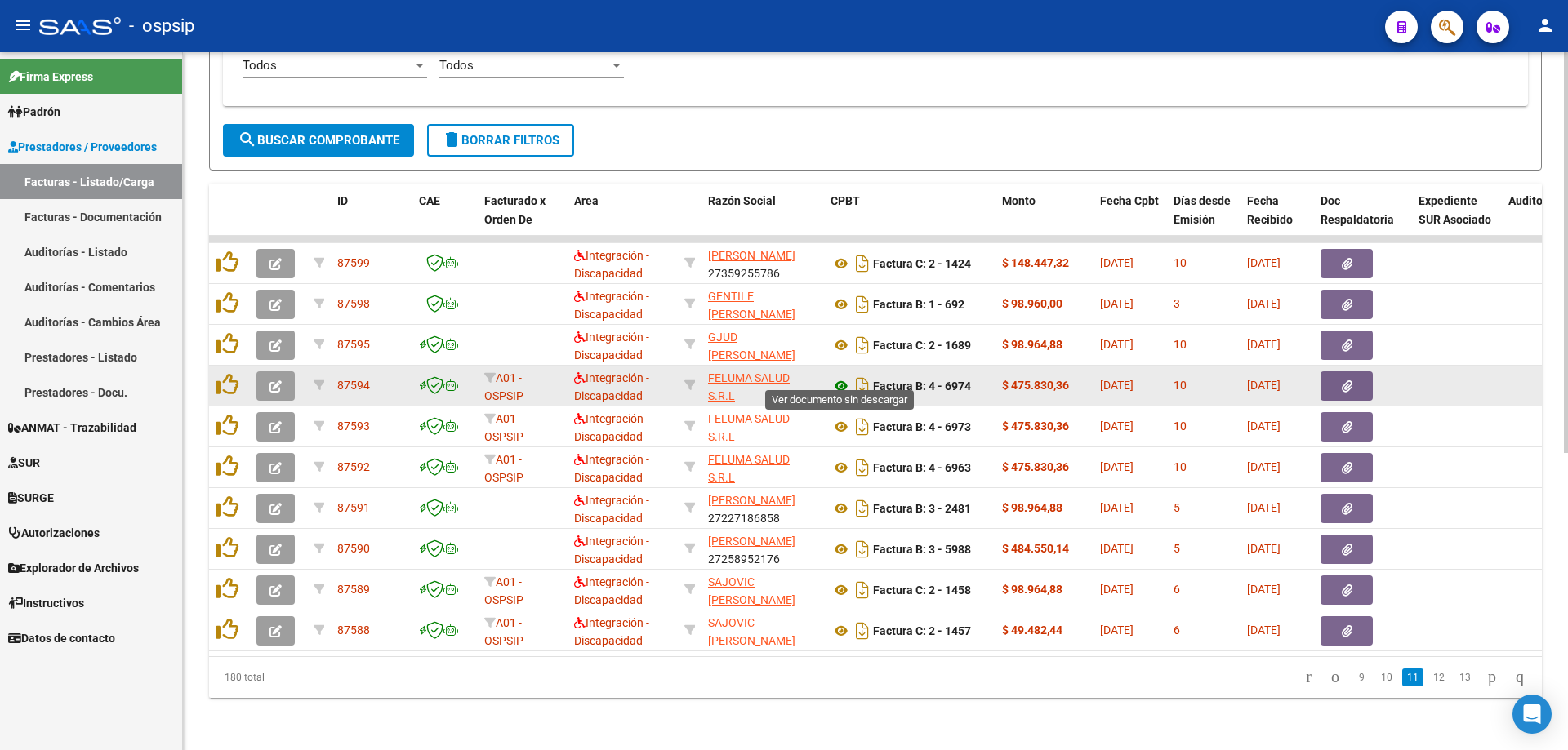
click at [838, 376] on icon at bounding box center [841, 386] width 21 height 20
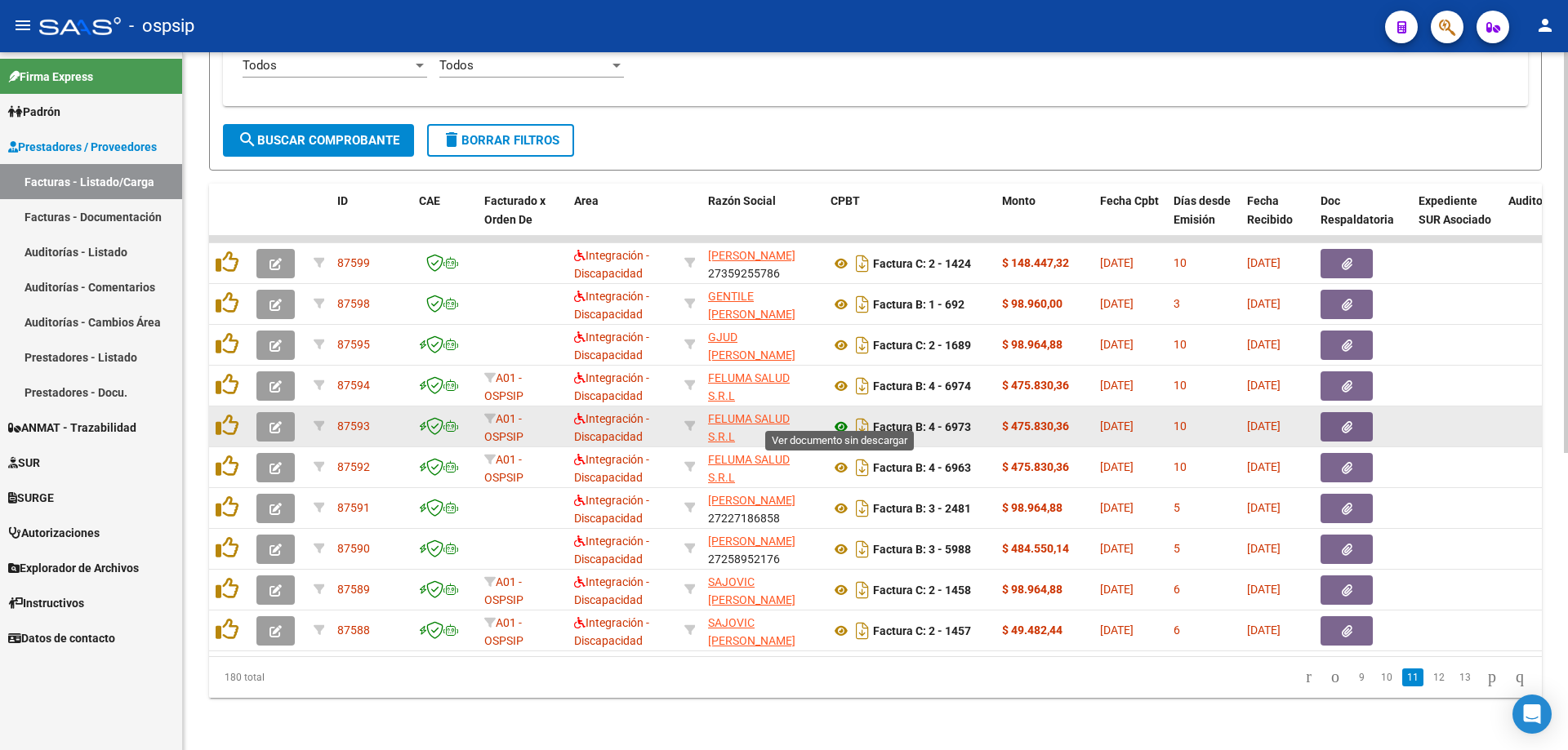
click at [838, 417] on icon at bounding box center [841, 426] width 21 height 20
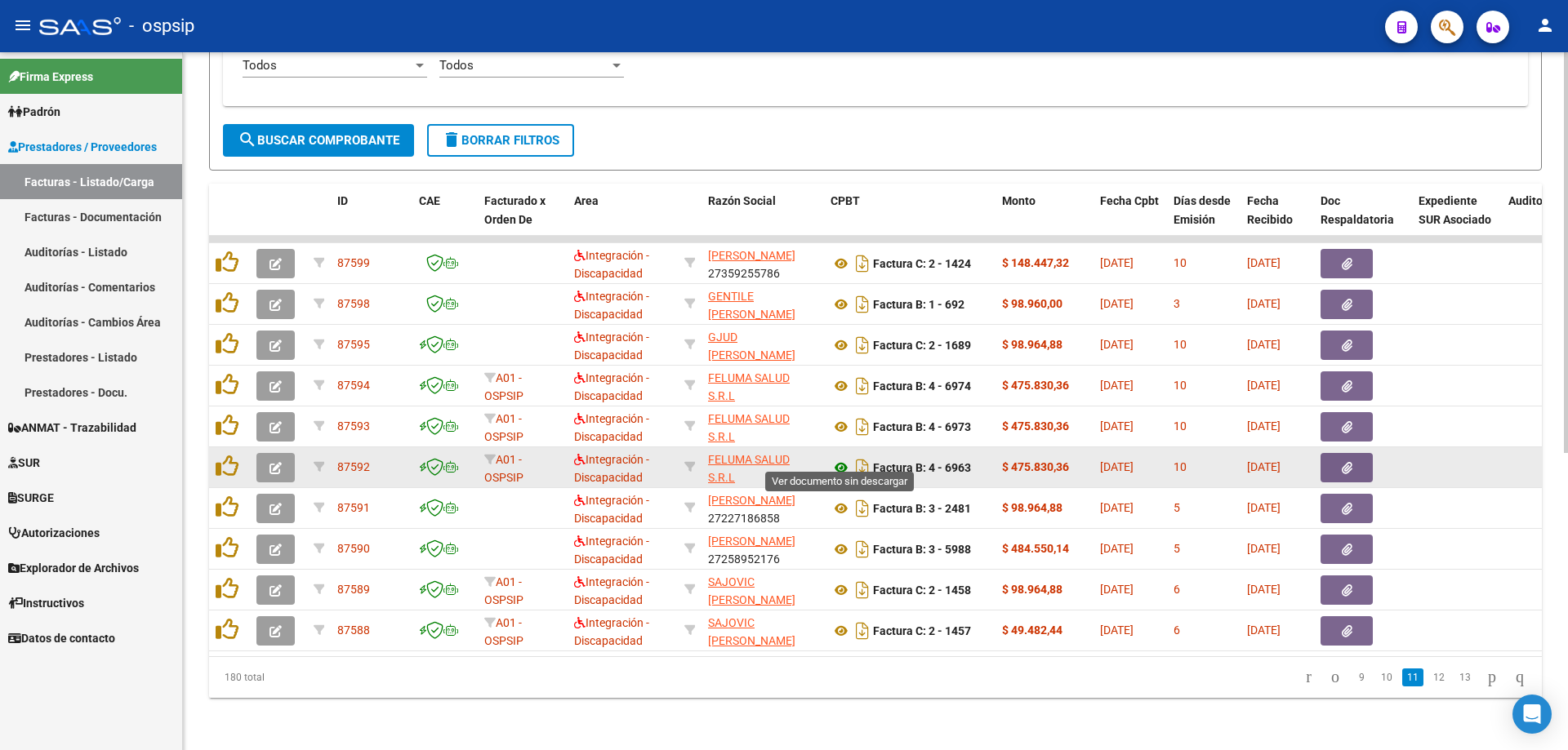
click at [837, 458] on icon at bounding box center [841, 467] width 21 height 20
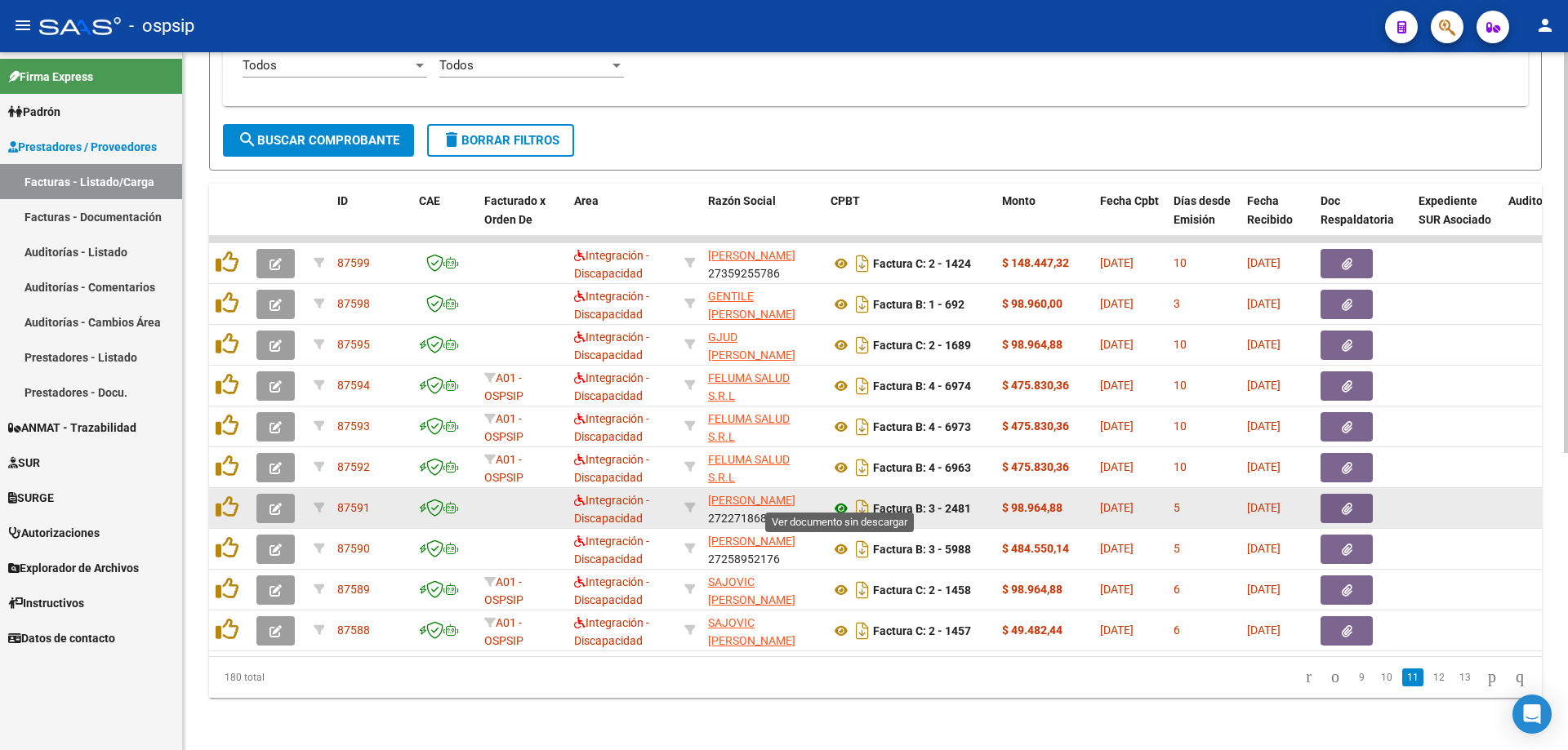
click at [842, 499] on icon at bounding box center [841, 508] width 21 height 20
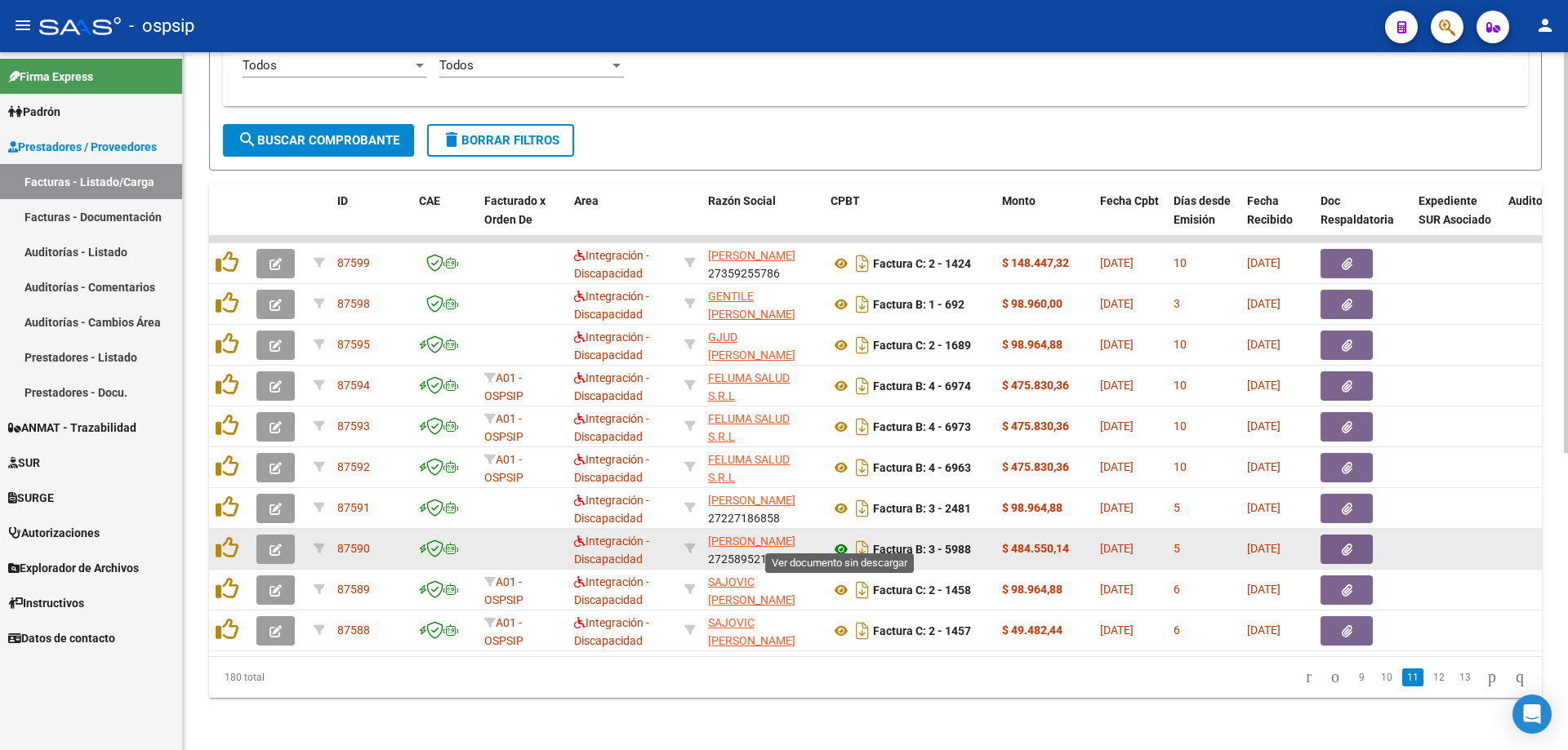
click at [842, 540] on icon at bounding box center [841, 549] width 21 height 20
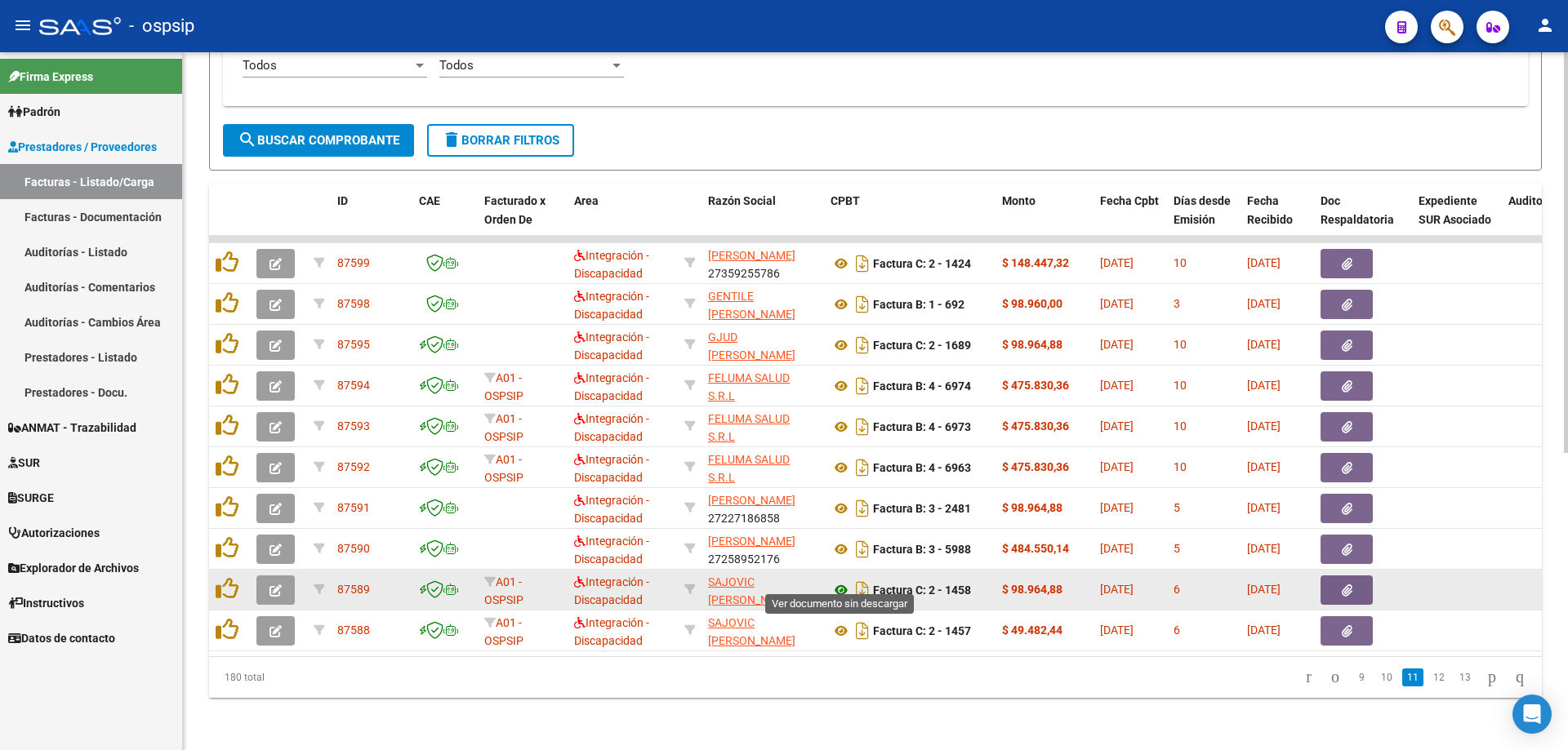
click at [842, 583] on icon at bounding box center [841, 590] width 21 height 20
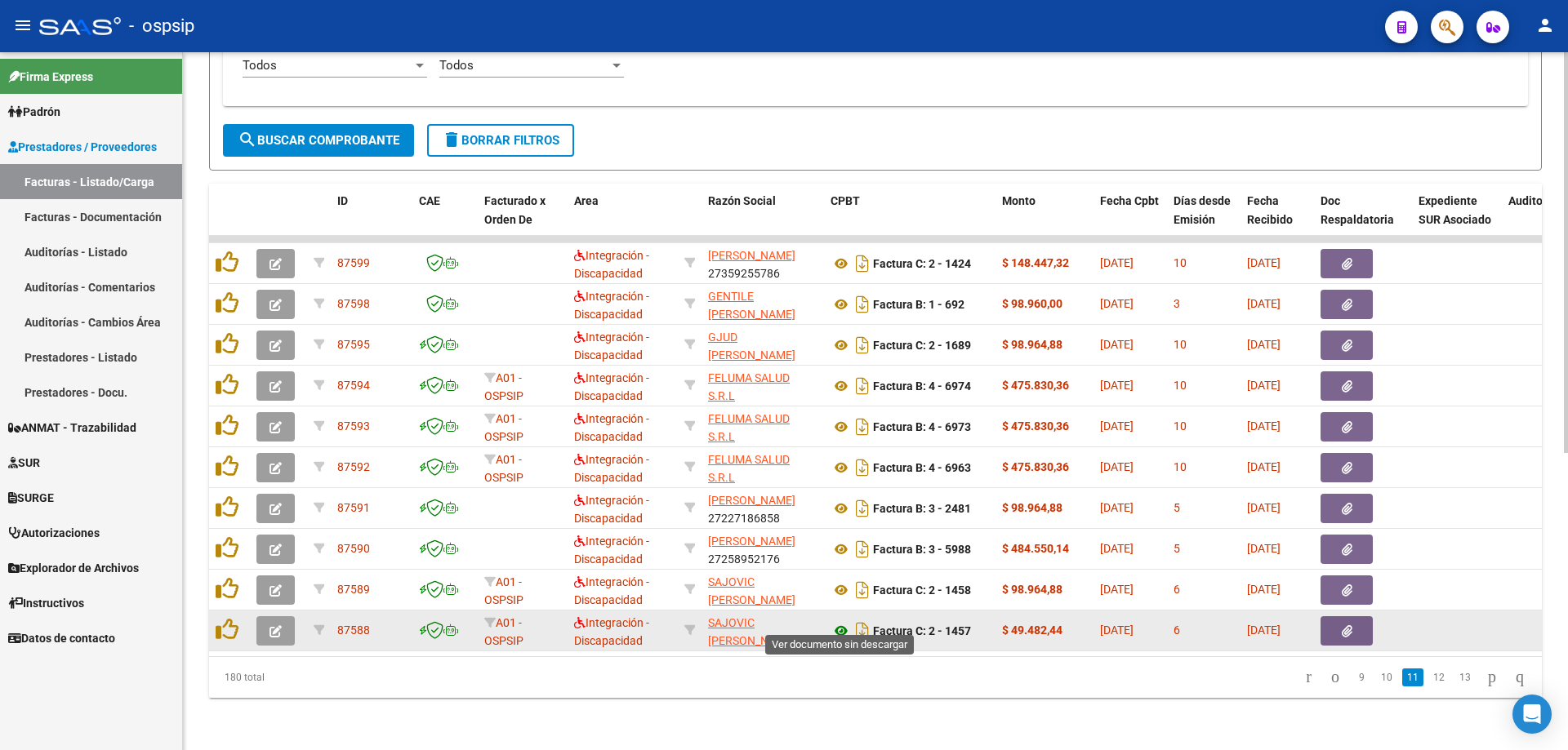
click at [843, 622] on icon at bounding box center [841, 631] width 21 height 20
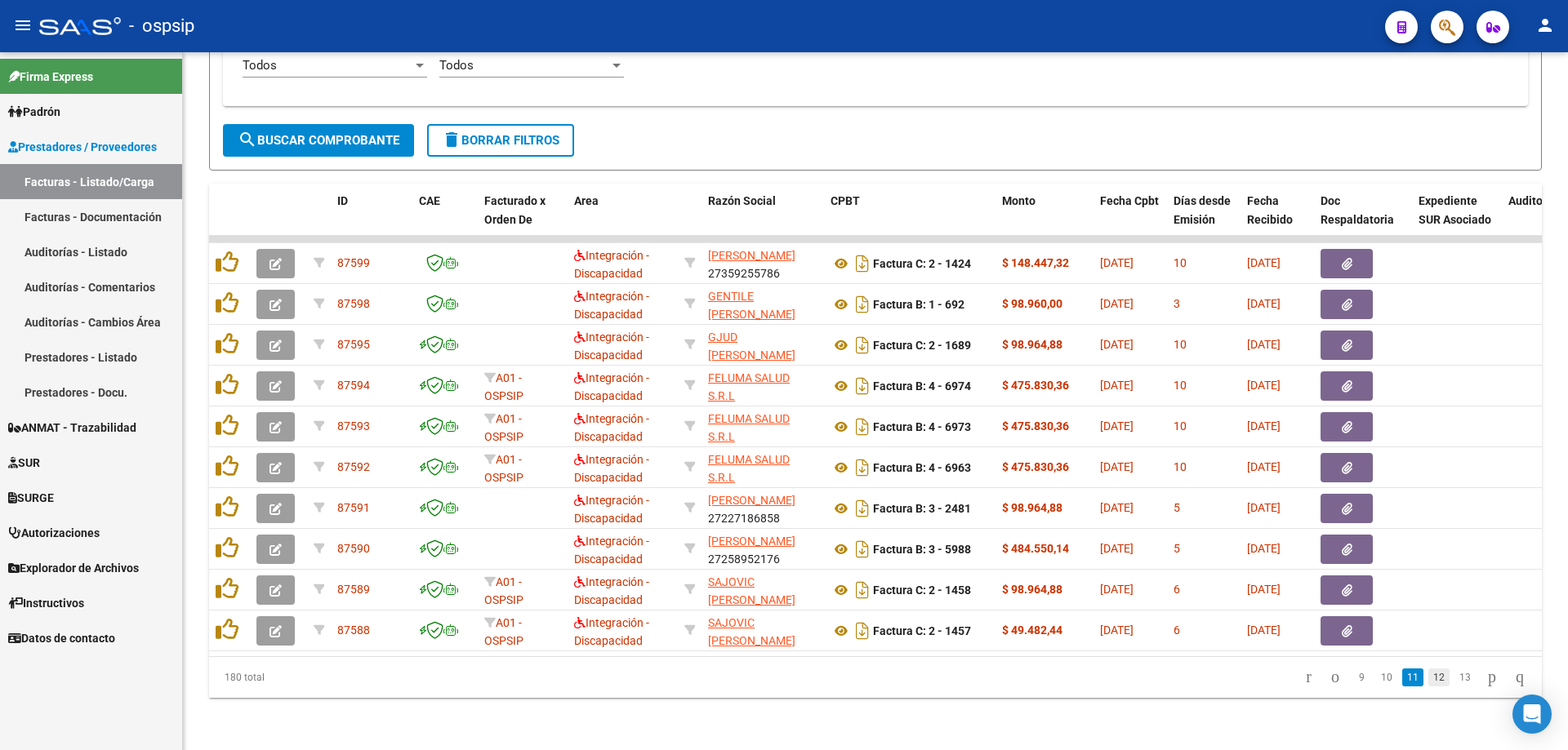
click at [1428, 675] on link "12" at bounding box center [1439, 677] width 21 height 18
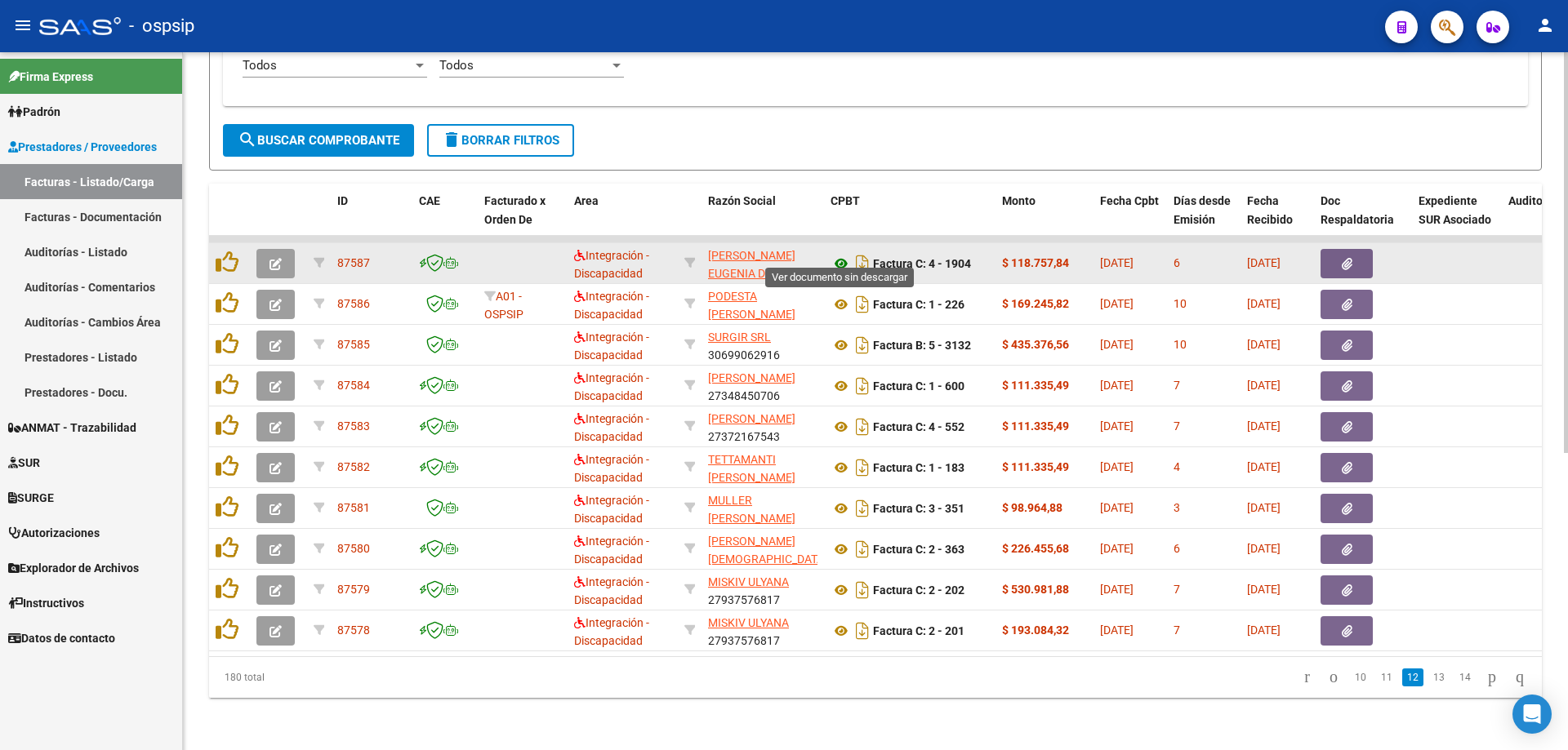
click at [840, 254] on icon at bounding box center [841, 263] width 21 height 20
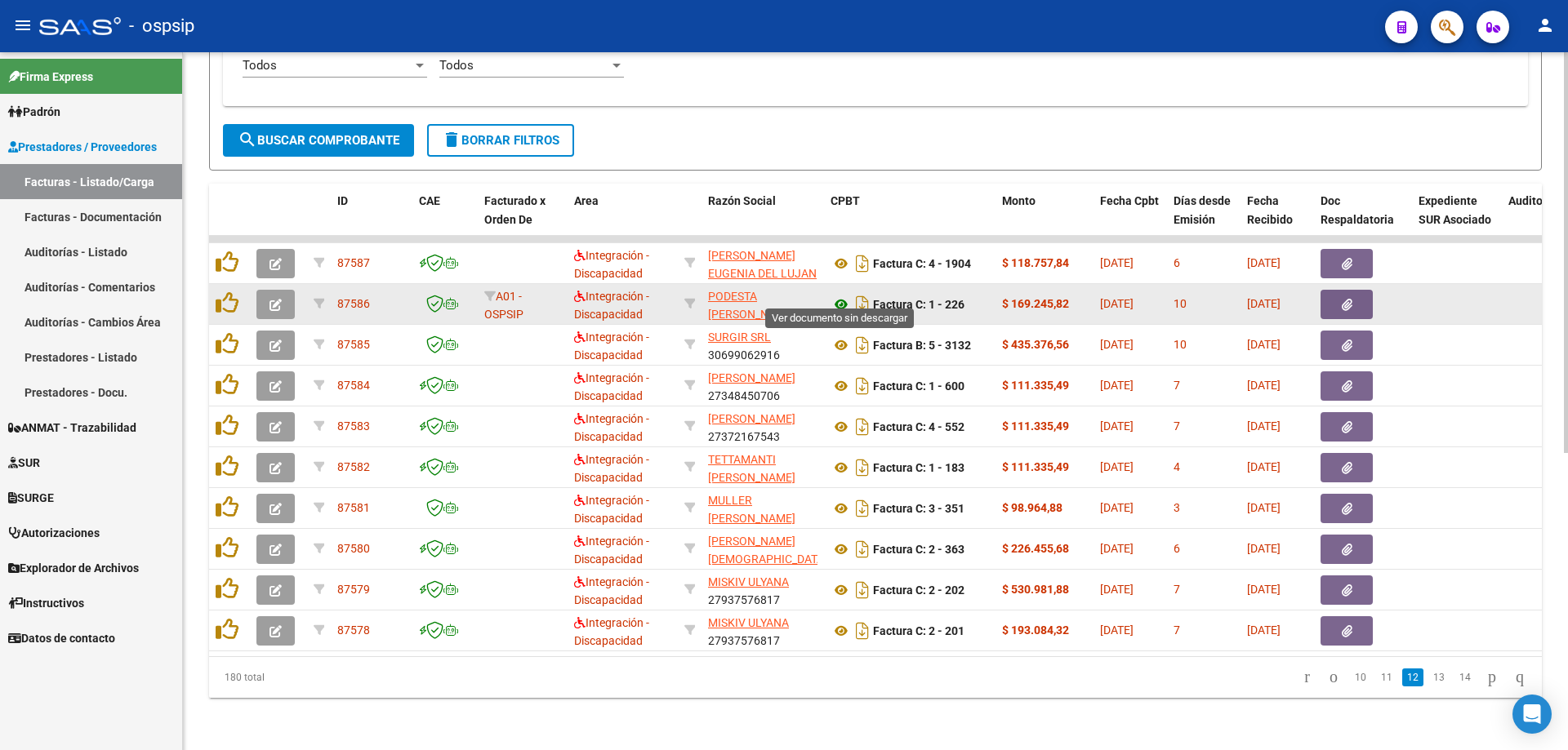
click at [835, 295] on icon at bounding box center [841, 304] width 21 height 20
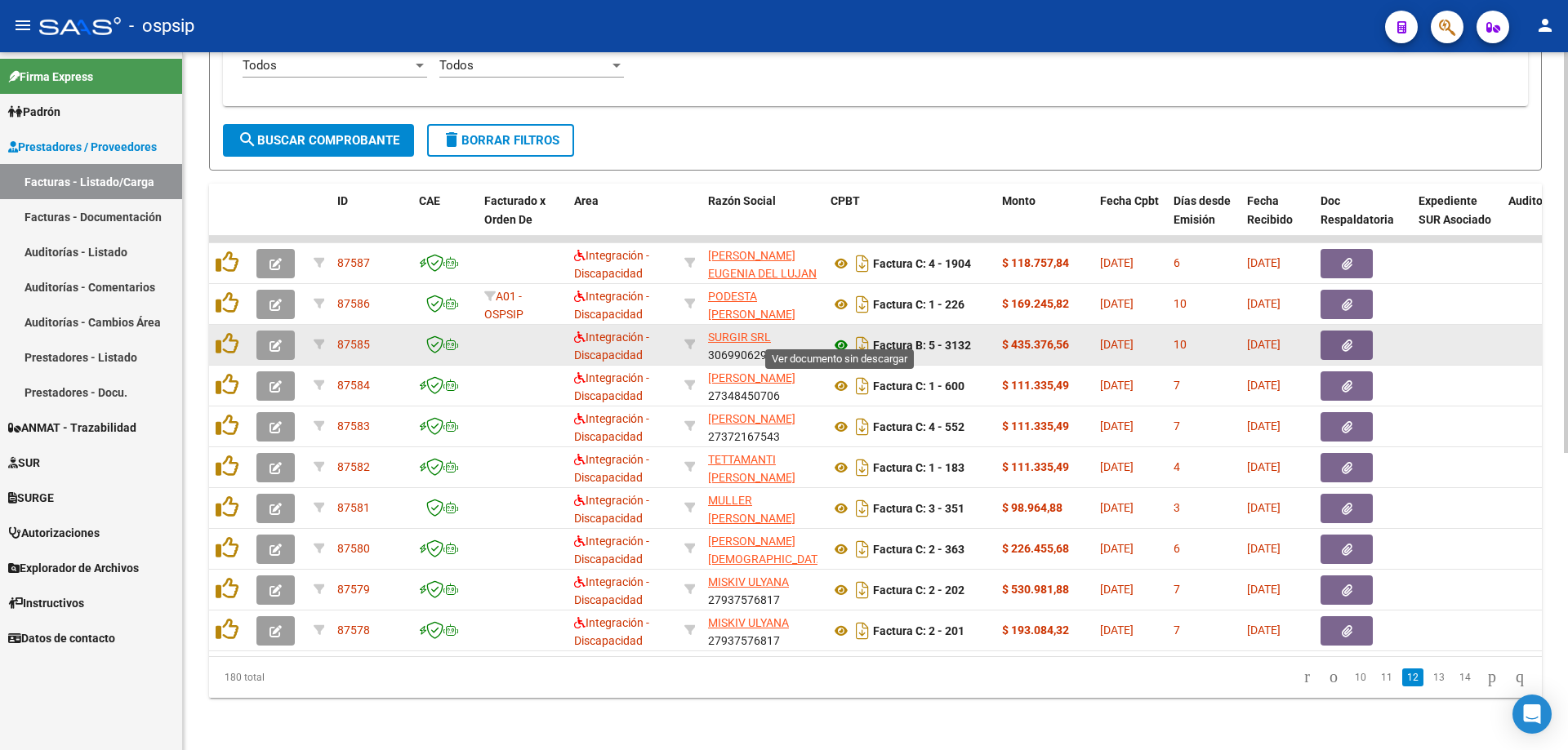
click at [839, 336] on icon at bounding box center [841, 345] width 21 height 20
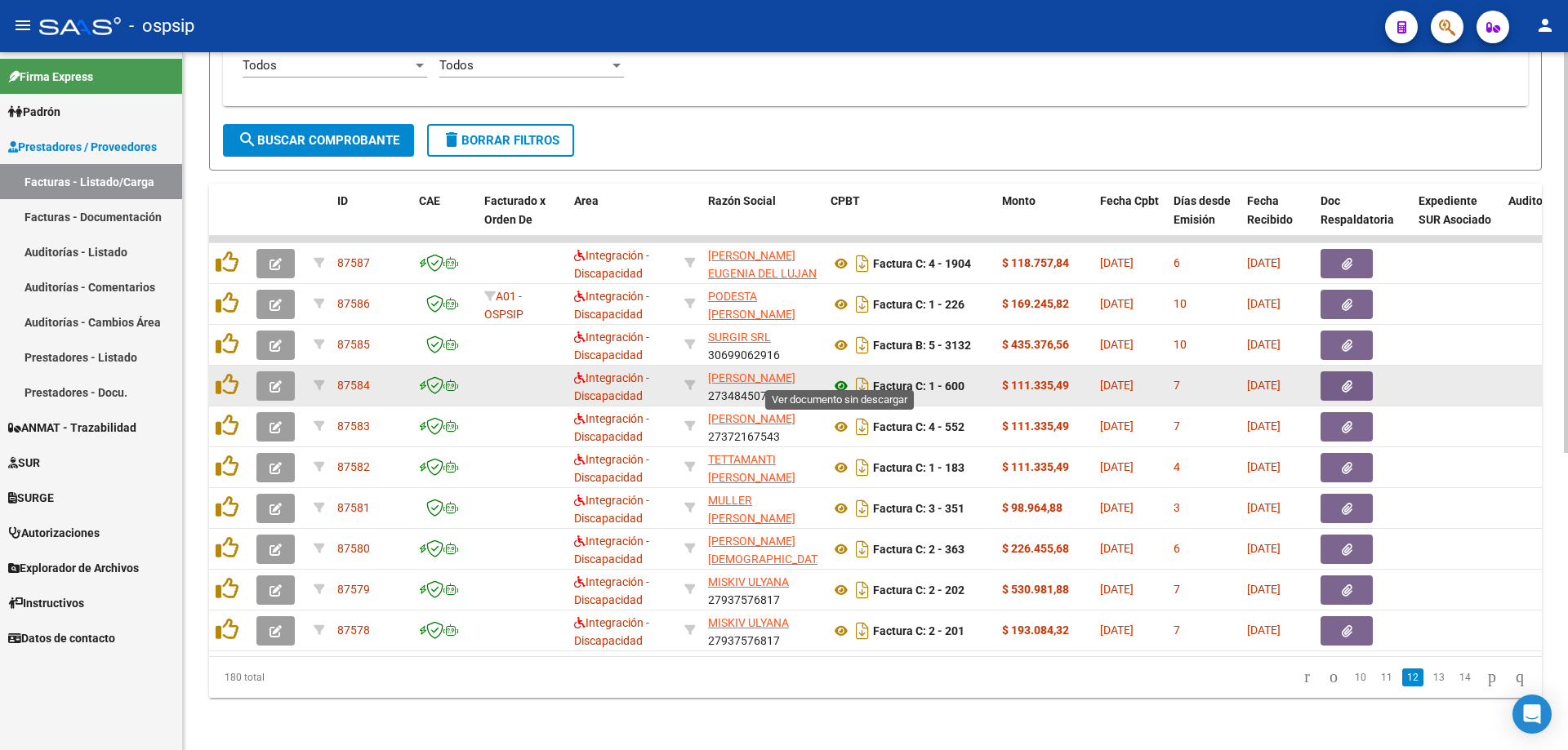
click at [836, 376] on icon at bounding box center [841, 386] width 21 height 20
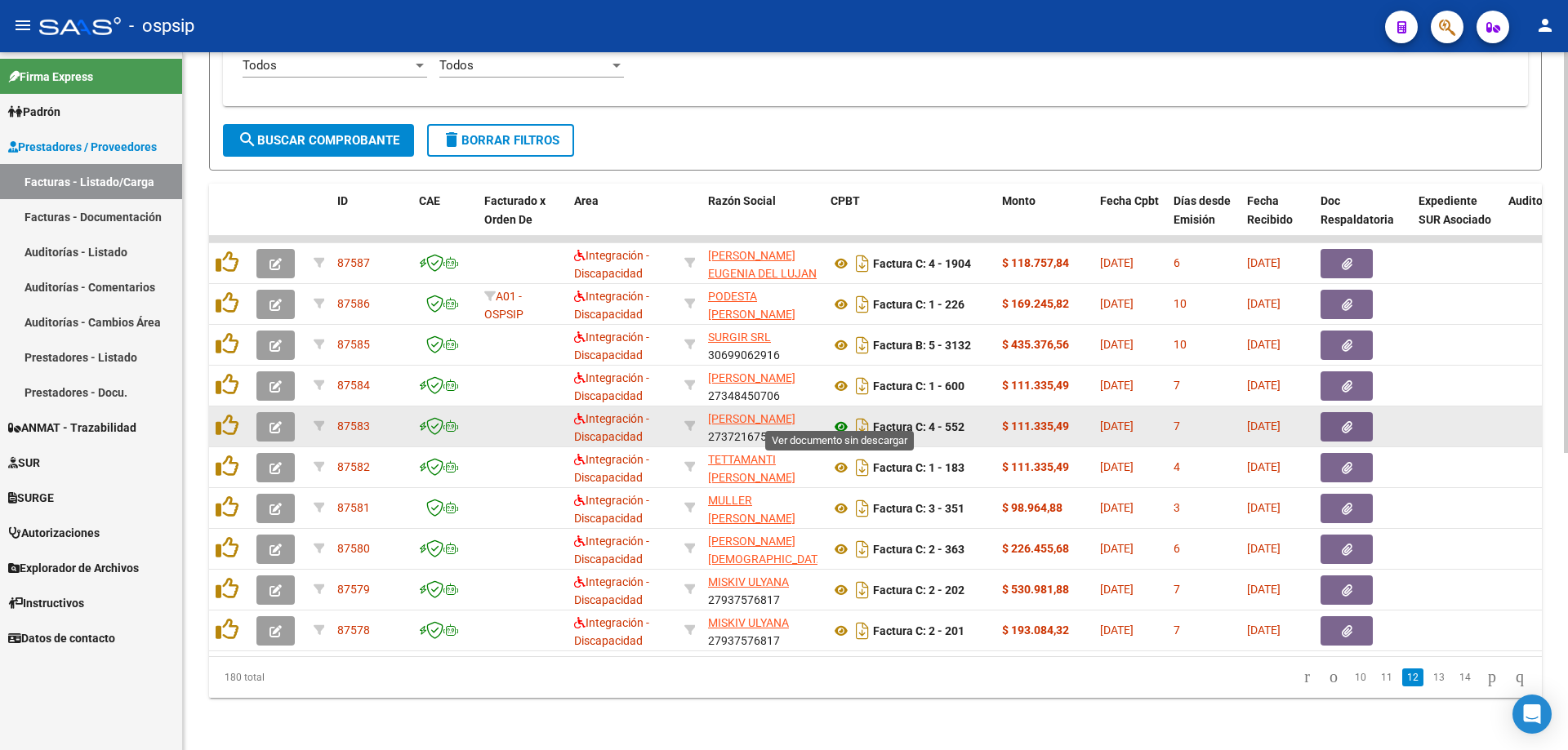
click at [842, 417] on icon at bounding box center [841, 426] width 21 height 20
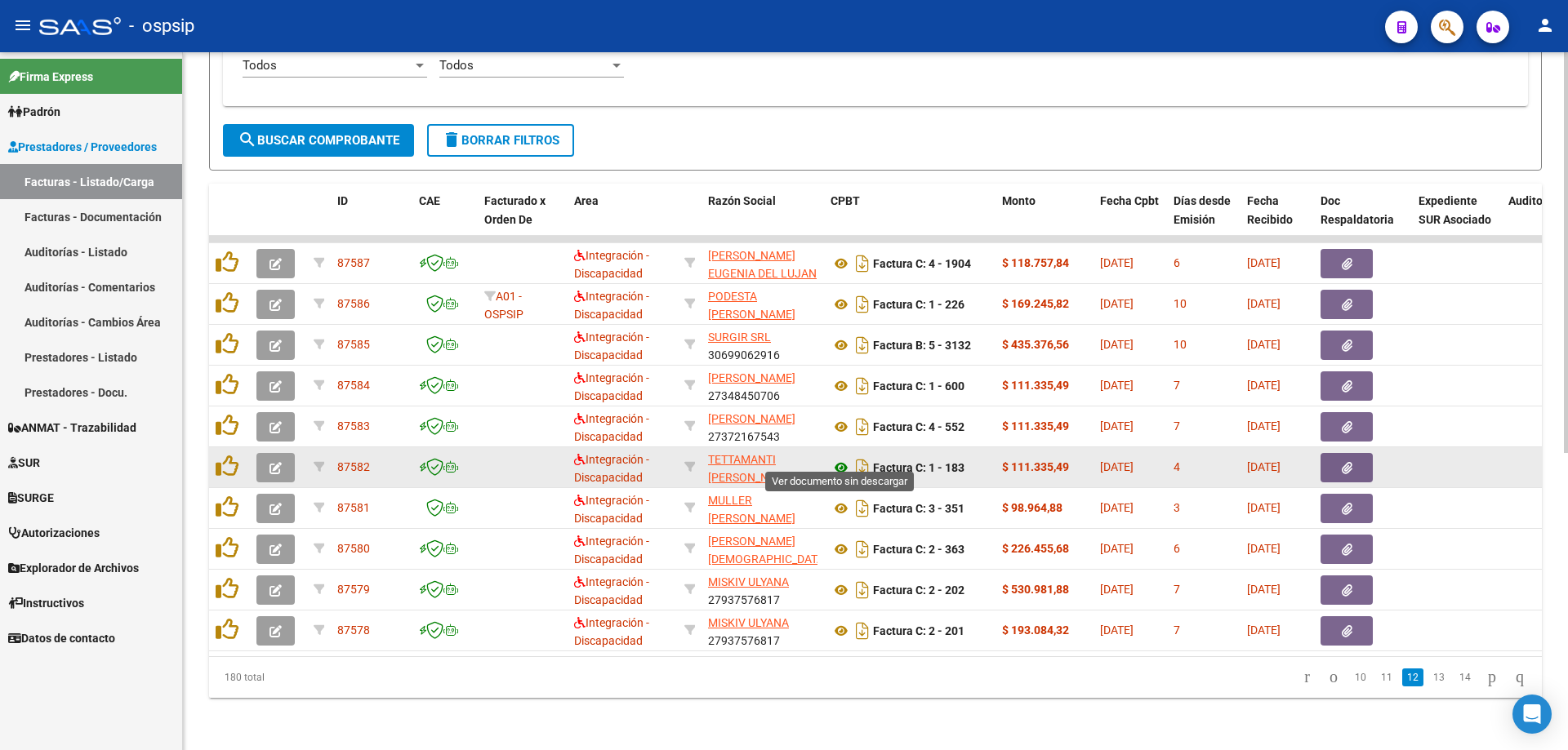
click at [840, 458] on icon at bounding box center [841, 467] width 21 height 20
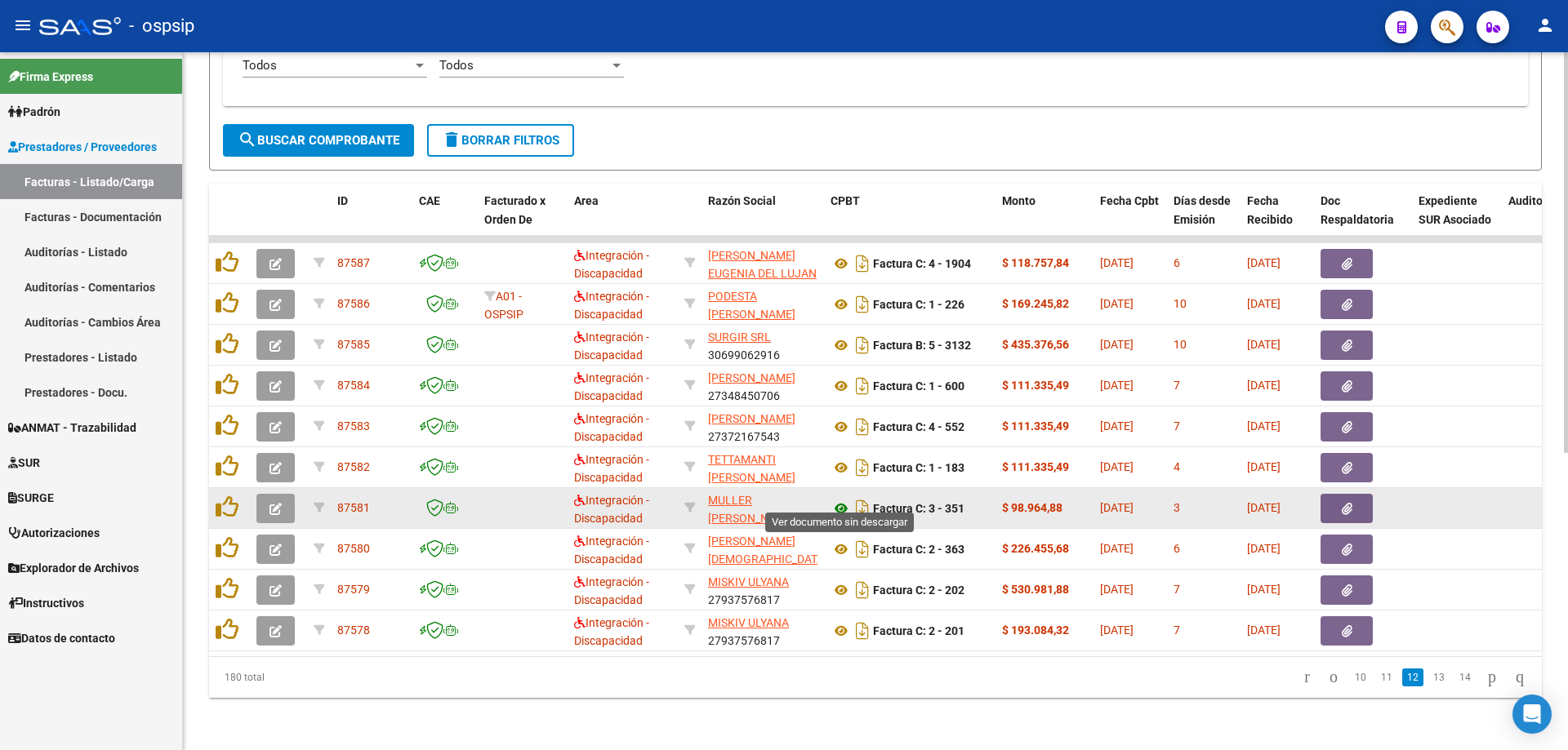
click at [835, 499] on icon at bounding box center [841, 508] width 21 height 20
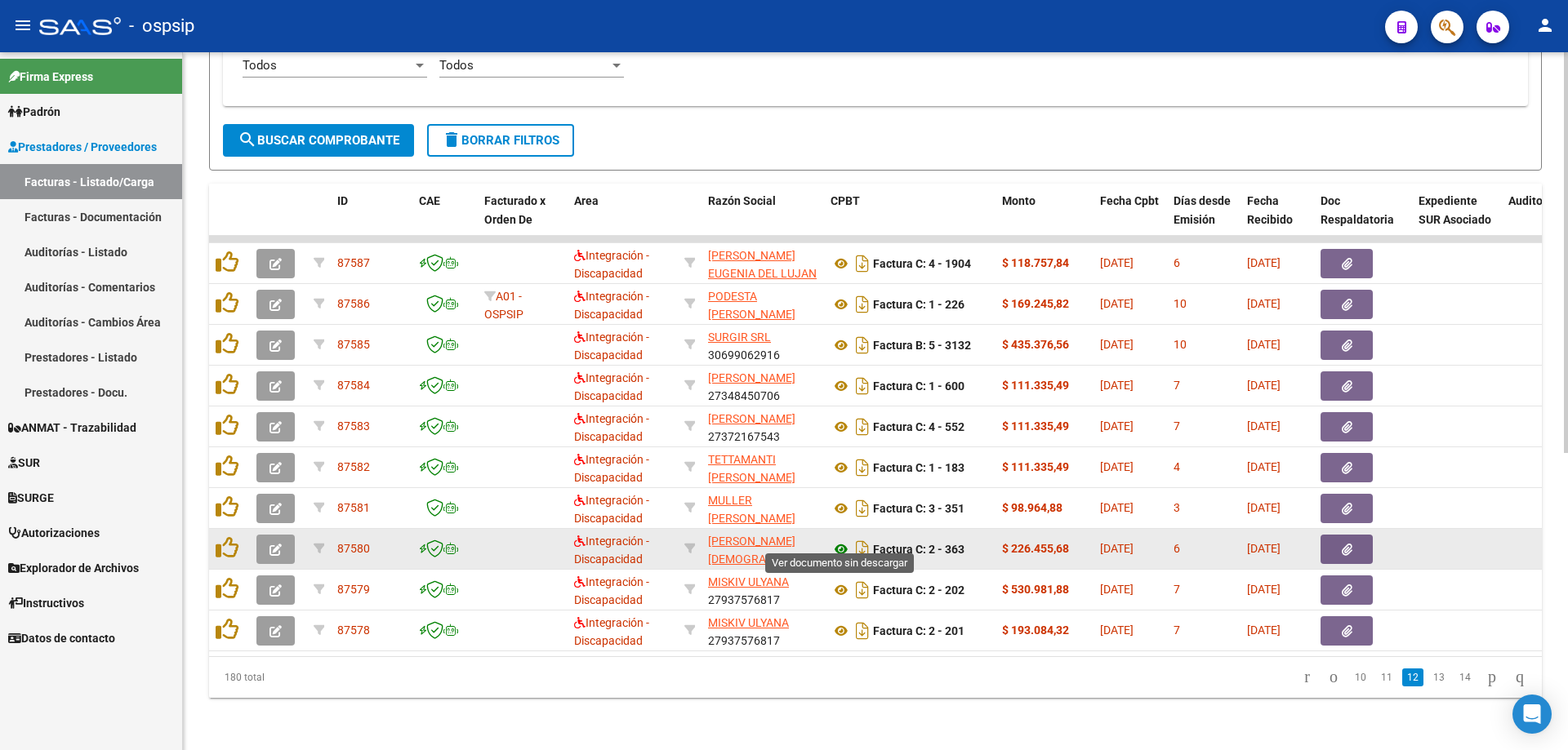
click at [838, 540] on icon at bounding box center [841, 549] width 21 height 20
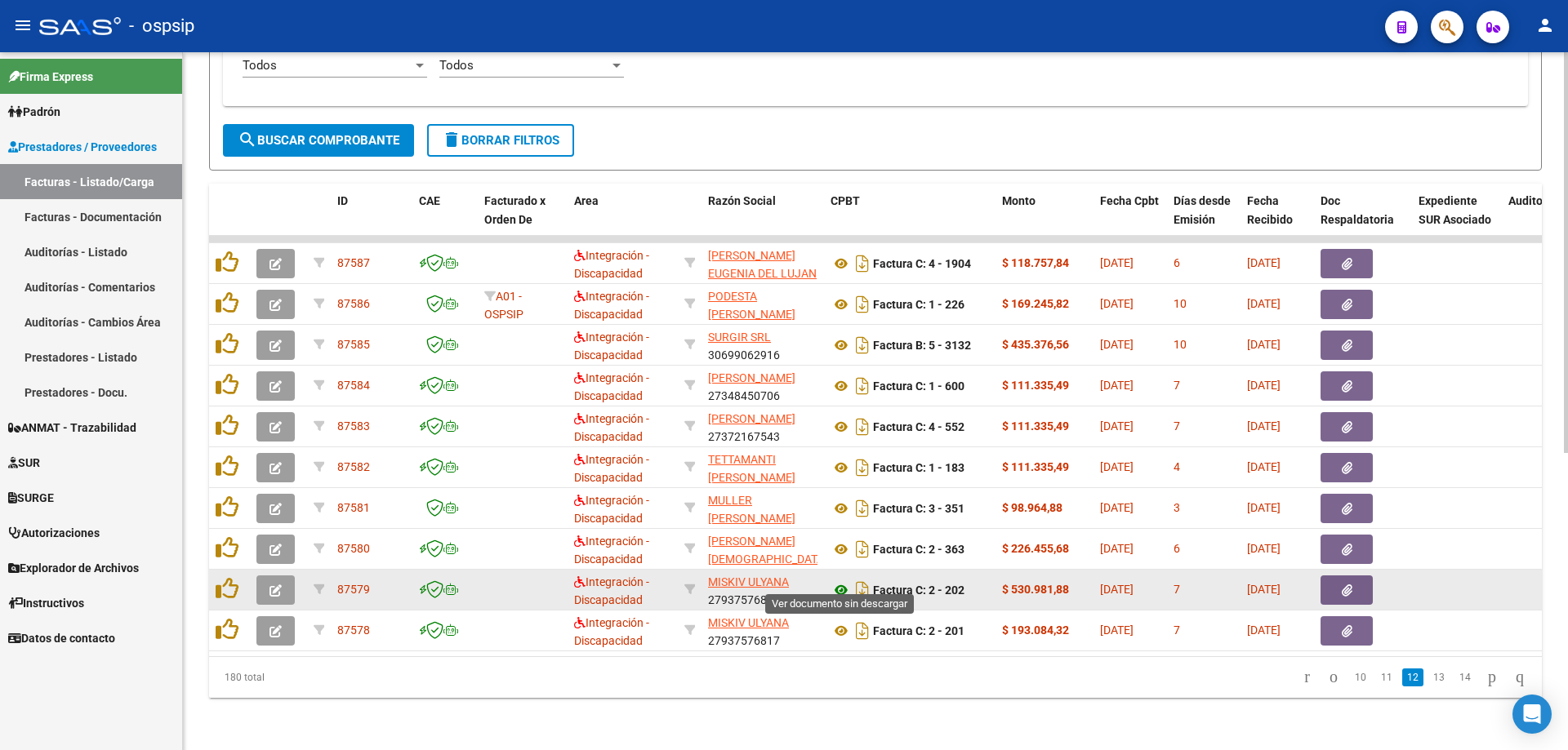
click at [839, 580] on icon at bounding box center [841, 590] width 21 height 20
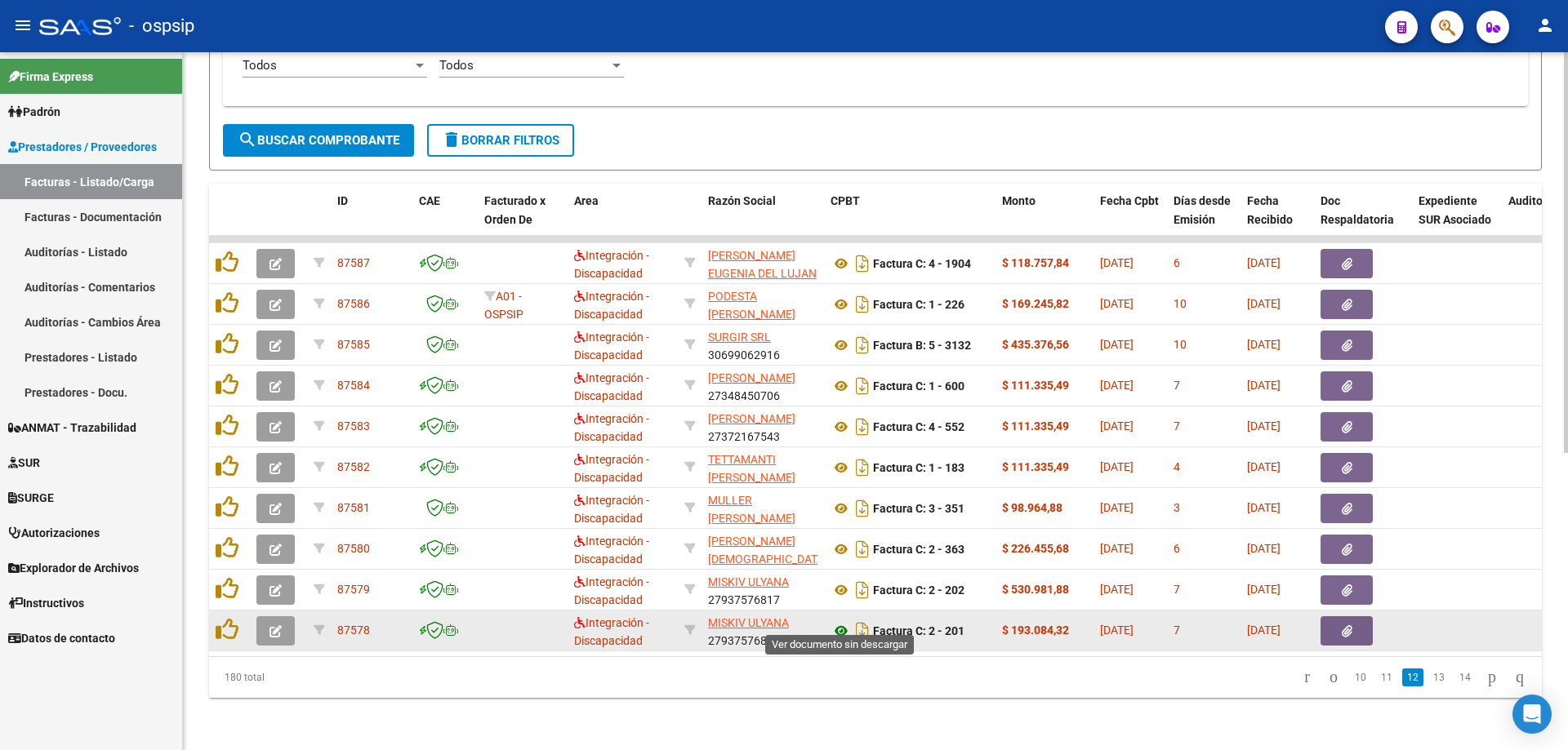
click at [836, 626] on icon at bounding box center [841, 631] width 21 height 20
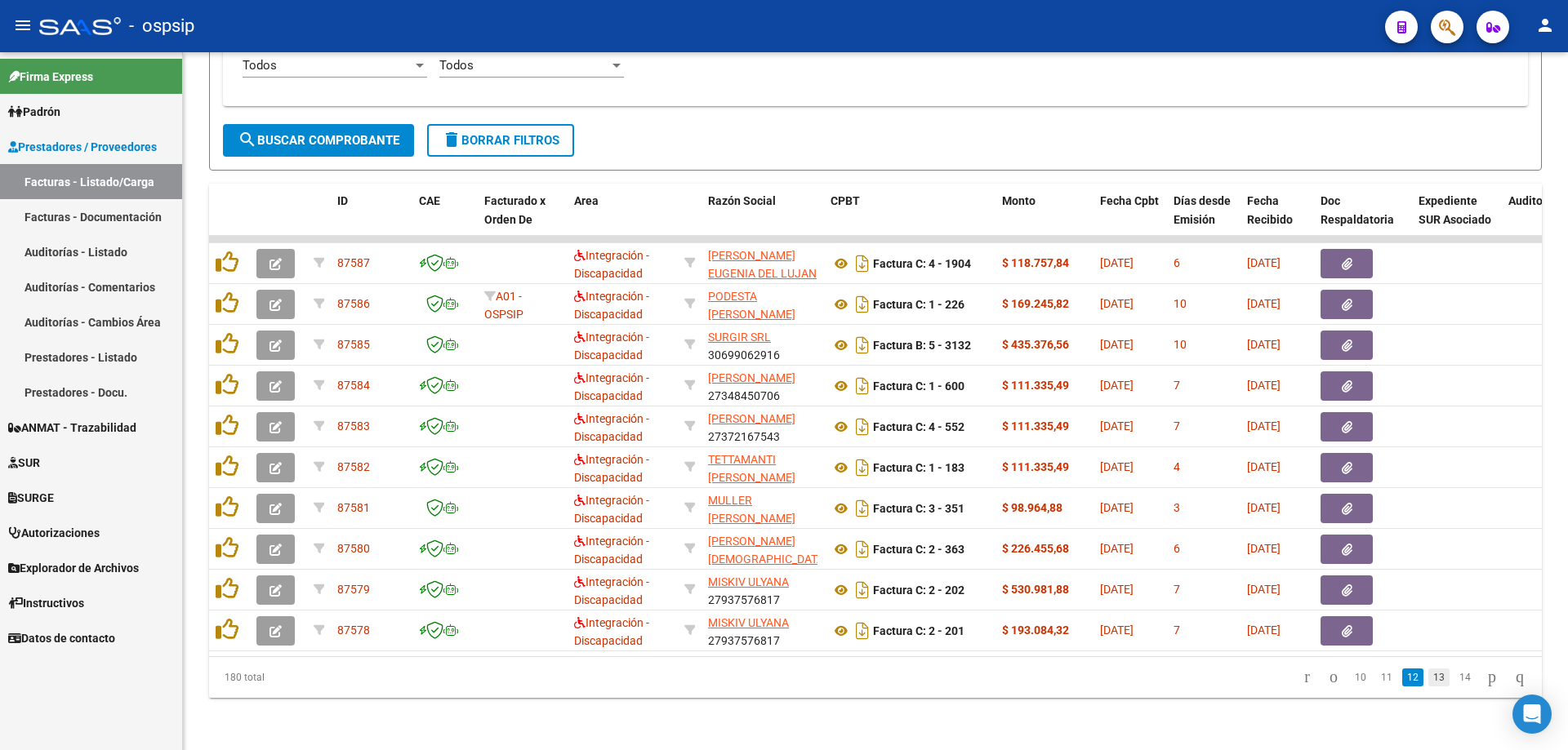
click at [1428, 680] on link "13" at bounding box center [1439, 677] width 21 height 18
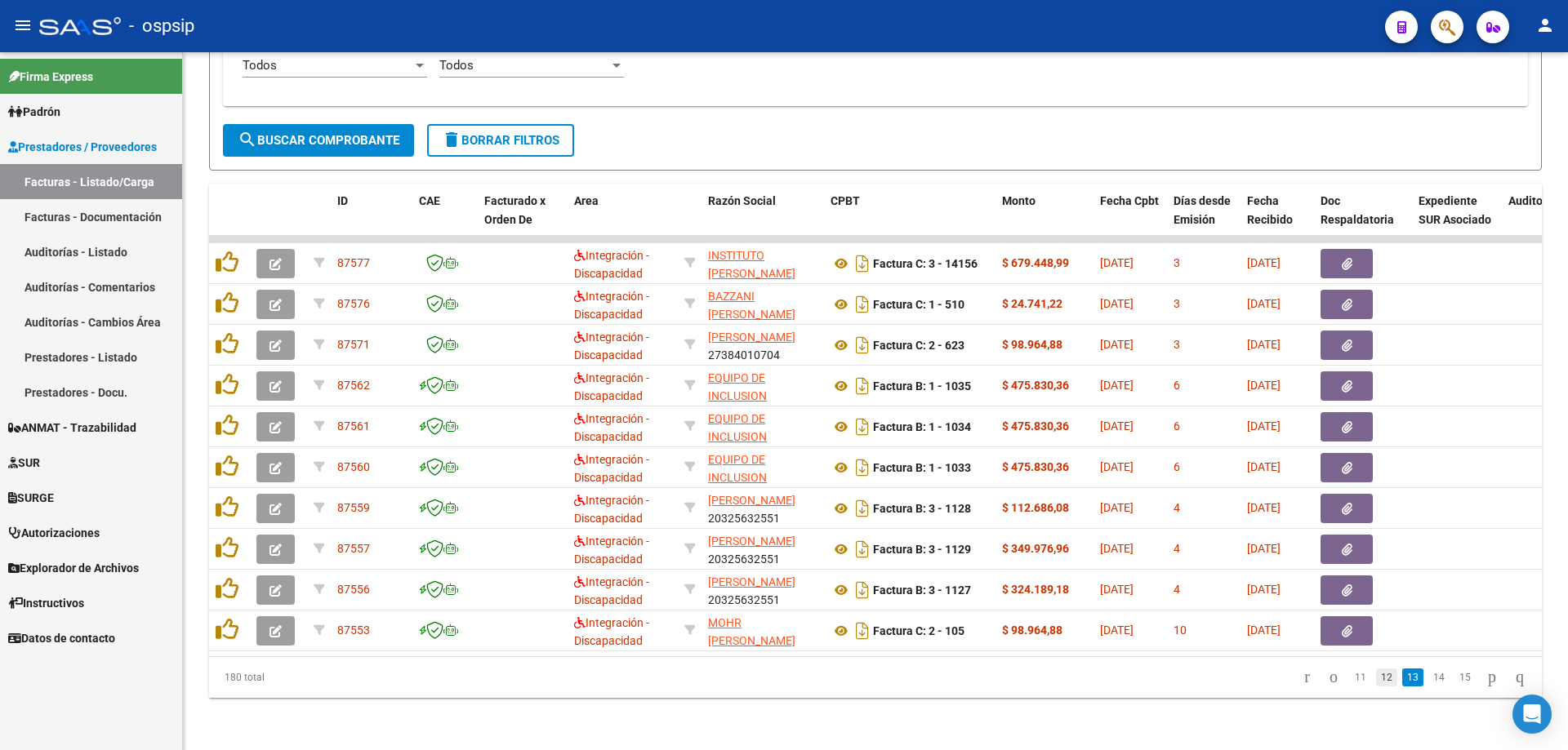
click at [1376, 674] on link "12" at bounding box center [1387, 677] width 21 height 18
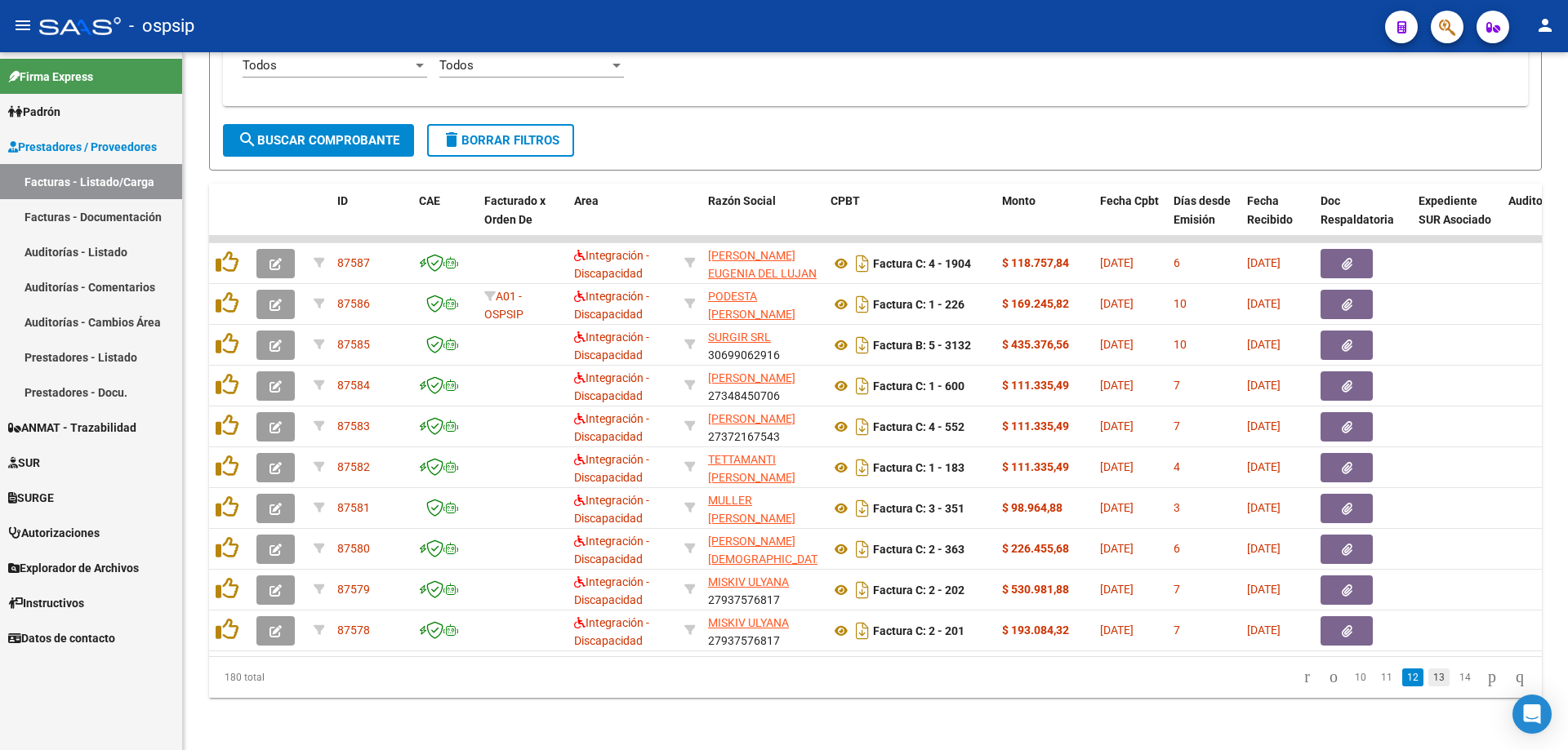
click at [1428, 684] on link "13" at bounding box center [1439, 677] width 21 height 18
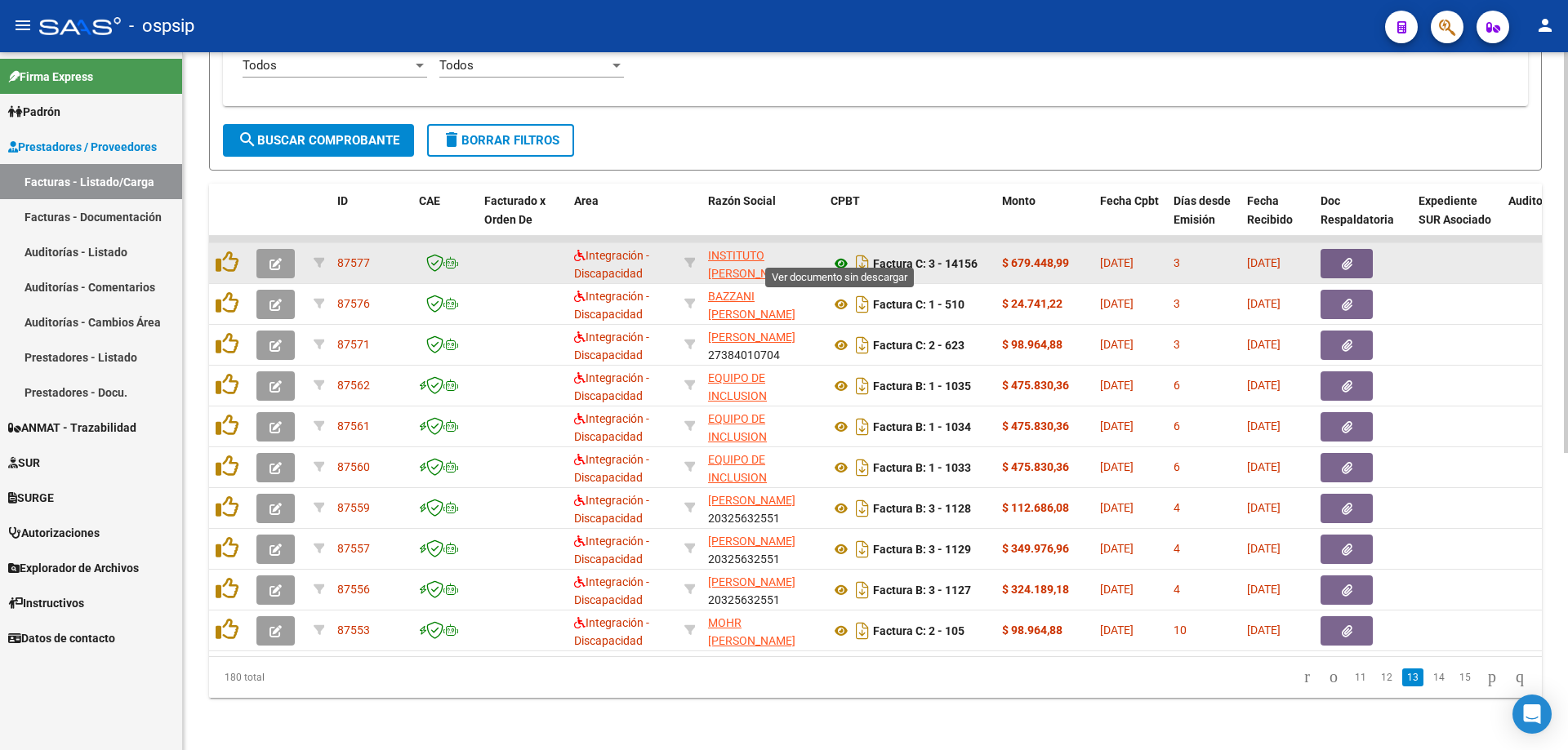
click at [839, 254] on icon at bounding box center [841, 263] width 21 height 20
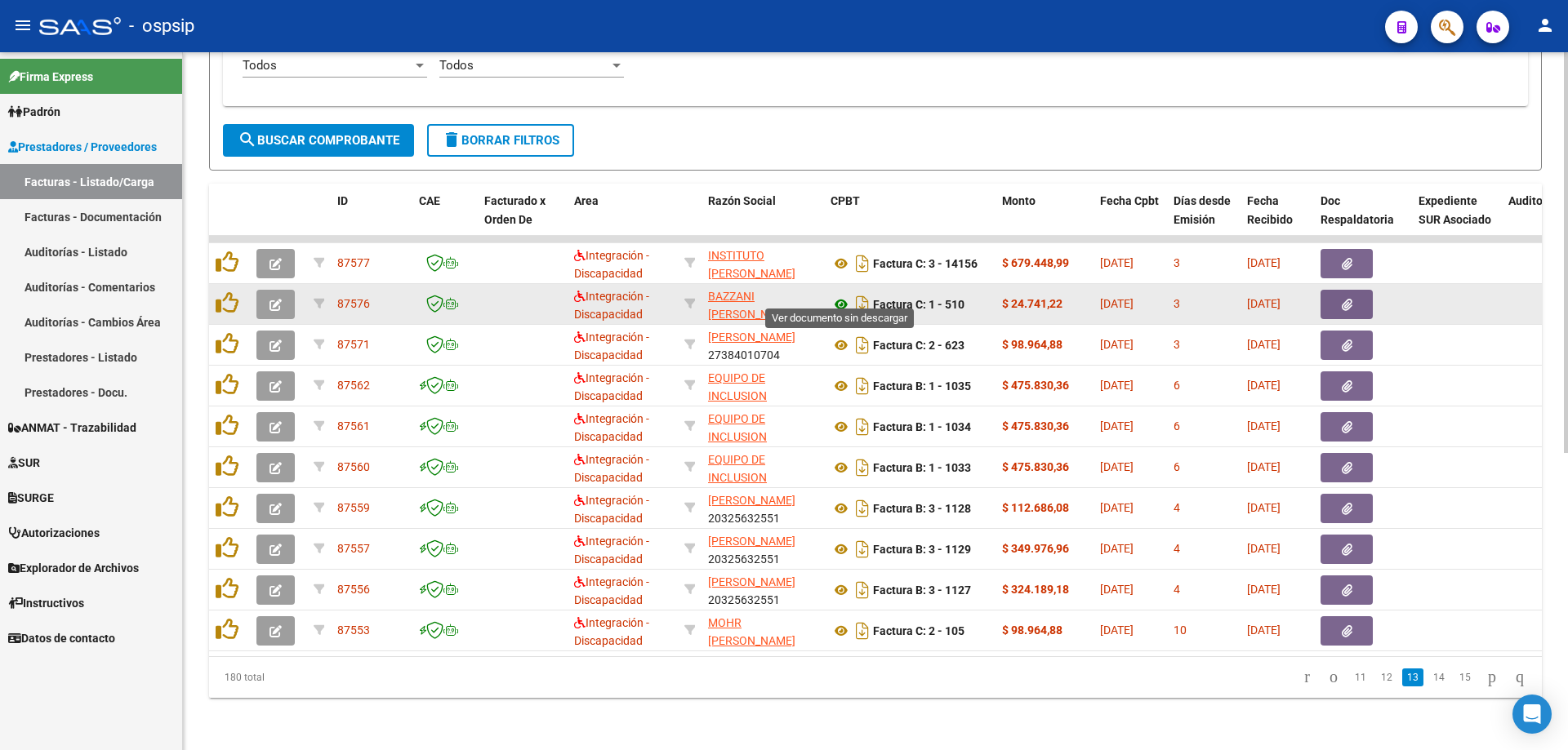
click at [836, 295] on icon at bounding box center [841, 304] width 21 height 20
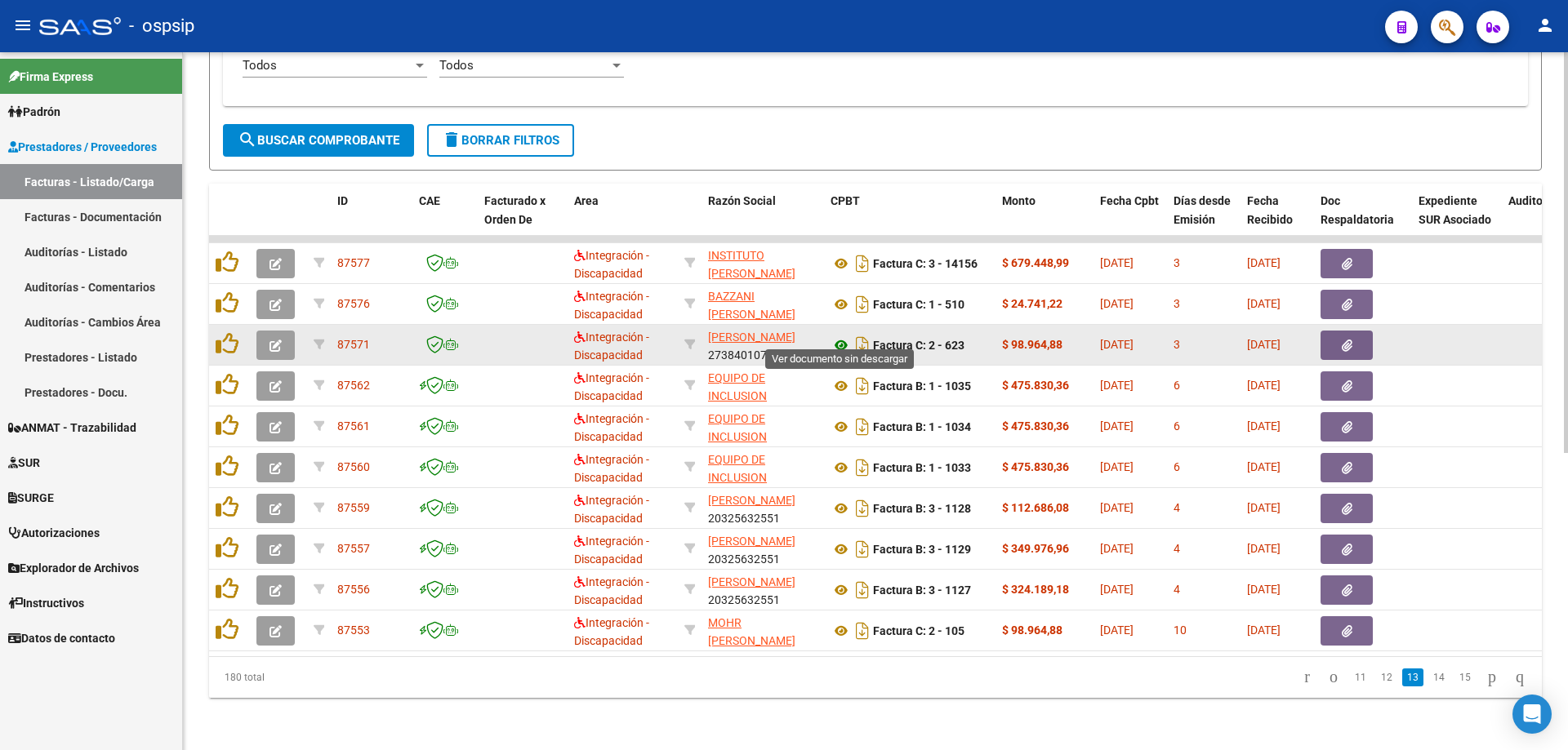
click at [835, 336] on icon at bounding box center [841, 345] width 21 height 20
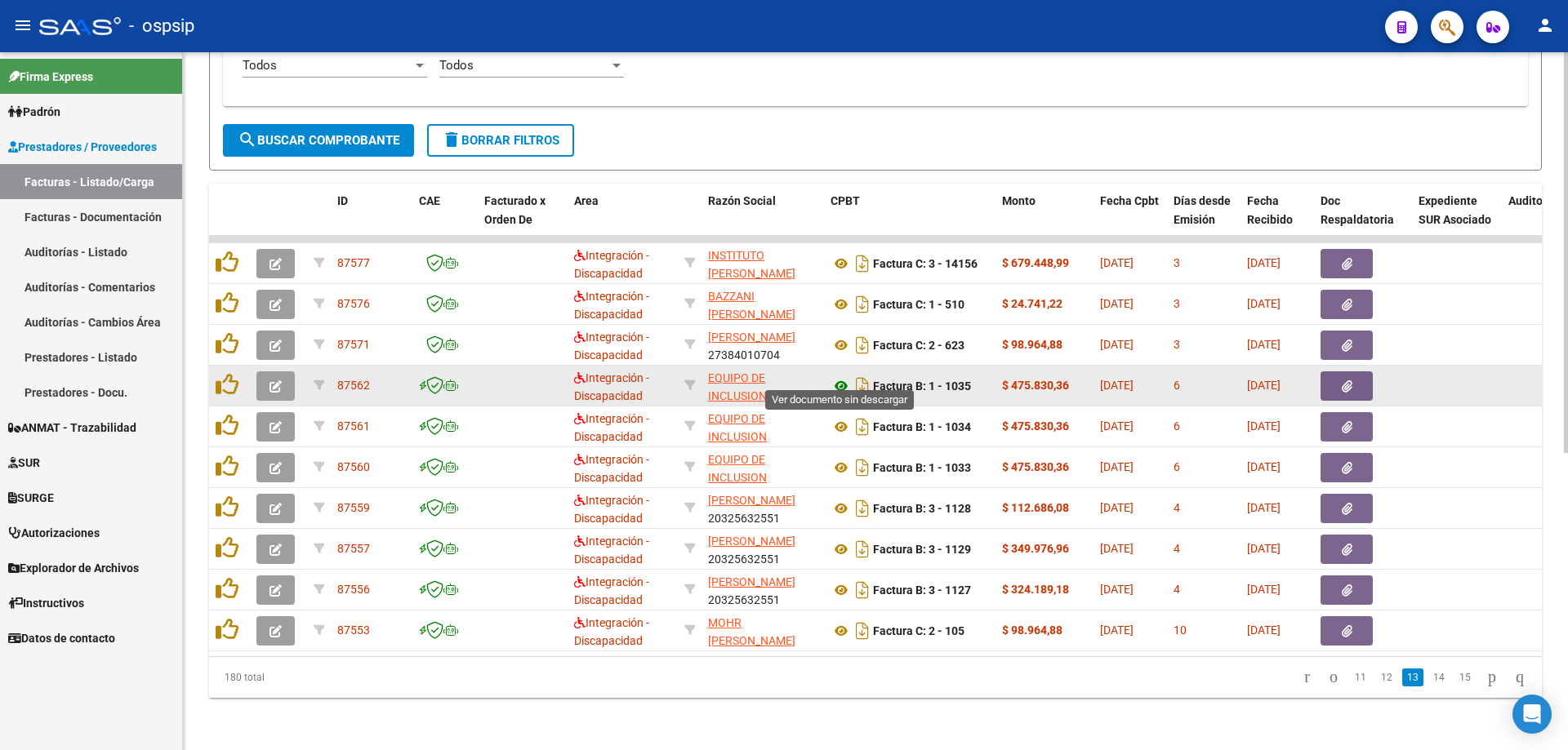
click at [840, 376] on icon at bounding box center [841, 386] width 21 height 20
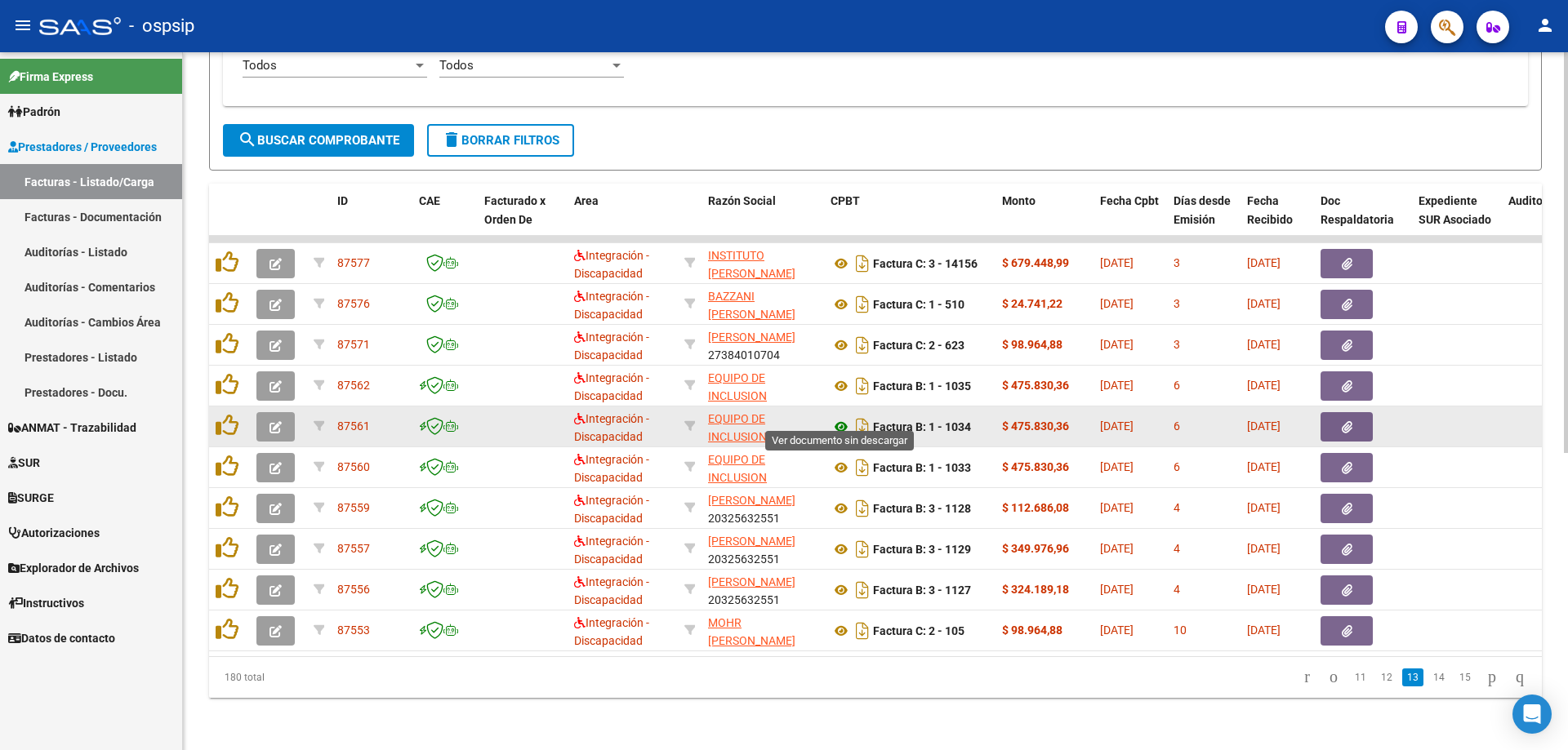
click at [845, 417] on icon at bounding box center [841, 426] width 21 height 20
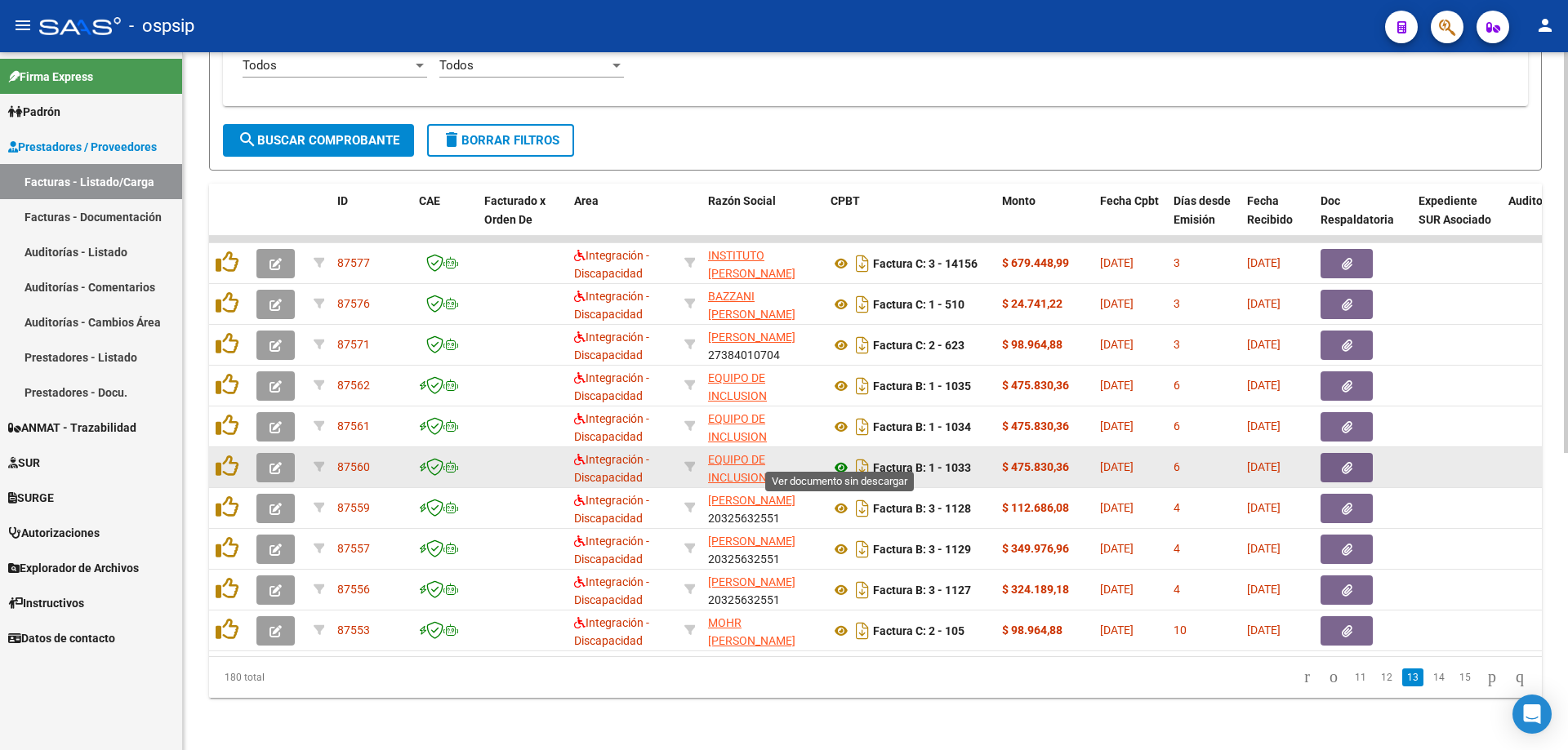
click at [838, 458] on icon at bounding box center [841, 467] width 21 height 20
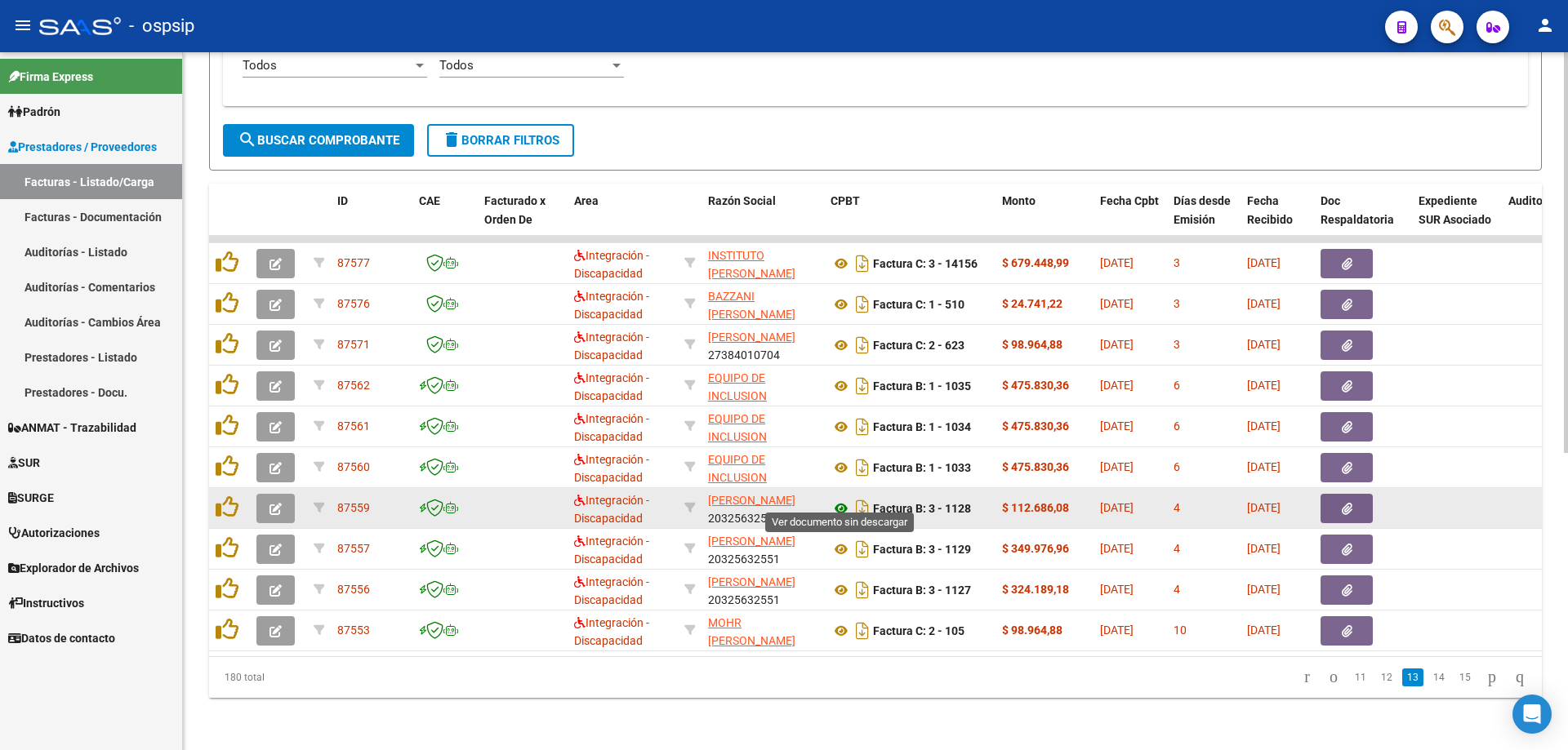
click at [837, 499] on icon at bounding box center [841, 508] width 21 height 20
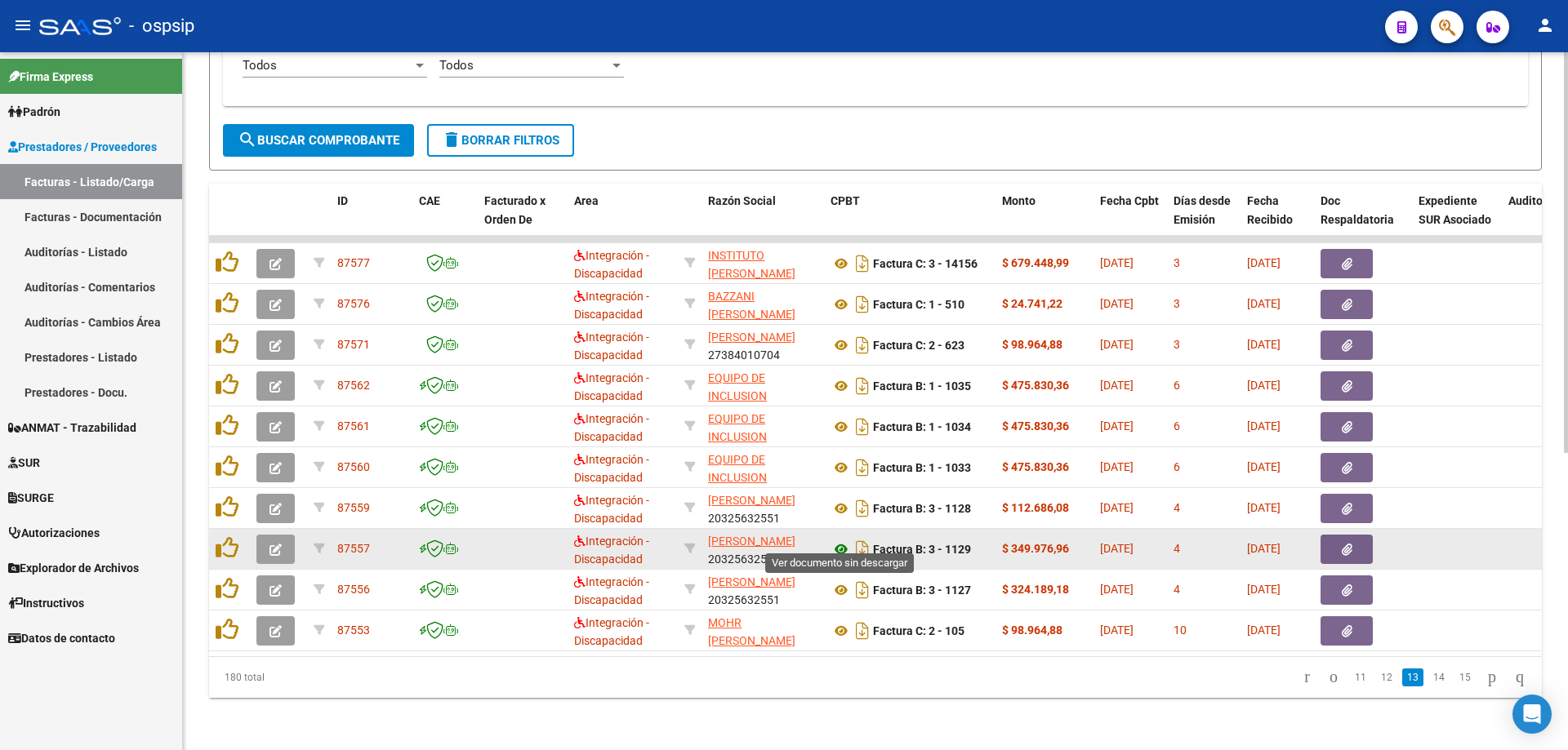
click at [839, 540] on icon at bounding box center [841, 549] width 21 height 20
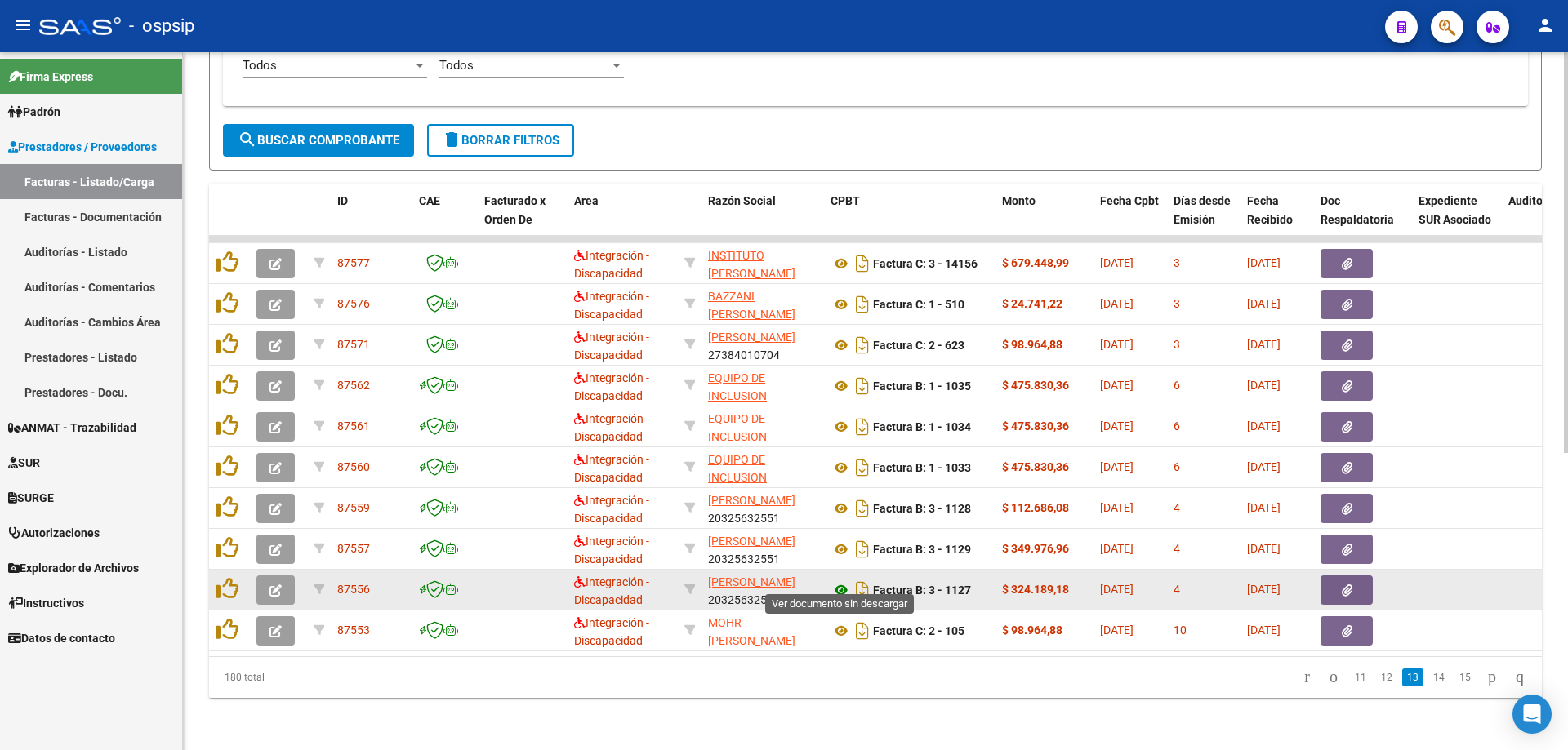
click at [840, 580] on icon at bounding box center [841, 590] width 21 height 20
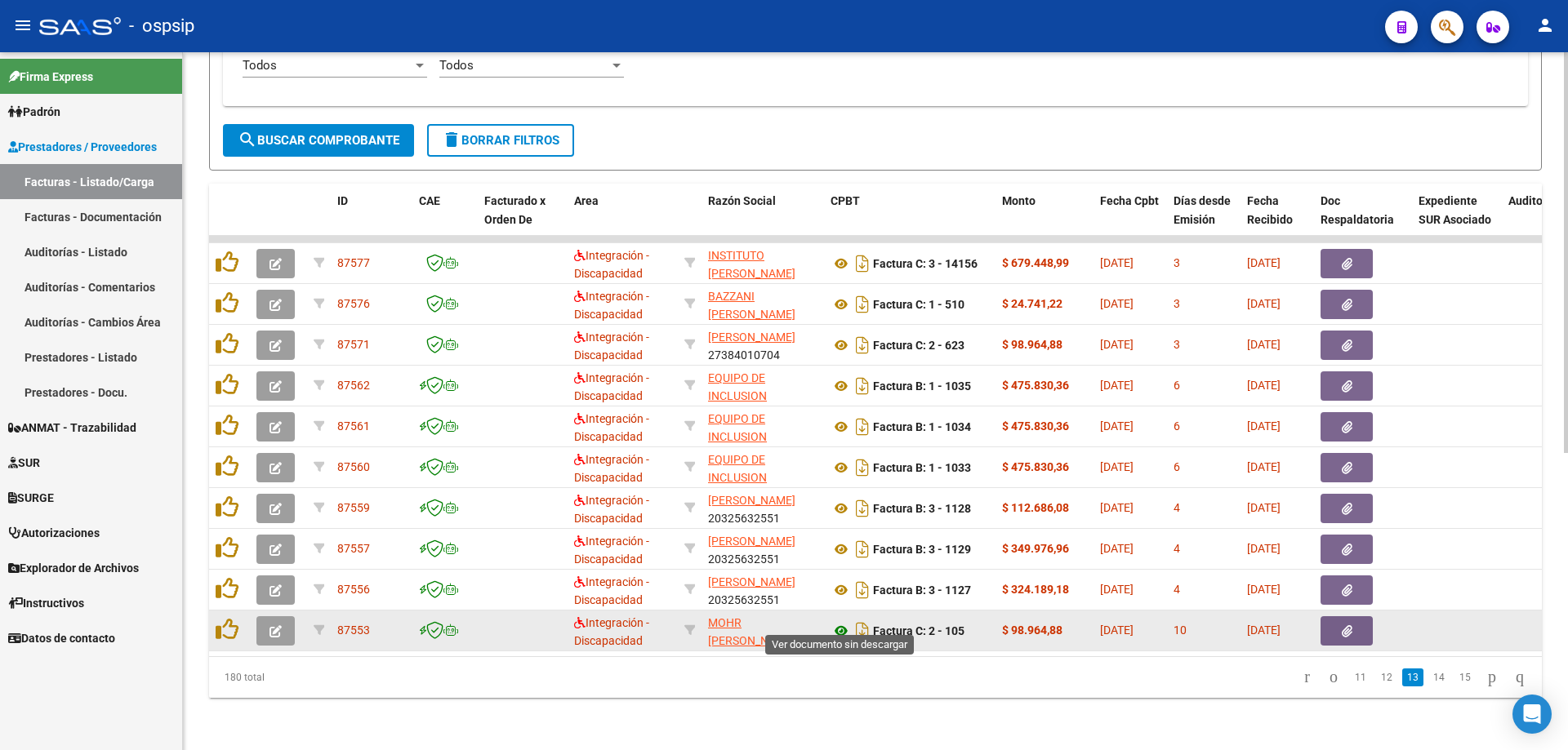
click at [840, 622] on icon at bounding box center [841, 631] width 21 height 20
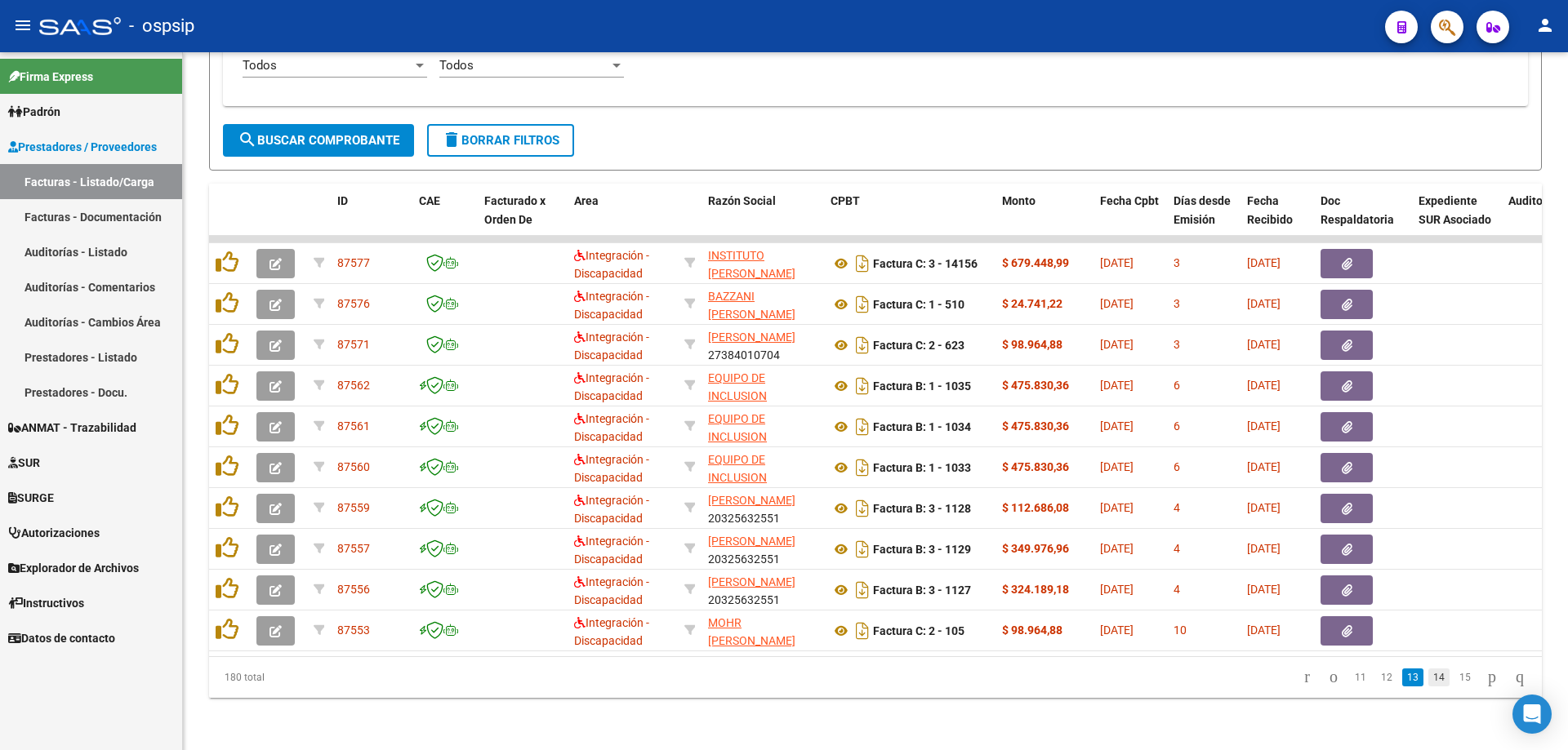
click at [1429, 676] on link "14" at bounding box center [1439, 677] width 21 height 18
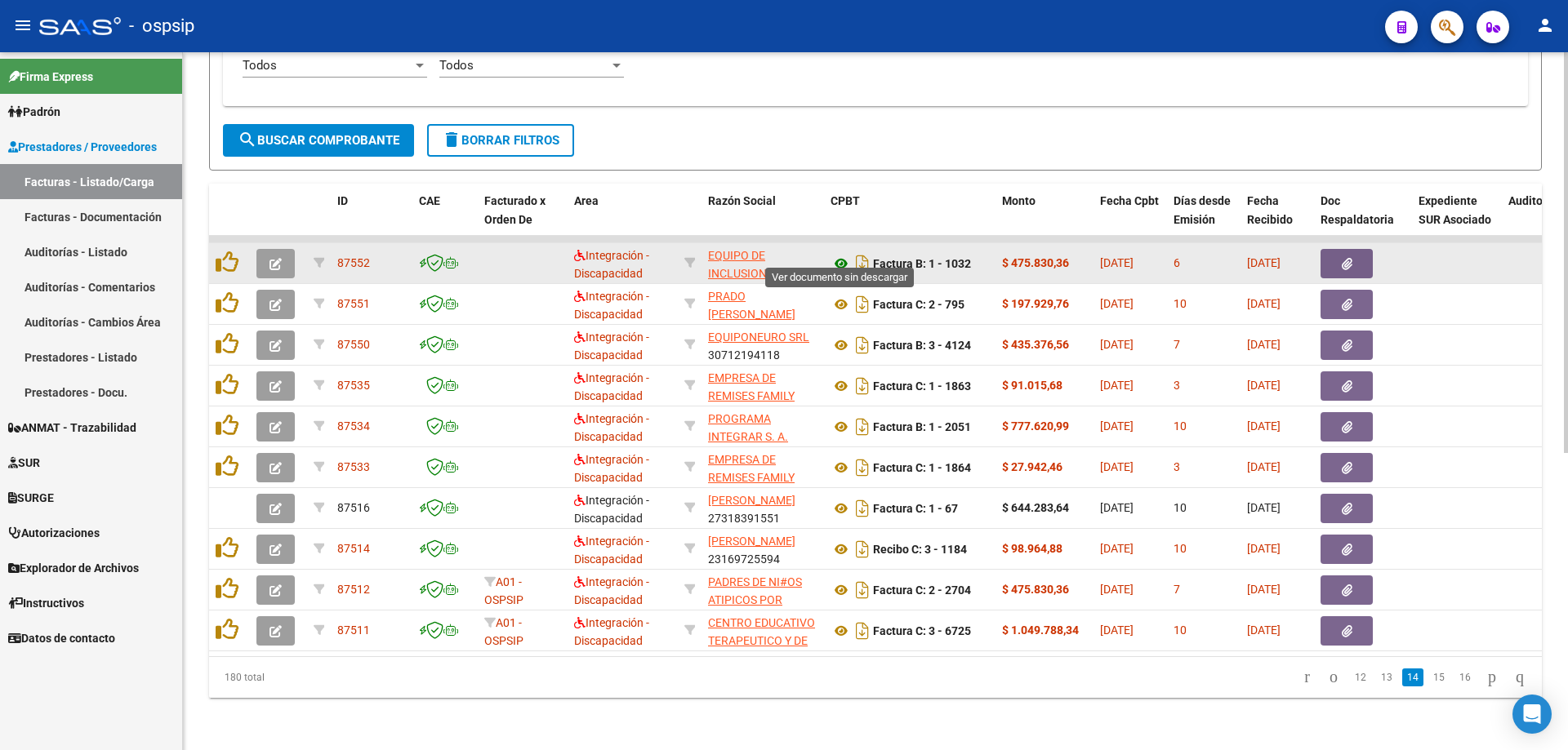
click at [836, 254] on icon at bounding box center [841, 263] width 21 height 20
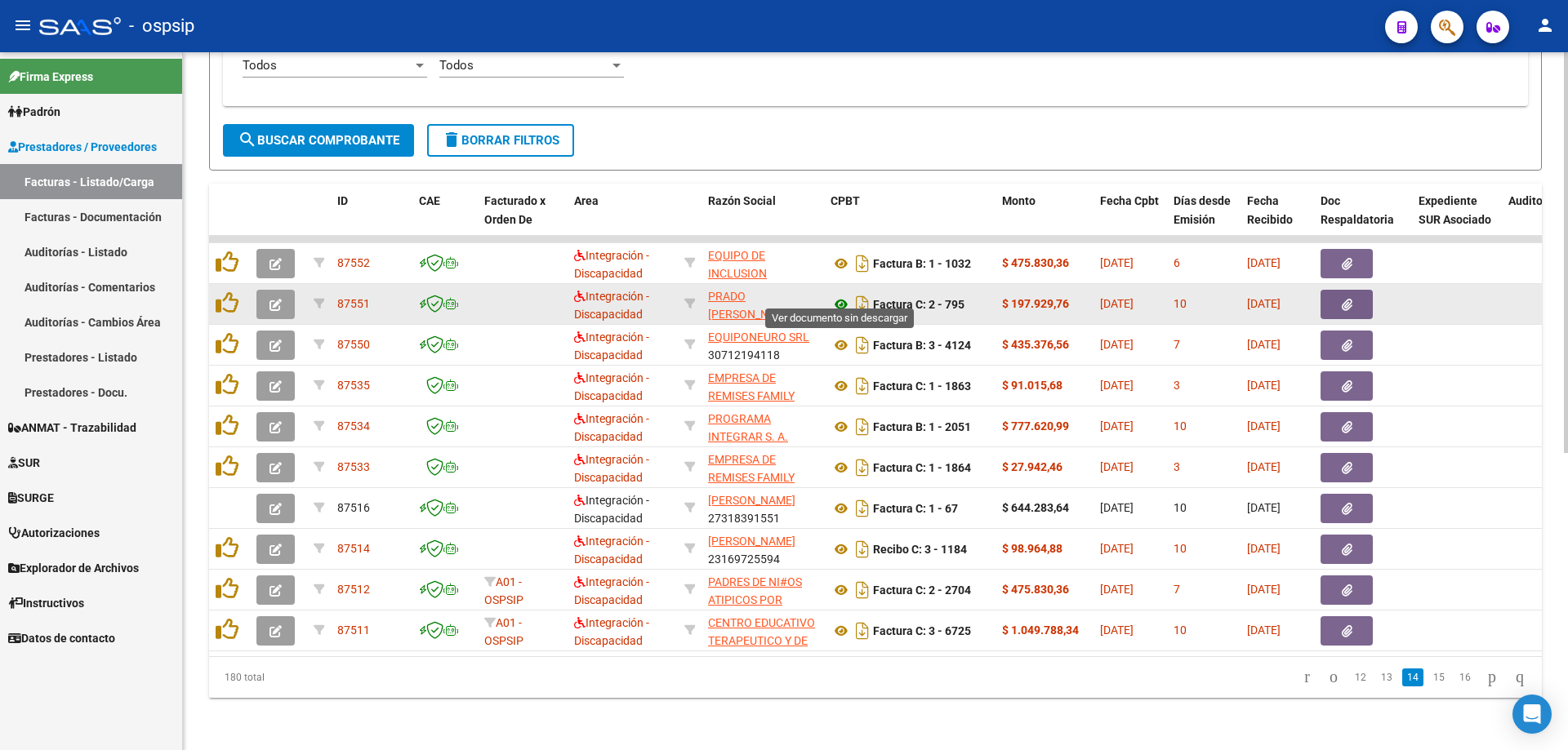
click at [840, 294] on icon at bounding box center [841, 304] width 21 height 20
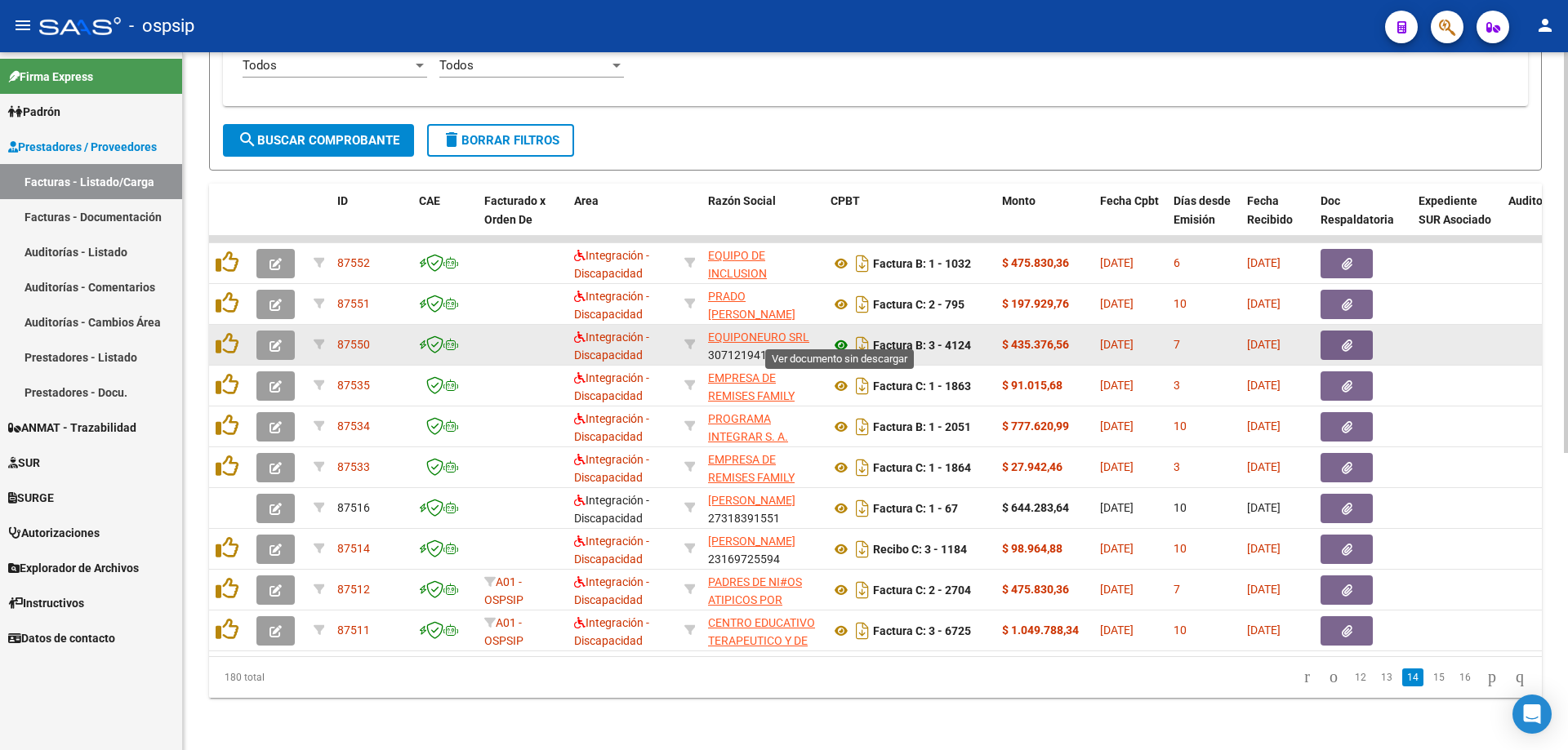
click at [837, 336] on icon at bounding box center [841, 345] width 21 height 20
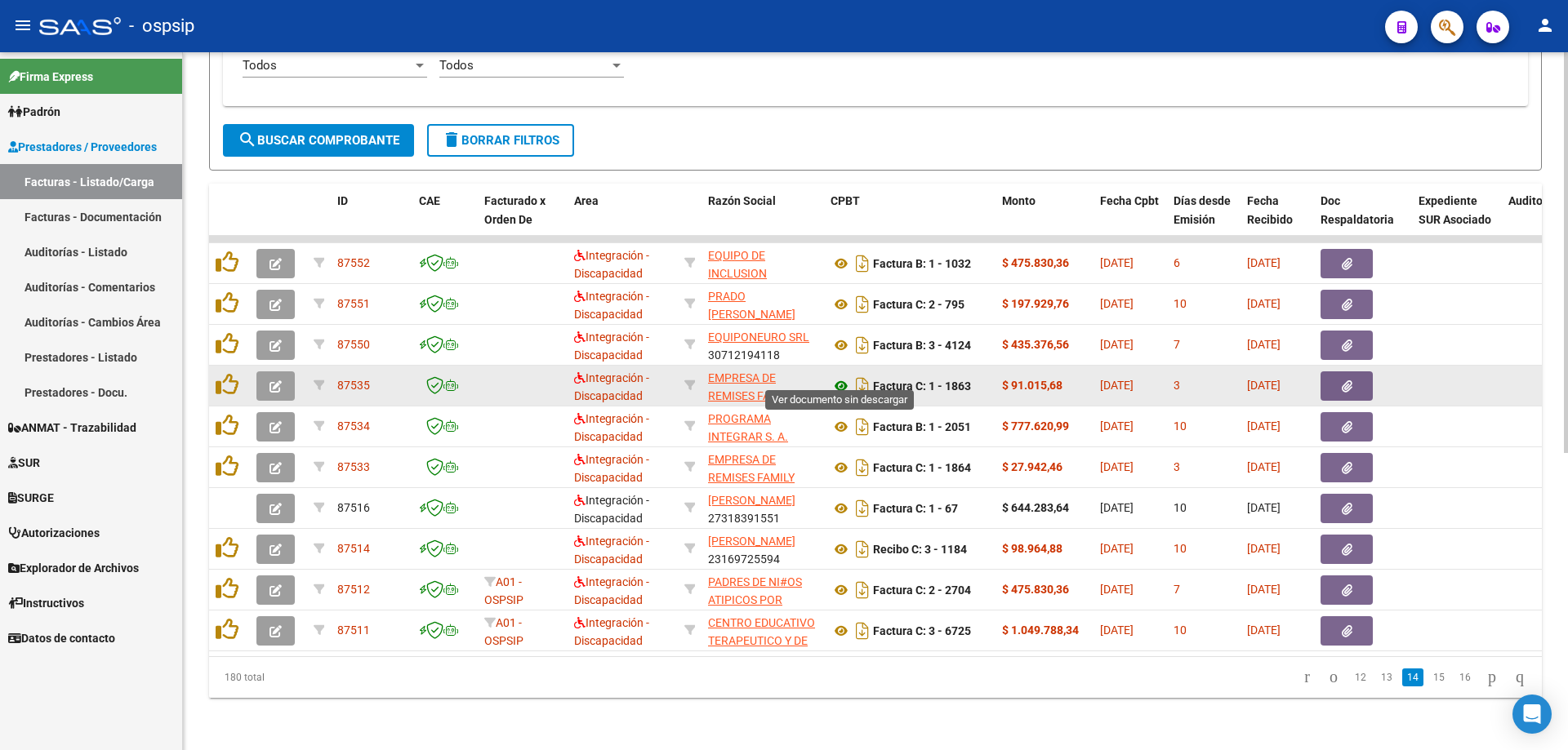
click at [840, 376] on icon at bounding box center [841, 386] width 21 height 20
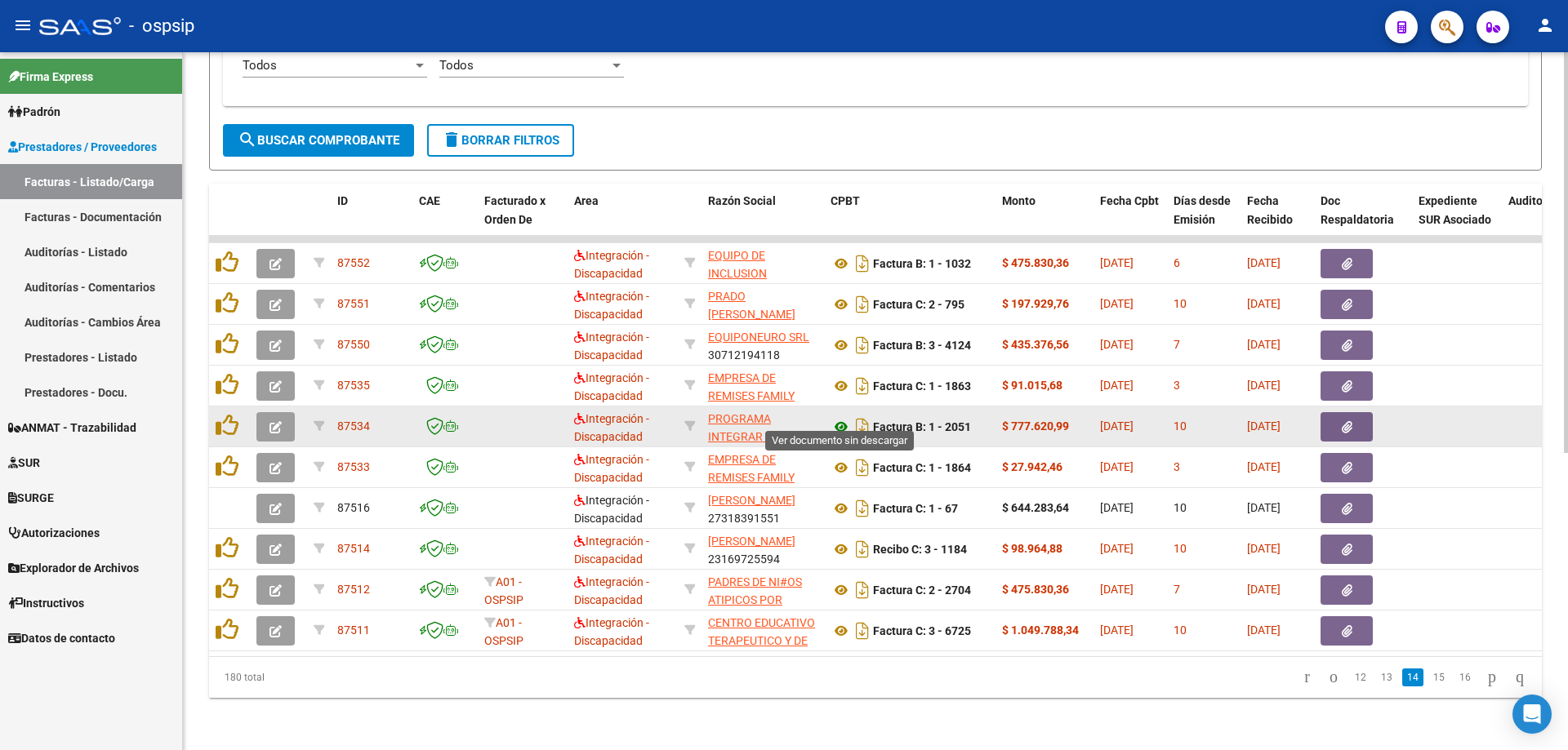
click at [839, 417] on icon at bounding box center [841, 426] width 21 height 20
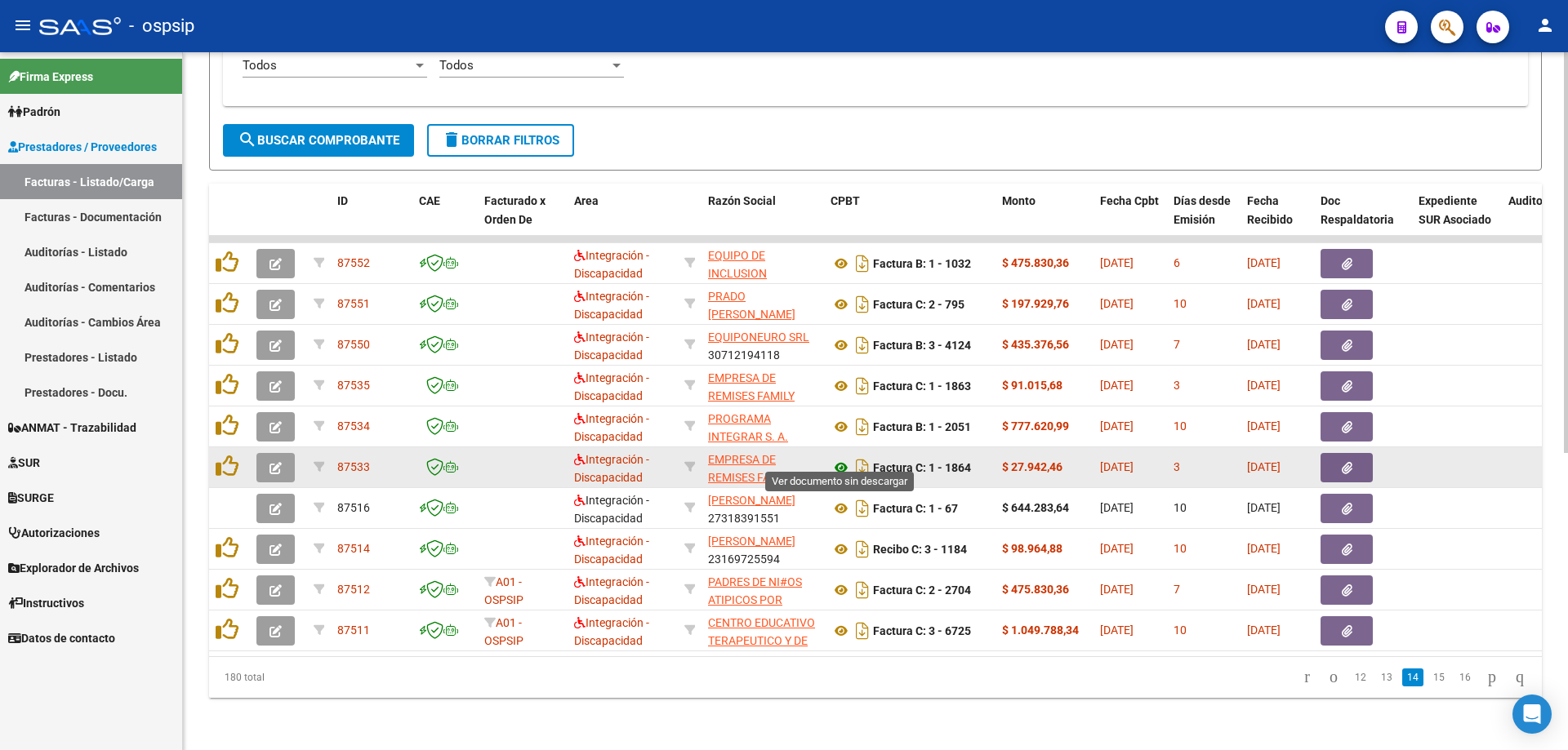
click at [841, 458] on icon at bounding box center [841, 467] width 21 height 20
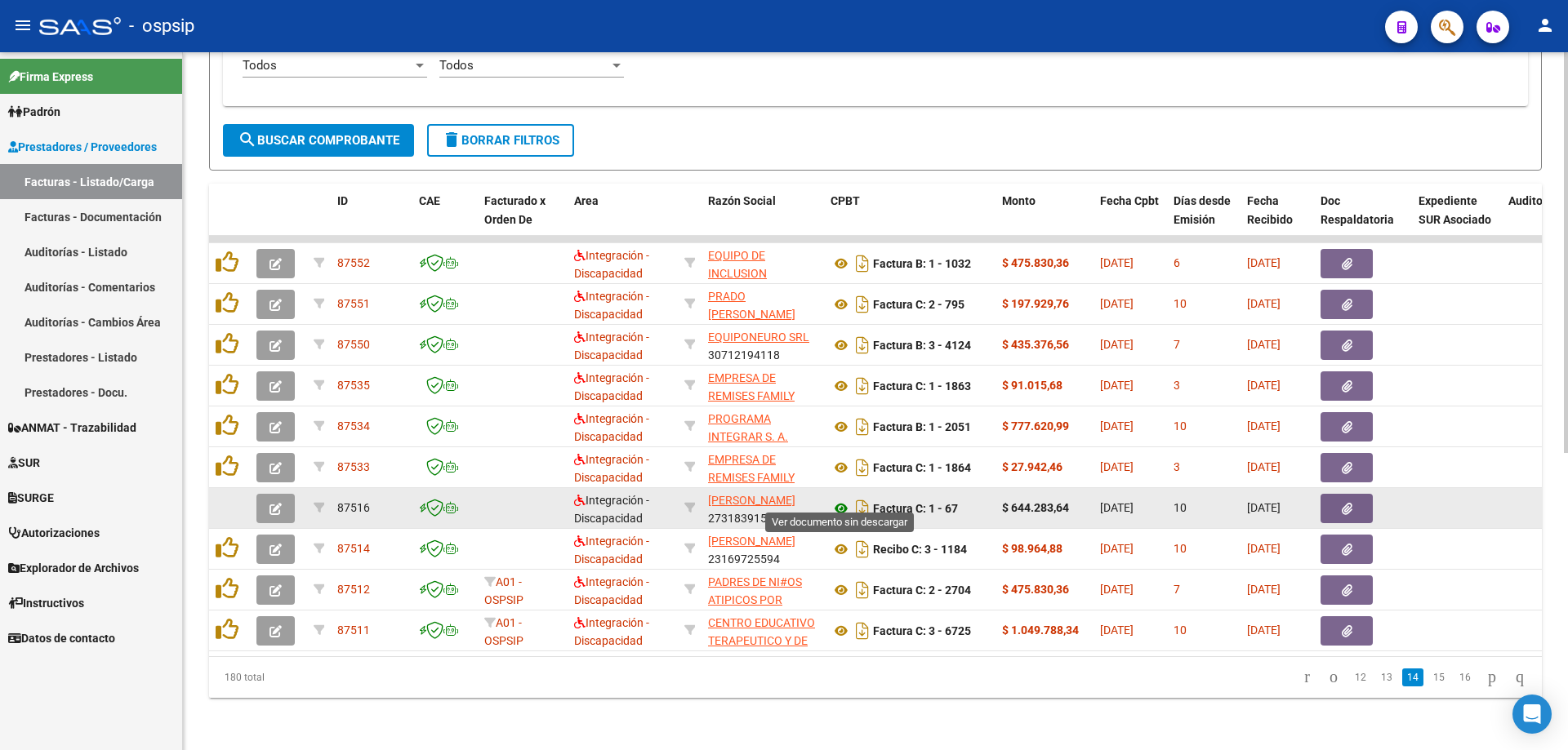
click at [836, 499] on icon at bounding box center [841, 508] width 21 height 20
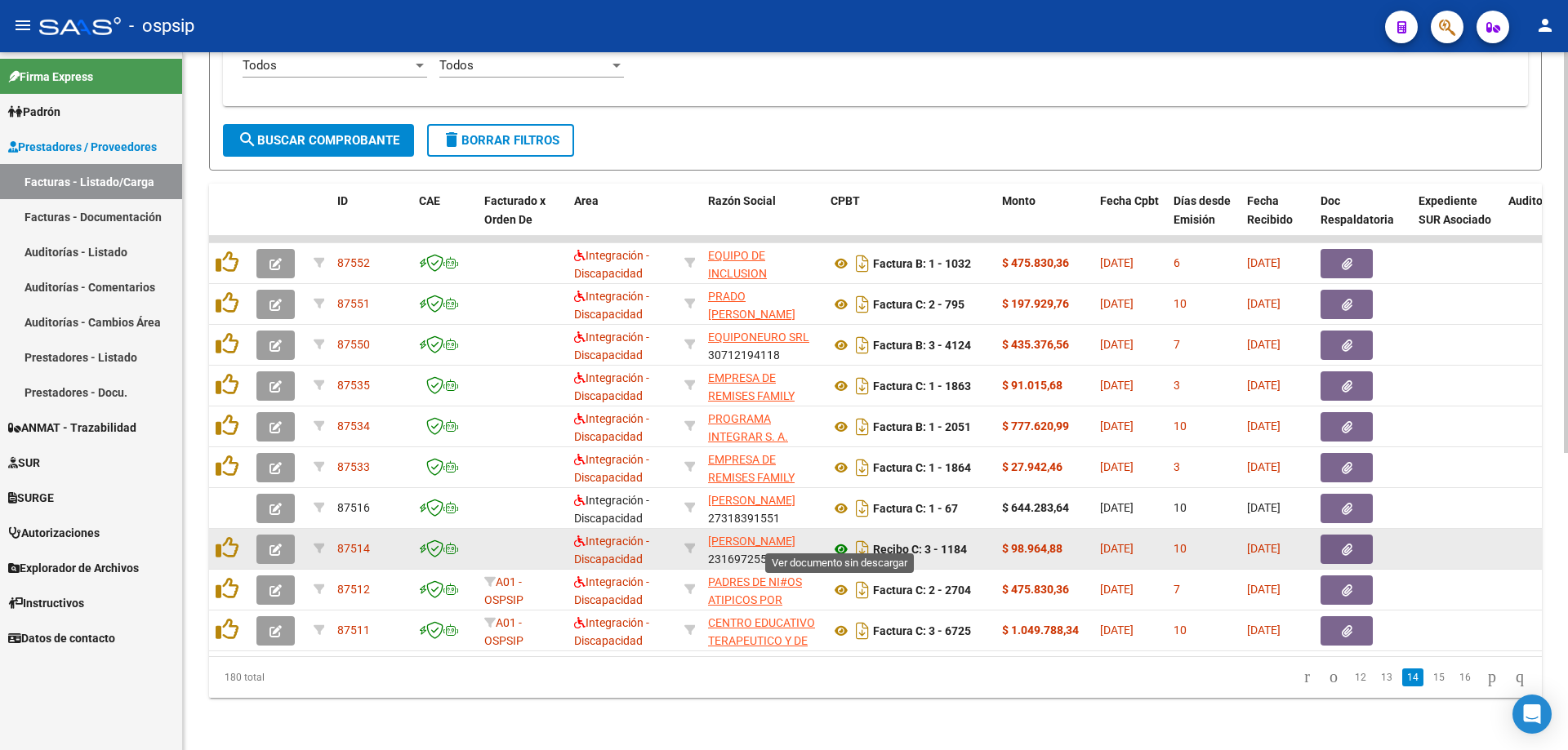
click at [840, 540] on icon at bounding box center [841, 549] width 21 height 20
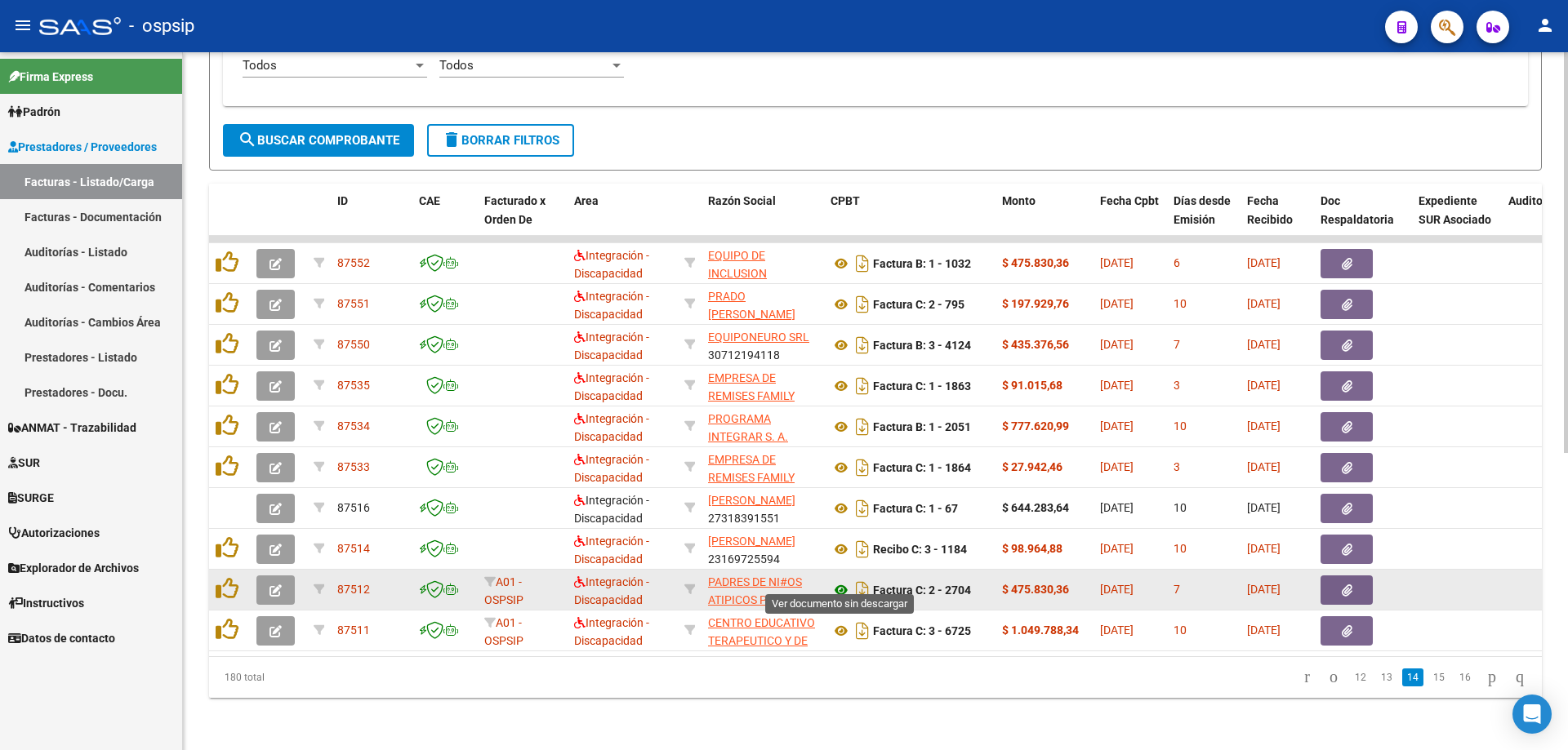
click at [833, 580] on icon at bounding box center [841, 590] width 21 height 20
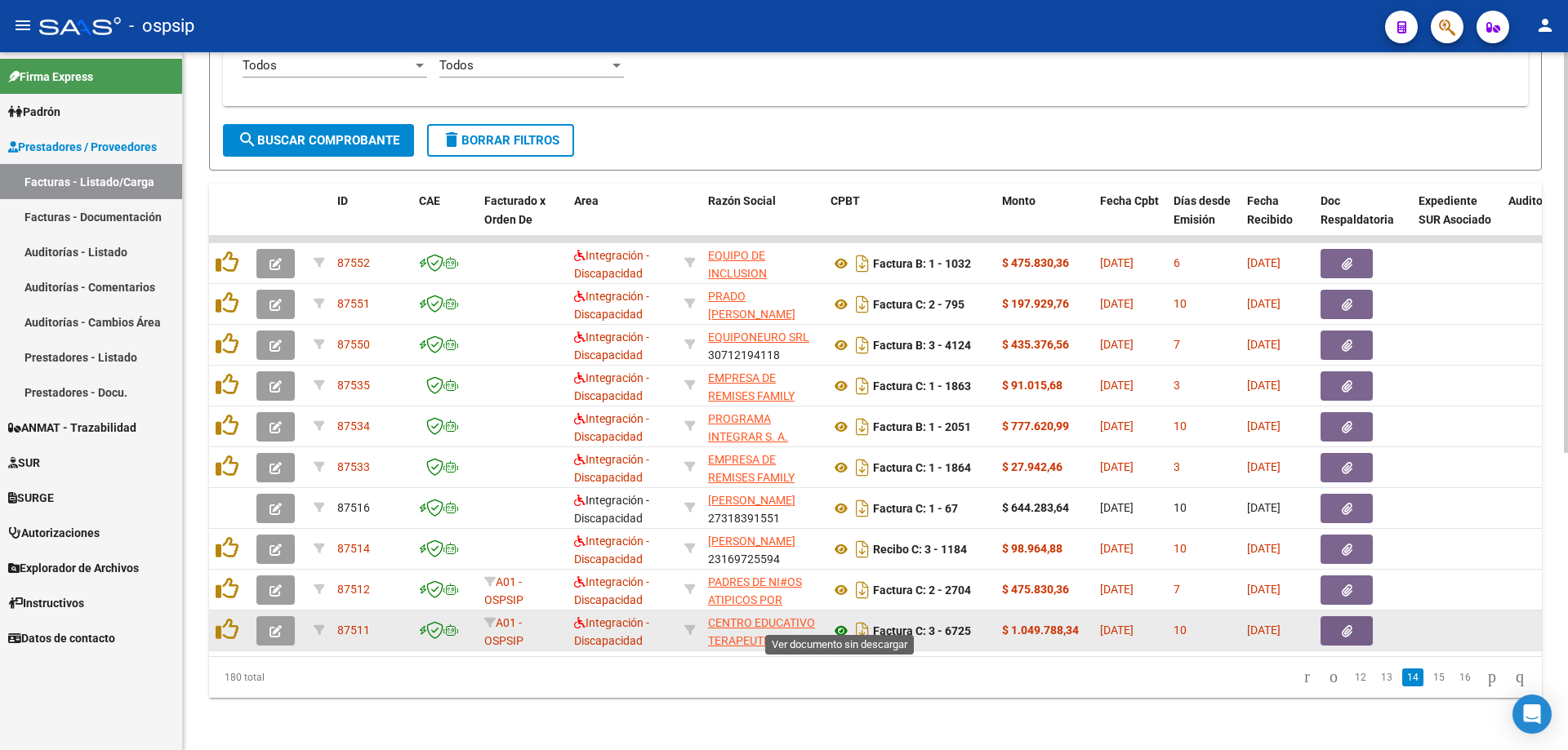
click at [842, 622] on icon at bounding box center [841, 631] width 21 height 20
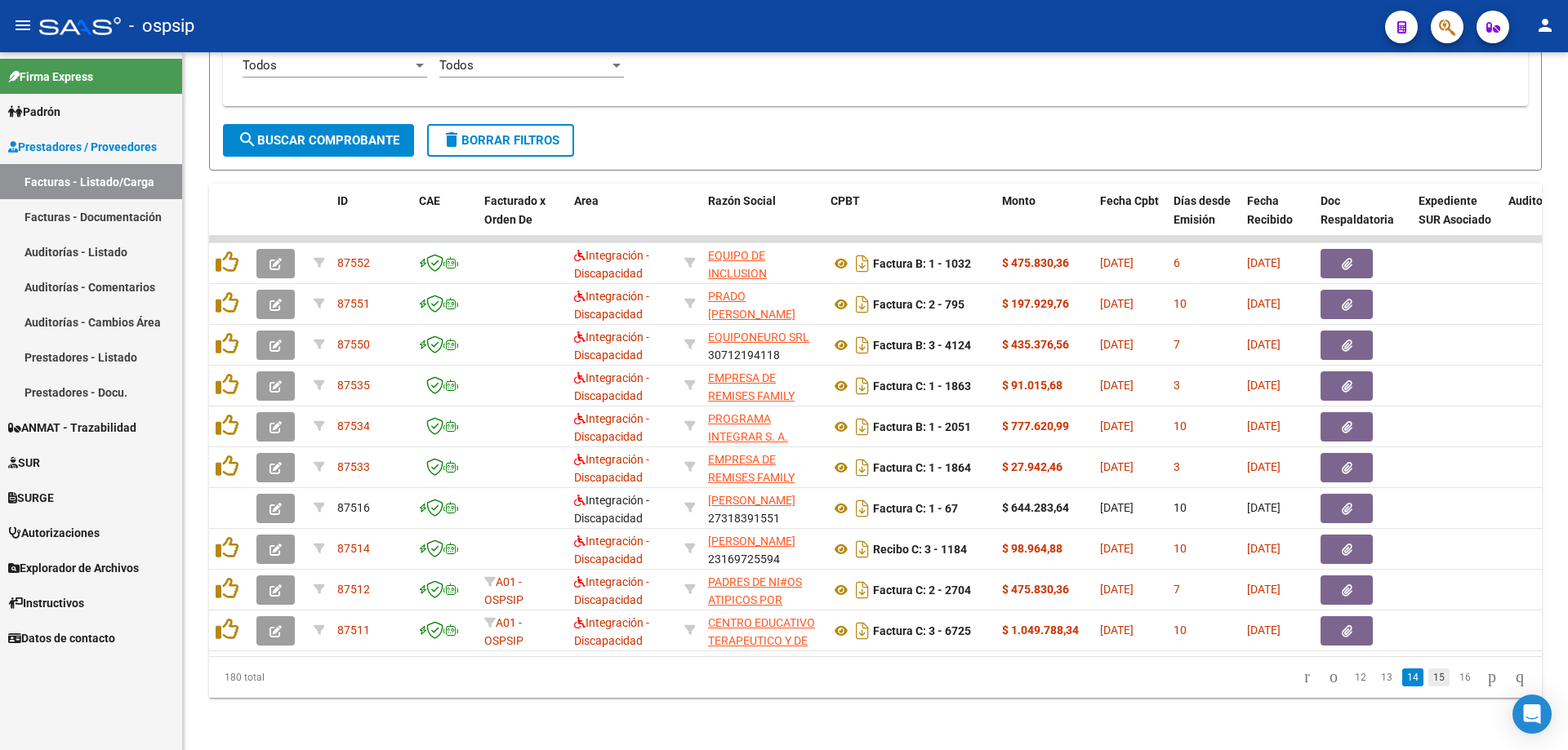
click at [1428, 678] on link "15" at bounding box center [1439, 677] width 21 height 18
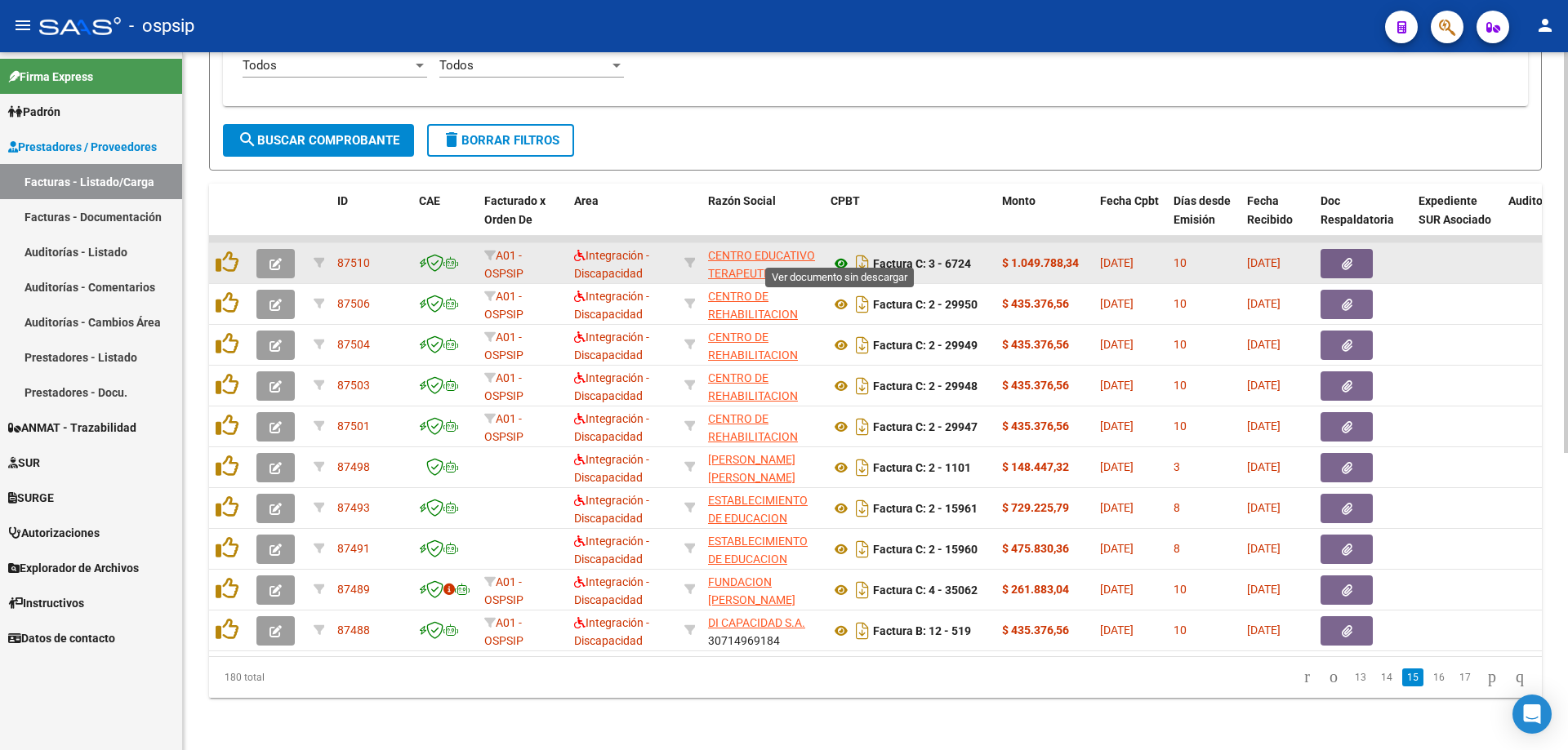
click at [840, 254] on icon at bounding box center [841, 263] width 21 height 20
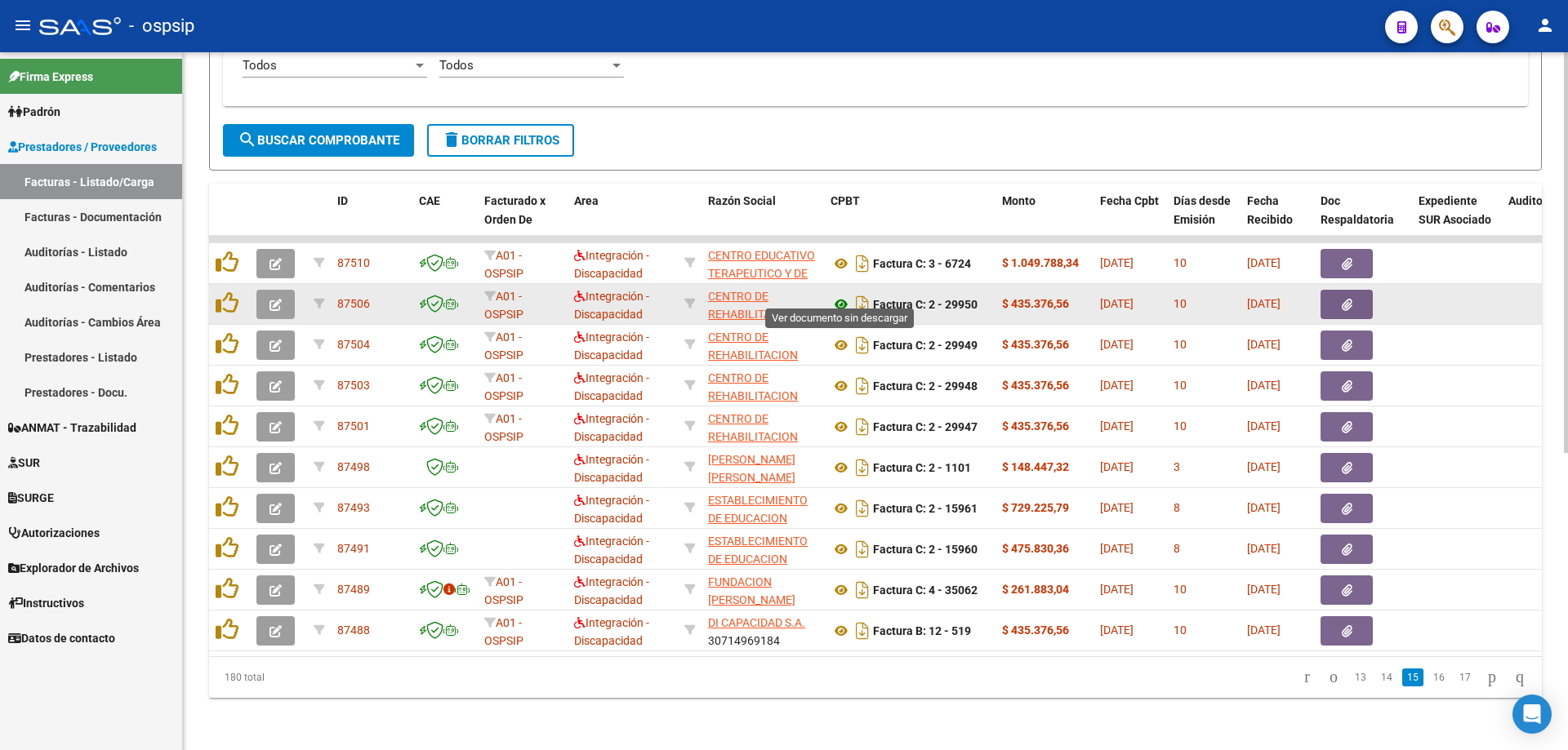
click at [847, 294] on icon at bounding box center [841, 304] width 21 height 20
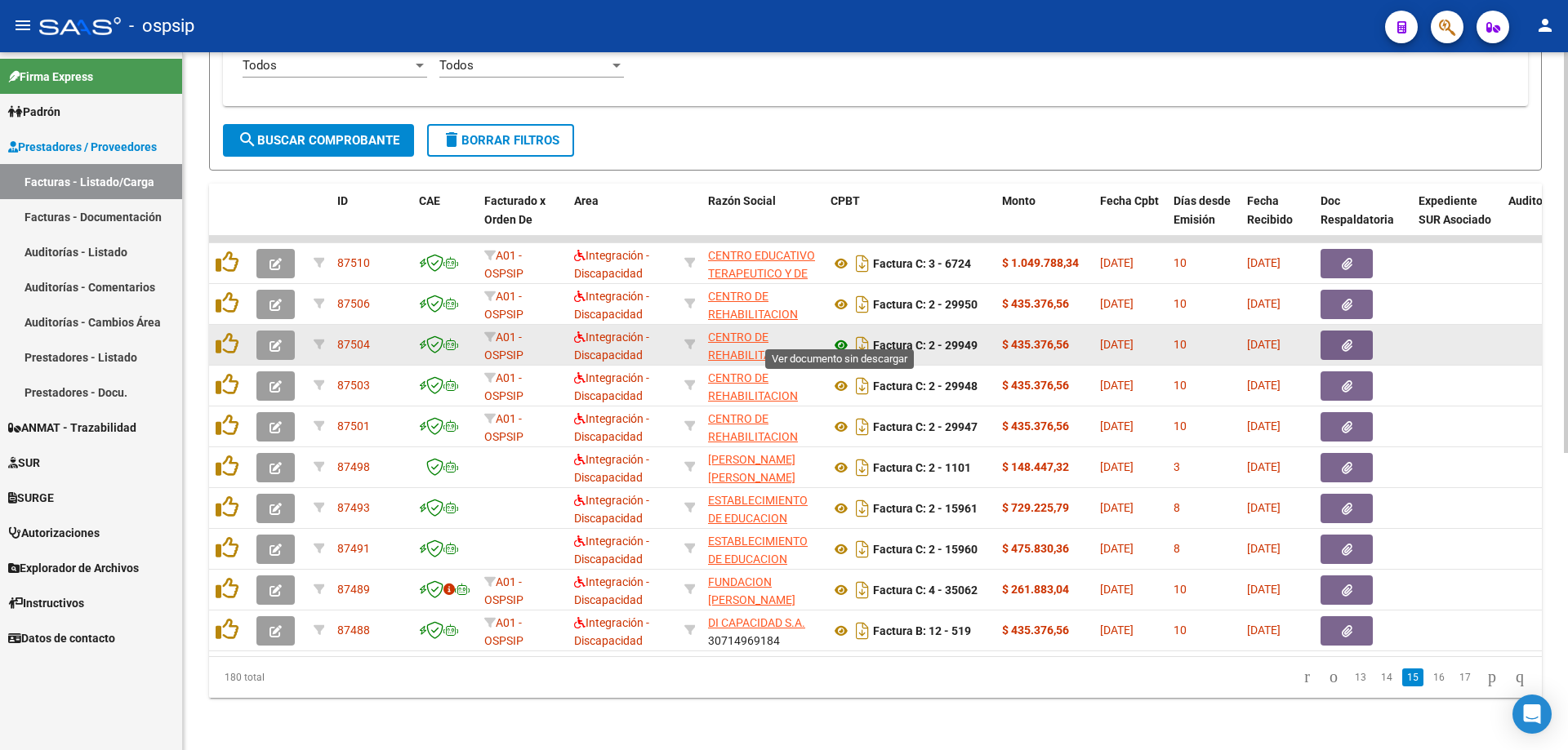
click at [838, 336] on icon at bounding box center [841, 345] width 21 height 20
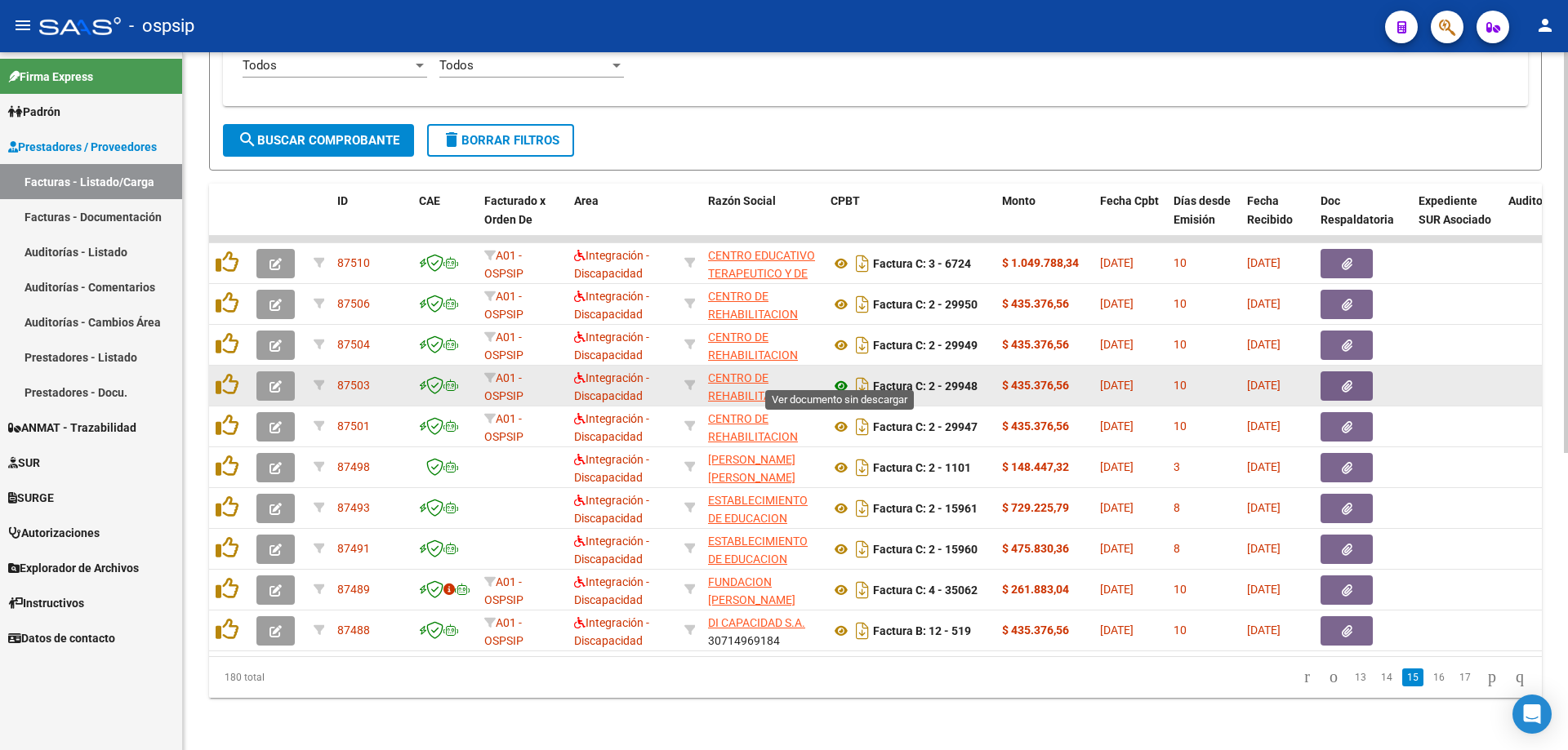
click at [838, 376] on icon at bounding box center [841, 386] width 21 height 20
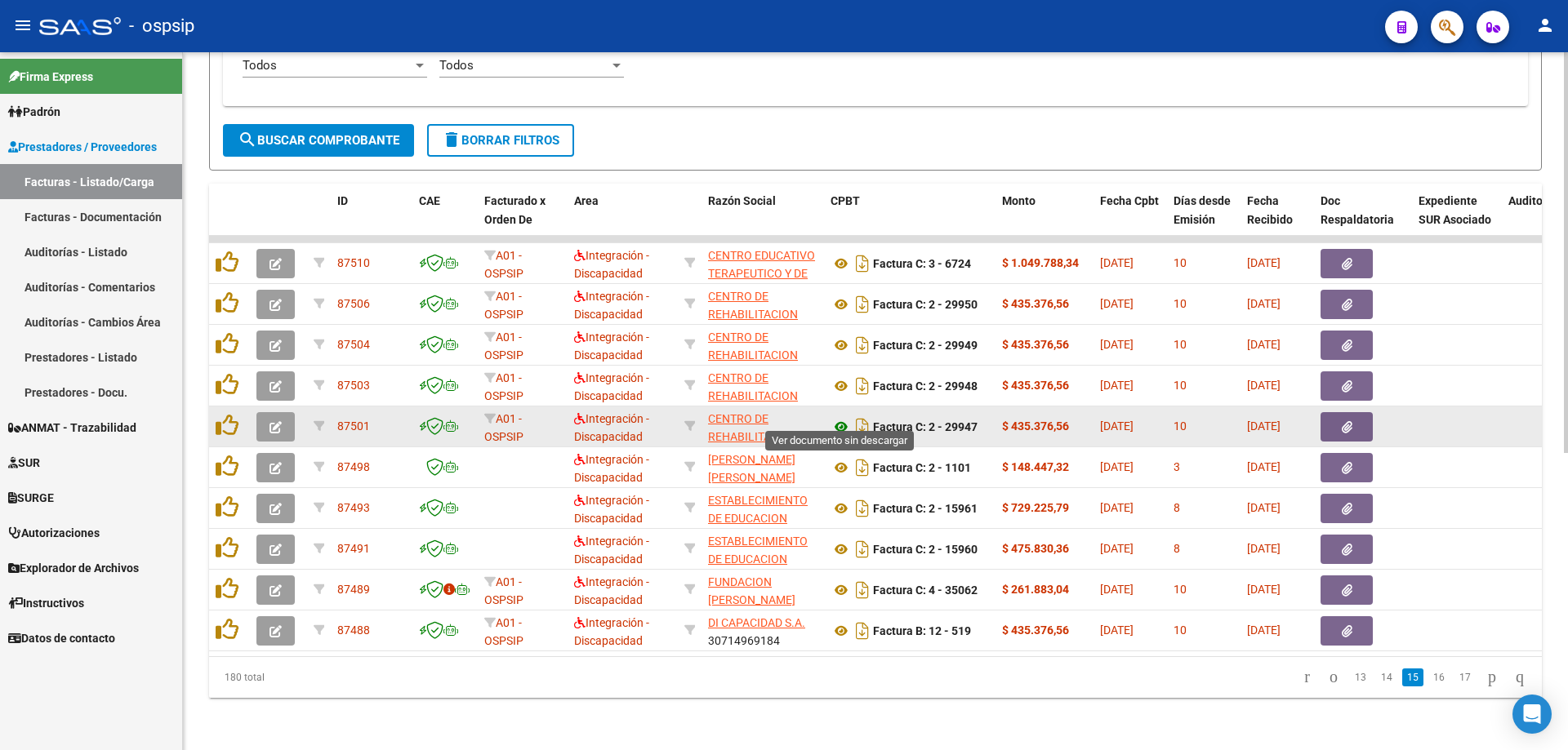
click at [840, 417] on icon at bounding box center [841, 426] width 21 height 20
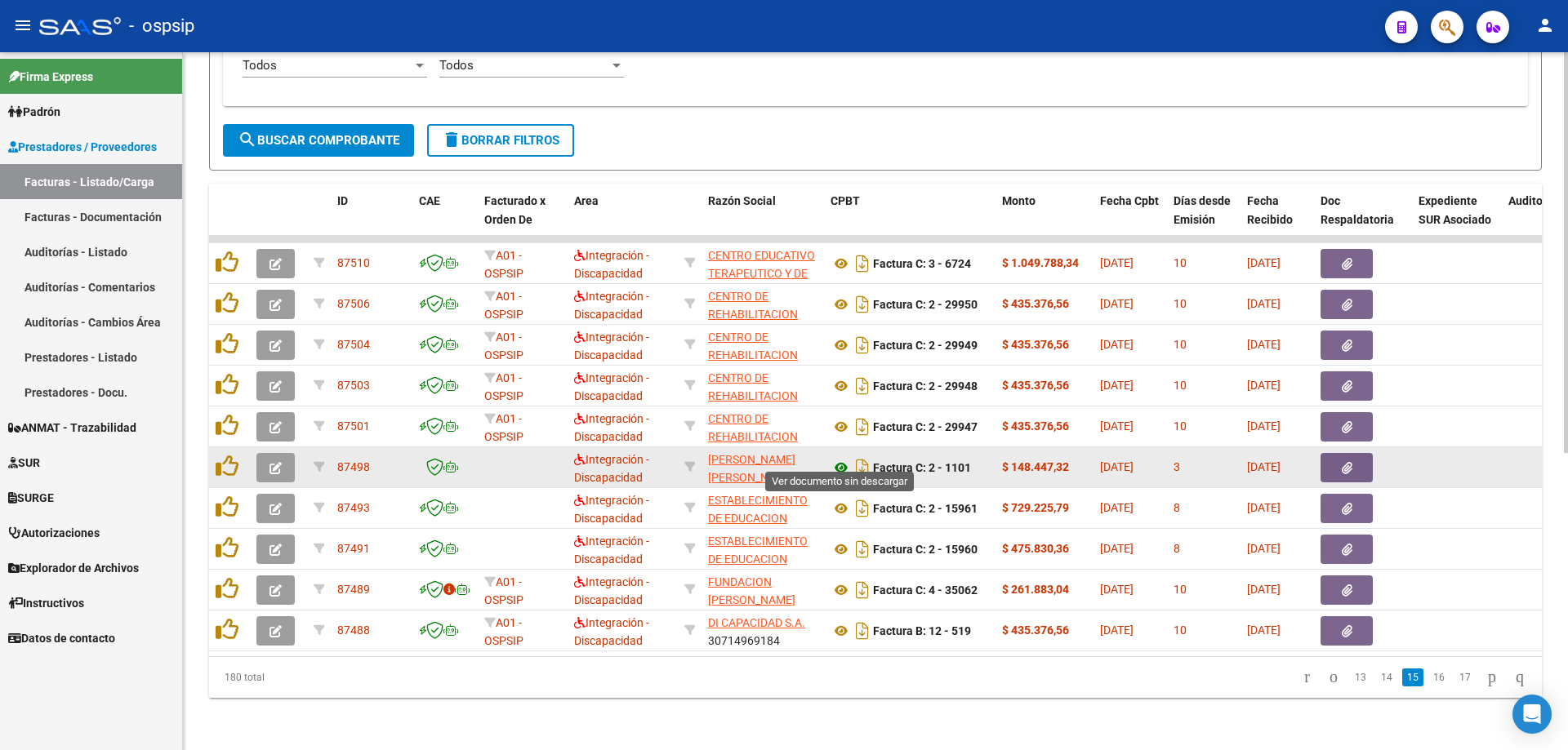
click at [839, 458] on icon at bounding box center [841, 467] width 21 height 20
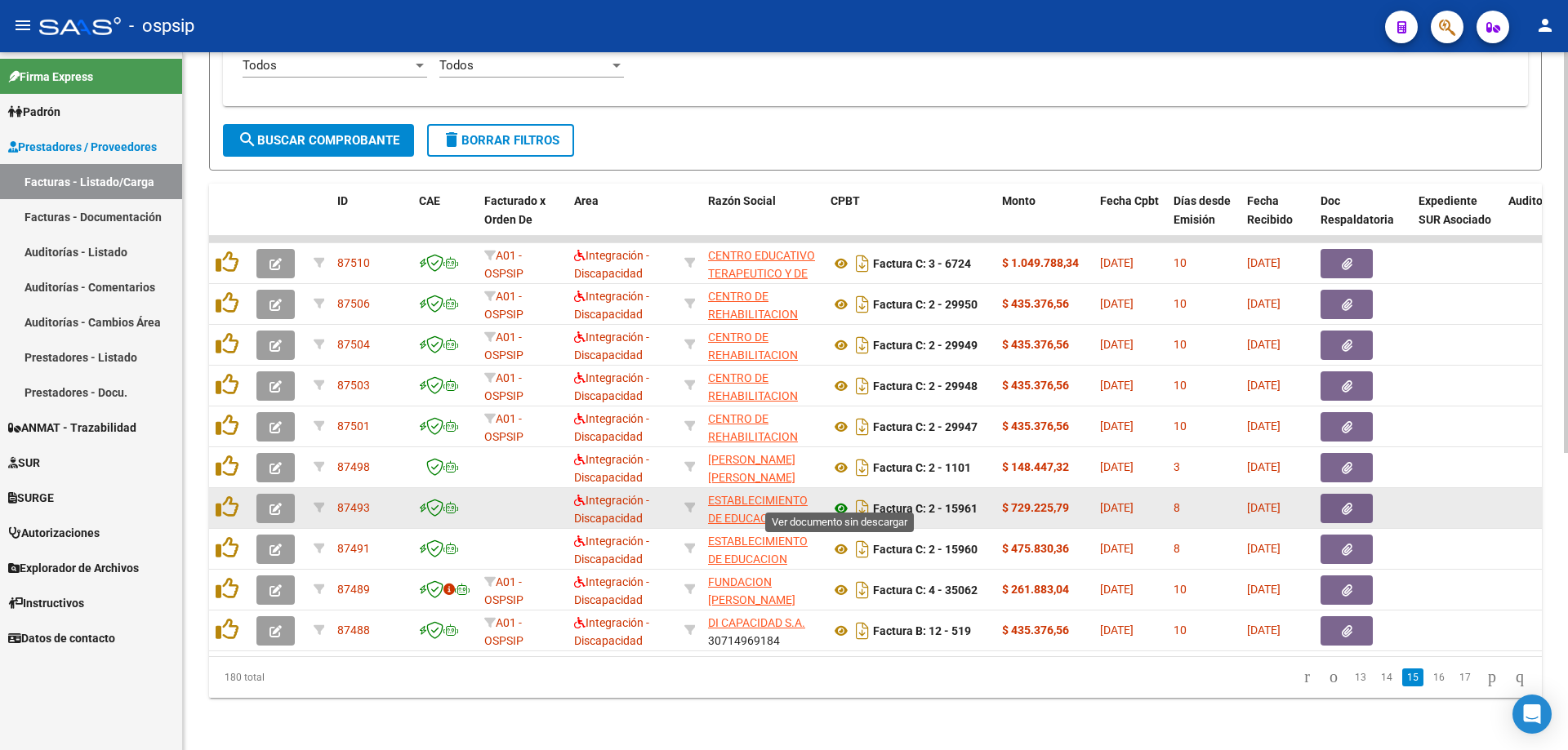
click at [835, 499] on icon at bounding box center [841, 508] width 21 height 20
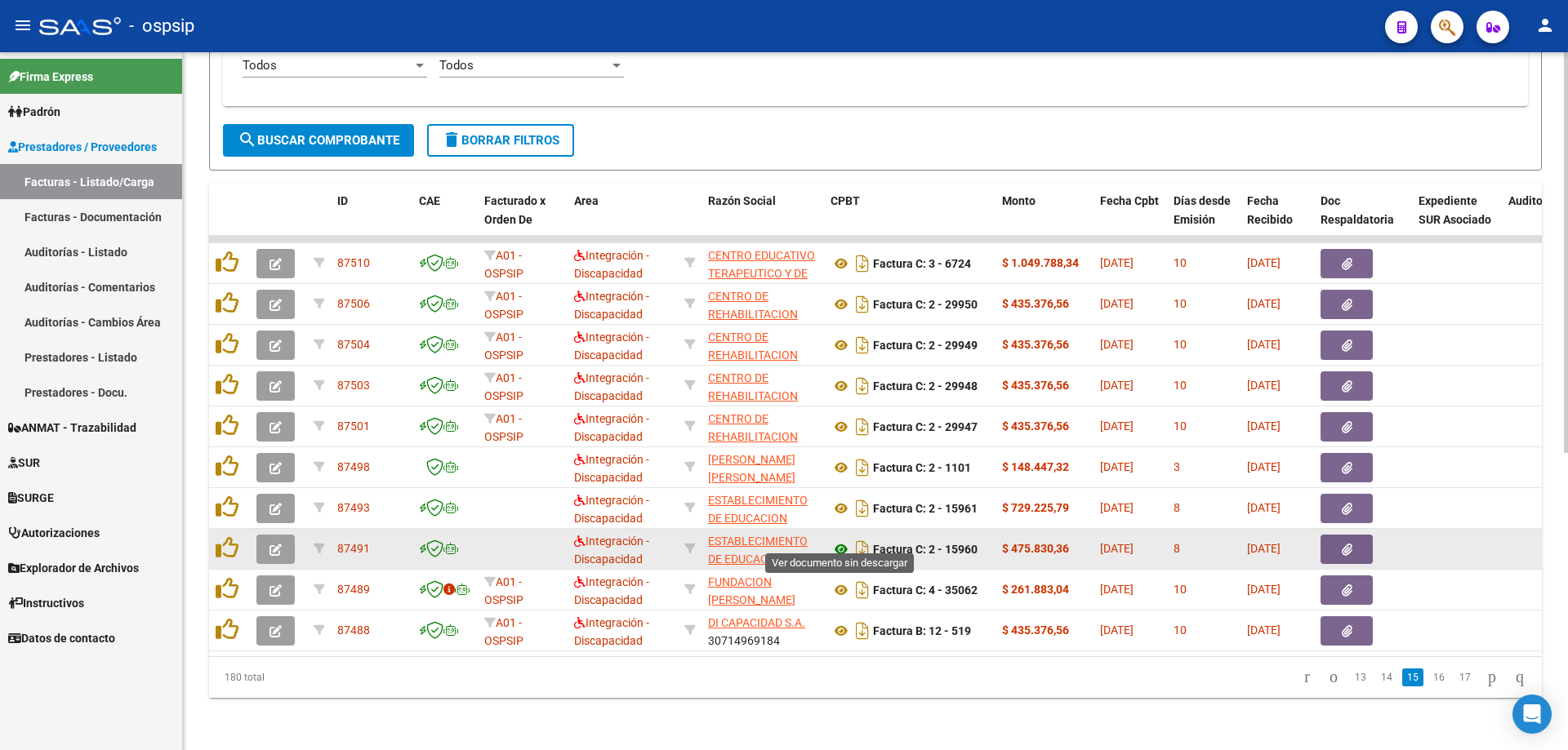
click at [840, 540] on icon at bounding box center [841, 549] width 21 height 20
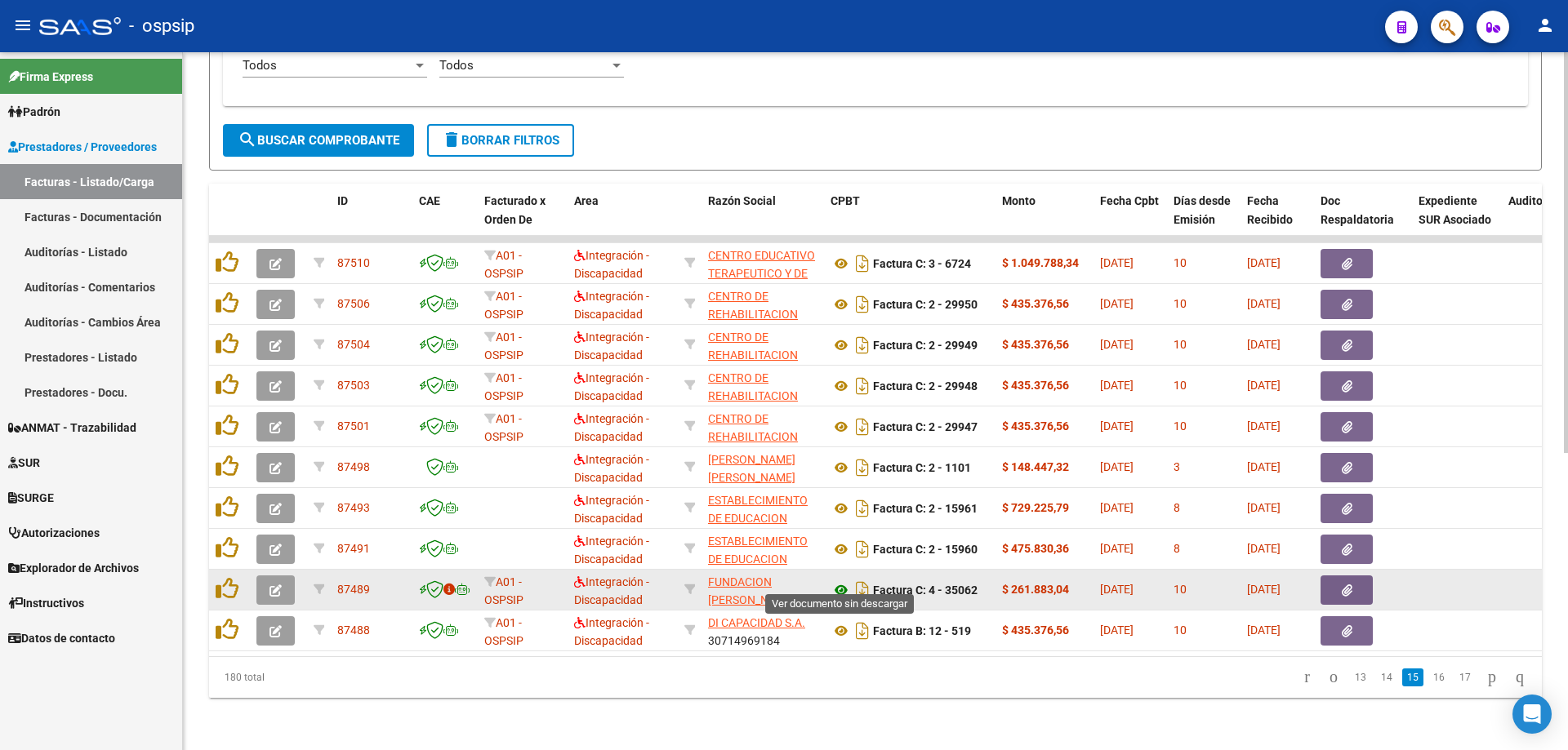
click at [835, 581] on icon at bounding box center [841, 590] width 21 height 20
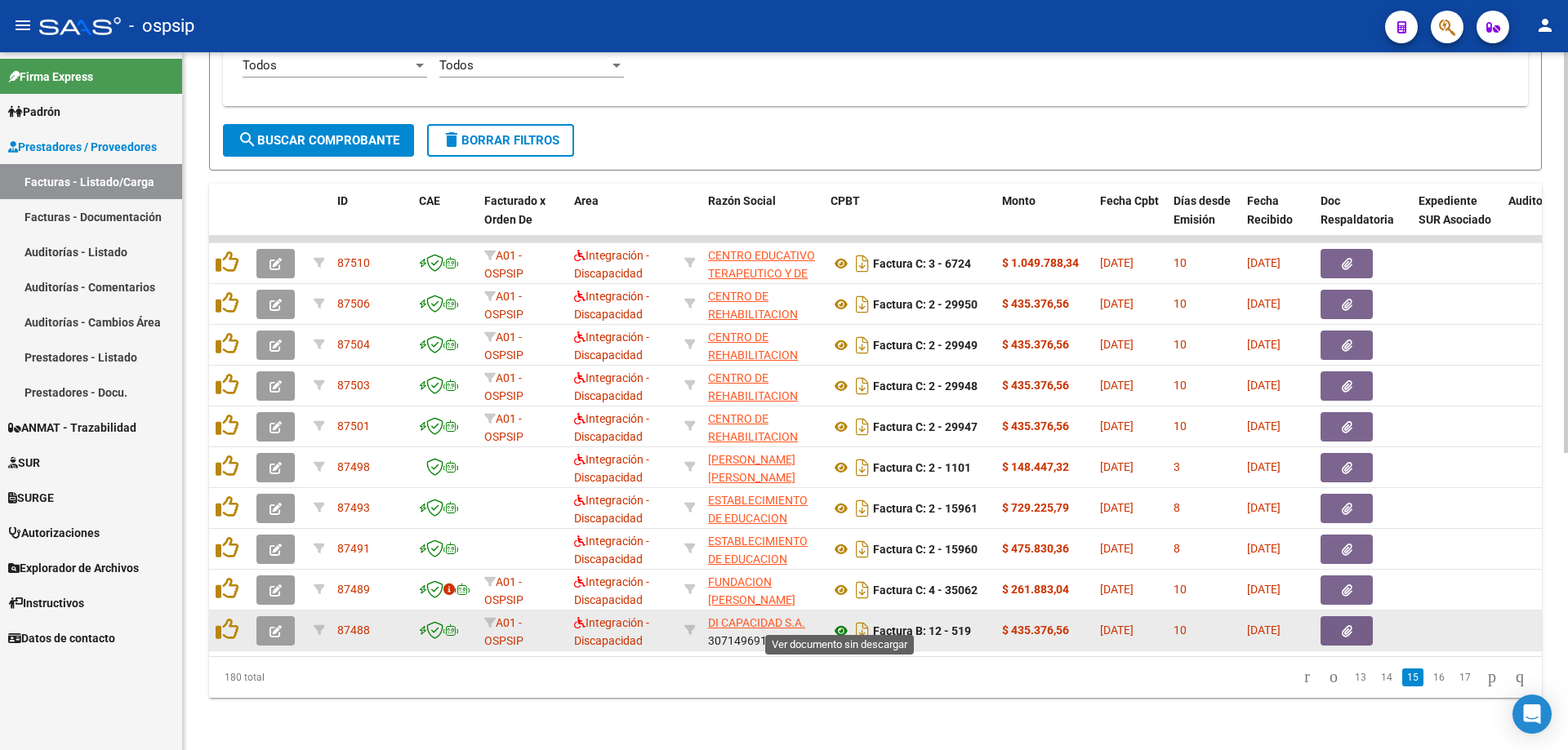
click at [837, 624] on icon at bounding box center [841, 631] width 21 height 20
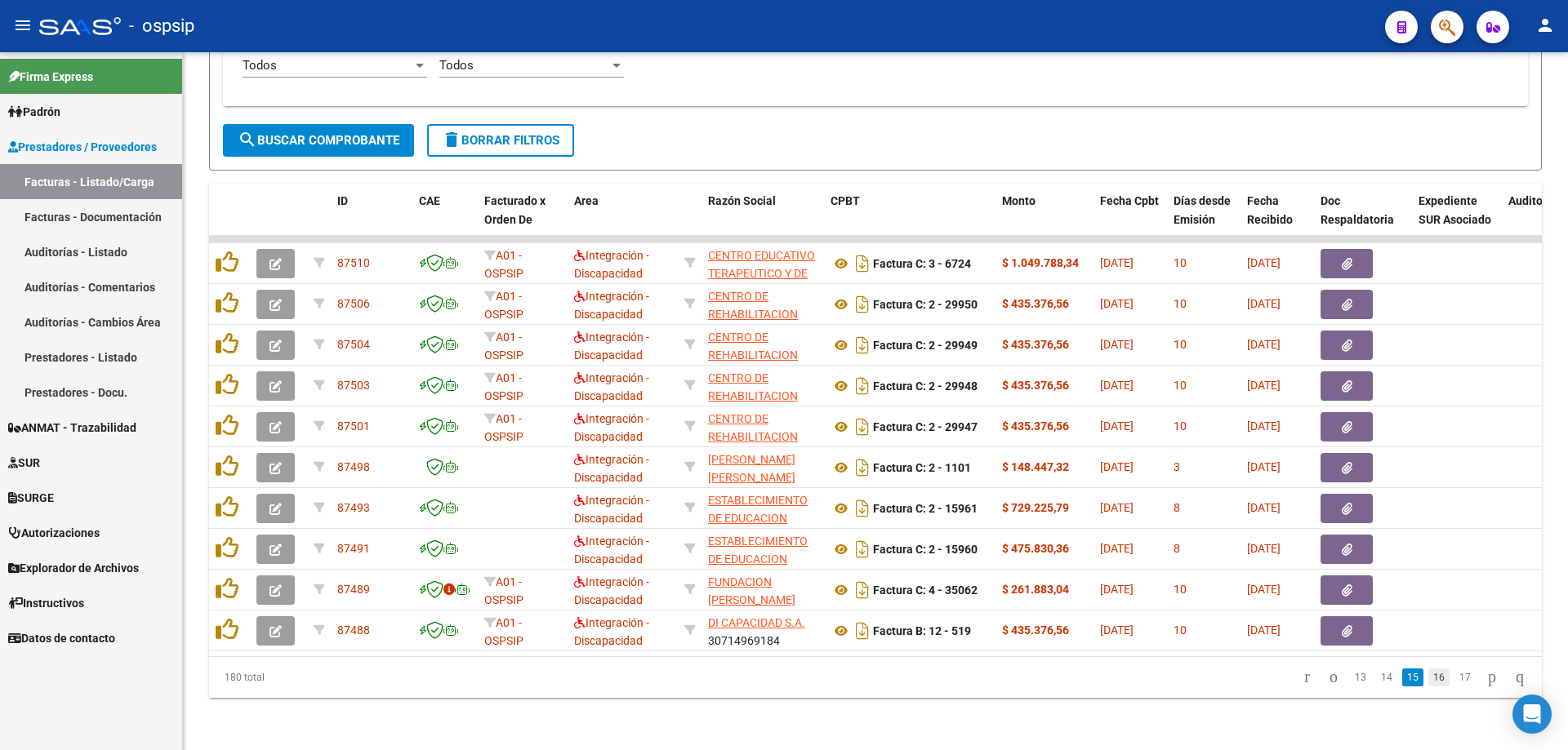
click at [1428, 675] on link "16" at bounding box center [1439, 677] width 21 height 18
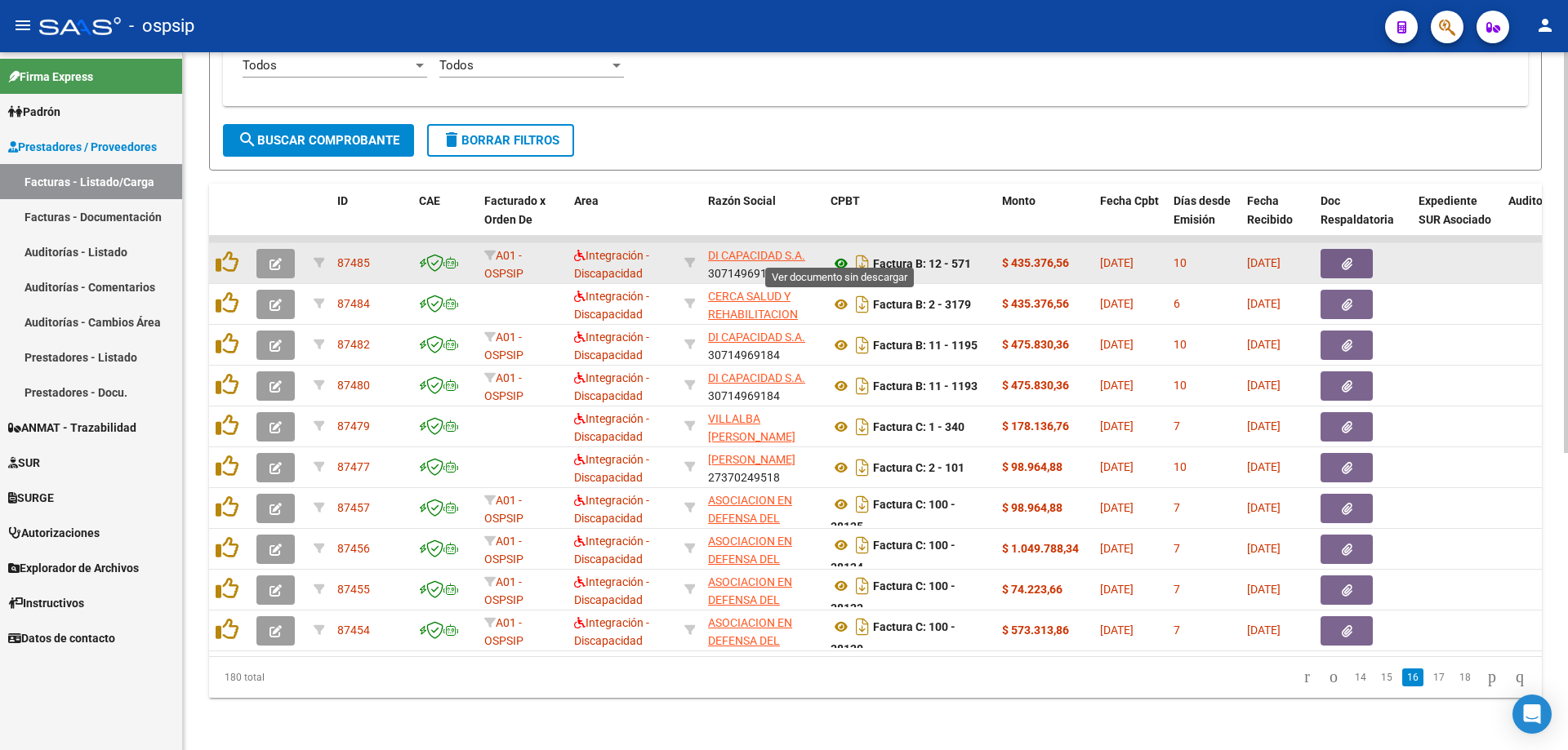
click at [846, 254] on icon at bounding box center [841, 263] width 21 height 20
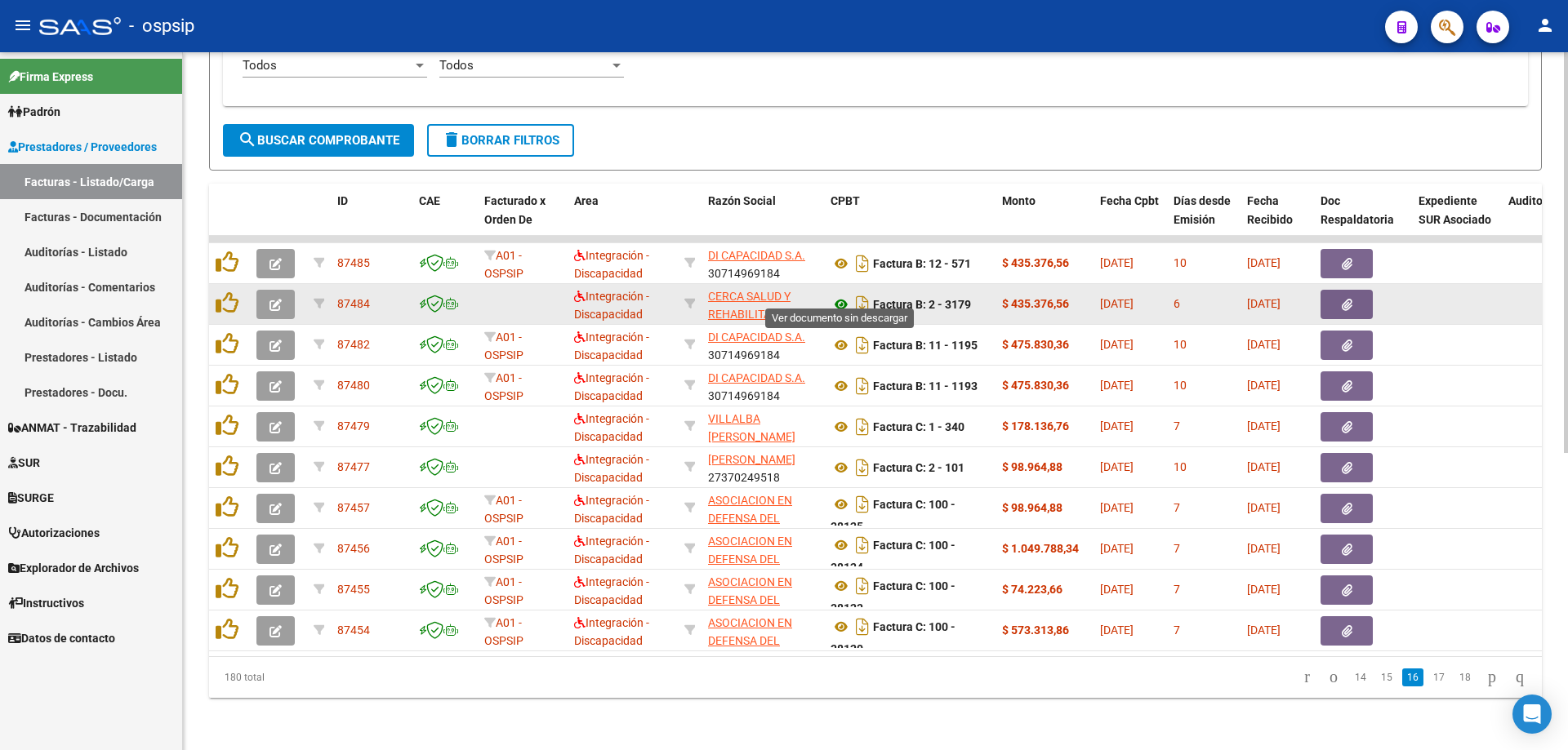
click at [840, 294] on icon at bounding box center [841, 304] width 21 height 20
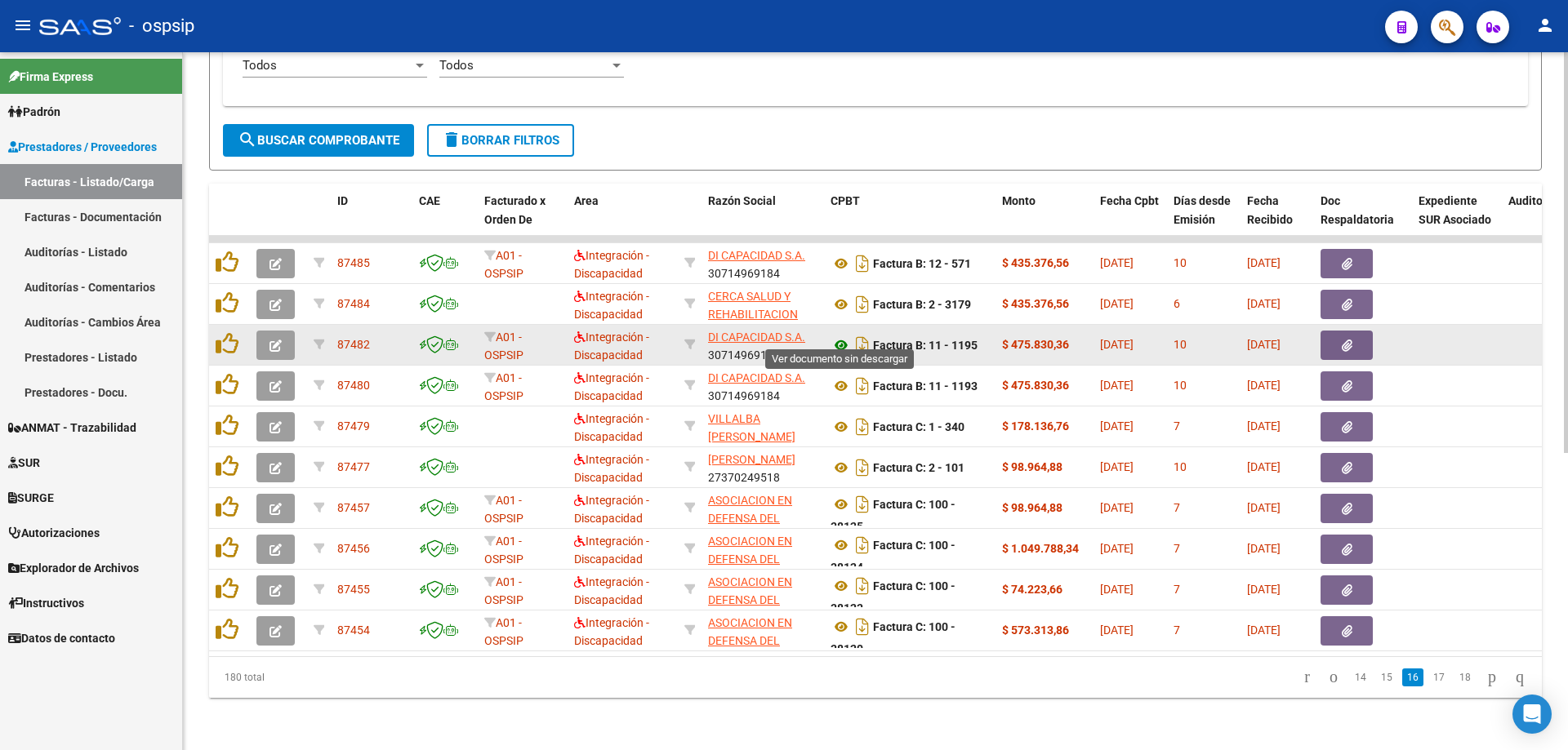
click at [845, 336] on icon at bounding box center [841, 345] width 21 height 20
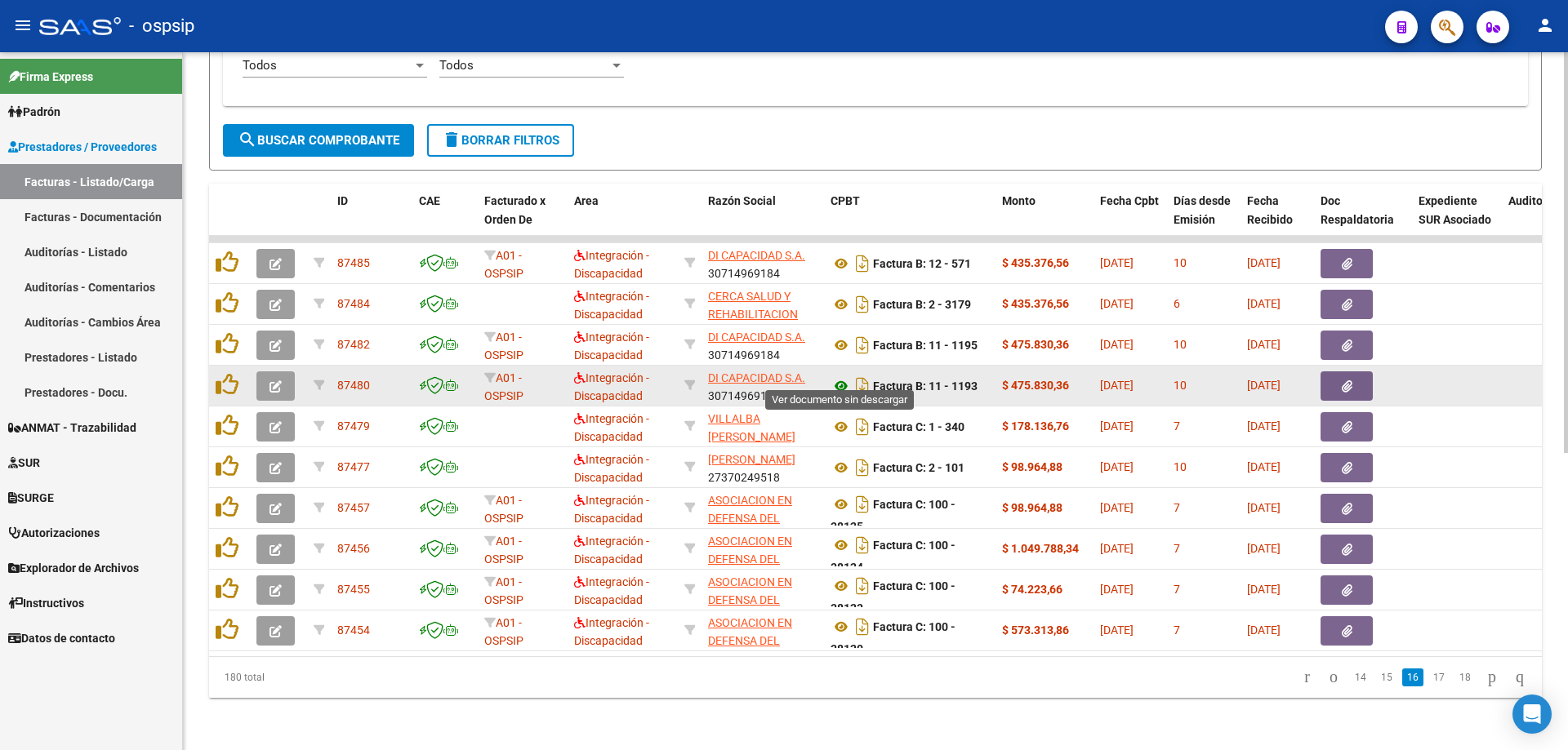
click at [837, 376] on icon at bounding box center [841, 386] width 21 height 20
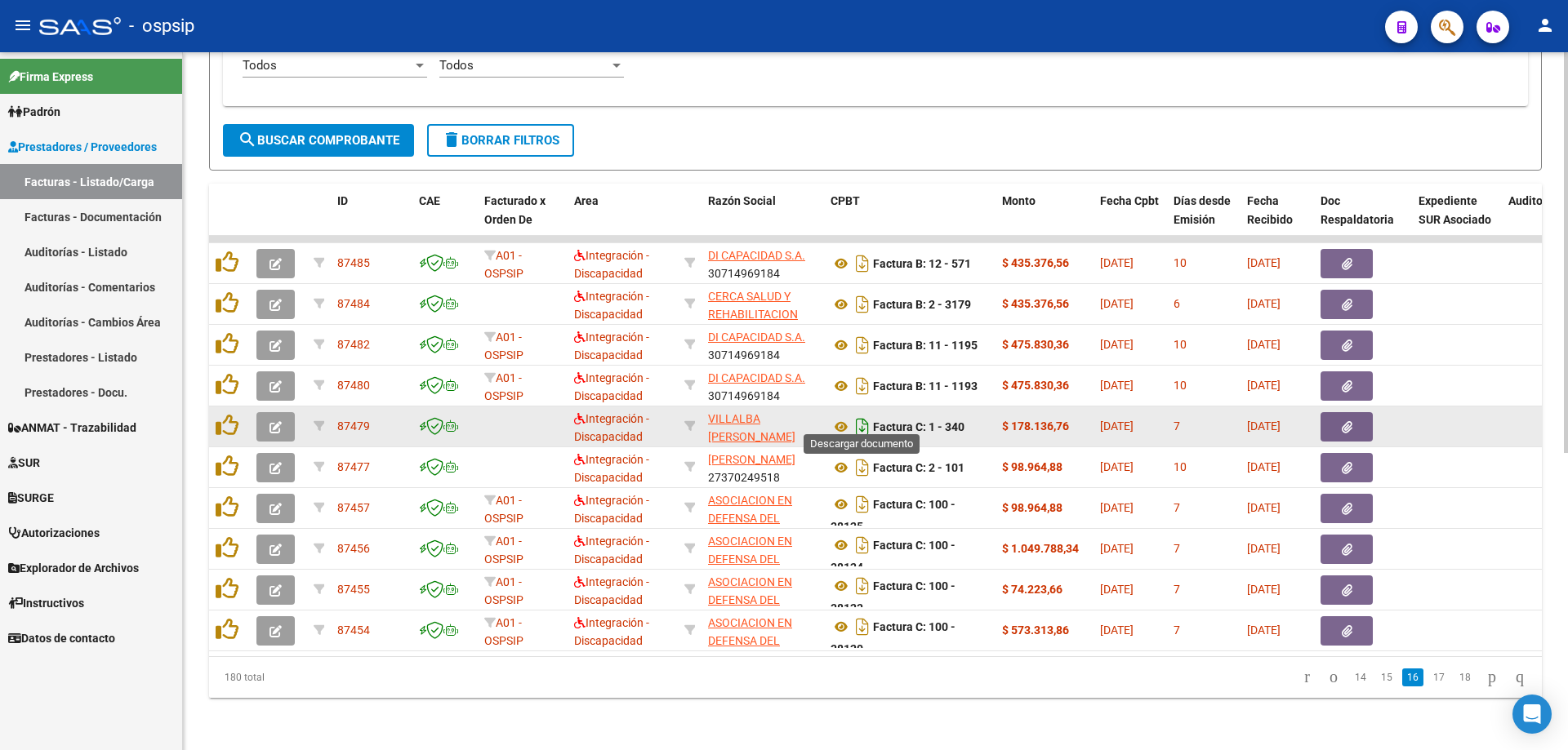
click at [852, 415] on icon "Descargar documento" at bounding box center [863, 427] width 21 height 26
click at [835, 417] on icon at bounding box center [841, 426] width 21 height 20
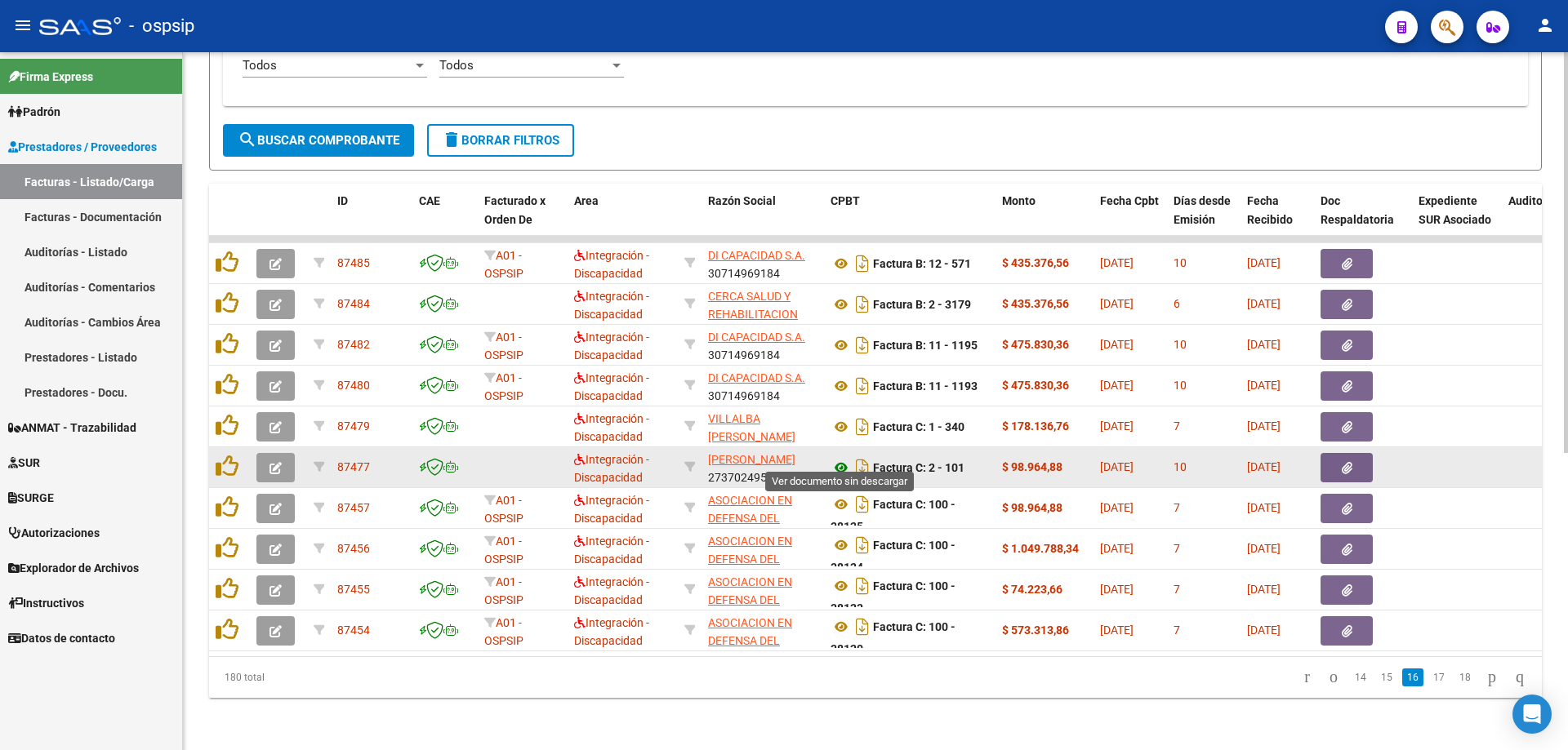
click at [838, 458] on icon at bounding box center [841, 467] width 21 height 20
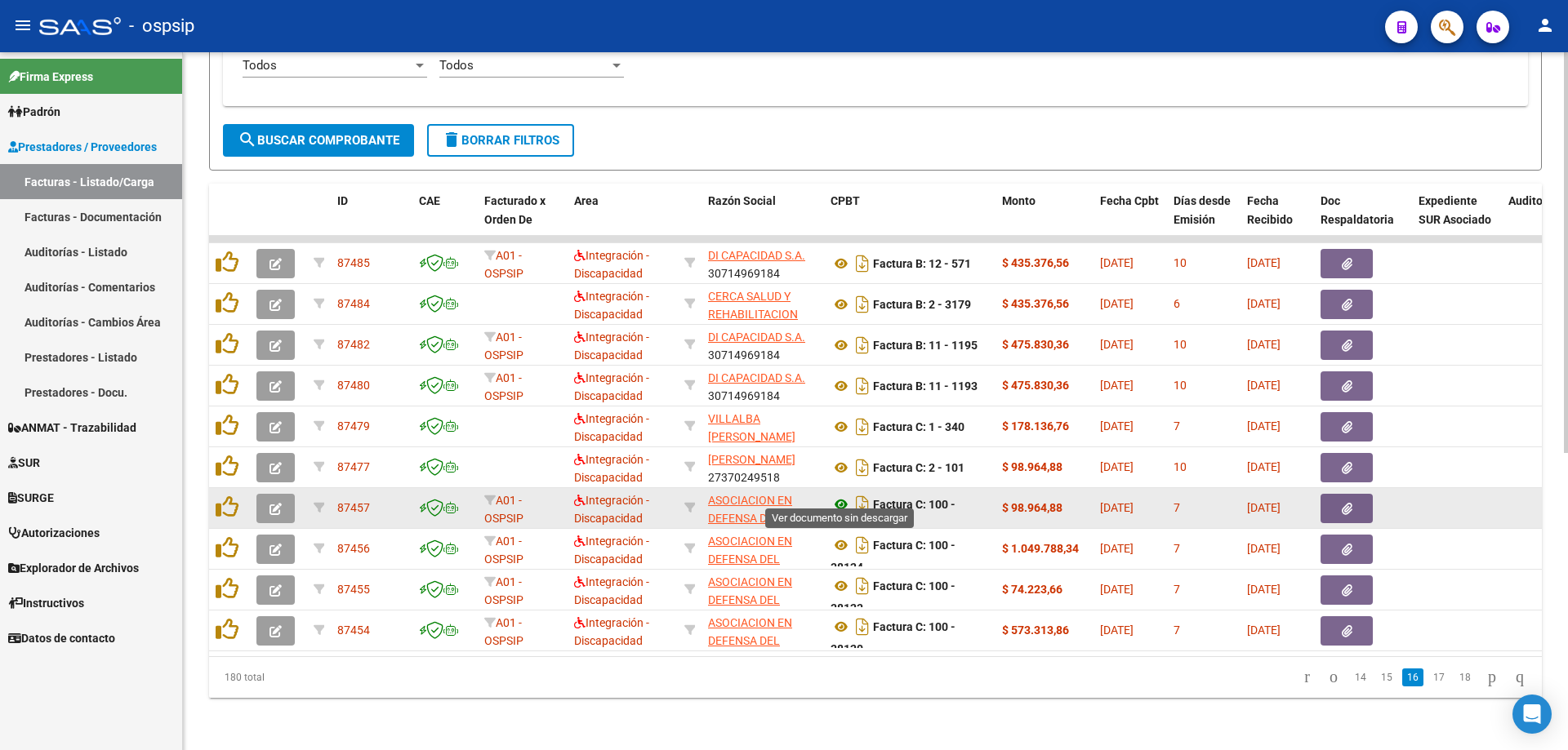
click at [836, 494] on icon at bounding box center [841, 504] width 21 height 20
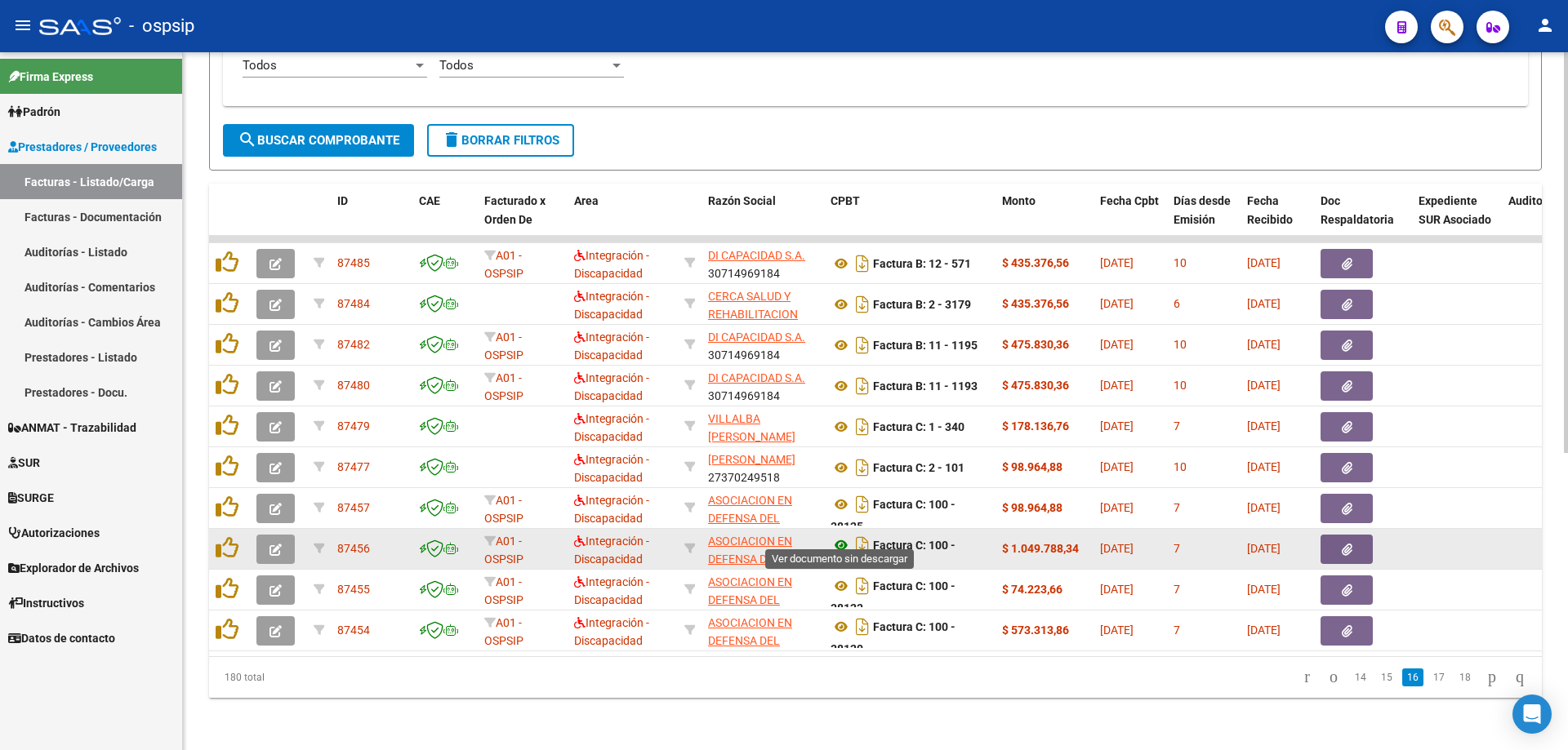
click at [843, 536] on icon at bounding box center [841, 545] width 21 height 20
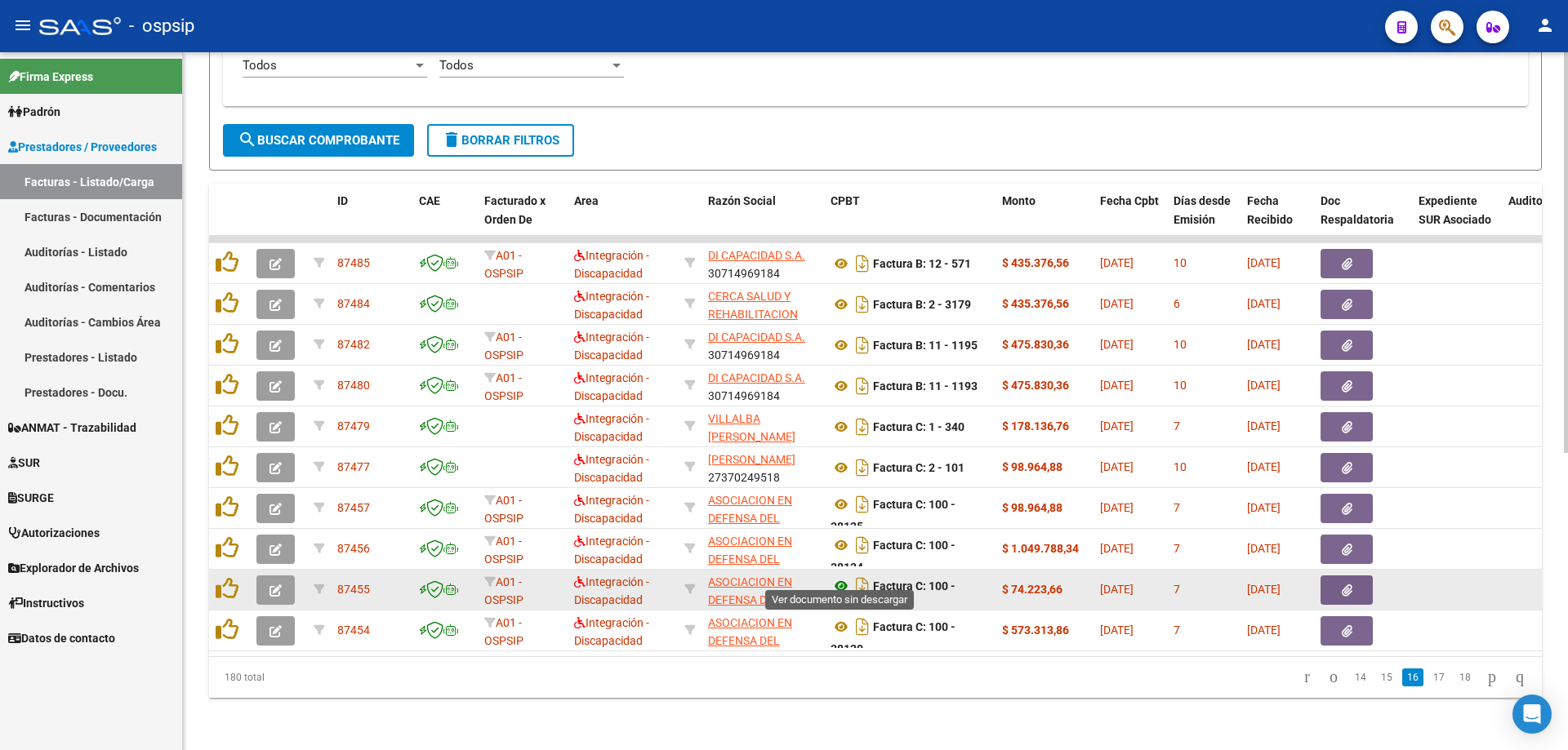
click at [839, 576] on icon at bounding box center [841, 586] width 21 height 20
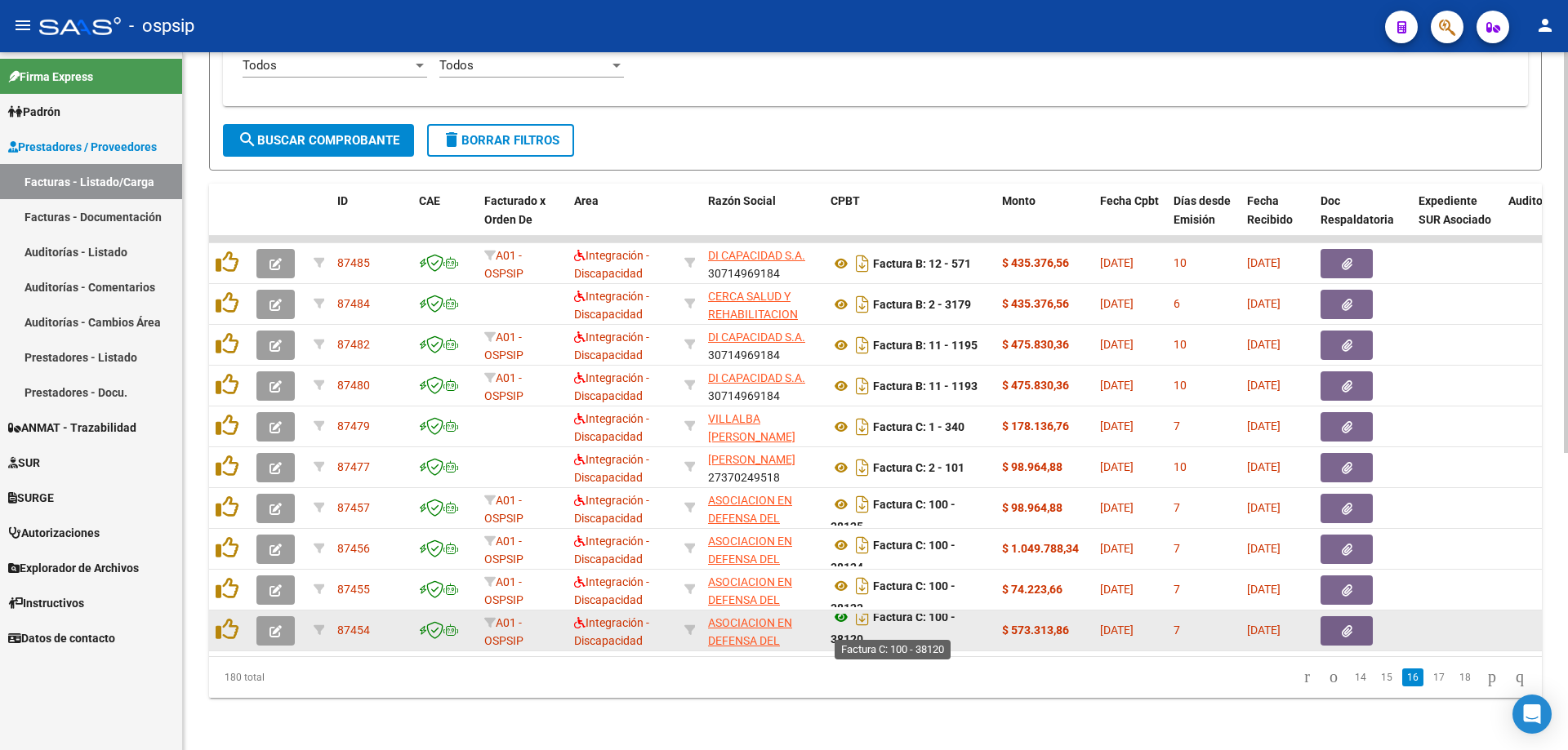
scroll to position [1, 0]
click at [838, 607] on icon at bounding box center [841, 616] width 21 height 20
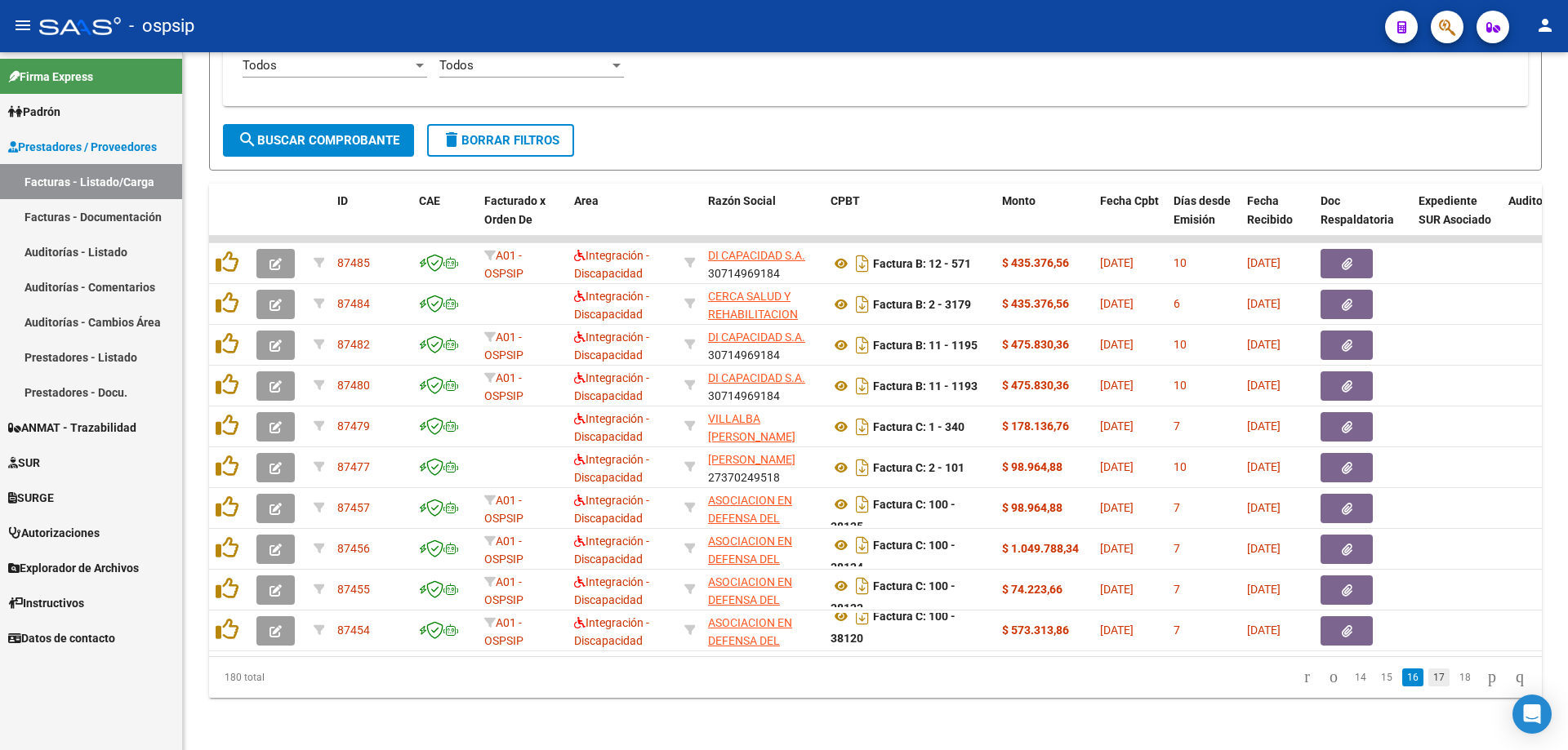
click at [1428, 677] on link "17" at bounding box center [1439, 677] width 21 height 18
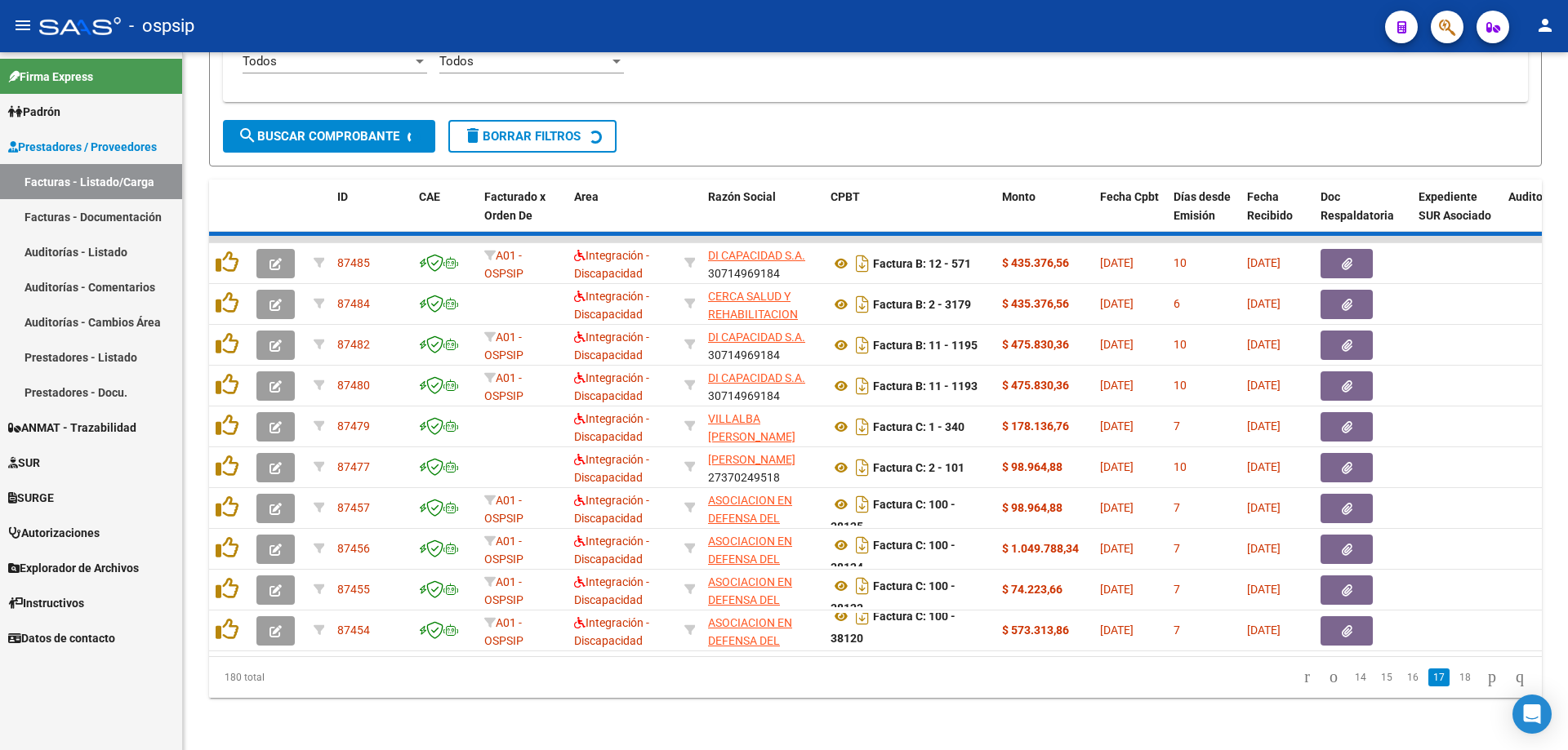
scroll to position [0, 0]
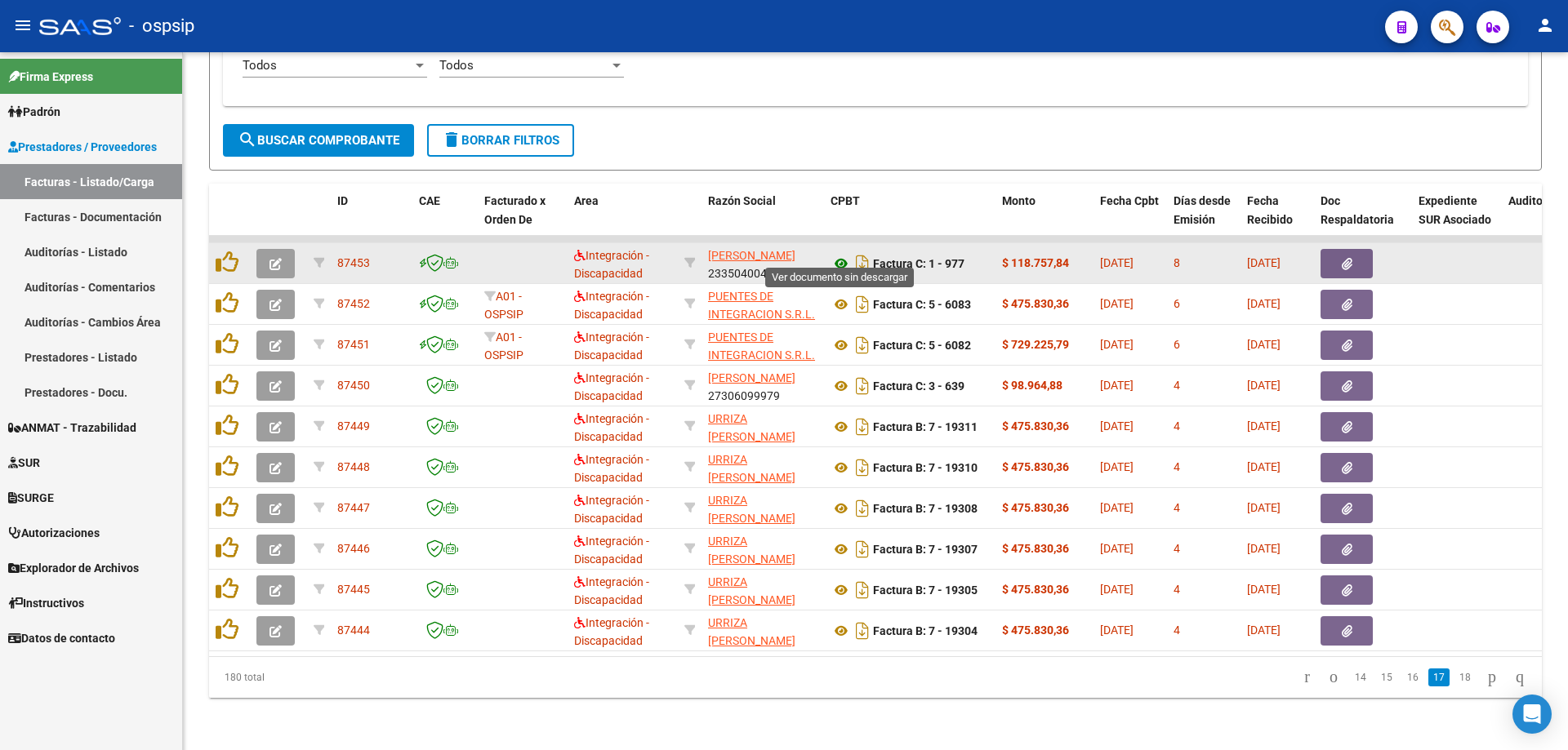
click at [837, 254] on icon at bounding box center [841, 263] width 21 height 20
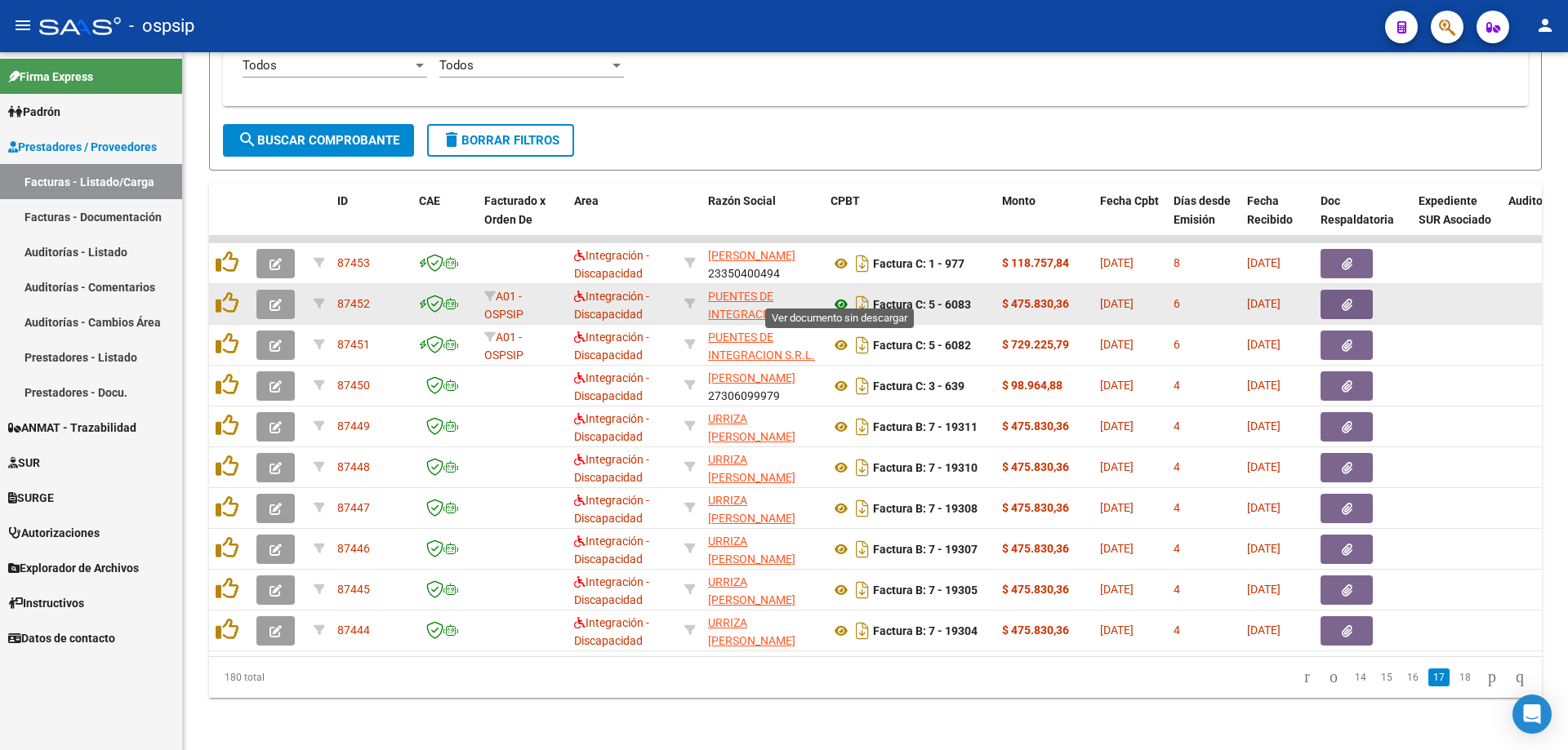
click at [844, 294] on icon at bounding box center [841, 304] width 21 height 20
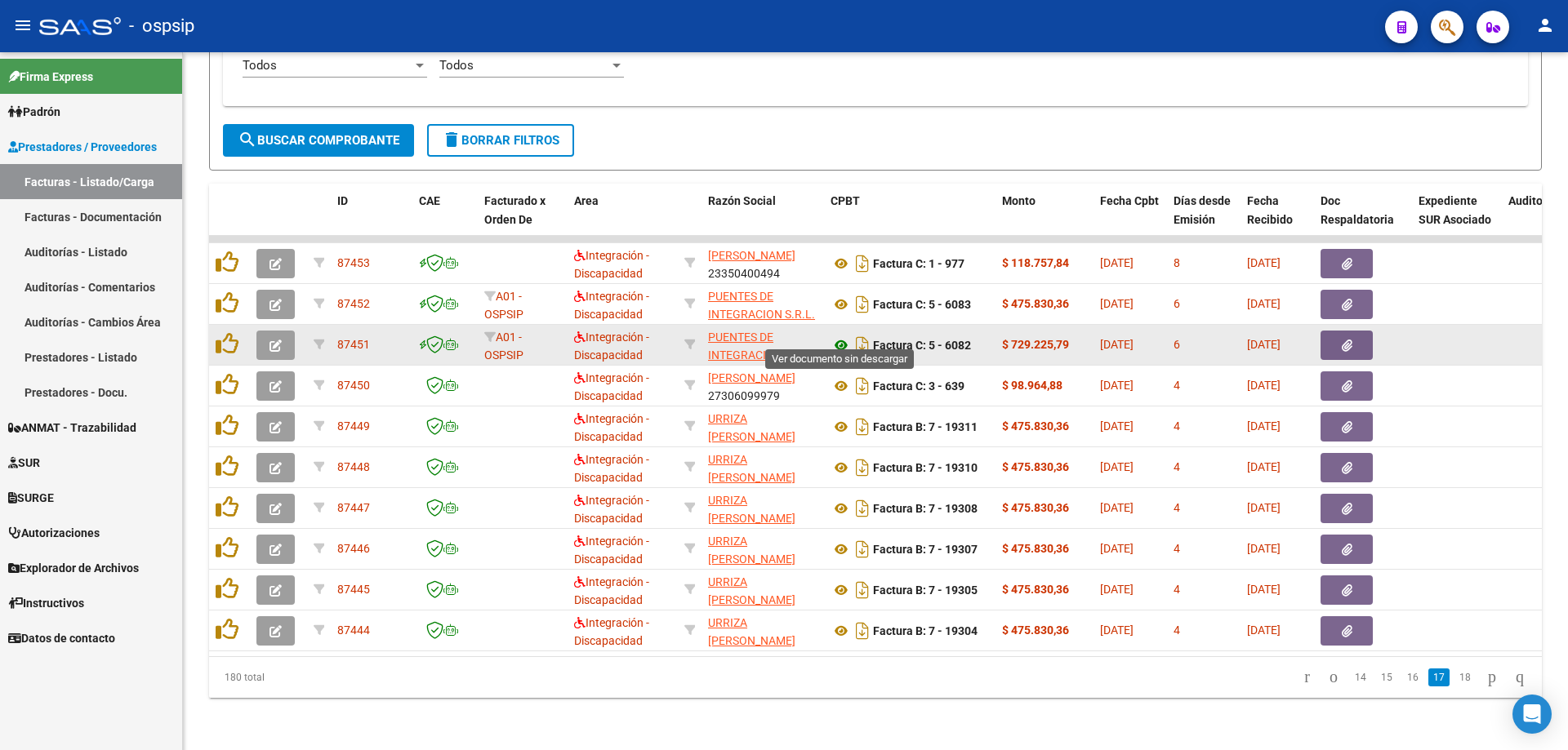
click at [845, 336] on icon at bounding box center [841, 345] width 21 height 20
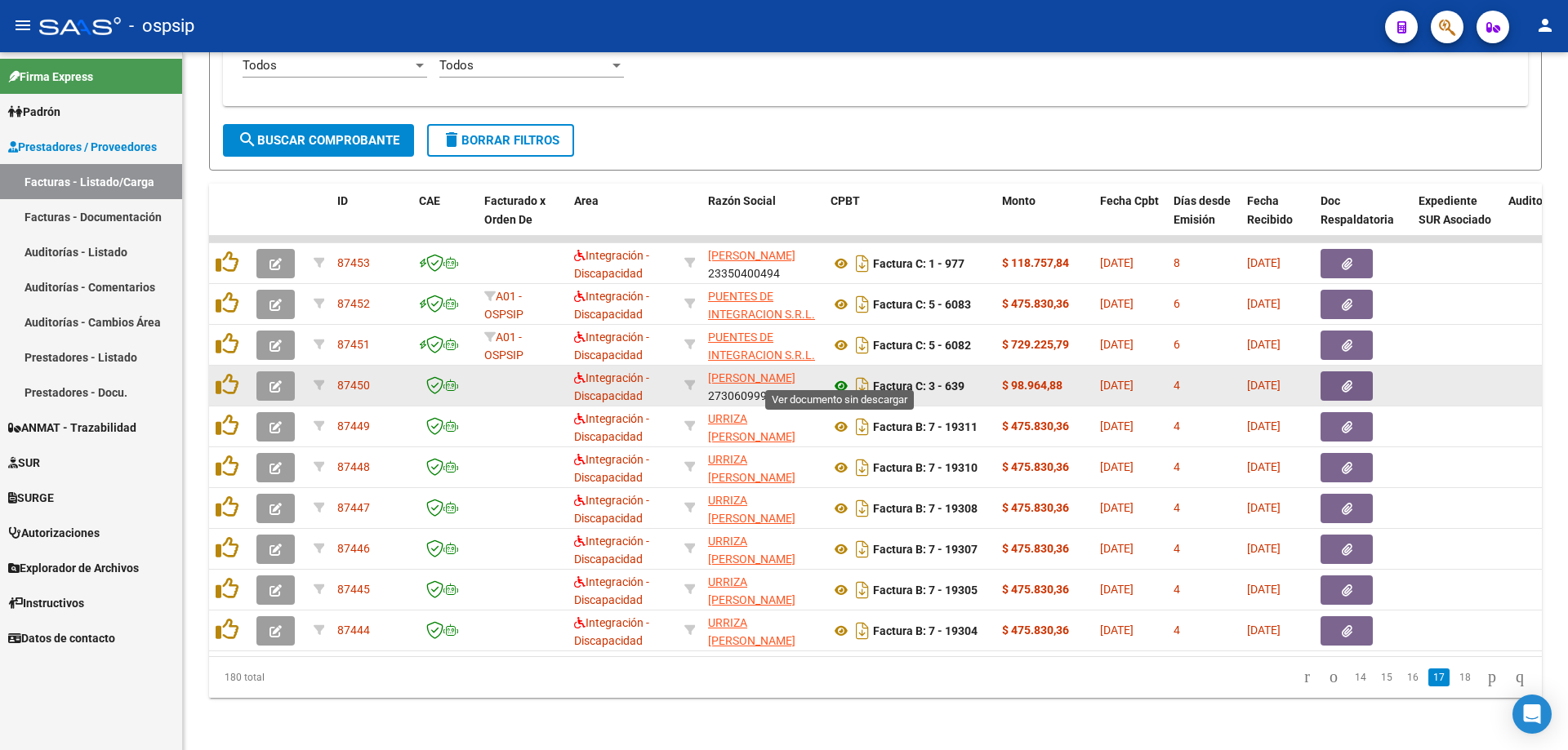
click at [840, 376] on icon at bounding box center [841, 386] width 21 height 20
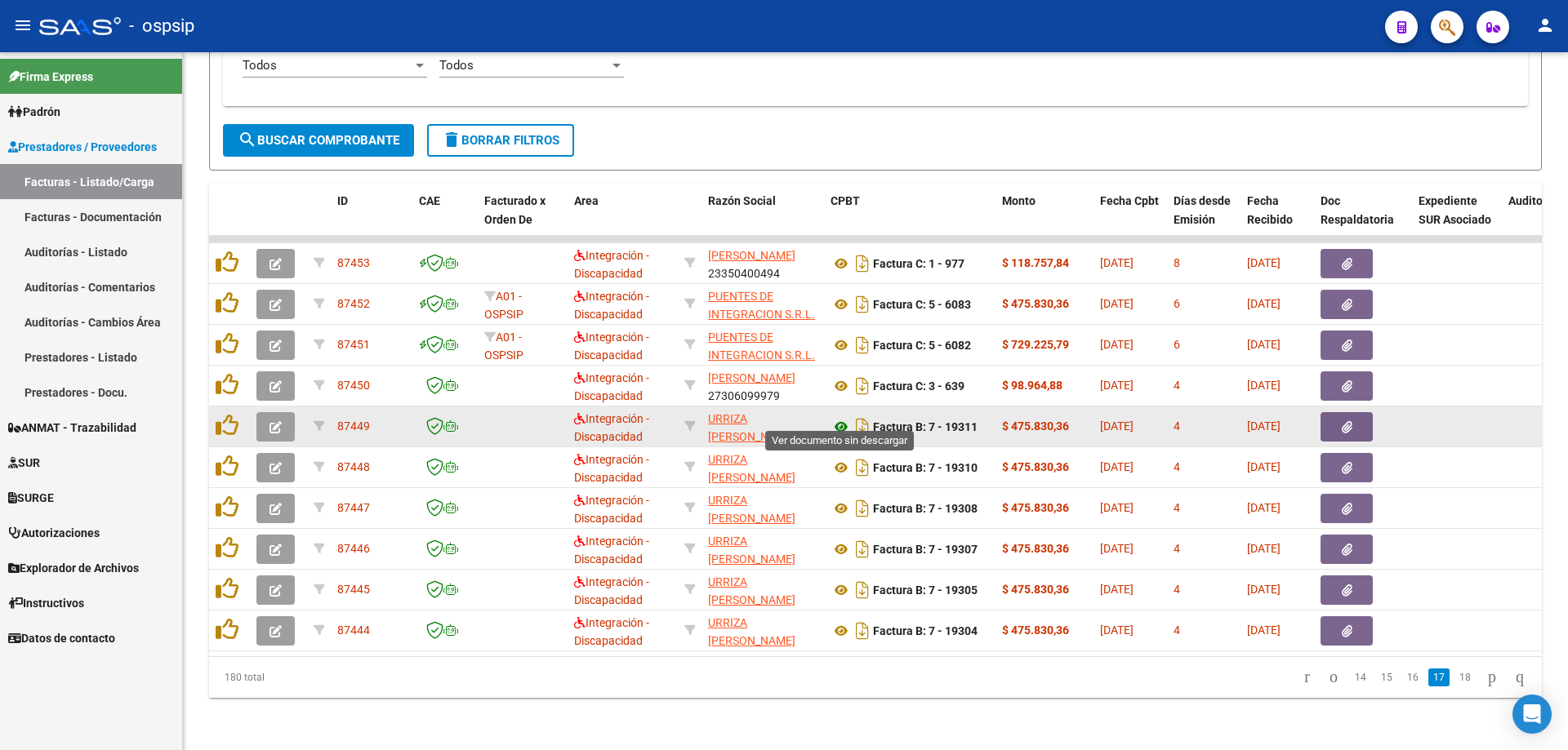
click at [840, 417] on icon at bounding box center [841, 426] width 21 height 20
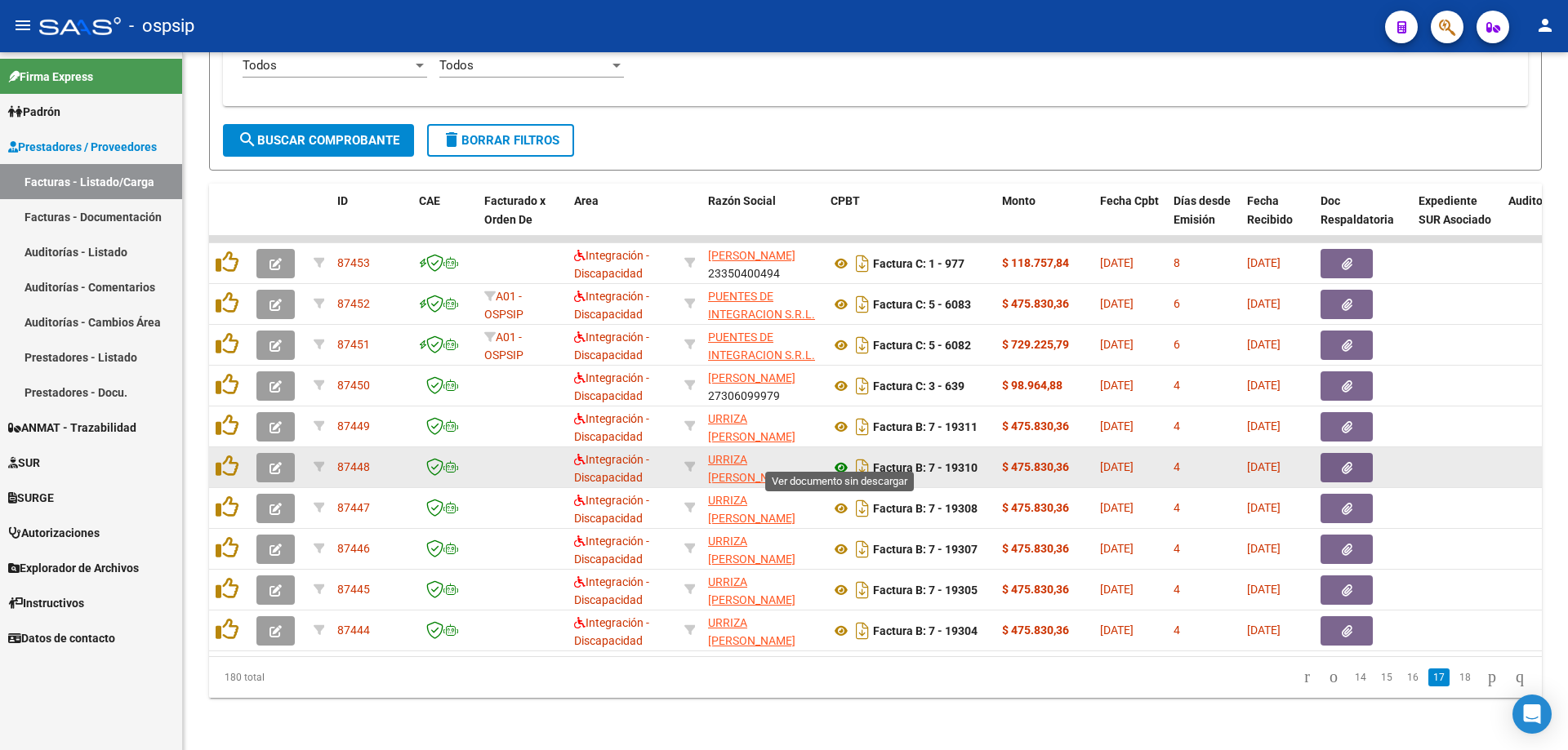
click at [838, 458] on icon at bounding box center [841, 467] width 21 height 20
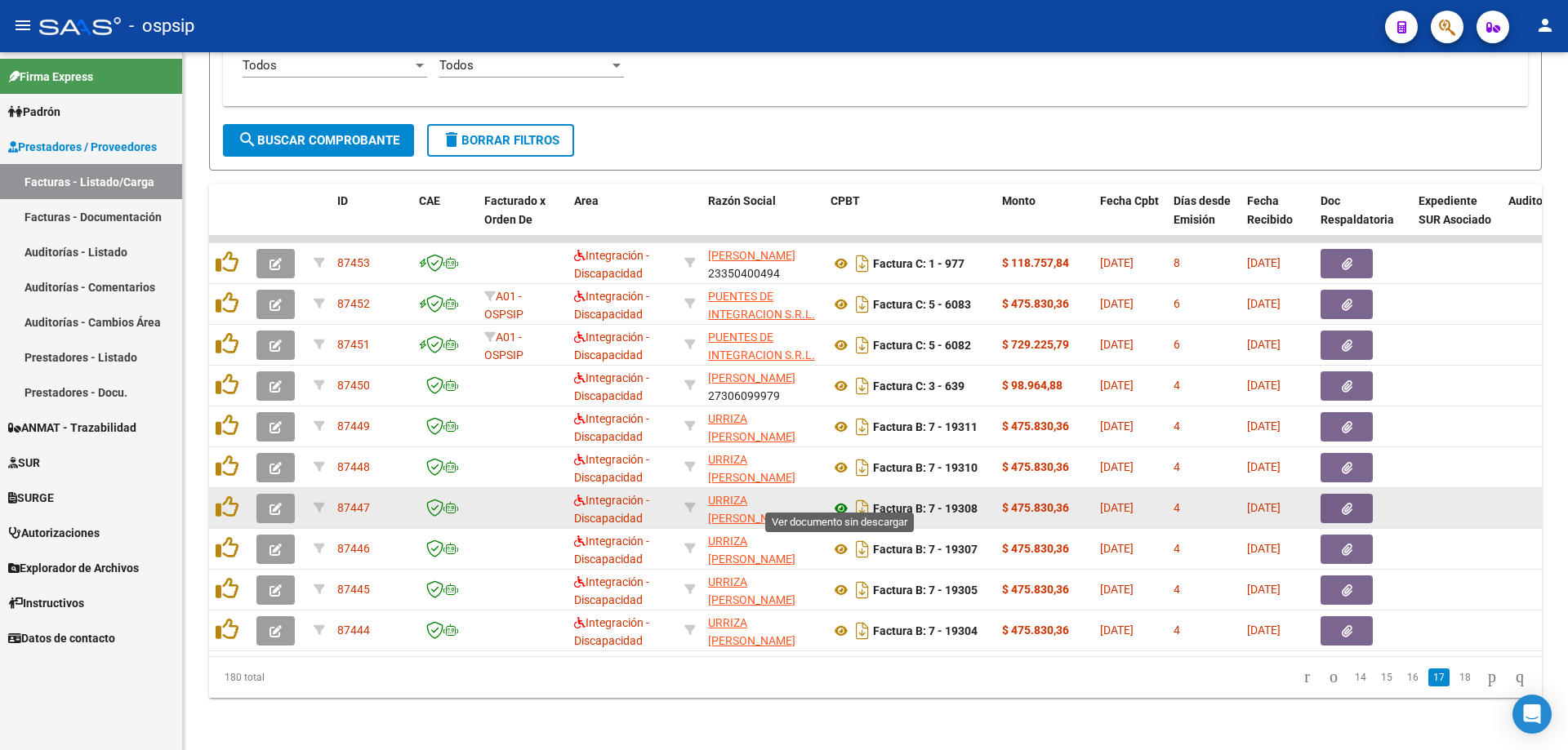
click at [841, 499] on icon at bounding box center [841, 508] width 21 height 20
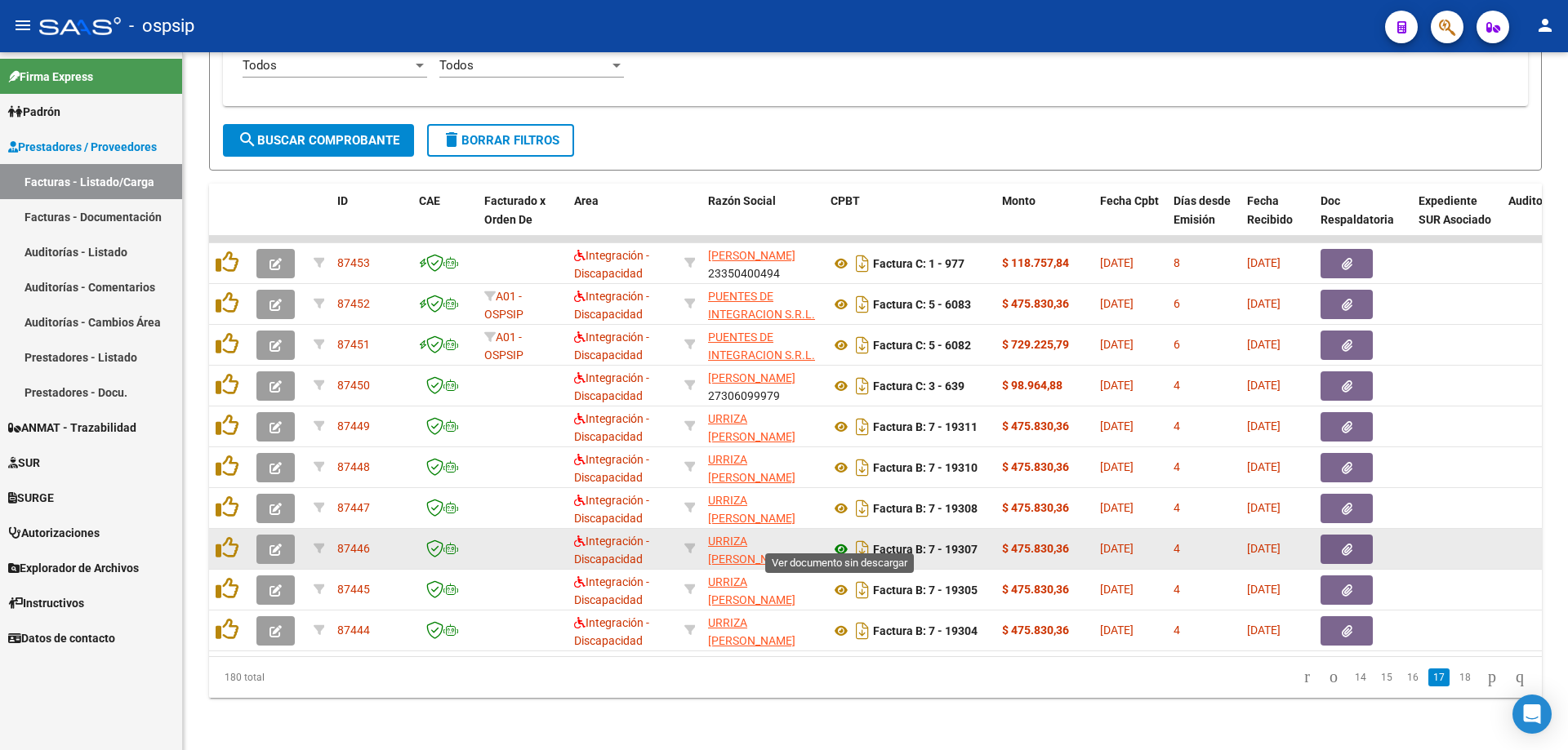
click at [846, 540] on icon at bounding box center [841, 549] width 21 height 20
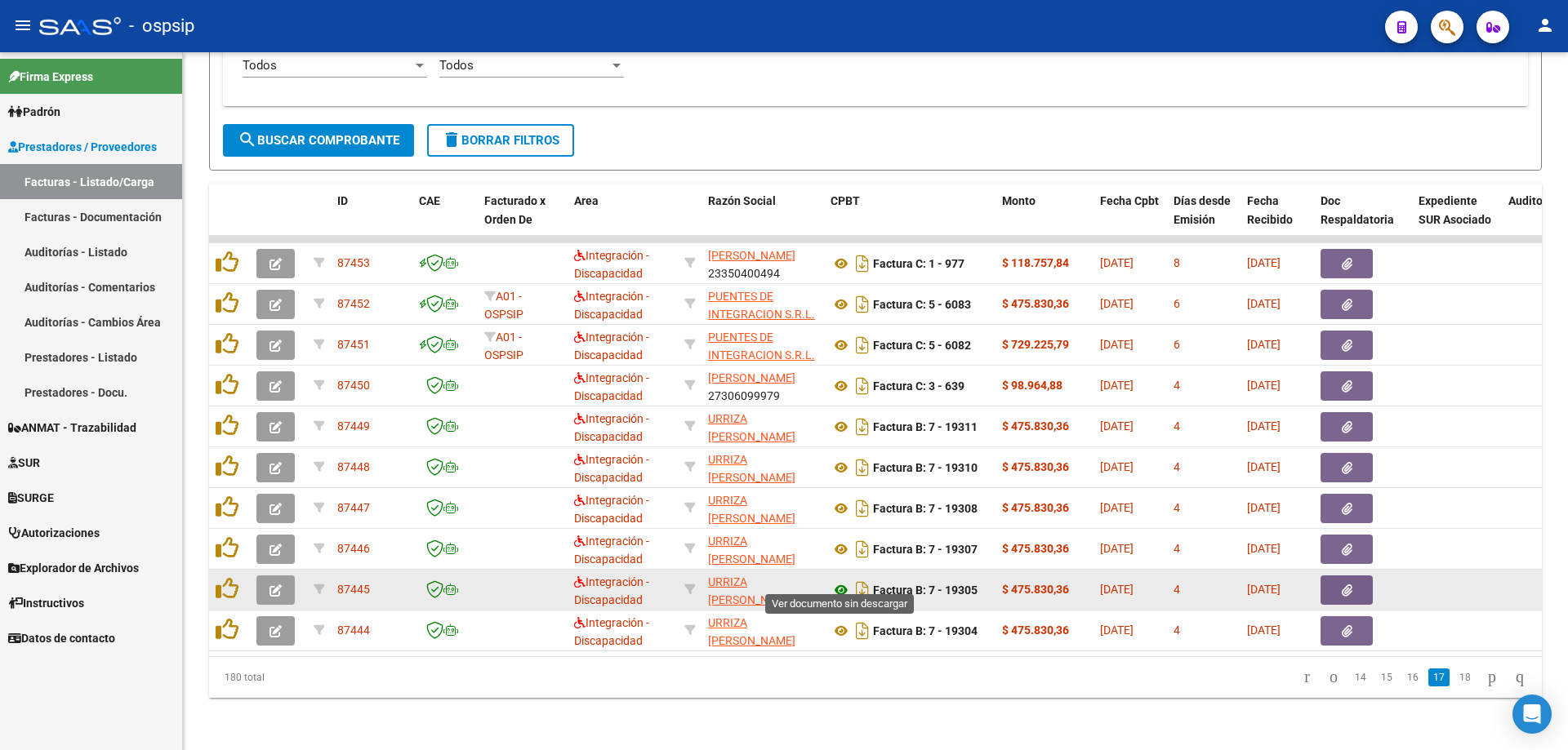
click at [840, 580] on icon at bounding box center [841, 590] width 21 height 20
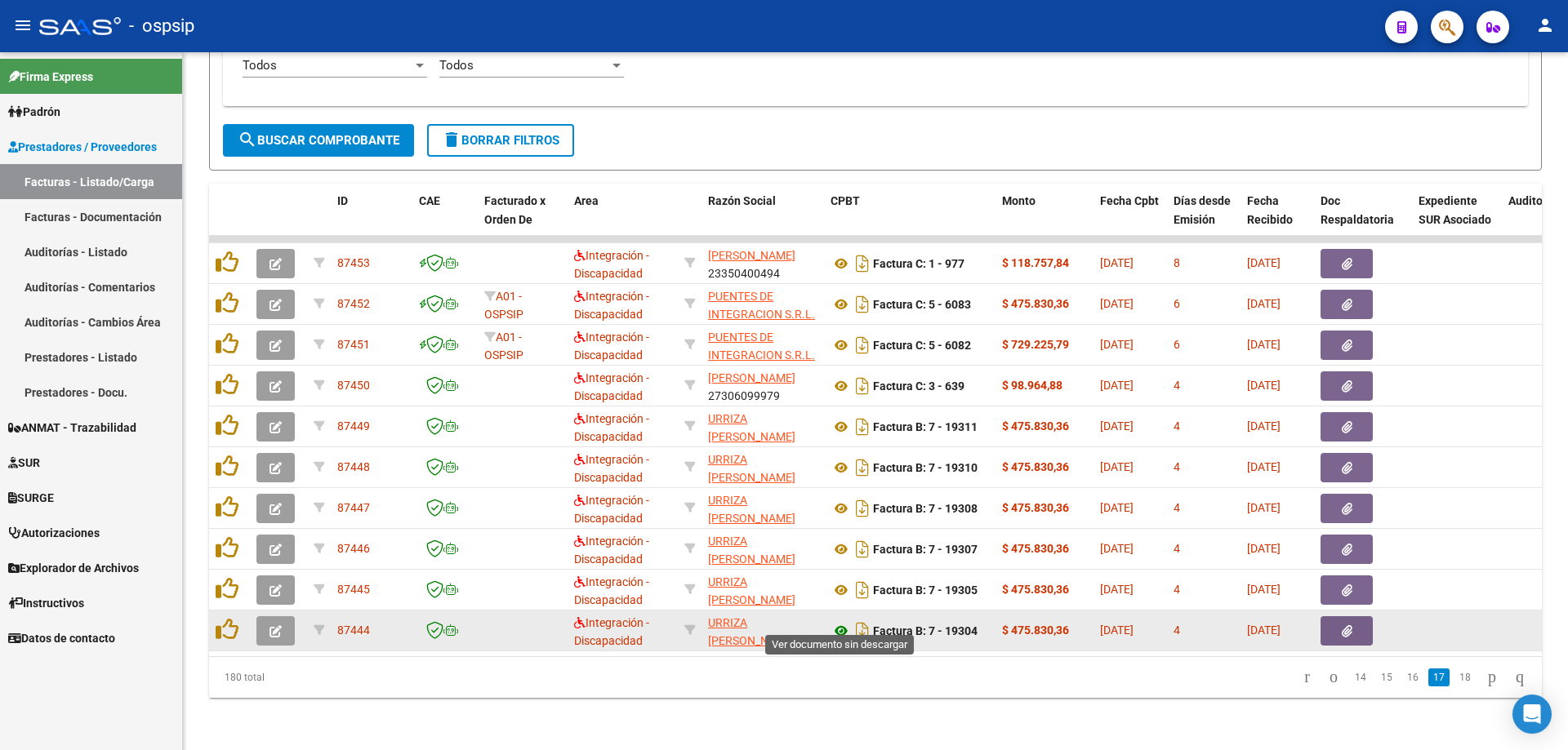
click at [841, 623] on icon at bounding box center [841, 631] width 21 height 20
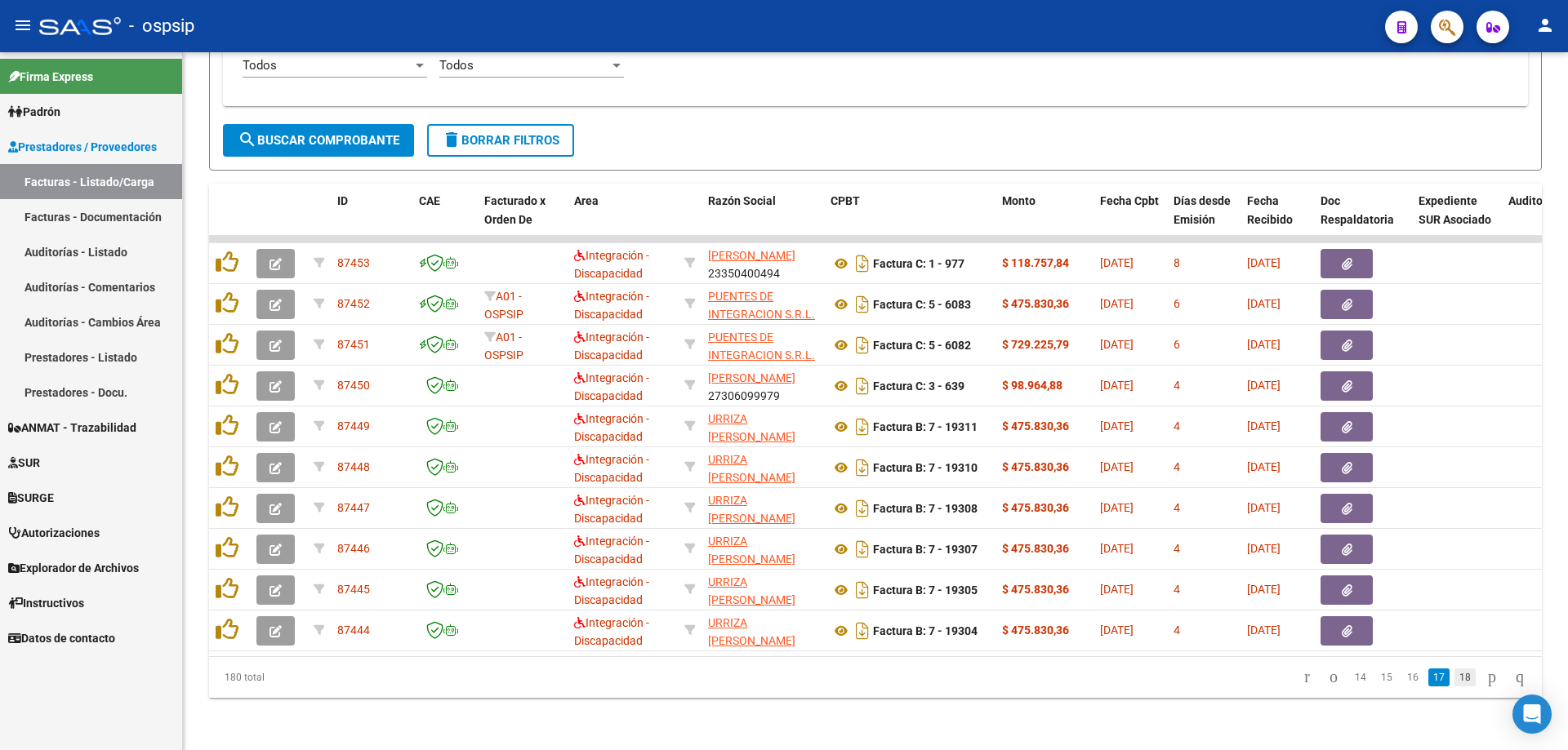
click at [1455, 671] on link "18" at bounding box center [1465, 677] width 21 height 18
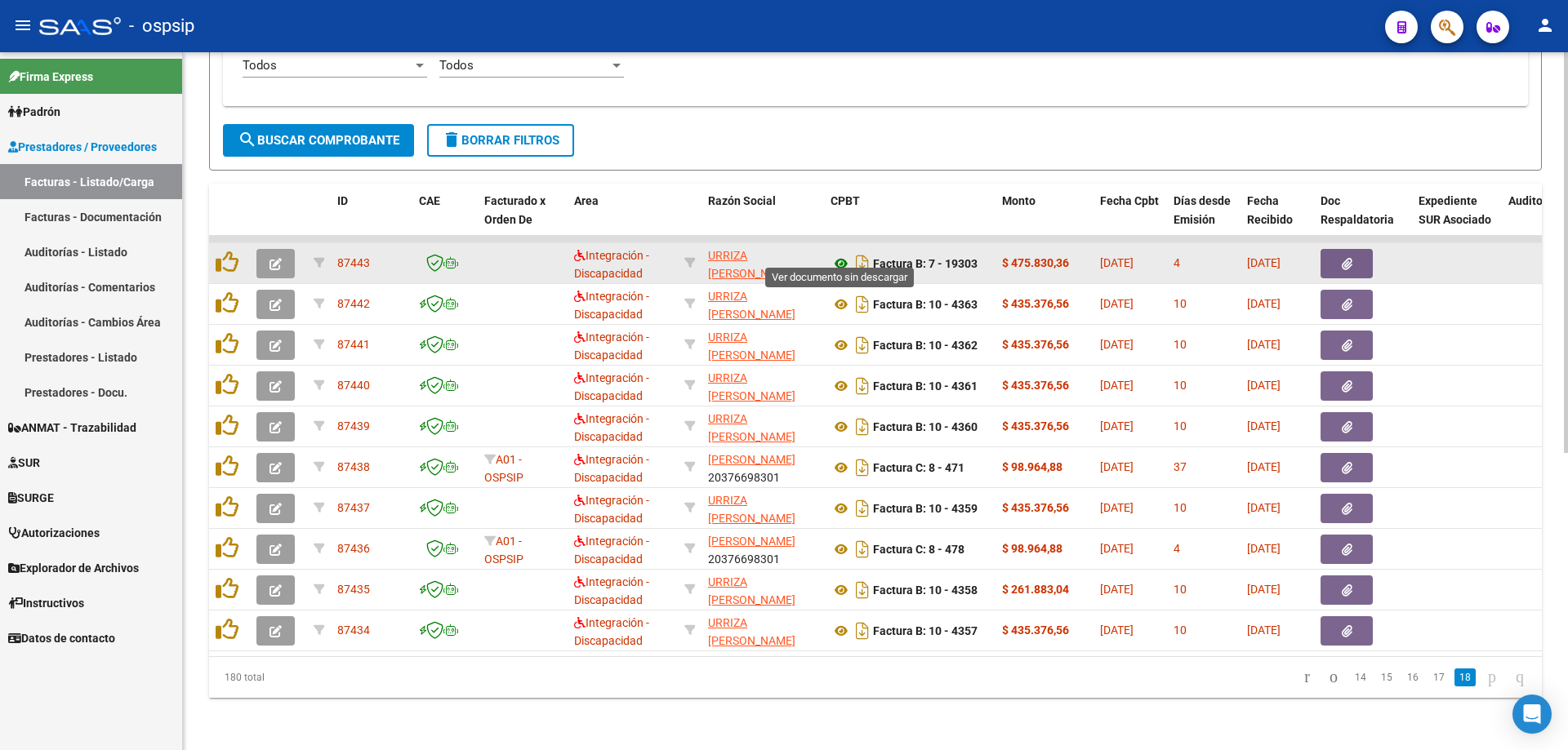
click at [836, 254] on icon at bounding box center [841, 263] width 21 height 20
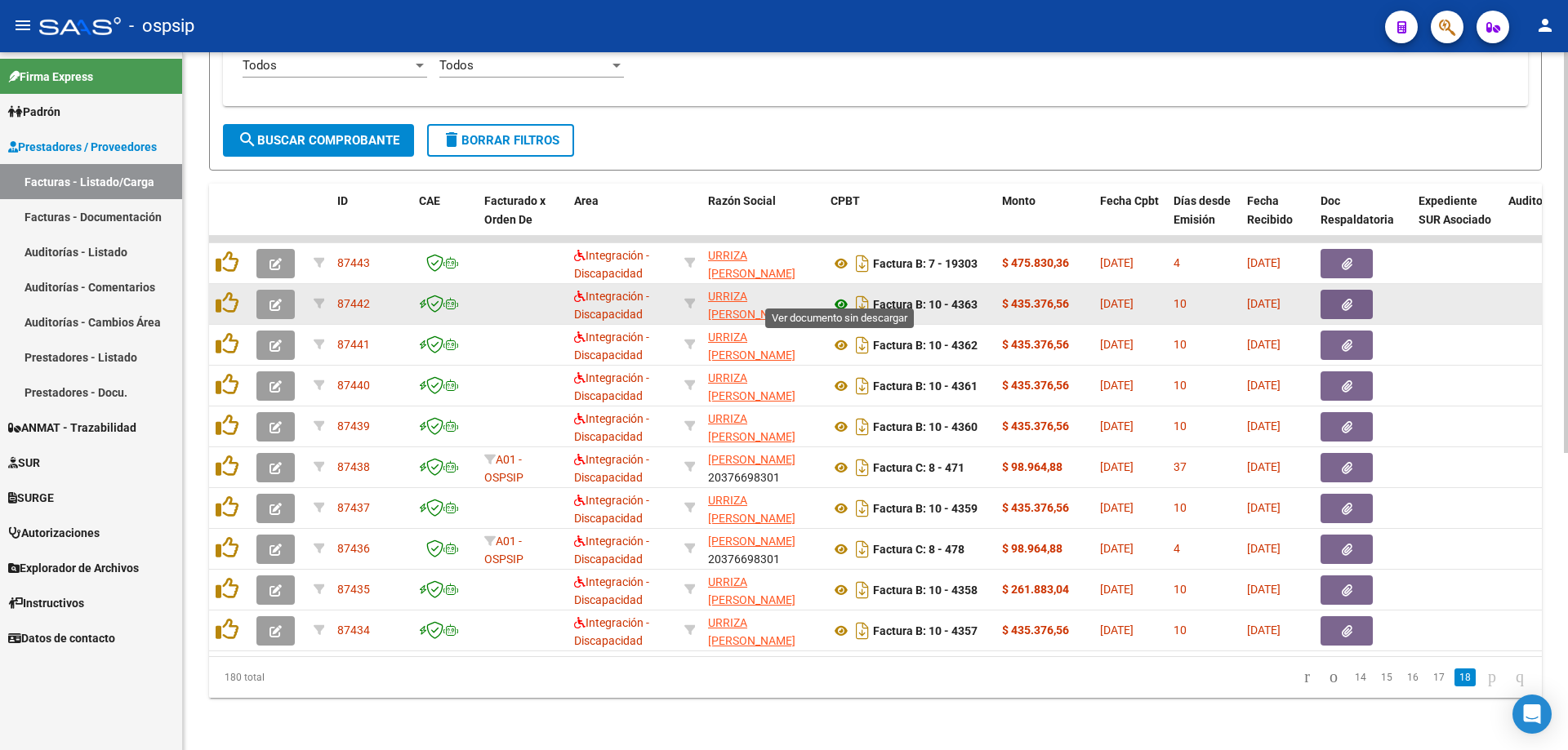
click at [836, 294] on icon at bounding box center [841, 304] width 21 height 20
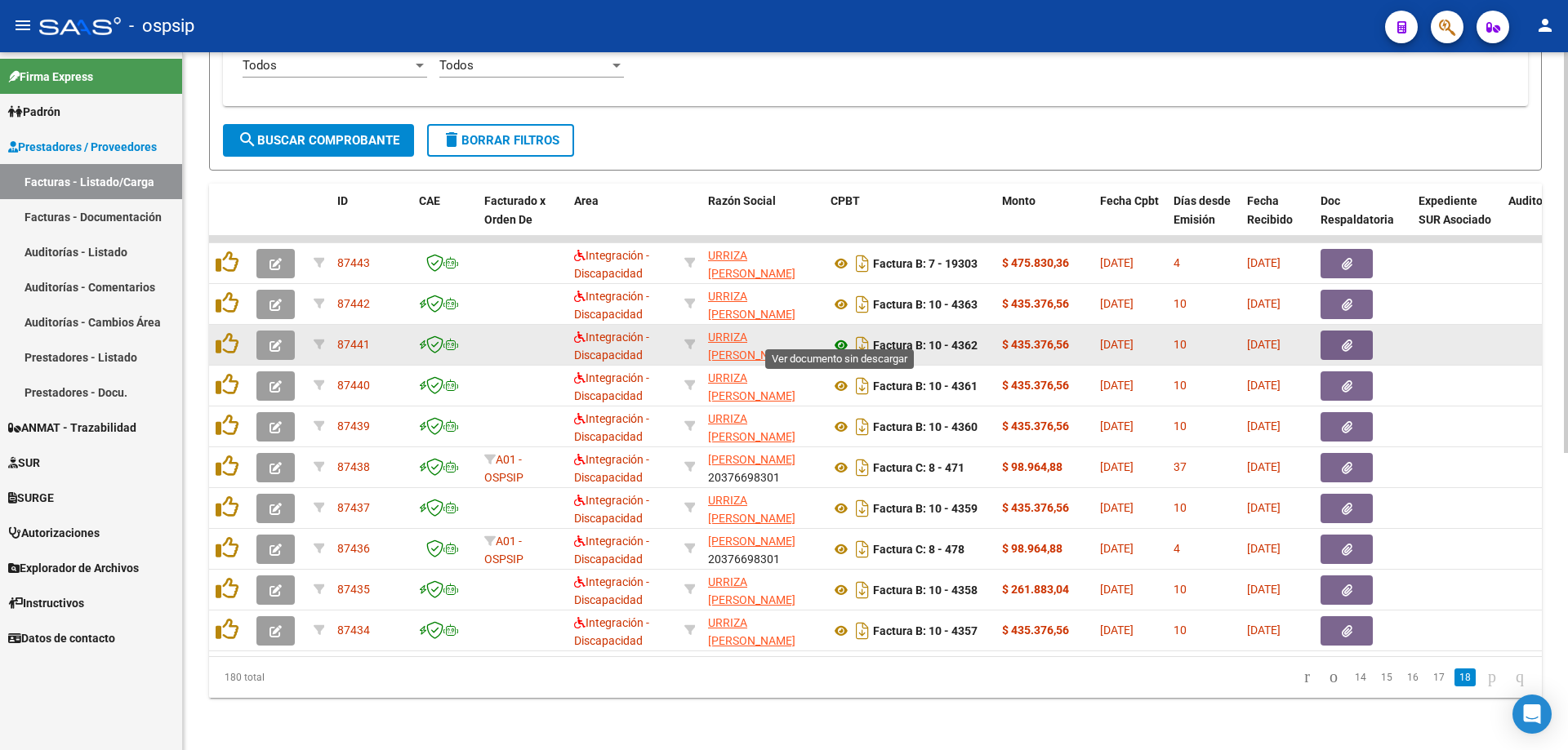
click at [840, 336] on icon at bounding box center [841, 345] width 21 height 20
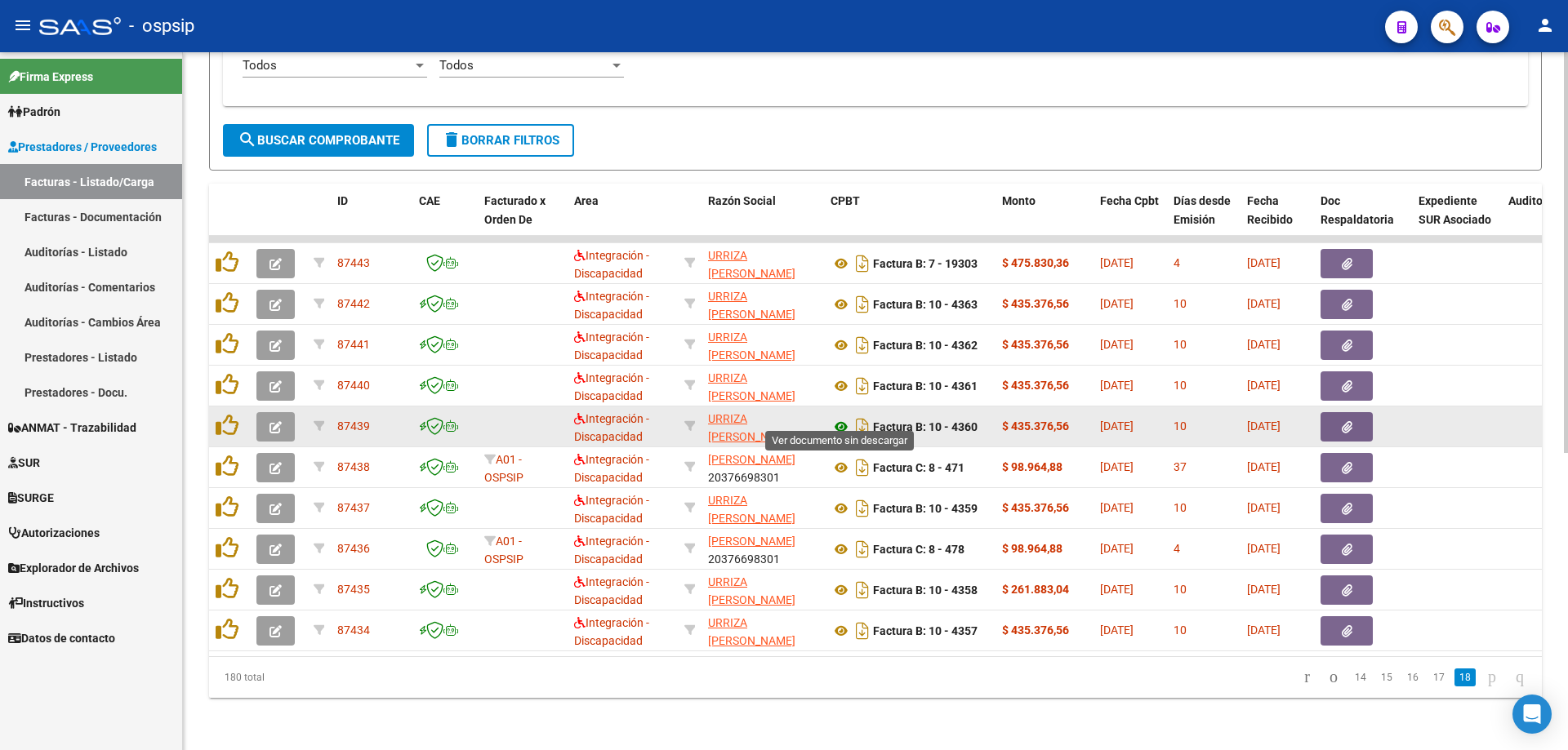
click at [835, 417] on icon at bounding box center [841, 426] width 21 height 20
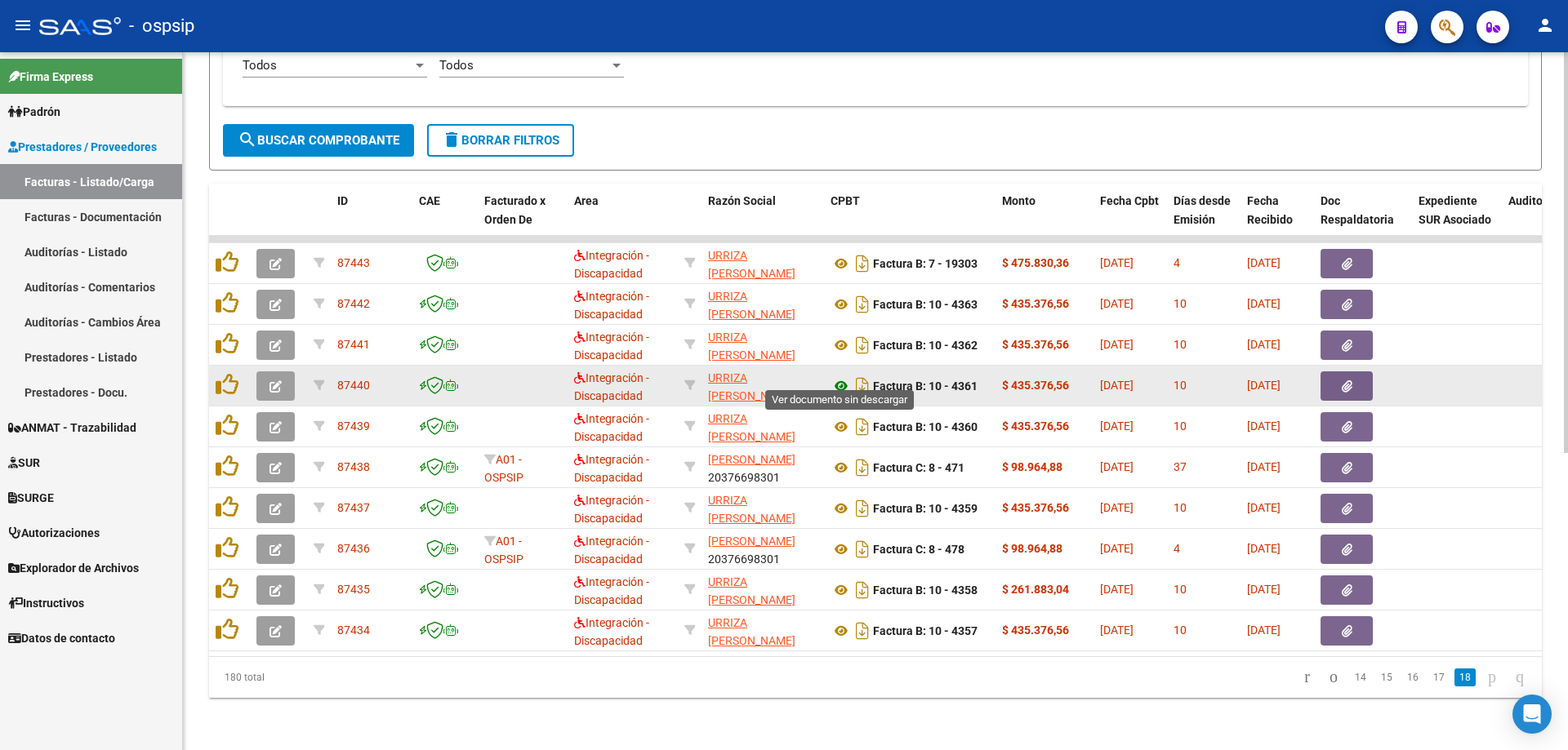
click at [835, 376] on icon at bounding box center [841, 386] width 21 height 20
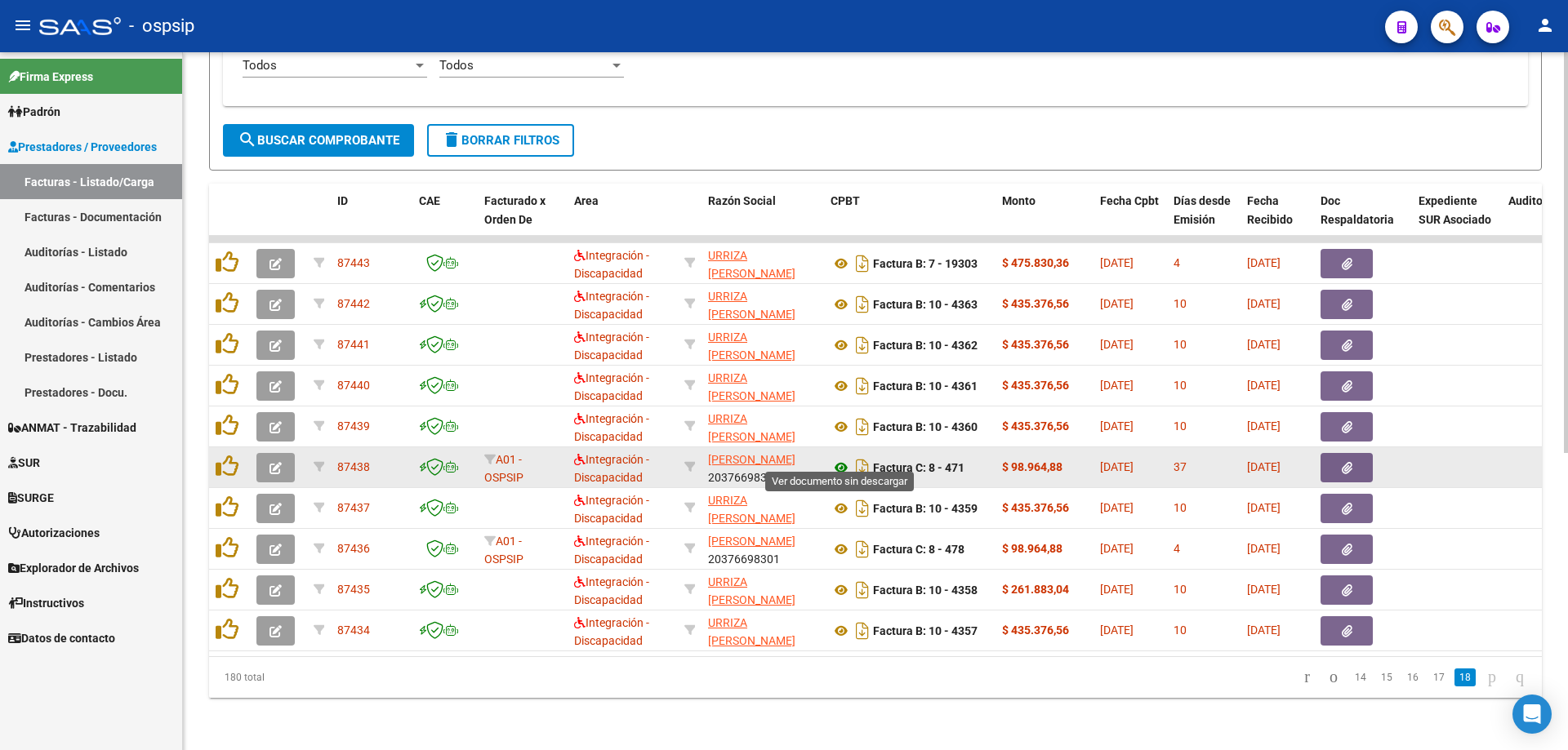
click at [836, 458] on icon at bounding box center [841, 467] width 21 height 20
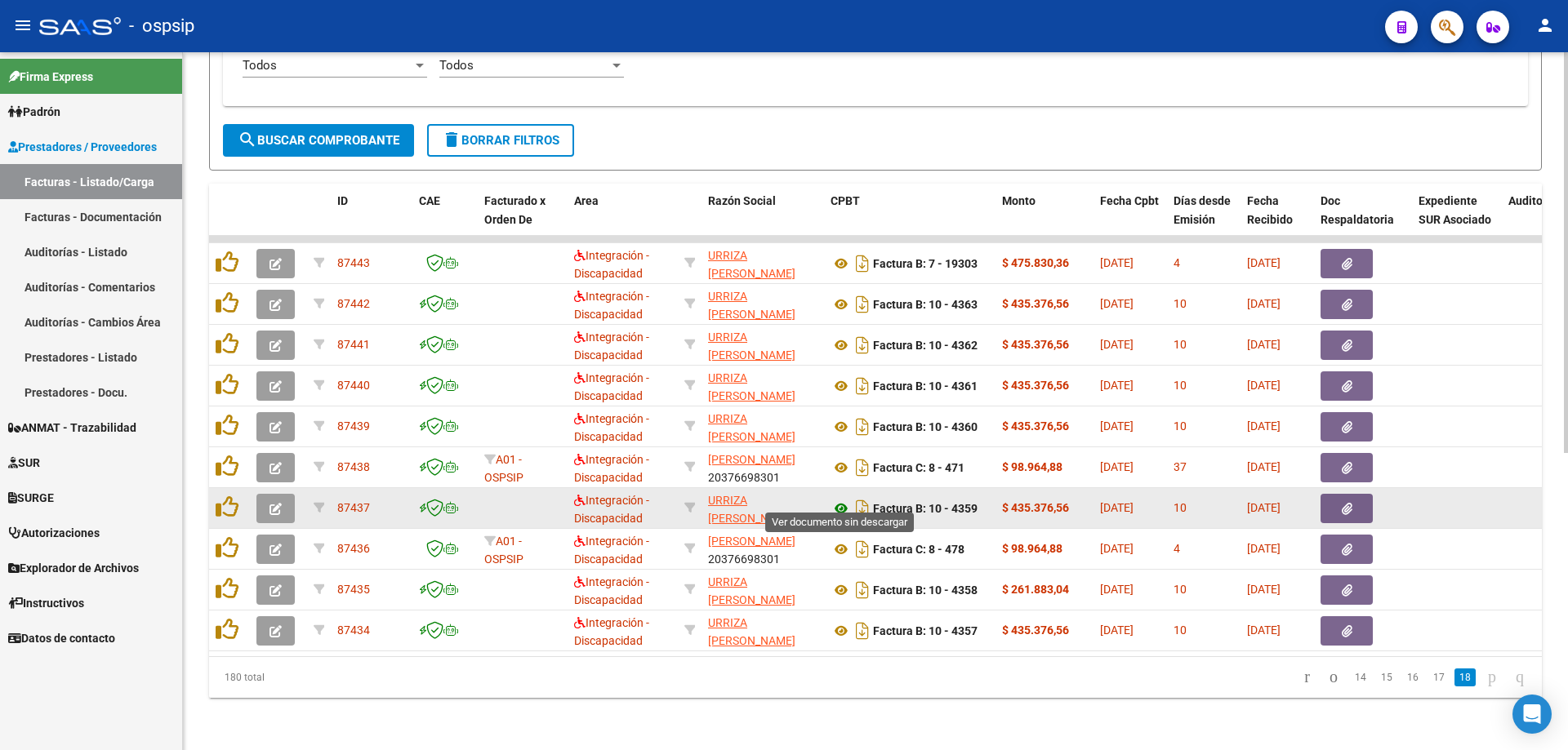
click at [841, 499] on icon at bounding box center [841, 508] width 21 height 20
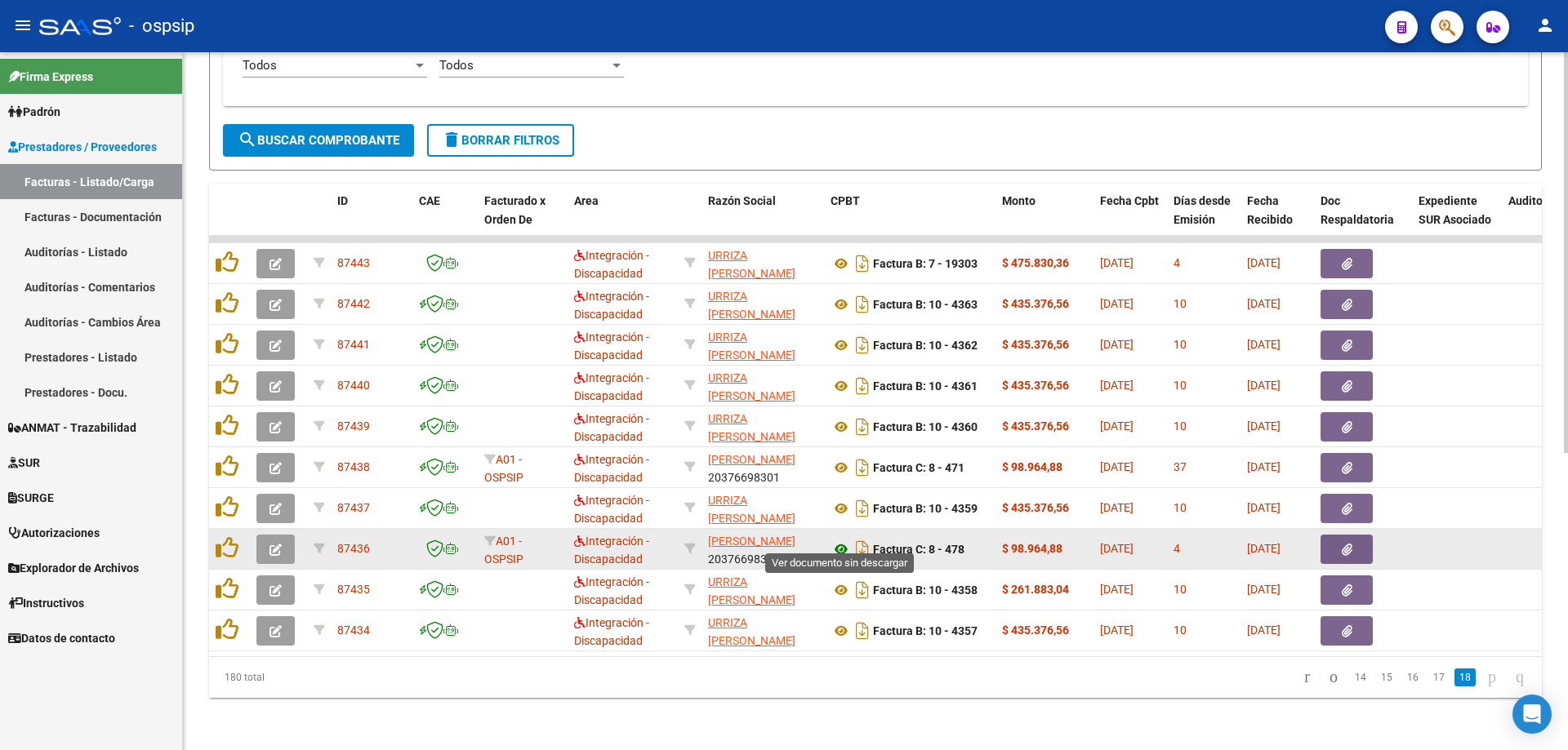
click at [834, 540] on icon at bounding box center [841, 549] width 21 height 20
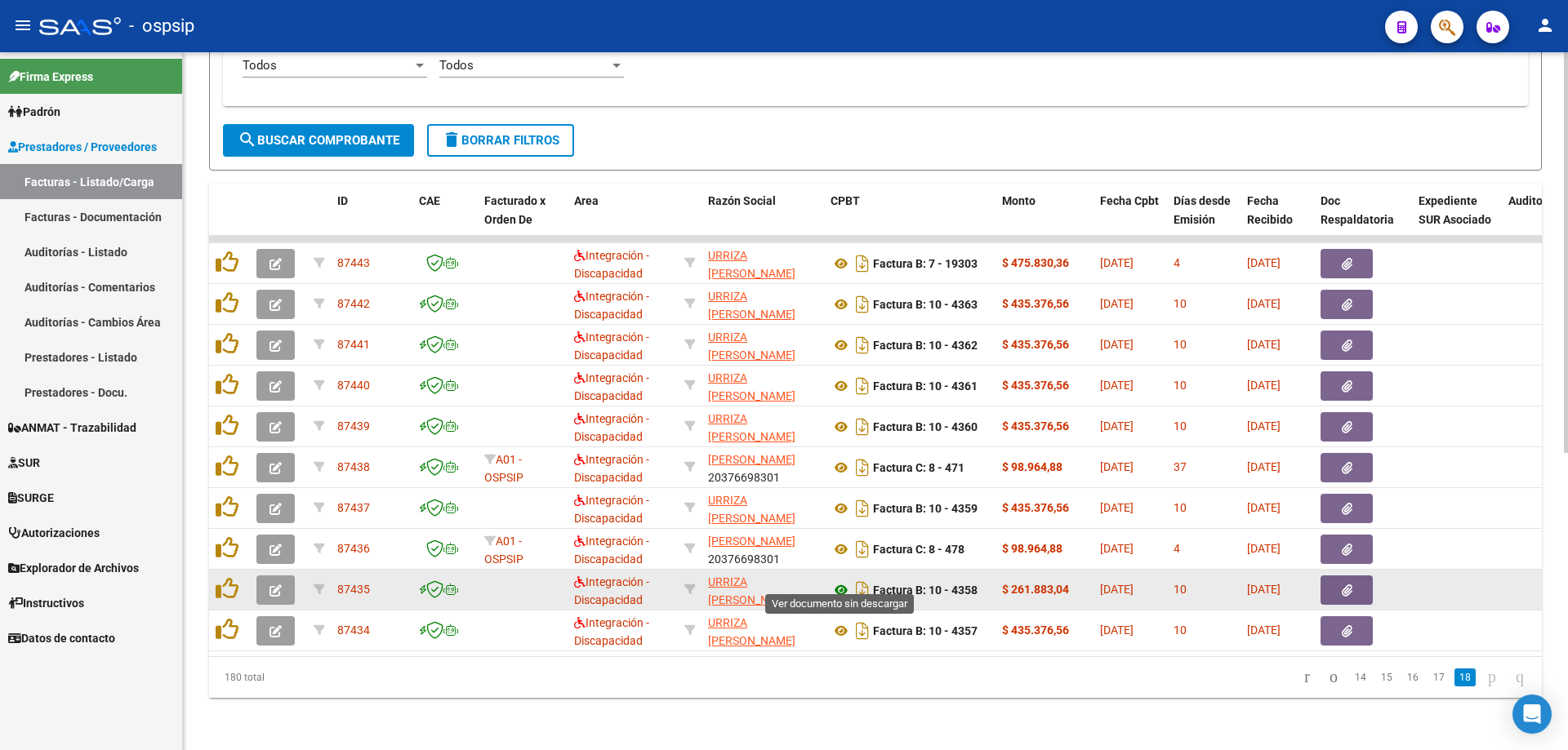
click at [835, 580] on icon at bounding box center [841, 590] width 21 height 20
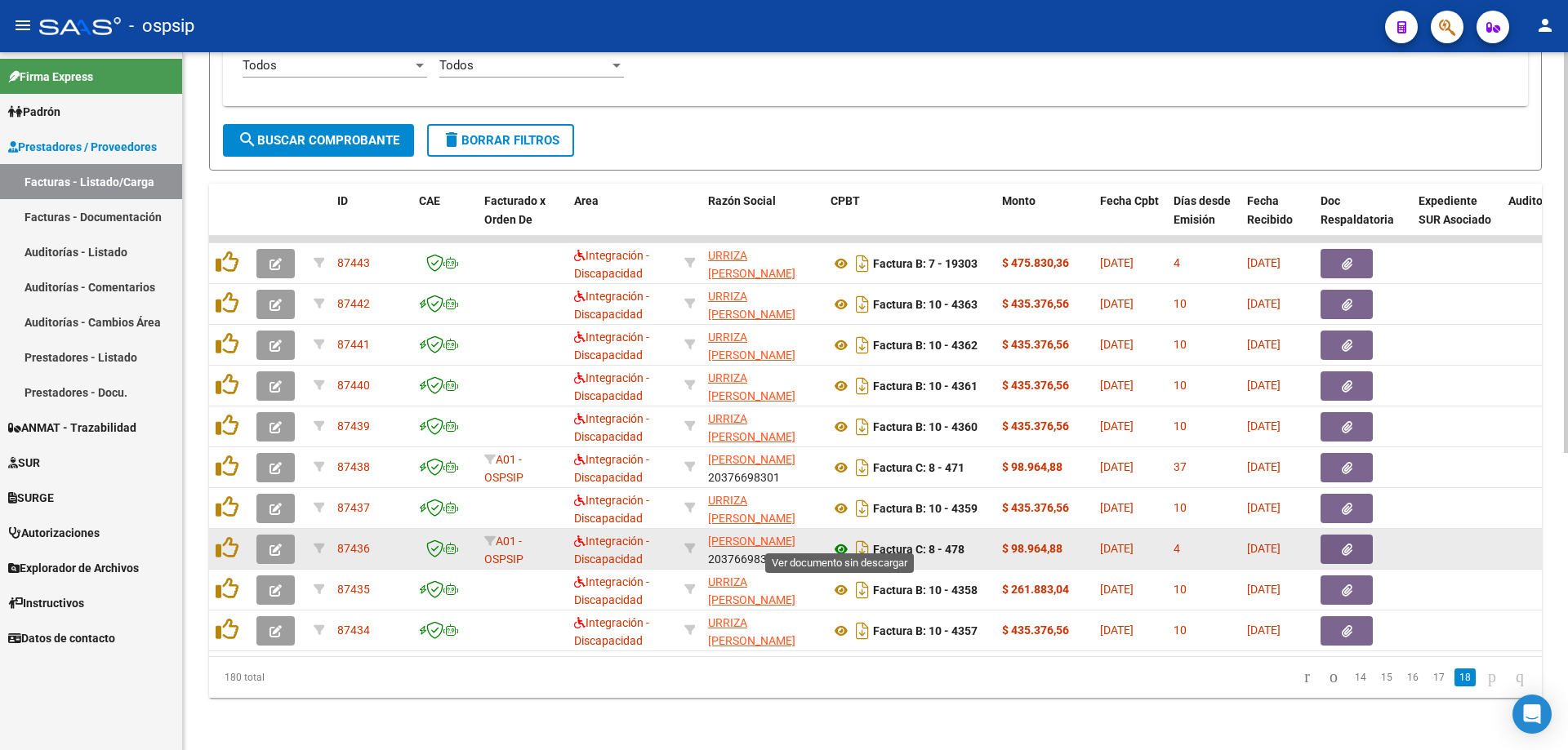
click at [841, 541] on icon at bounding box center [841, 549] width 21 height 20
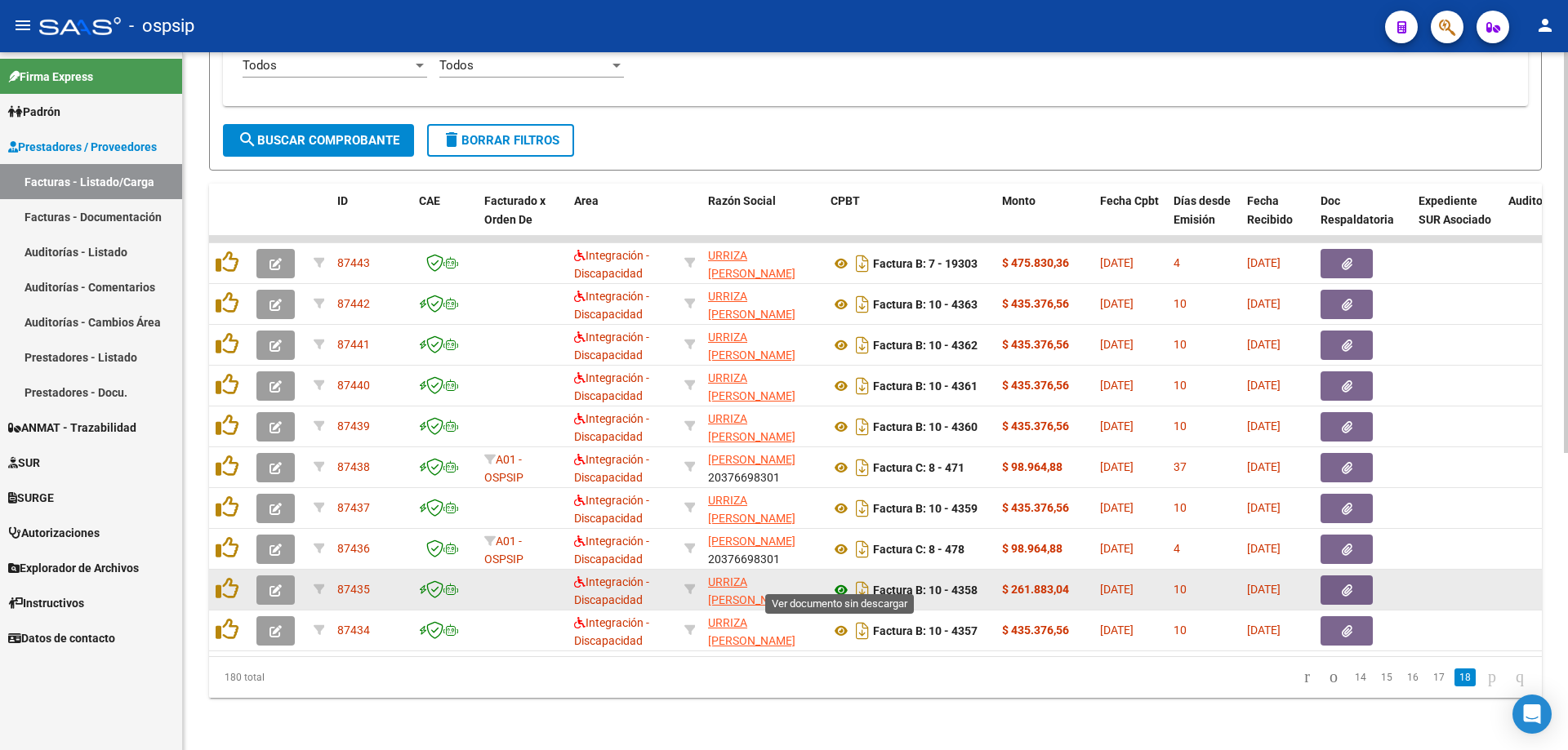
click at [835, 580] on icon at bounding box center [841, 590] width 21 height 20
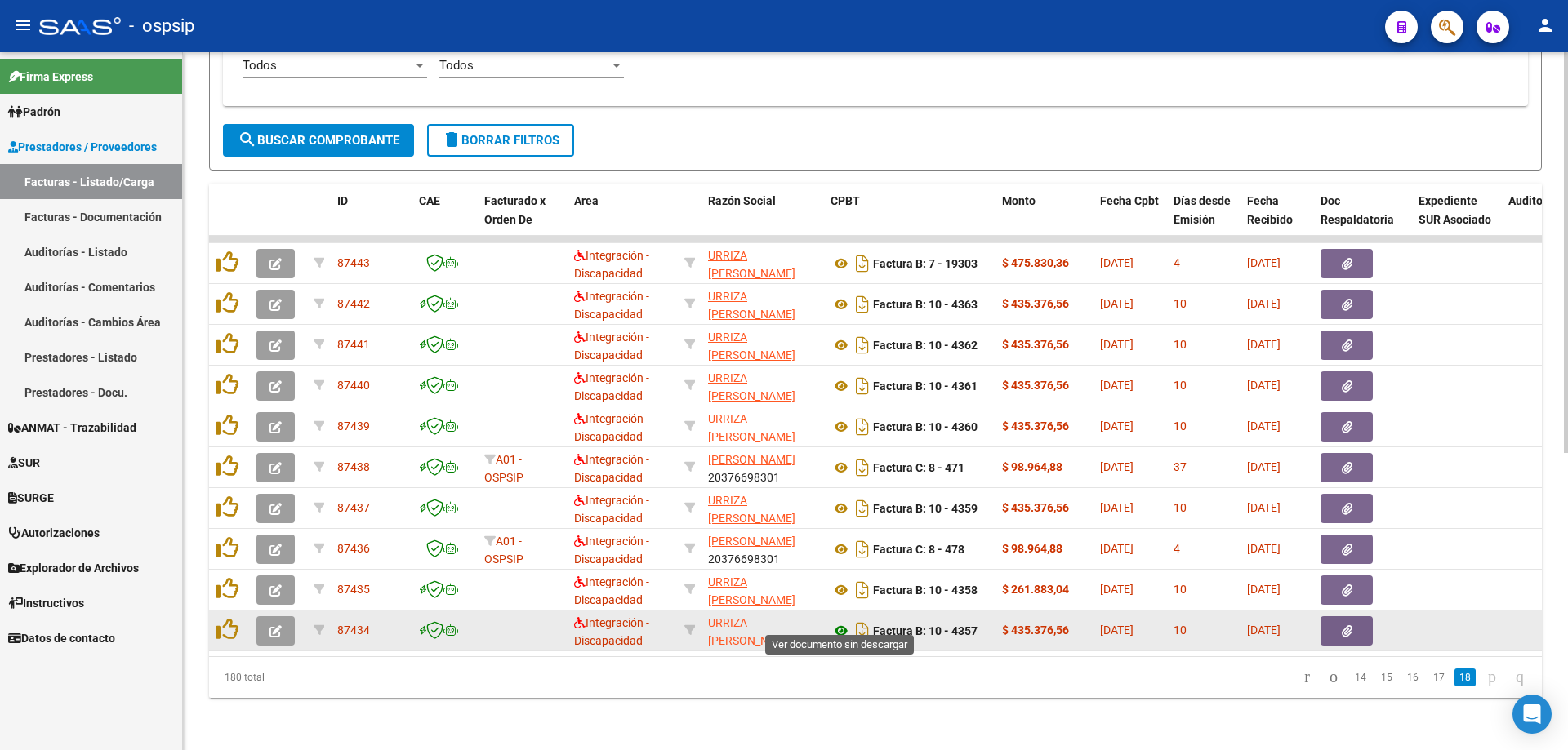
click at [844, 622] on icon at bounding box center [841, 631] width 21 height 20
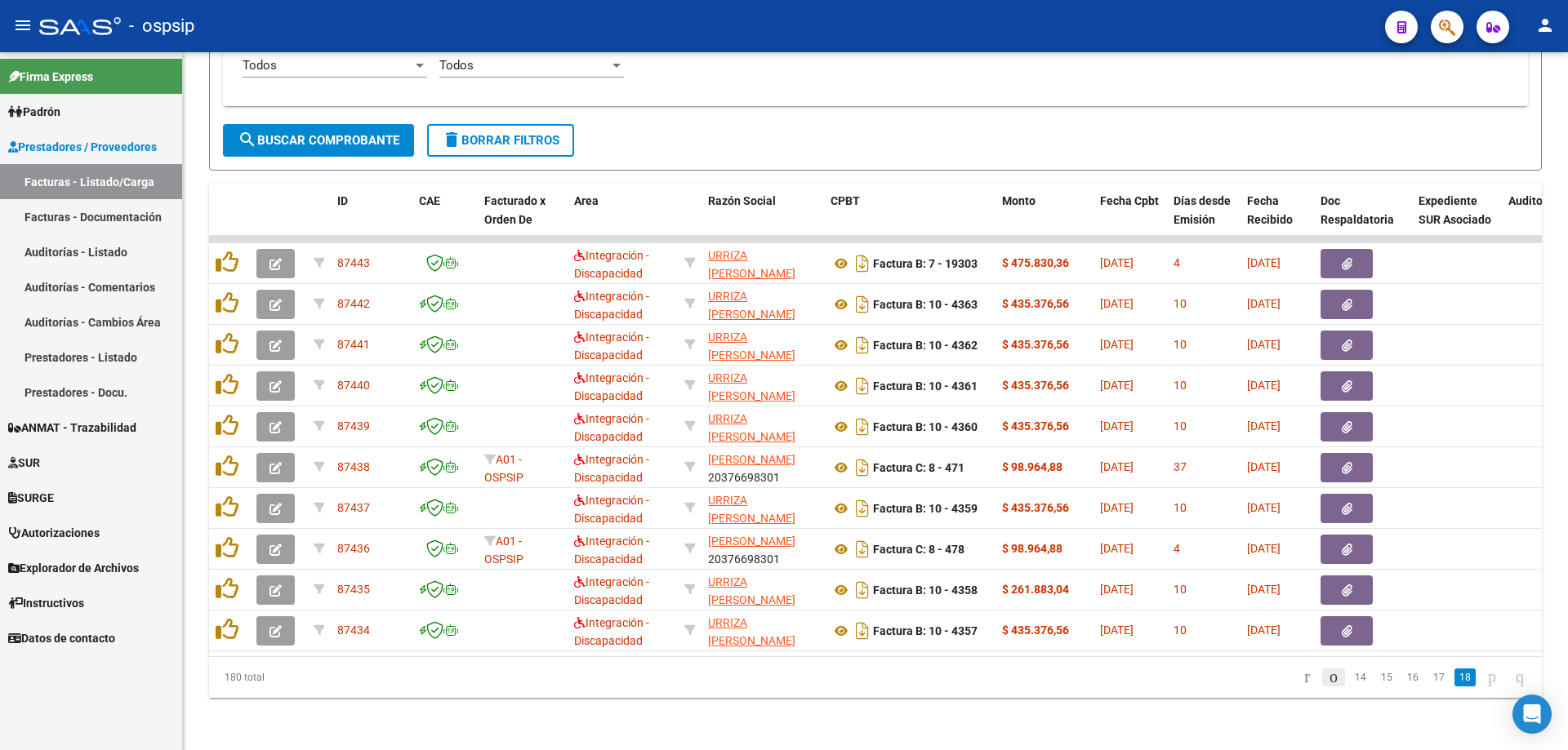
click at [1327, 675] on icon "go to previous page" at bounding box center [1334, 676] width 13 height 20
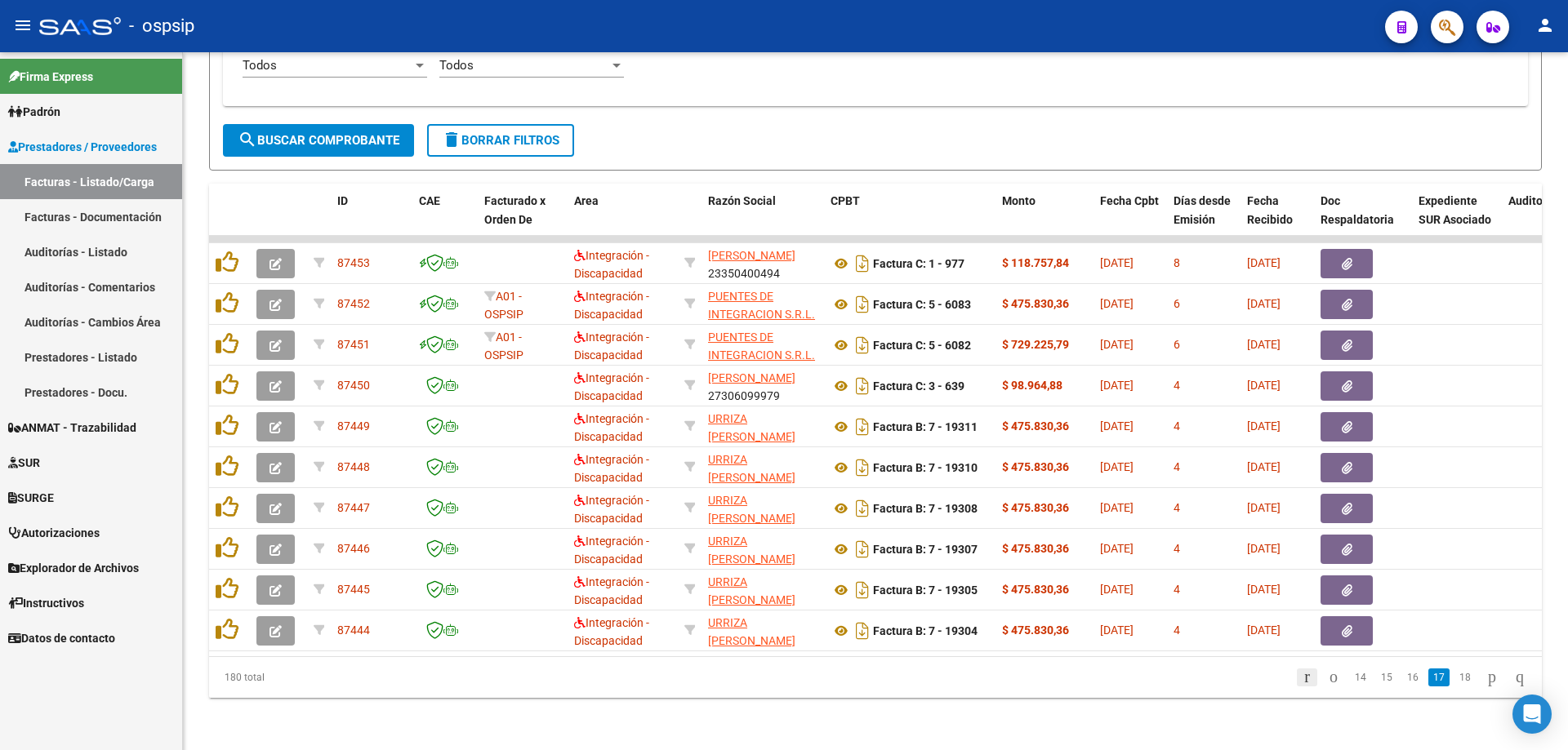
click at [1302, 675] on icon "go to first page" at bounding box center [1307, 676] width 10 height 20
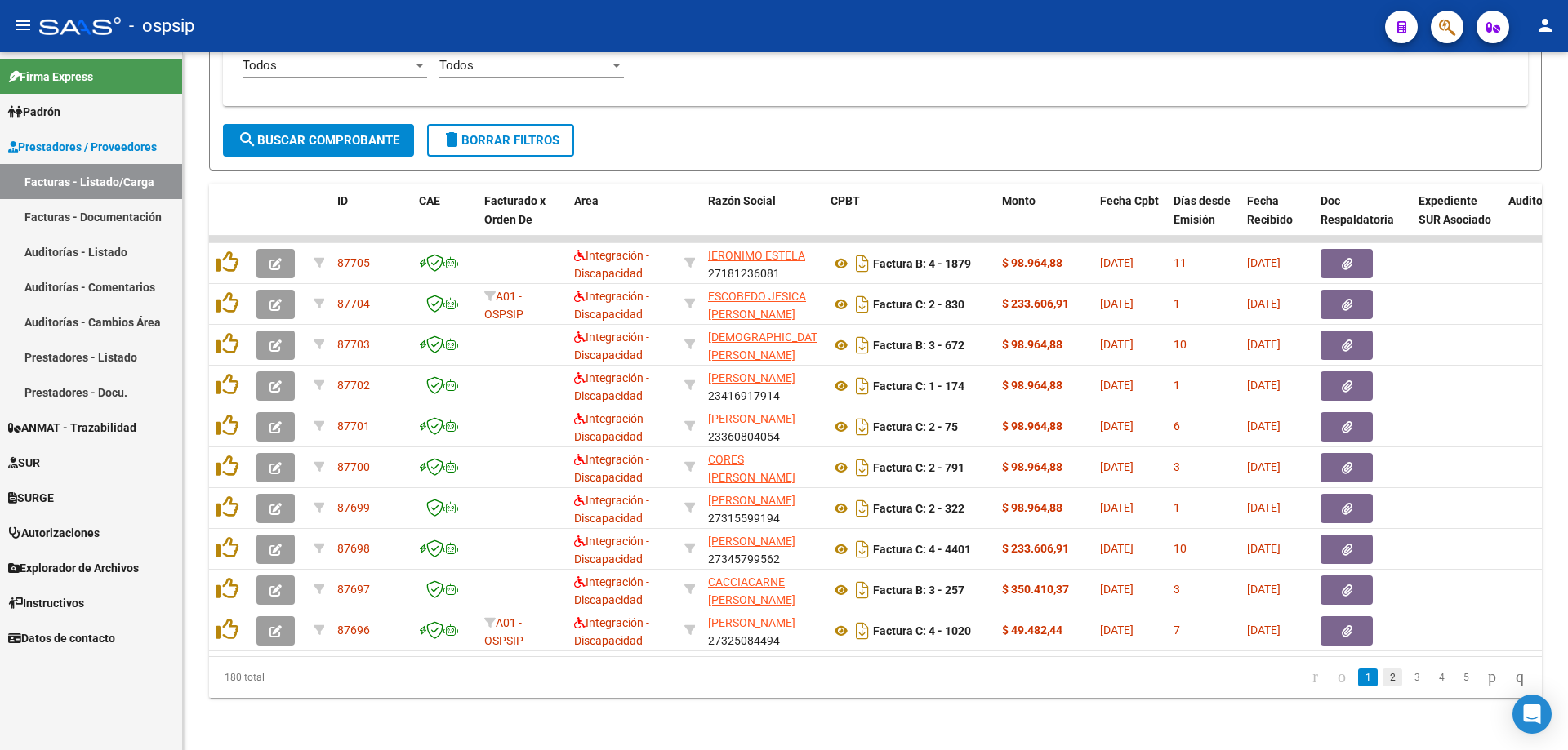
click at [1383, 683] on link "2" at bounding box center [1392, 677] width 20 height 18
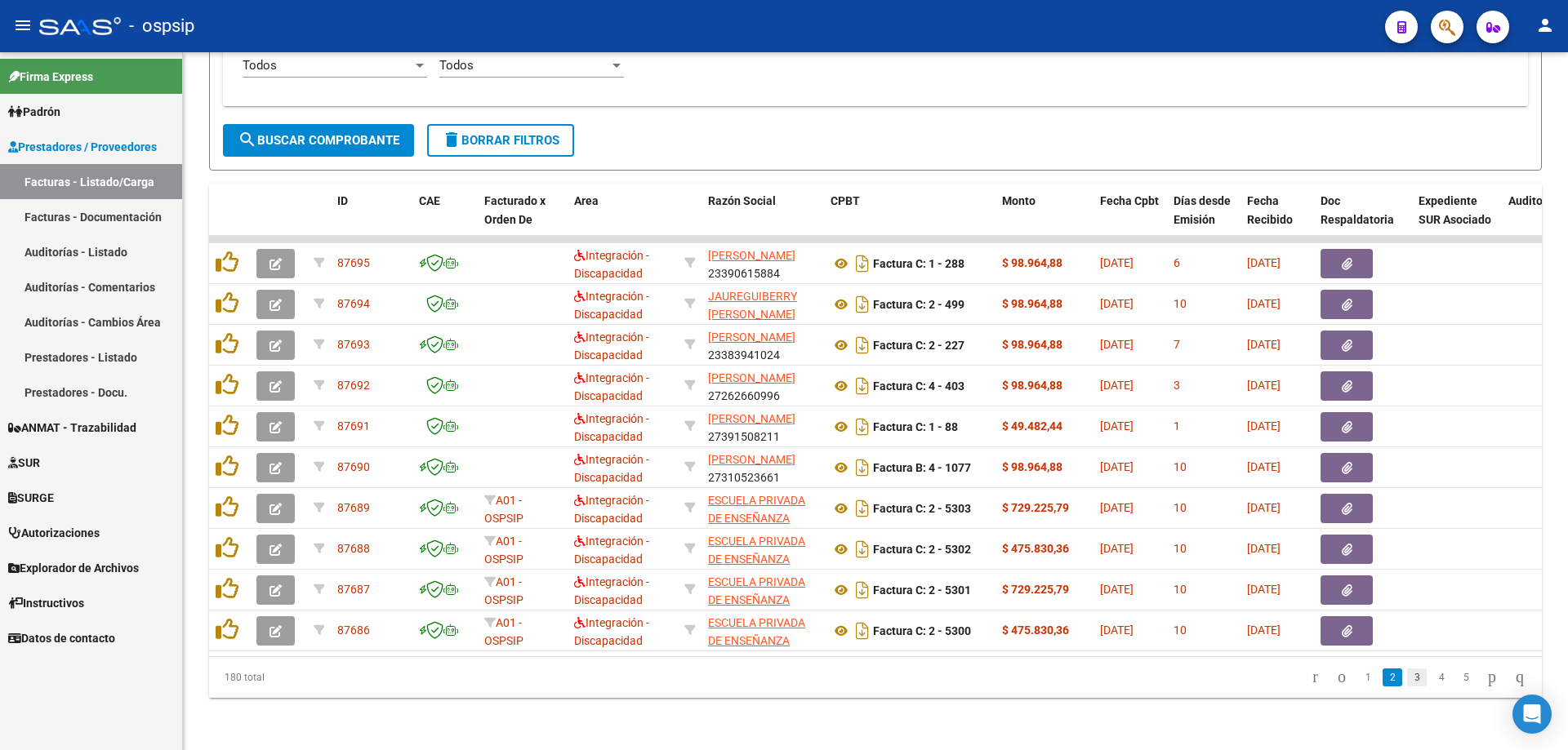
click at [1408, 680] on link "3" at bounding box center [1417, 677] width 20 height 18
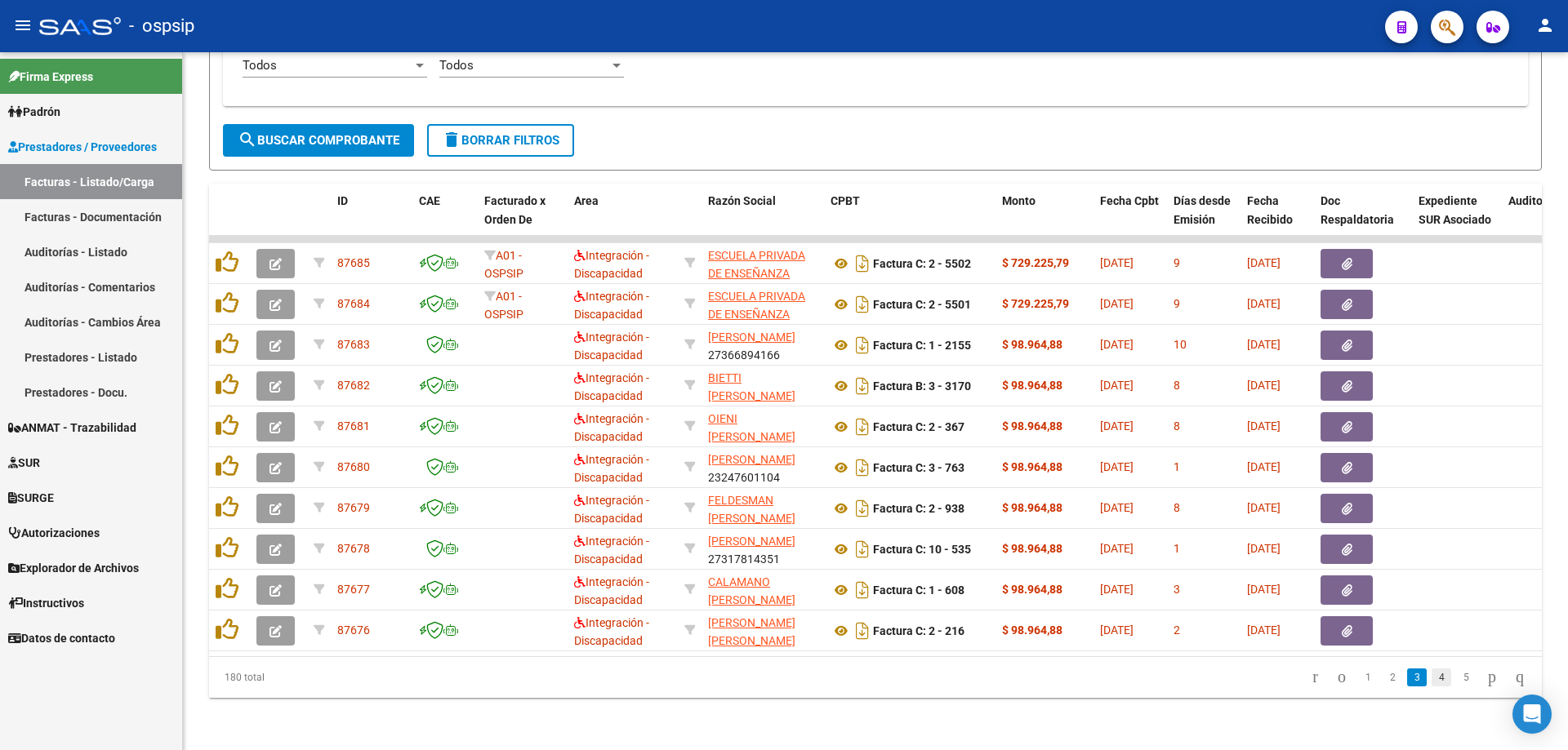
click at [1432, 675] on link "4" at bounding box center [1442, 677] width 20 height 18
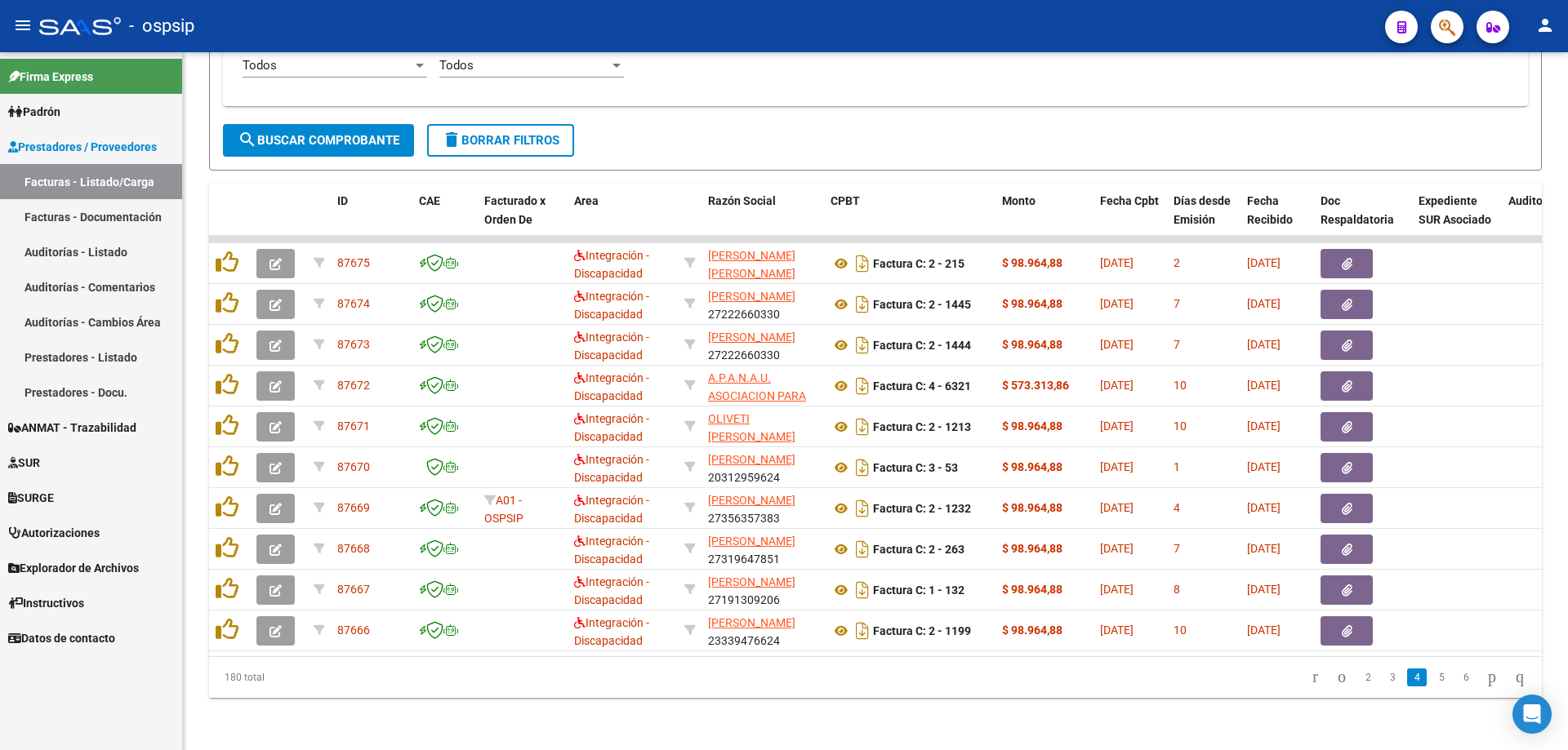
click at [1432, 675] on link "5" at bounding box center [1442, 677] width 20 height 18
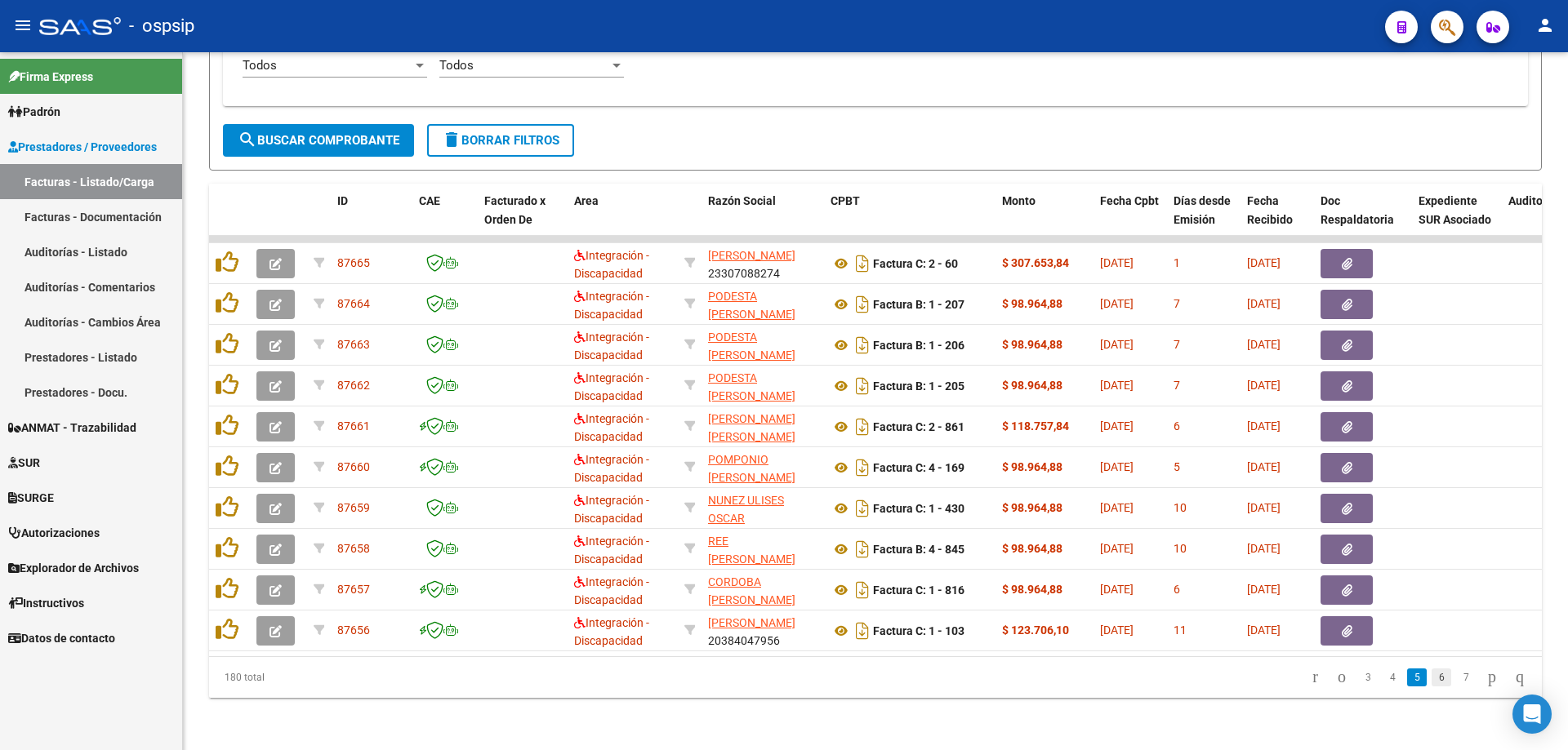
click at [1432, 681] on link "6" at bounding box center [1442, 677] width 20 height 18
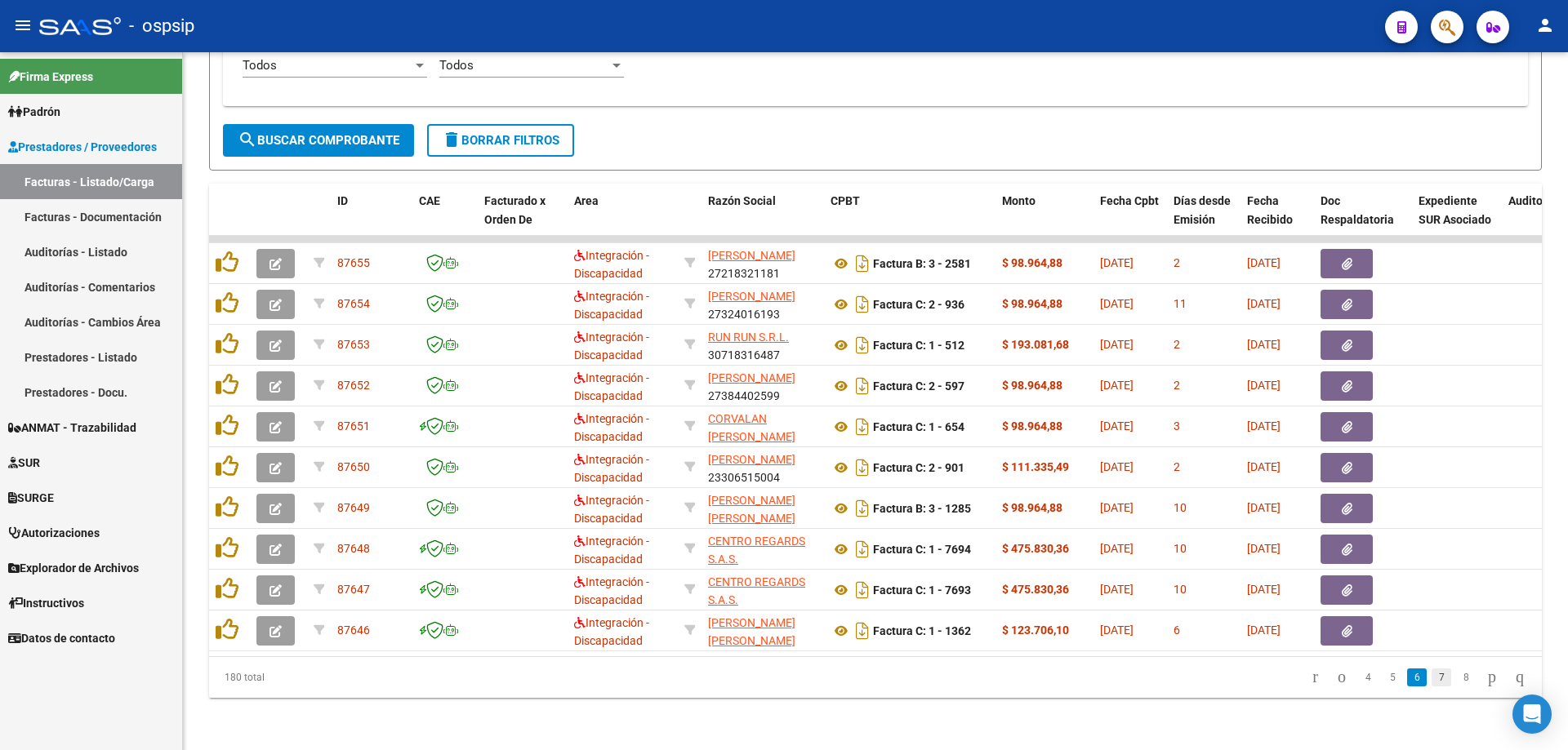
click at [1432, 679] on link "7" at bounding box center [1442, 677] width 20 height 18
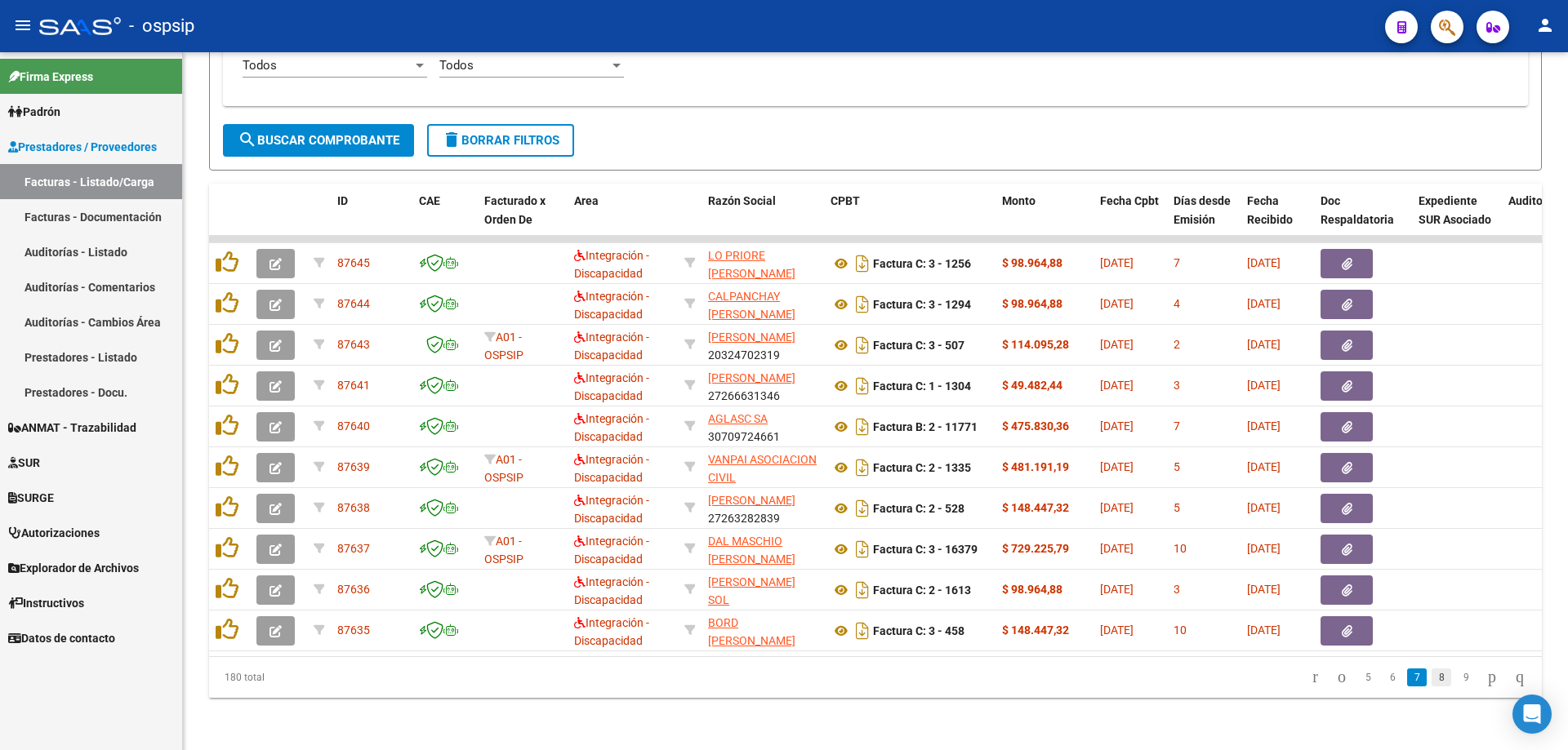
click at [1432, 679] on link "8" at bounding box center [1442, 677] width 20 height 18
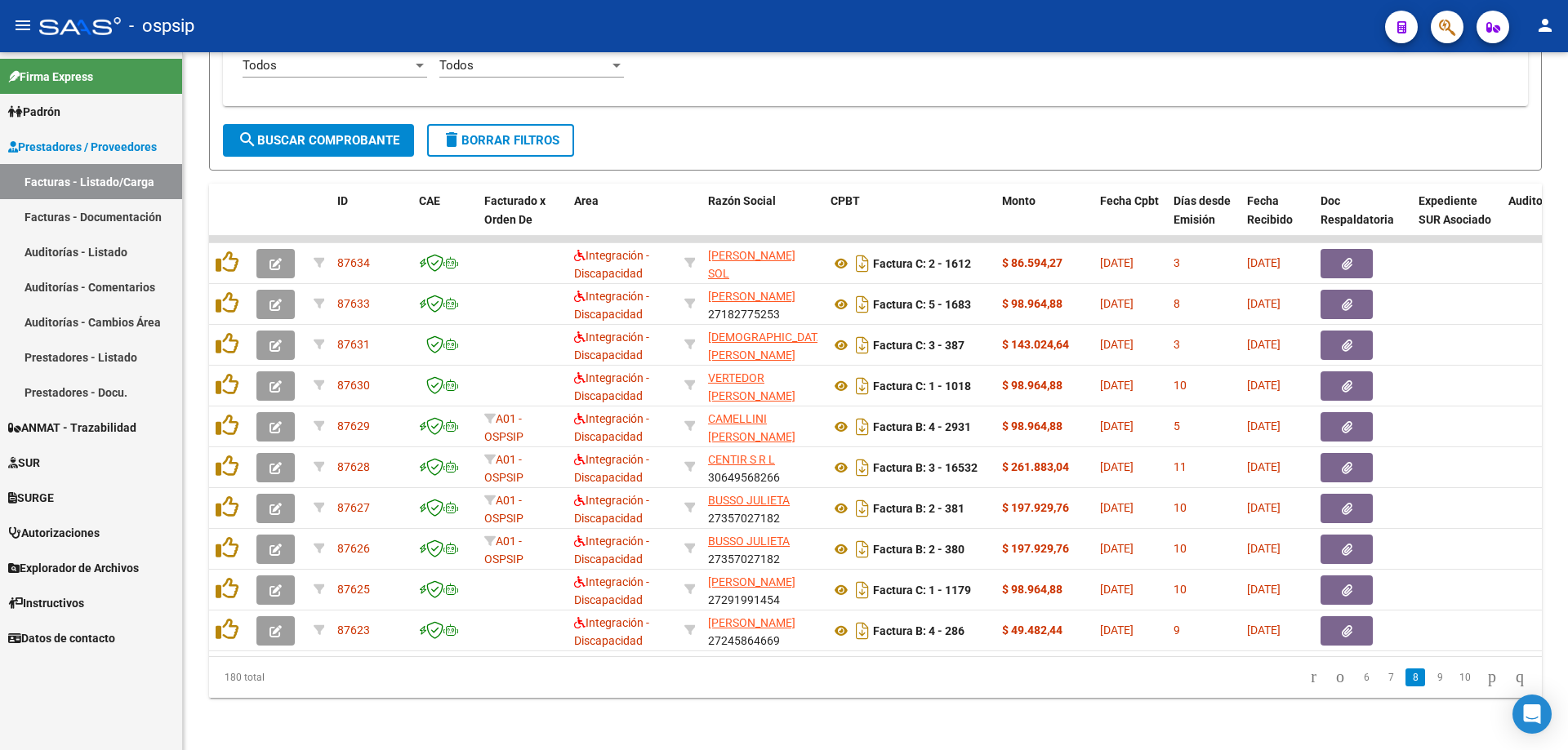
click at [1430, 682] on link "9" at bounding box center [1440, 677] width 20 height 18
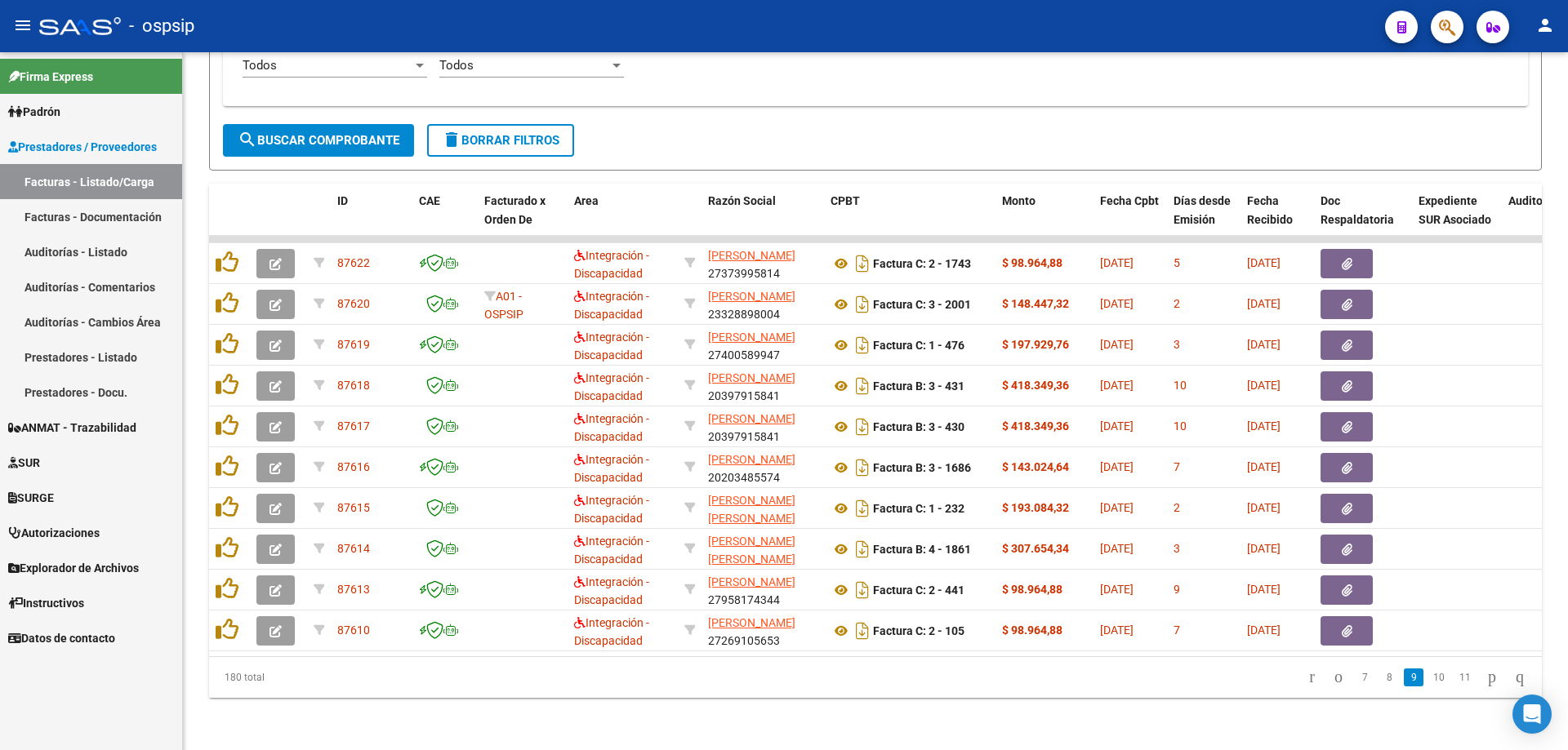
click at [1428, 682] on link "10" at bounding box center [1439, 677] width 21 height 18
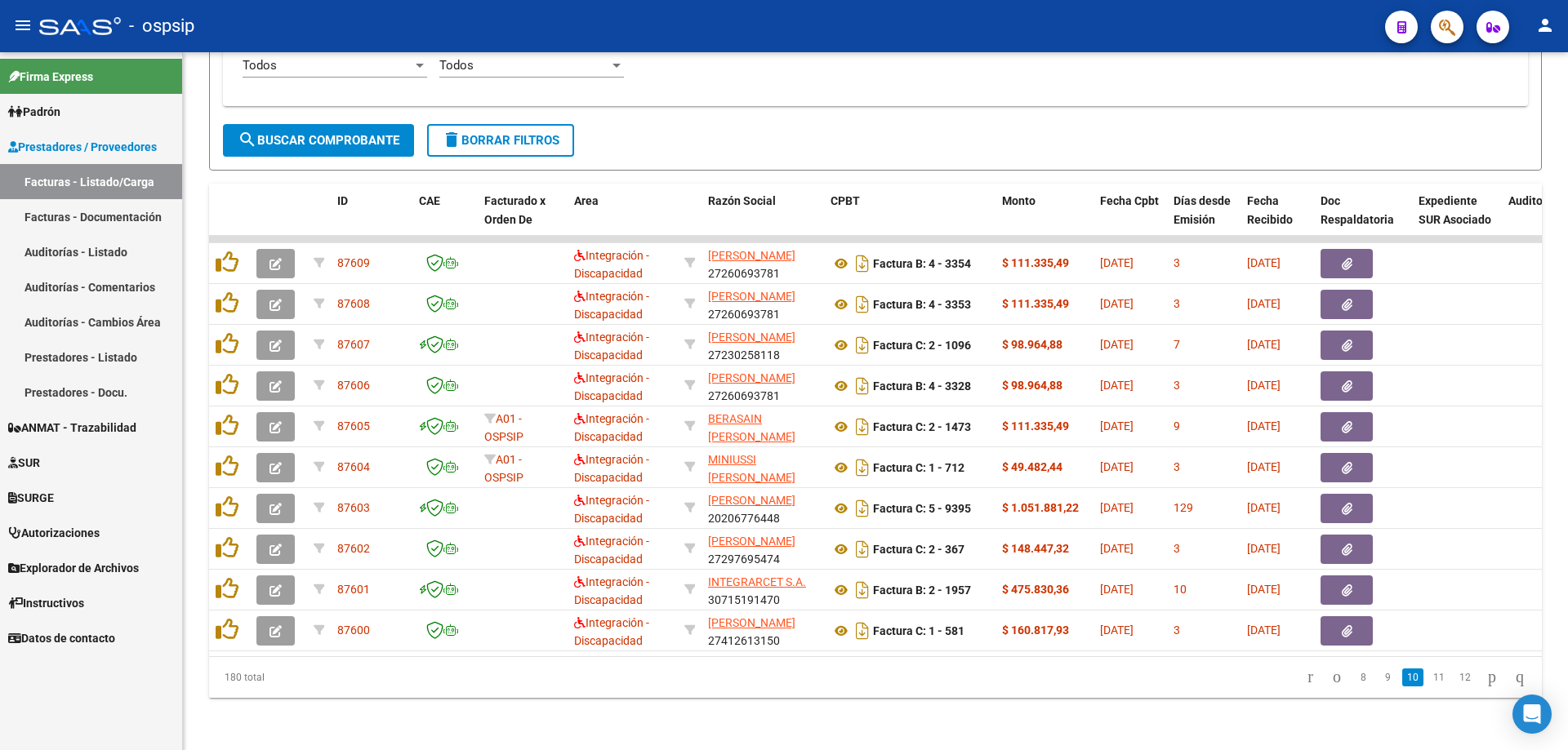
click at [1428, 682] on link "11" at bounding box center [1439, 677] width 21 height 18
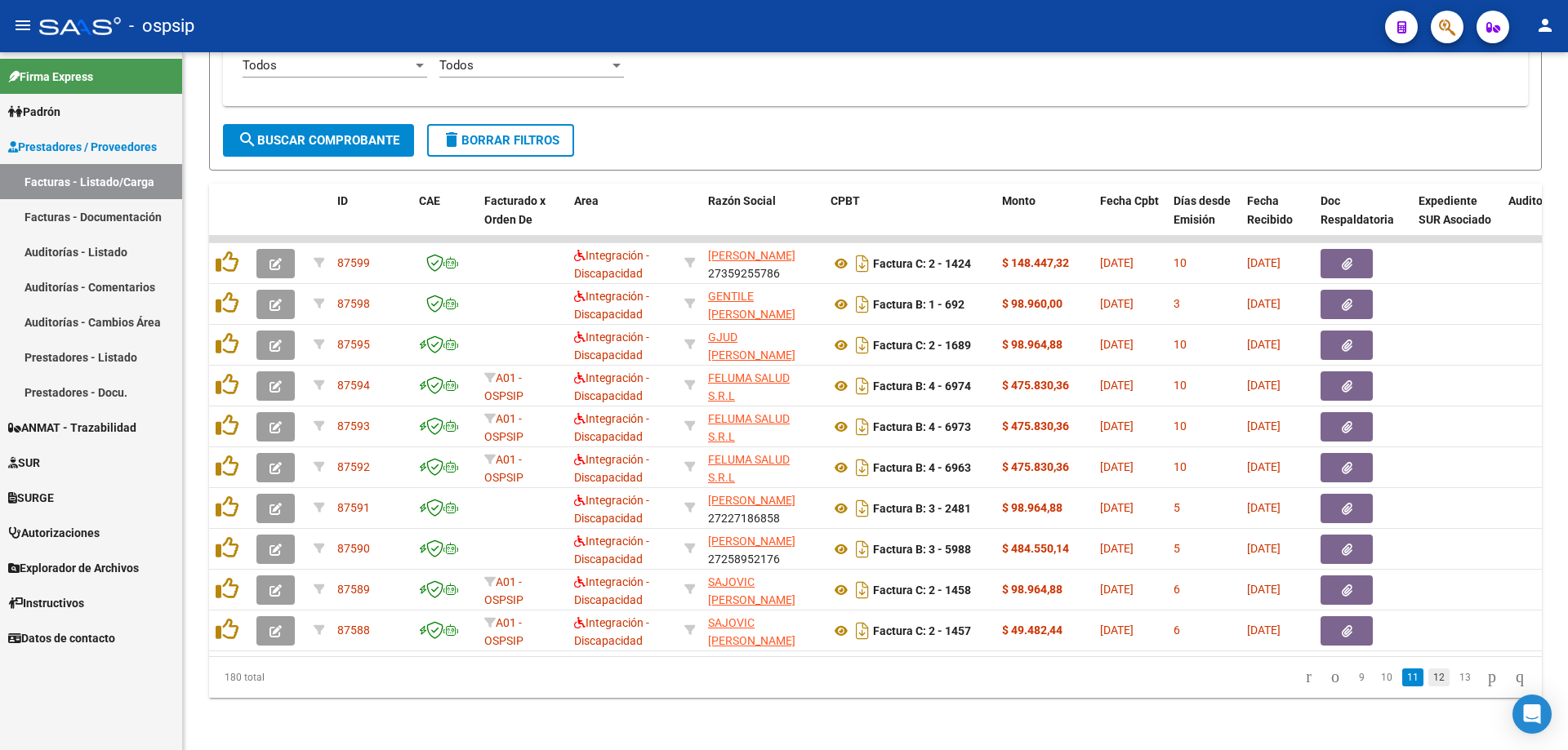
click at [1428, 682] on link "12" at bounding box center [1439, 677] width 21 height 18
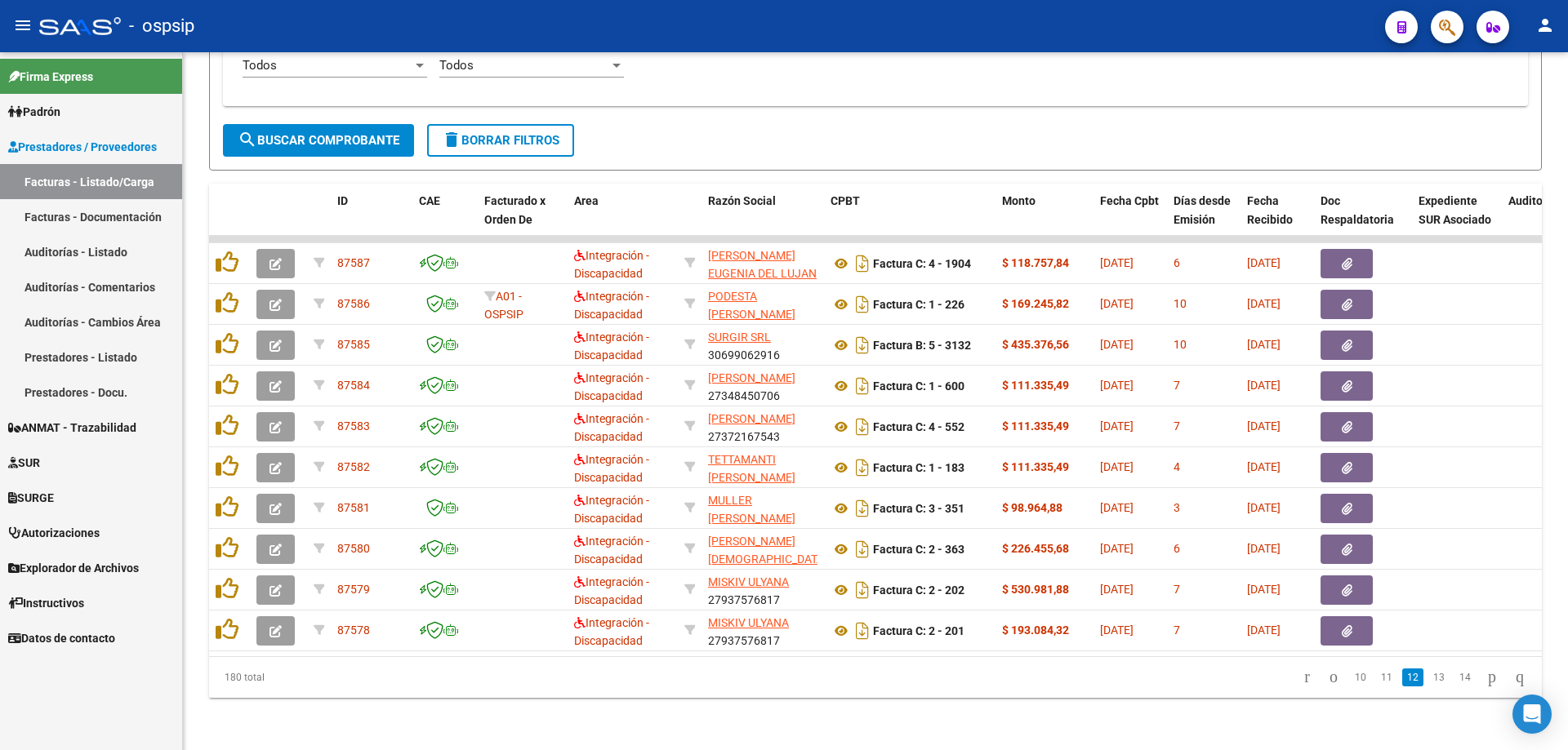
click at [1428, 682] on link "13" at bounding box center [1439, 677] width 21 height 18
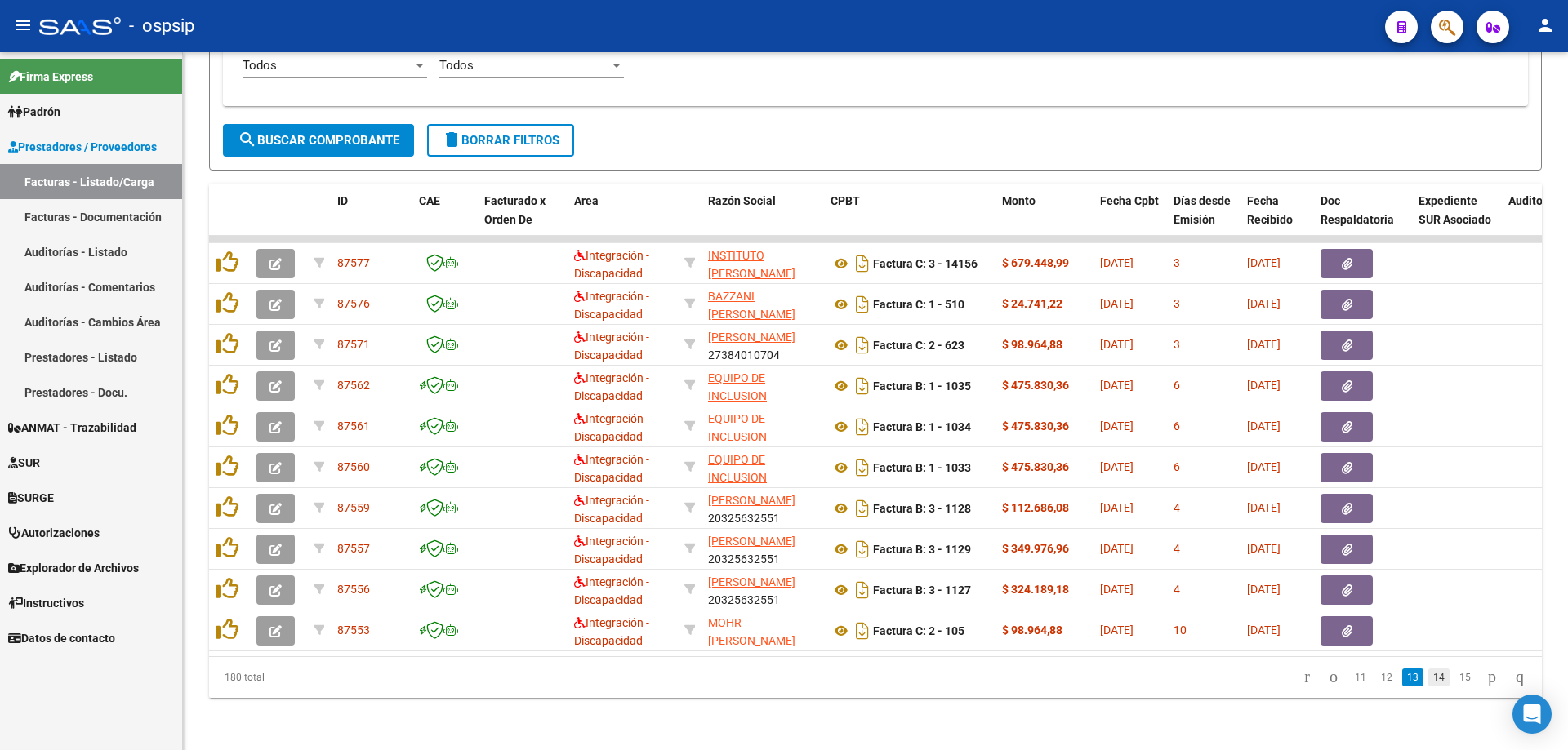
click at [1428, 682] on link "14" at bounding box center [1439, 677] width 21 height 18
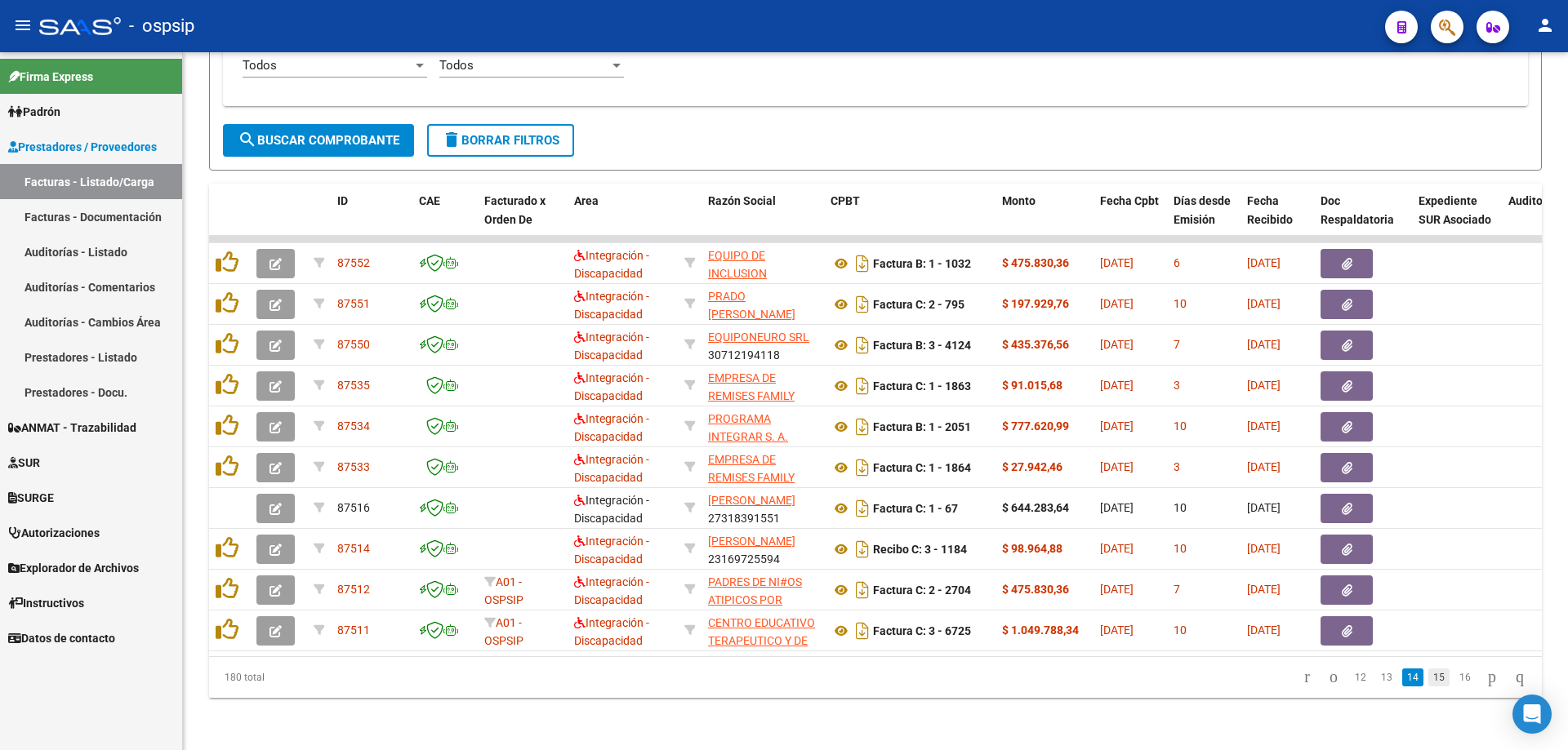
click at [1428, 677] on link "15" at bounding box center [1439, 677] width 21 height 18
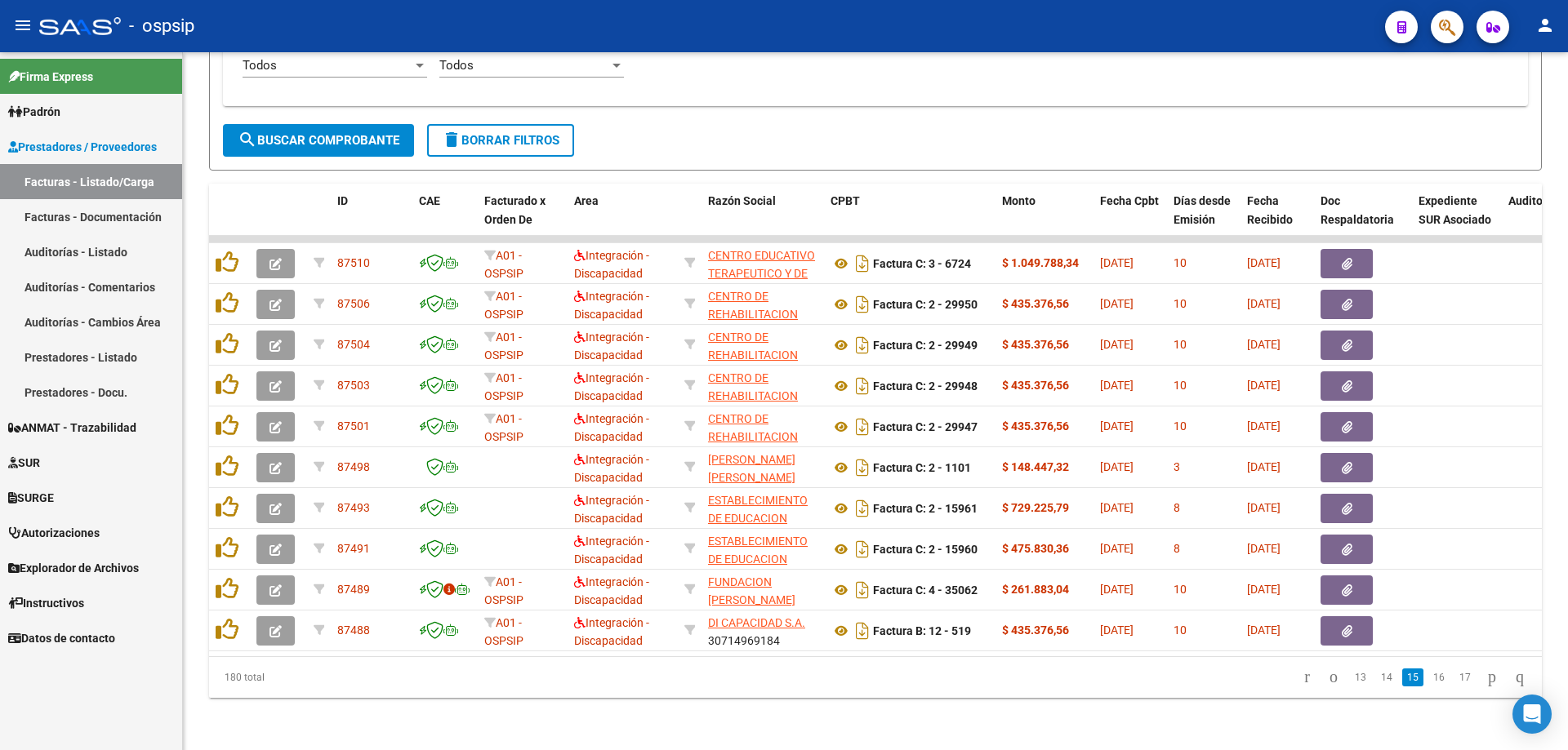
click at [1428, 677] on link "16" at bounding box center [1439, 677] width 21 height 18
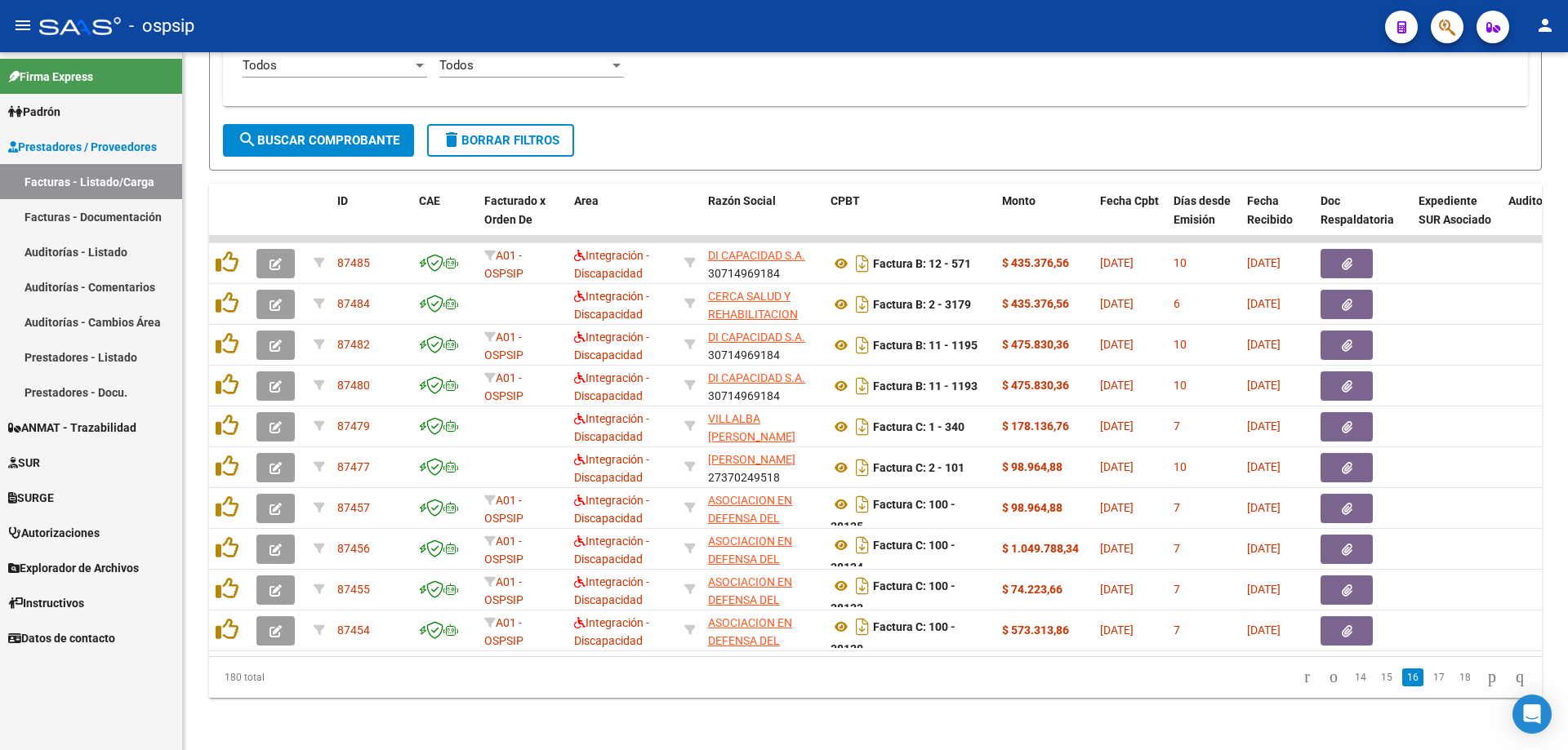
click at [1428, 677] on link "17" at bounding box center [1439, 677] width 21 height 18
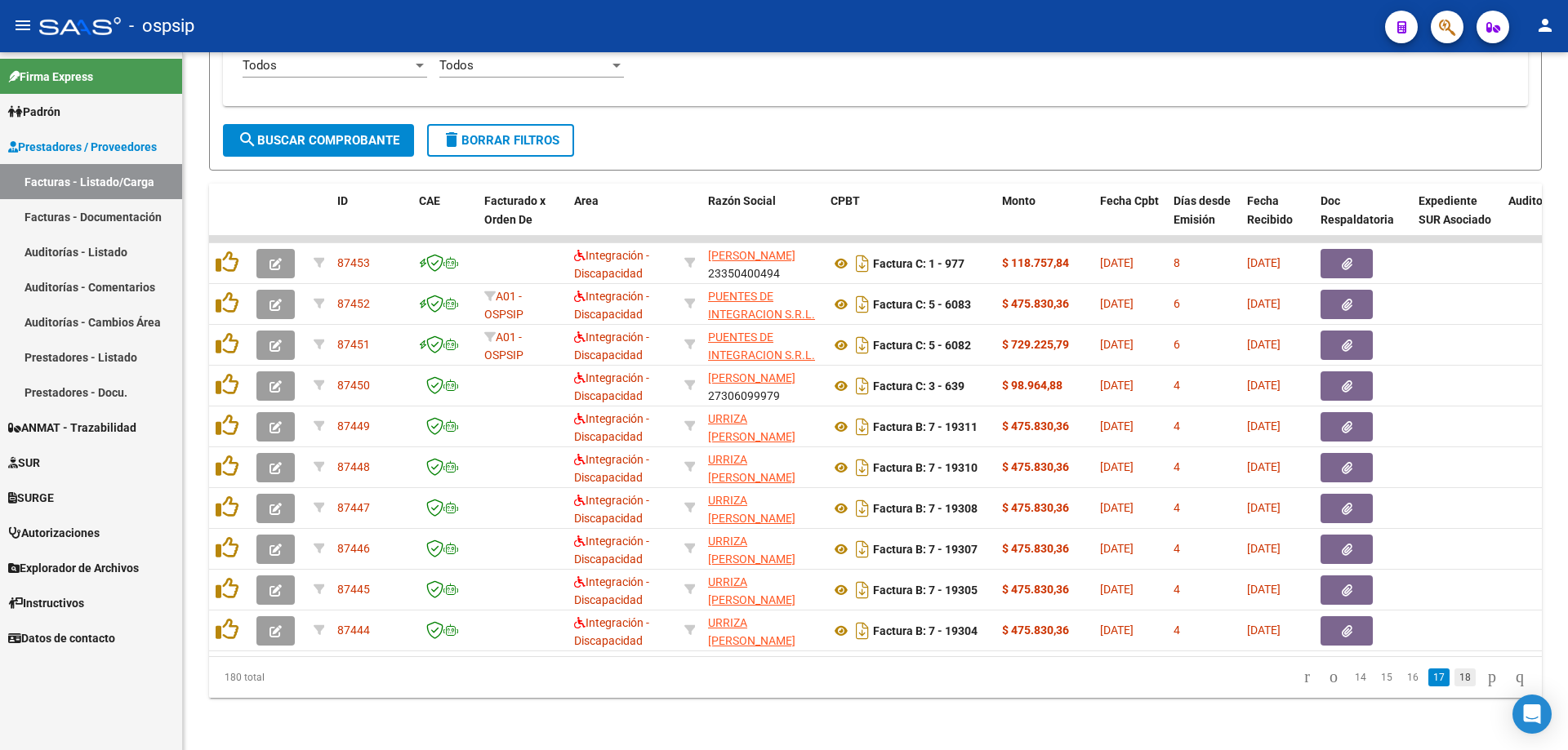
click at [1455, 683] on link "18" at bounding box center [1465, 677] width 21 height 18
